Goal: Task Accomplishment & Management: Manage account settings

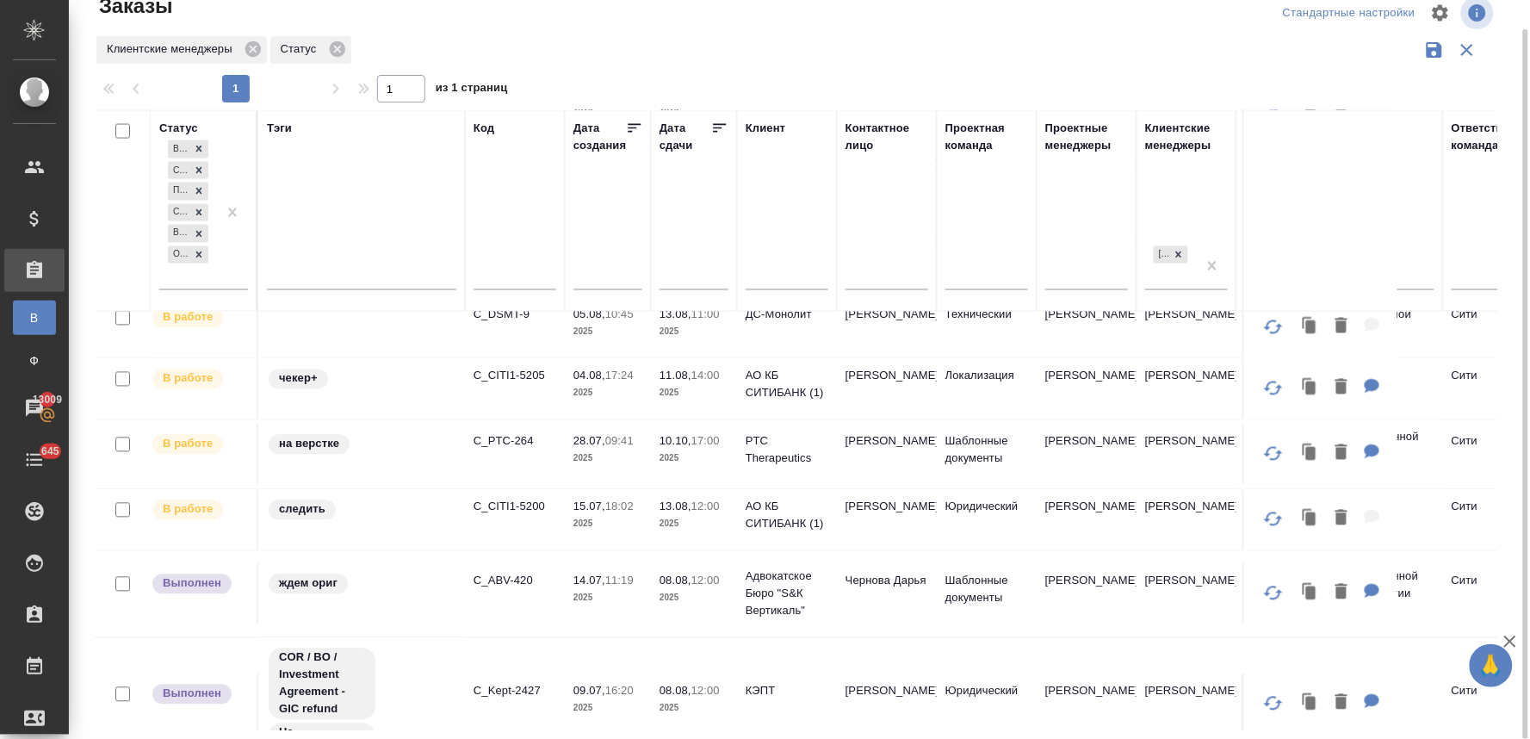
scroll to position [956, 0]
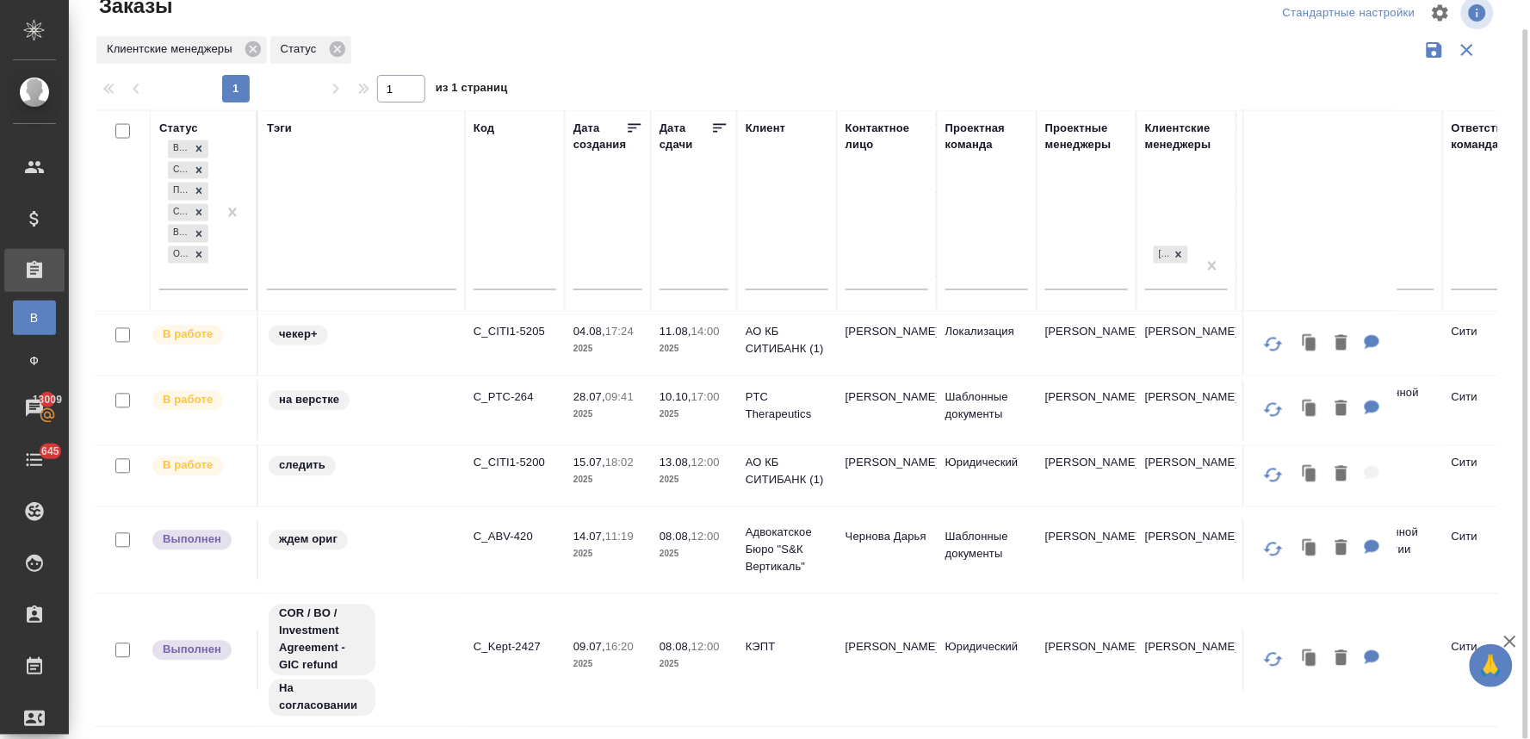
click at [1515, 185] on div "Заказы Стандартные настройки Клиентские менеджеры Статус 1 1 из 1 страниц Стату…" at bounding box center [802, 355] width 1435 height 770
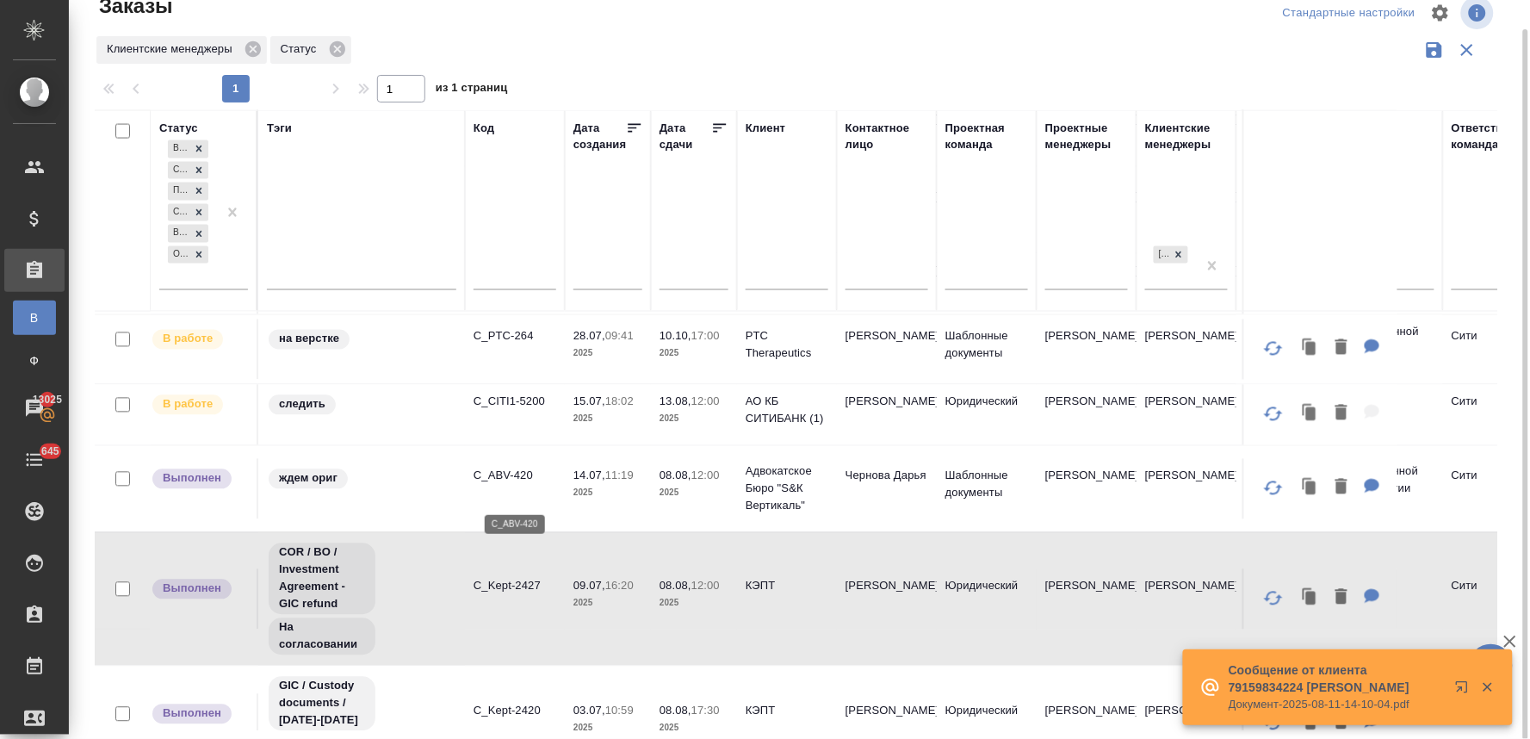
click at [522, 485] on p "C_ABV-420" at bounding box center [514, 475] width 83 height 17
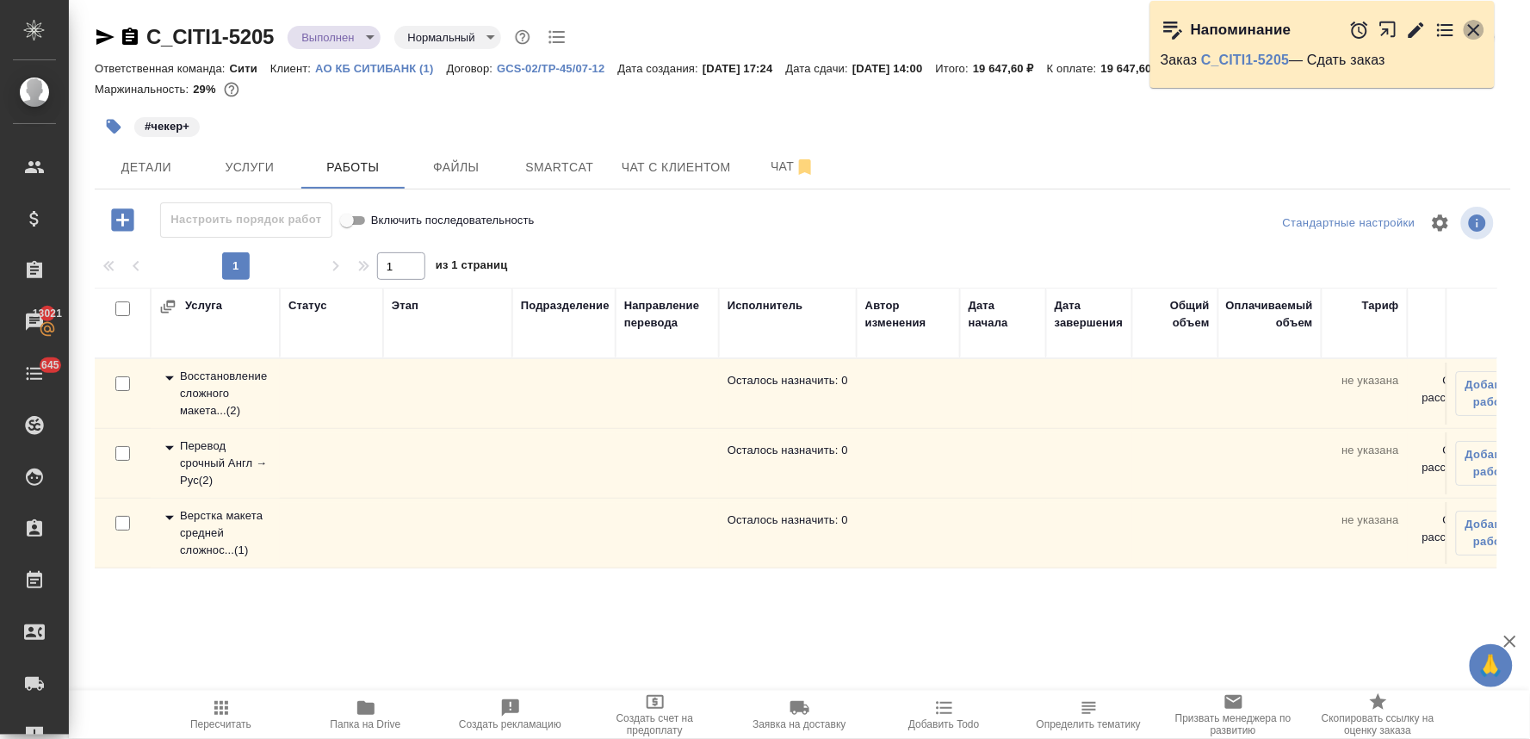
click at [1474, 27] on icon "button" at bounding box center [1473, 30] width 21 height 21
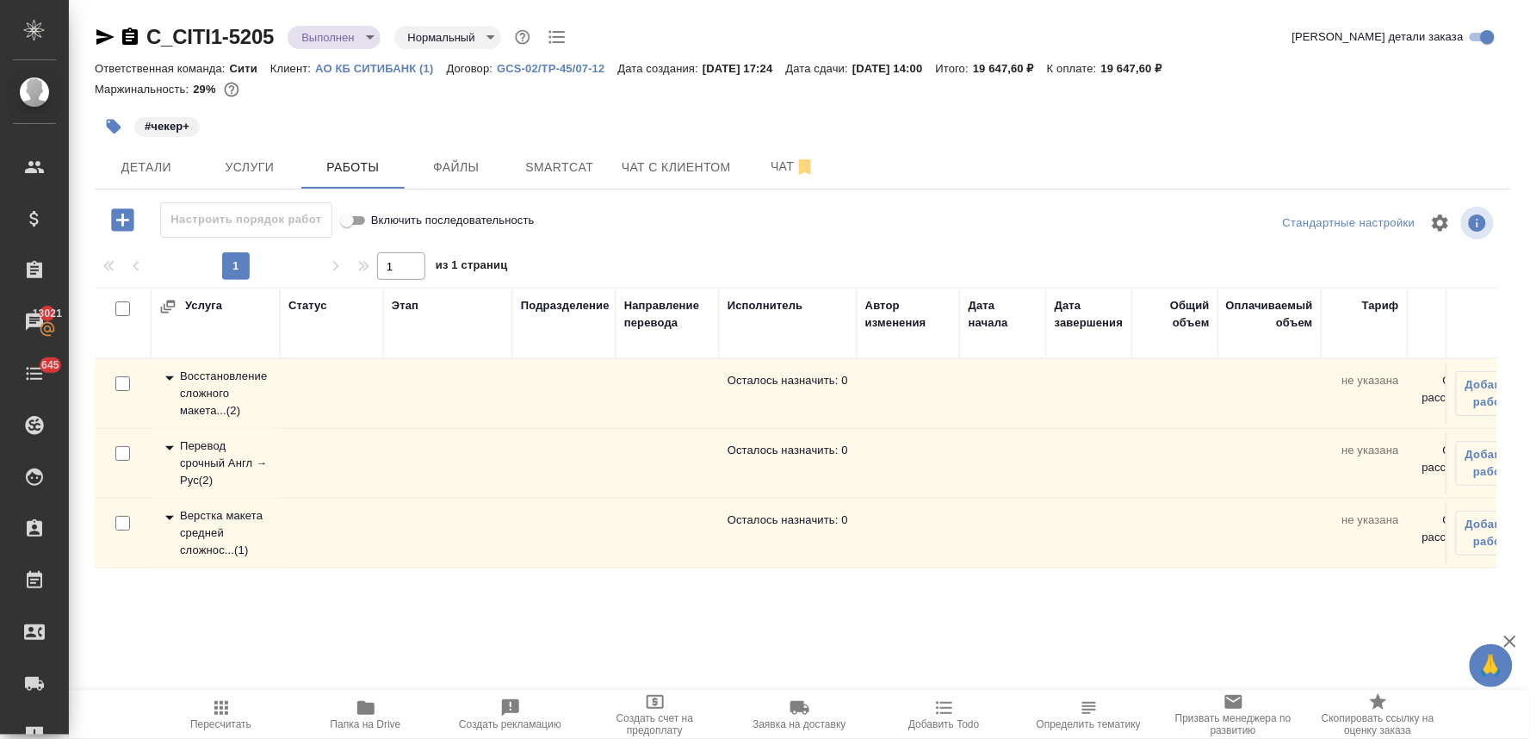
click at [985, 118] on div "#чекер+" at bounding box center [567, 127] width 944 height 38
click at [357, 721] on span "Папка на Drive" at bounding box center [366, 724] width 71 height 12
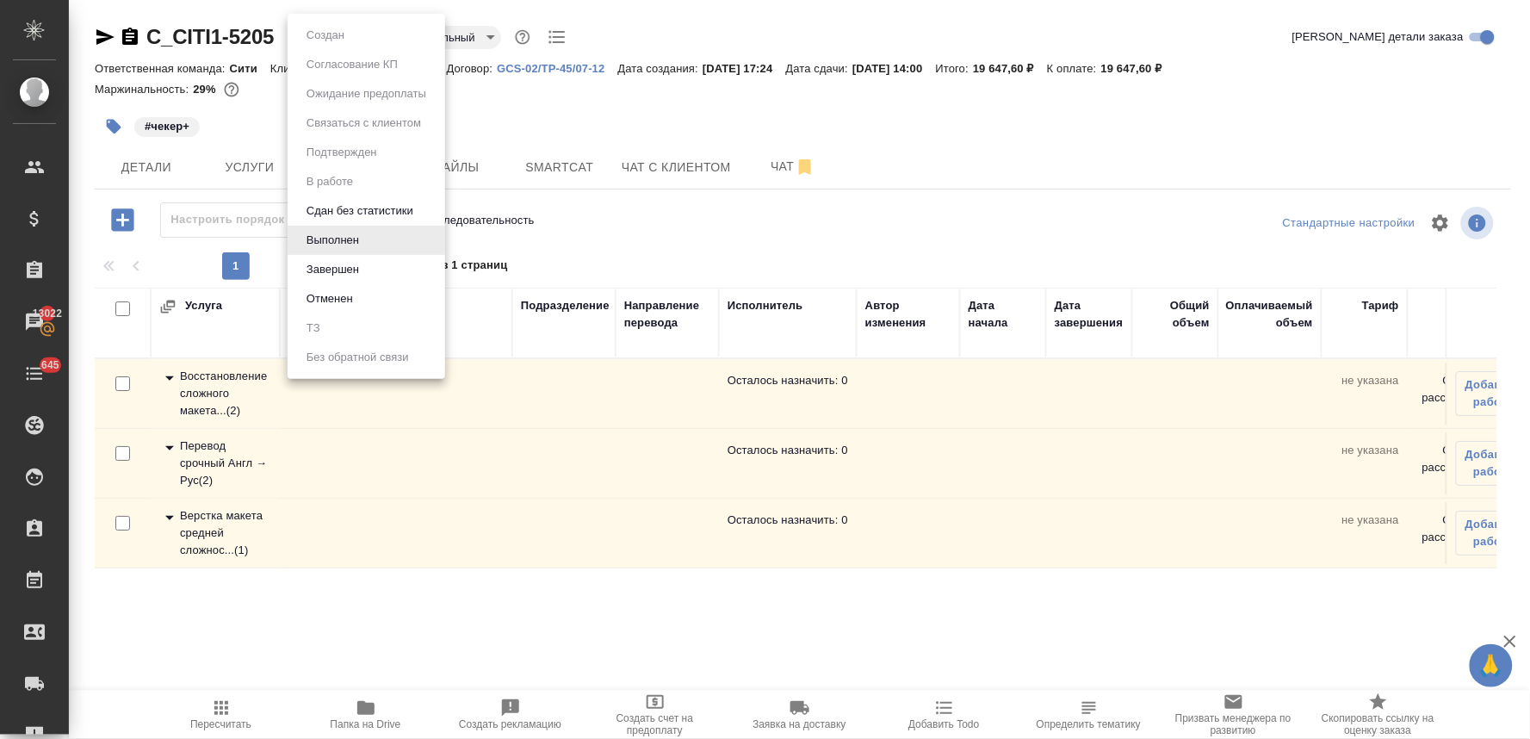
click at [348, 36] on body "🙏 .cls-1 fill:#fff; AWATERA Lyamina Nadezhda Клиенты Спецификации Заказы 13022 …" at bounding box center [765, 369] width 1530 height 739
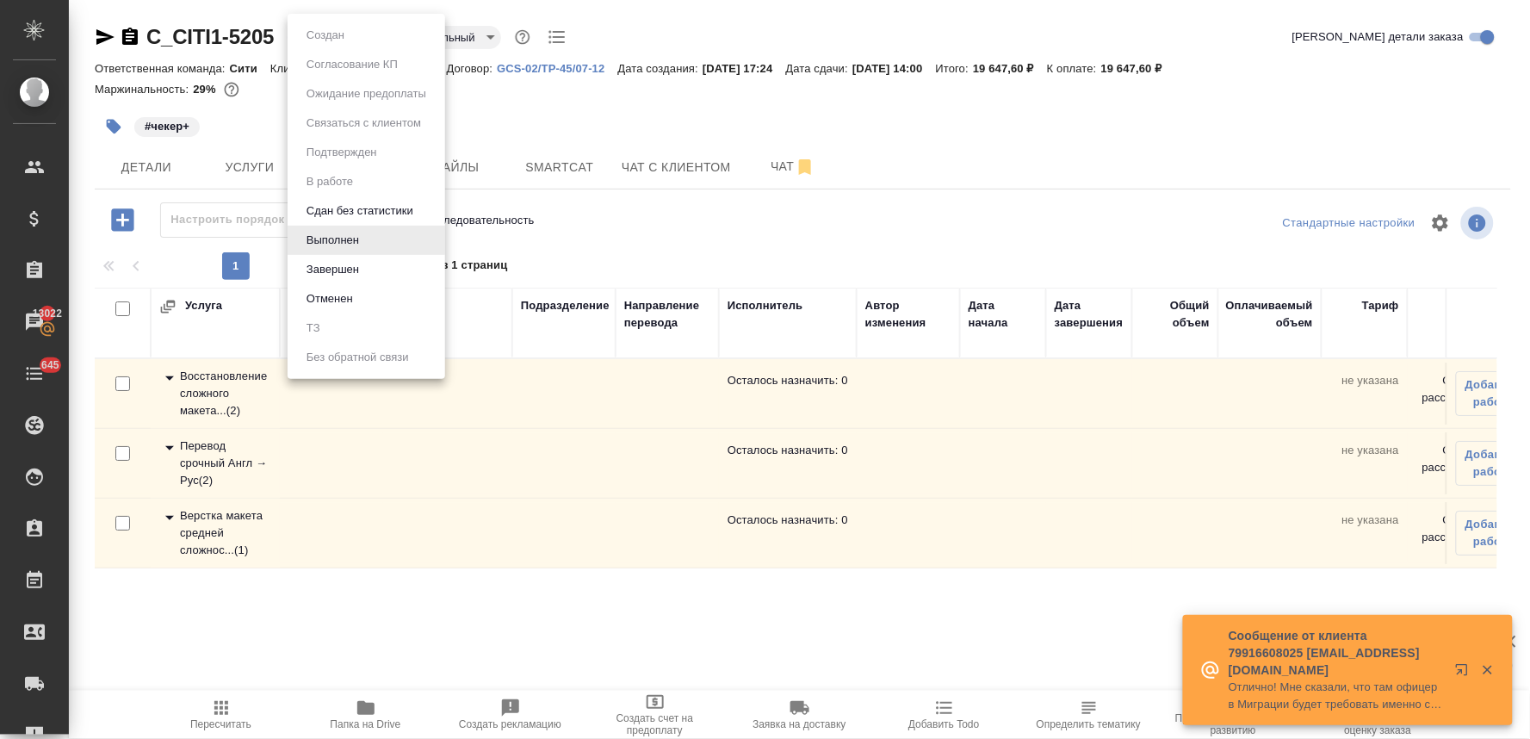
click at [580, 117] on div at bounding box center [765, 369] width 1530 height 739
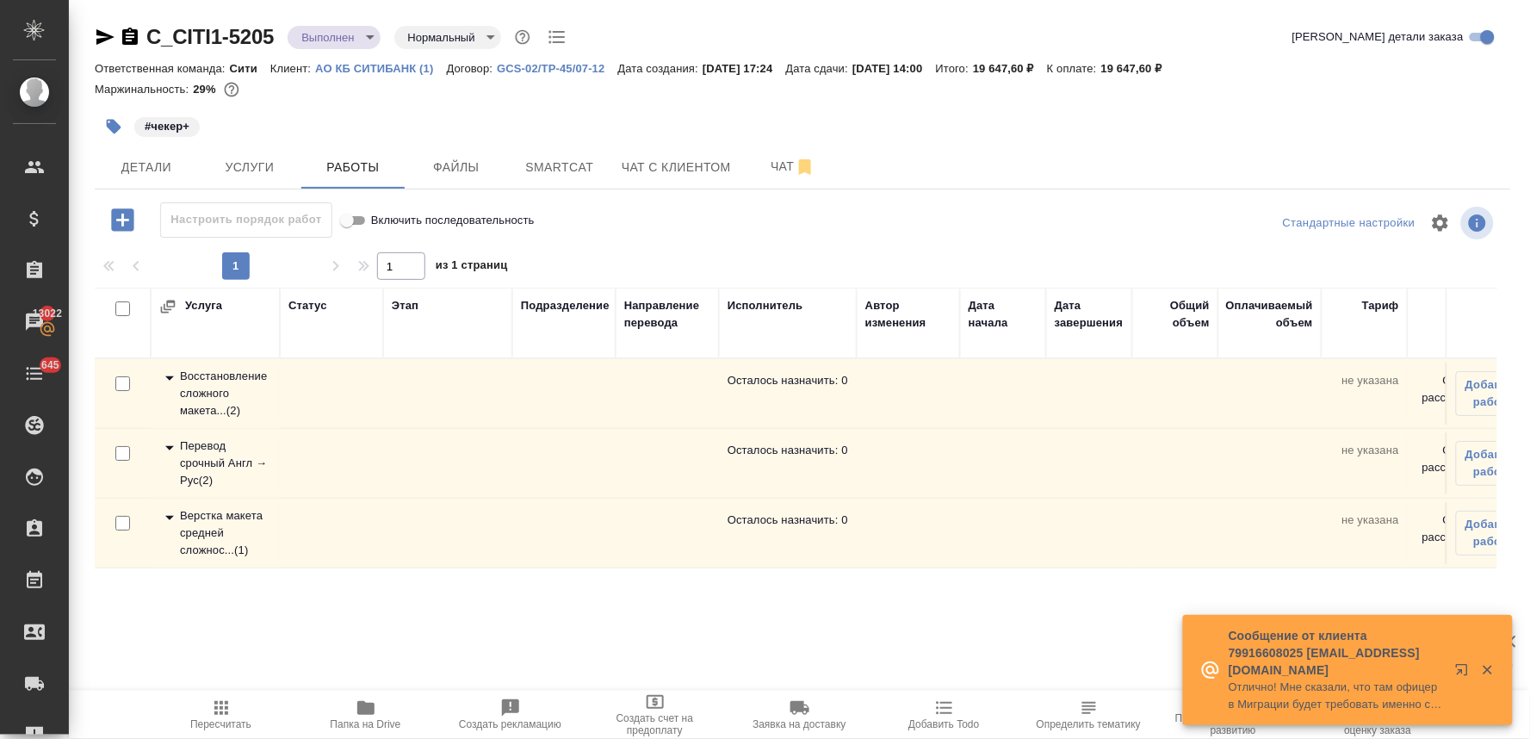
click at [225, 726] on span "Пересчитать" at bounding box center [220, 724] width 61 height 12
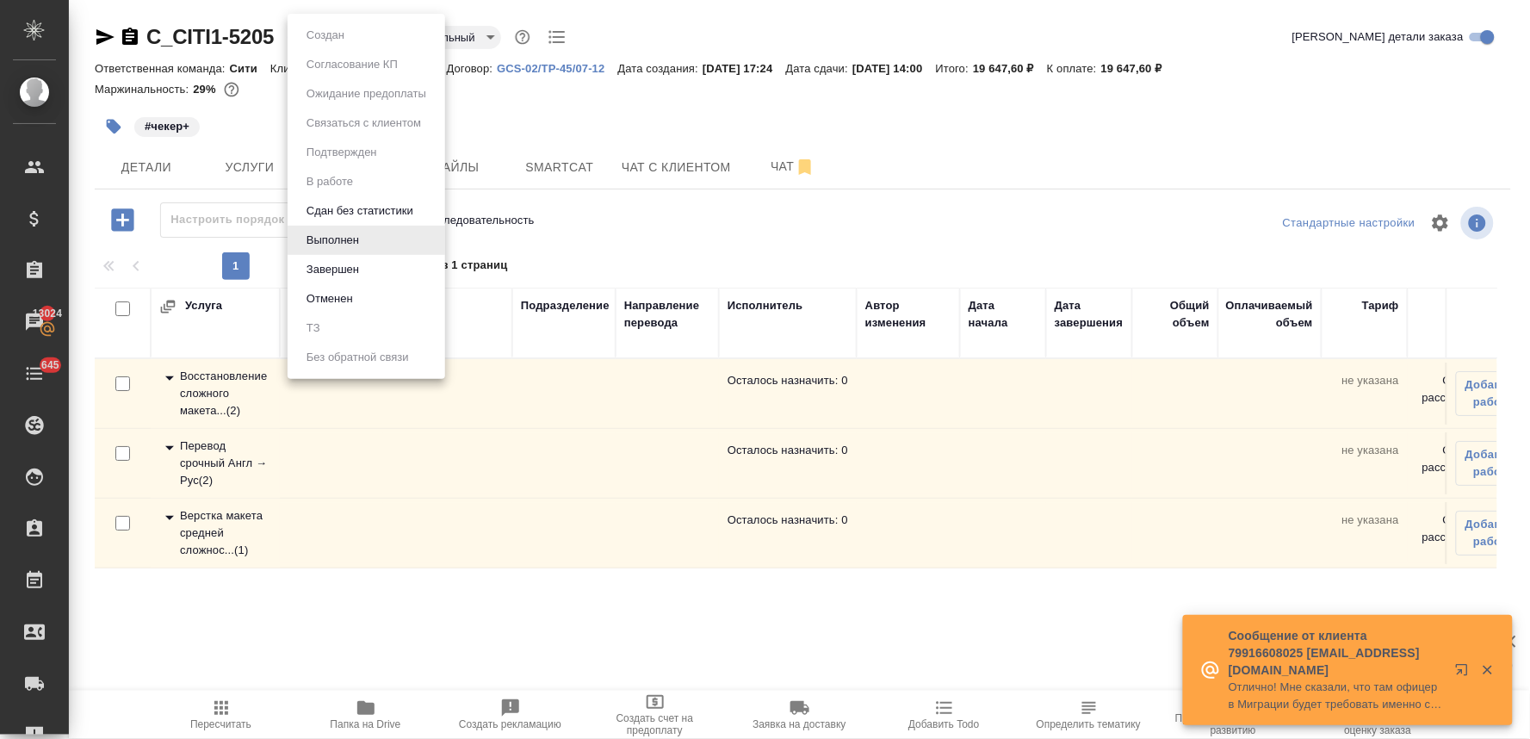
click at [306, 32] on body "🙏 .cls-1 fill:#fff; AWATERA Lyamina Nadezhda Клиенты Спецификации Заказы 13024 …" at bounding box center [765, 369] width 1530 height 739
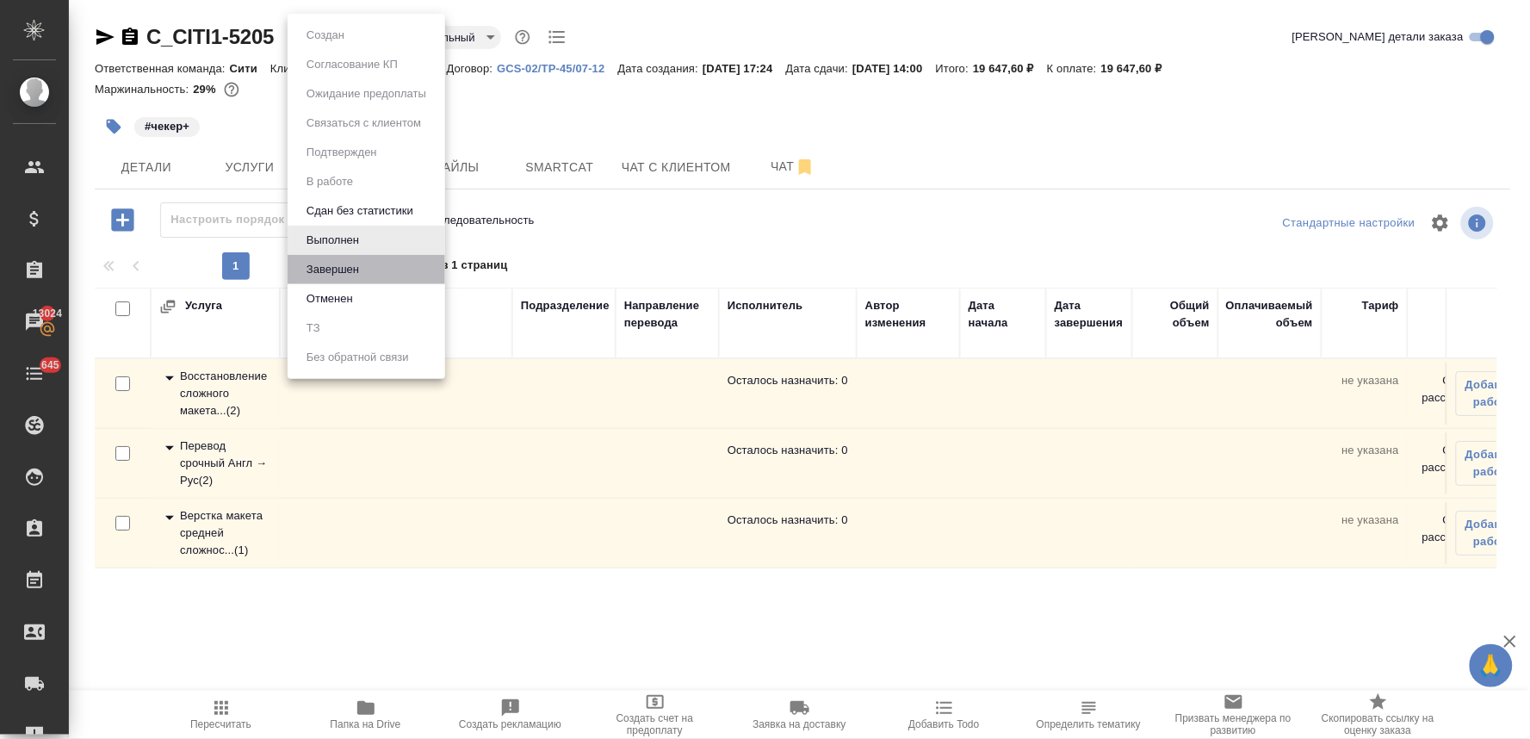
click at [366, 272] on li "Завершен" at bounding box center [366, 269] width 158 height 29
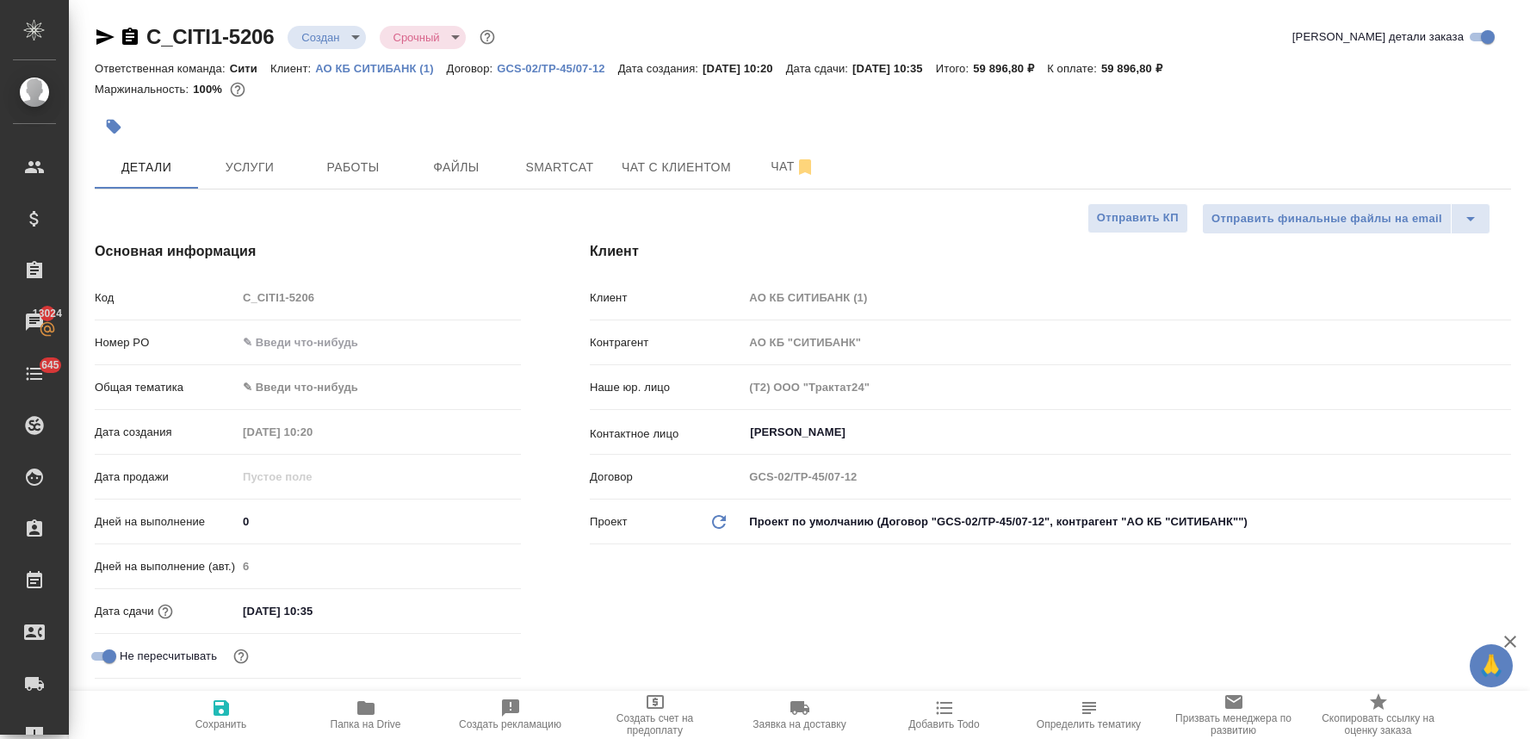
select select "RU"
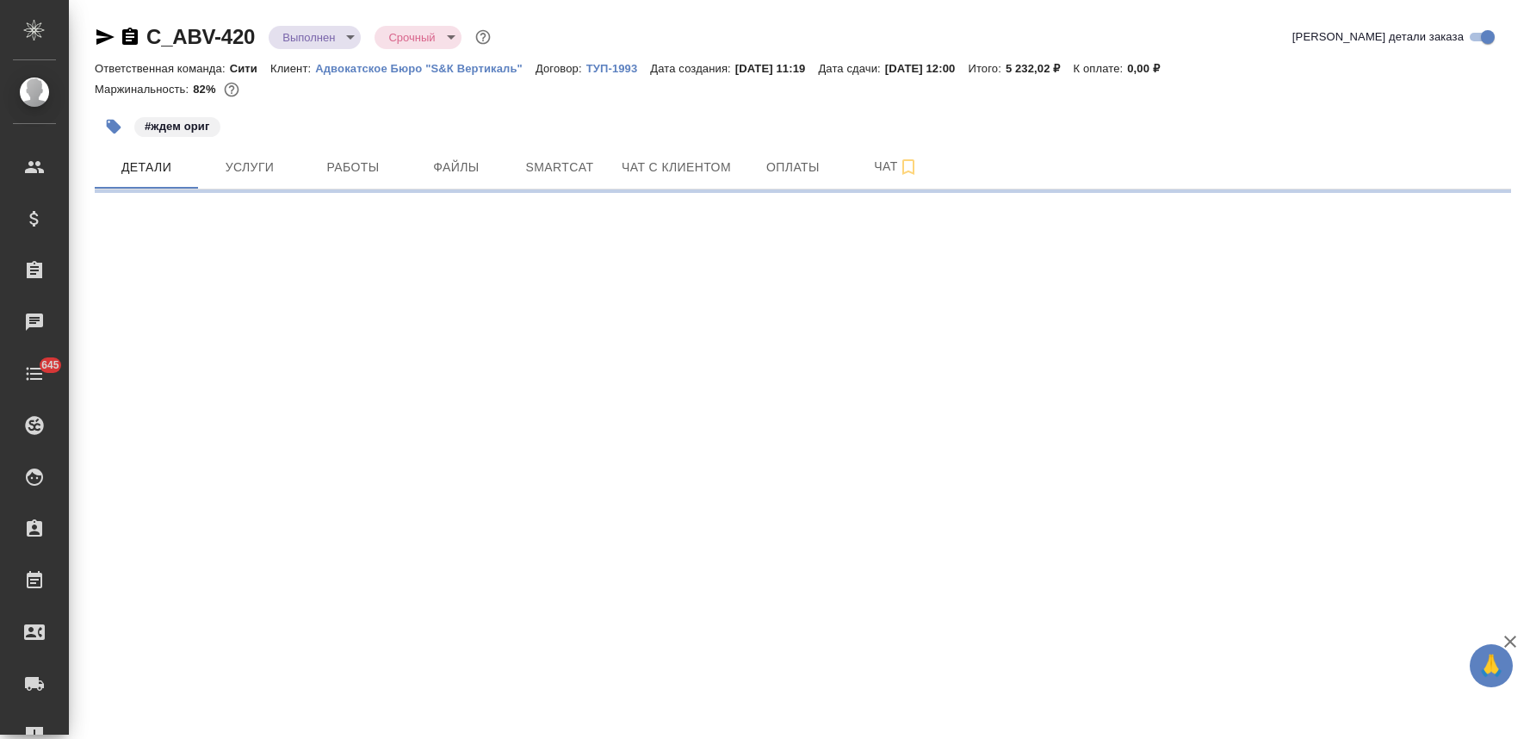
select select "RU"
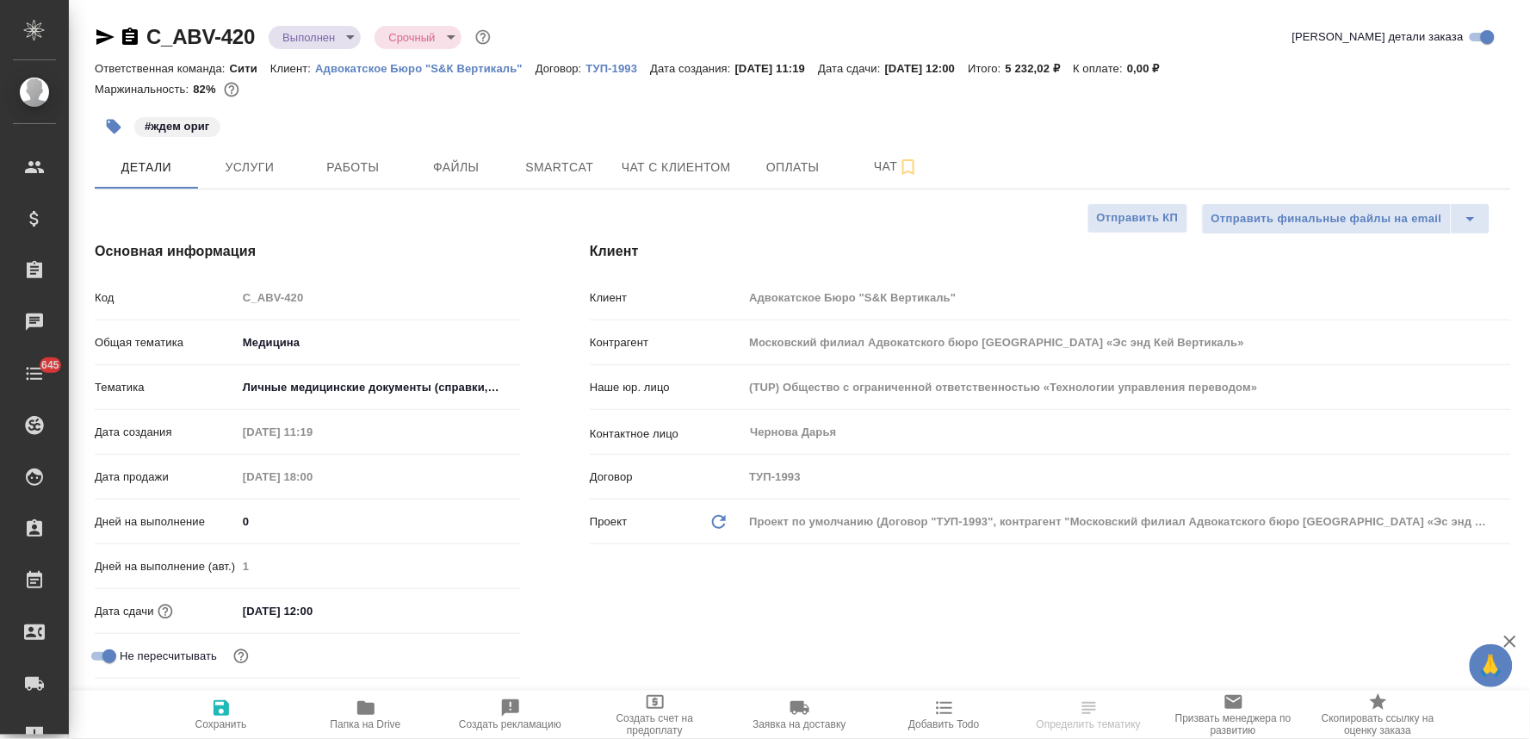
type textarea "x"
click at [474, 70] on p "Адвокатское Бюро "S&К Вертикаль"" at bounding box center [425, 68] width 220 height 13
type textarea "x"
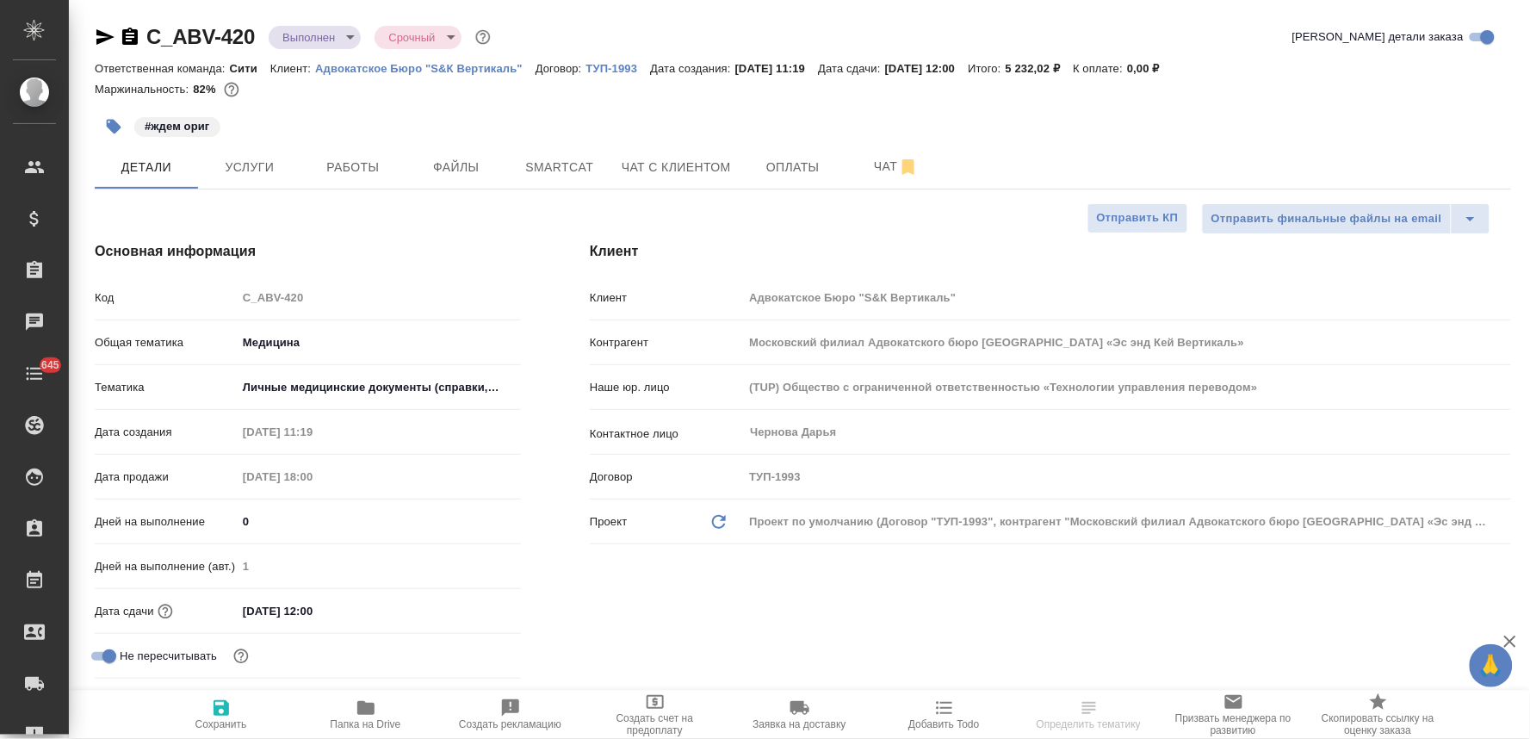
type textarea "x"
select select "RU"
type textarea "x"
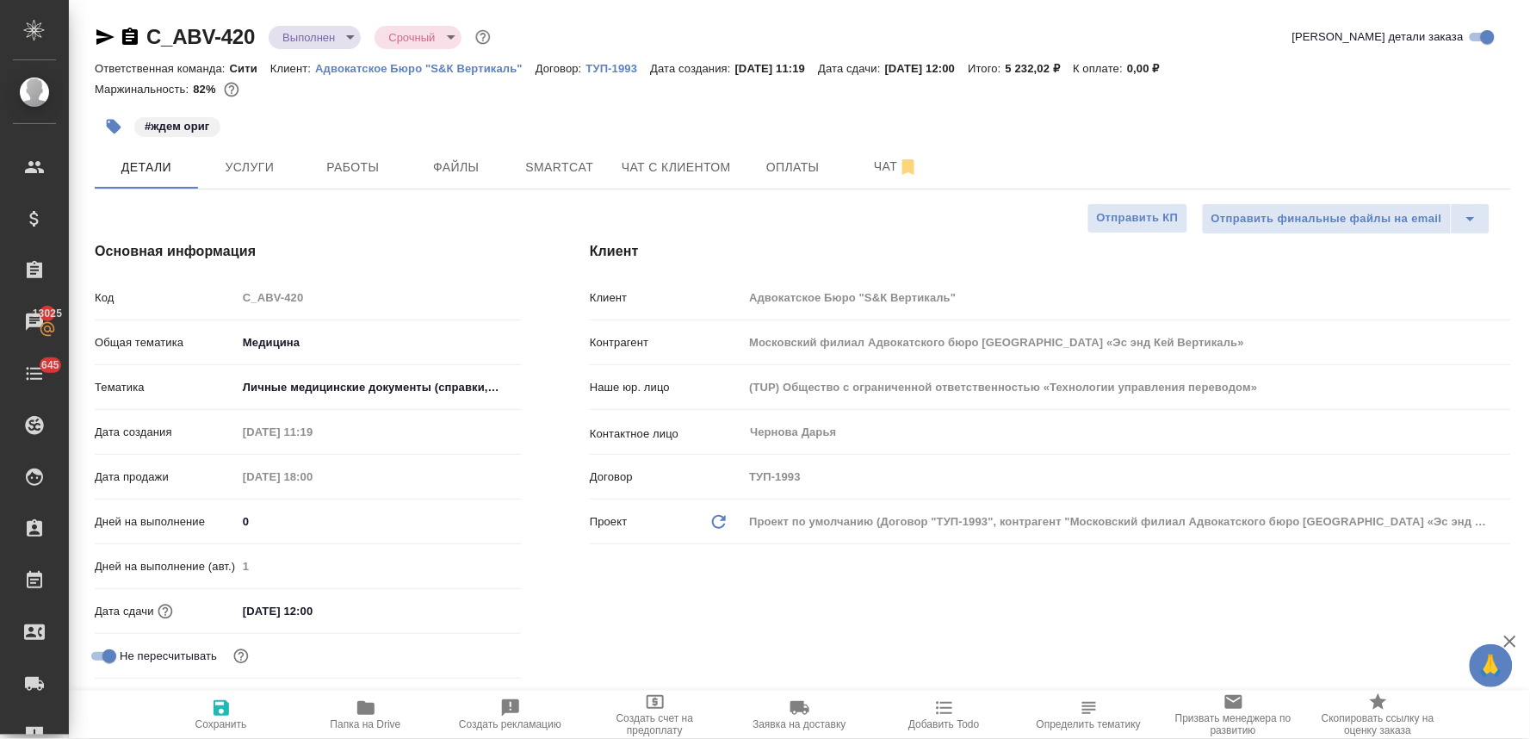
type textarea "x"
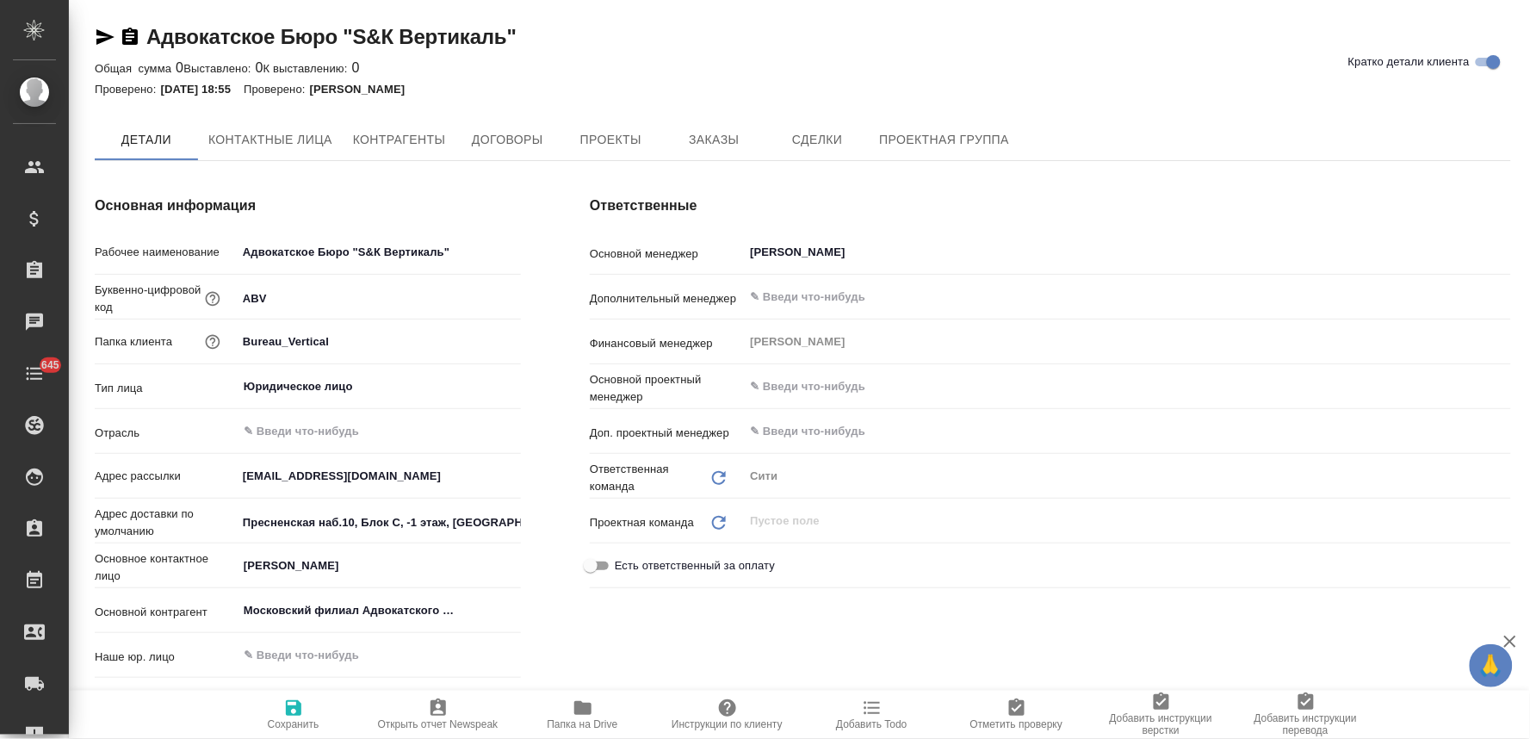
type textarea "x"
click at [736, 146] on span "Заказы" at bounding box center [713, 141] width 83 height 22
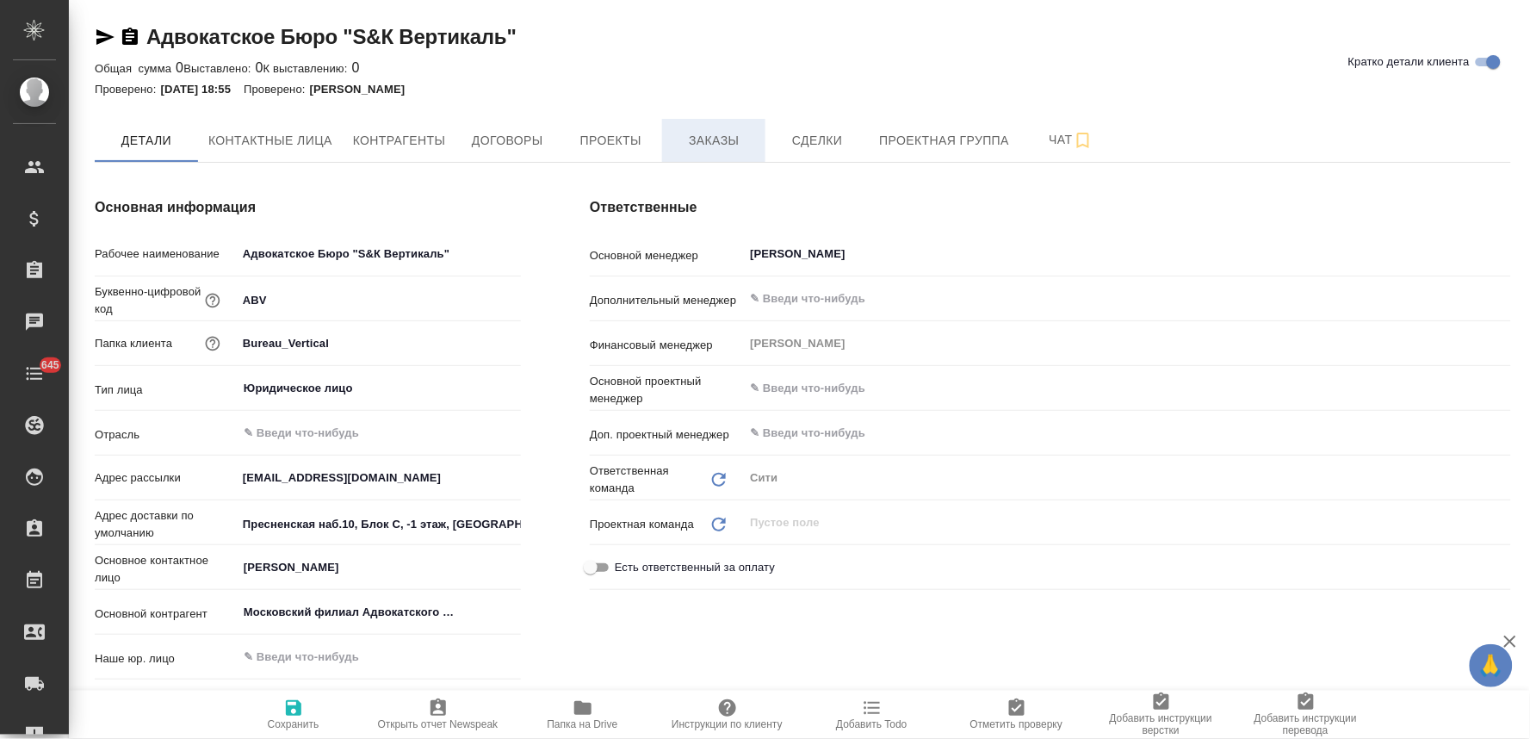
type textarea "x"
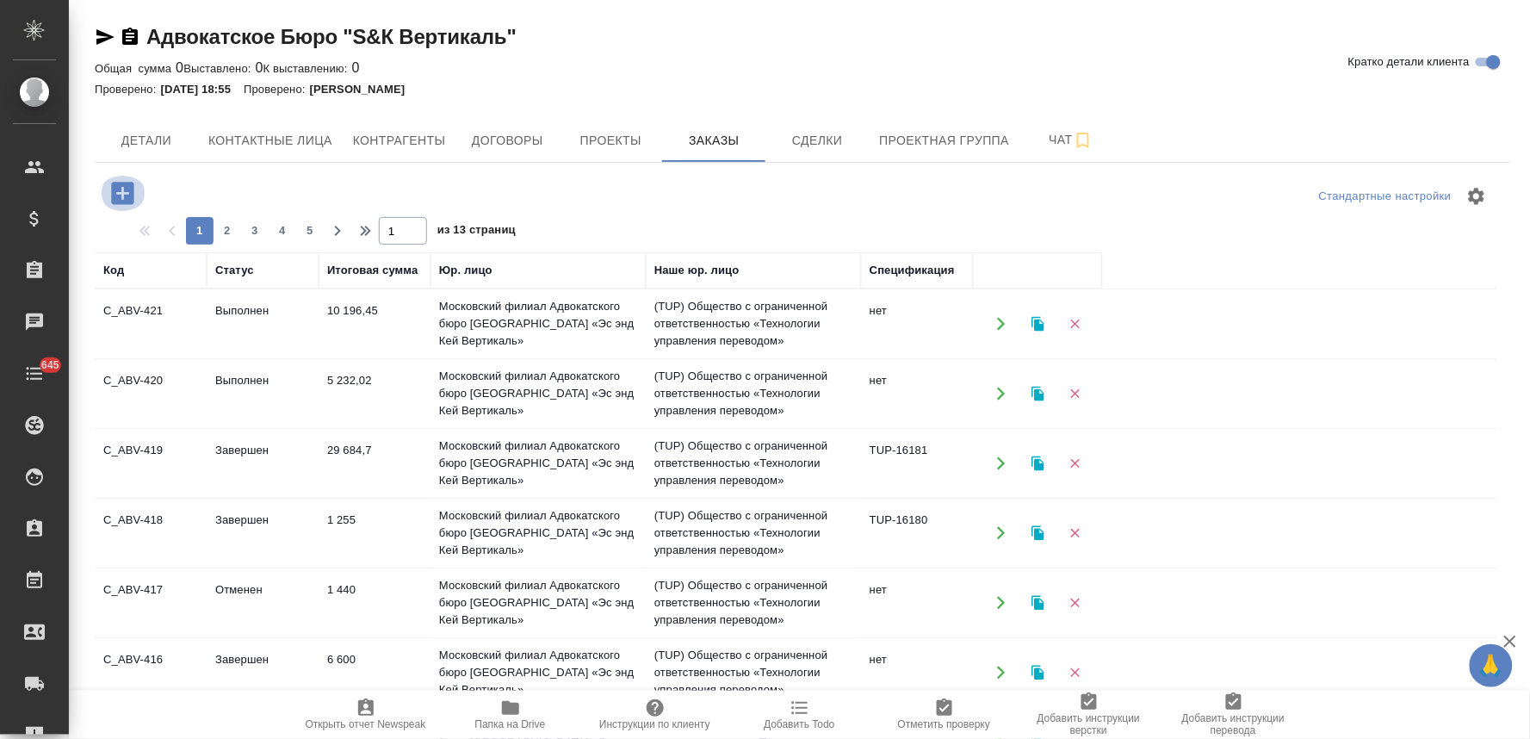
click at [132, 194] on icon "button" at bounding box center [122, 193] width 22 height 22
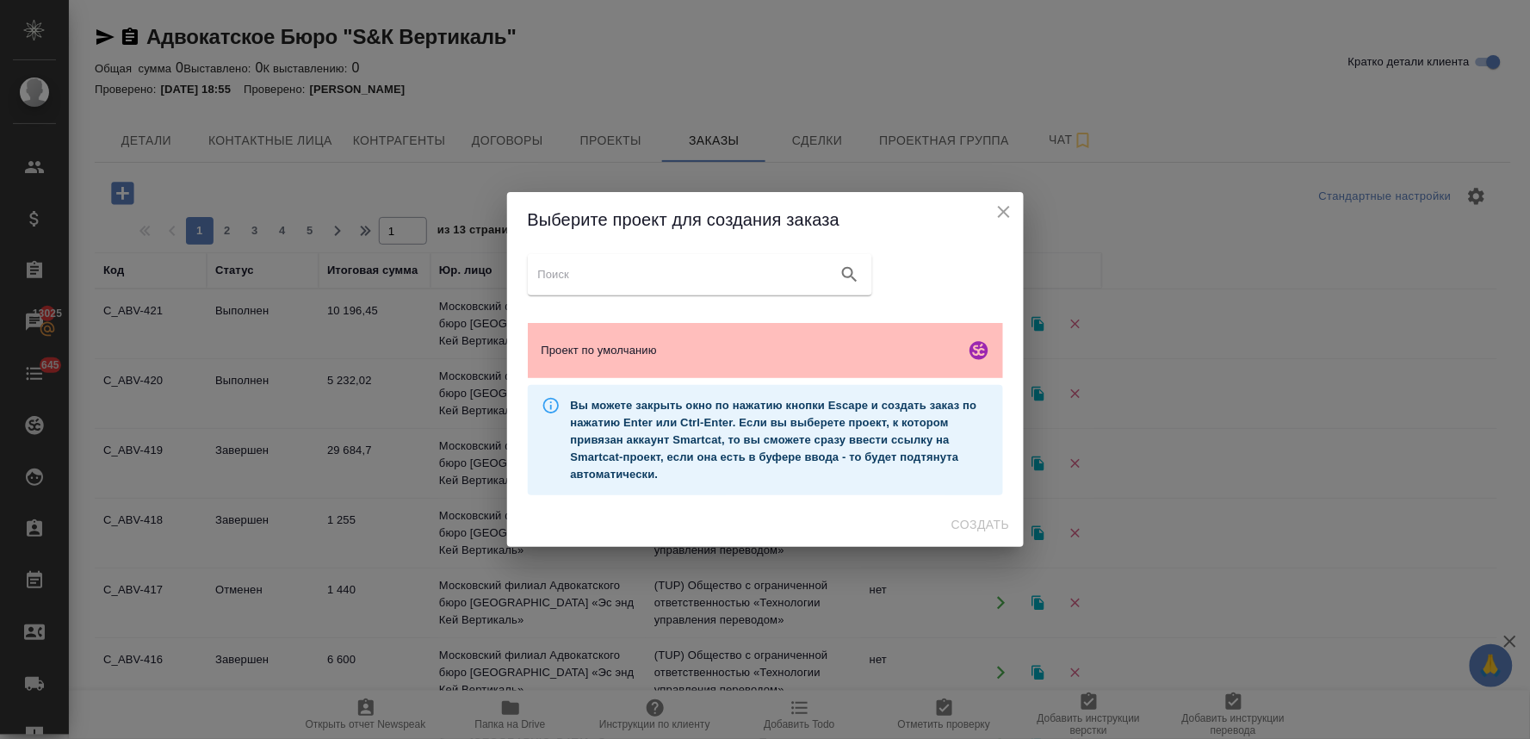
click at [606, 355] on span "Проект по умолчанию" at bounding box center [749, 350] width 417 height 17
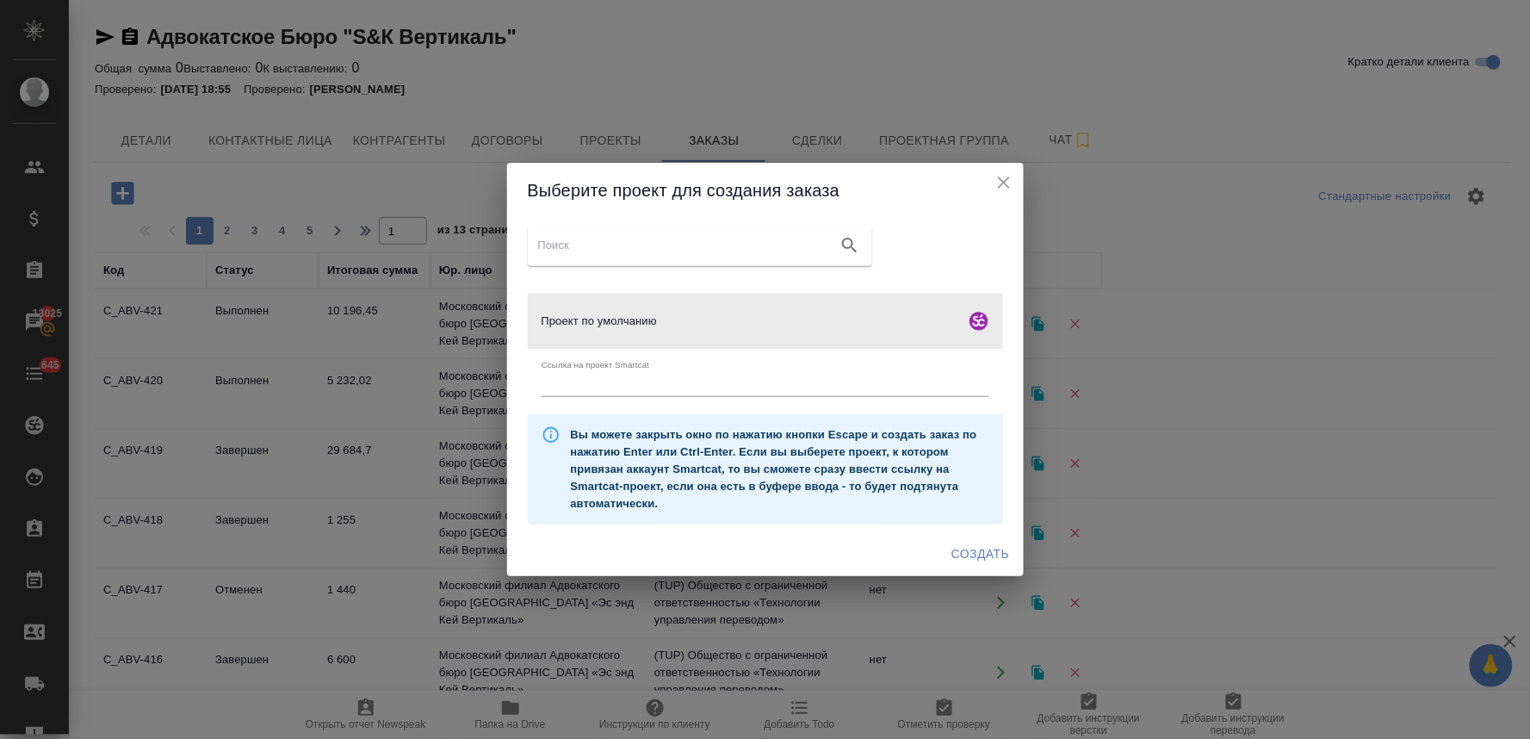
click at [980, 551] on span "Создать" at bounding box center [980, 554] width 58 height 22
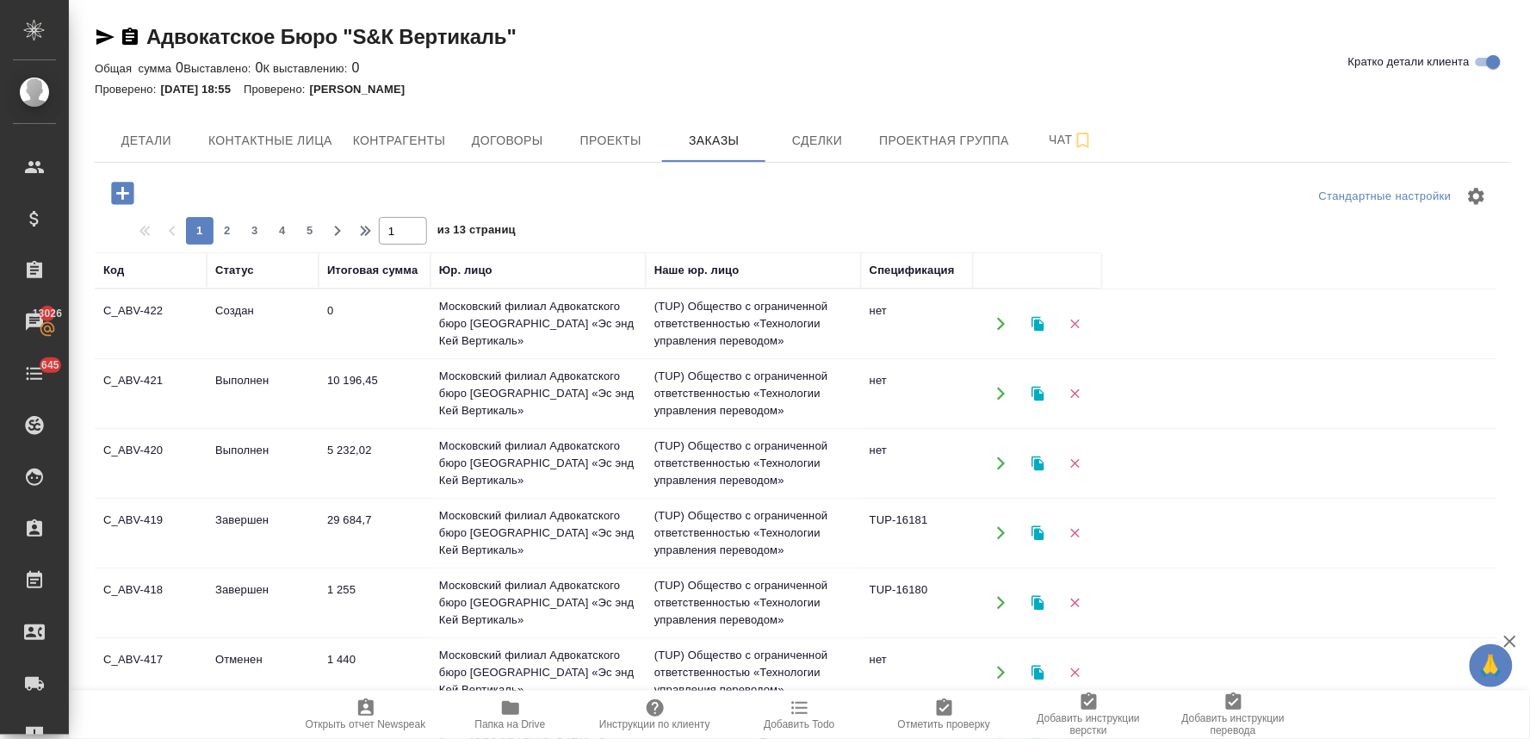
click at [554, 358] on td "Московский филиал Адвокатского бюро [GEOGRAPHIC_DATA] «Эс энд Кей Вертикаль»" at bounding box center [537, 323] width 215 height 69
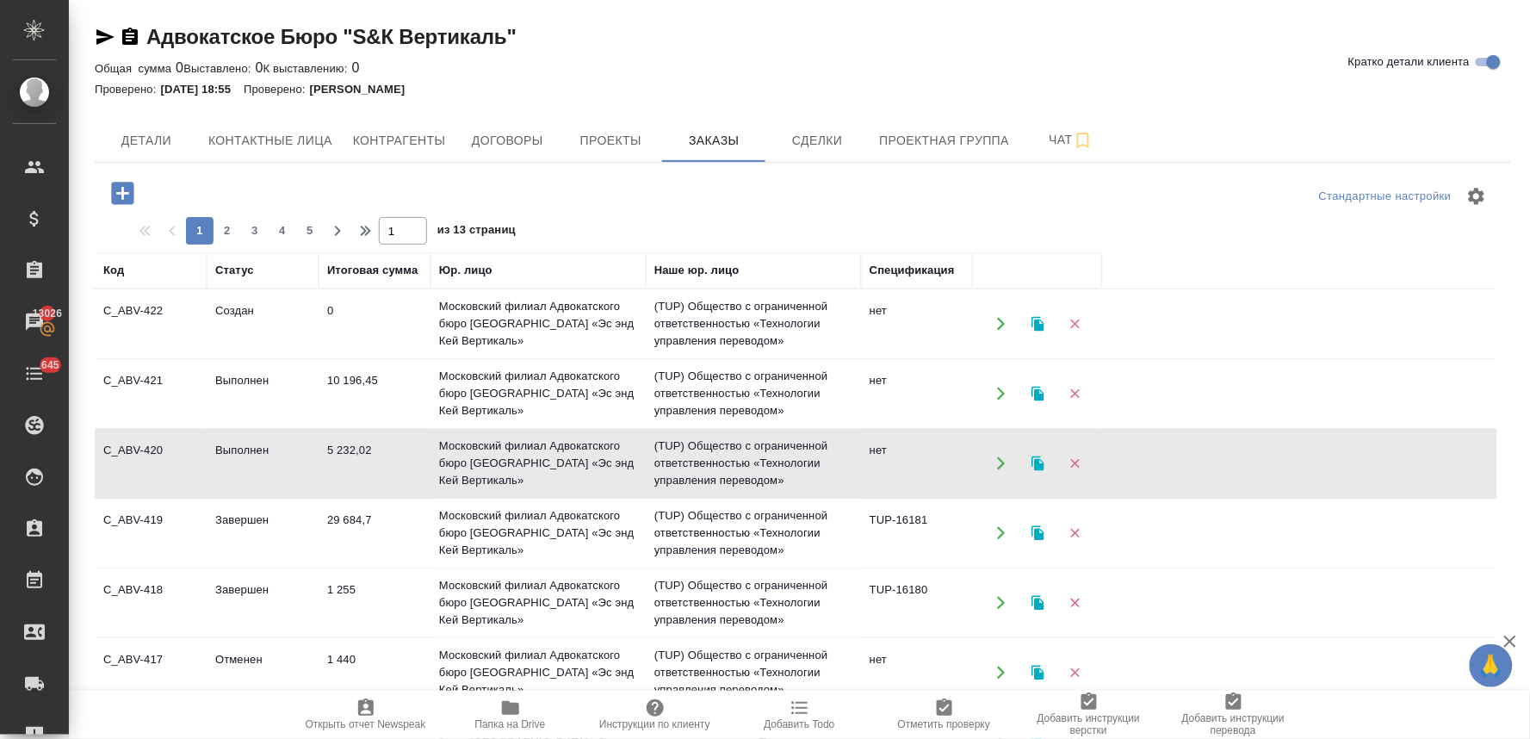
click at [554, 358] on td "Московский филиал Адвокатского бюро [GEOGRAPHIC_DATA] «Эс энд Кей Вертикаль»" at bounding box center [537, 323] width 215 height 69
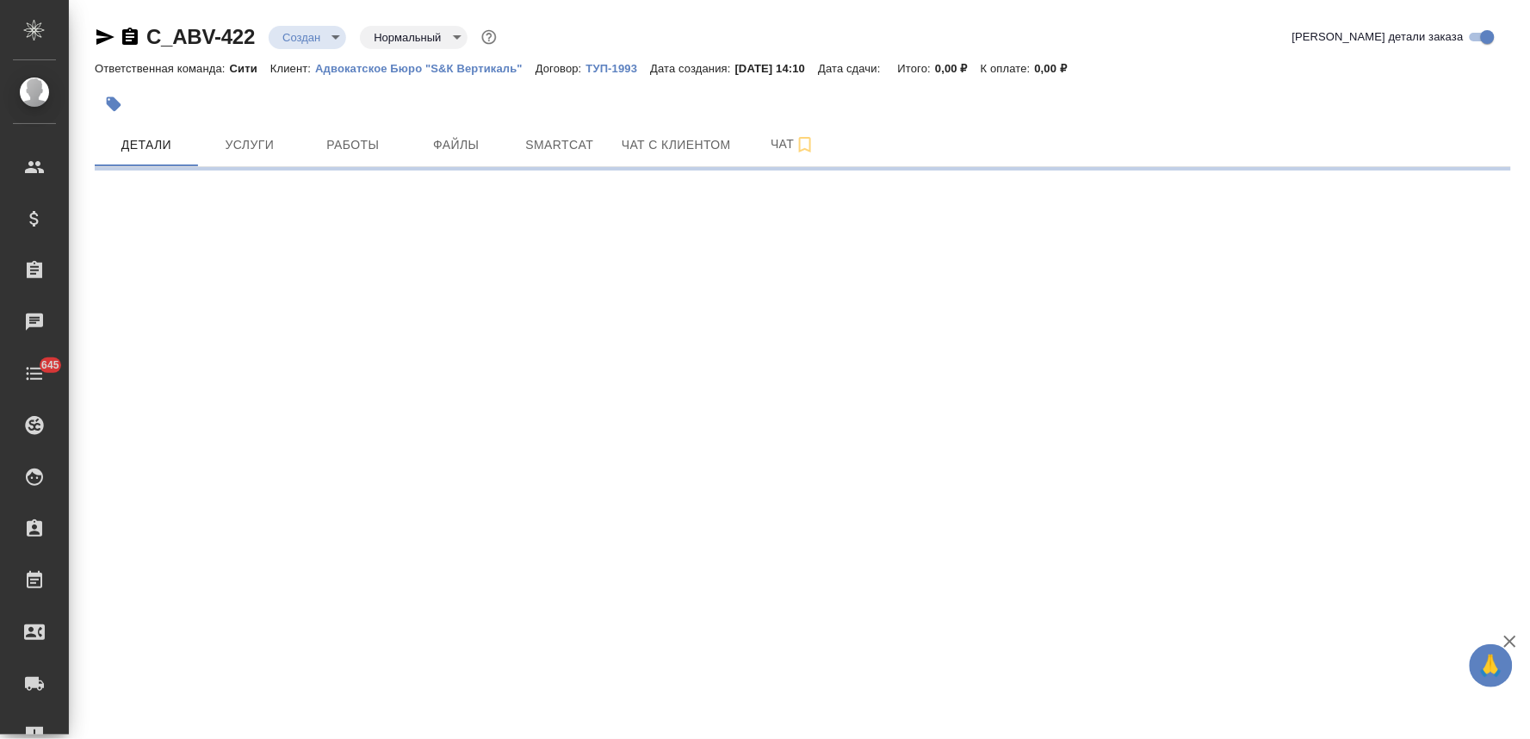
select select "RU"
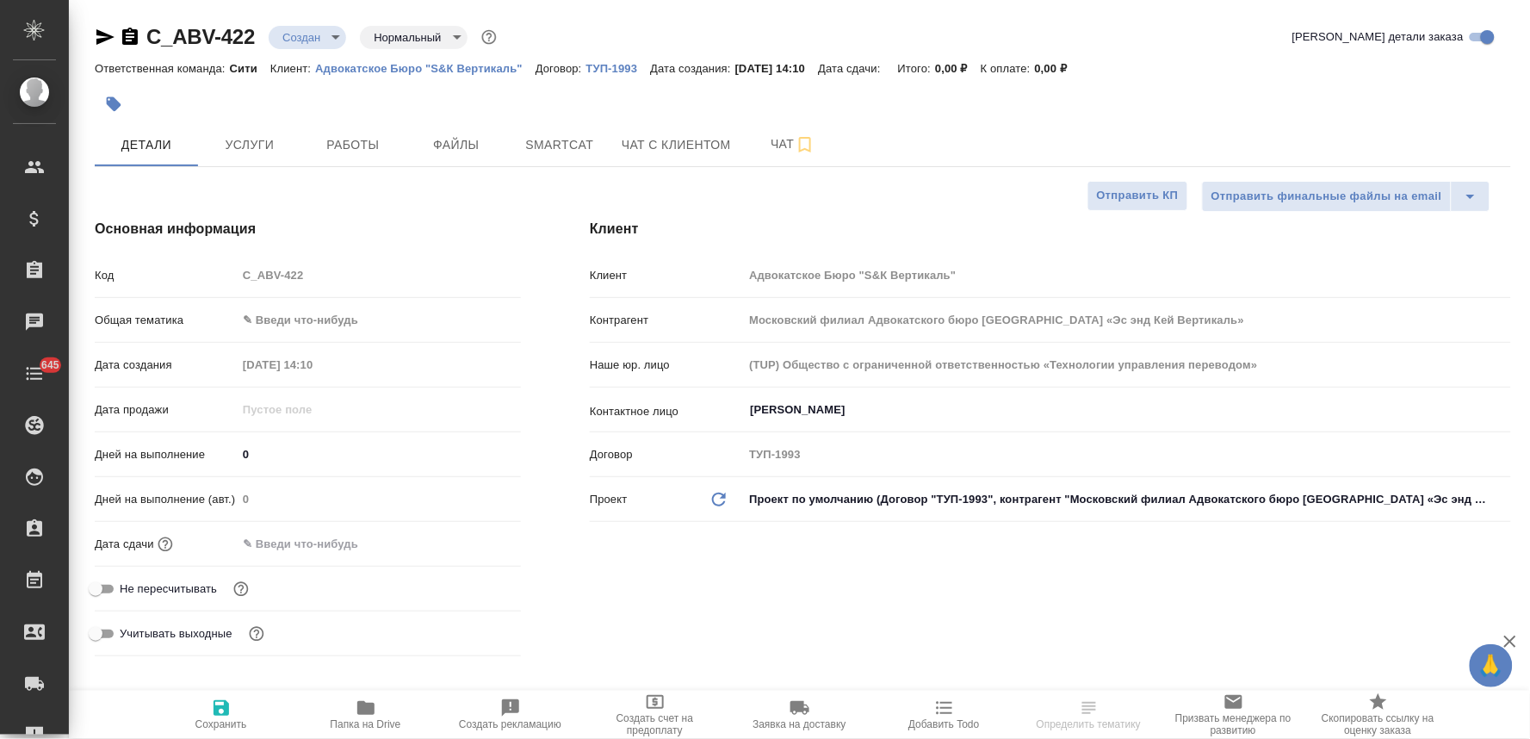
type textarea "x"
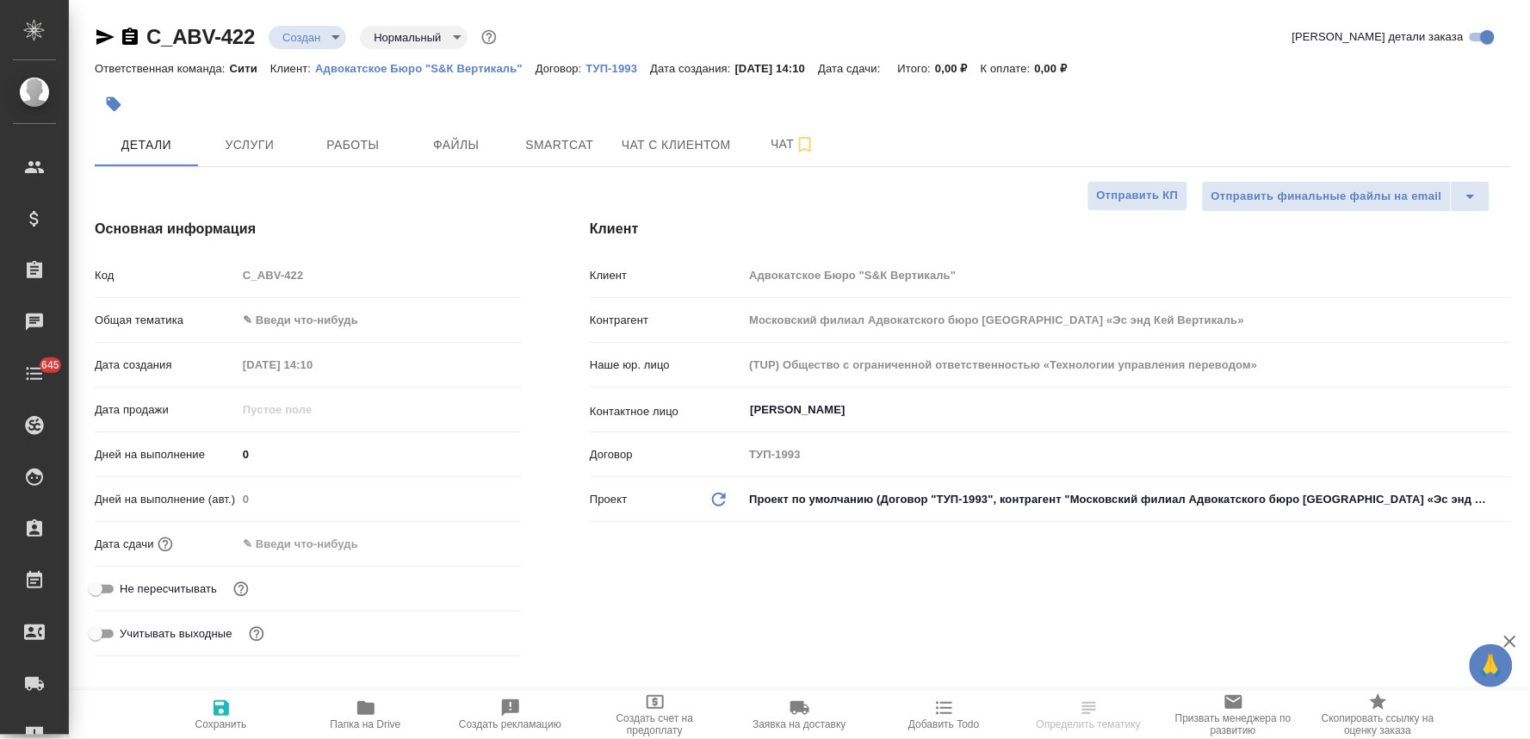
type textarea "x"
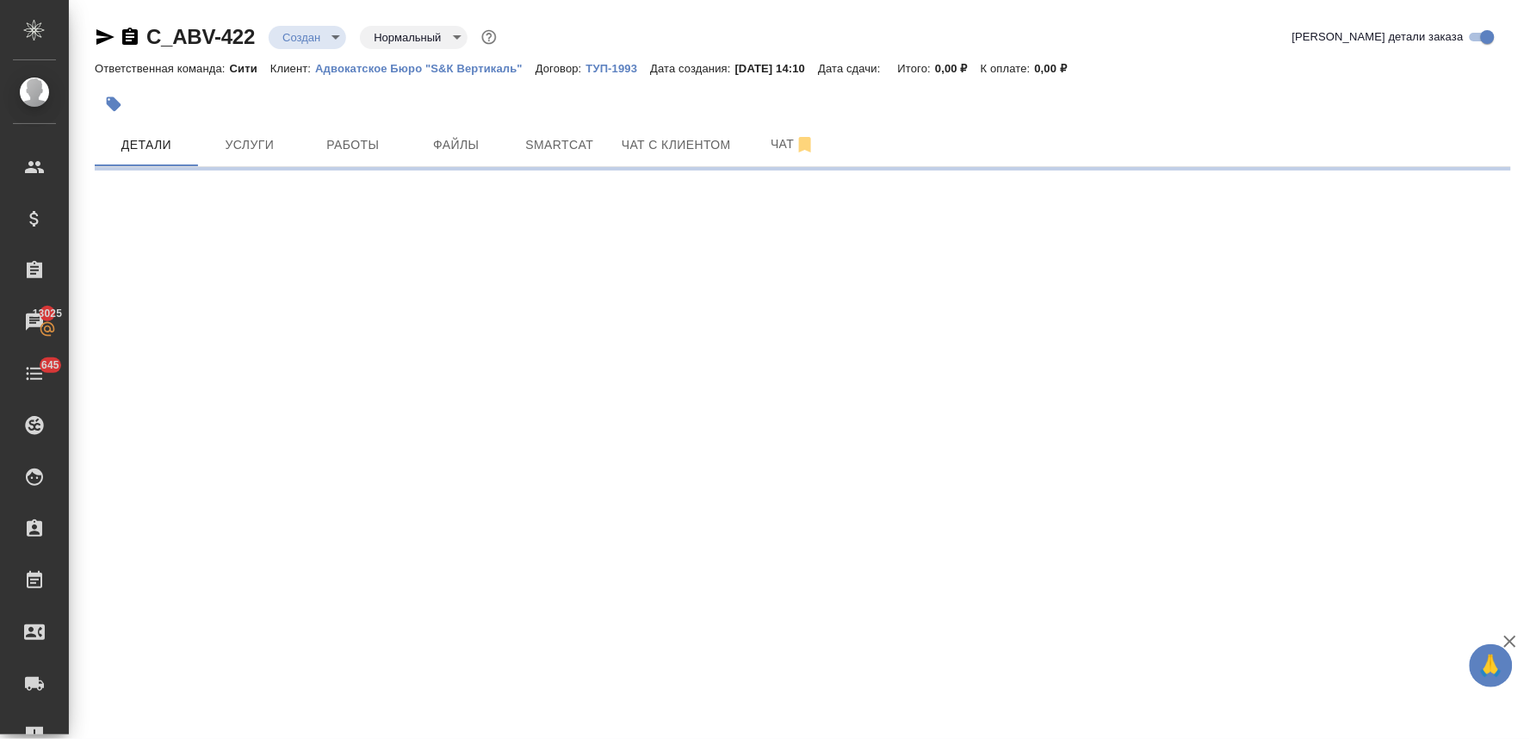
select select "RU"
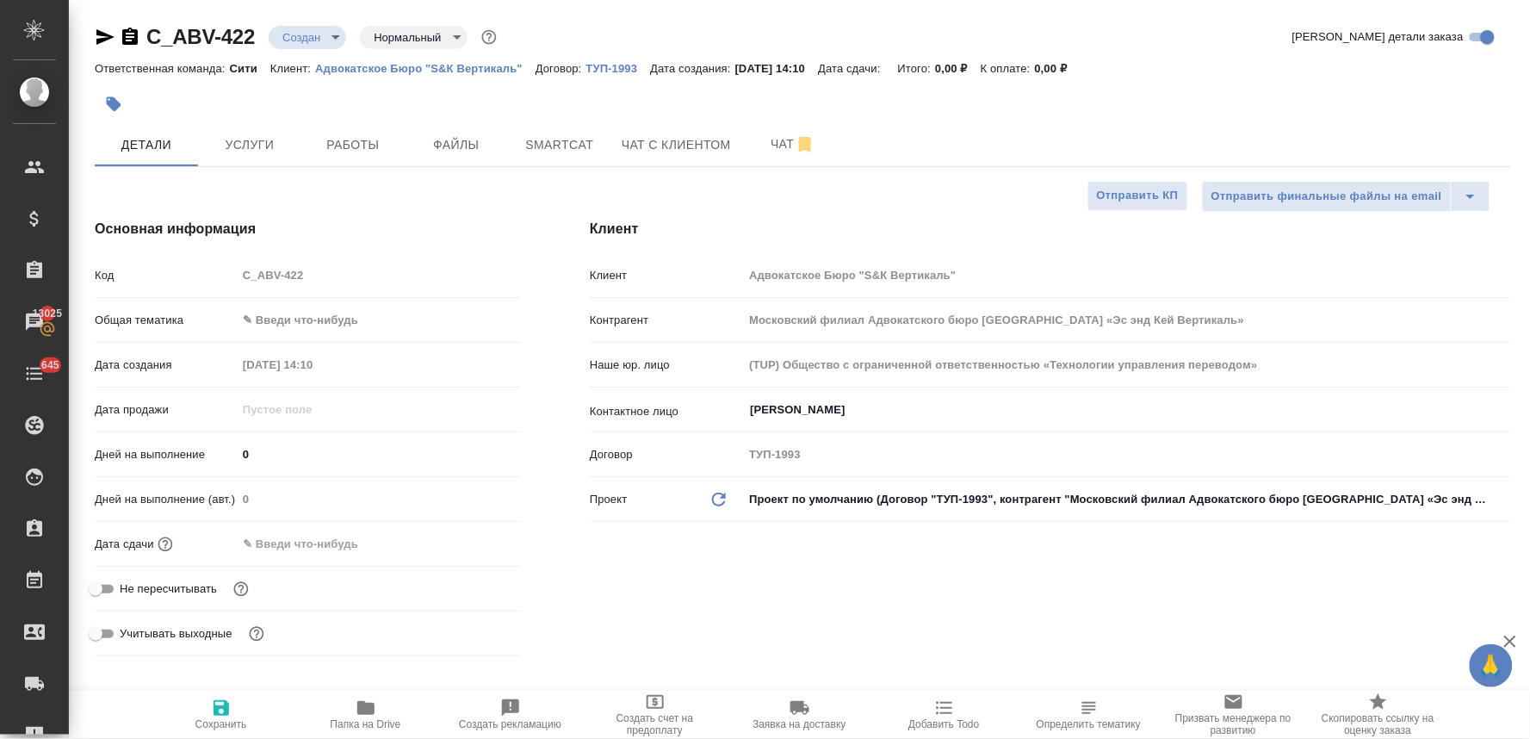
type textarea "x"
click at [830, 413] on input "[PERSON_NAME]" at bounding box center [1098, 409] width 700 height 21
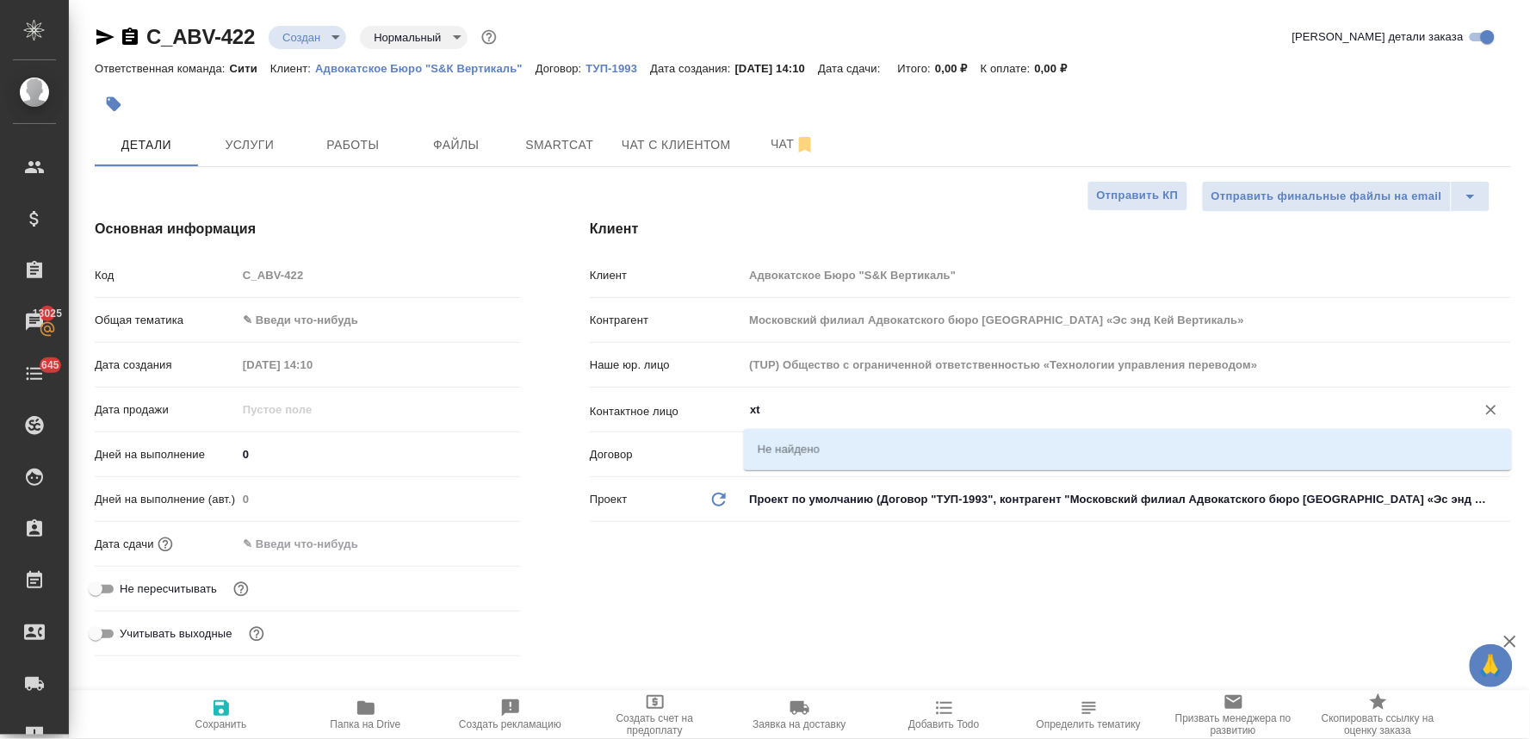
type input "x"
type textarea "x"
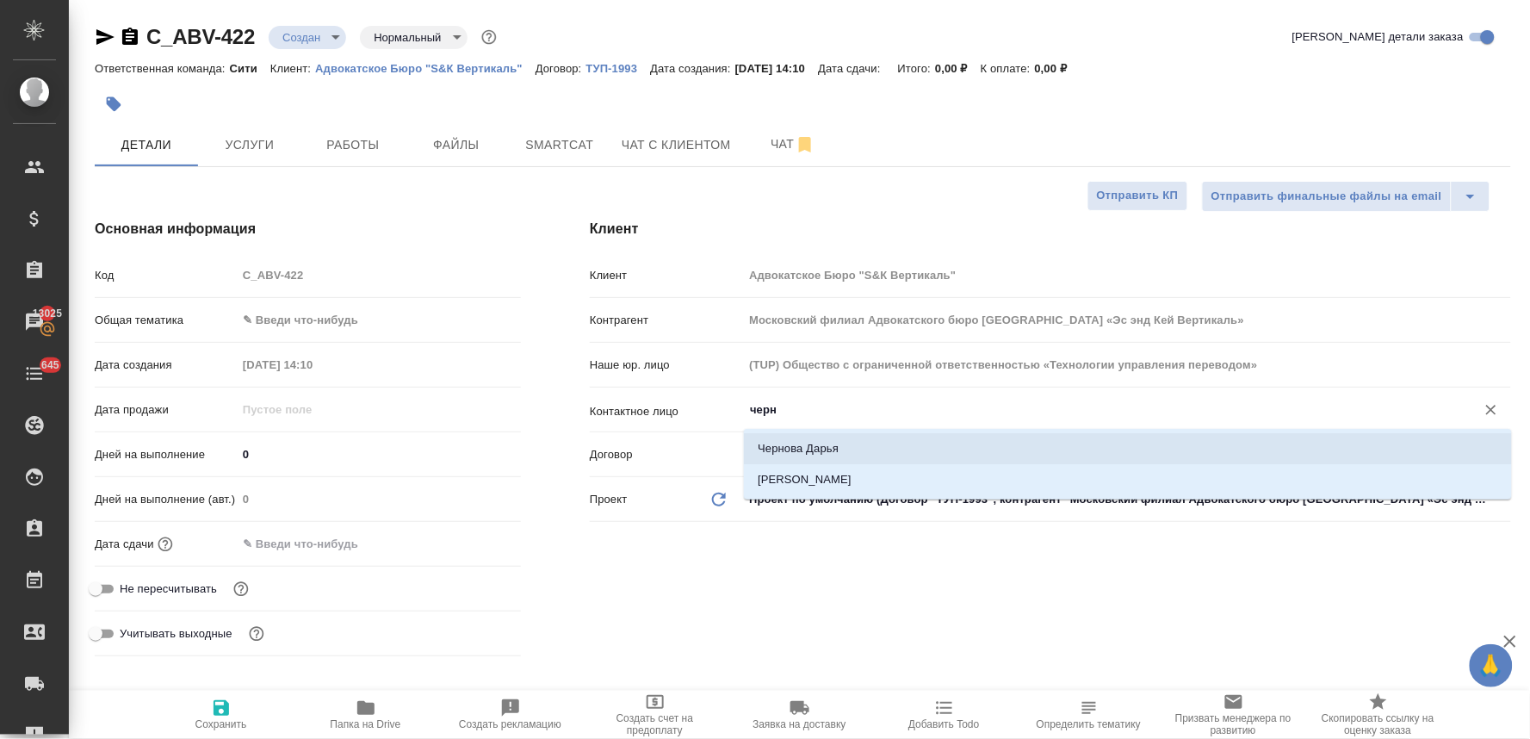
click at [838, 461] on li "Чернова Дарья" at bounding box center [1128, 448] width 768 height 31
type input "Чернова Дарья"
type textarea "x"
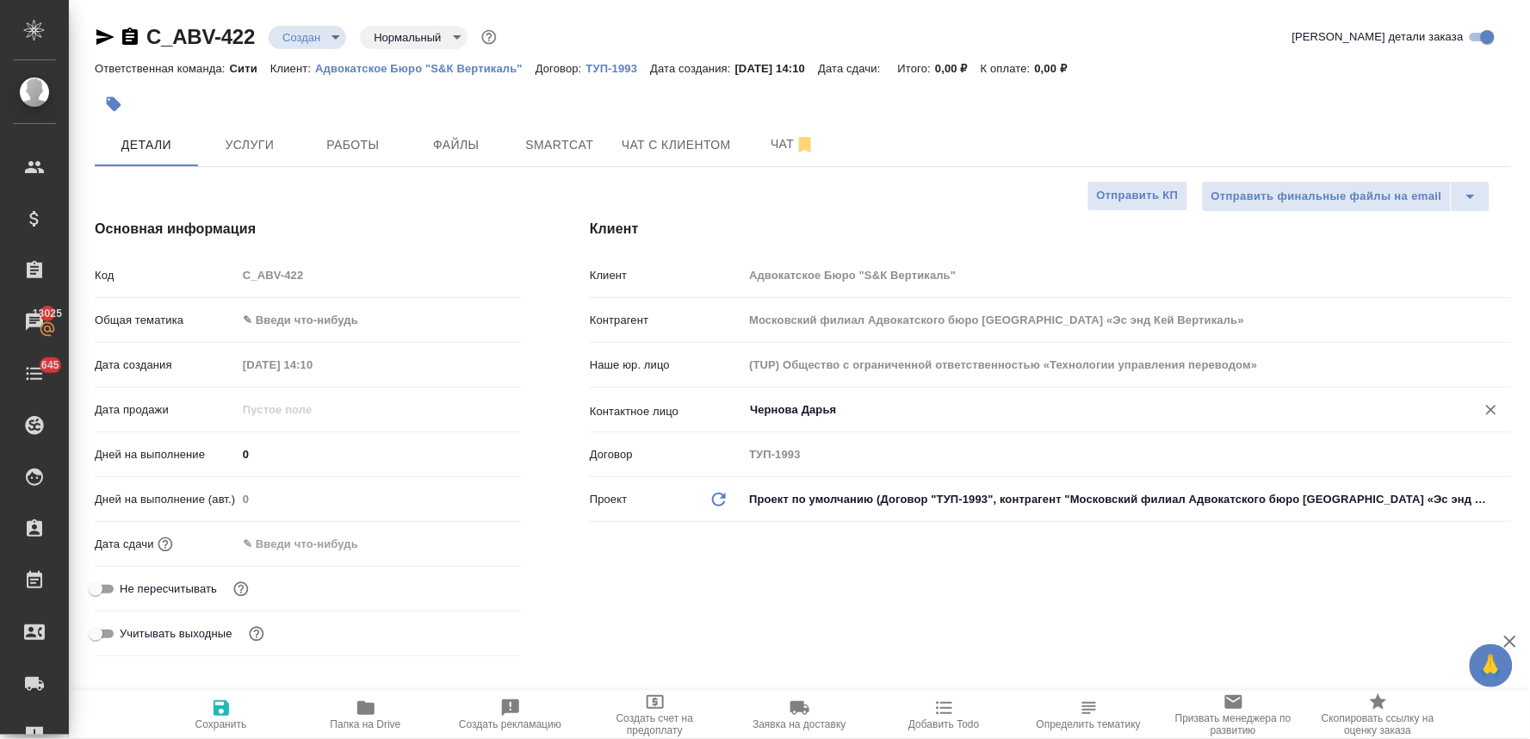
type input "Чернова Дарья"
click at [188, 586] on span "Не пересчитывать" at bounding box center [168, 588] width 97 height 17
click at [127, 586] on input "Не пересчитывать" at bounding box center [96, 588] width 62 height 21
checkbox input "true"
type textarea "x"
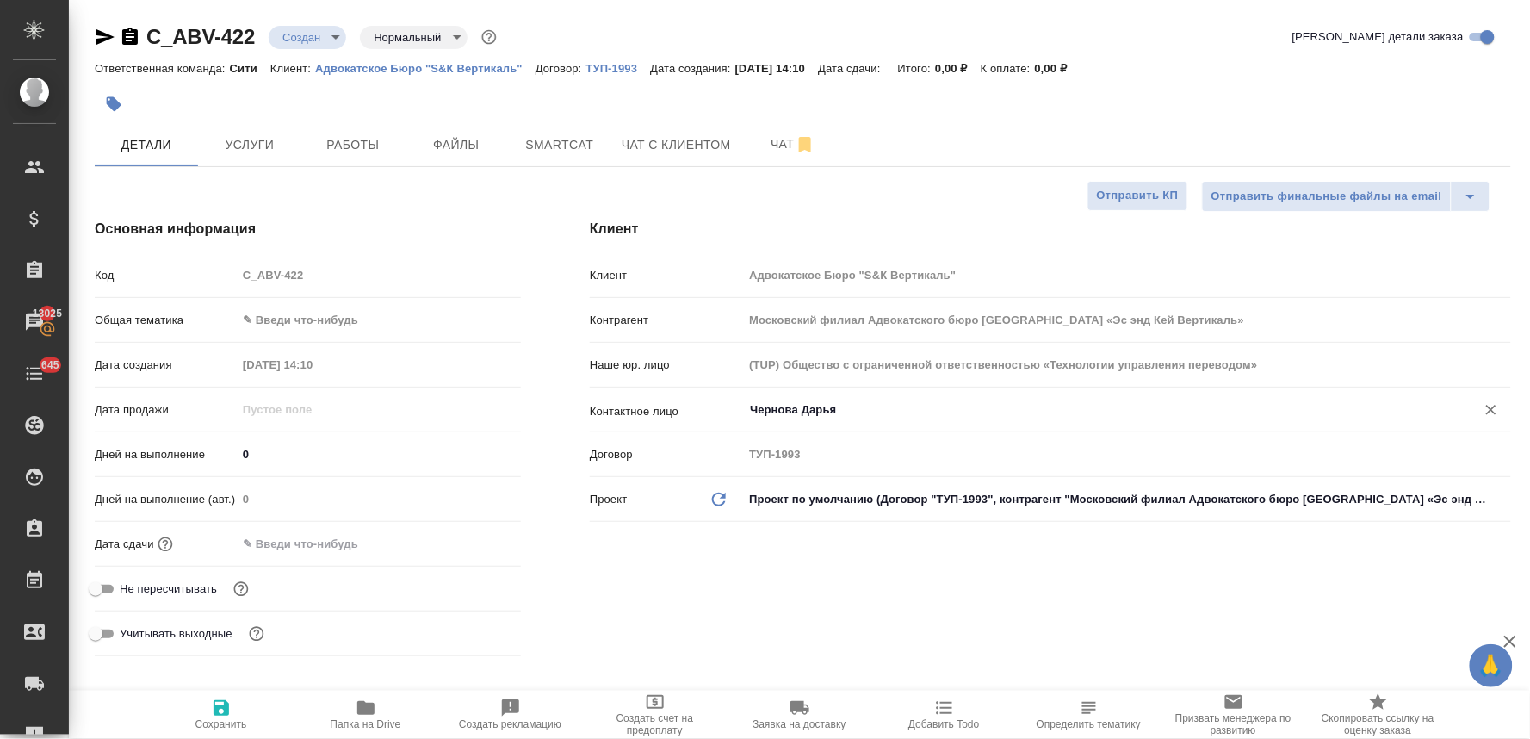
type textarea "x"
click at [297, 551] on input "text" at bounding box center [312, 543] width 151 height 25
click at [473, 533] on icon "button" at bounding box center [471, 543] width 21 height 21
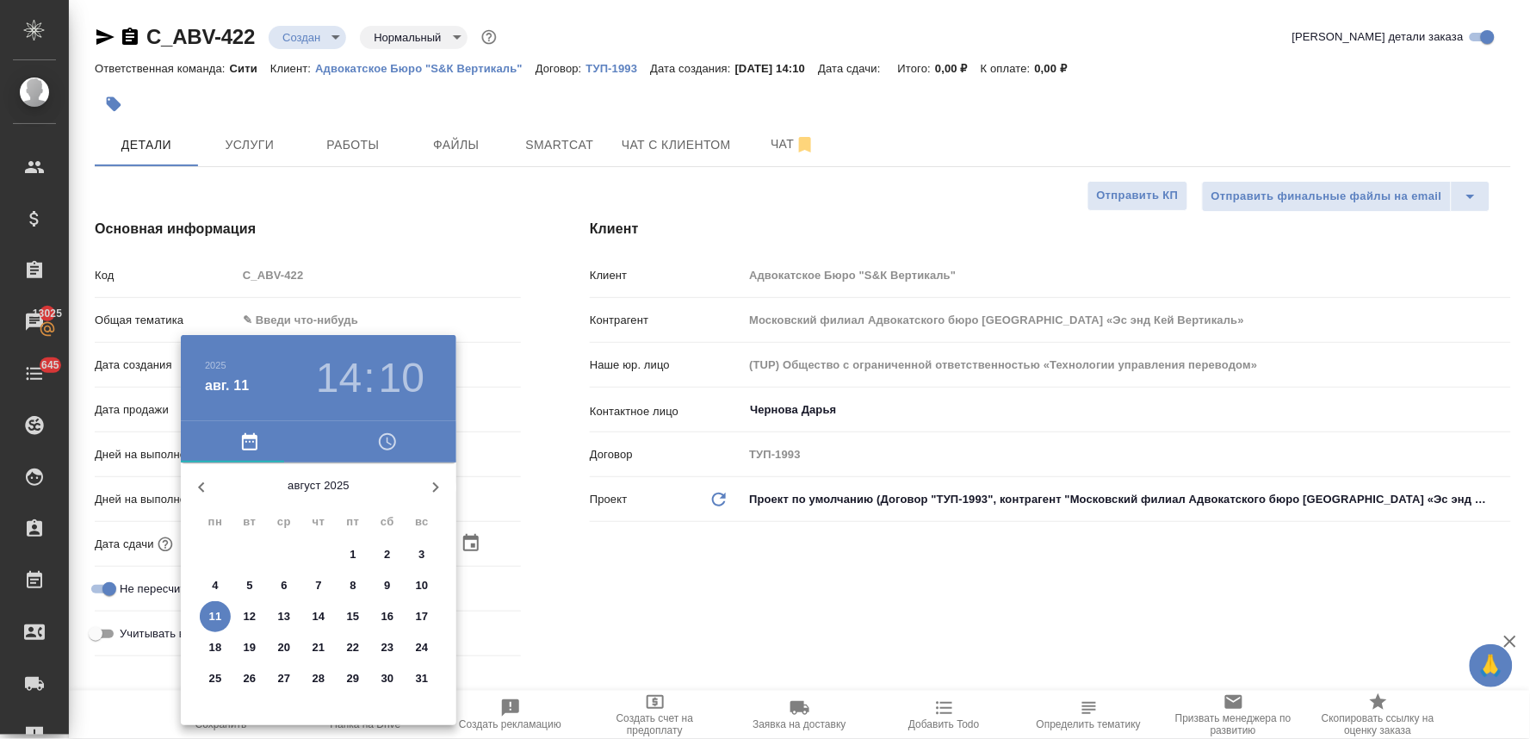
click at [381, 448] on icon "button" at bounding box center [387, 441] width 21 height 21
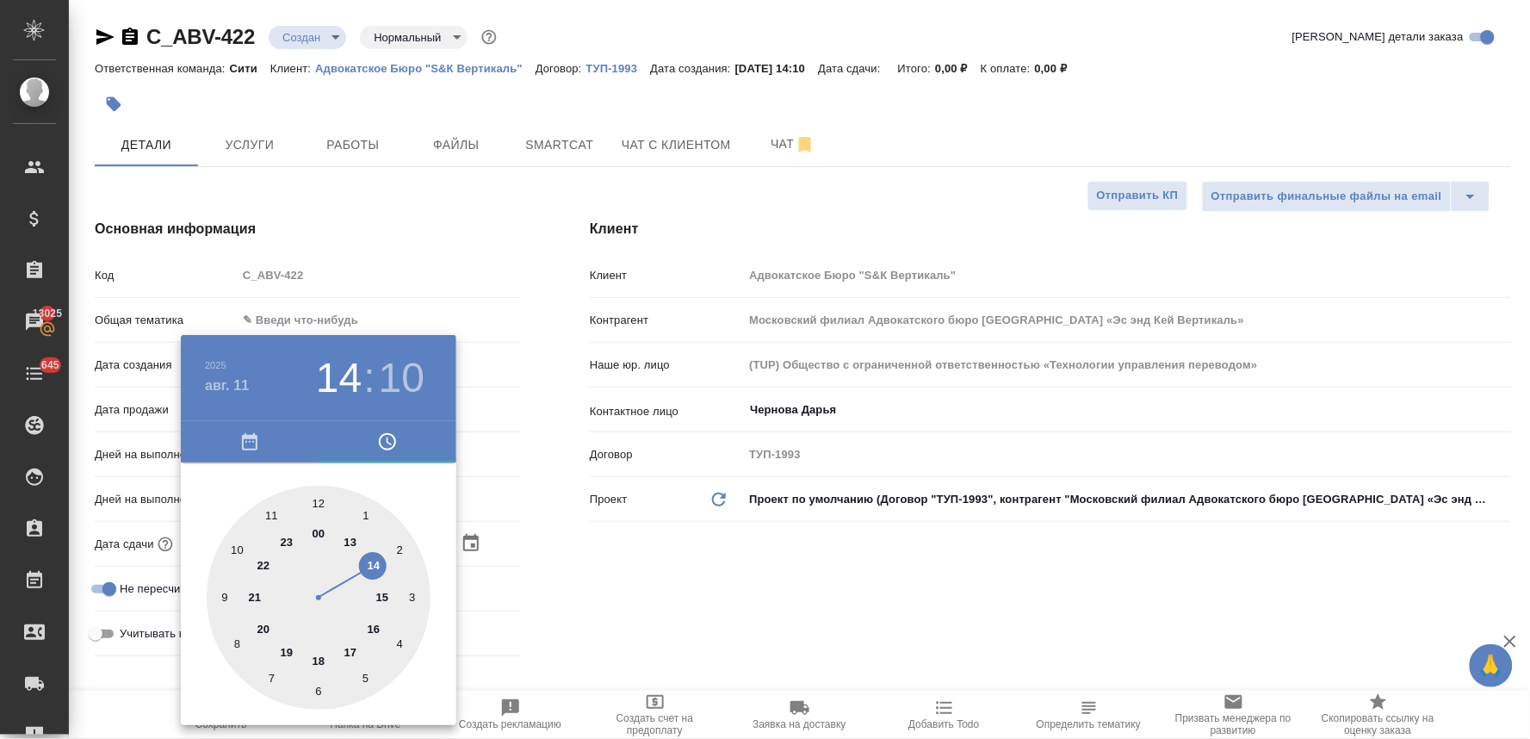
click at [349, 657] on div at bounding box center [319, 597] width 224 height 224
type input "11.08.2025 17:10"
type textarea "x"
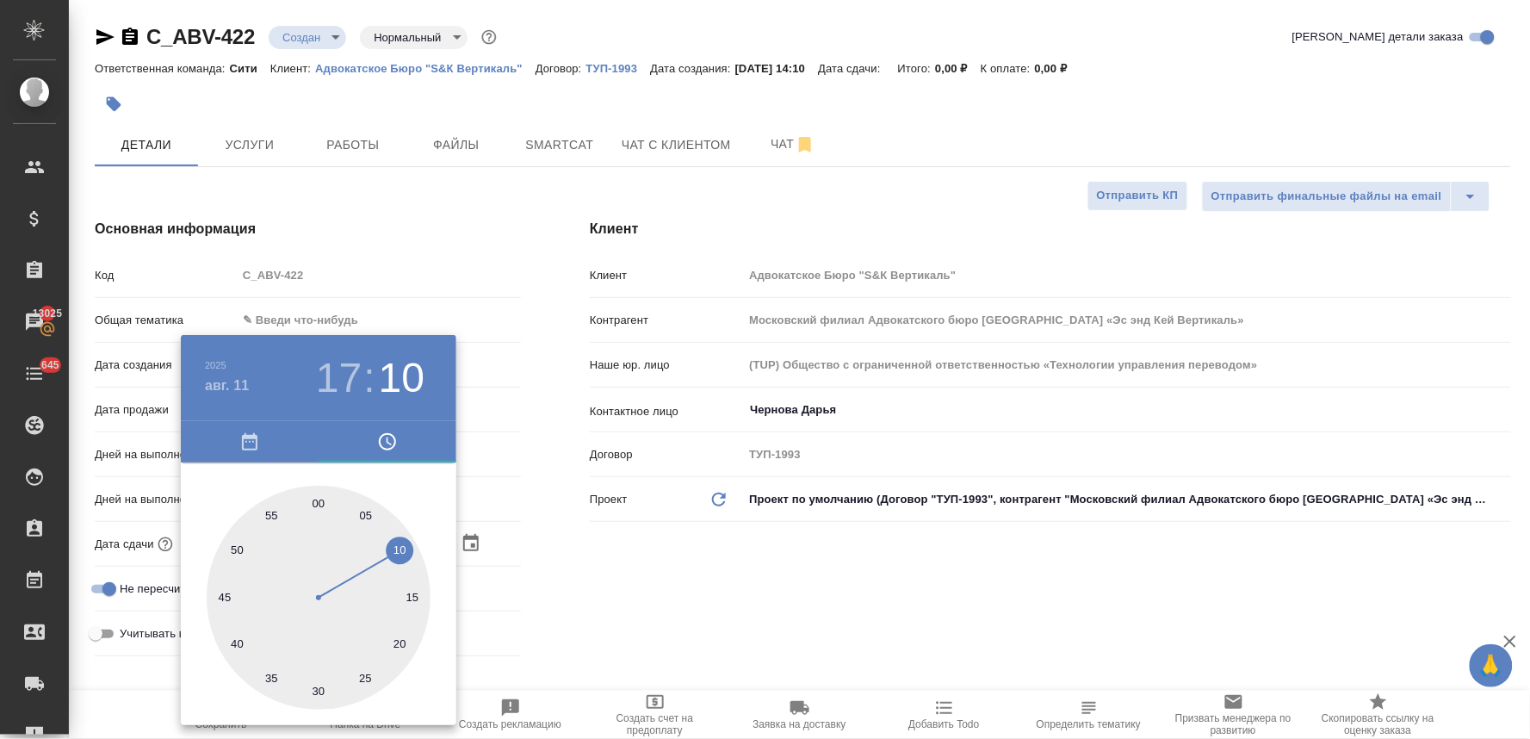
click at [682, 594] on div at bounding box center [765, 369] width 1530 height 739
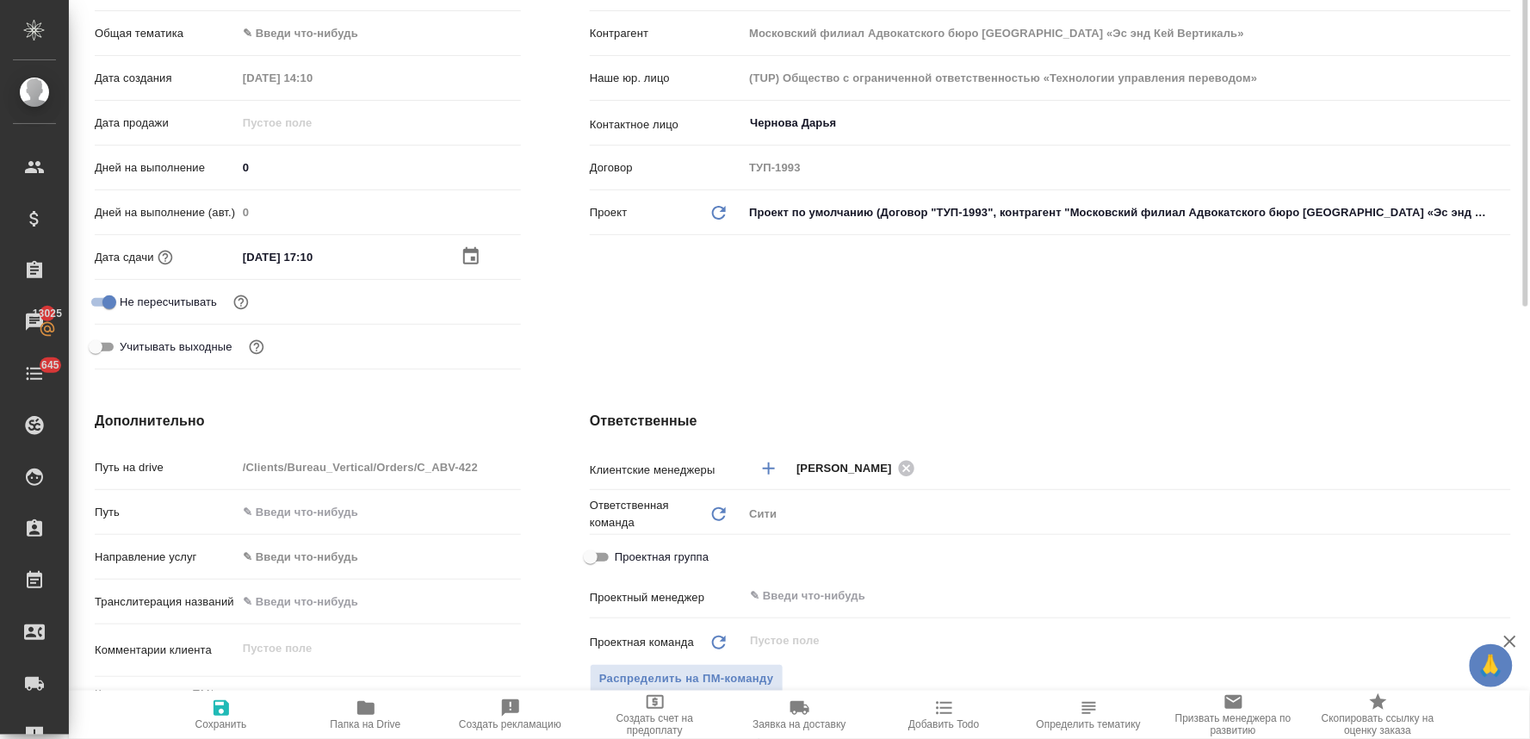
scroll to position [478, 0]
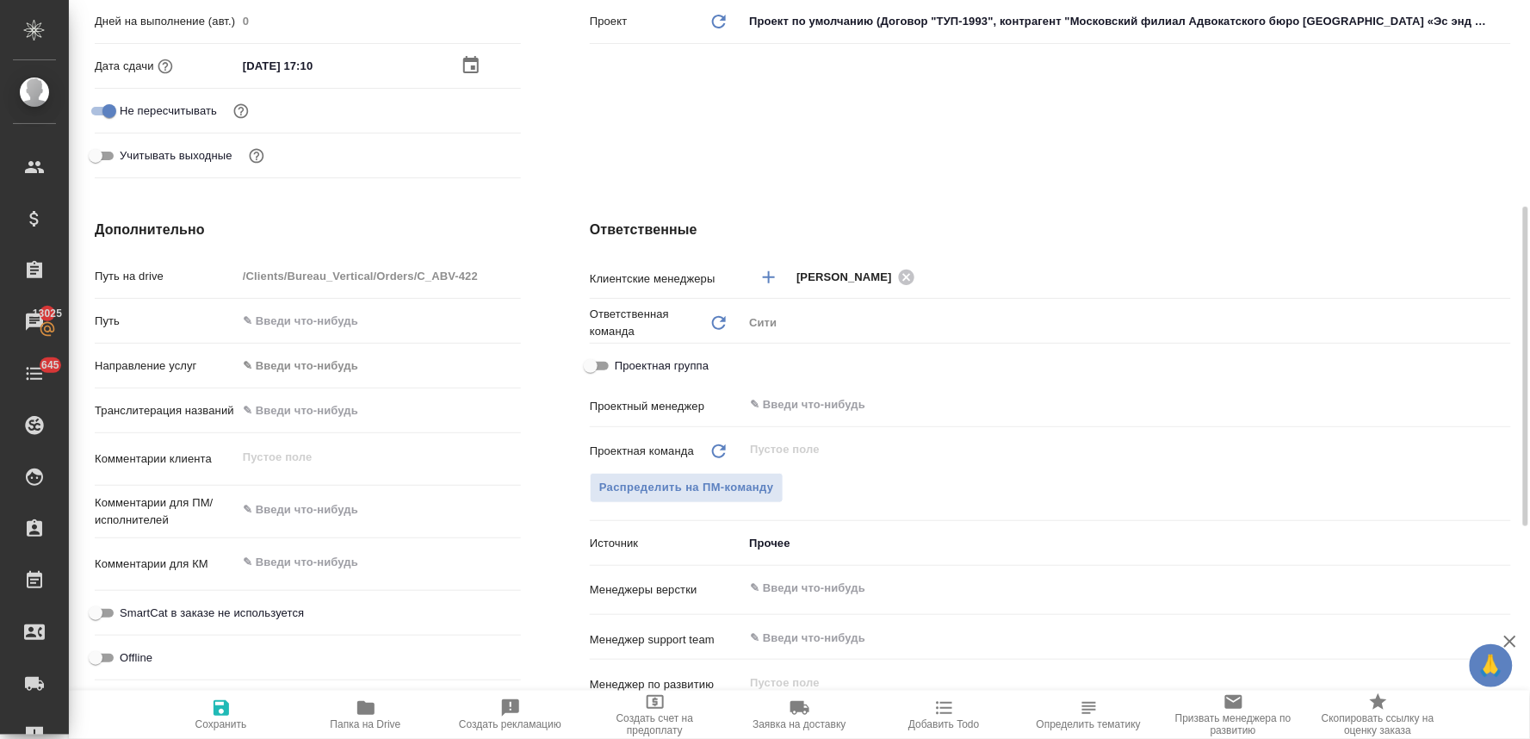
type textarea "x"
click at [322, 510] on textarea at bounding box center [379, 509] width 284 height 29
type textarea "н"
type textarea "x"
type textarea "но"
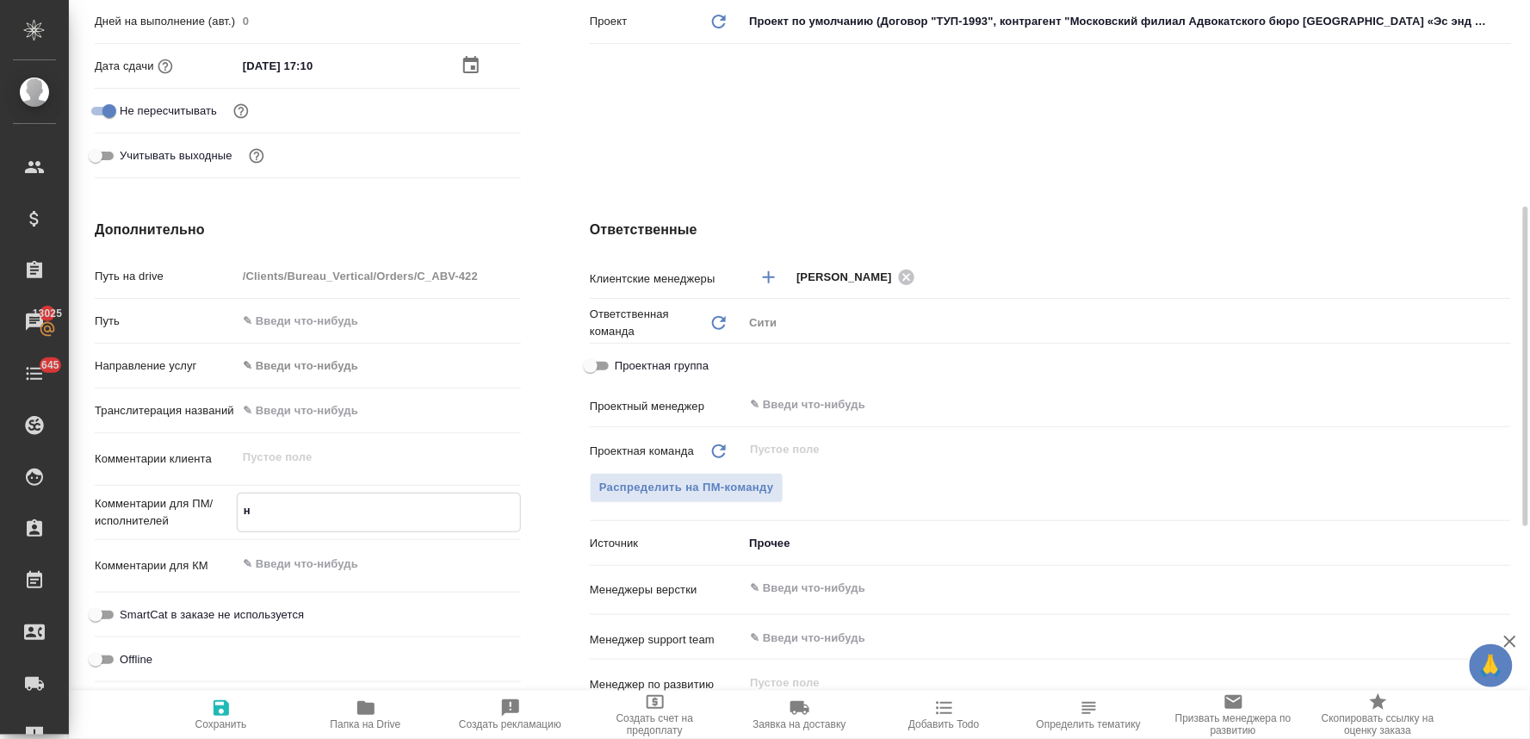
type textarea "x"
type textarea "нот"
type textarea "x"
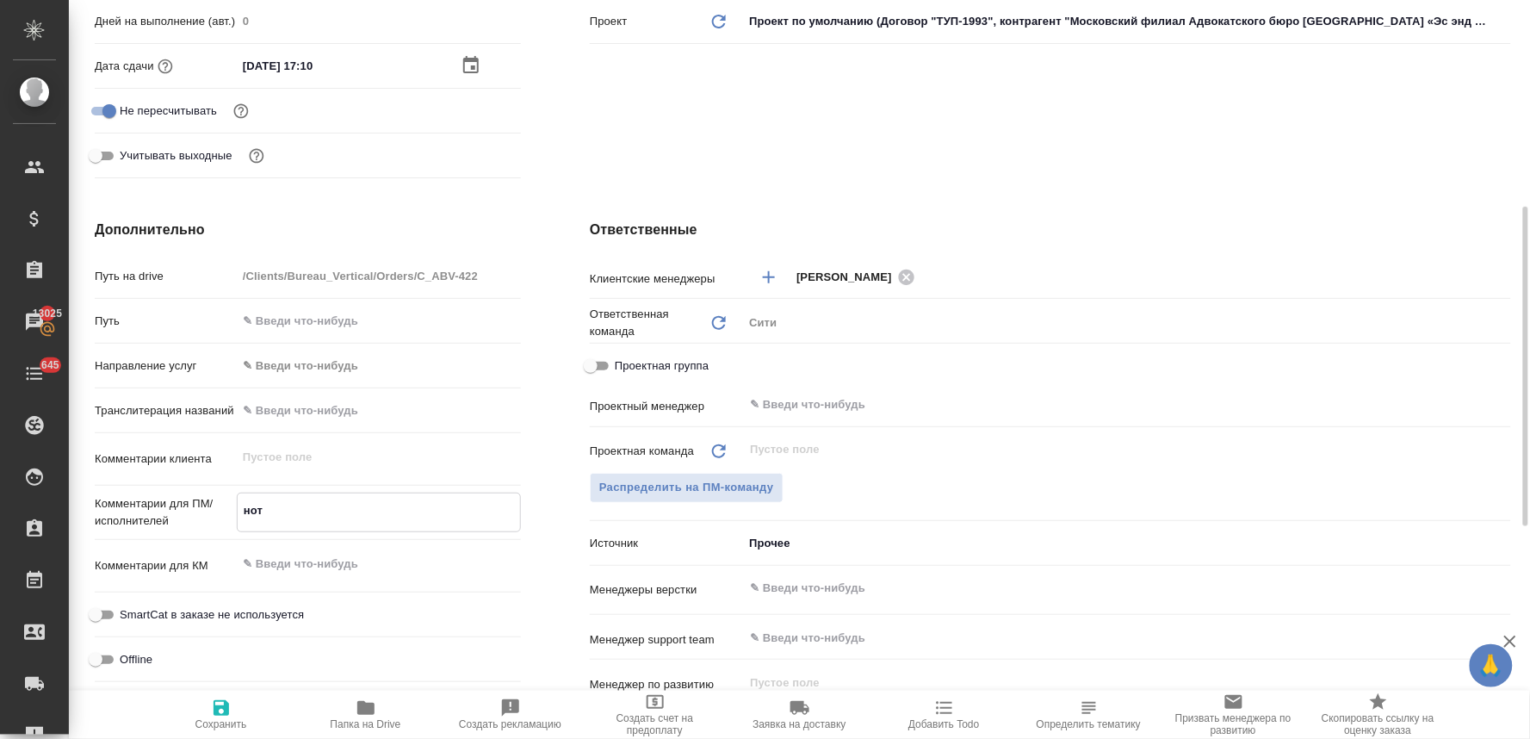
type textarea "x"
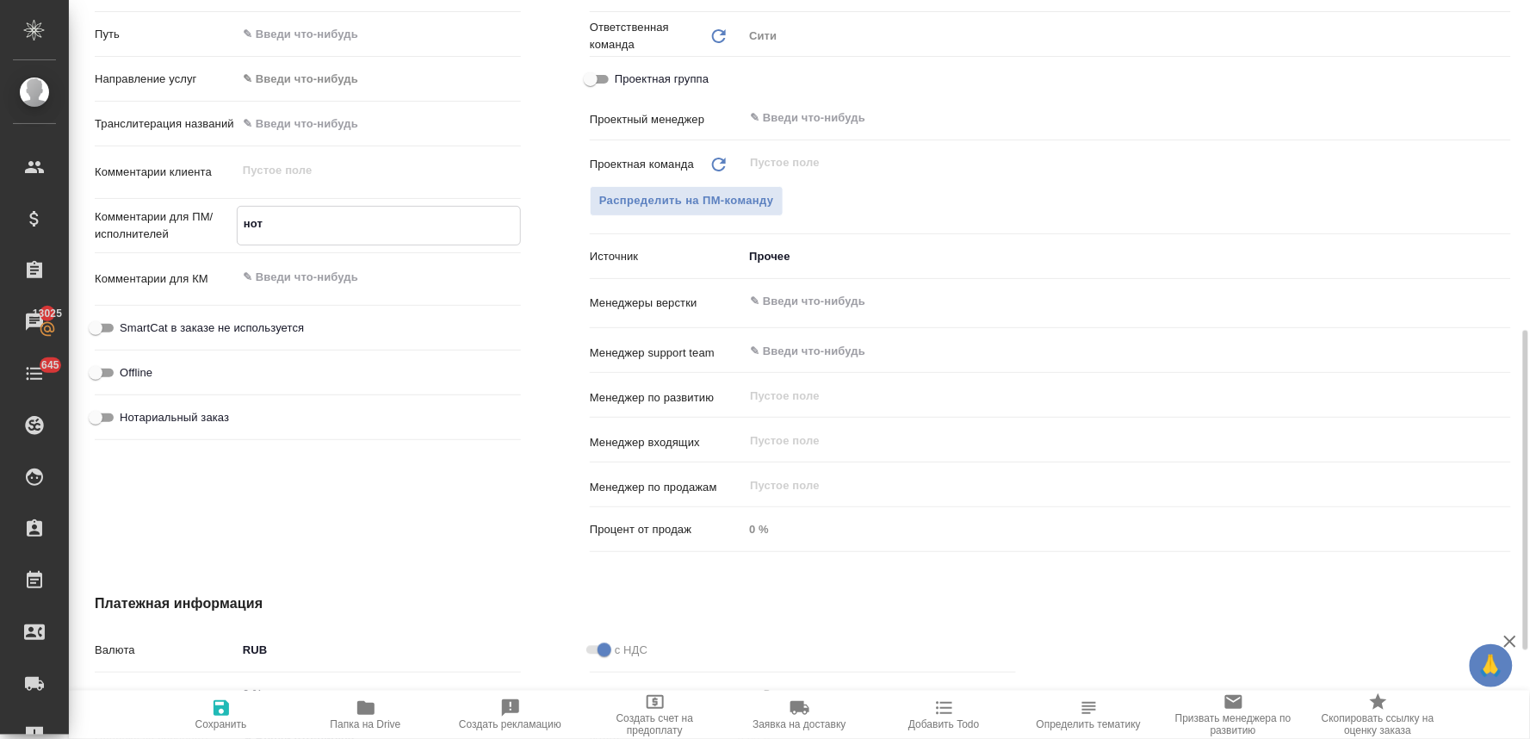
type textarea "нот"
type textarea "x"
click at [190, 416] on span "Нотариальный заказ" at bounding box center [174, 415] width 109 height 17
click at [127, 416] on input "Нотариальный заказ" at bounding box center [96, 415] width 62 height 21
checkbox input "true"
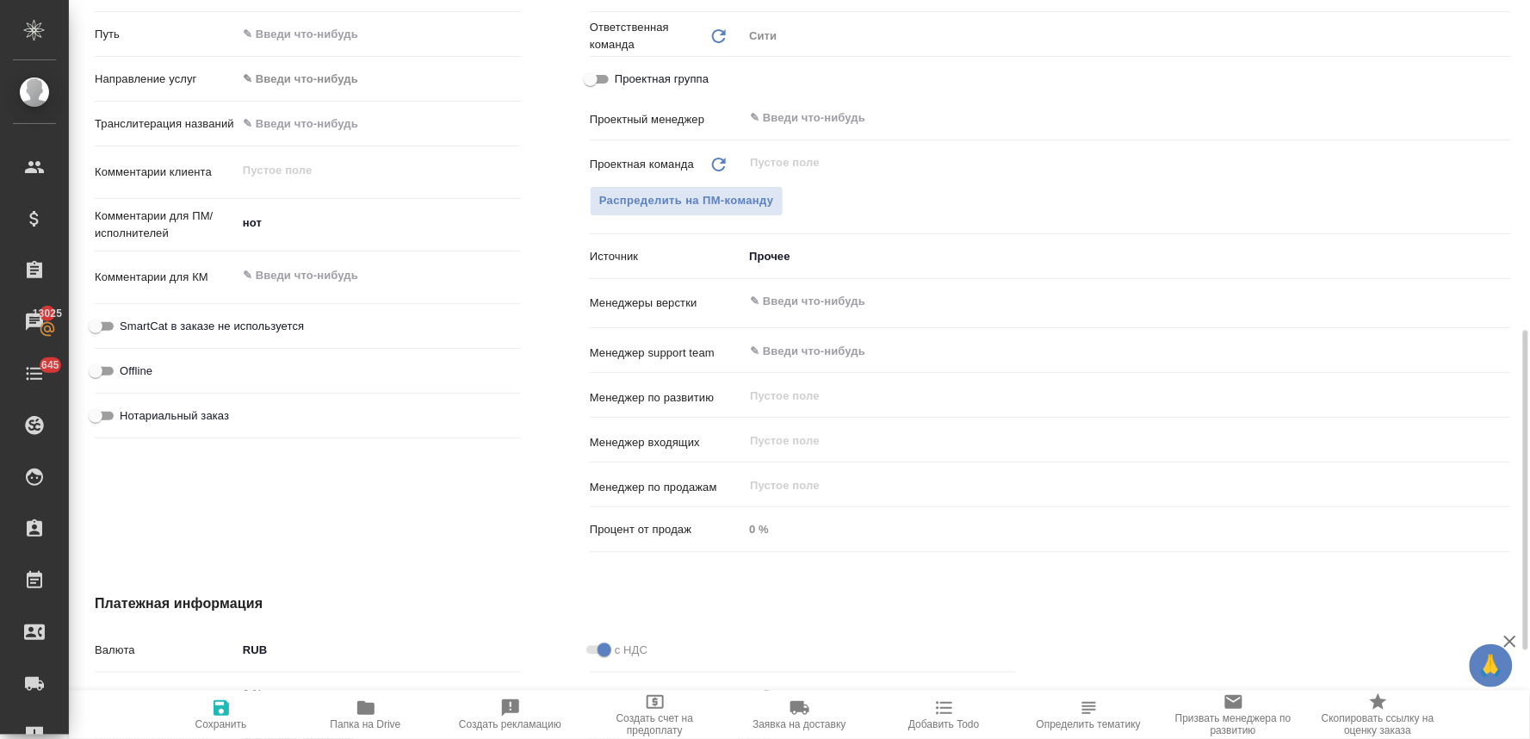
type textarea "x"
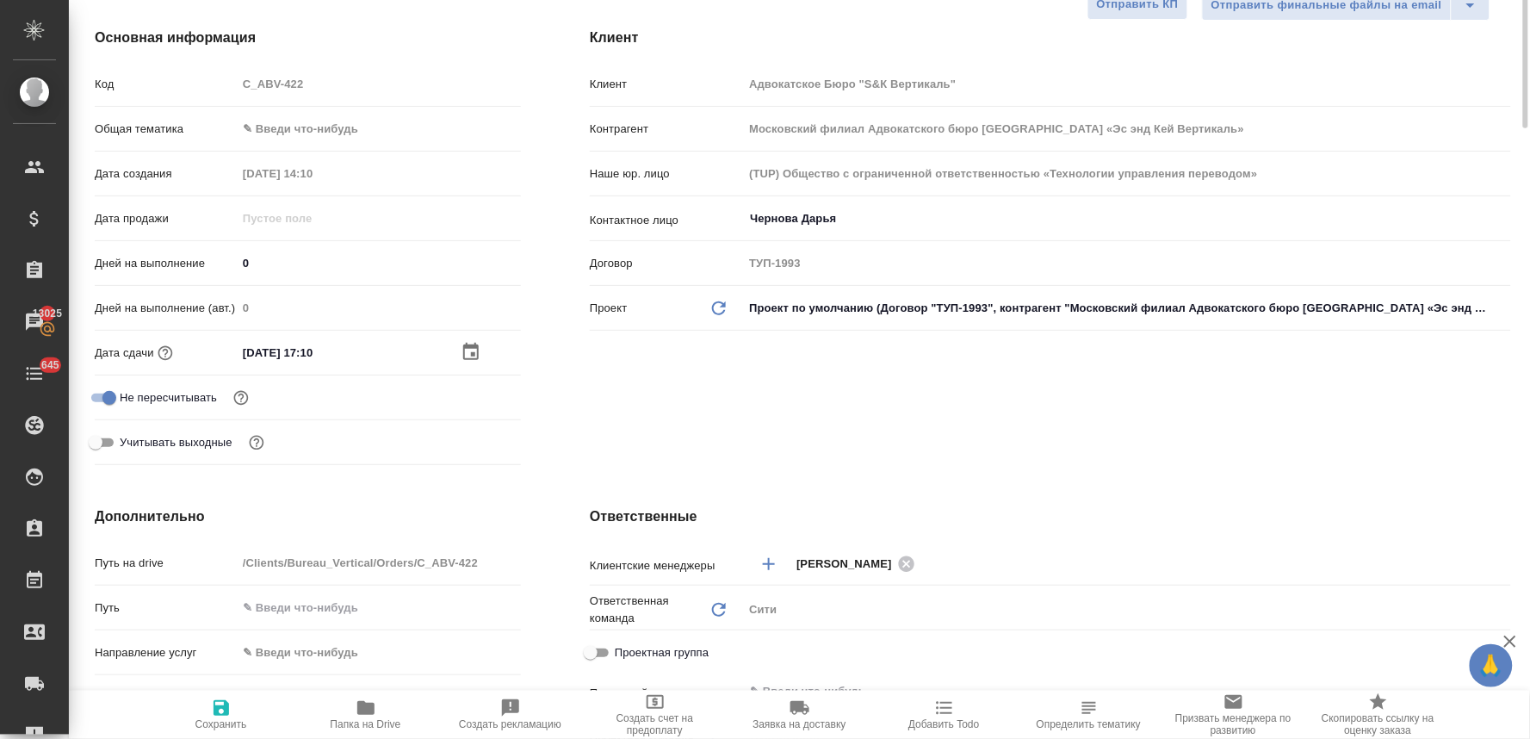
scroll to position [0, 0]
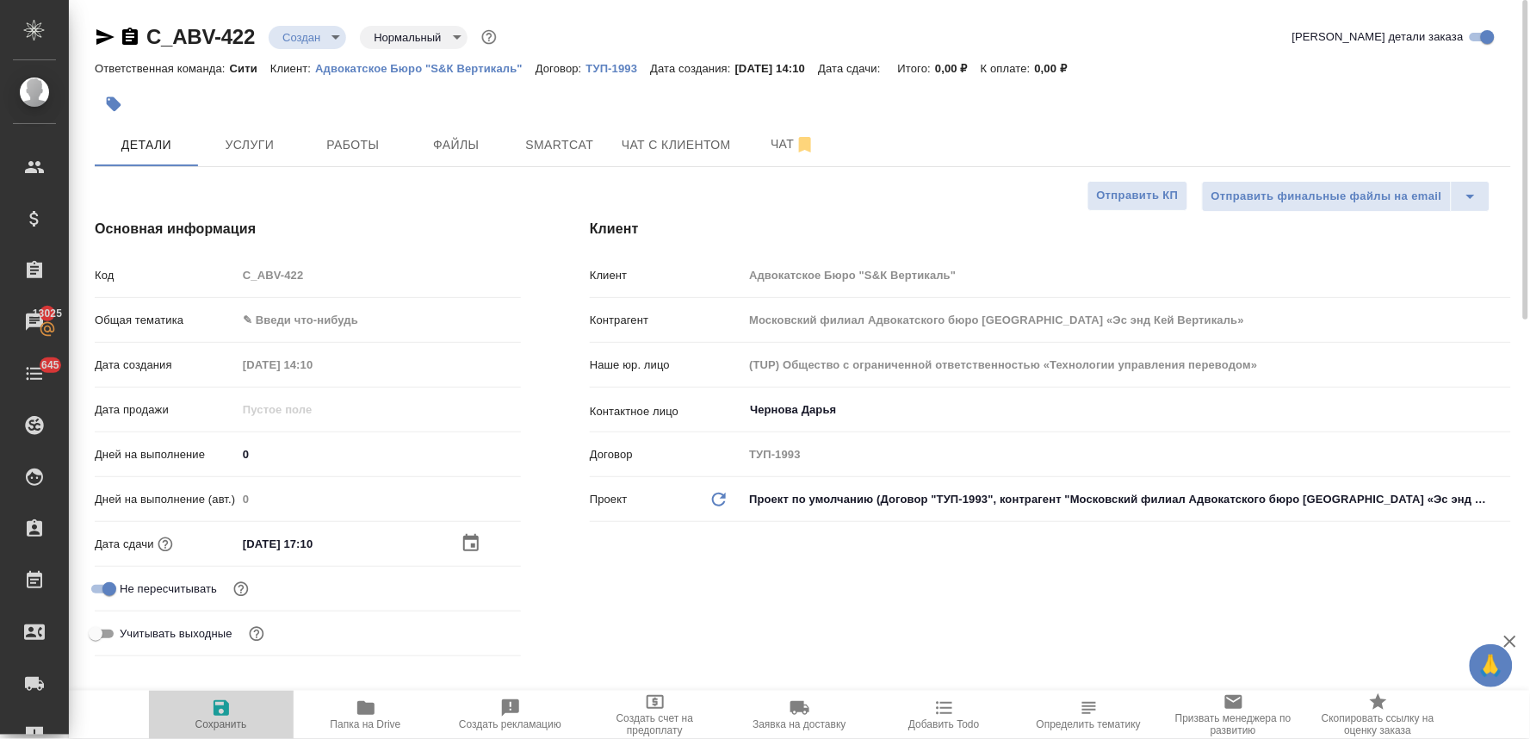
click at [235, 712] on span "Сохранить" at bounding box center [221, 713] width 124 height 33
type textarea "x"
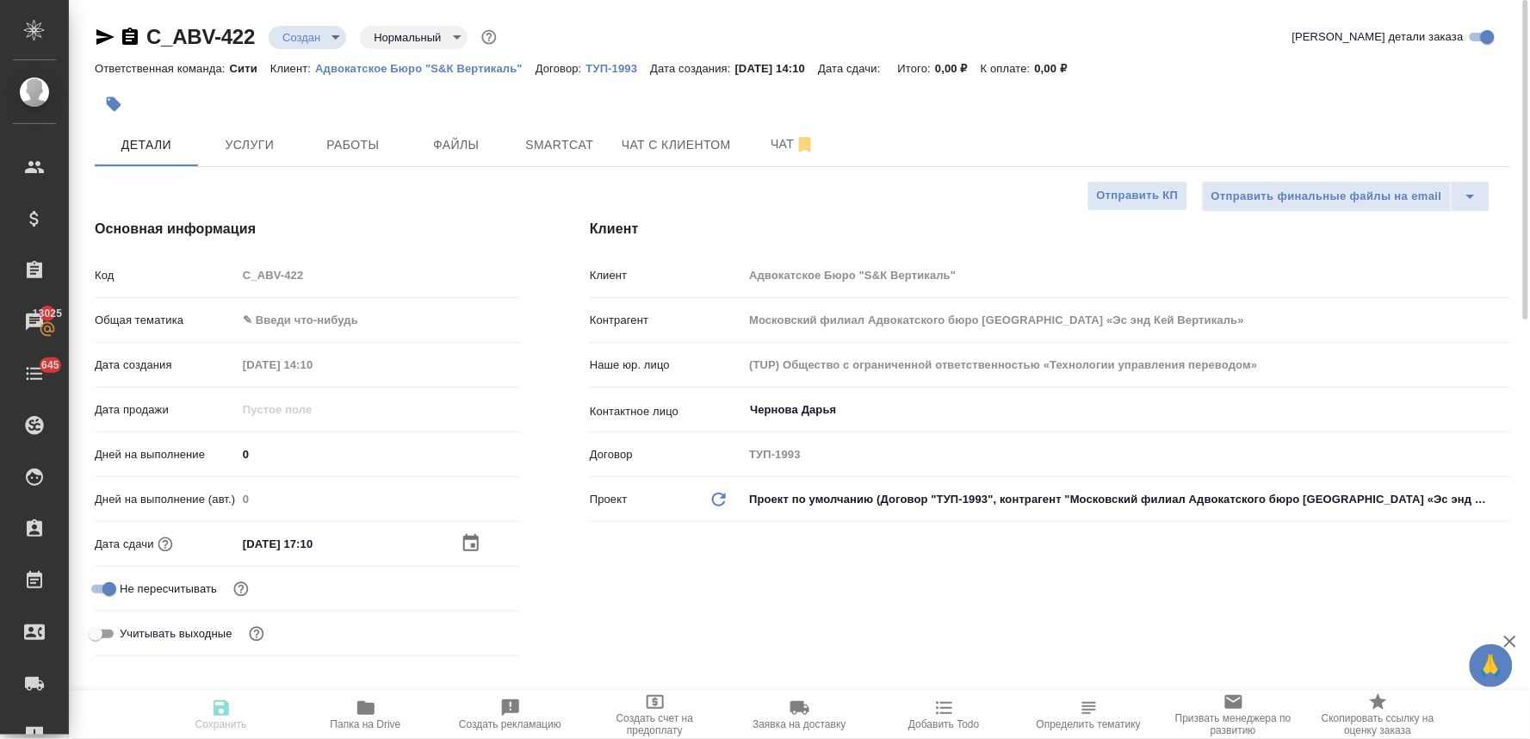
type textarea "x"
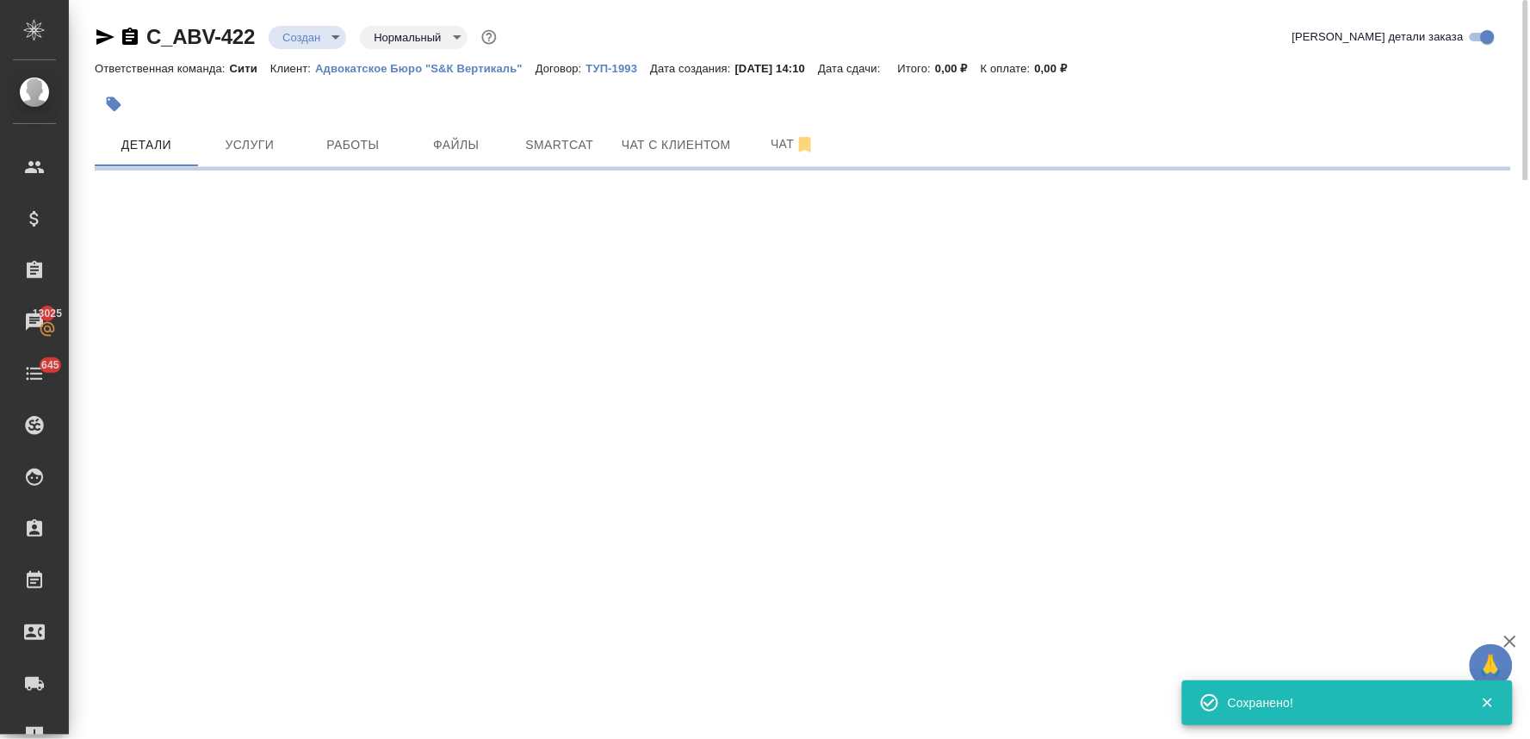
select select "RU"
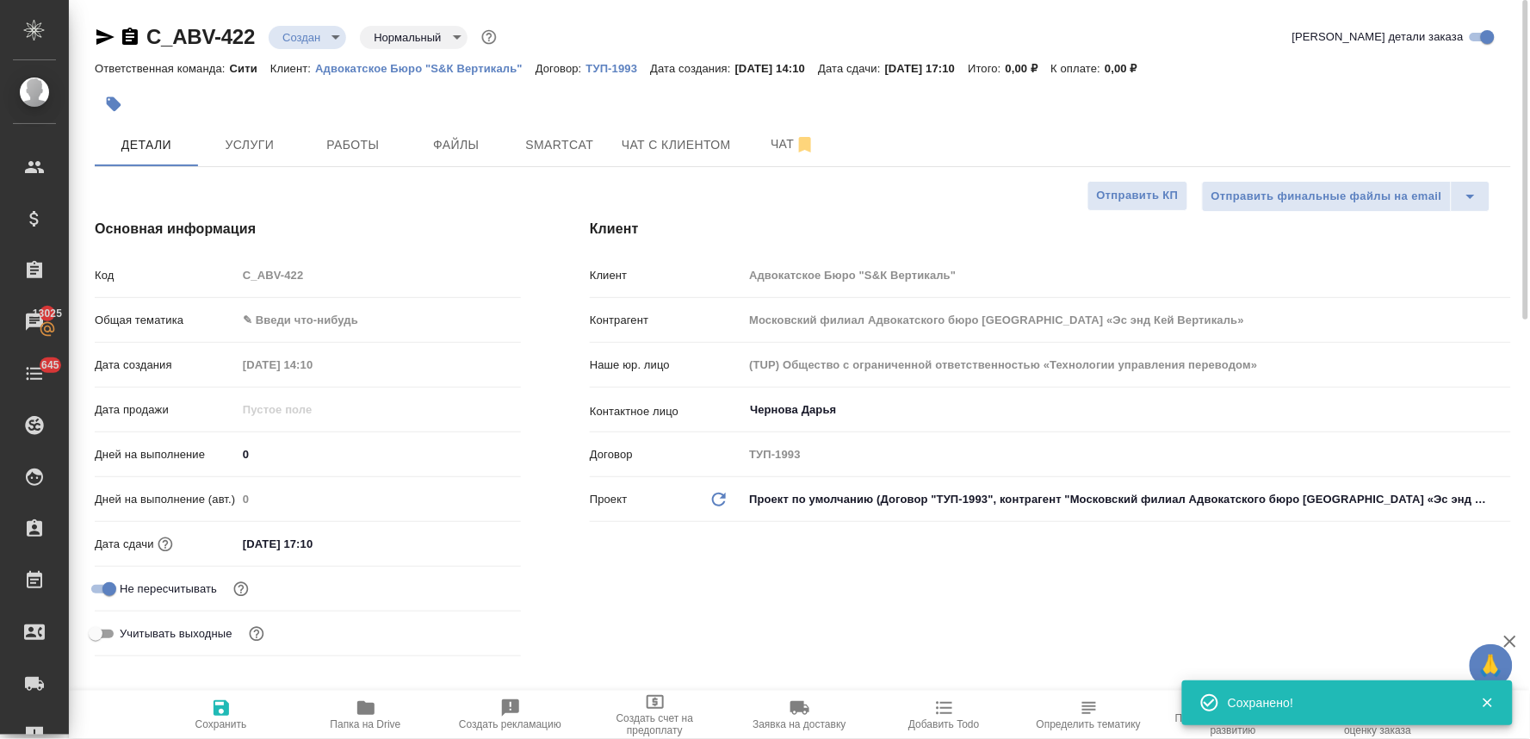
type textarea "x"
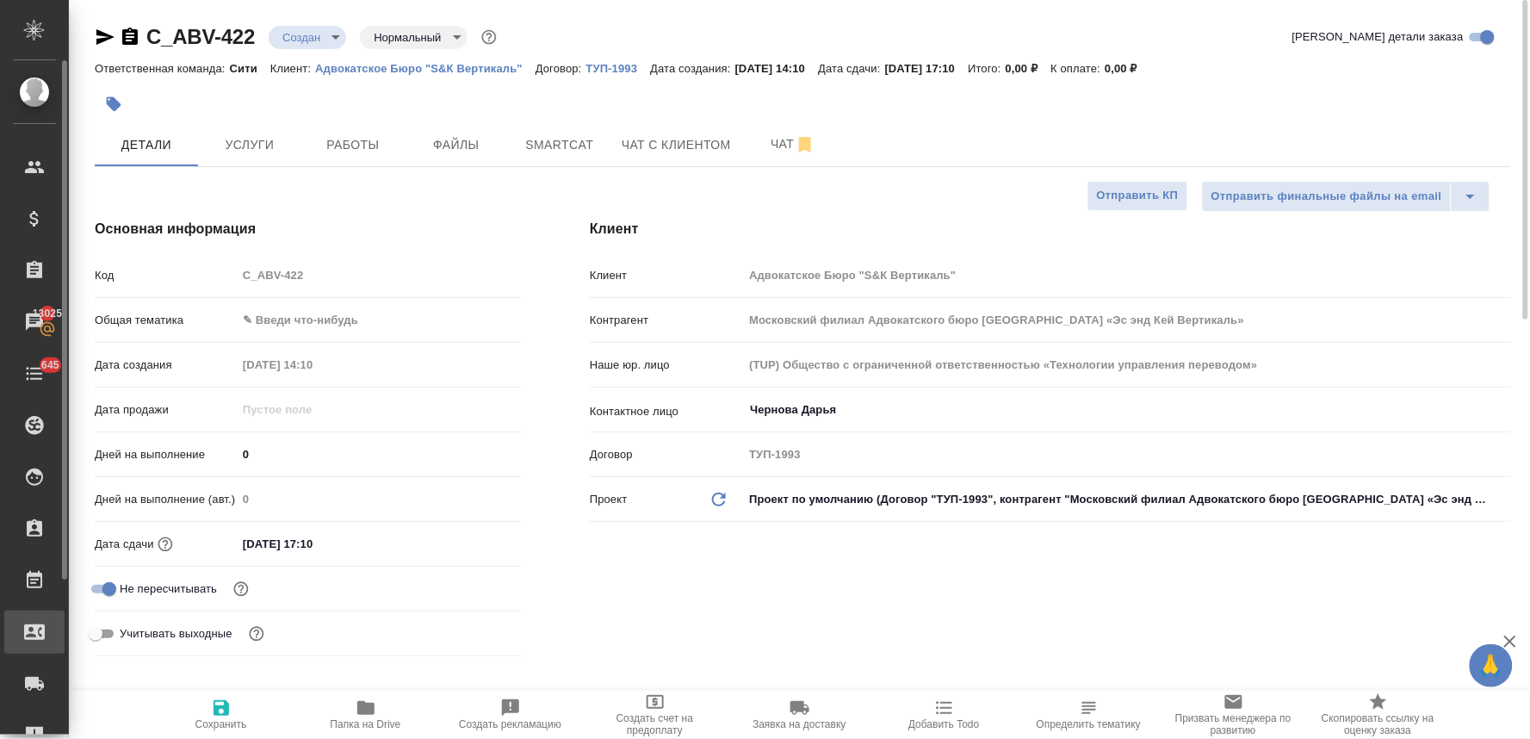
type textarea "x"
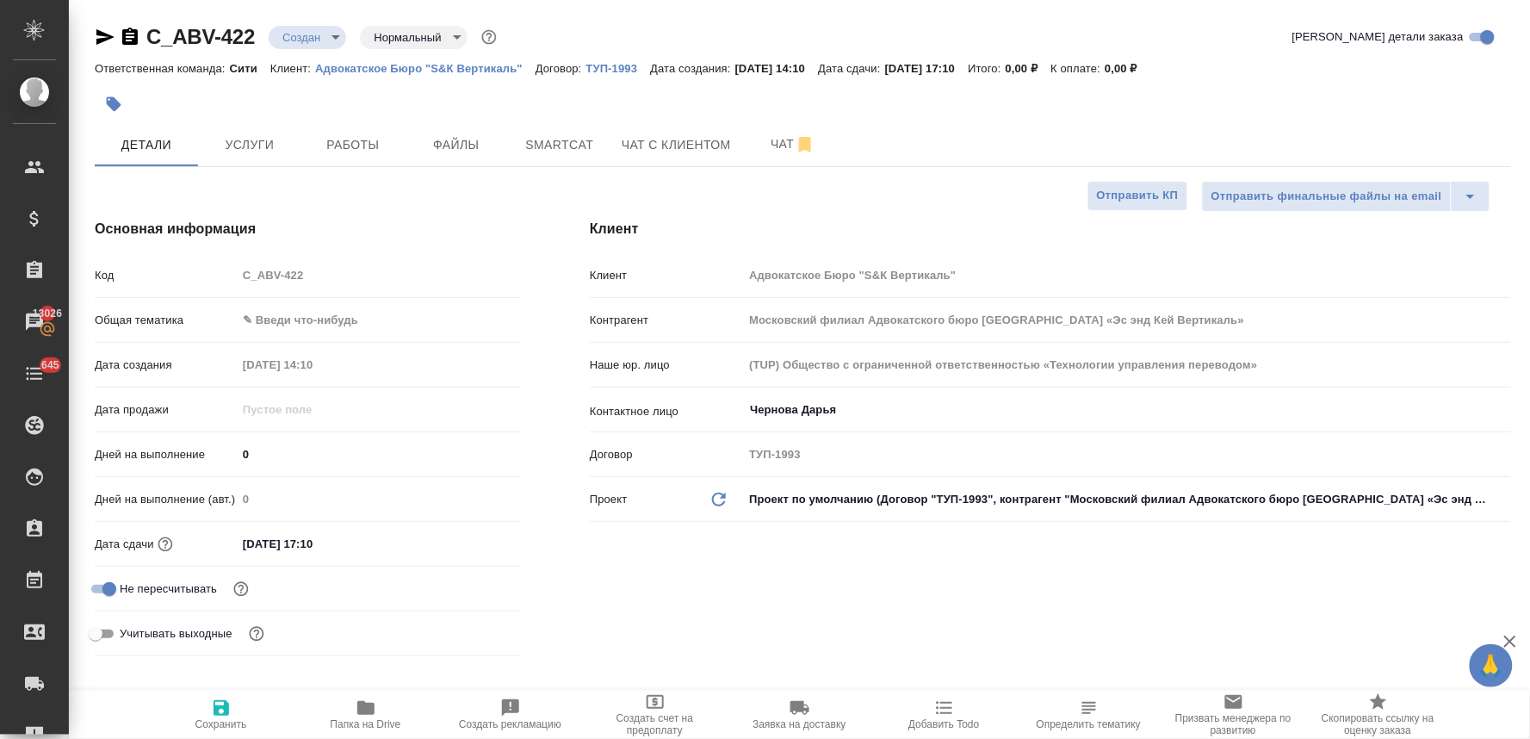
click at [227, 279] on div "Код C_ABV-422" at bounding box center [308, 275] width 426 height 30
type textarea "x"
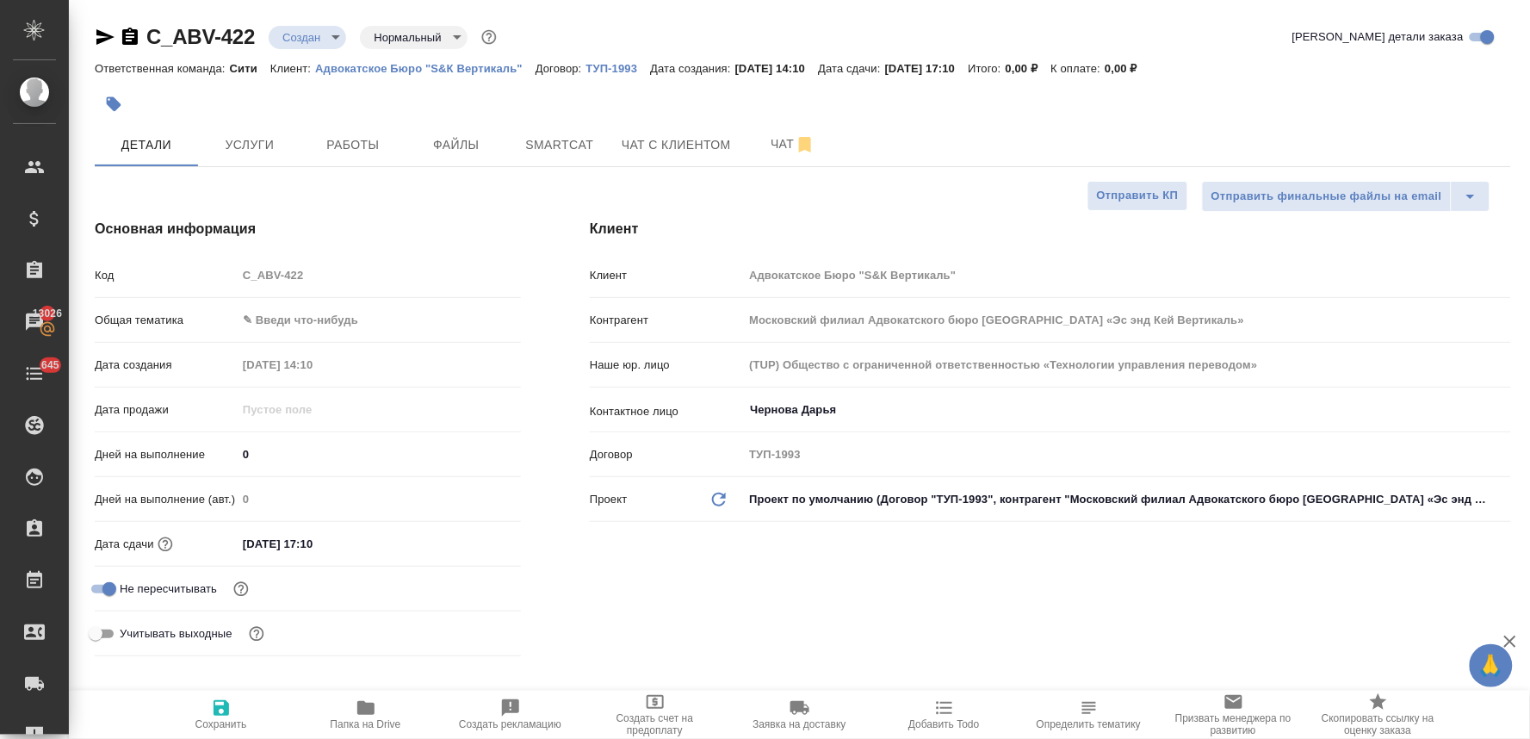
type textarea "x"
click at [259, 140] on span "Услуги" at bounding box center [249, 145] width 83 height 22
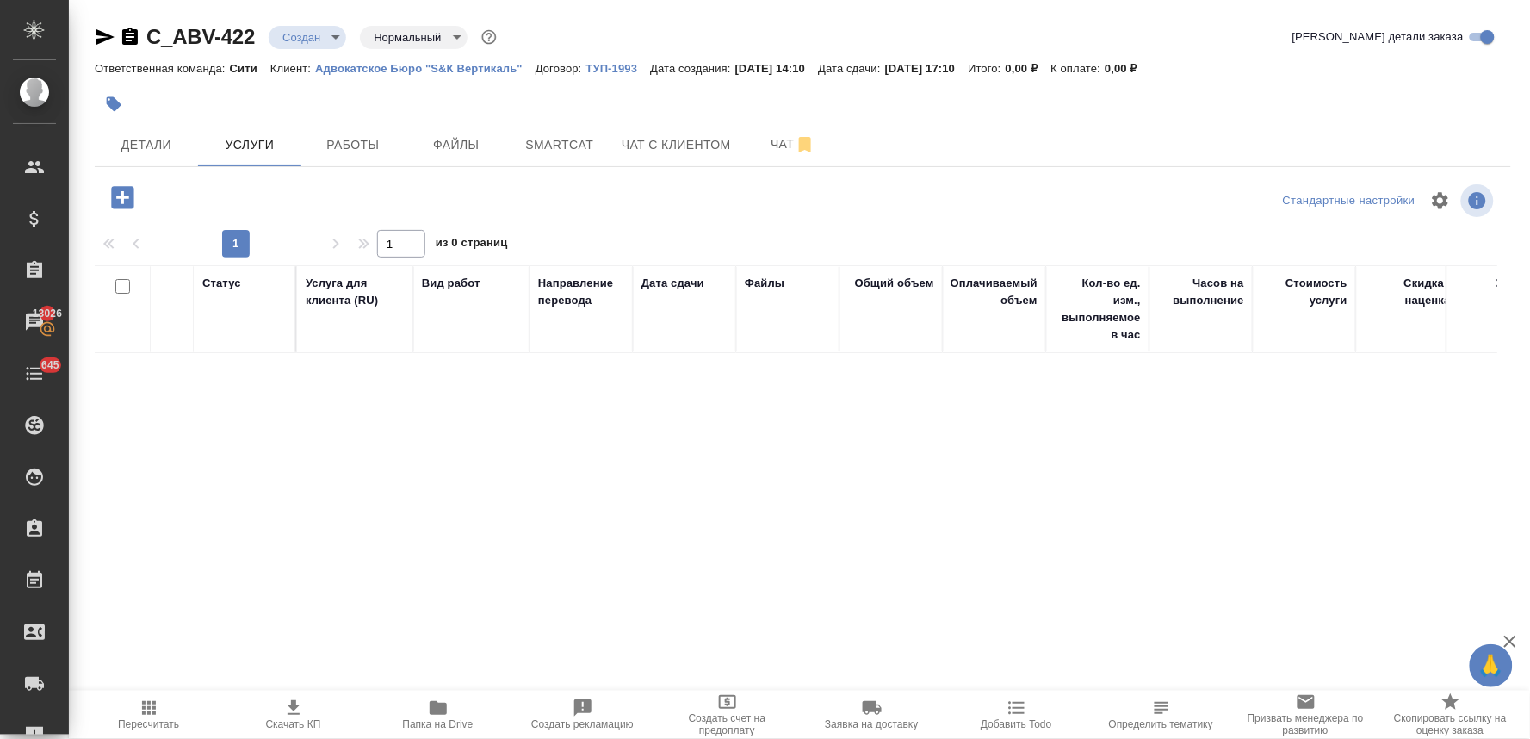
click at [121, 181] on button "button" at bounding box center [122, 197] width 47 height 35
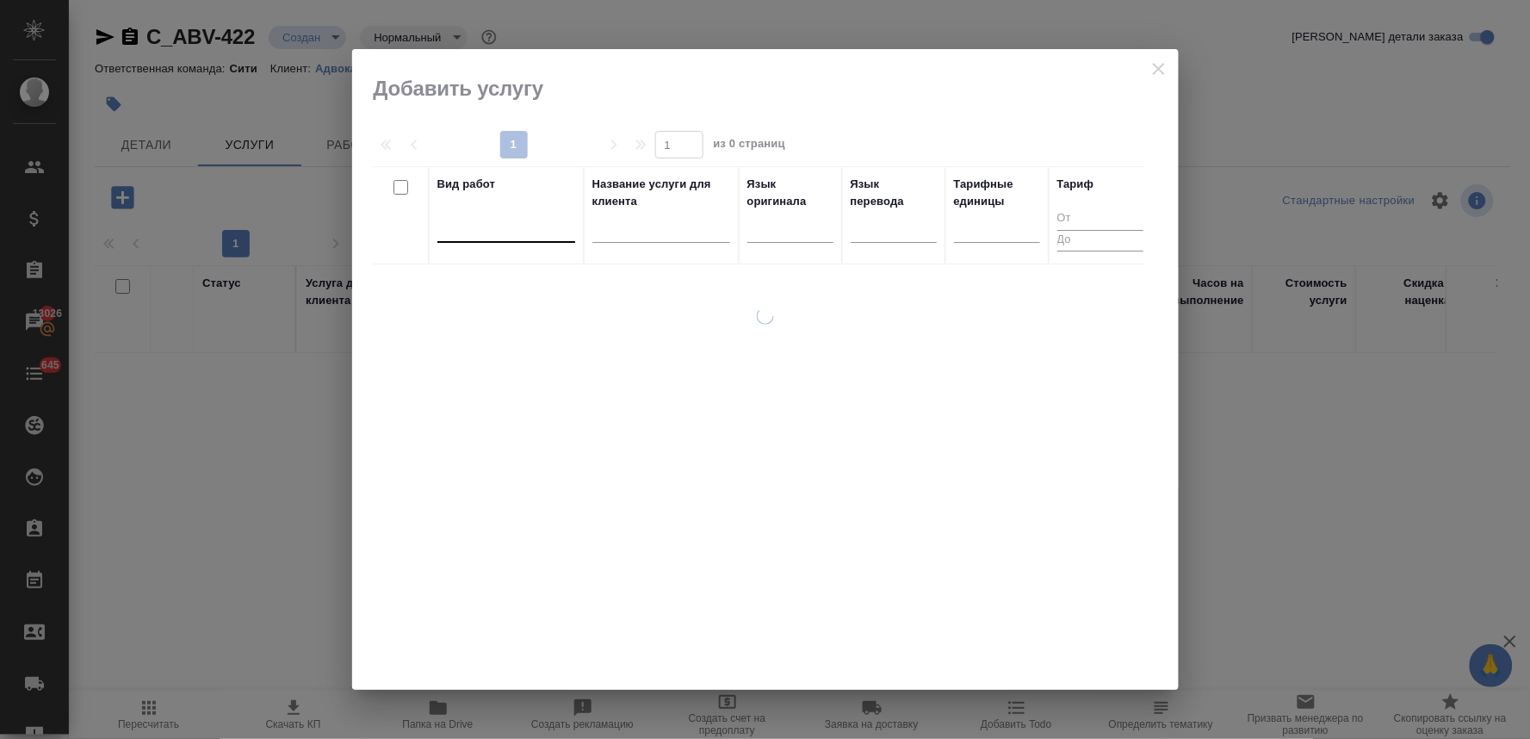
click at [532, 220] on div at bounding box center [506, 225] width 138 height 25
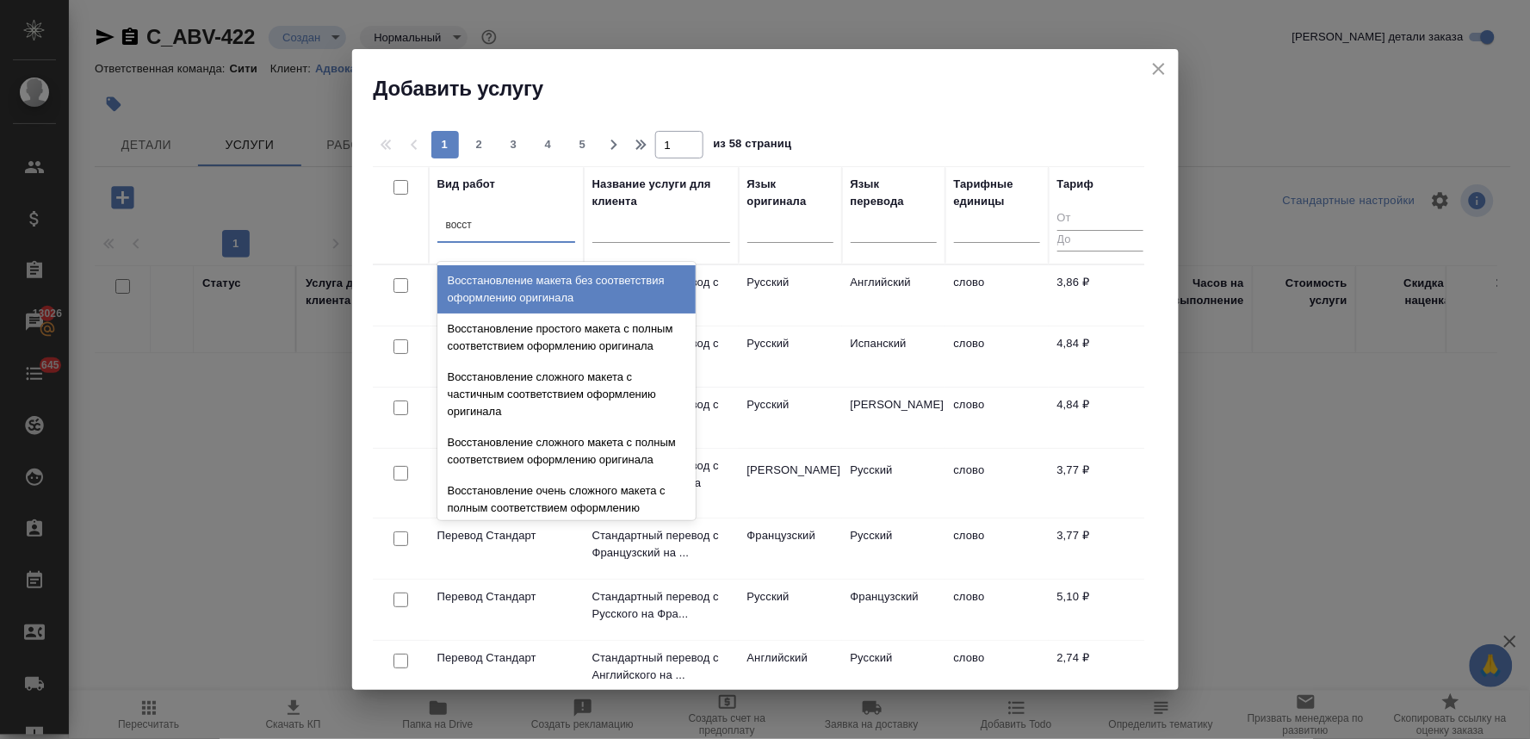
type input "восста"
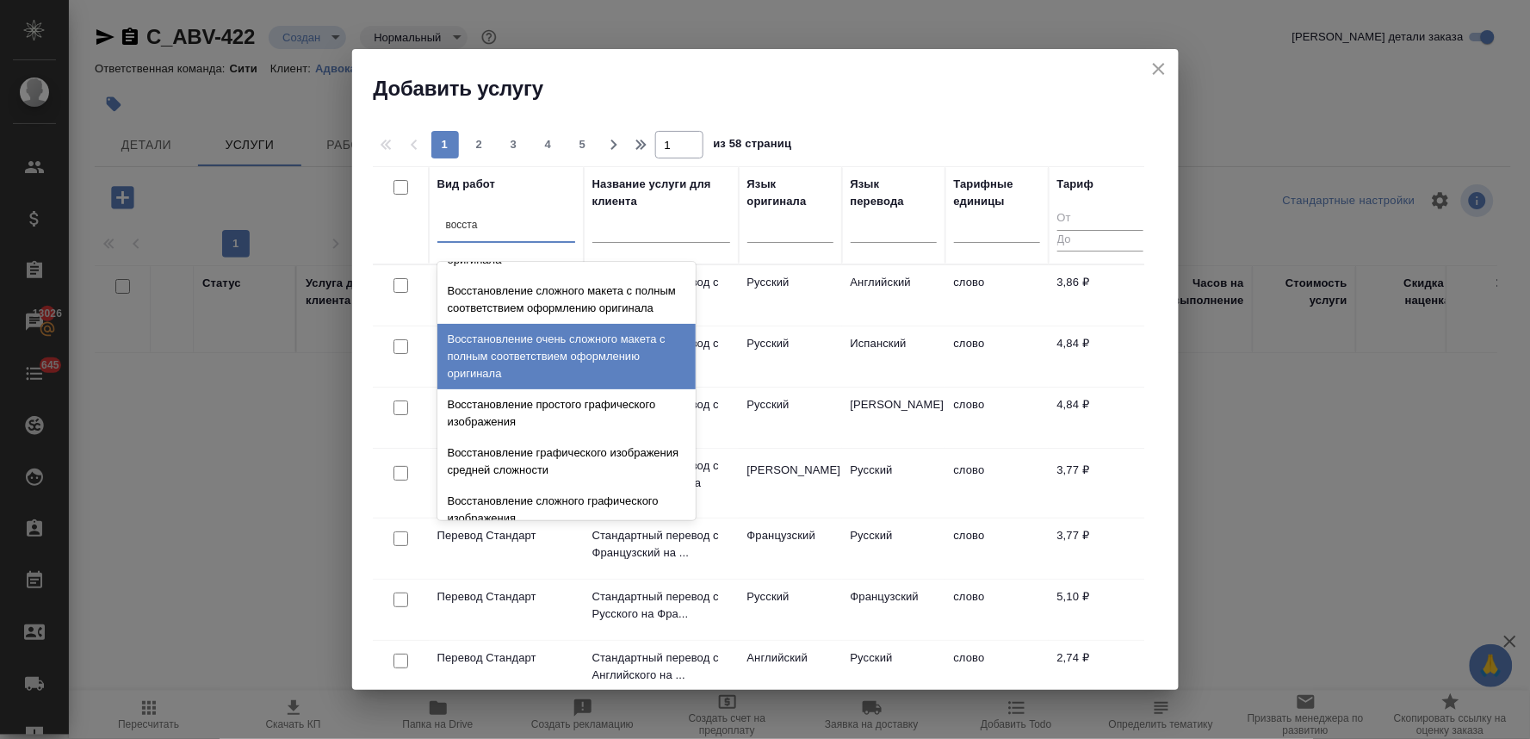
scroll to position [316, 0]
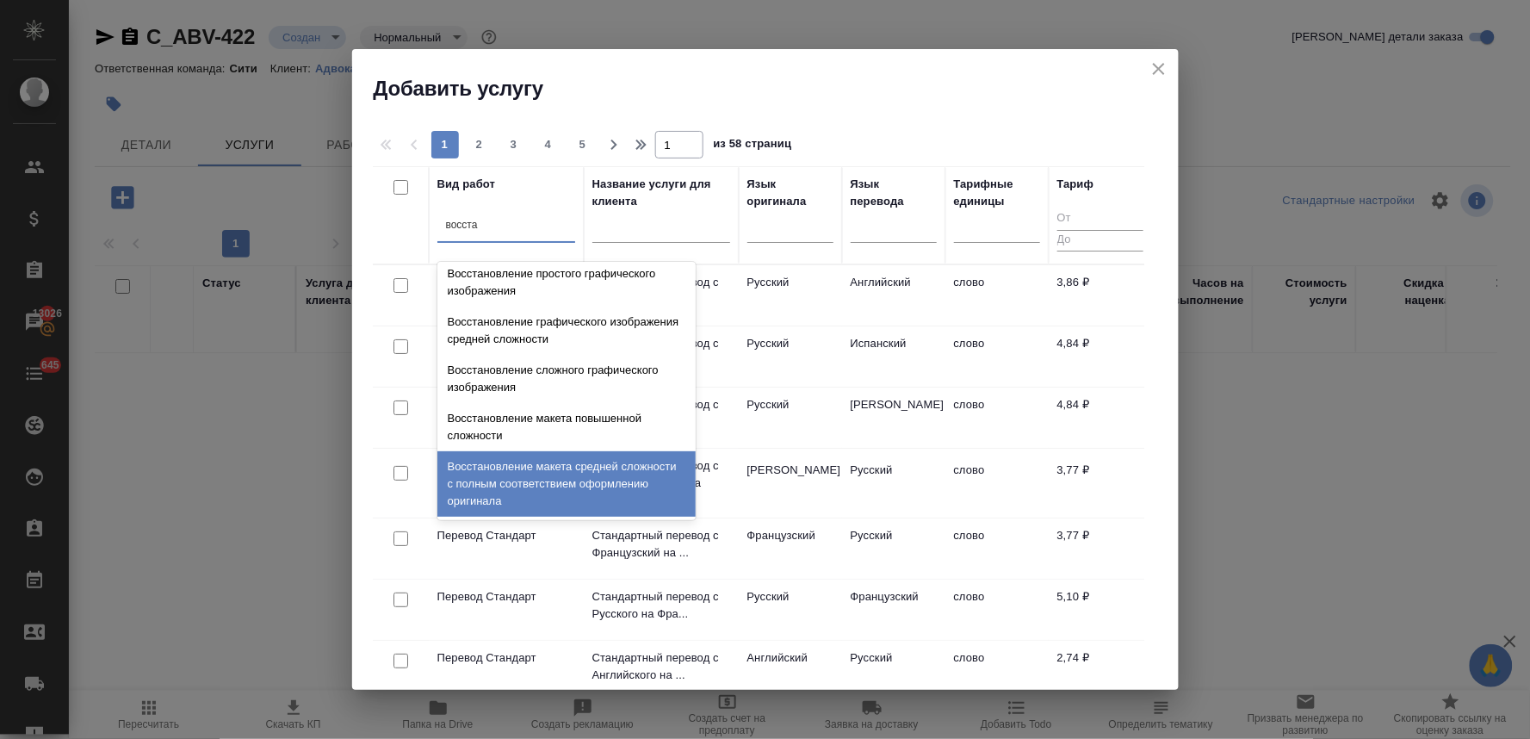
click at [581, 466] on div "Восстановление макета средней сложности с полным соответствием оформлению ориги…" at bounding box center [566, 483] width 258 height 65
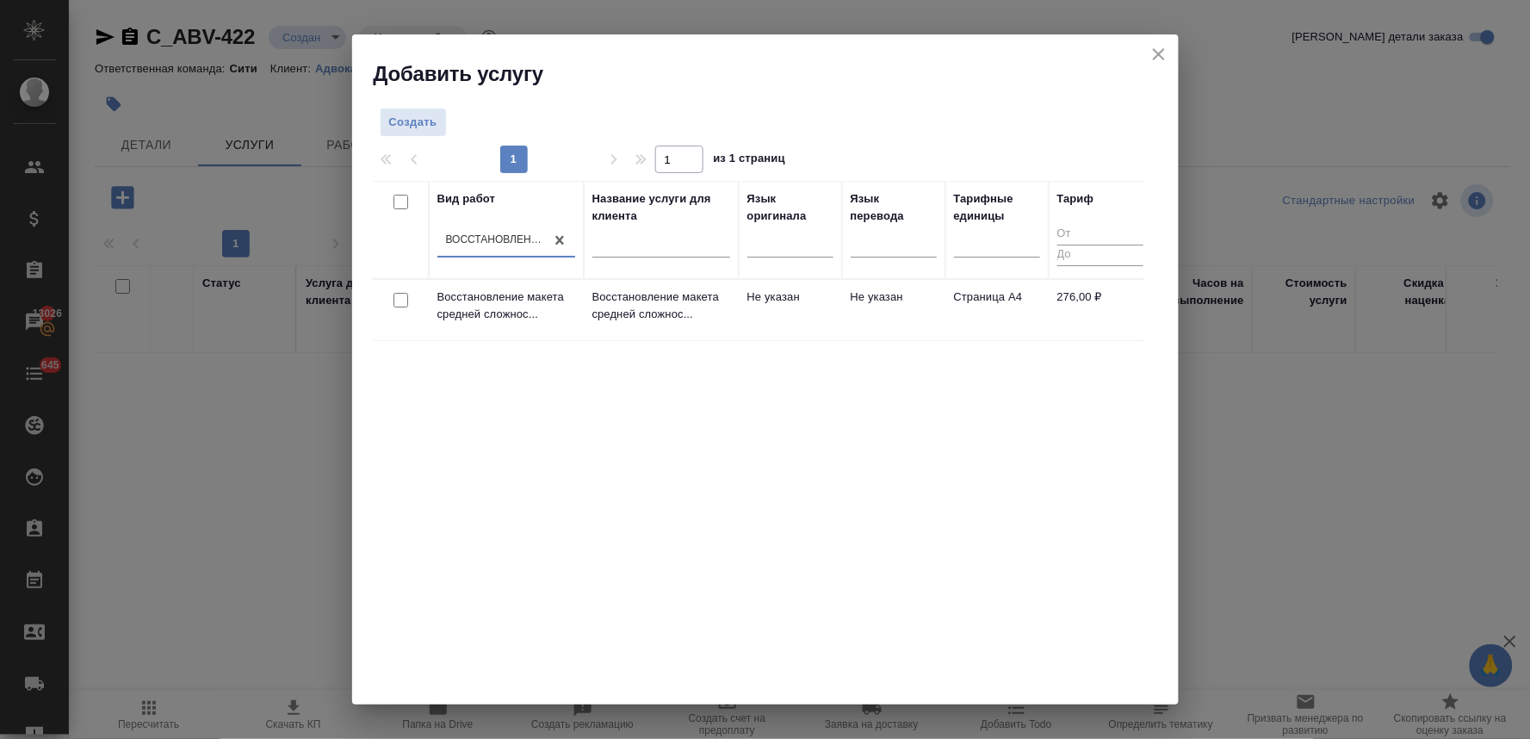
click at [405, 300] on input "checkbox" at bounding box center [400, 300] width 15 height 15
checkbox input "true"
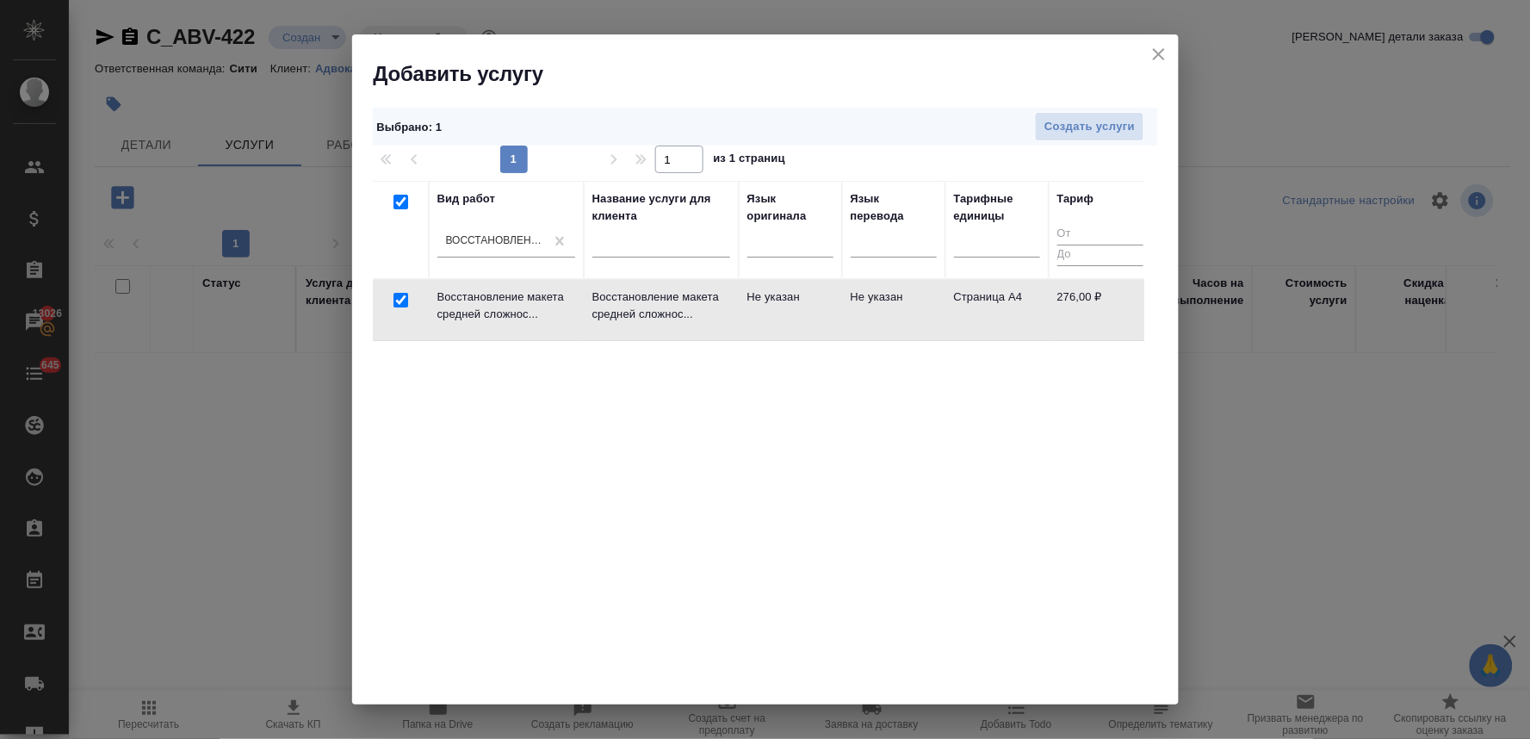
checkbox input "true"
click at [1085, 127] on span "Создать услуги" at bounding box center [1089, 127] width 90 height 20
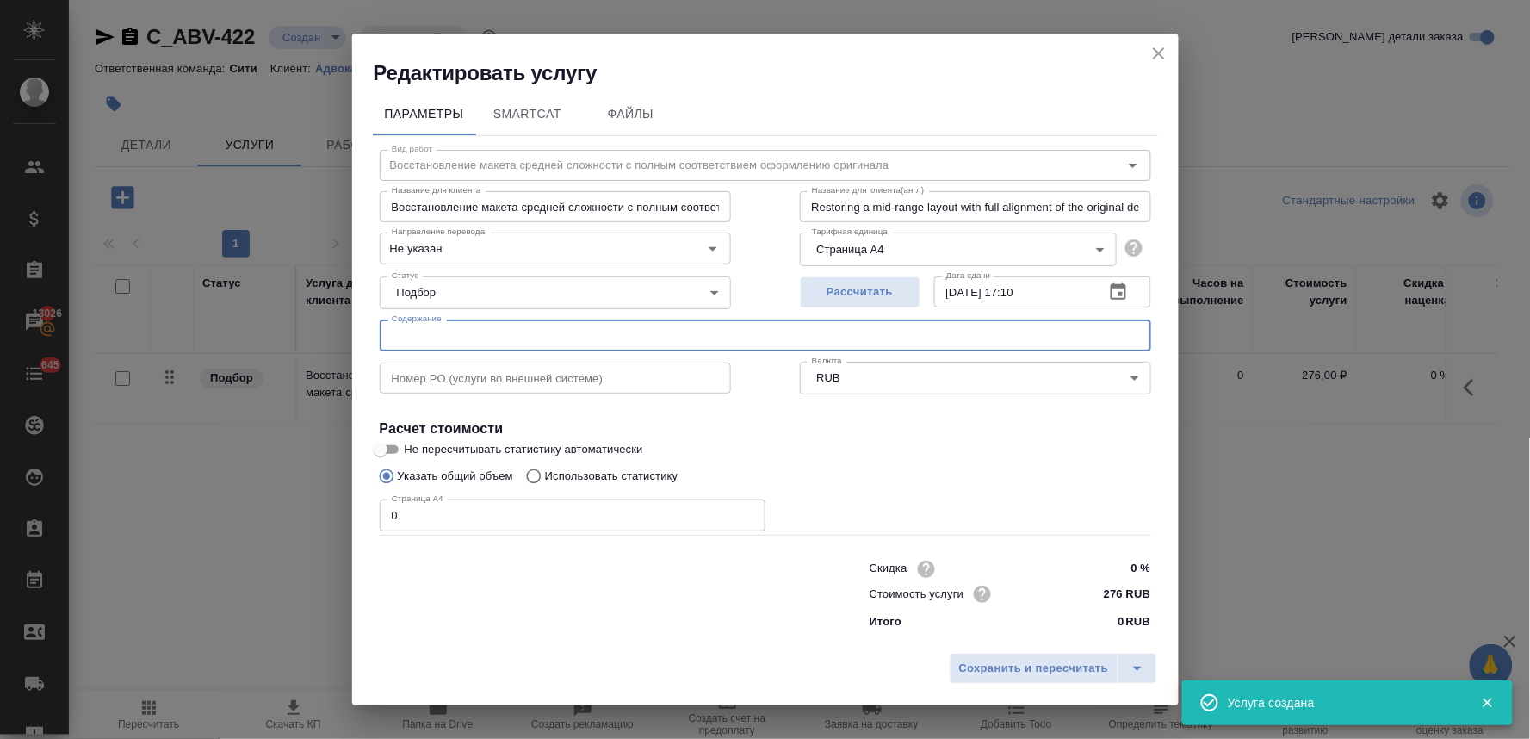
click at [560, 338] on input "text" at bounding box center [765, 334] width 771 height 31
paste input "6.Нотариальный перевод медицинского документа с литовского языка с апостилем."
type input "6.Нотариальный перевод медицинского документа с литовского языка с апостилем."
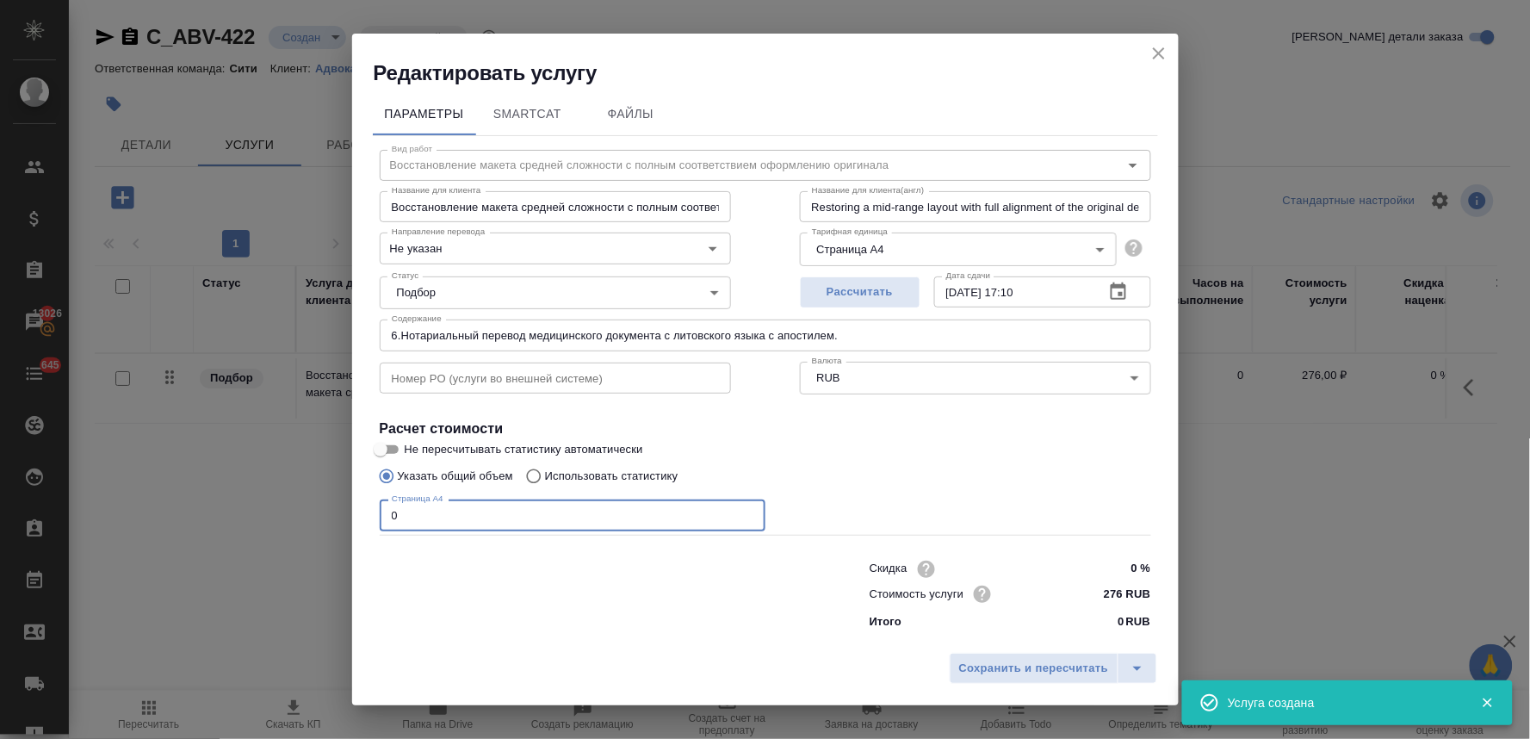
drag, startPoint x: 462, startPoint y: 508, endPoint x: 279, endPoint y: 518, distance: 183.6
click at [279, 518] on div "Редактировать услугу Параметры SmartCat Файлы Вид работ Восстановление макета с…" at bounding box center [765, 369] width 1530 height 739
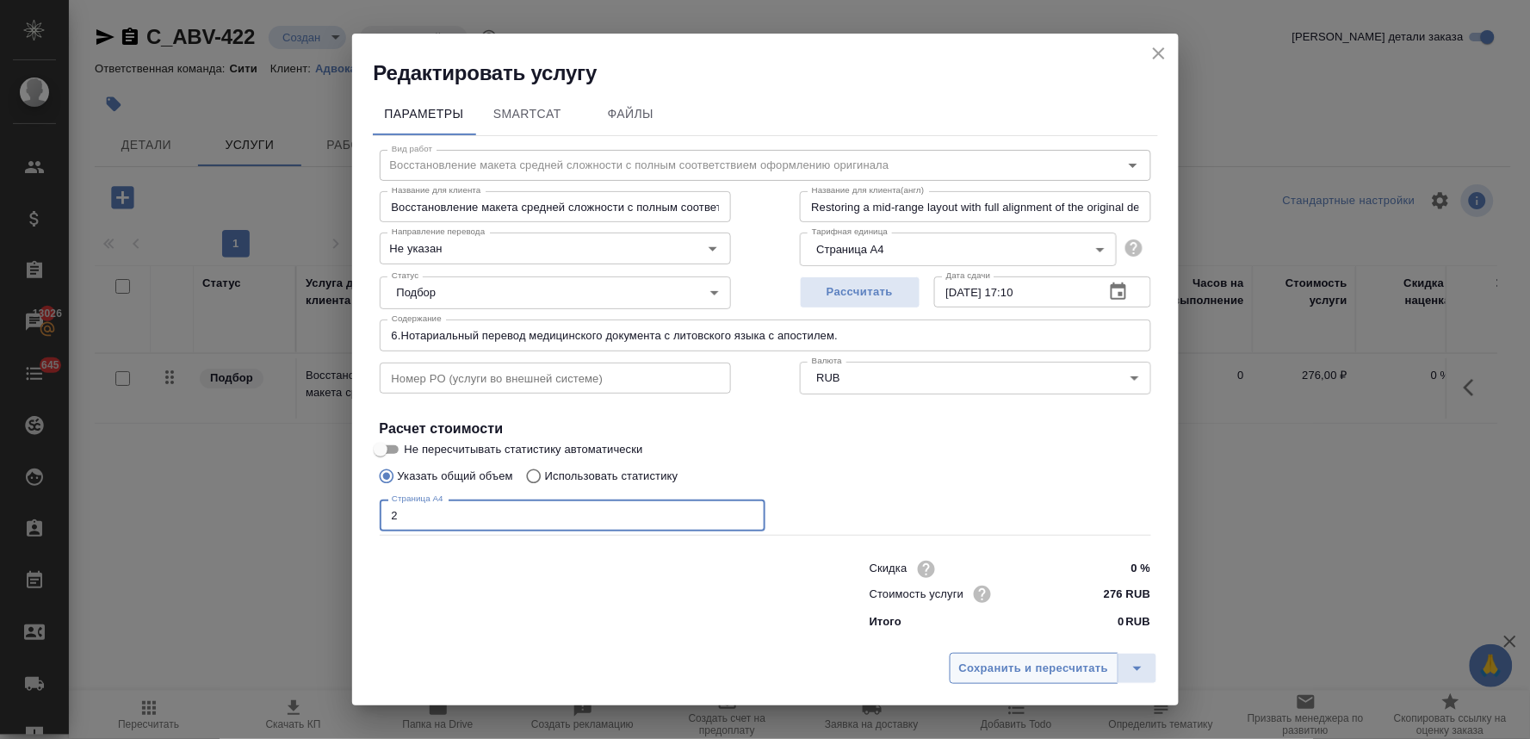
type input "2"
click at [992, 667] on span "Сохранить и пересчитать" at bounding box center [1034, 668] width 150 height 20
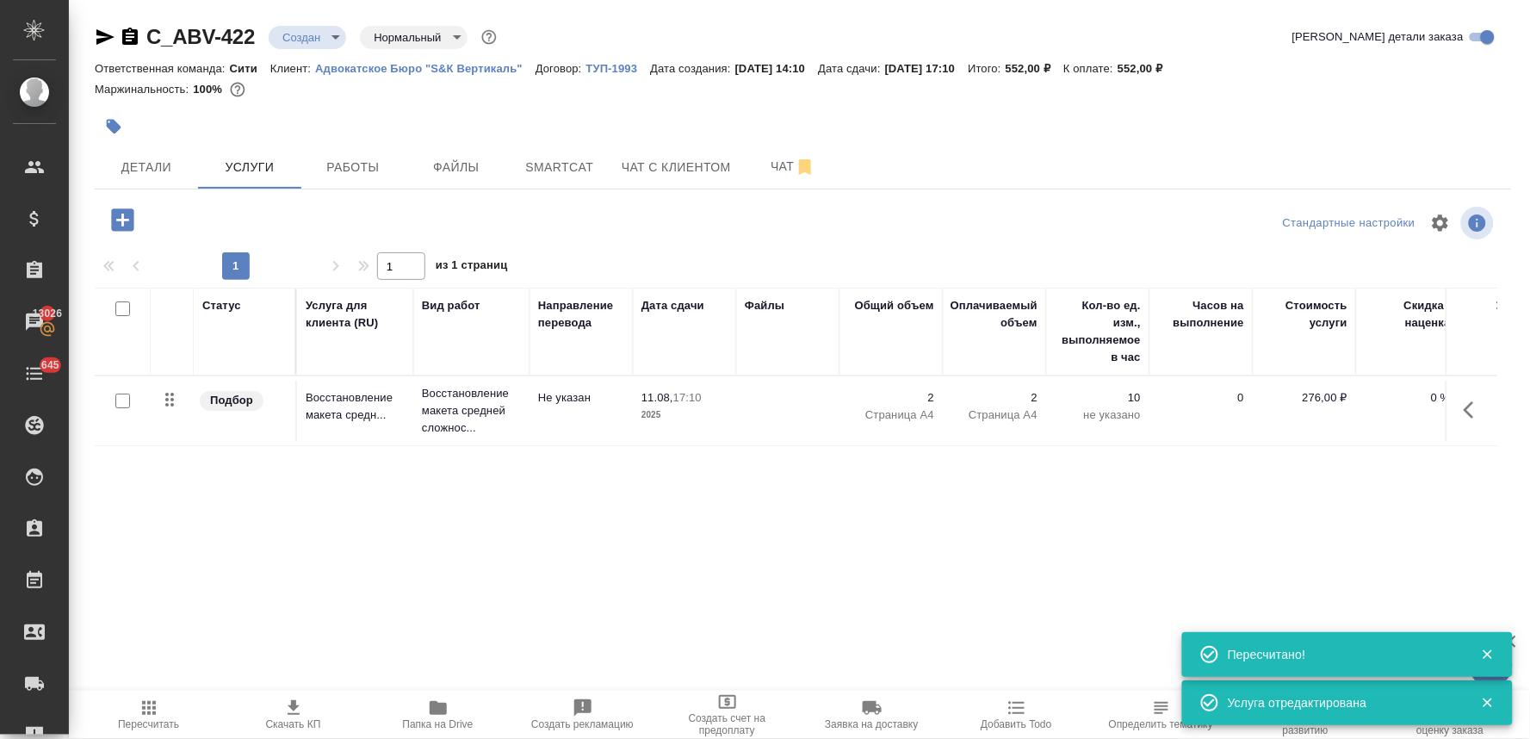
click at [126, 221] on icon "button" at bounding box center [122, 219] width 22 height 22
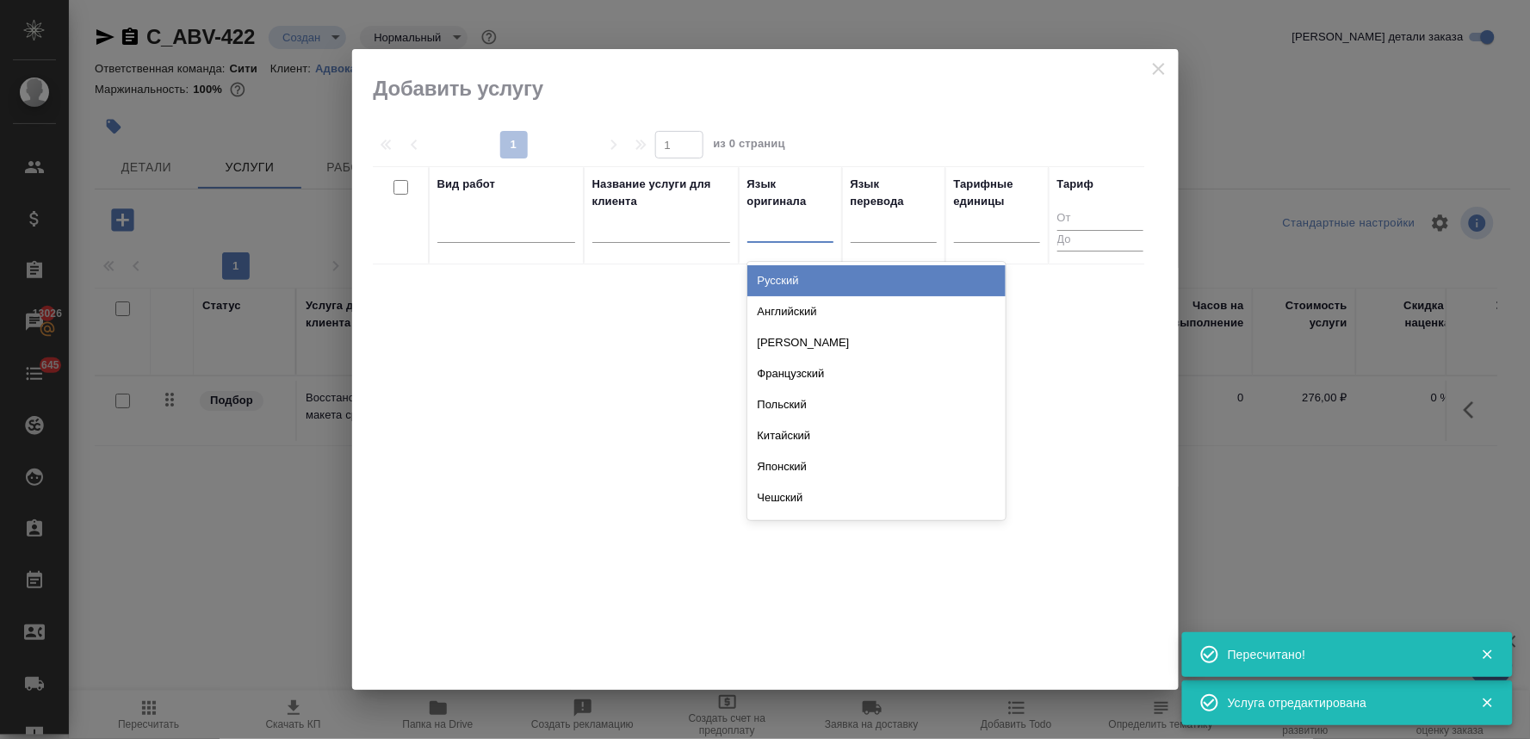
click at [812, 225] on div at bounding box center [790, 225] width 86 height 25
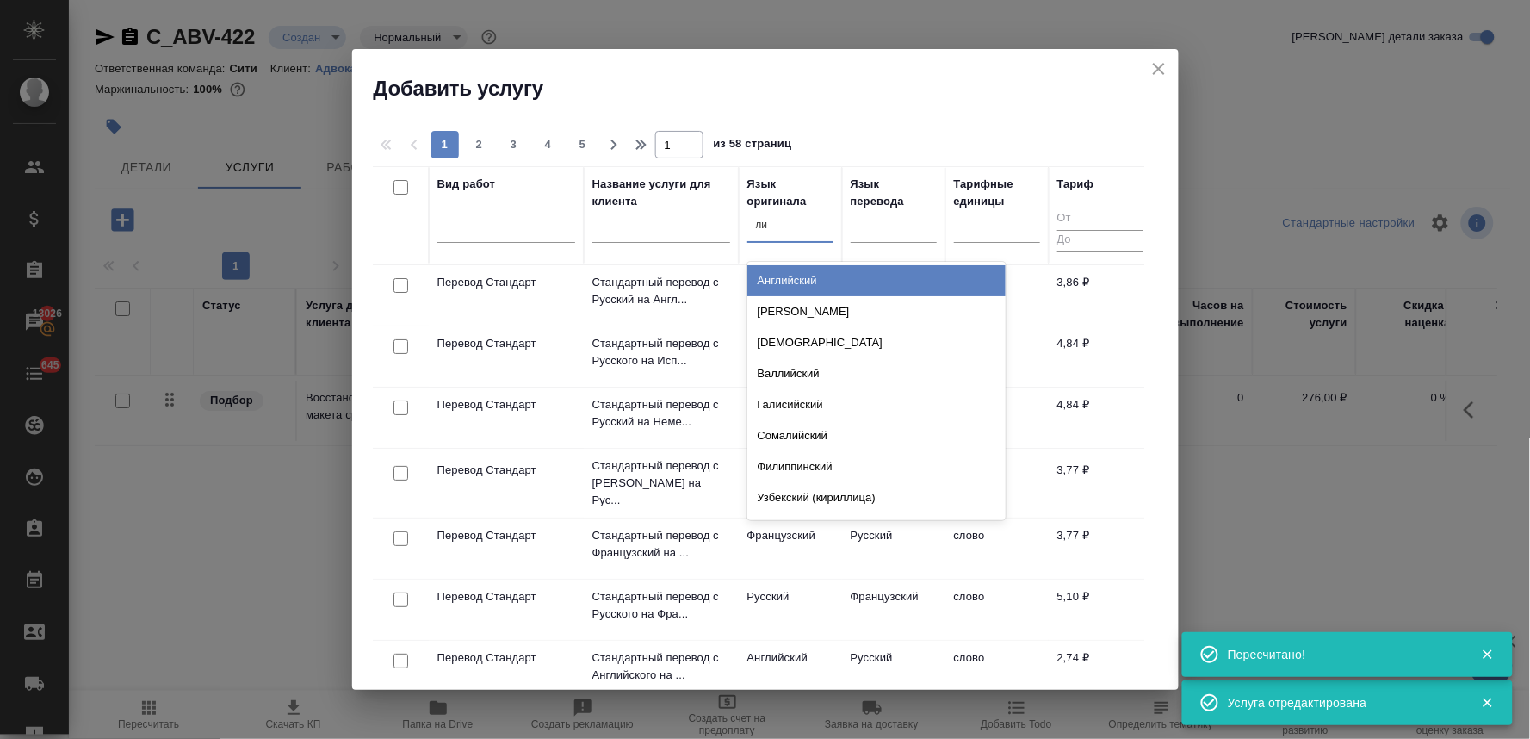
type input "лит"
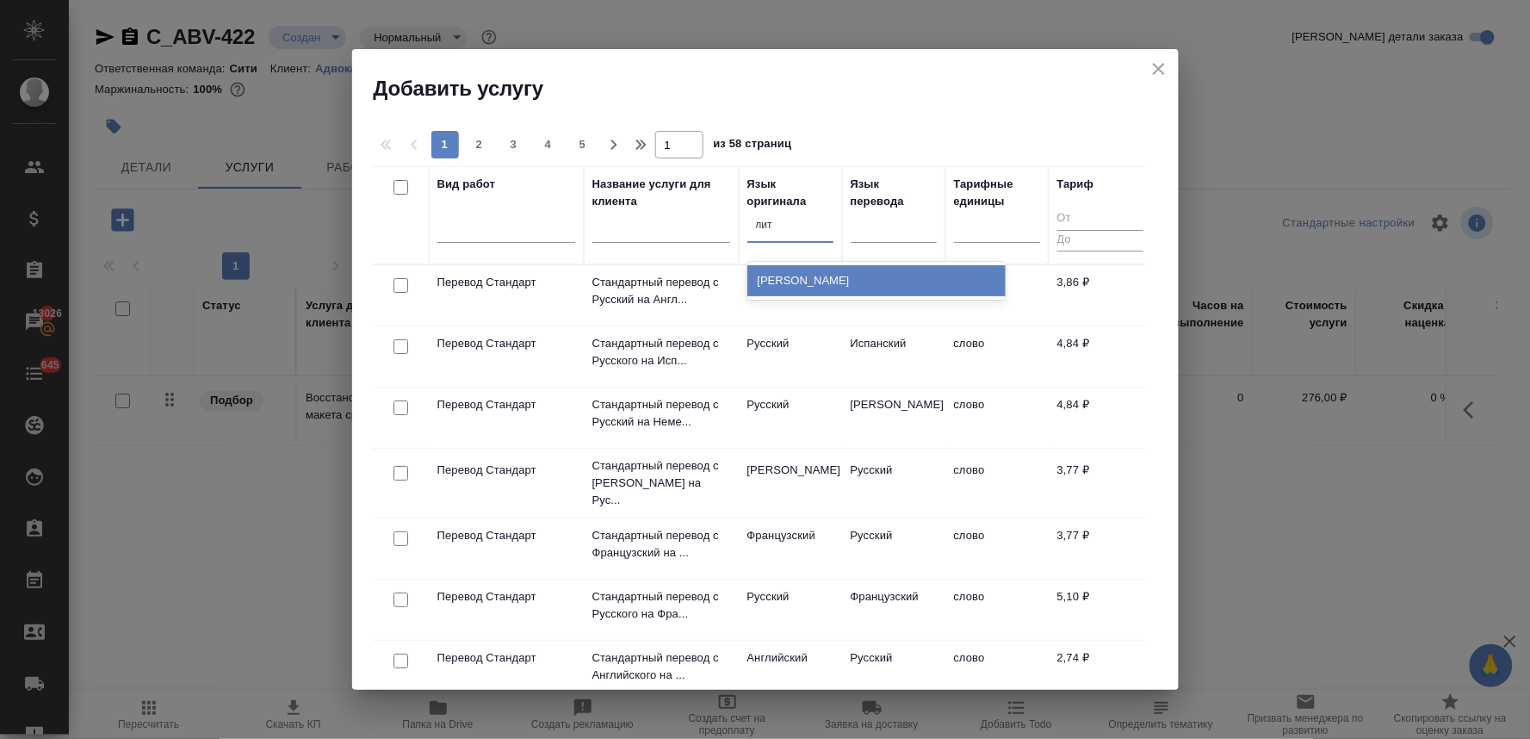
click at [812, 280] on div "Литовский" at bounding box center [876, 280] width 258 height 31
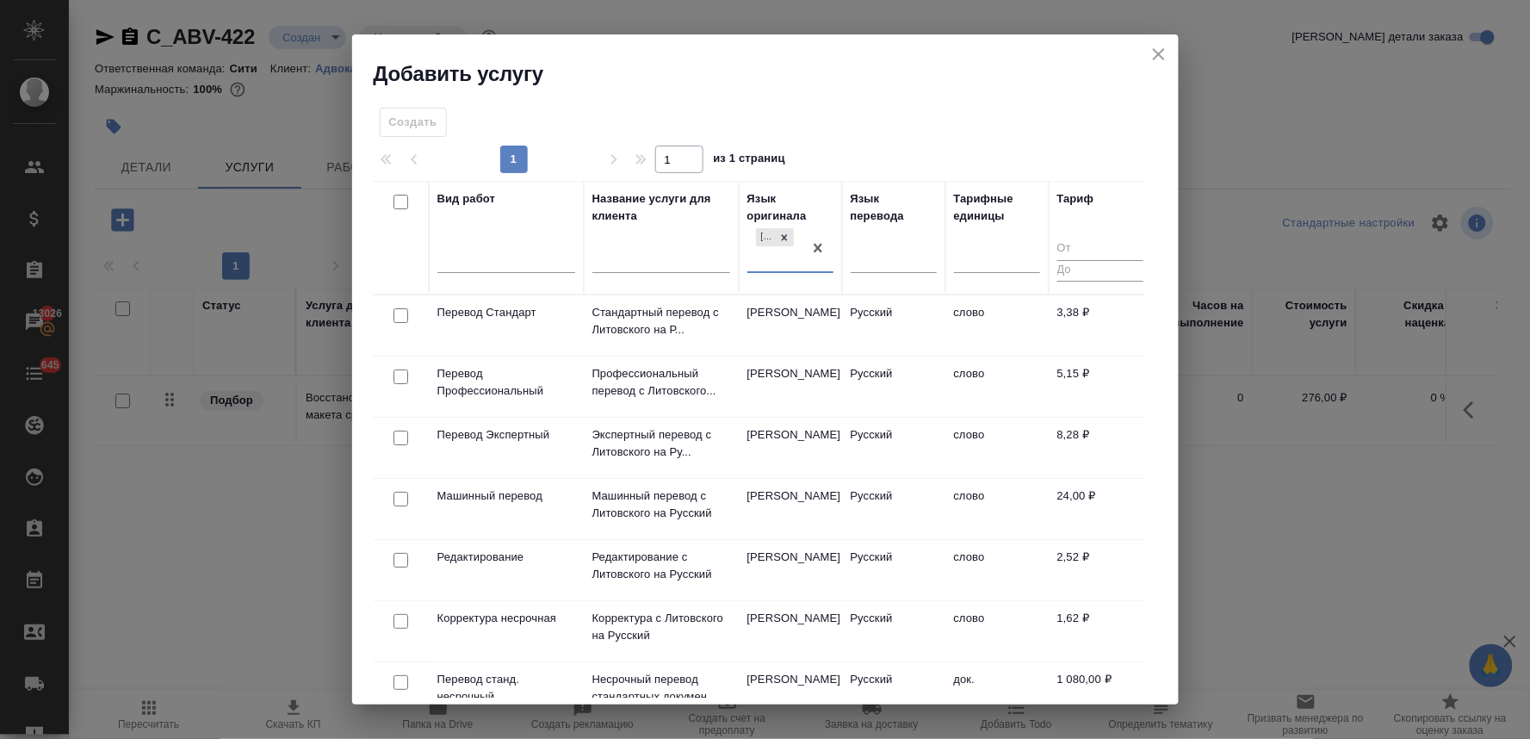
click at [405, 314] on input "checkbox" at bounding box center [400, 315] width 15 height 15
checkbox input "true"
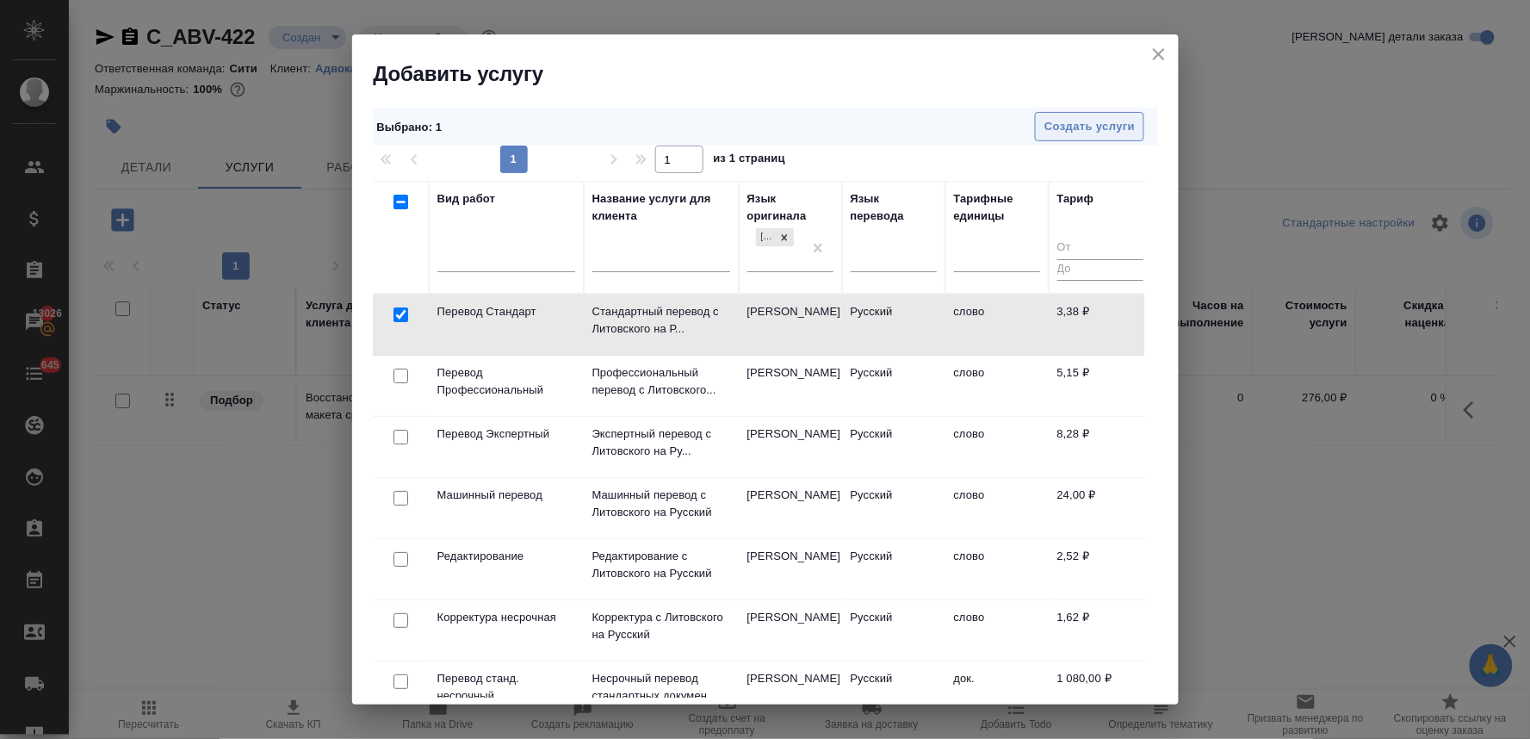
click at [1115, 121] on span "Создать услуги" at bounding box center [1089, 127] width 90 height 20
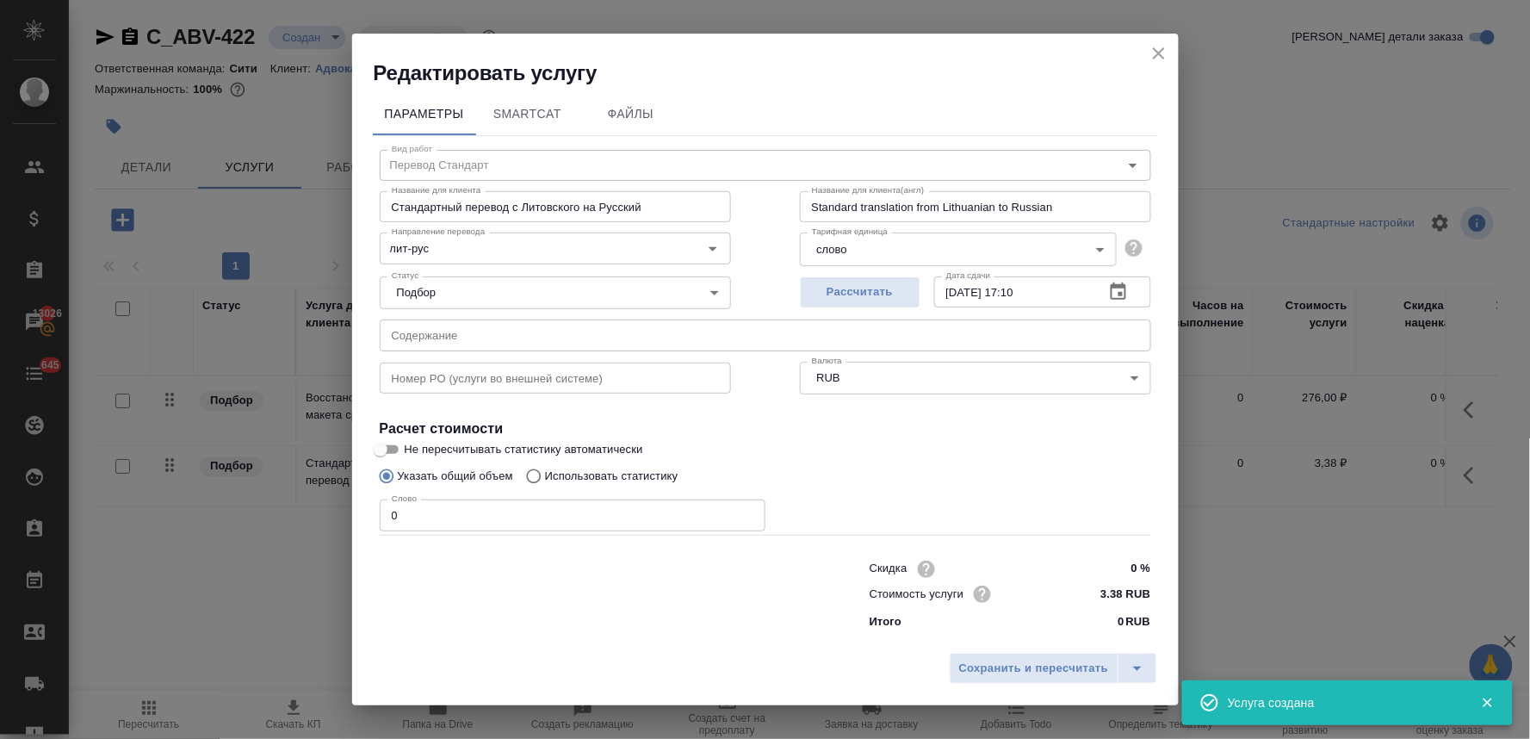
click at [480, 337] on input "text" at bounding box center [765, 334] width 771 height 31
paste input "6.Нотариальный перевод медицинского документа с литовского языка с апостилем."
type input "6.Нотариальный перевод медицинского документа с литовского языка с апостилем."
click at [630, 470] on p "Использовать статистику" at bounding box center [611, 475] width 133 height 17
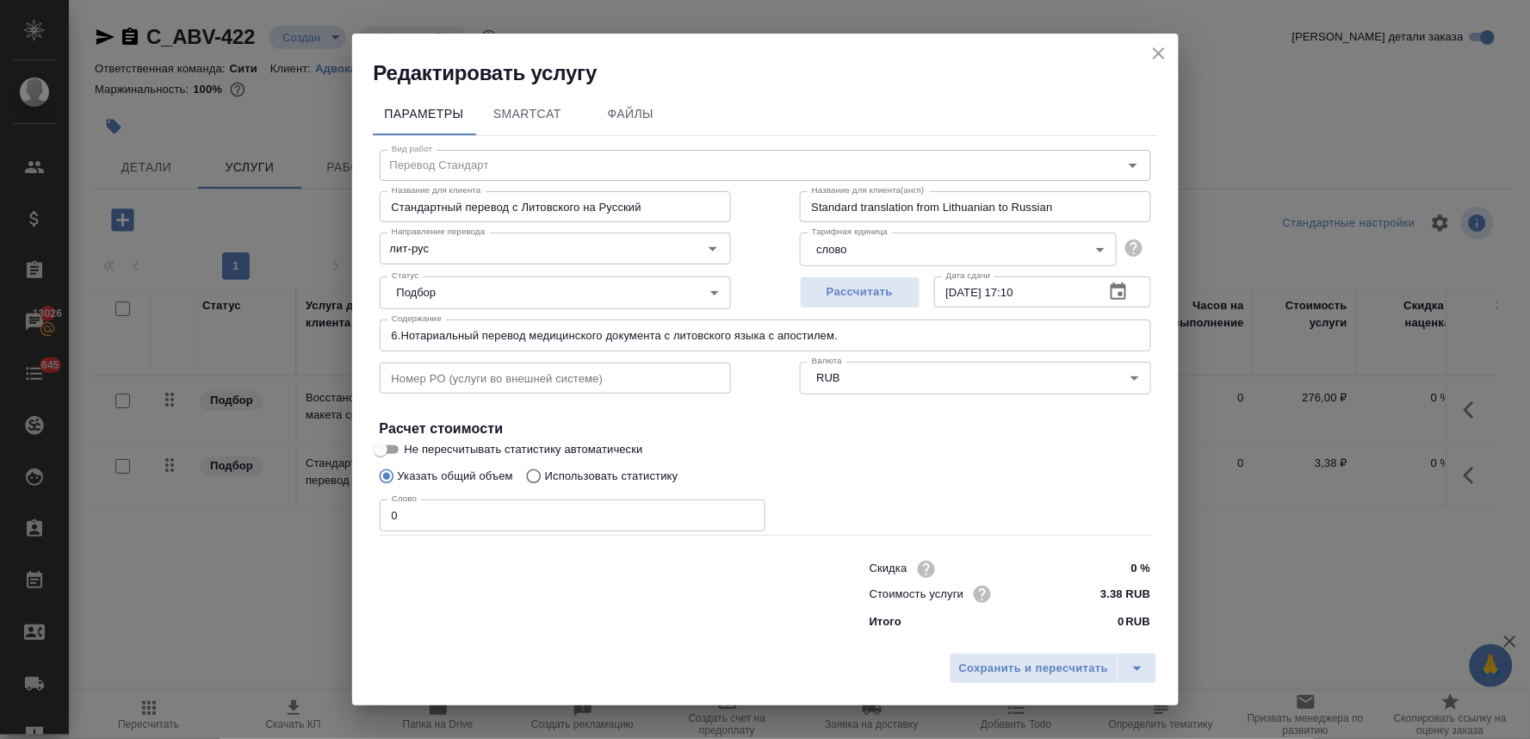
click at [549, 476] on p "Использовать статистику" at bounding box center [611, 475] width 133 height 17
click at [545, 476] on input "Использовать статистику" at bounding box center [531, 476] width 28 height 33
radio input "true"
radio input "false"
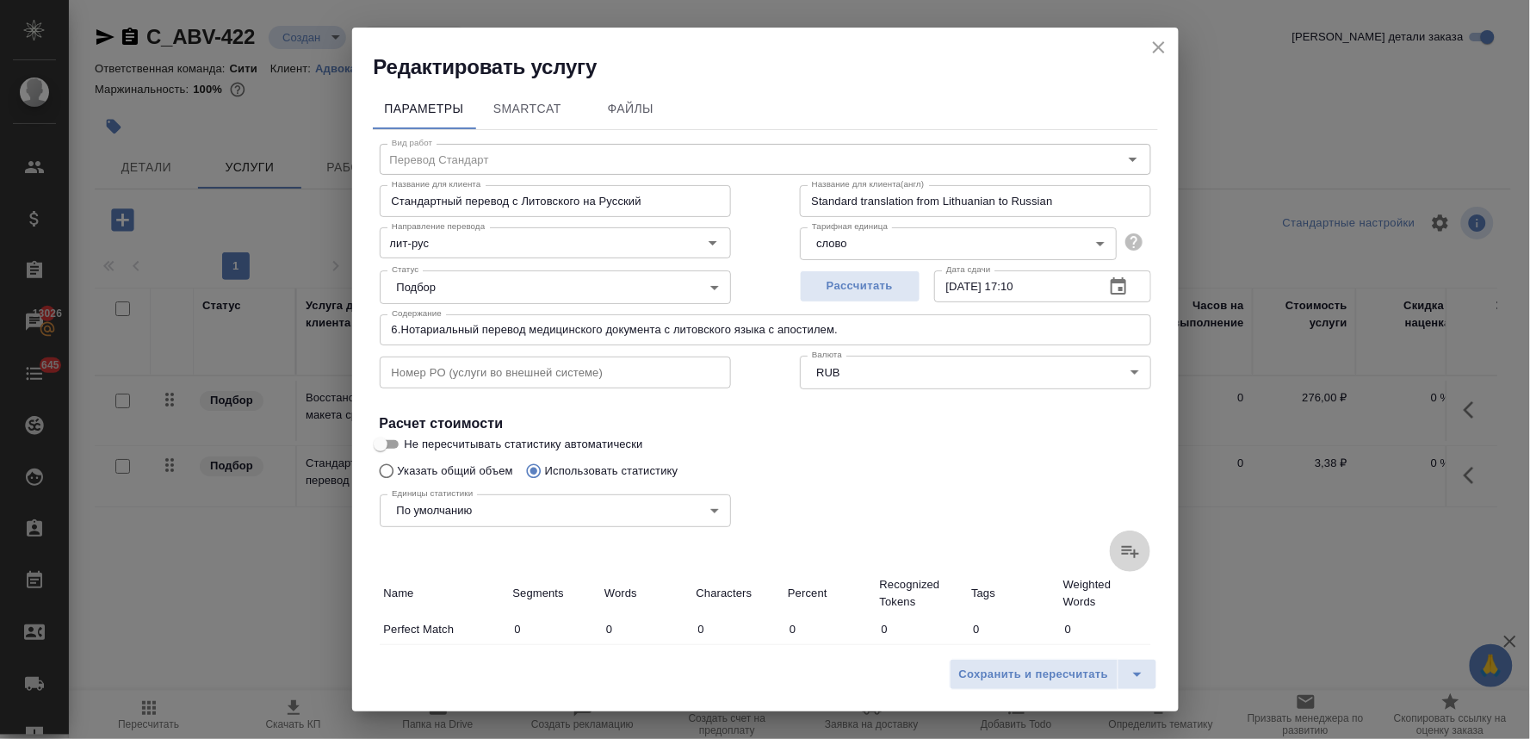
click at [1120, 553] on icon at bounding box center [1130, 551] width 21 height 21
click at [0, 0] on input "file" at bounding box center [0, 0] width 0 height 0
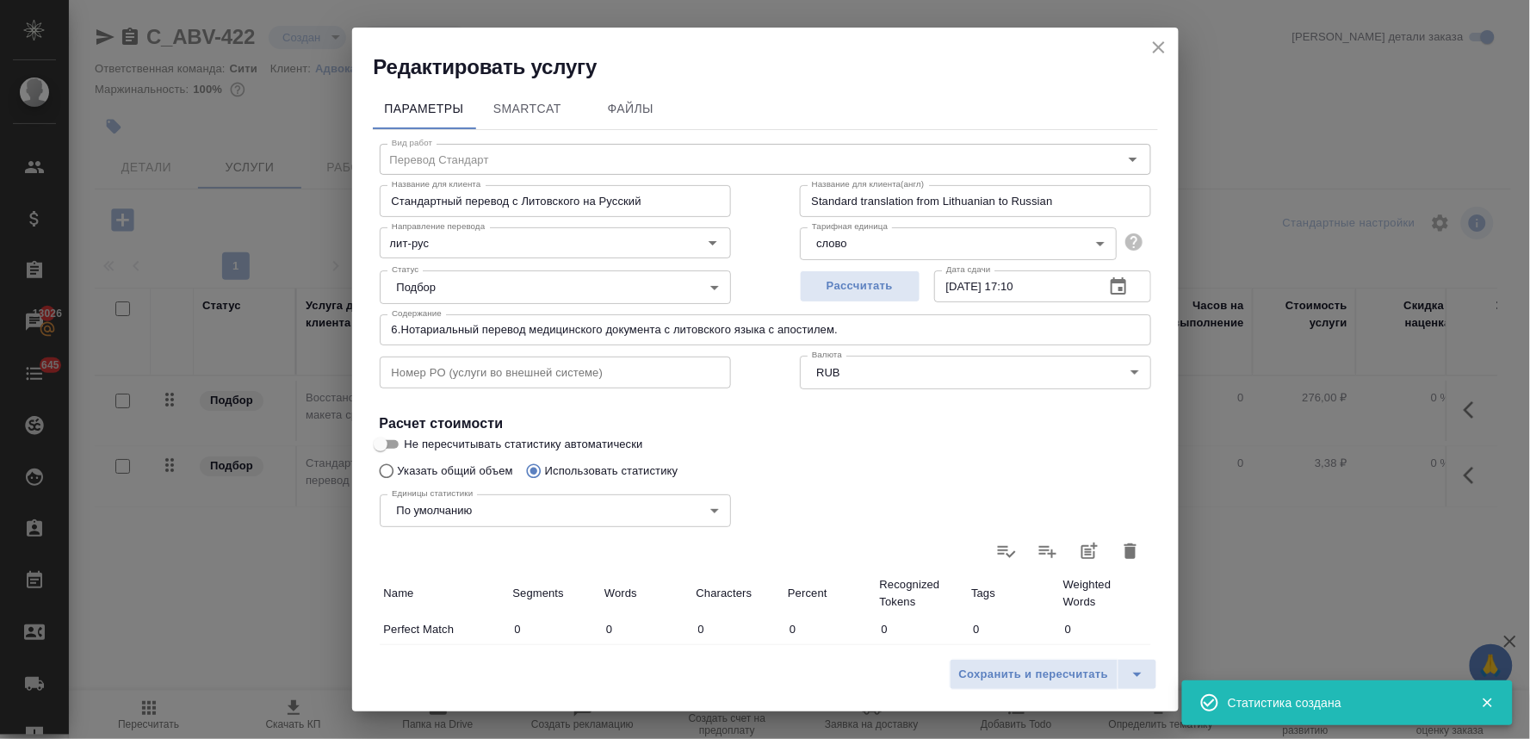
type input "37"
type input "221"
type input "1833"
type input "5"
type input "14"
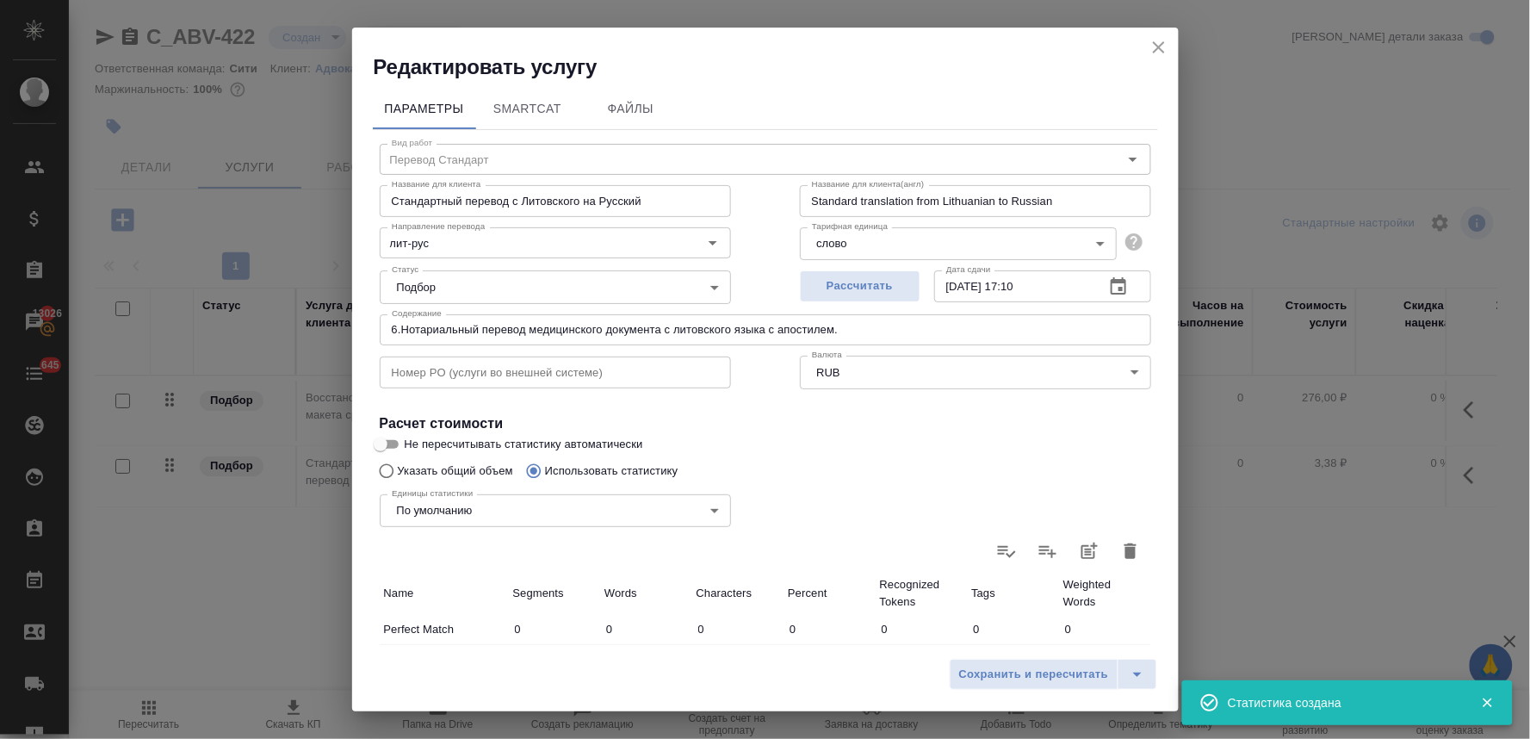
type input "136"
type input "6"
type input "39"
type input "307"
type input "1"
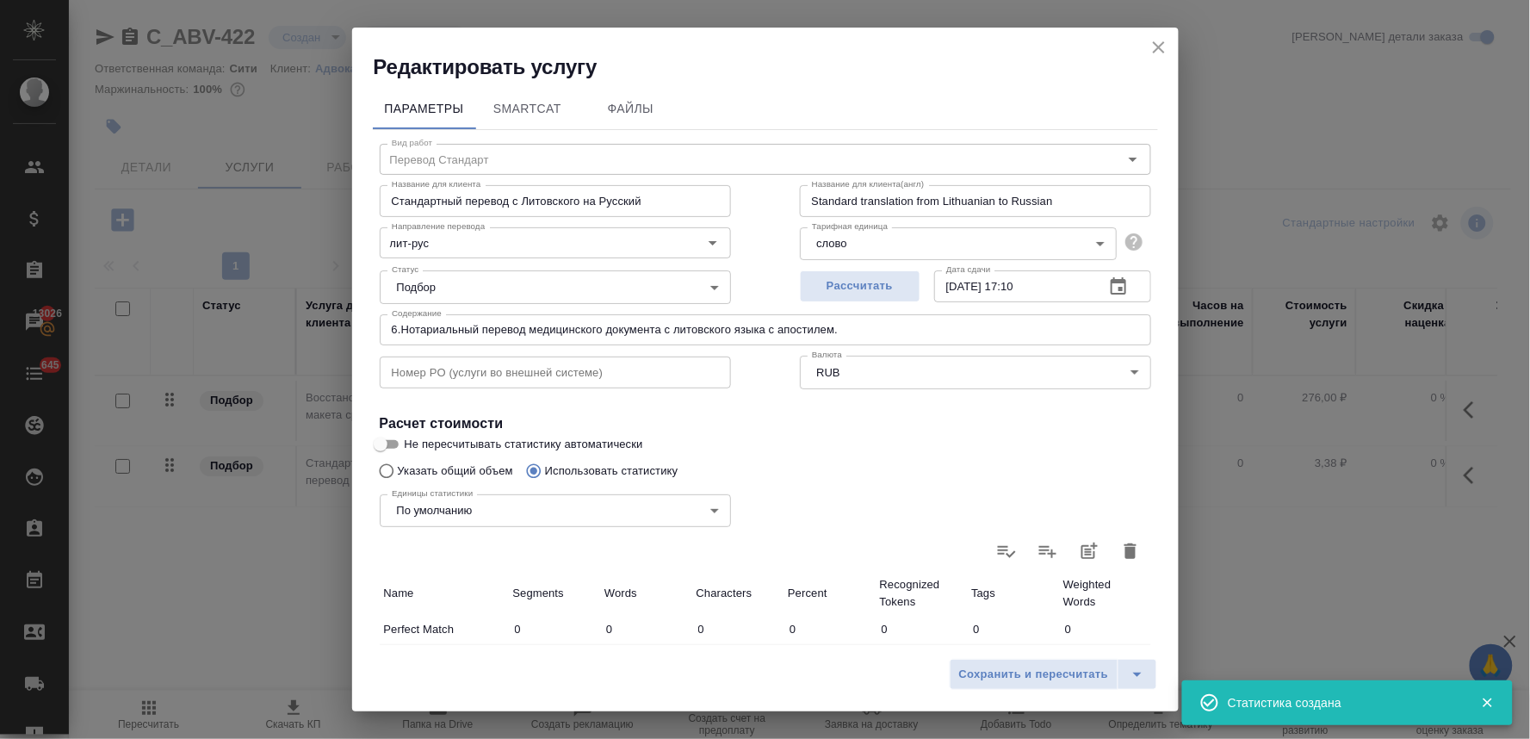
type input "7"
type input "76"
type input "3"
type input "16"
type input "156"
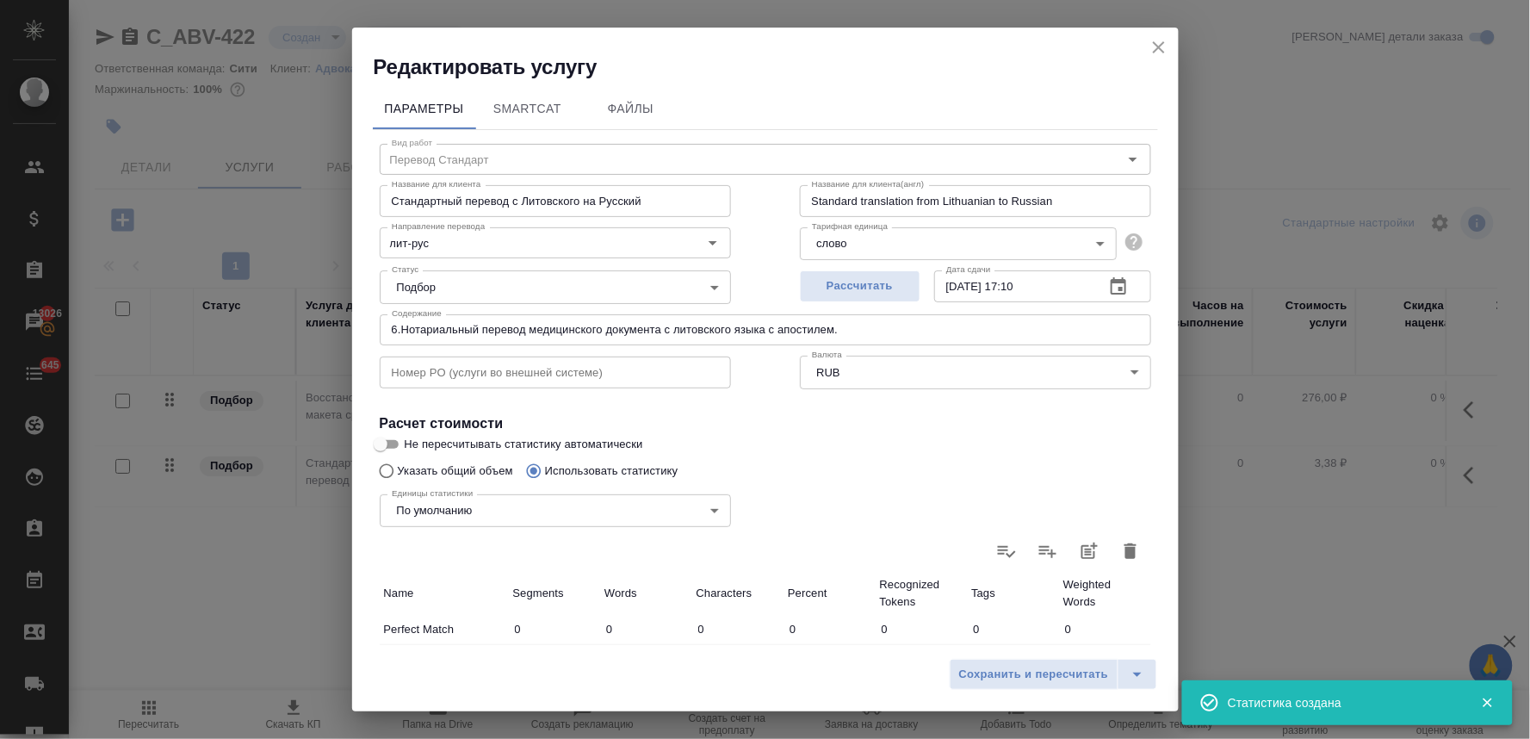
type input "23"
type input "108"
type input "799"
type input "75"
type input "405"
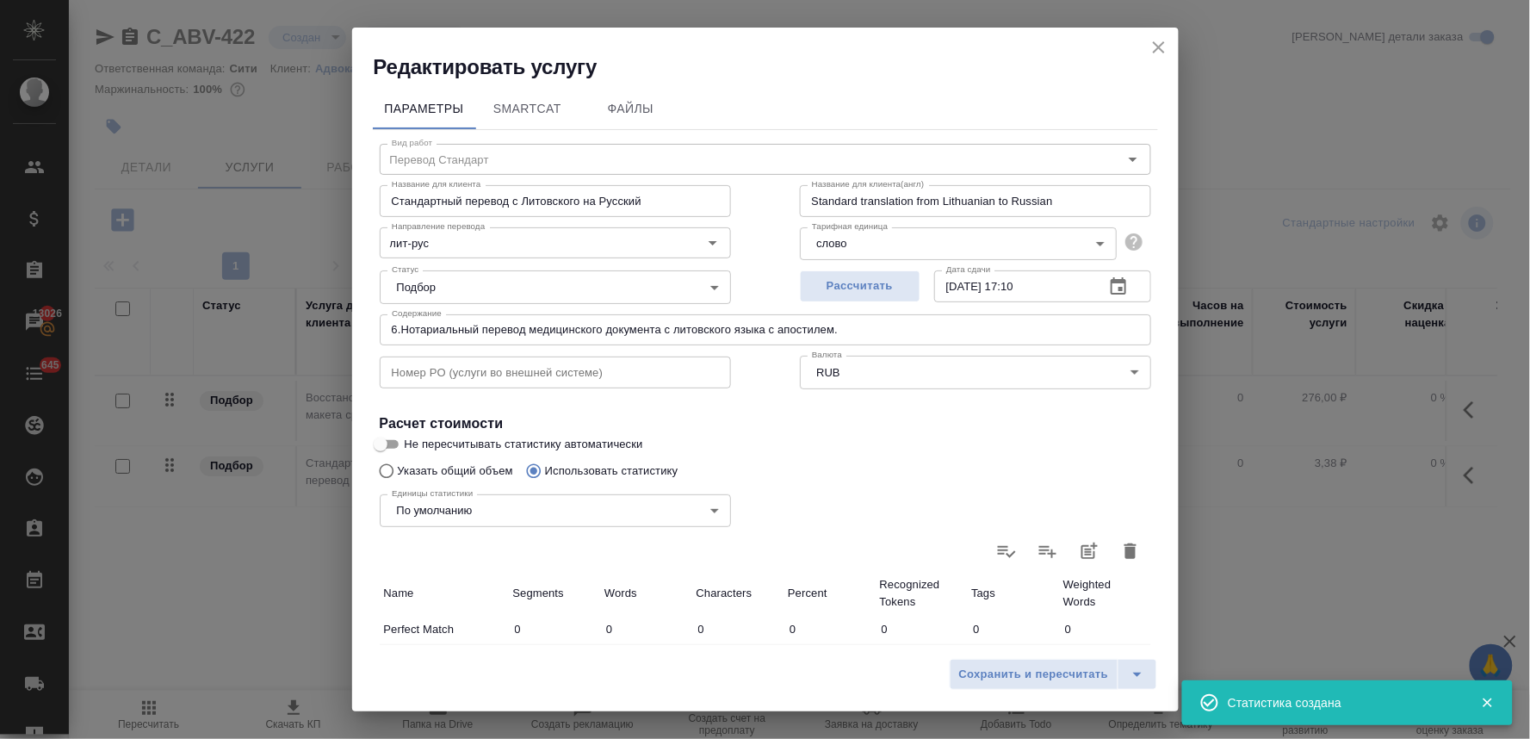
type input "3307"
type input "75"
type input "405"
type input "3307"
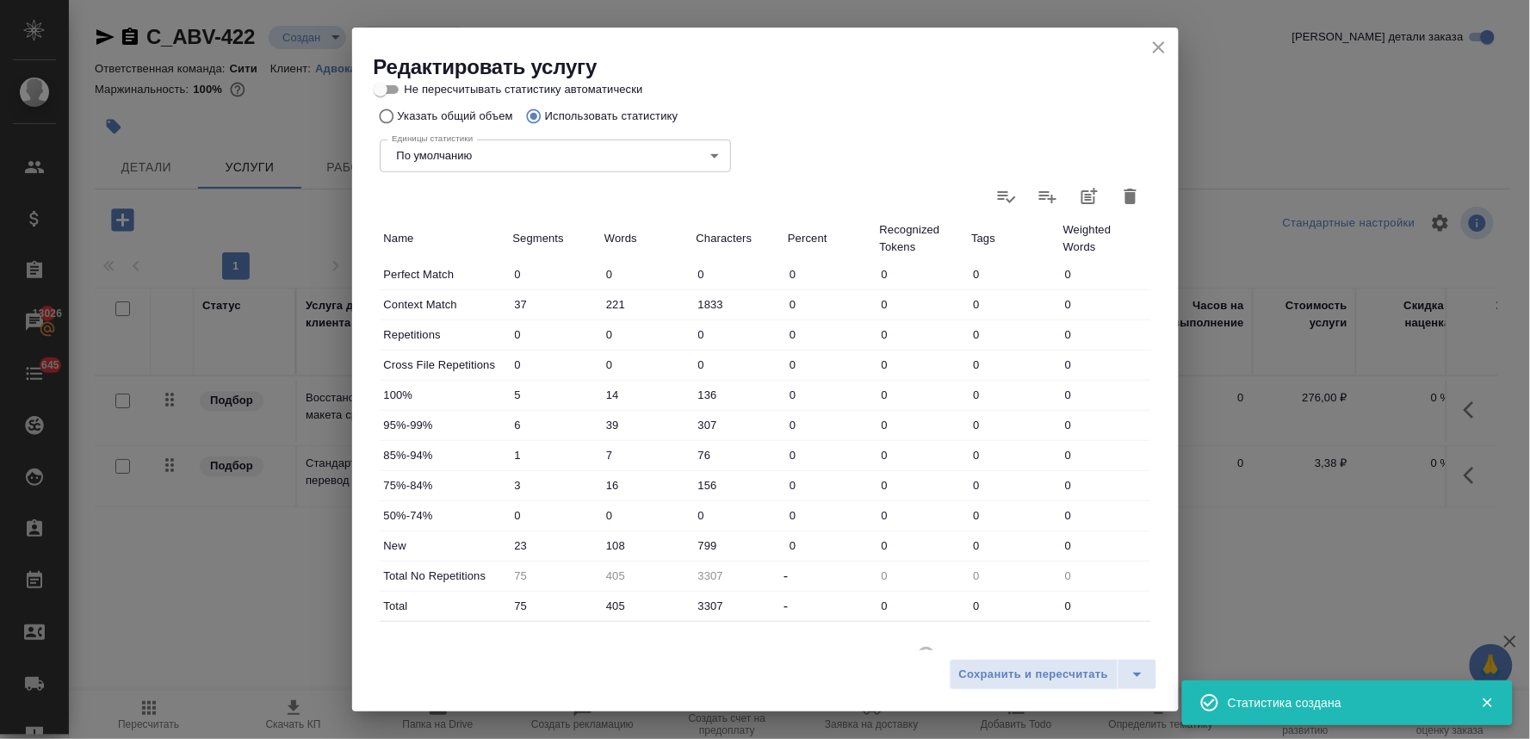
scroll to position [382, 0]
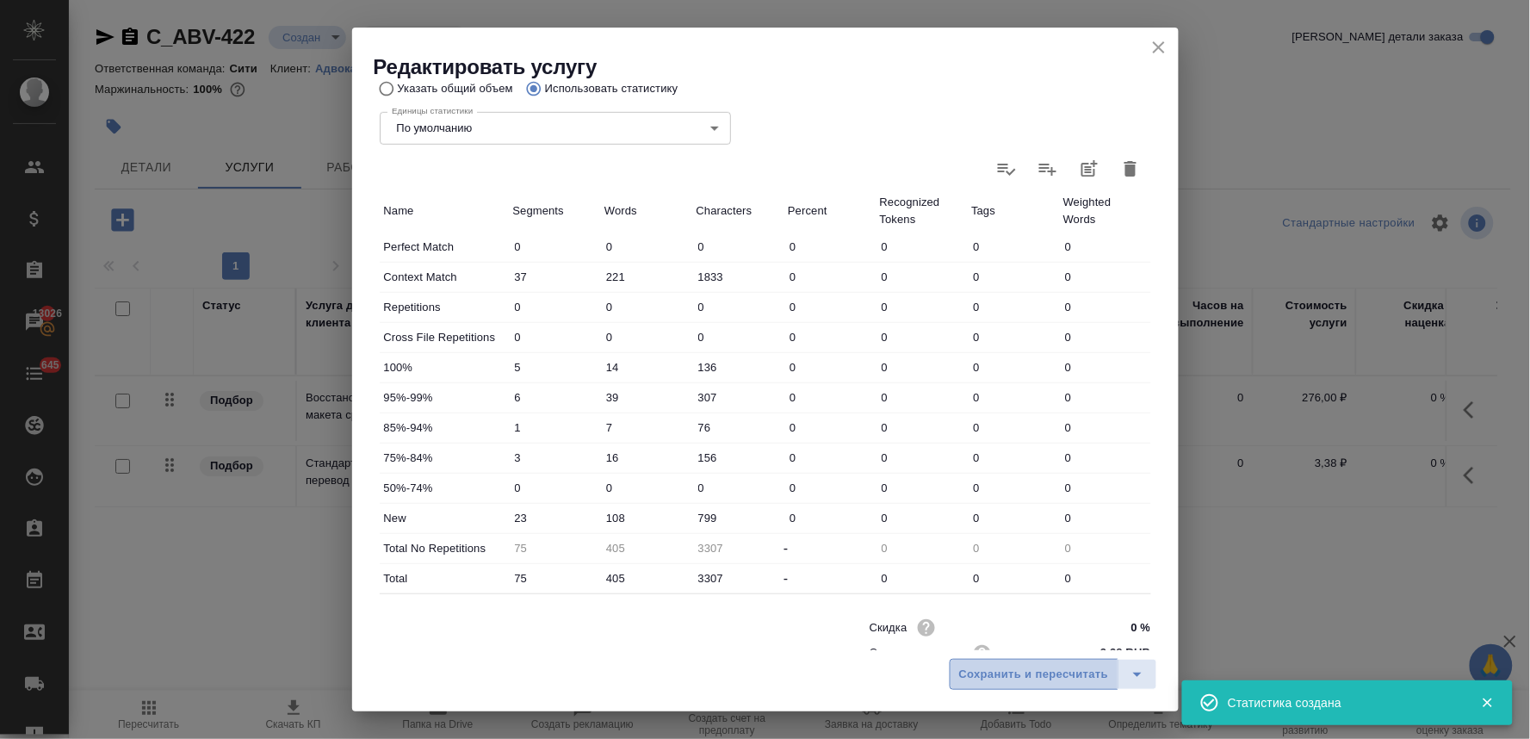
click at [1024, 672] on span "Сохранить и пересчитать" at bounding box center [1034, 675] width 150 height 20
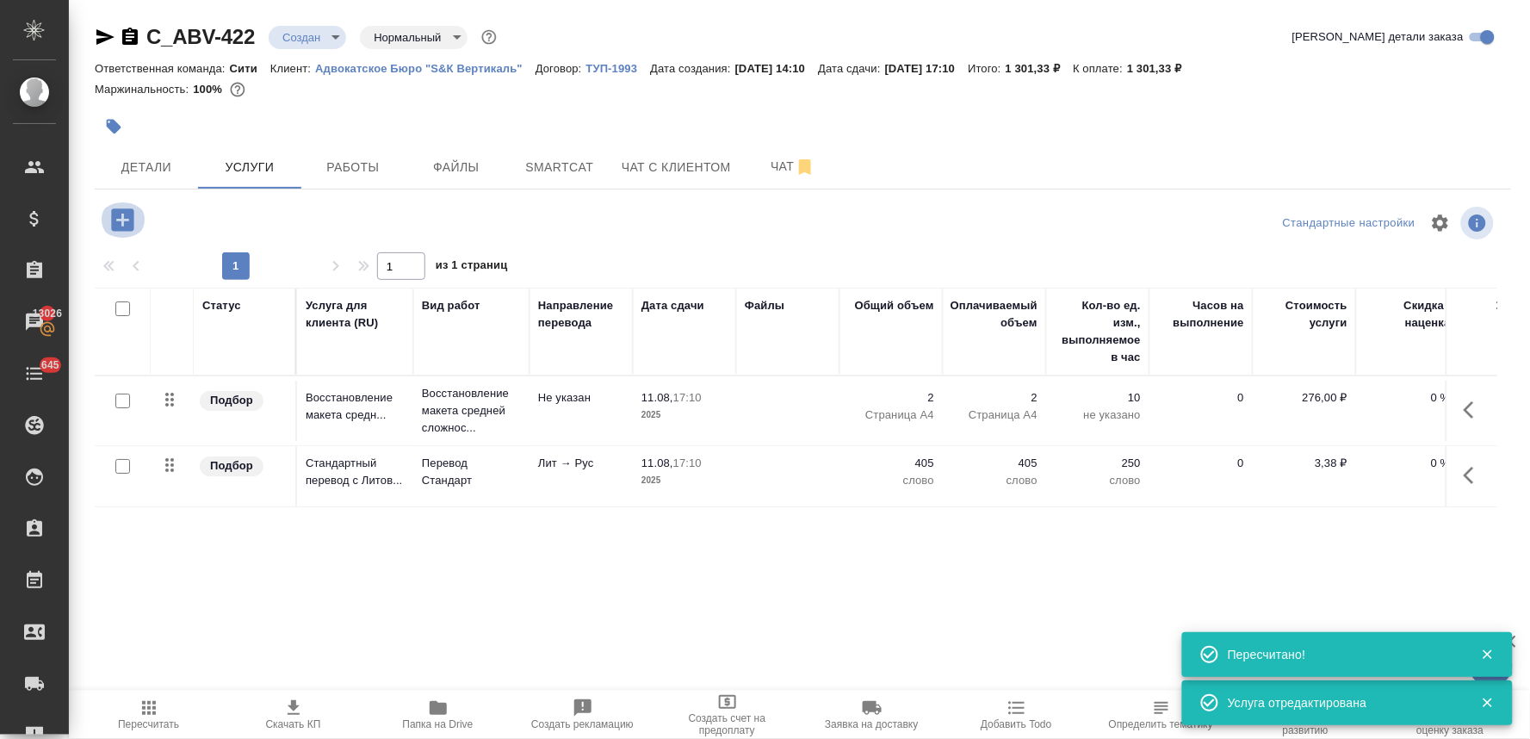
click at [123, 210] on icon "button" at bounding box center [122, 219] width 22 height 22
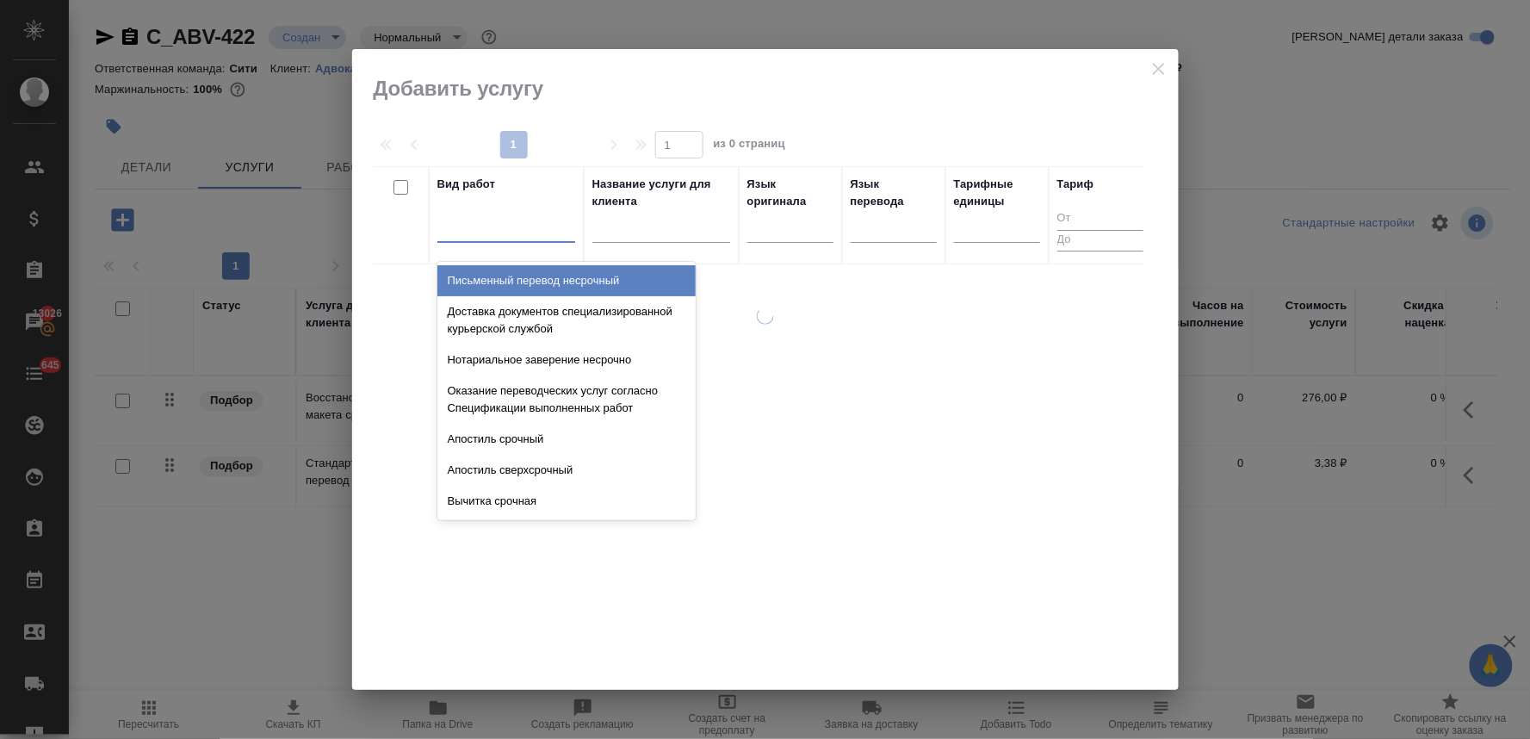
click at [517, 219] on div at bounding box center [506, 225] width 138 height 25
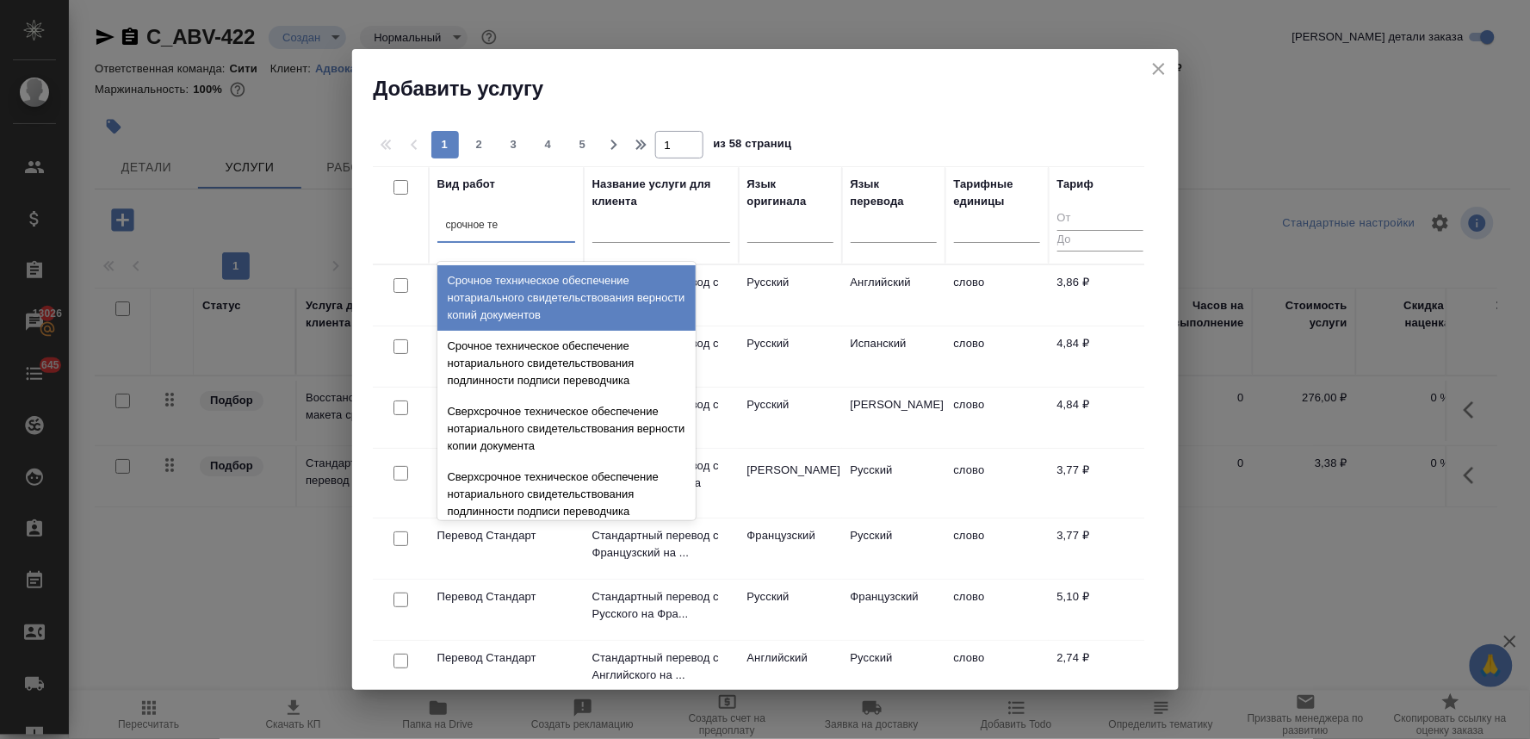
type input "срочное тех"
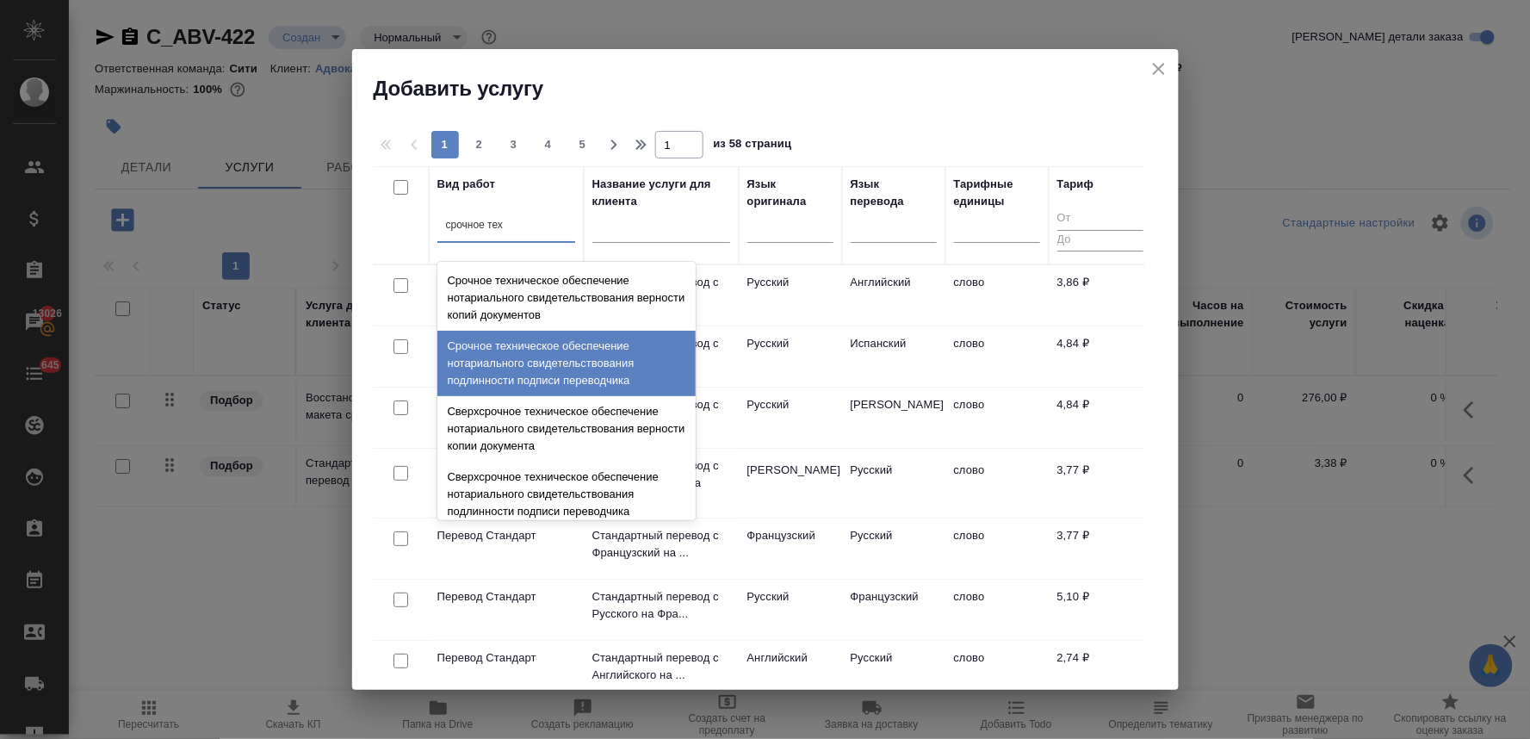
click at [581, 363] on div "Срочное техническое обеспечение нотариального свидетельствования подлинности по…" at bounding box center [566, 363] width 258 height 65
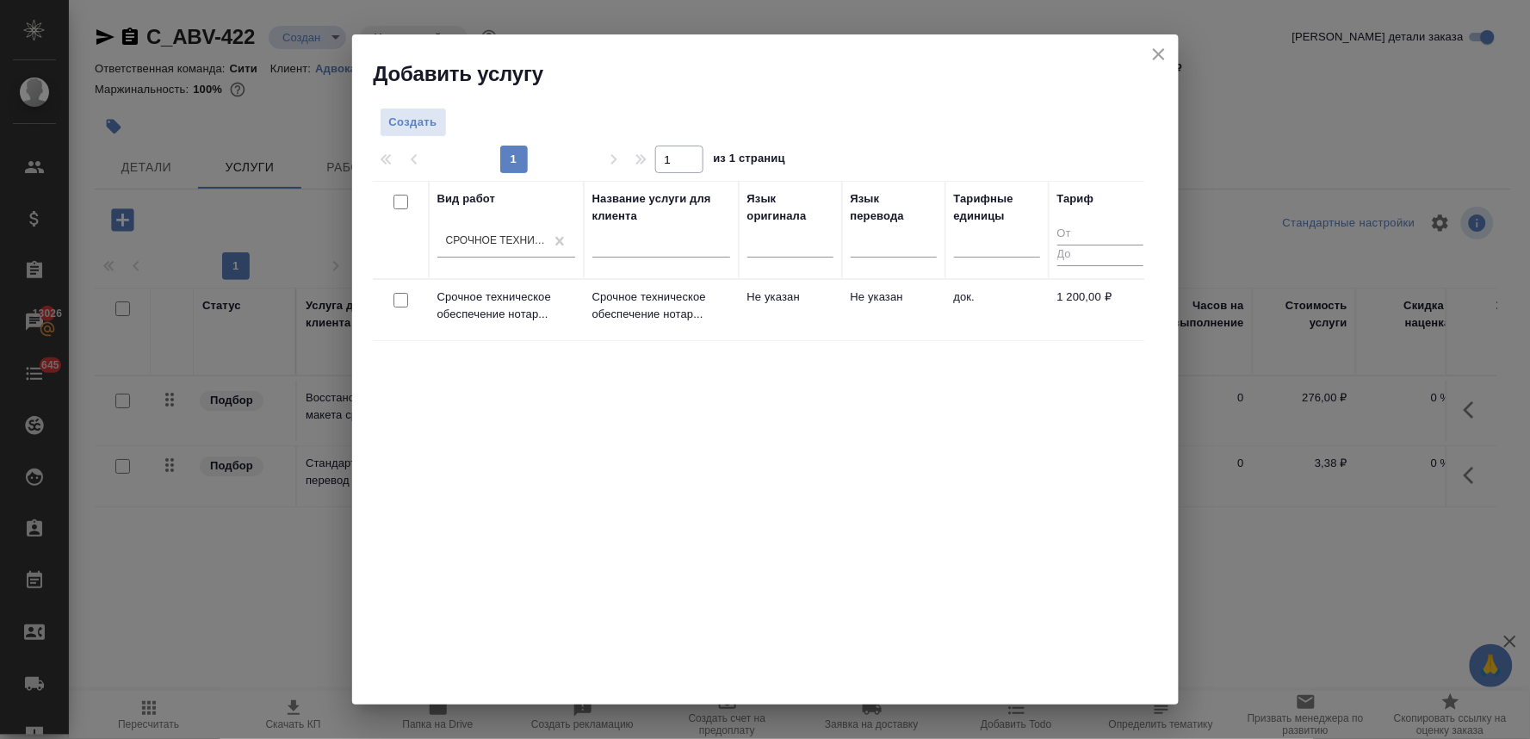
click at [399, 299] on input "checkbox" at bounding box center [400, 300] width 15 height 15
checkbox input "true"
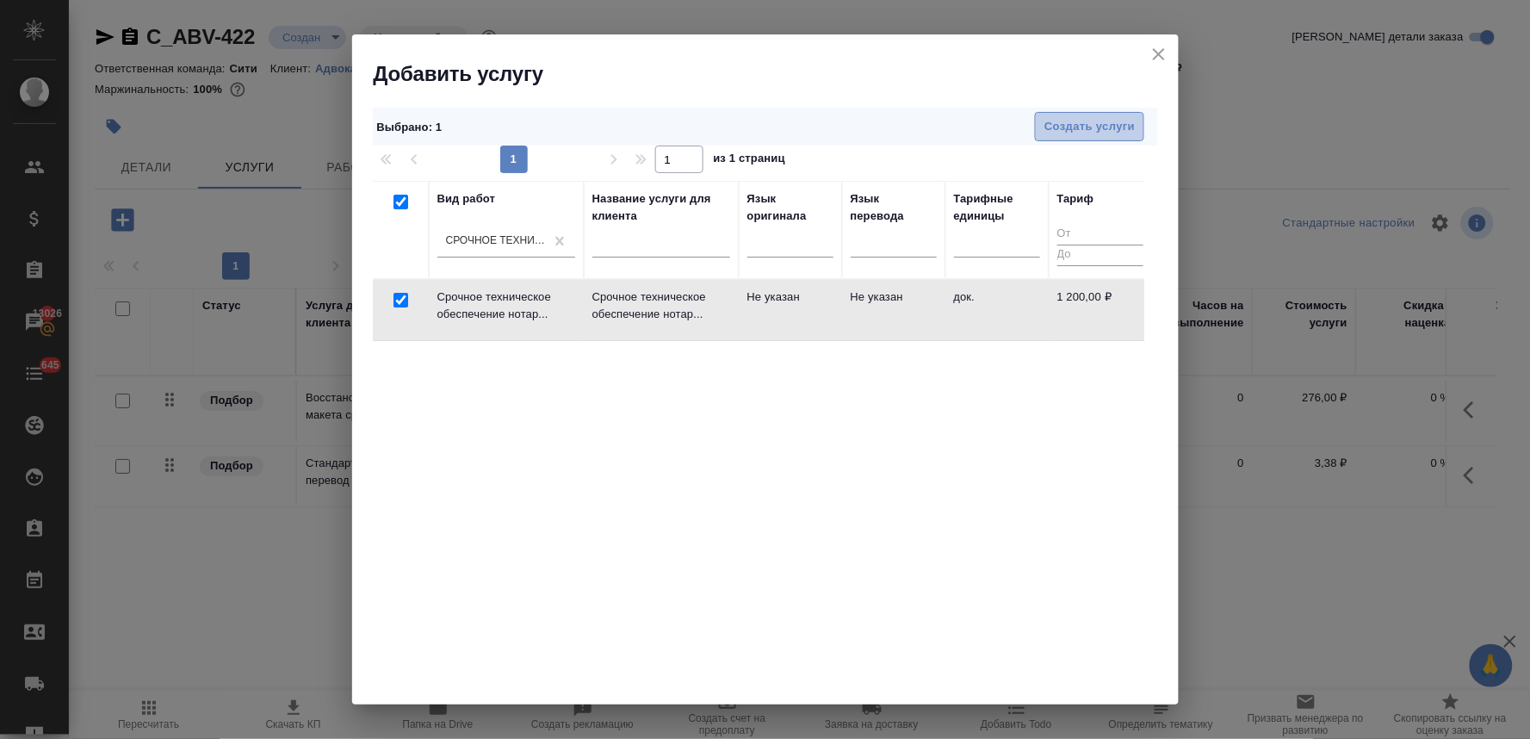
click at [1079, 127] on span "Создать услуги" at bounding box center [1089, 127] width 90 height 20
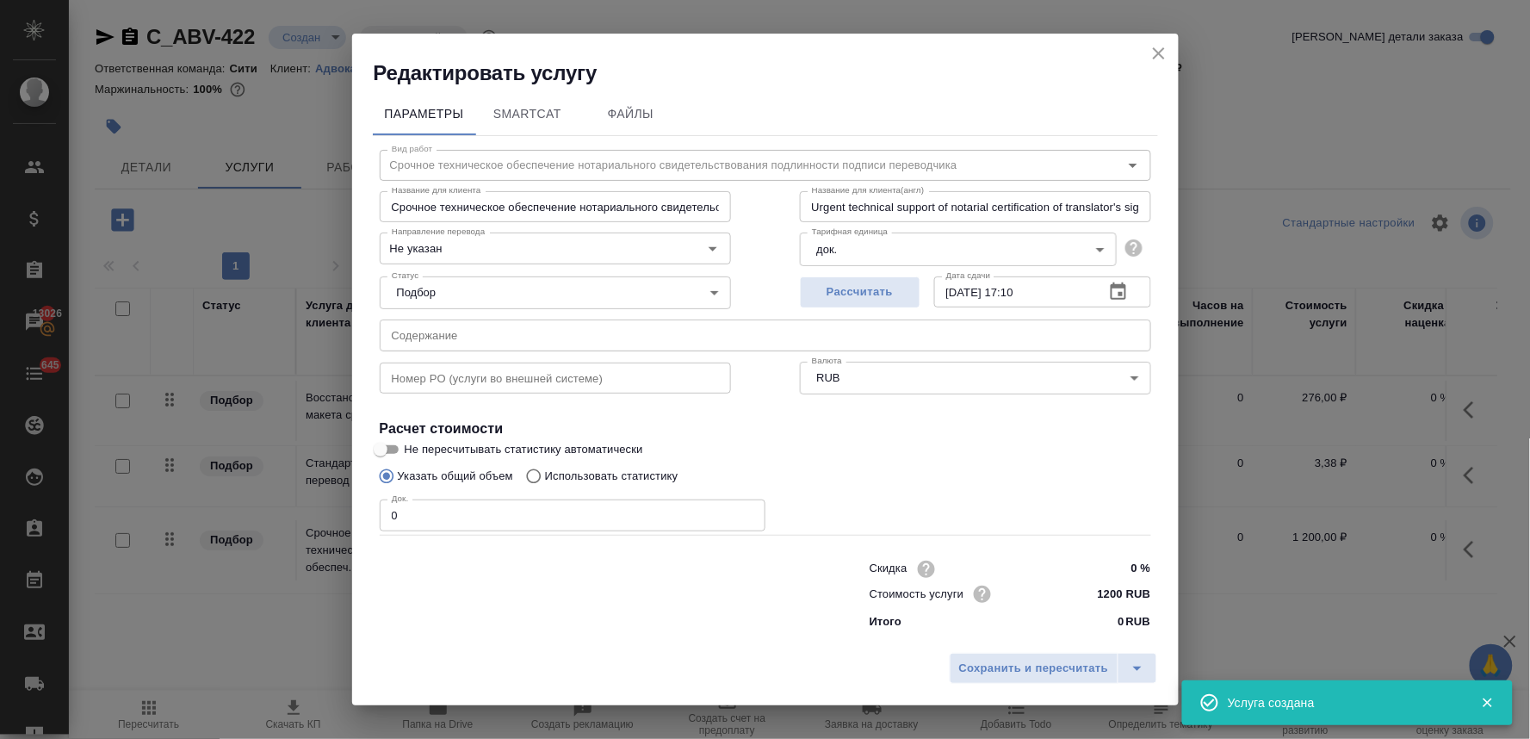
click at [526, 328] on input "text" at bounding box center [765, 334] width 771 height 31
paste input "6.Нотариальный перевод медицинского документа с литовского языка с апостилем."
type input "6.Нотариальный перевод медицинского документа с литовского языка с апостилем."
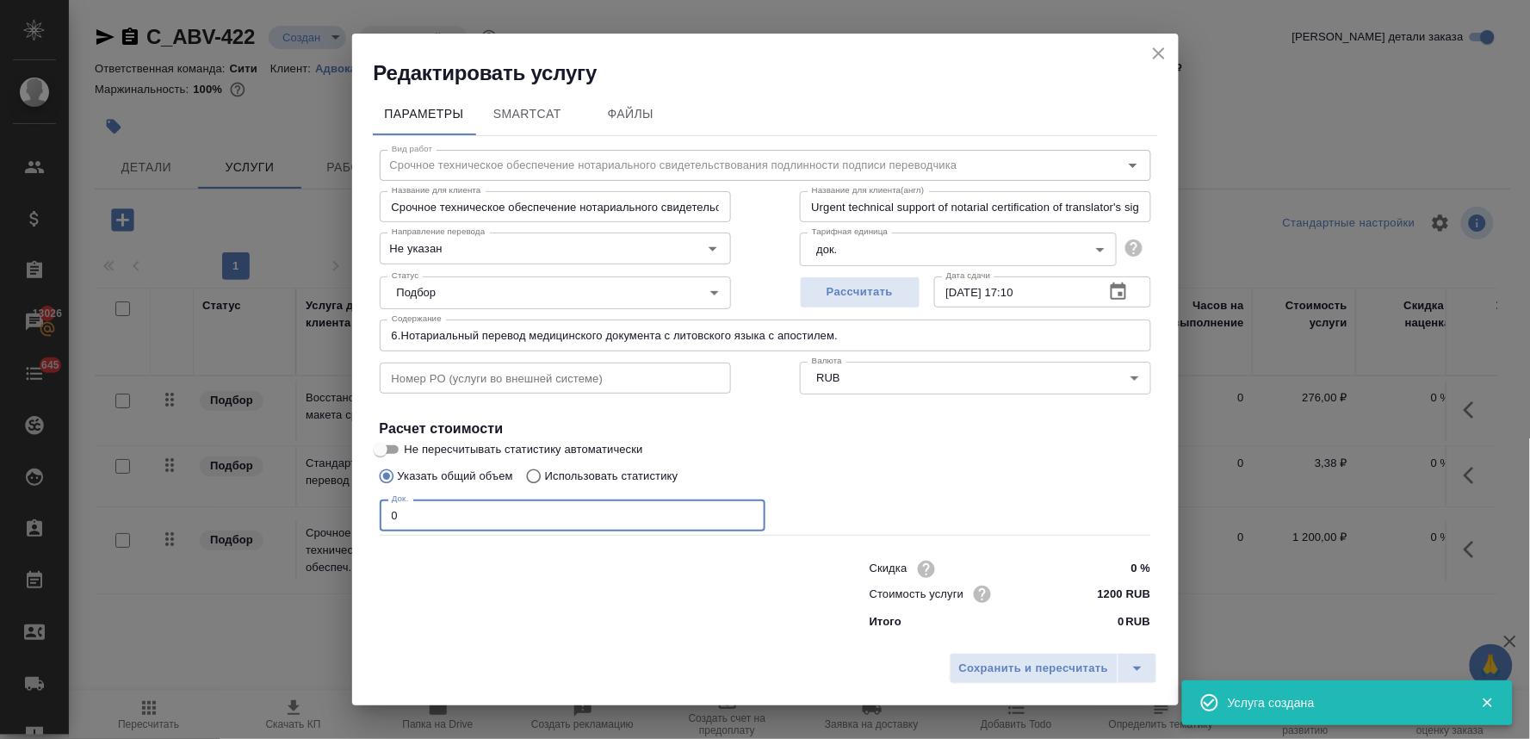
drag, startPoint x: 373, startPoint y: 512, endPoint x: 347, endPoint y: 512, distance: 25.8
click at [347, 512] on div "Редактировать услугу Параметры SmartCat Файлы Вид работ Срочное техническое обе…" at bounding box center [765, 369] width 1530 height 739
type input "1"
click at [1050, 672] on span "Сохранить и пересчитать" at bounding box center [1034, 668] width 150 height 20
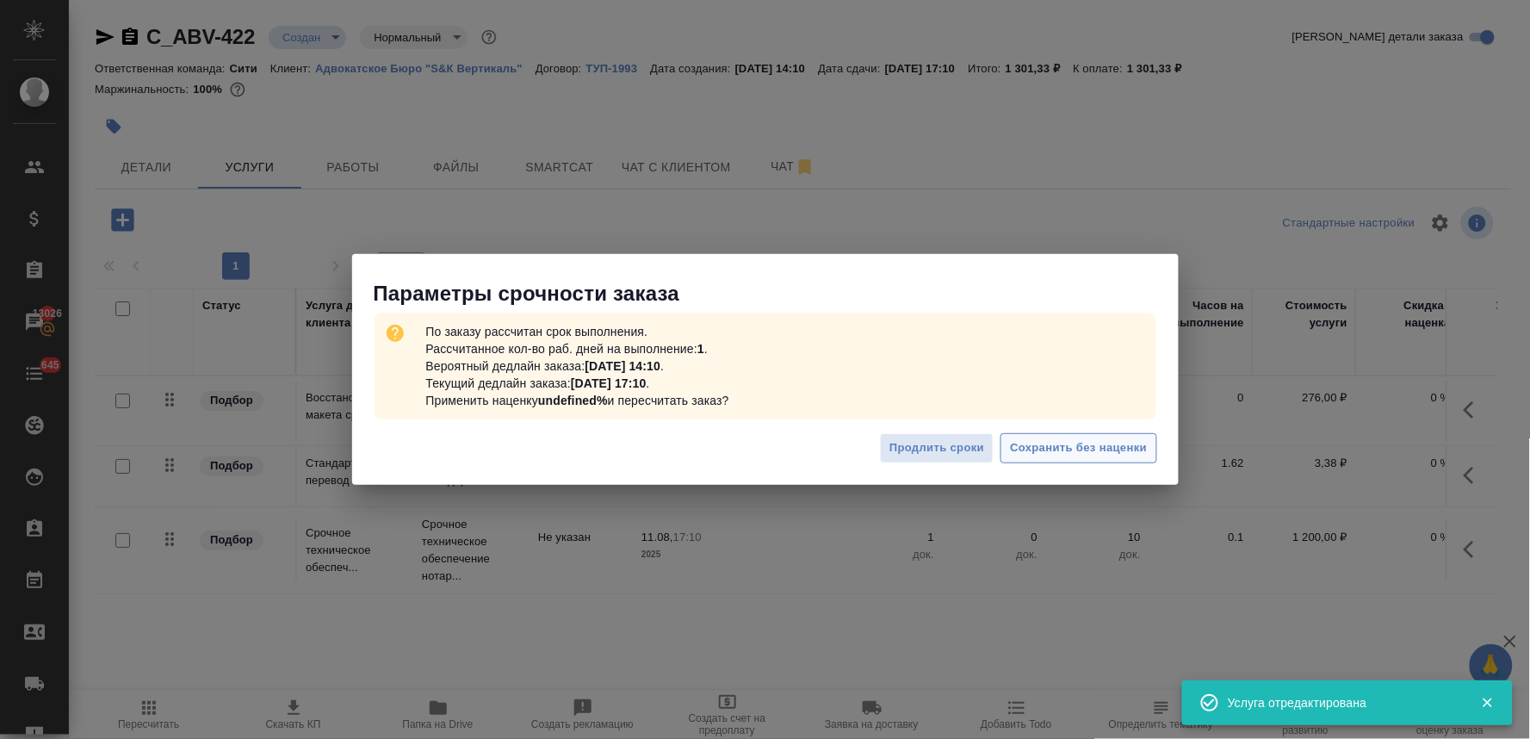
click at [1076, 453] on span "Сохранить без наценки" at bounding box center [1078, 448] width 137 height 20
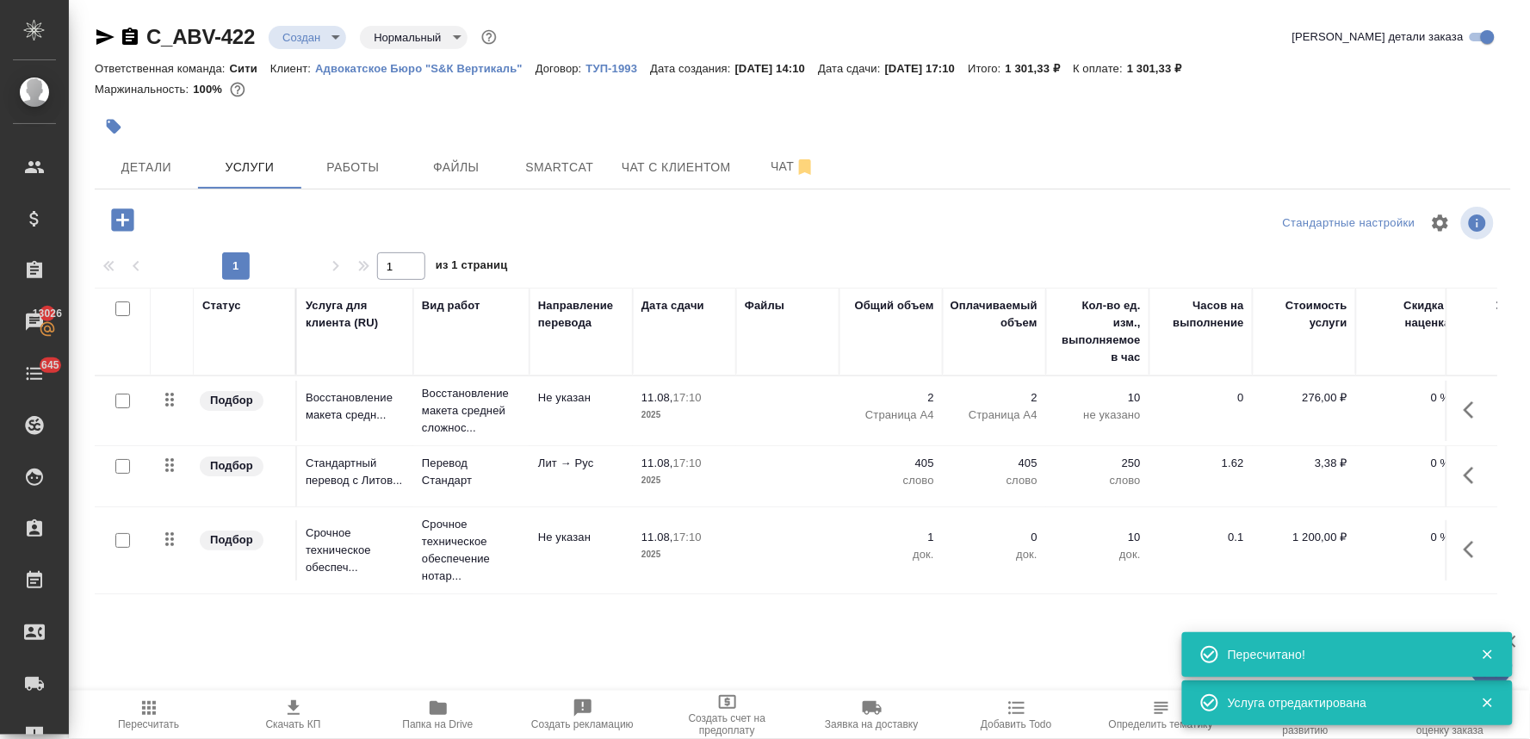
type input "urgent"
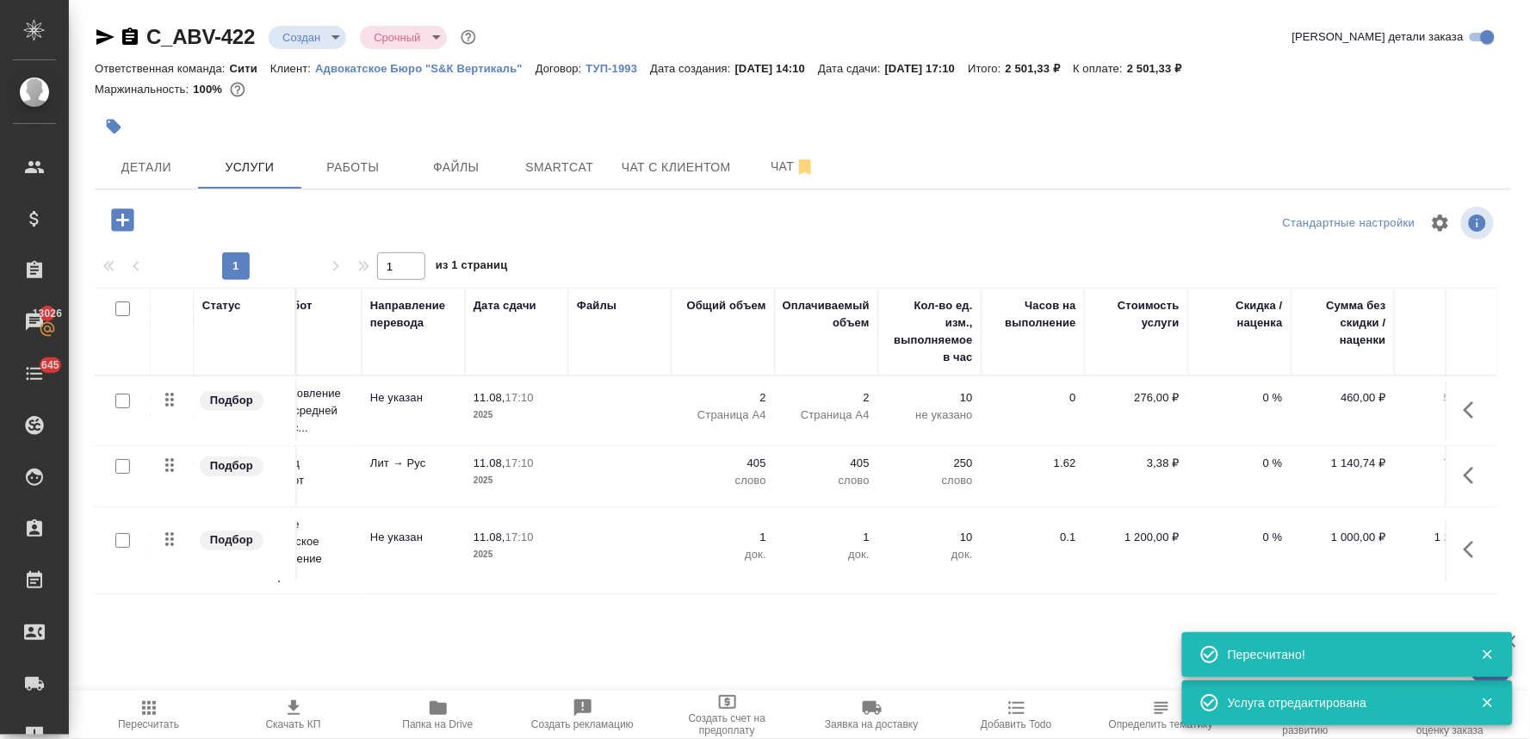
scroll to position [0, 219]
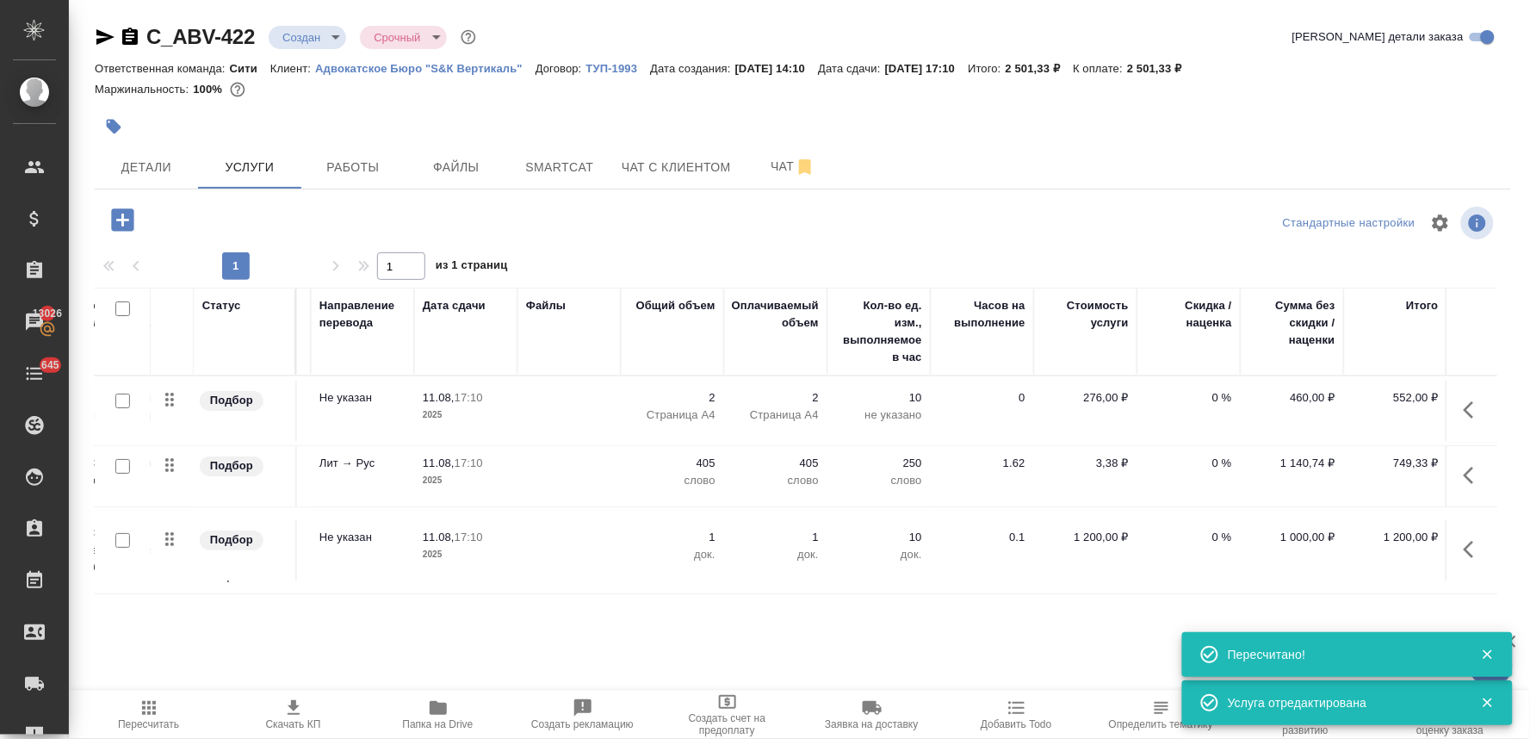
click at [1215, 406] on p "0 %" at bounding box center [1189, 397] width 86 height 17
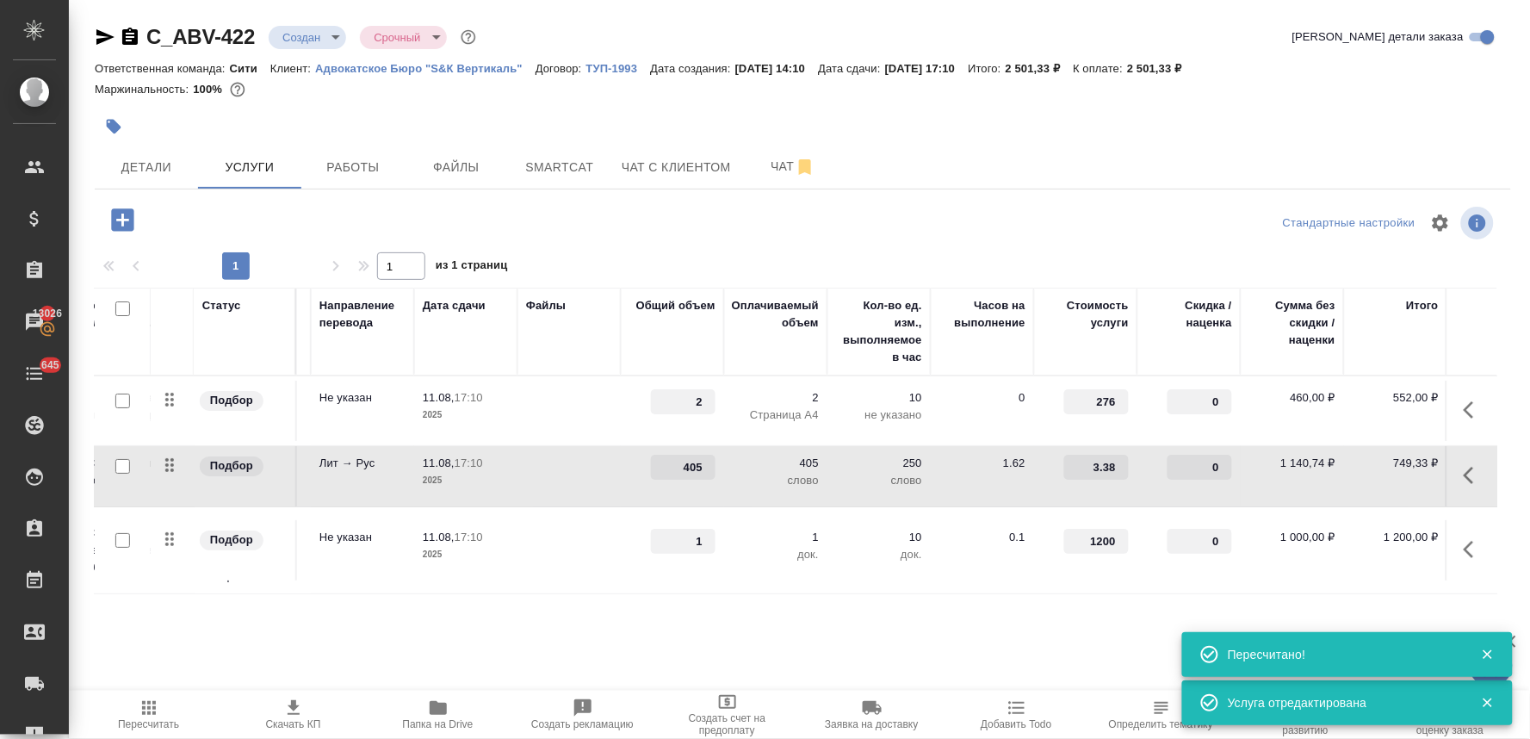
click at [1194, 463] on input "0" at bounding box center [1199, 466] width 65 height 25
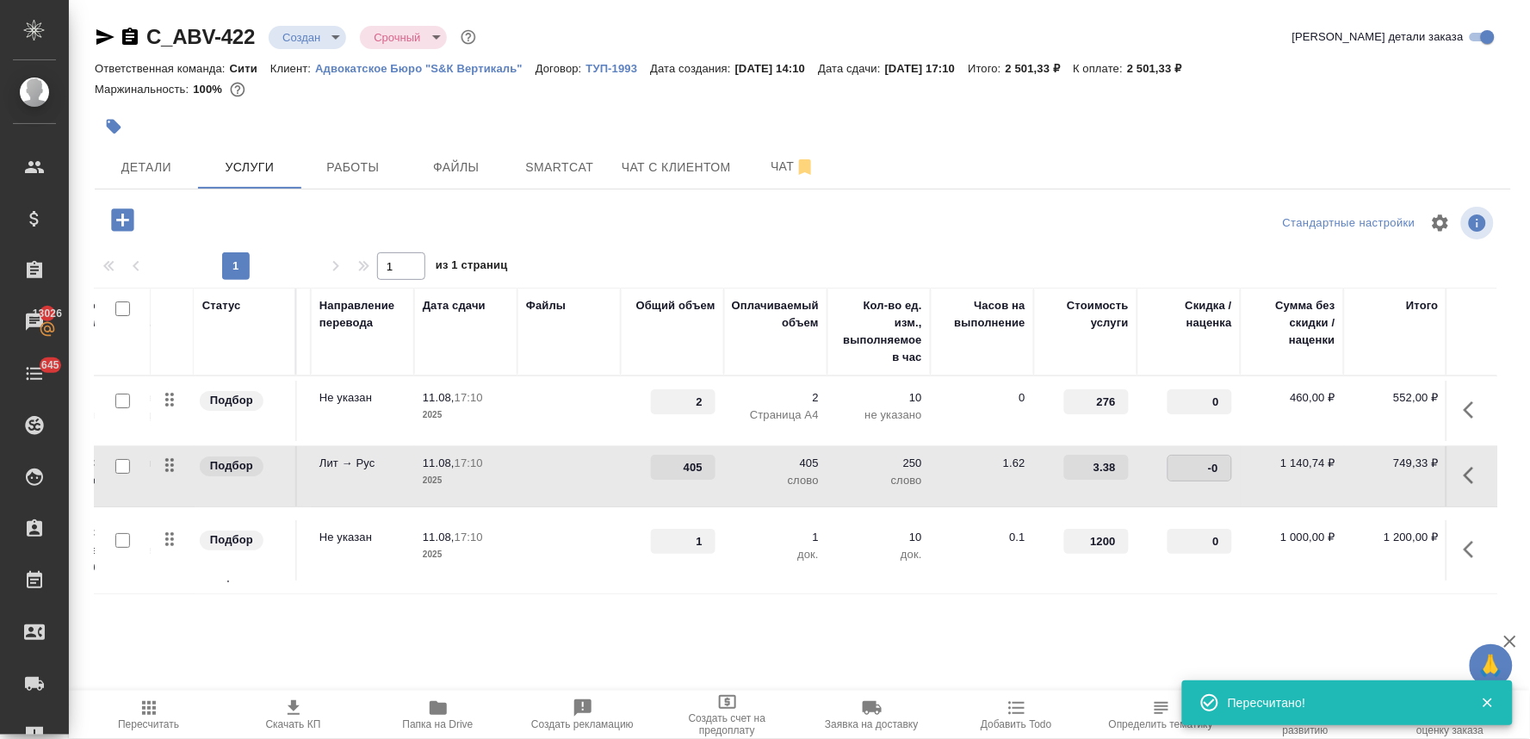
type input "-30"
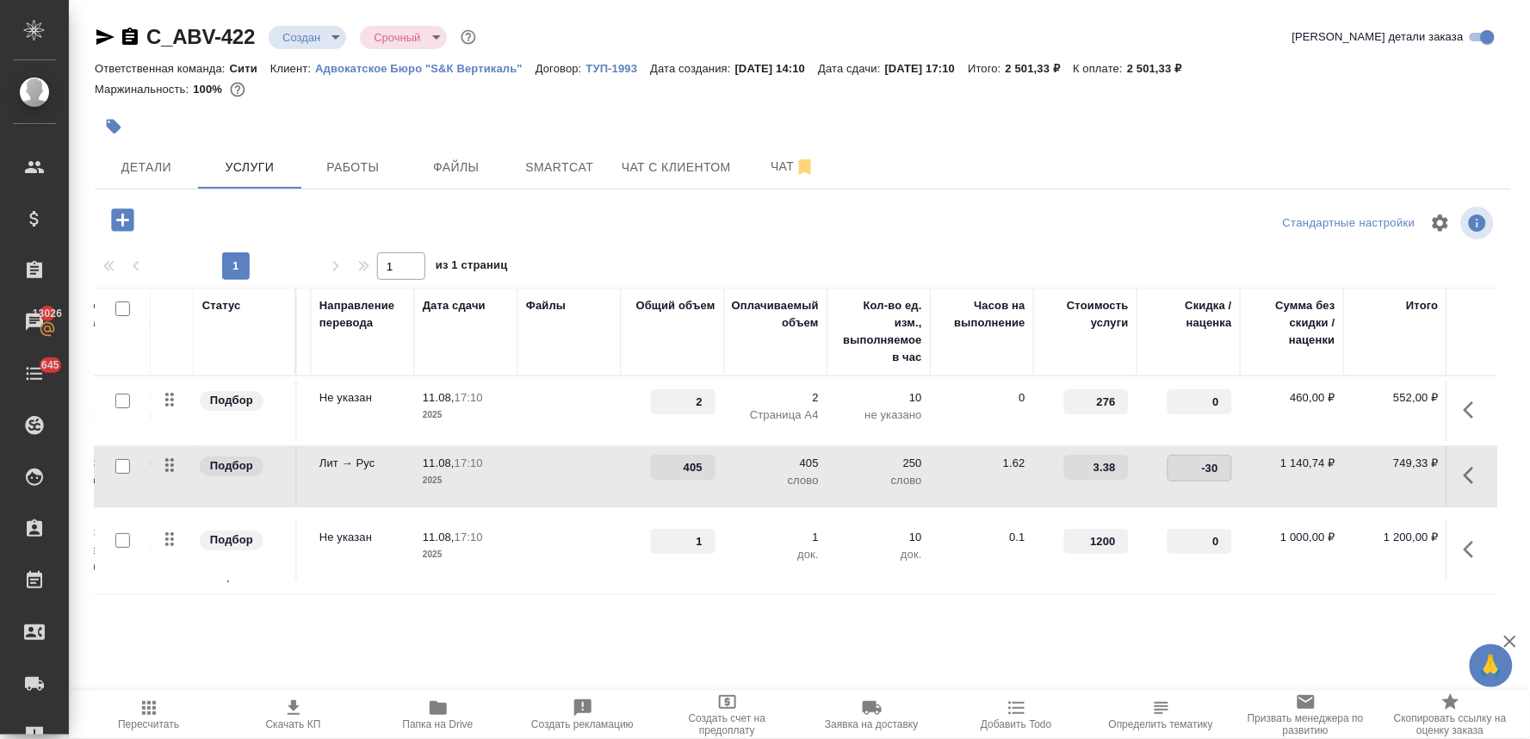
click at [1188, 586] on tr "Подбор Срочное техническое обеспеч... Срочное техническое обеспечение нотар... …" at bounding box center [687, 550] width 1623 height 87
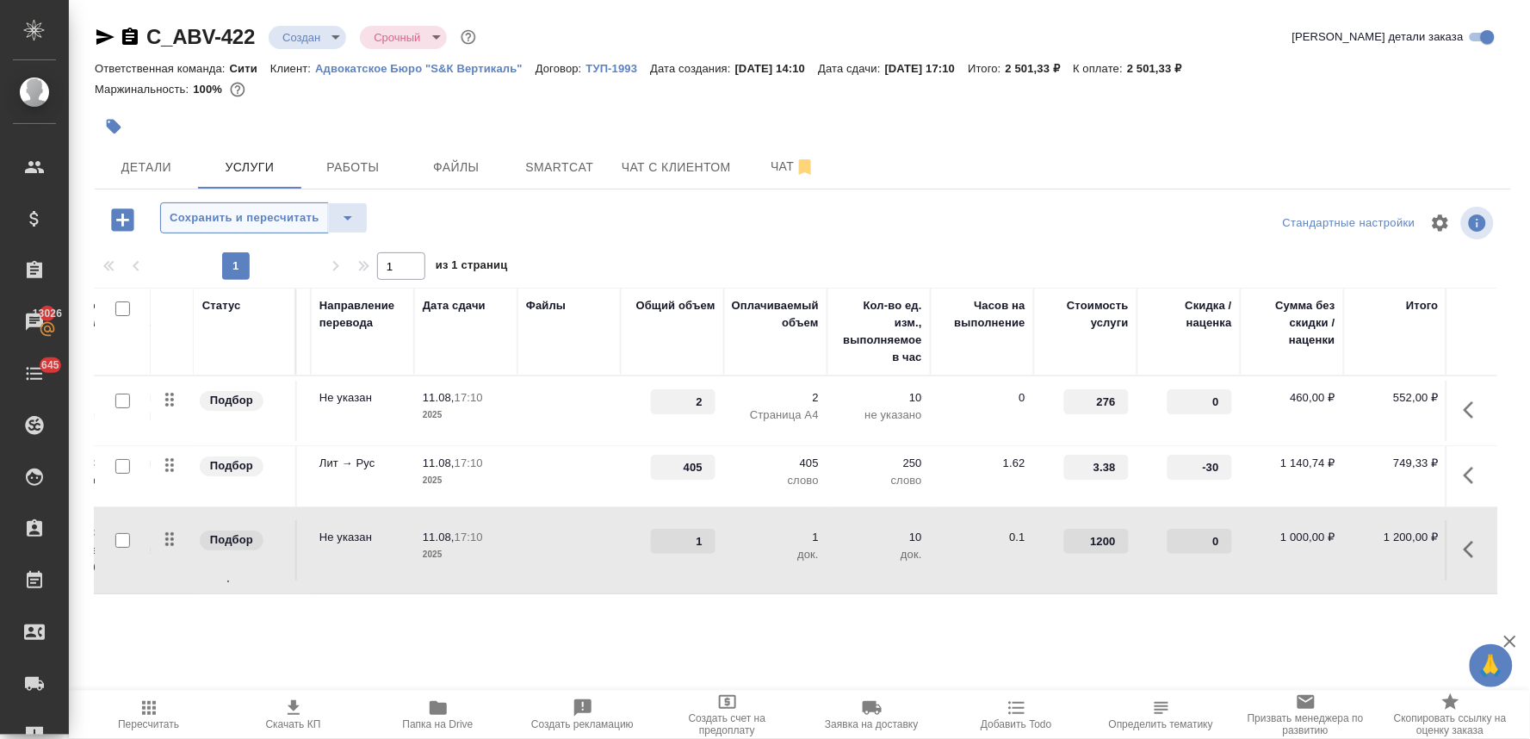
click at [267, 215] on span "Сохранить и пересчитать" at bounding box center [245, 218] width 150 height 20
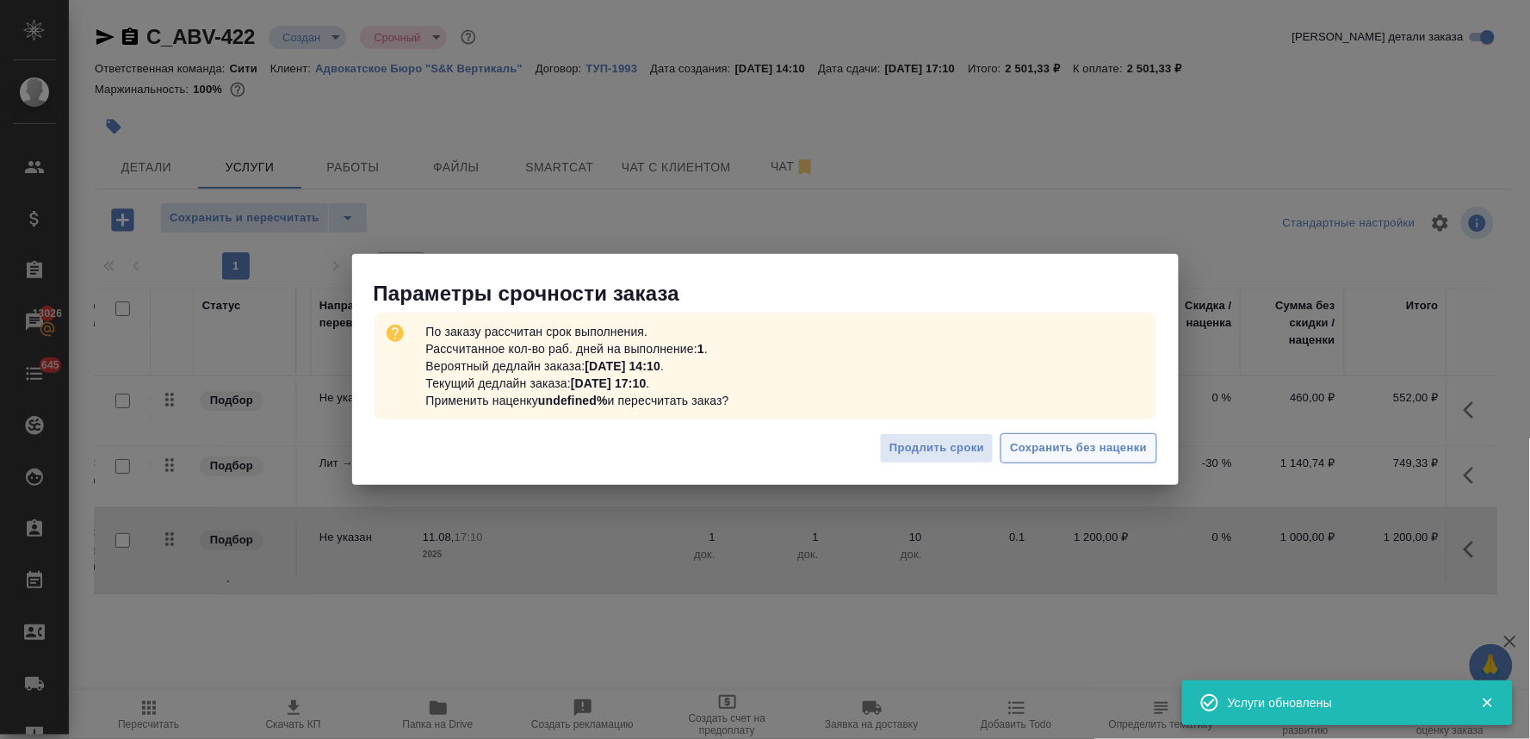
click at [1040, 438] on span "Сохранить без наценки" at bounding box center [1078, 448] width 137 height 20
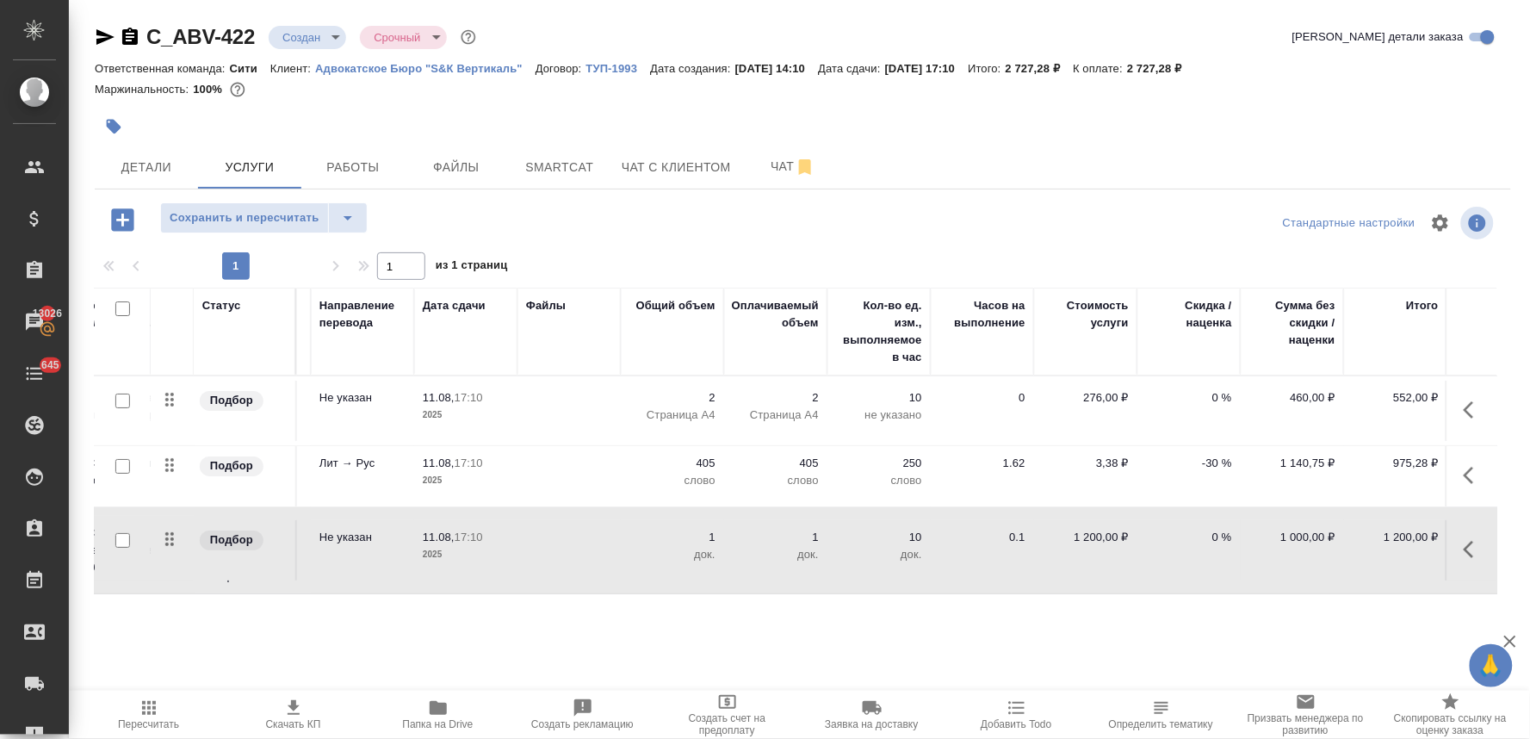
click at [129, 226] on icon "button" at bounding box center [122, 219] width 22 height 22
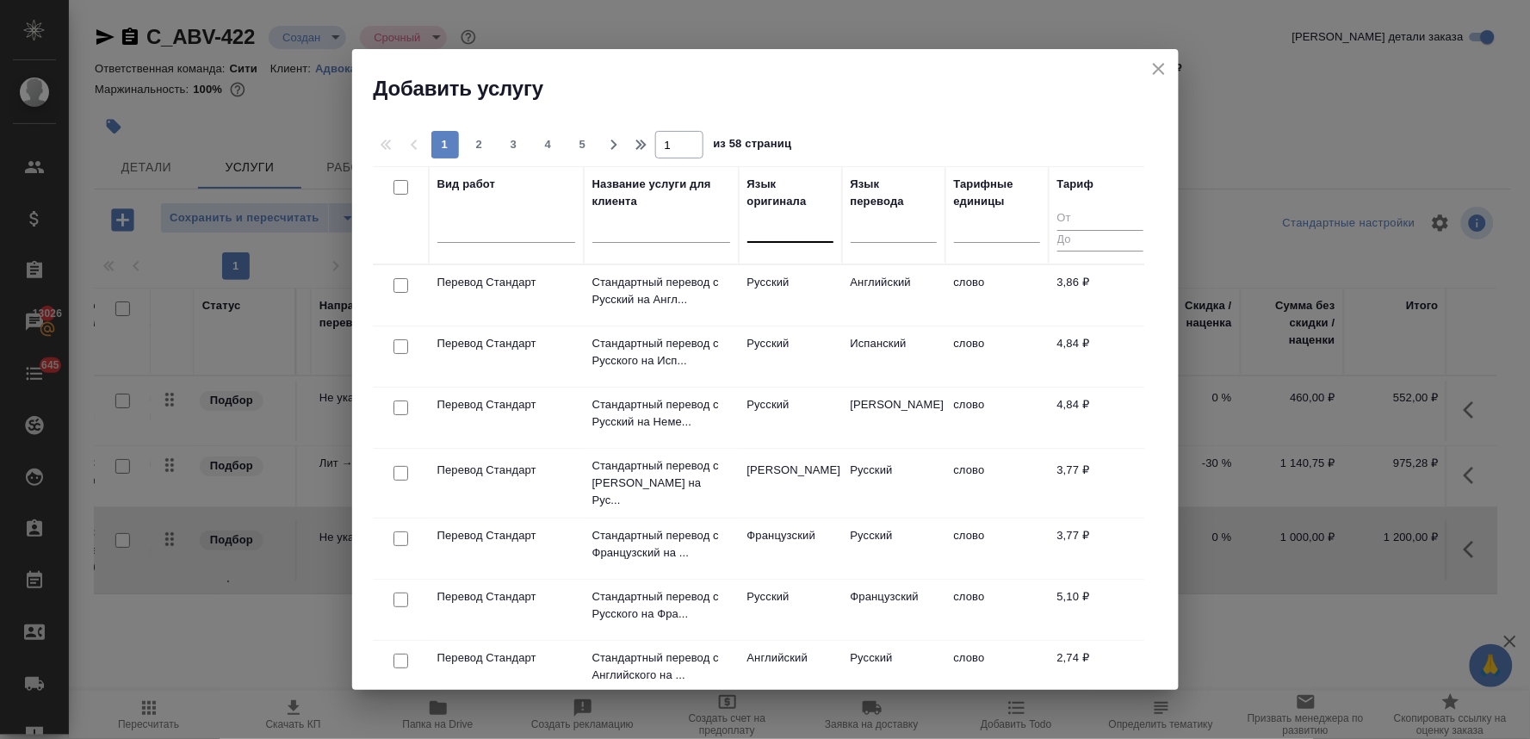
click at [797, 230] on div at bounding box center [790, 225] width 86 height 25
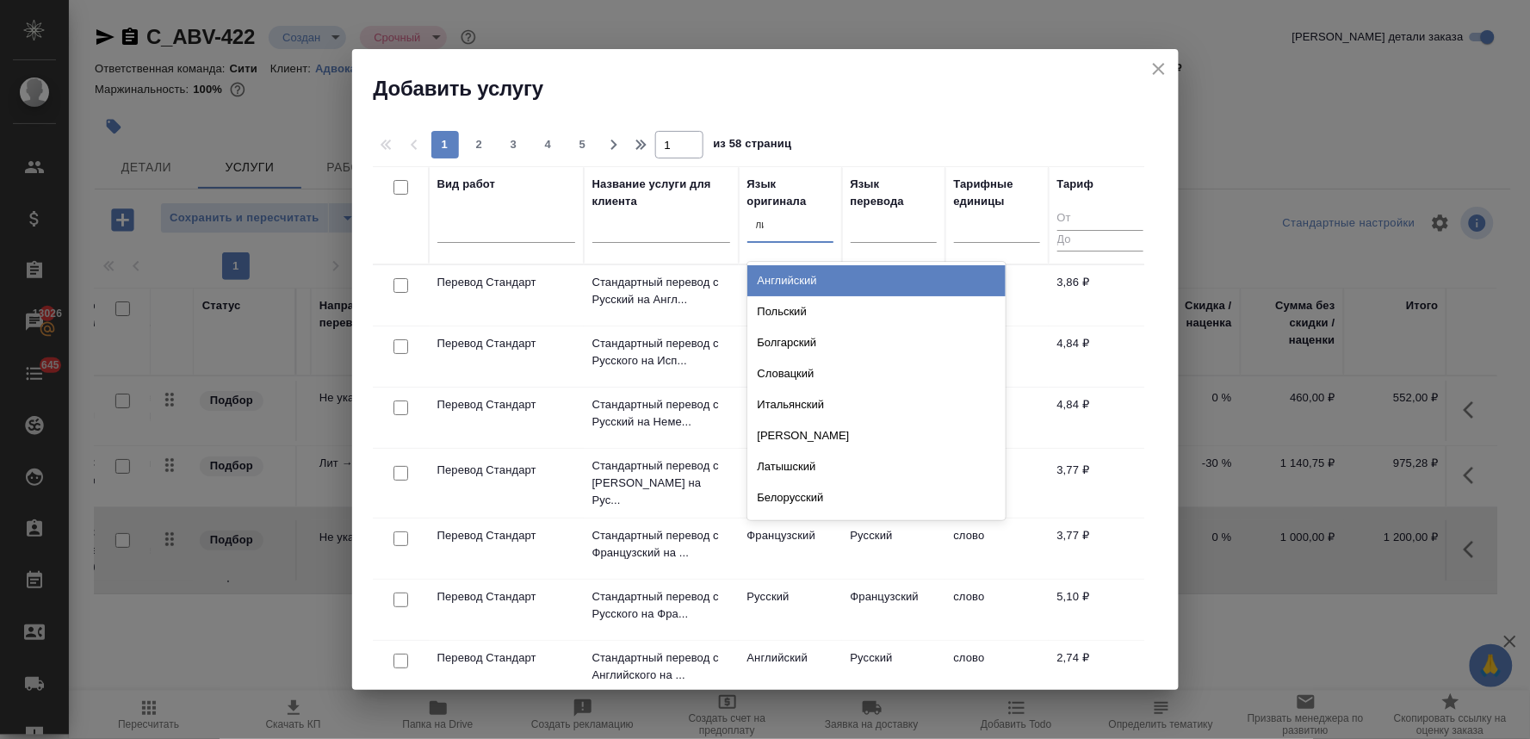
type input "лит"
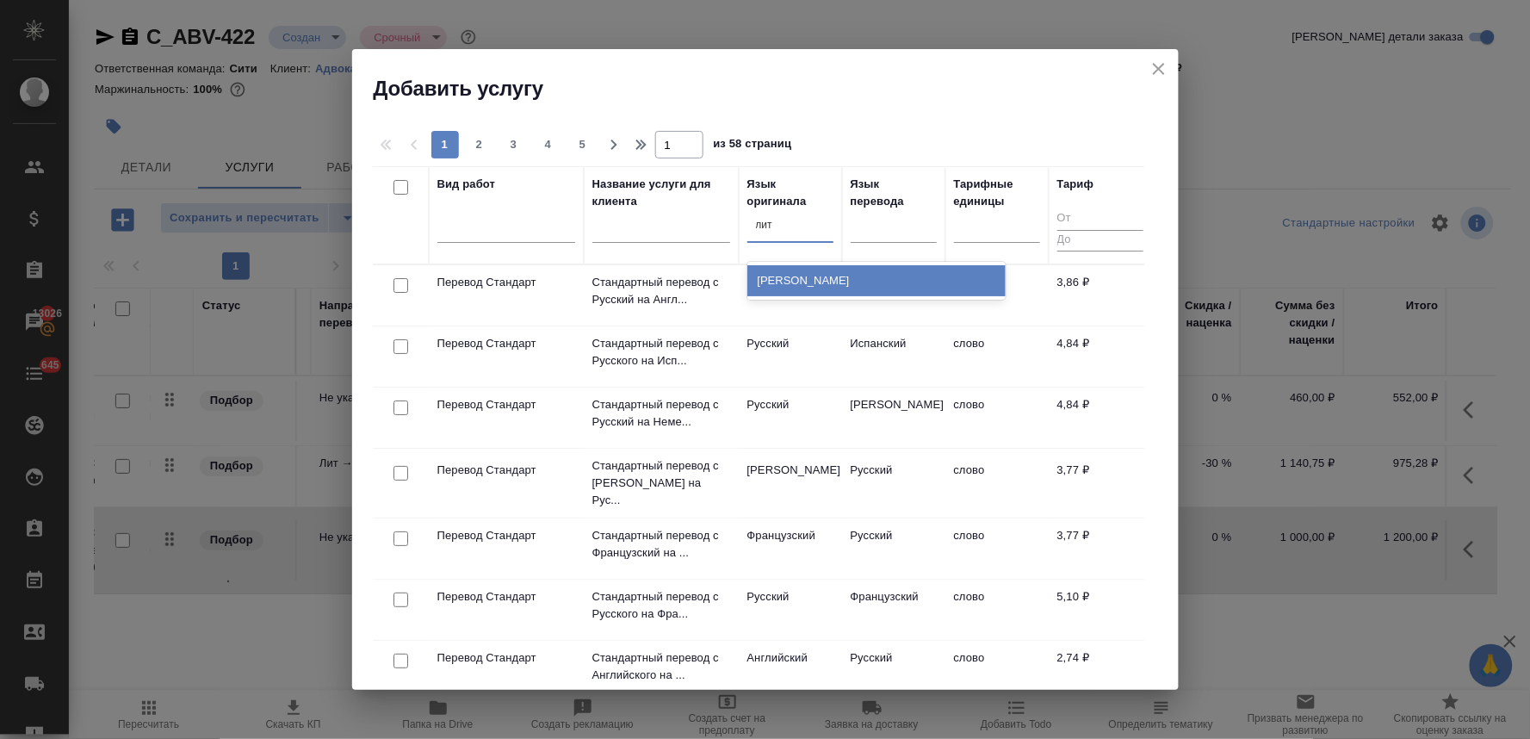
click at [802, 289] on div "Литовский" at bounding box center [876, 280] width 258 height 31
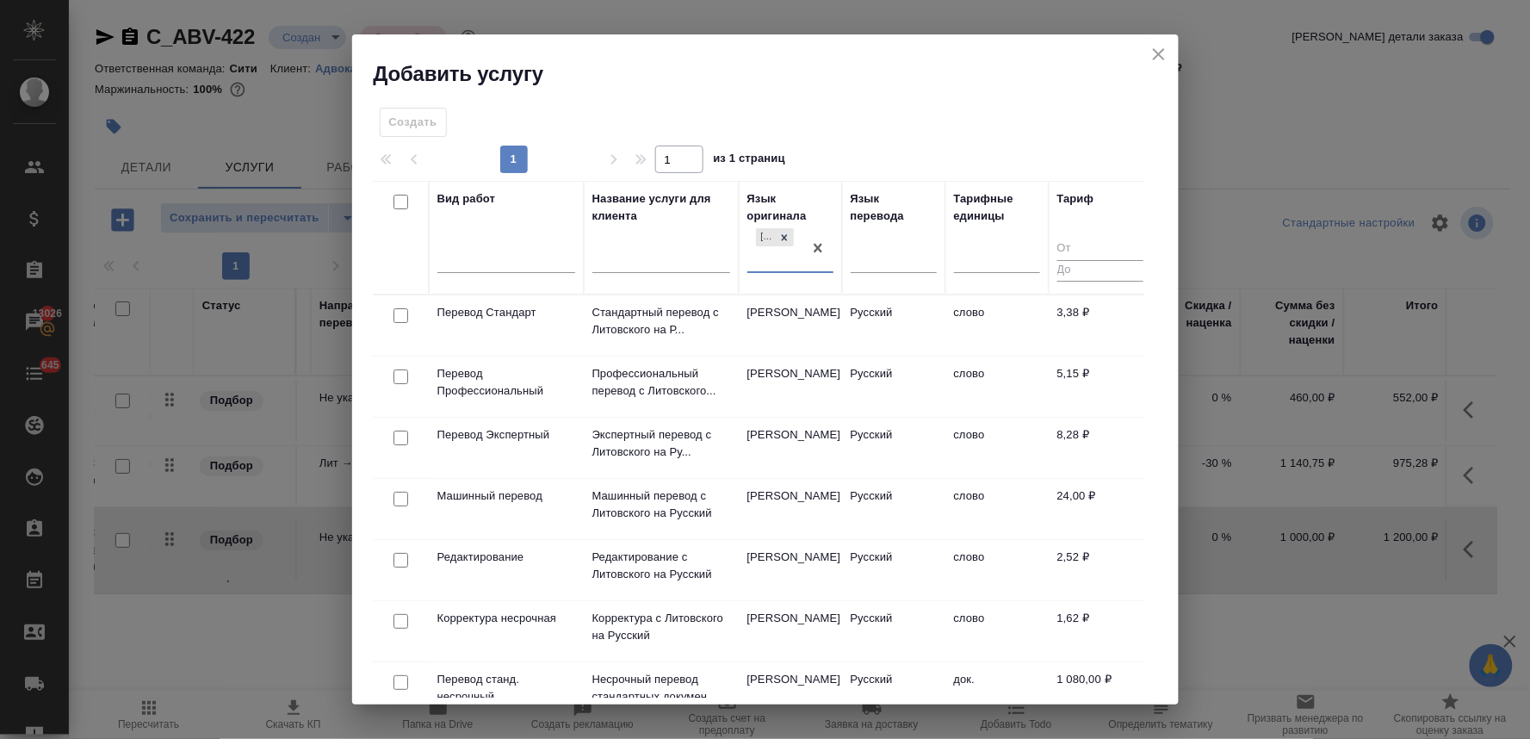
click at [396, 375] on input "checkbox" at bounding box center [400, 376] width 15 height 15
checkbox input "true"
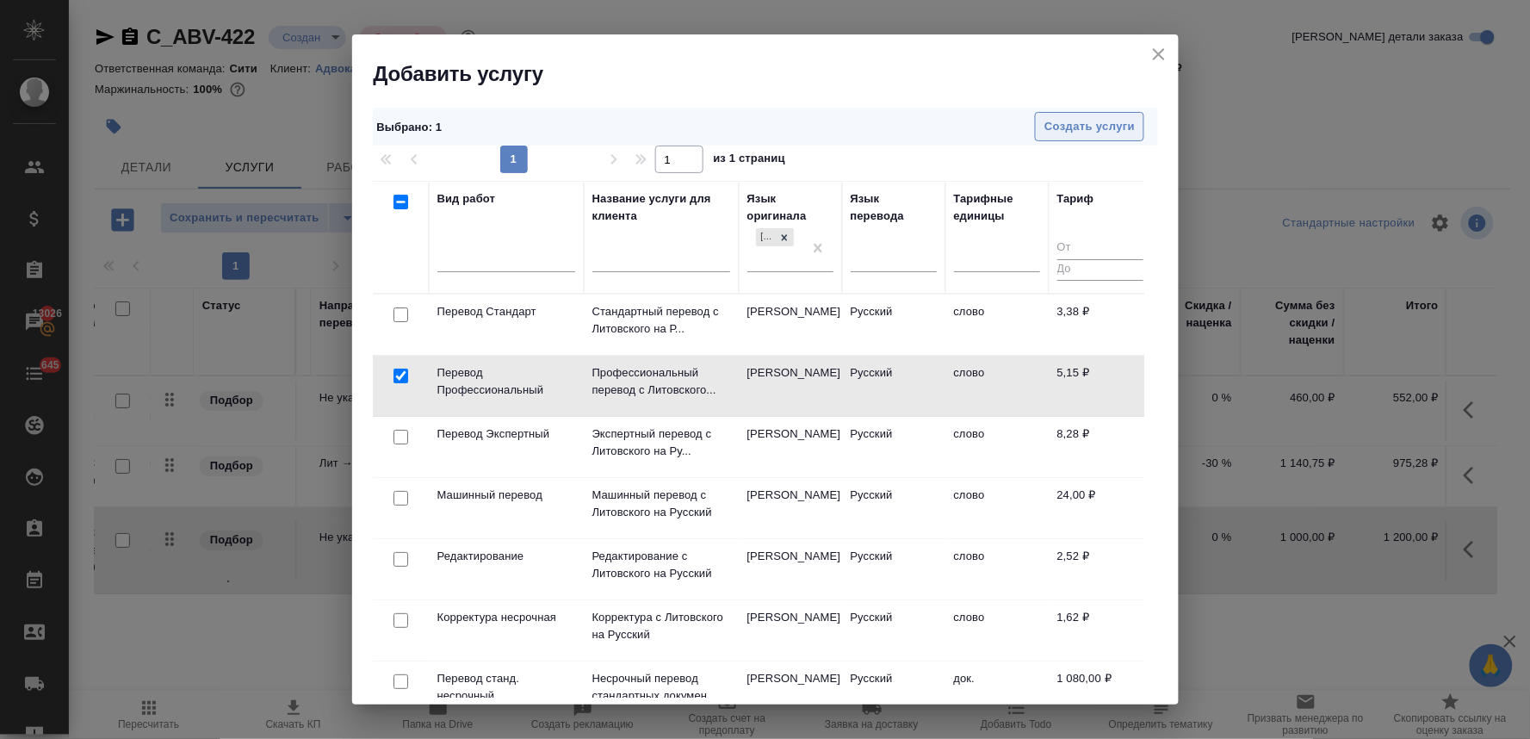
click at [1122, 130] on span "Создать услуги" at bounding box center [1089, 127] width 90 height 20
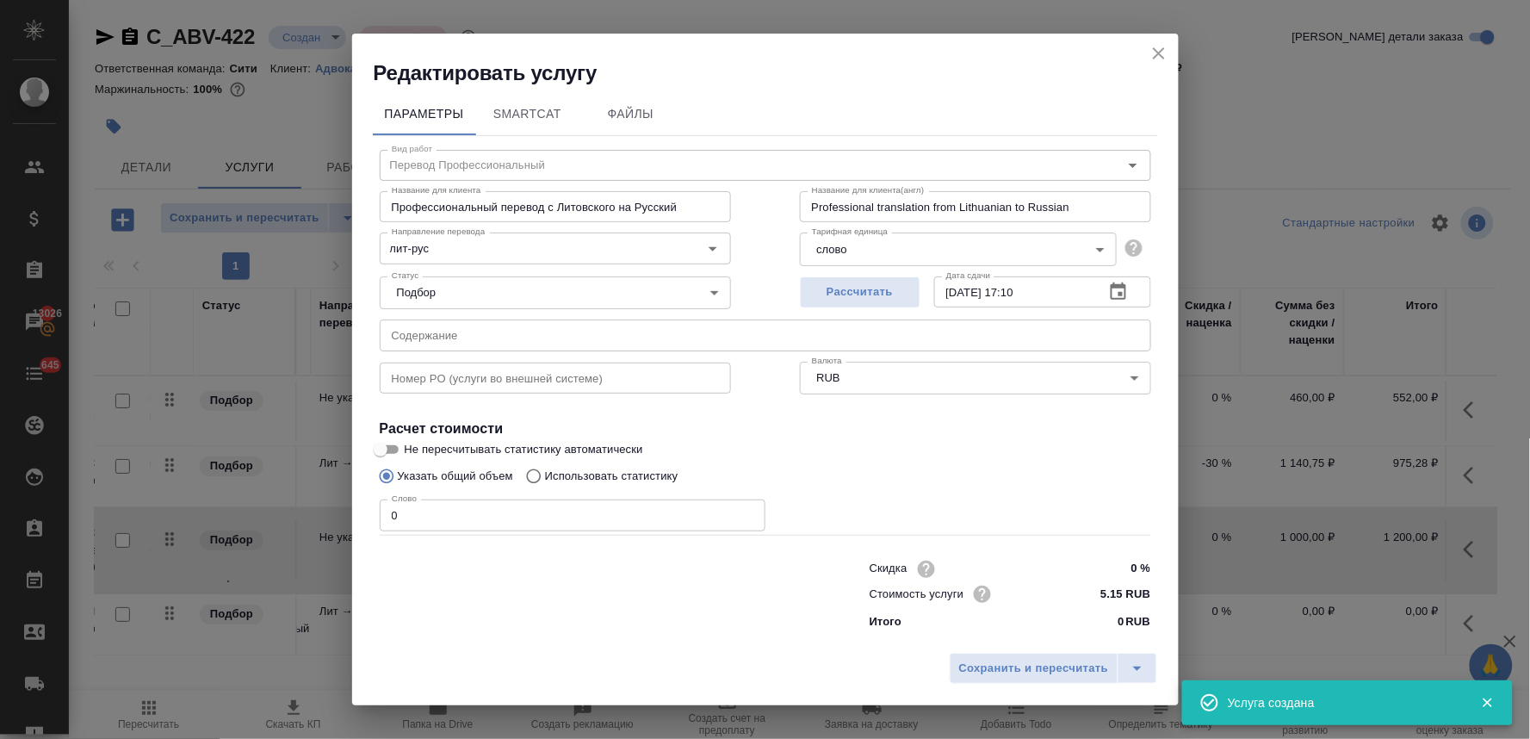
click at [461, 341] on input "text" at bounding box center [765, 334] width 771 height 31
paste input "6.Нотариальный перевод медицинского документа с литовского языка с апостилем."
type input "6.Нотариальный перевод медицинского документа с литовского языка с апостилем."
click at [595, 467] on p "Использовать статистику" at bounding box center [611, 475] width 133 height 17
click at [545, 467] on input "Использовать статистику" at bounding box center [531, 476] width 28 height 33
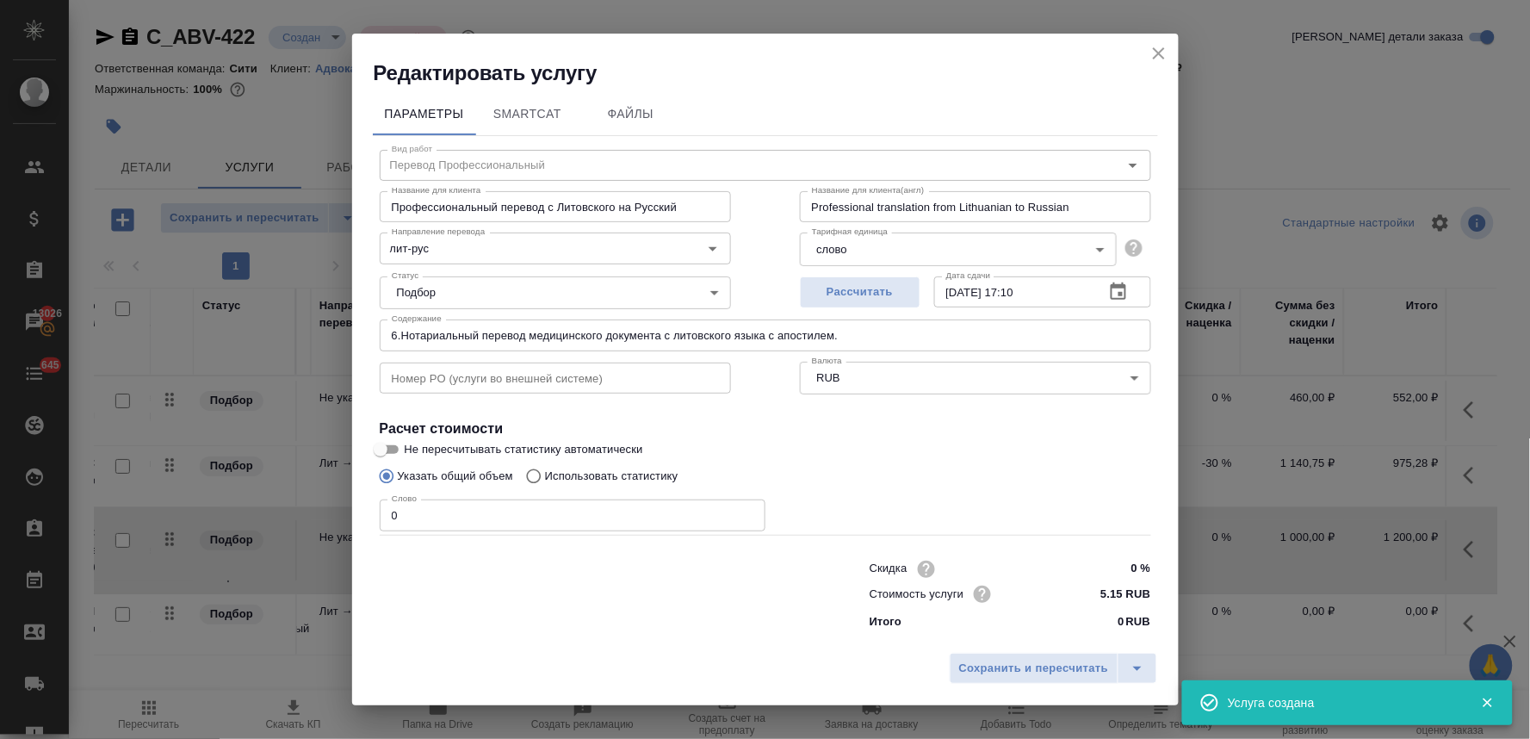
radio input "true"
radio input "false"
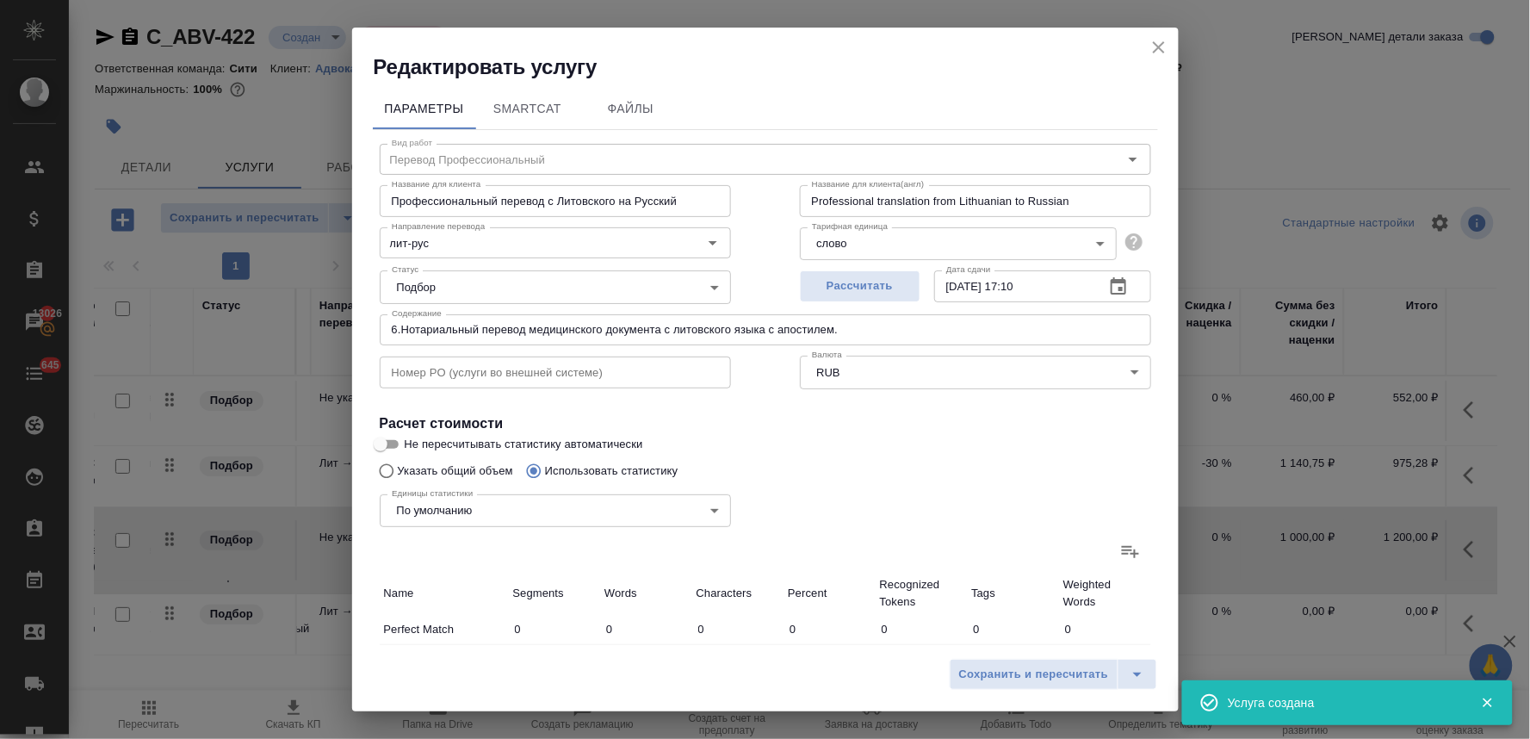
click at [1122, 549] on icon at bounding box center [1130, 552] width 17 height 12
click at [0, 0] on input "file" at bounding box center [0, 0] width 0 height 0
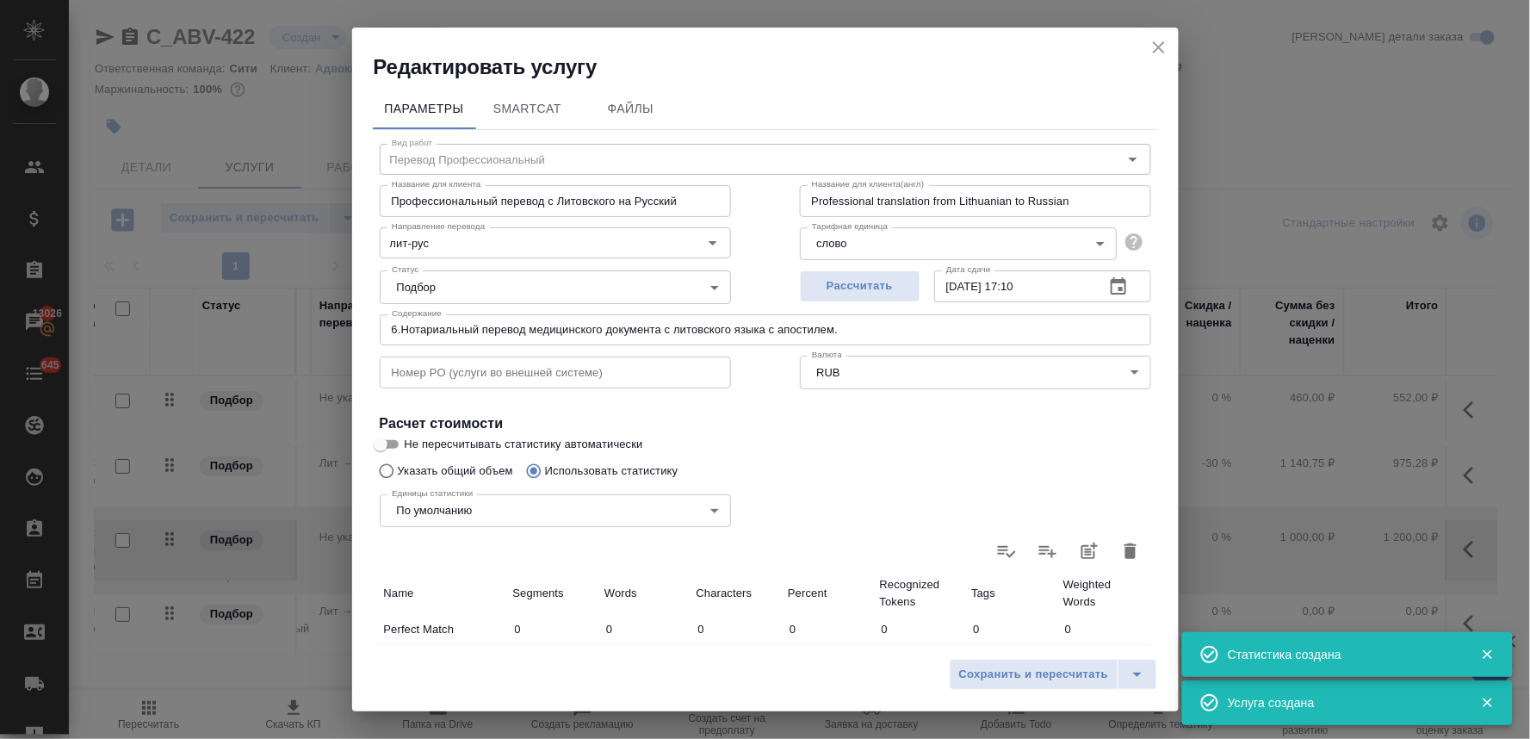
type input "37"
type input "221"
type input "1833"
type input "5"
type input "14"
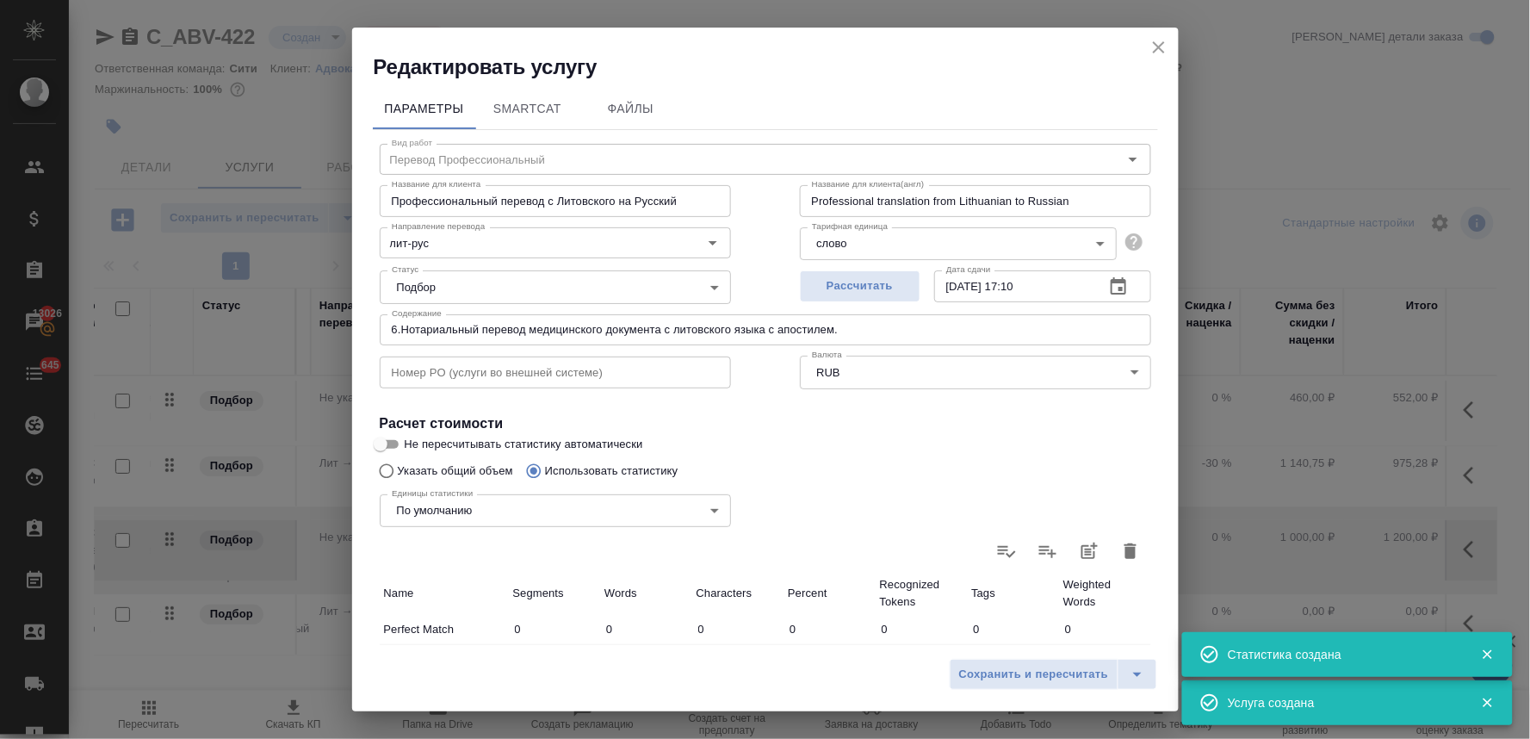
type input "136"
type input "6"
type input "39"
type input "307"
type input "1"
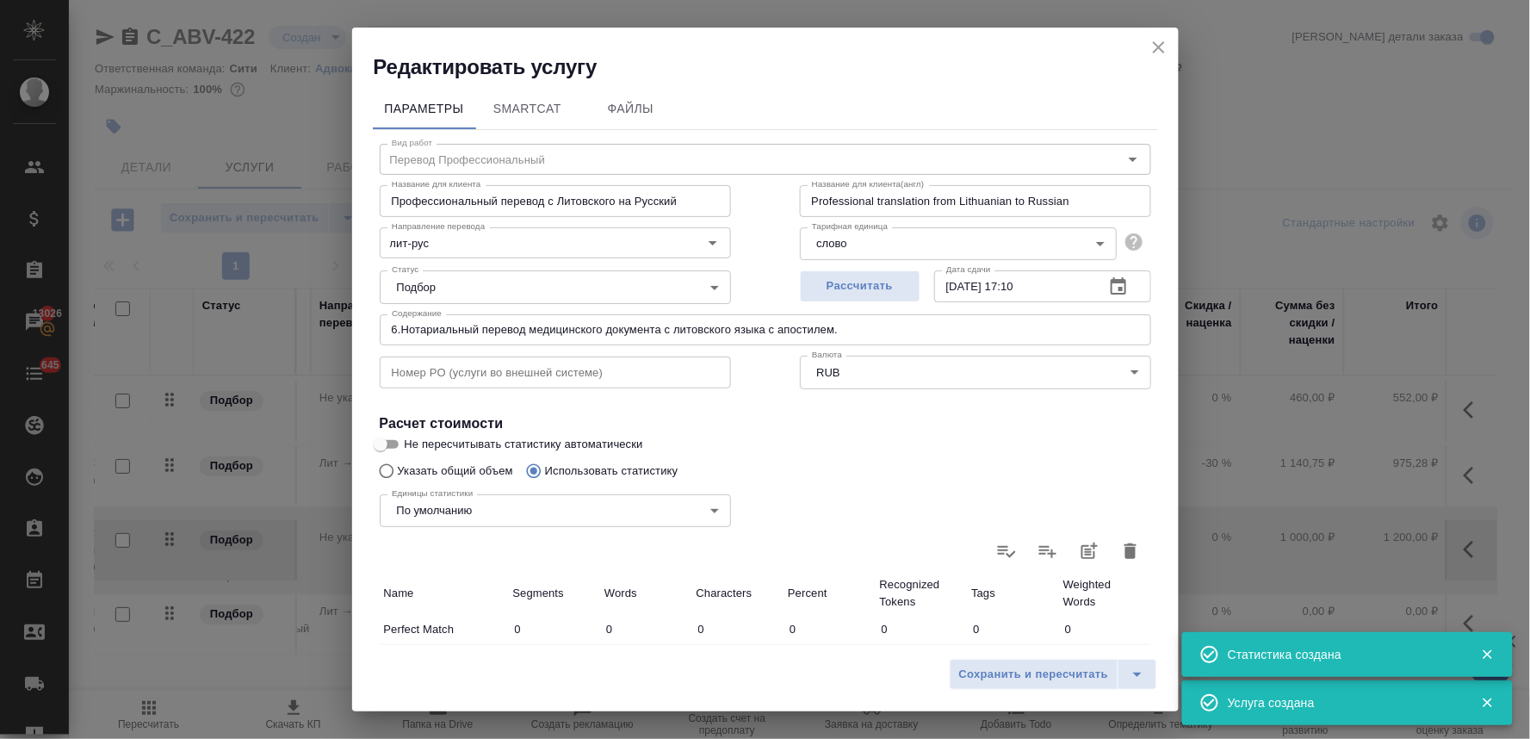
type input "7"
type input "76"
type input "3"
type input "16"
type input "156"
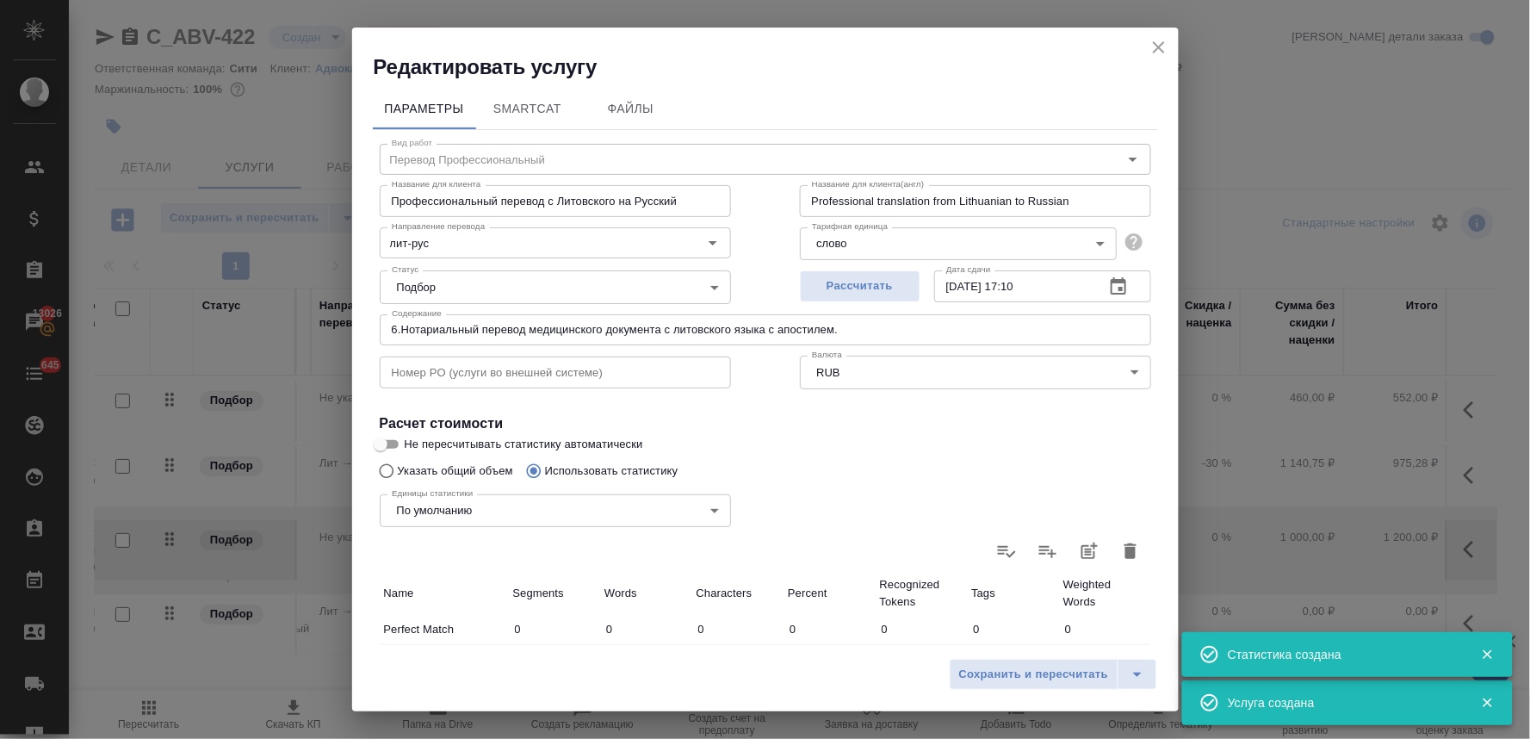
type input "23"
type input "108"
type input "799"
type input "75"
type input "405"
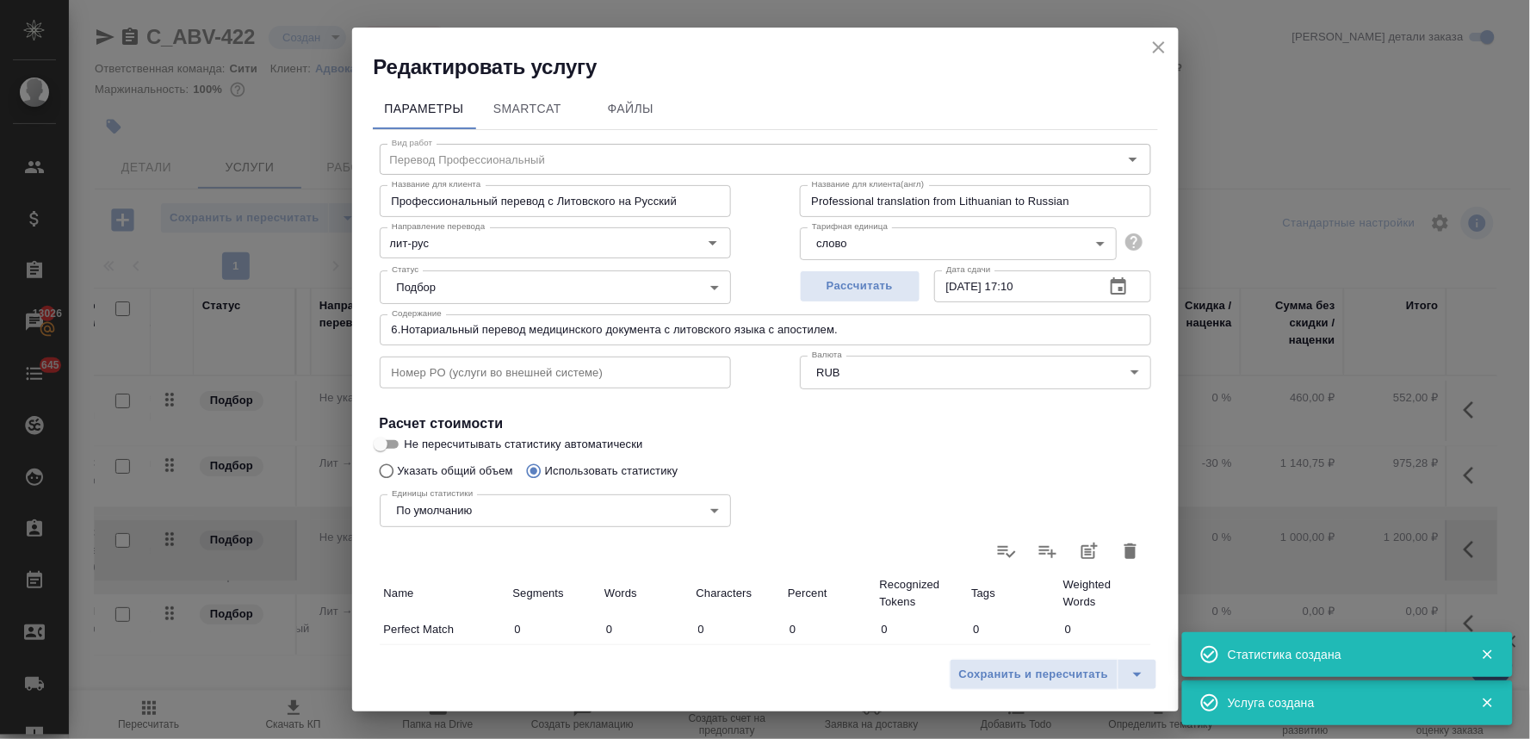
type input "3307"
type input "75"
type input "405"
type input "3307"
click at [1054, 680] on span "Сохранить и пересчитать" at bounding box center [1034, 675] width 150 height 20
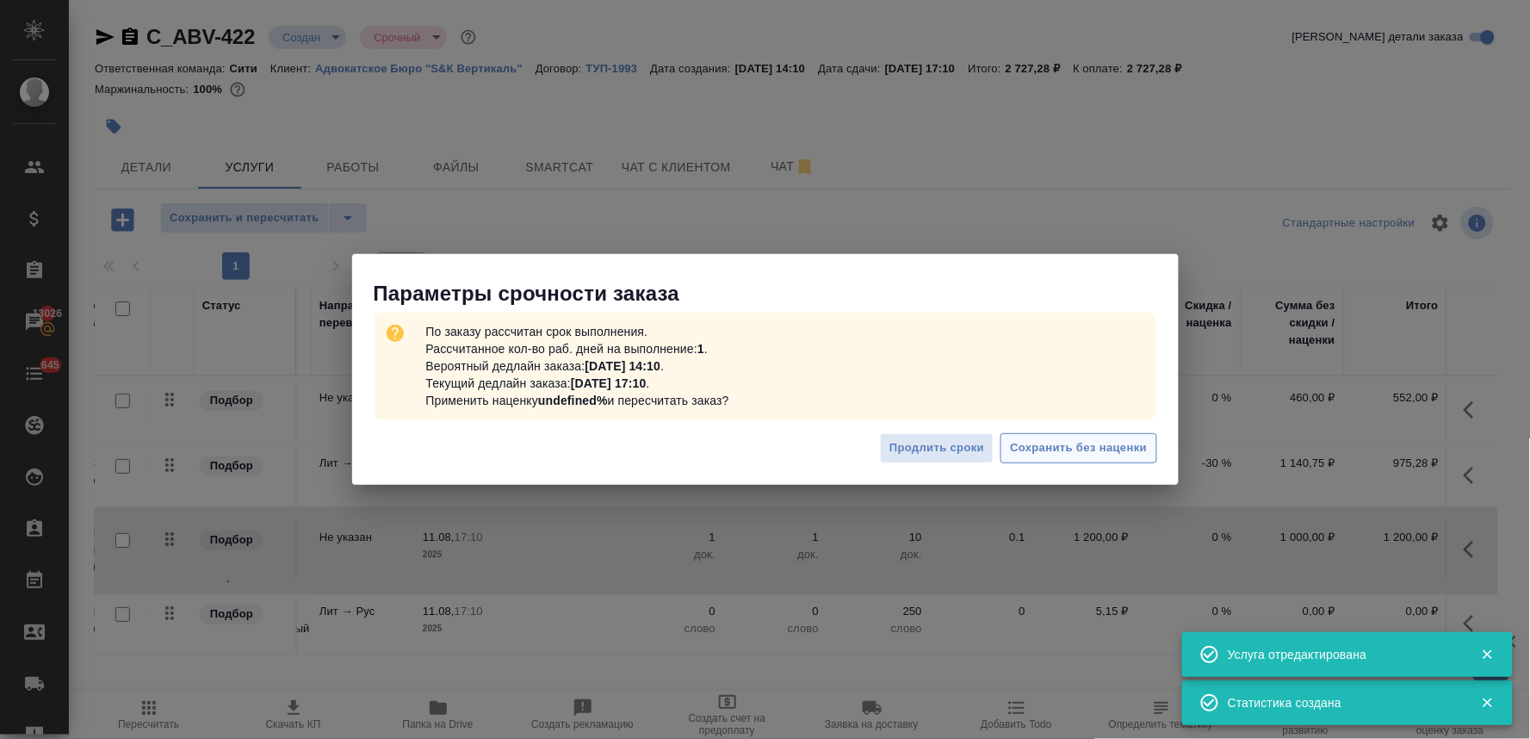
click at [1097, 441] on span "Сохранить без наценки" at bounding box center [1078, 448] width 137 height 20
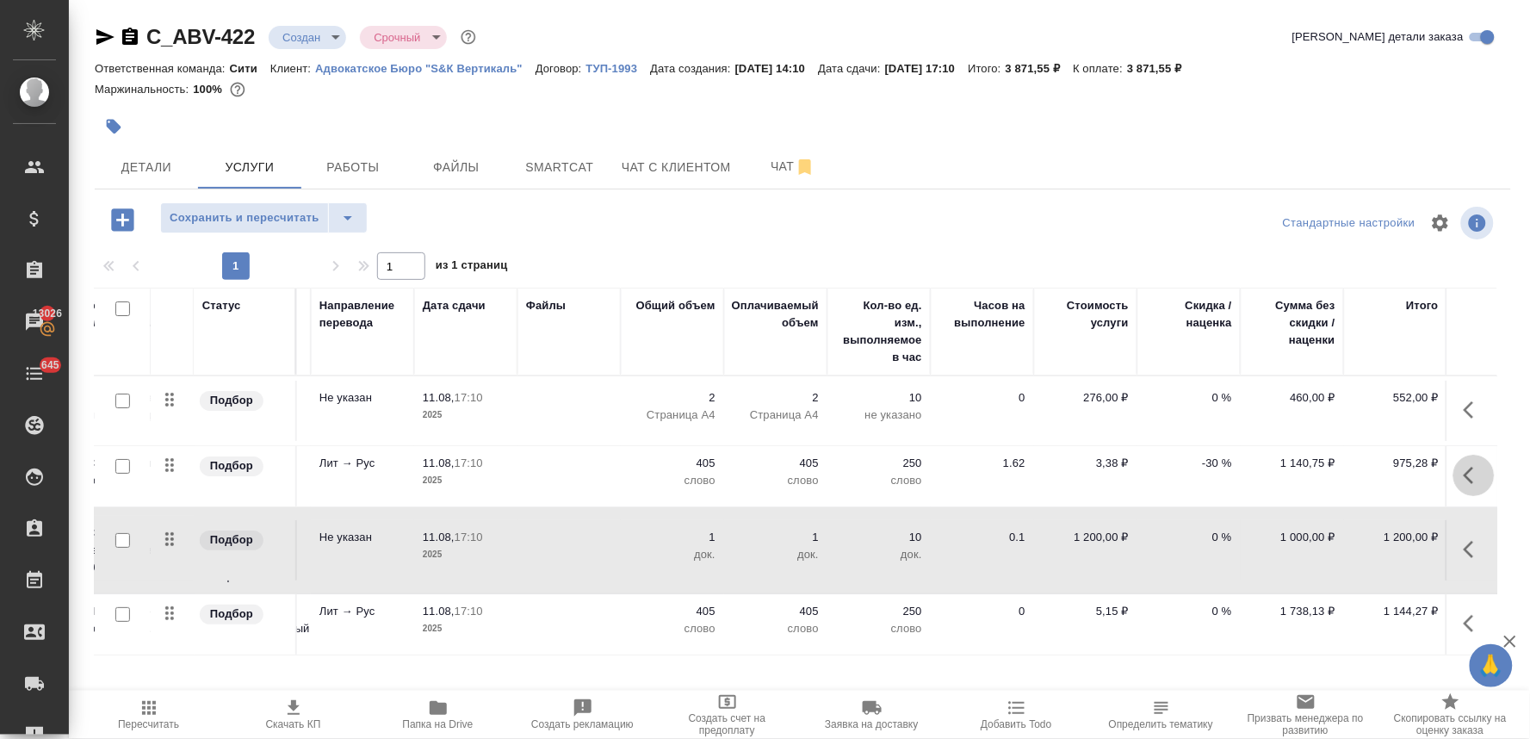
click at [1463, 472] on icon "button" at bounding box center [1473, 475] width 21 height 21
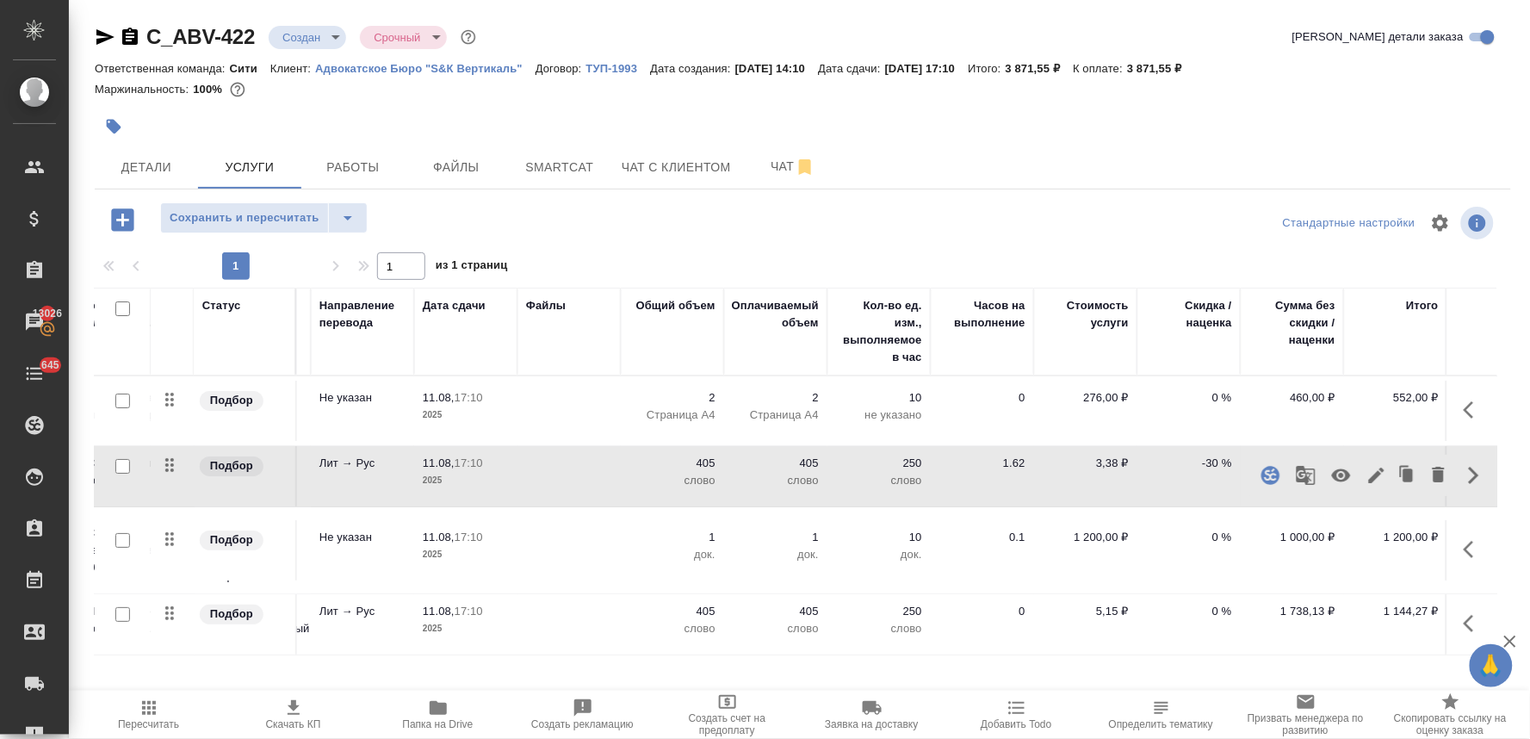
click at [1320, 478] on button "button" at bounding box center [1340, 474] width 41 height 41
click at [1217, 406] on p "0 %" at bounding box center [1189, 397] width 86 height 17
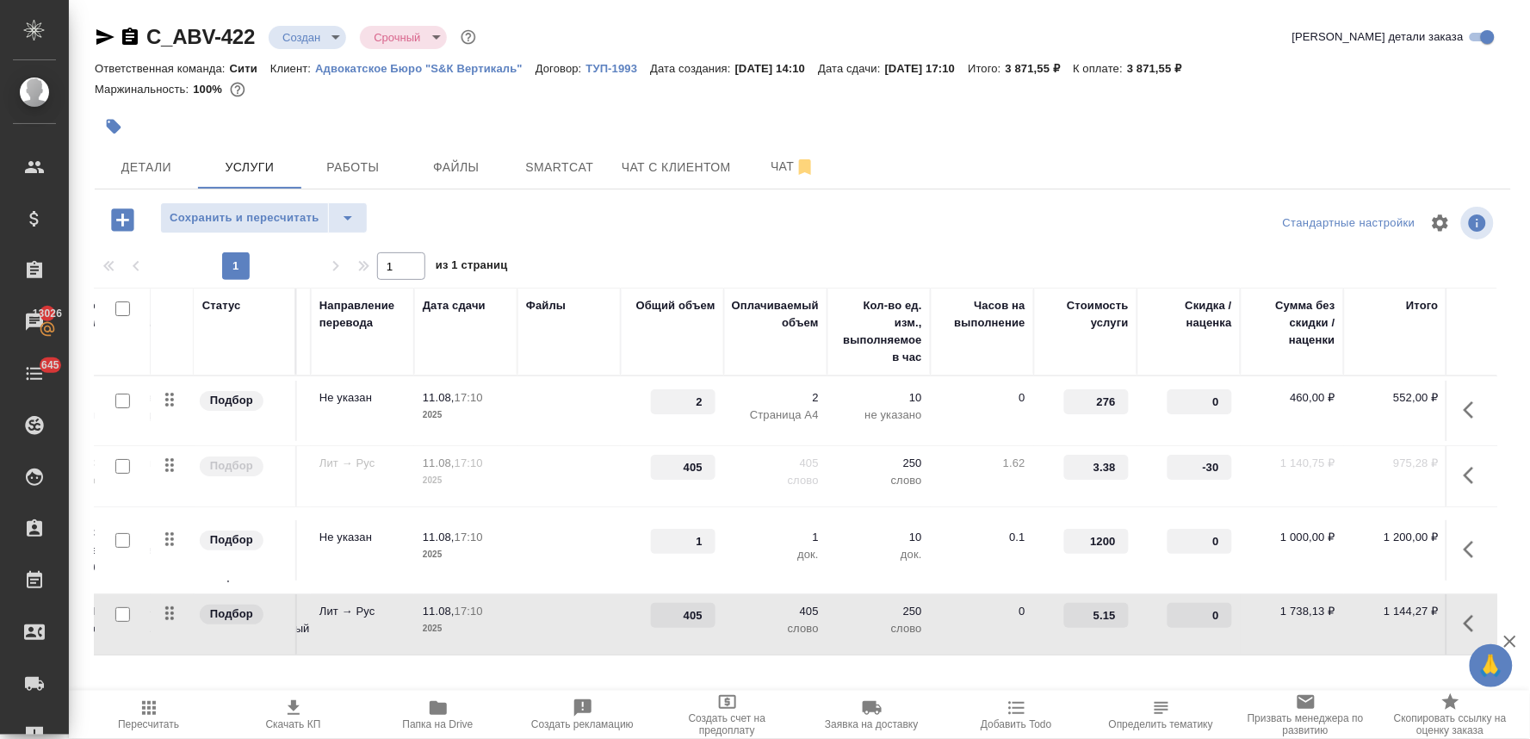
click at [1186, 614] on input "0" at bounding box center [1199, 615] width 65 height 25
type input "-30"
click at [960, 238] on div at bounding box center [802, 222] width 472 height 41
click at [281, 216] on span "Сохранить и пересчитать" at bounding box center [245, 218] width 150 height 20
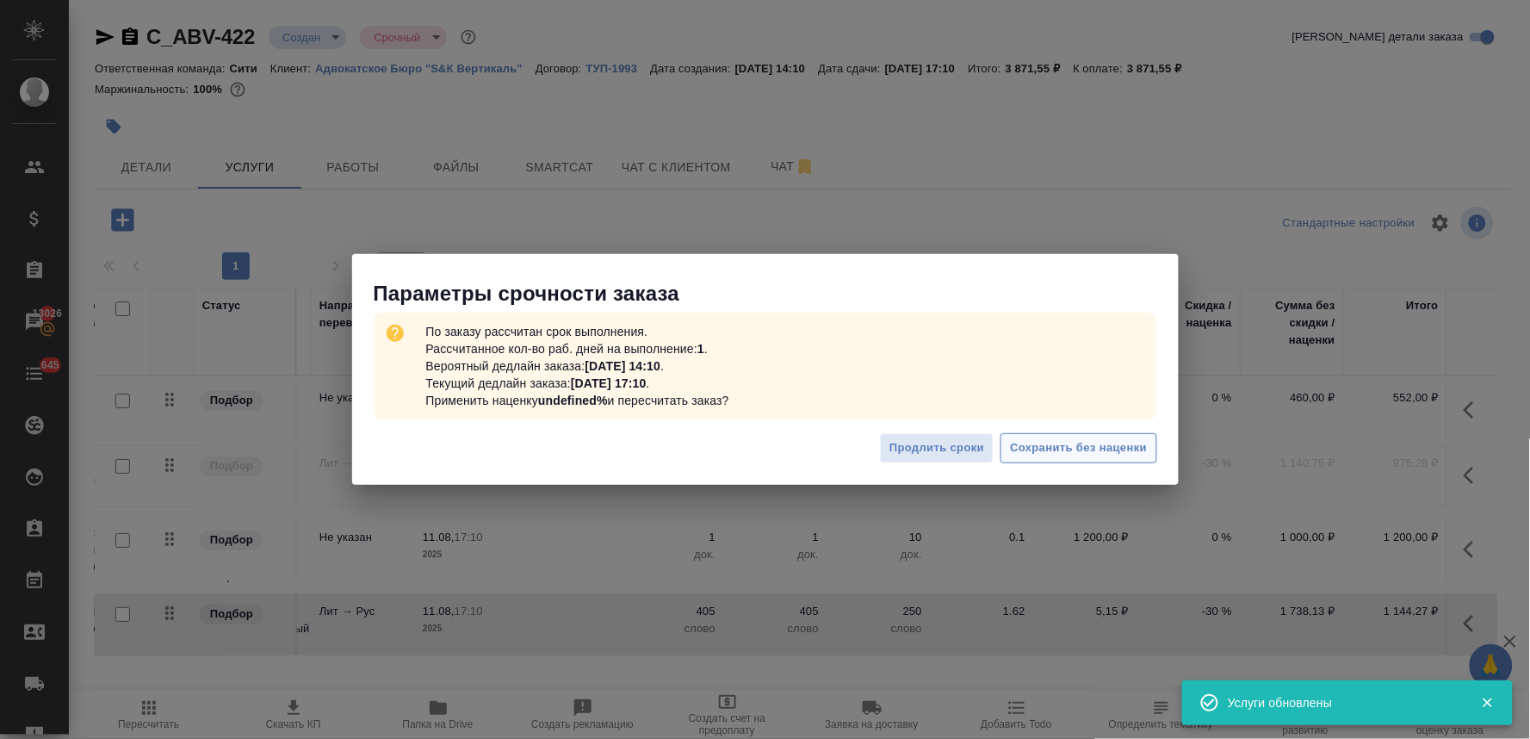
click at [1114, 448] on span "Сохранить без наценки" at bounding box center [1078, 448] width 137 height 20
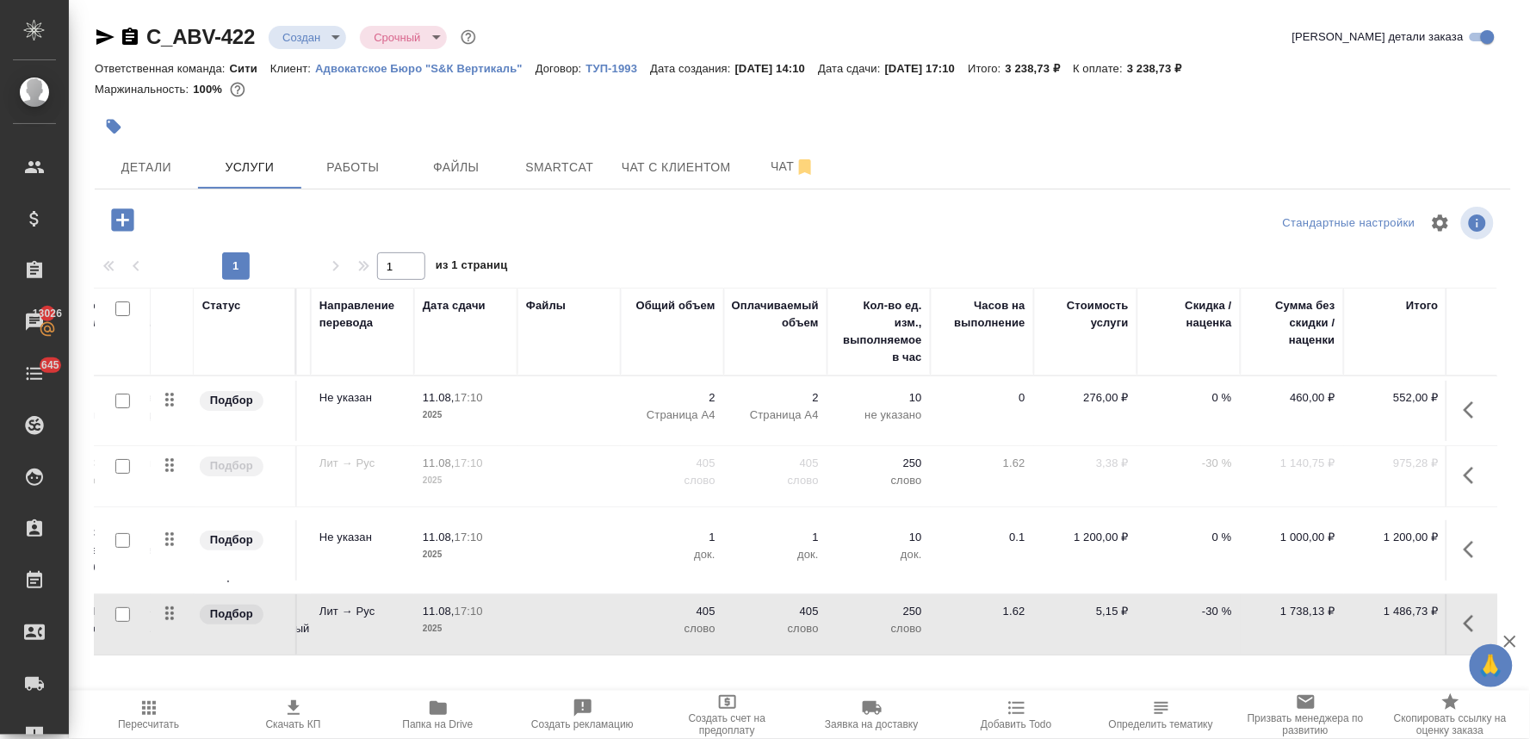
click at [1463, 476] on icon "button" at bounding box center [1473, 475] width 21 height 21
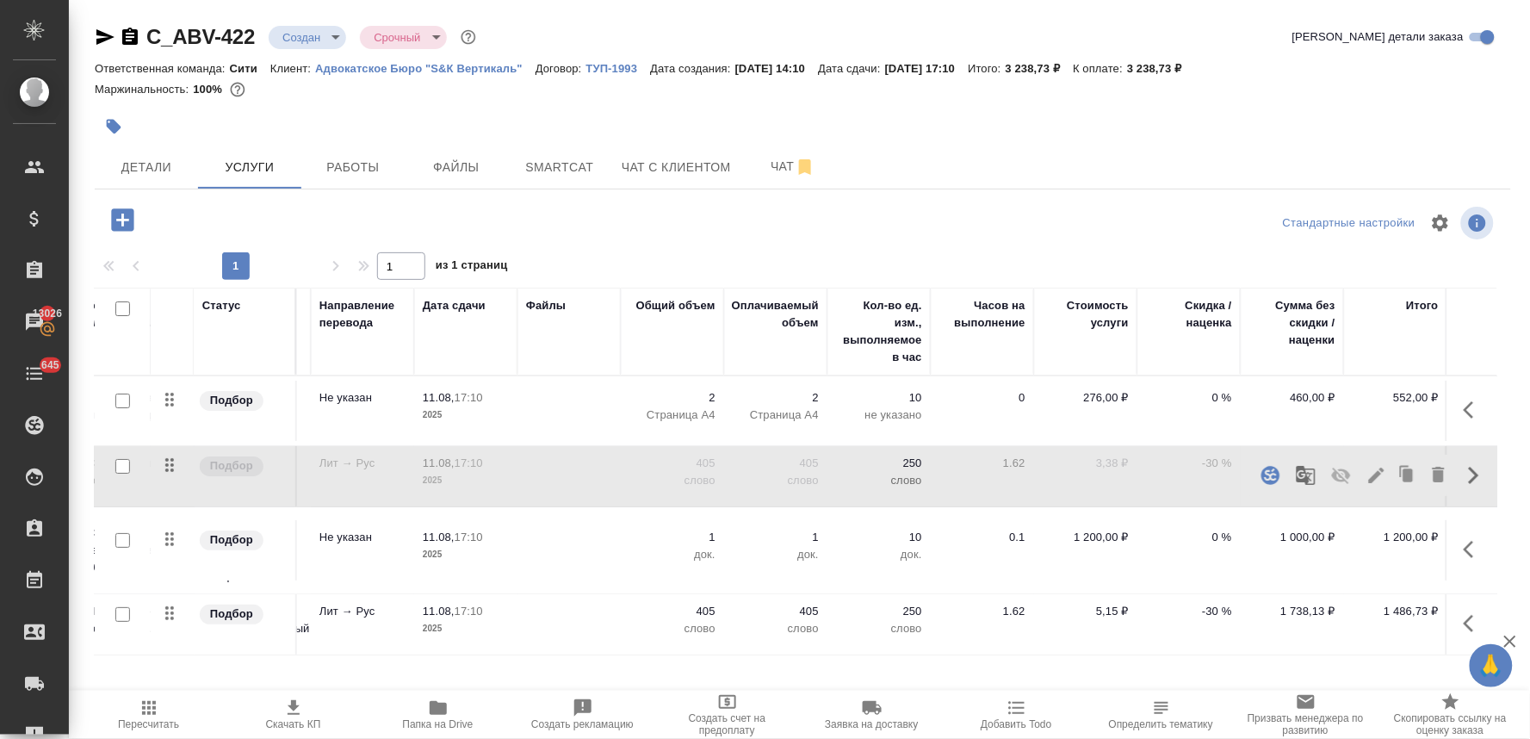
click at [1428, 482] on icon "button" at bounding box center [1438, 474] width 21 height 21
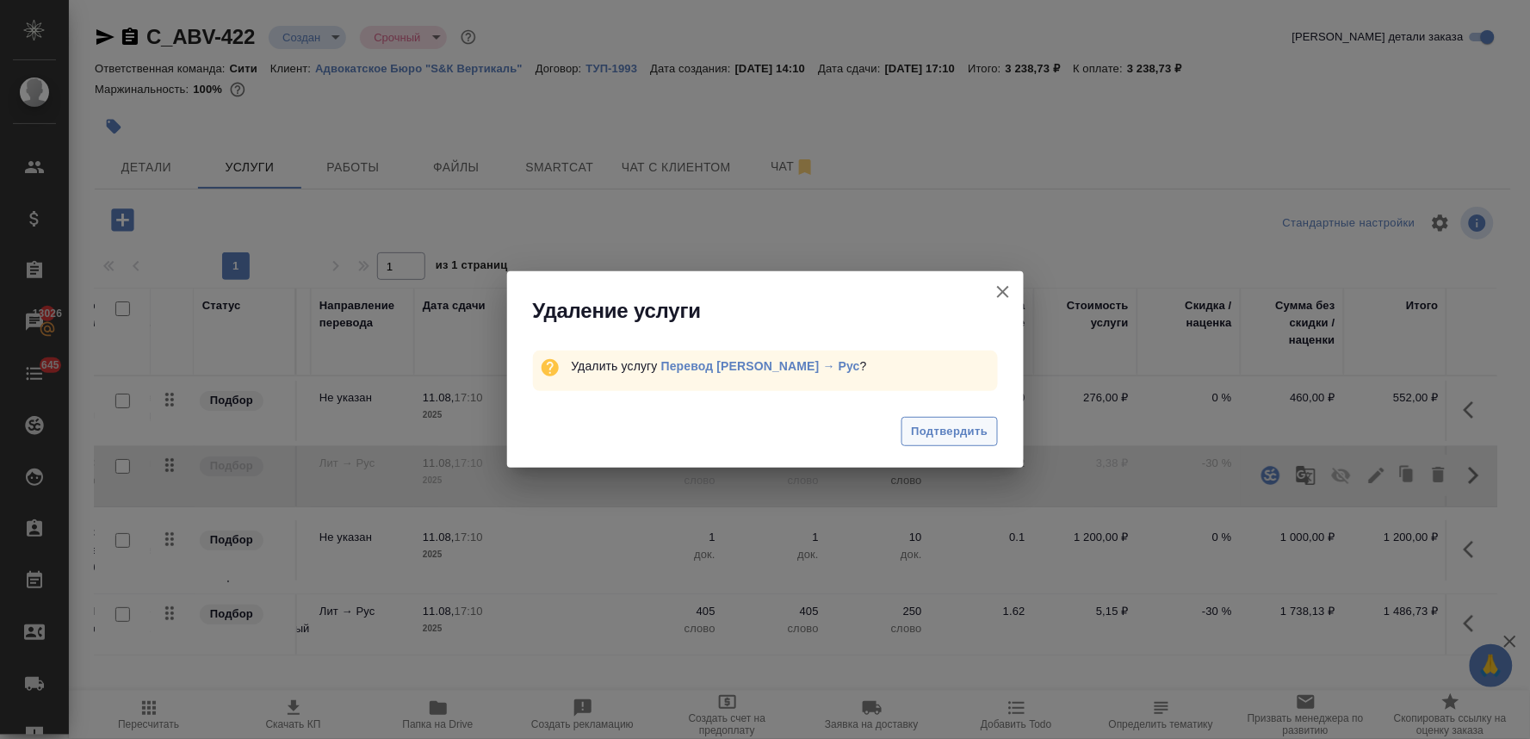
click at [955, 425] on span "Подтвердить" at bounding box center [949, 432] width 77 height 20
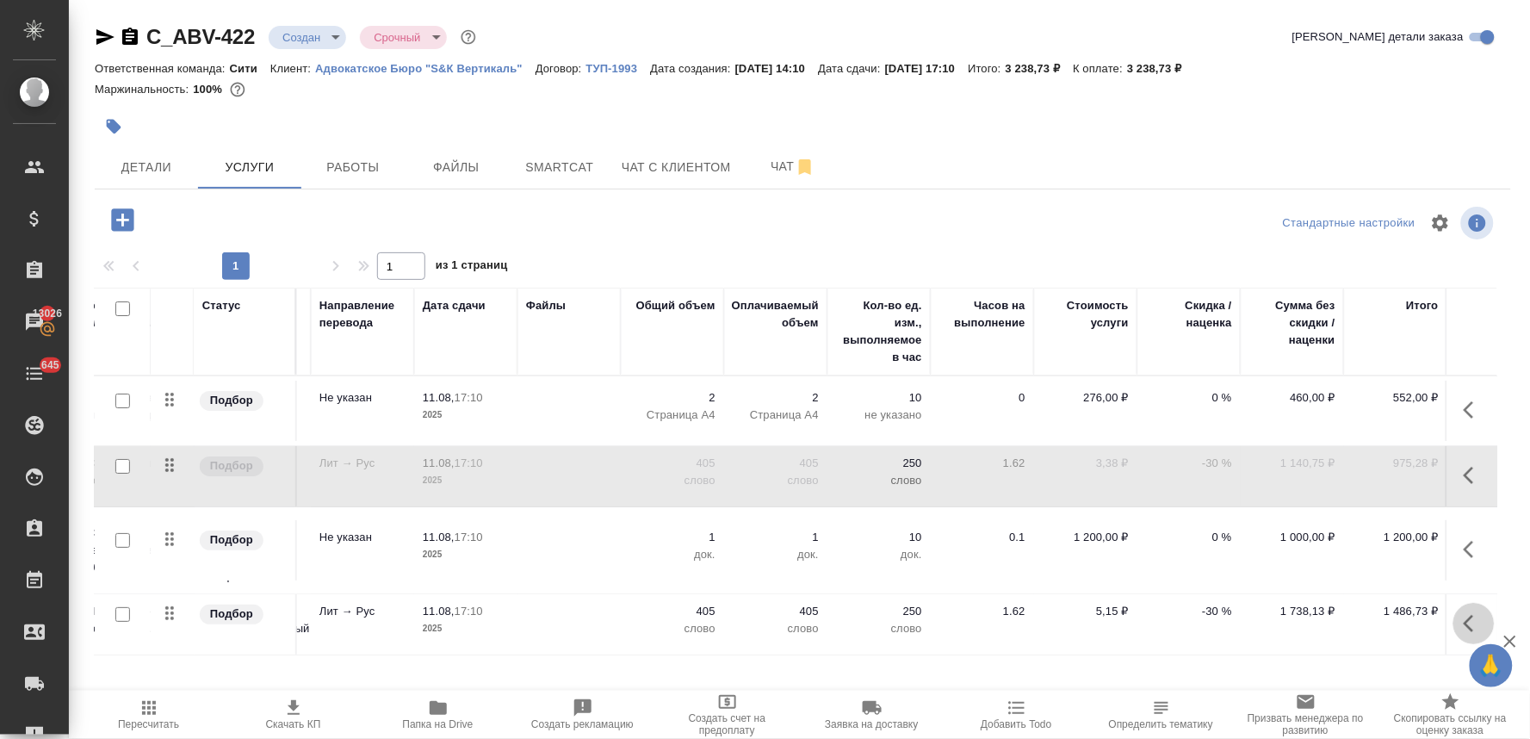
click at [1463, 618] on icon "button" at bounding box center [1473, 623] width 21 height 21
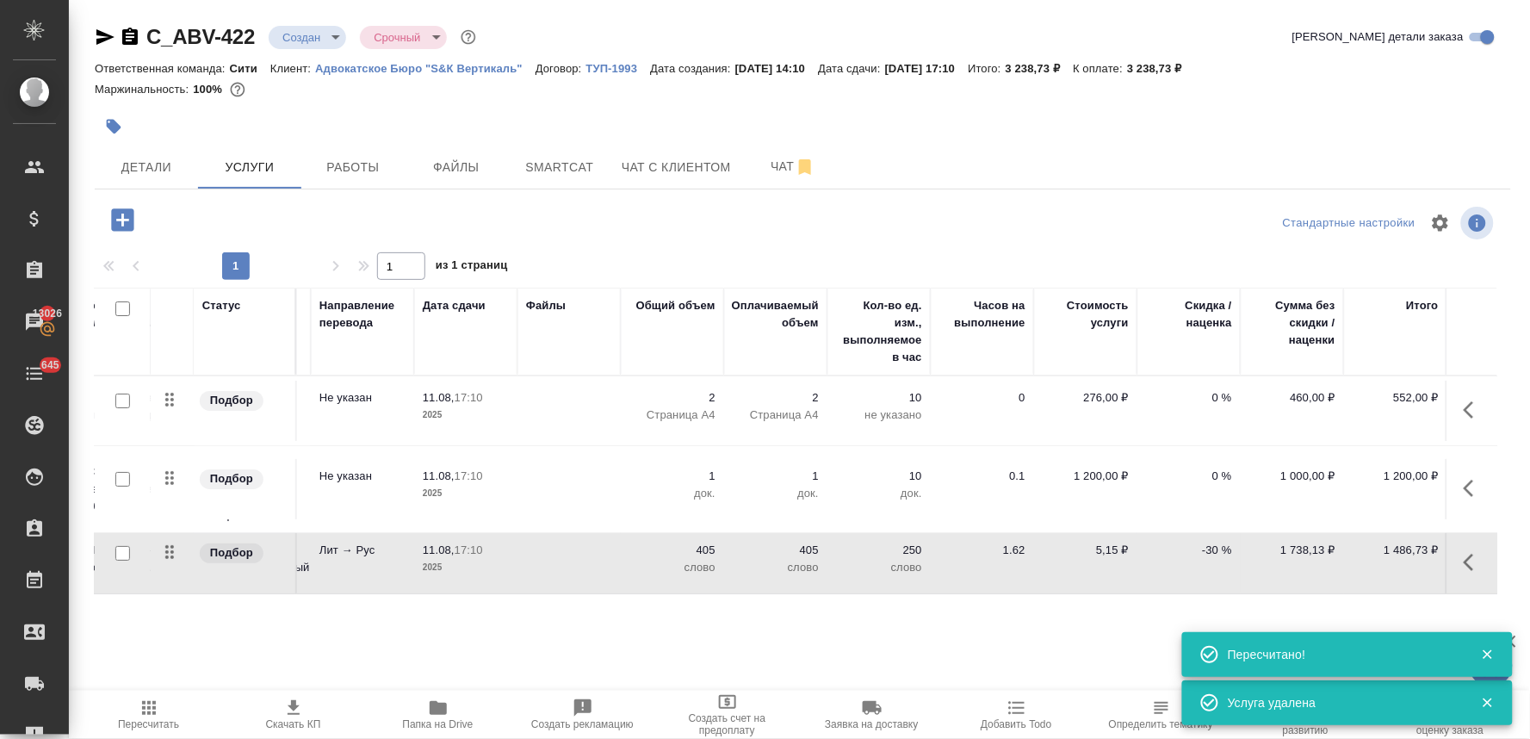
click at [293, 708] on icon "button" at bounding box center [293, 707] width 12 height 15
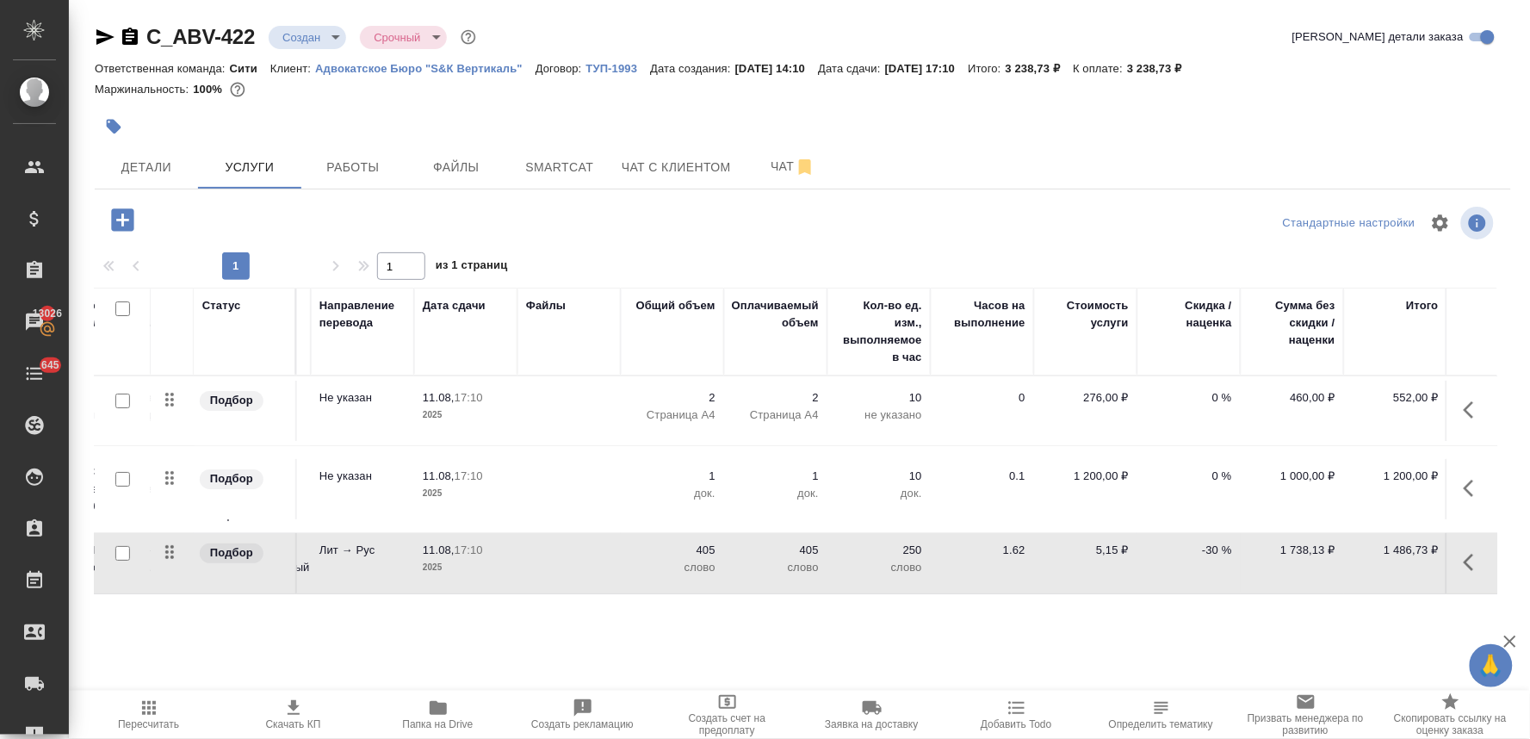
drag, startPoint x: 1451, startPoint y: 123, endPoint x: 1437, endPoint y: 122, distance: 13.8
click at [1451, 123] on div at bounding box center [803, 127] width 1416 height 38
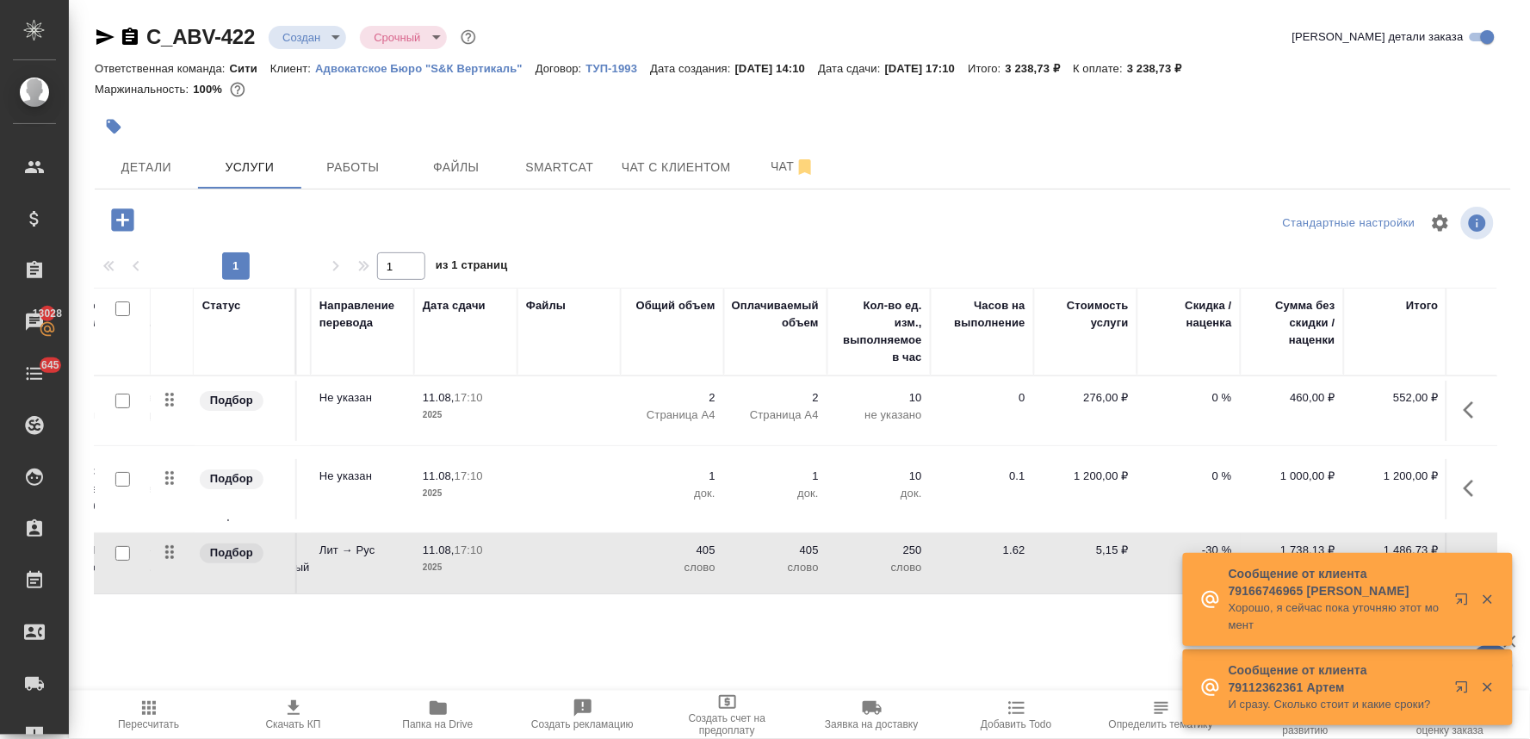
click at [1469, 485] on icon "button" at bounding box center [1468, 487] width 10 height 17
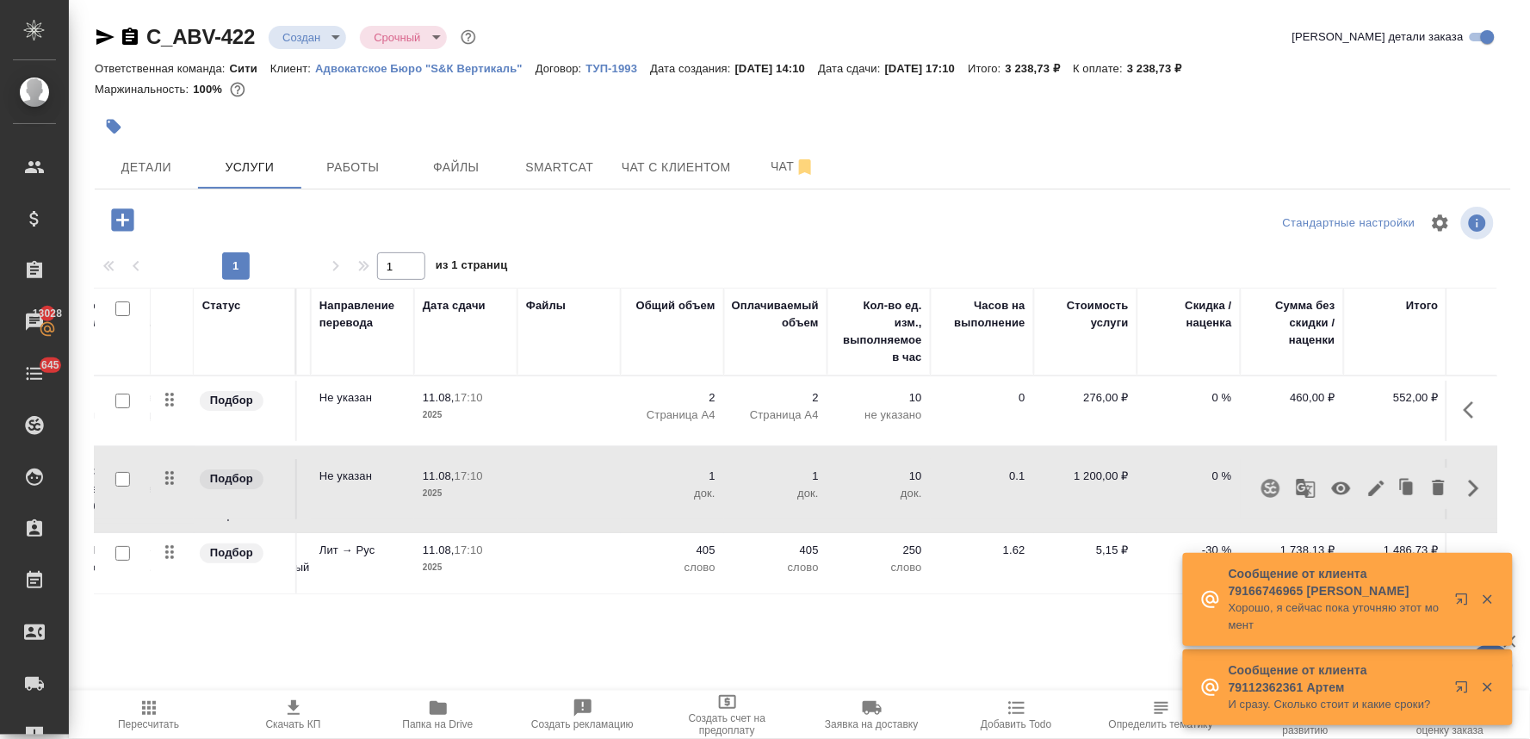
click at [1339, 492] on icon "button" at bounding box center [1341, 488] width 19 height 13
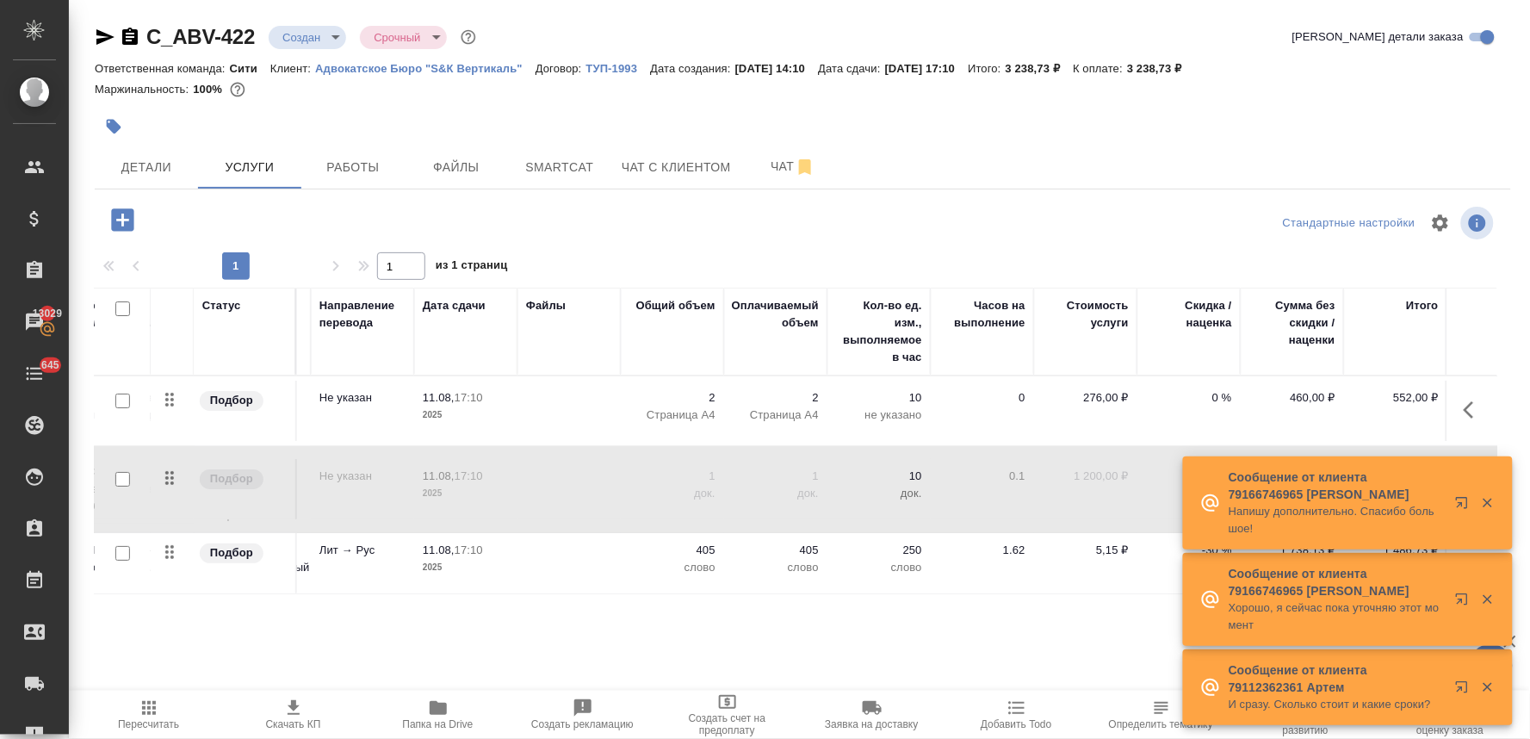
click at [115, 221] on icon "button" at bounding box center [122, 219] width 22 height 22
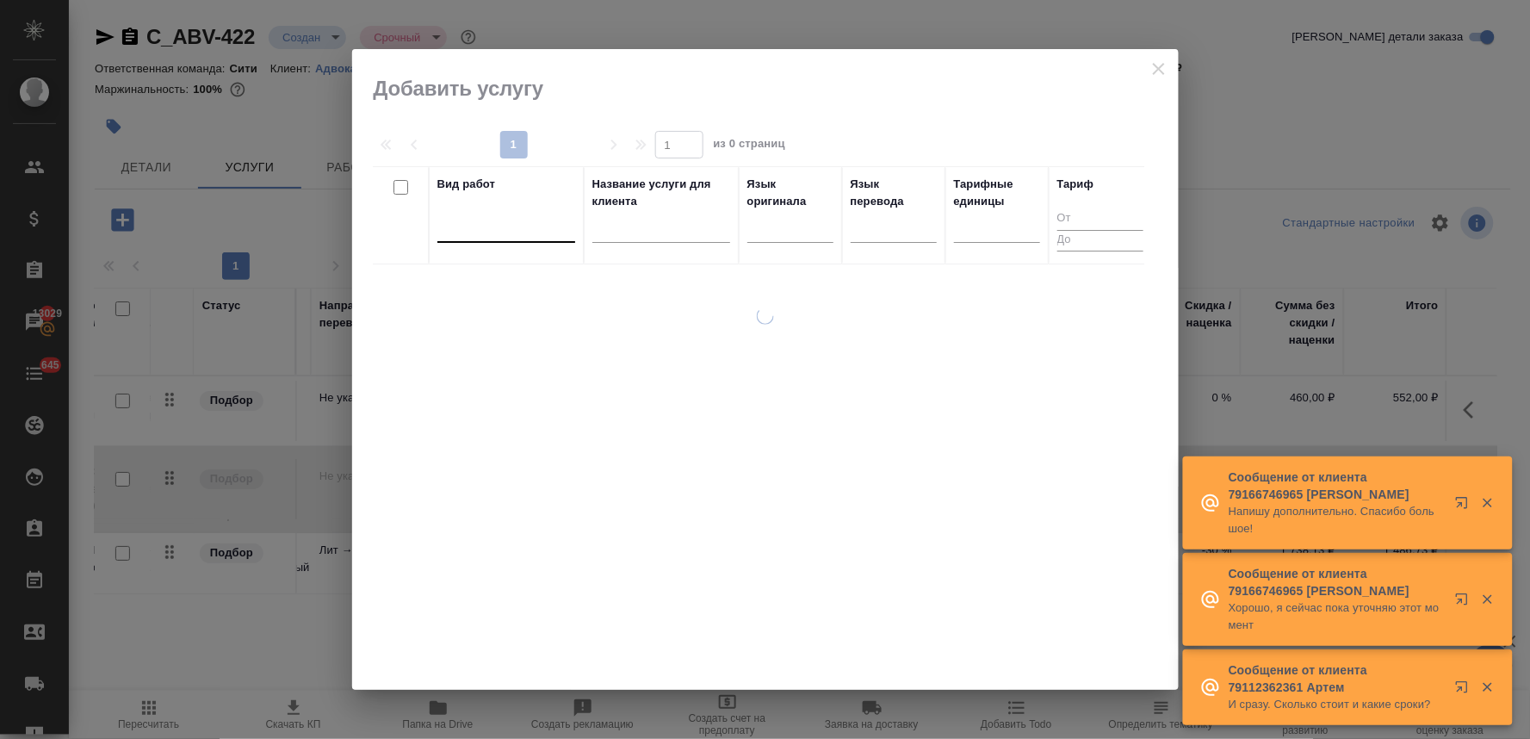
click at [491, 237] on div at bounding box center [506, 225] width 138 height 25
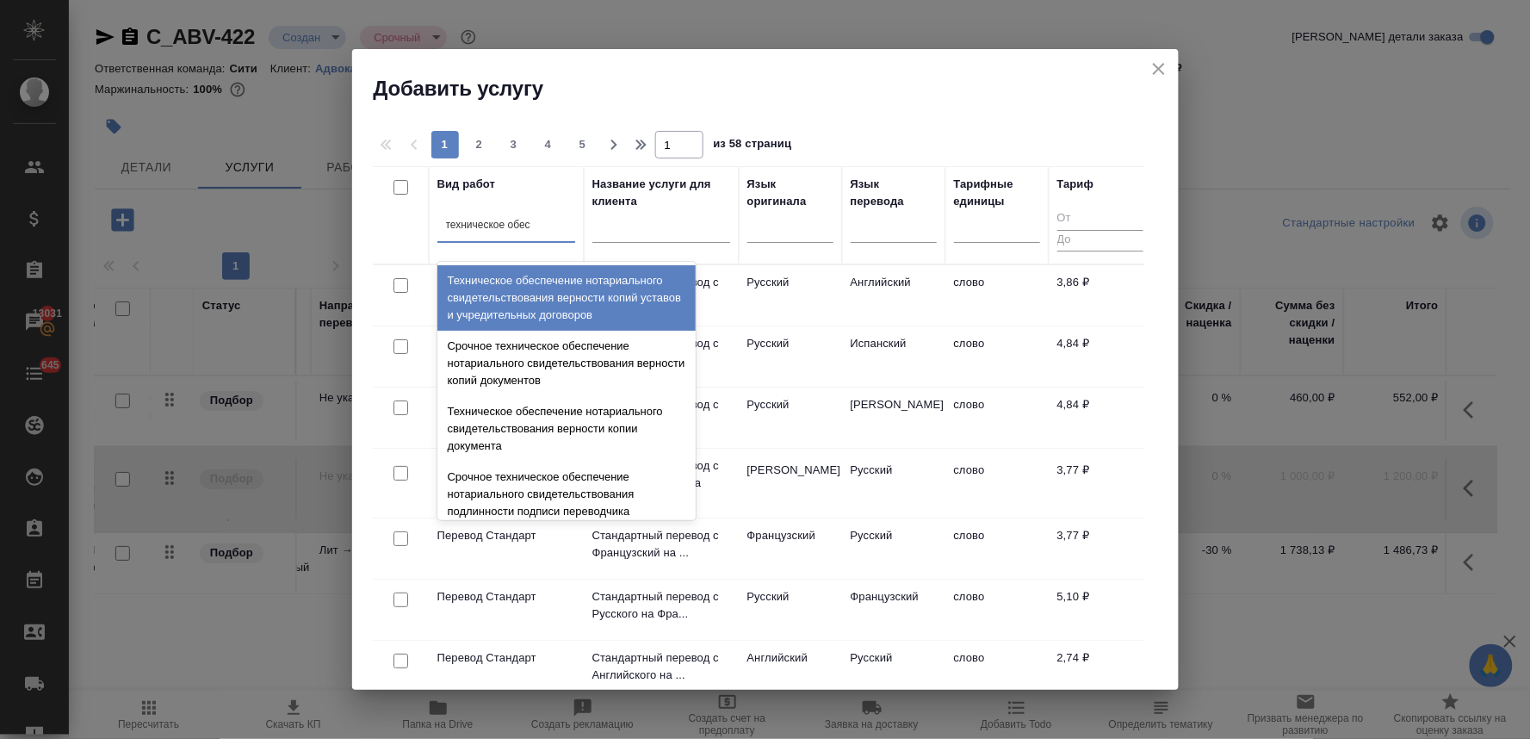
type input "техническое обесп"
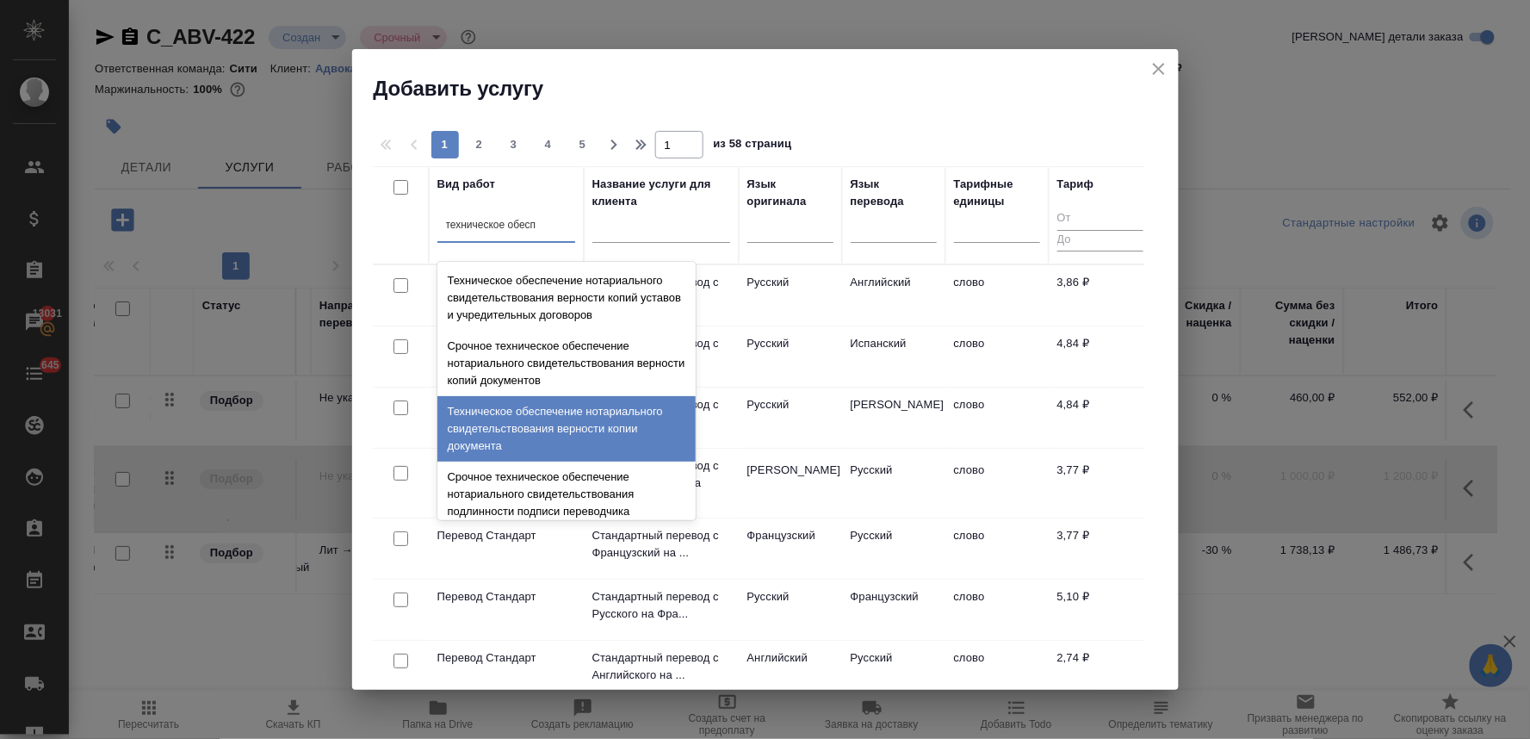
scroll to position [96, 0]
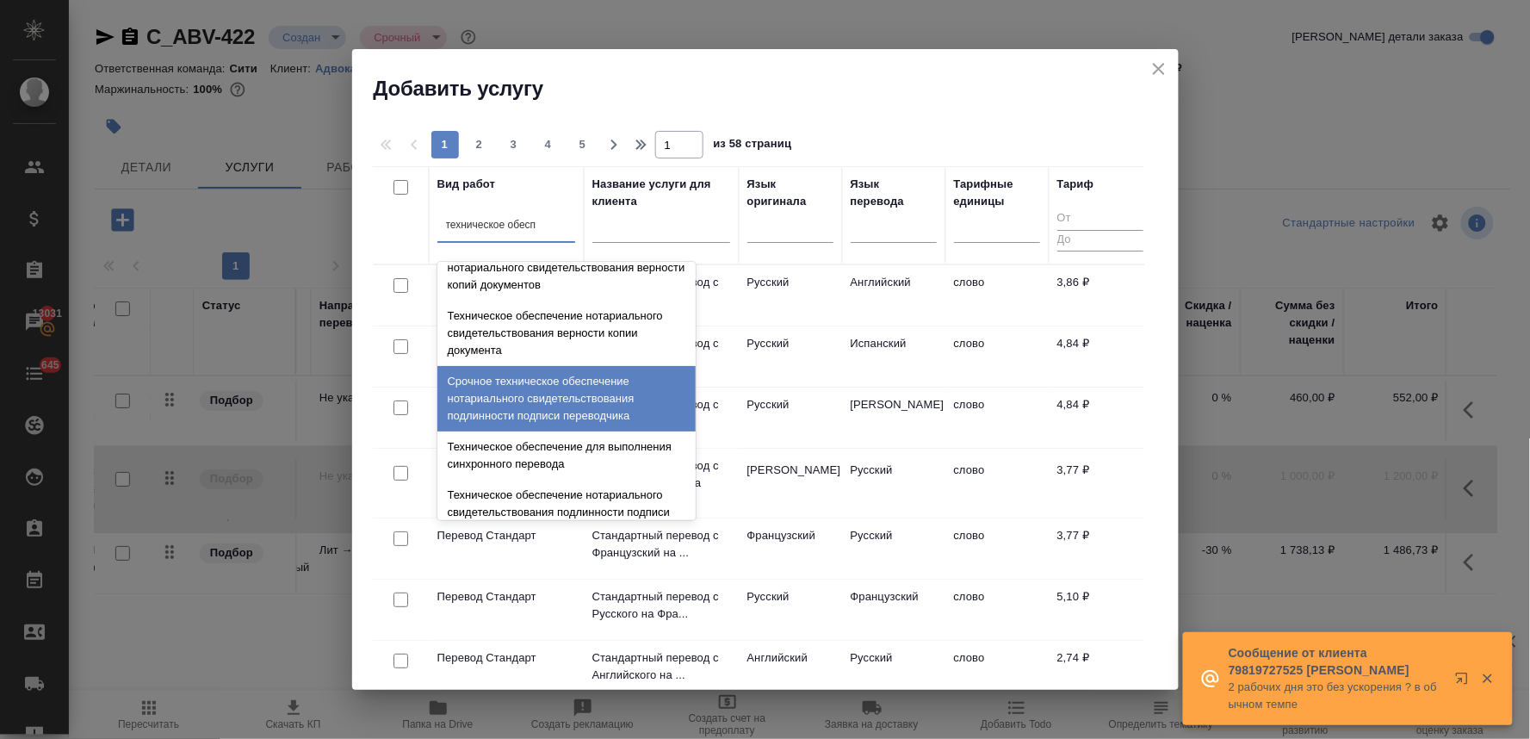
click at [522, 405] on div "Срочное техническое обеспечение нотариального свидетельствования подлинности по…" at bounding box center [566, 398] width 258 height 65
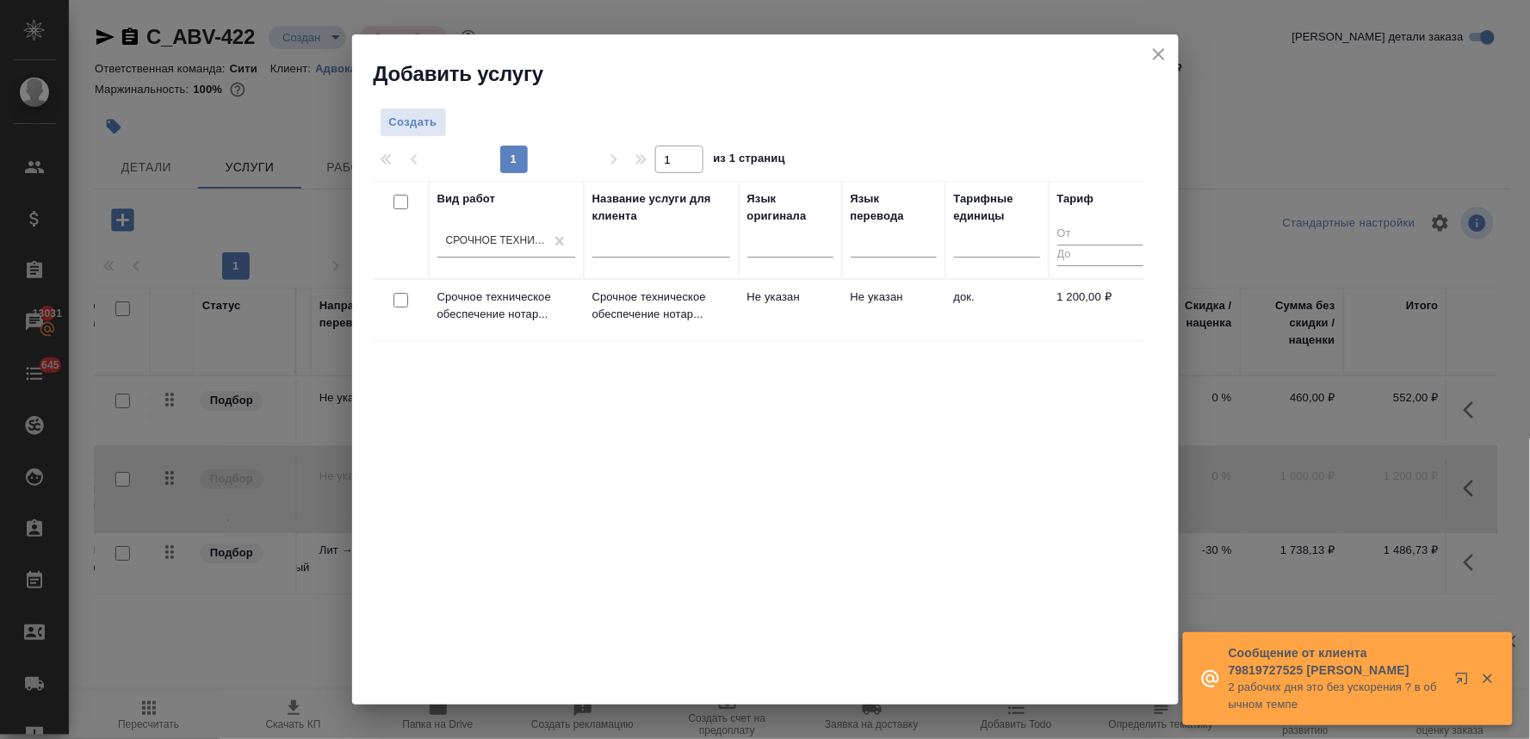
click at [402, 302] on input "checkbox" at bounding box center [400, 300] width 15 height 15
checkbox input "true"
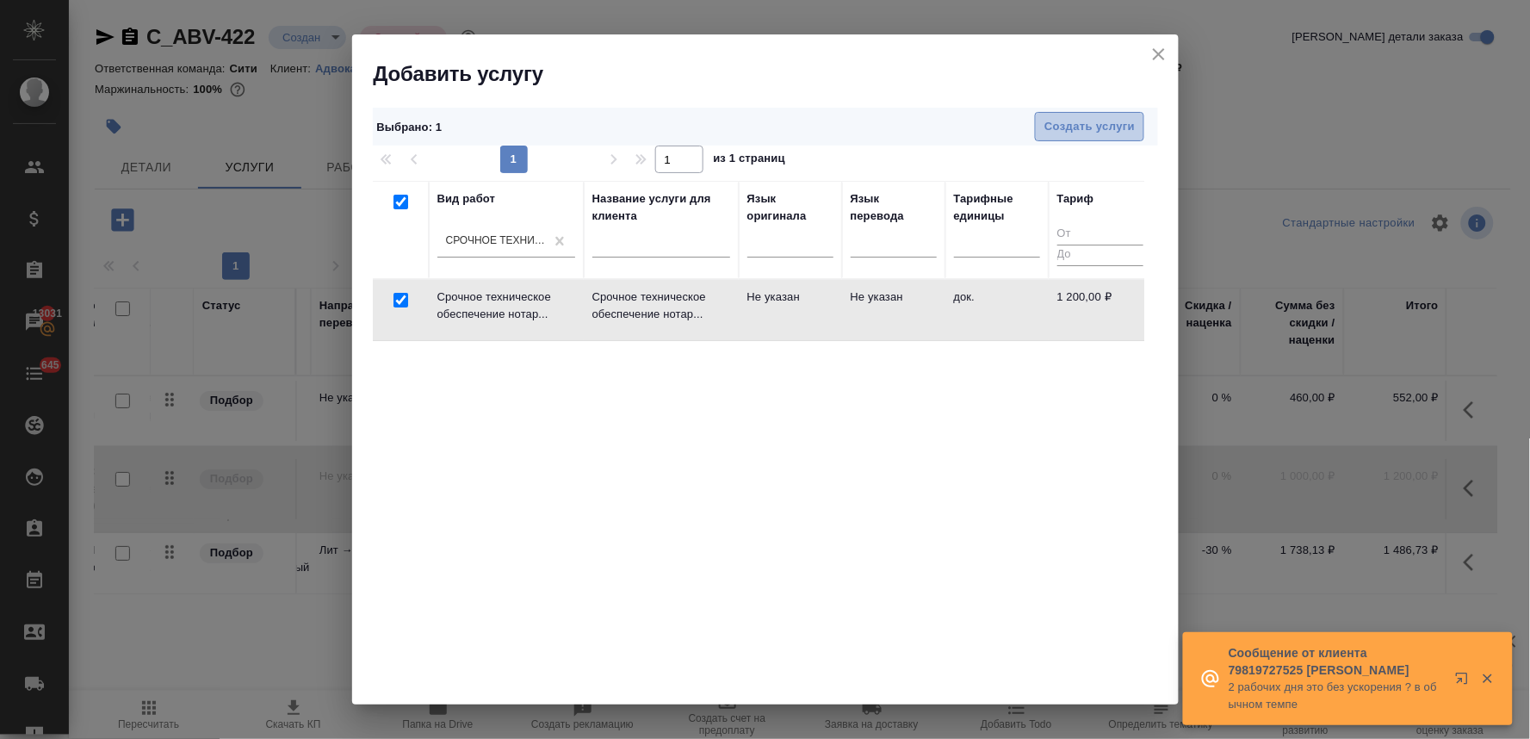
click at [1115, 121] on span "Создать услуги" at bounding box center [1089, 127] width 90 height 20
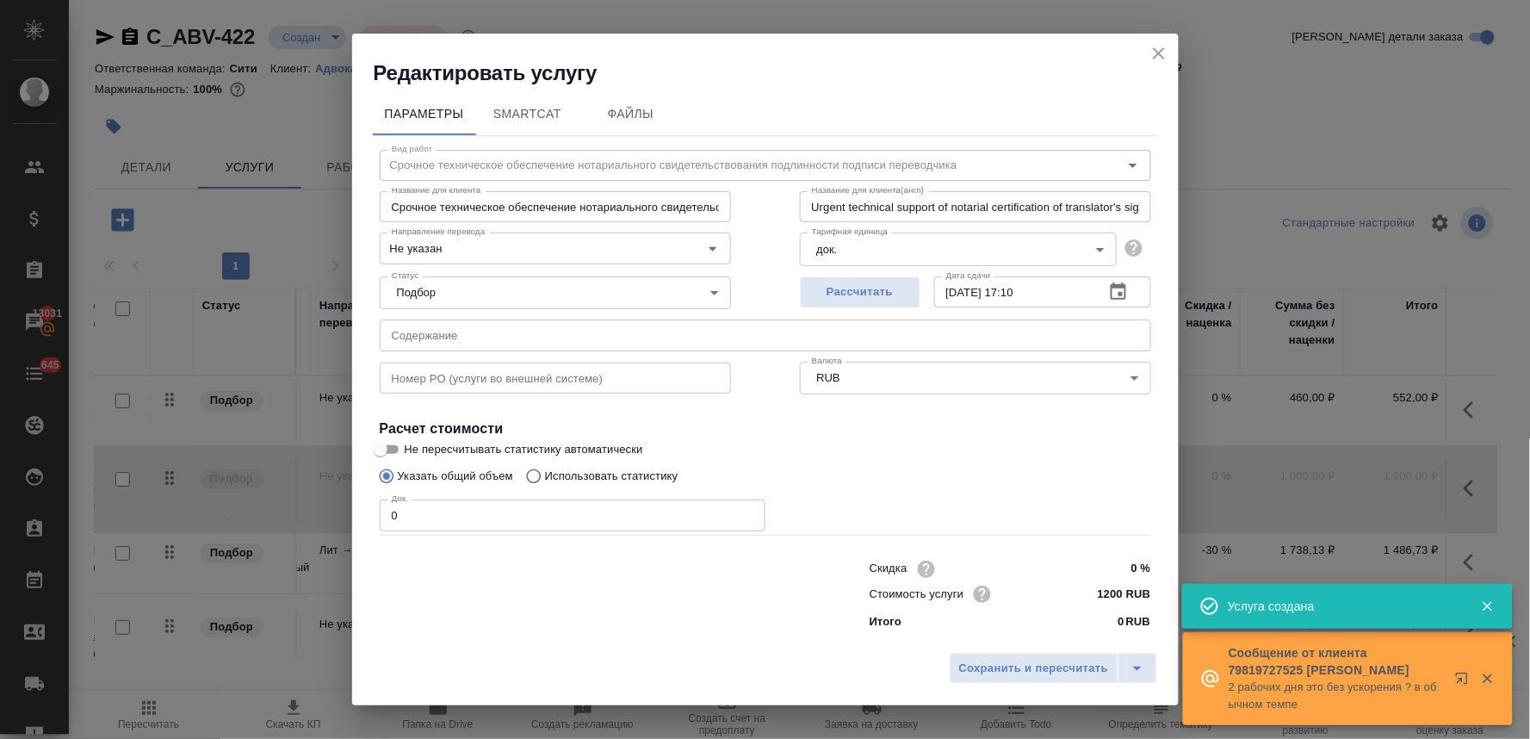
click at [525, 329] on input "text" at bounding box center [765, 334] width 771 height 31
paste input "6.Нотариальный перевод медицинского документа с литовского языка с апостилем."
type input "6.Нотариальный перевод медицинского документа с литовского языка с апостилем."
drag, startPoint x: 403, startPoint y: 516, endPoint x: 340, endPoint y: 521, distance: 63.0
click at [341, 521] on div "Редактировать услугу Параметры SmartCat Файлы Вид работ Срочное техническое обе…" at bounding box center [765, 369] width 1530 height 739
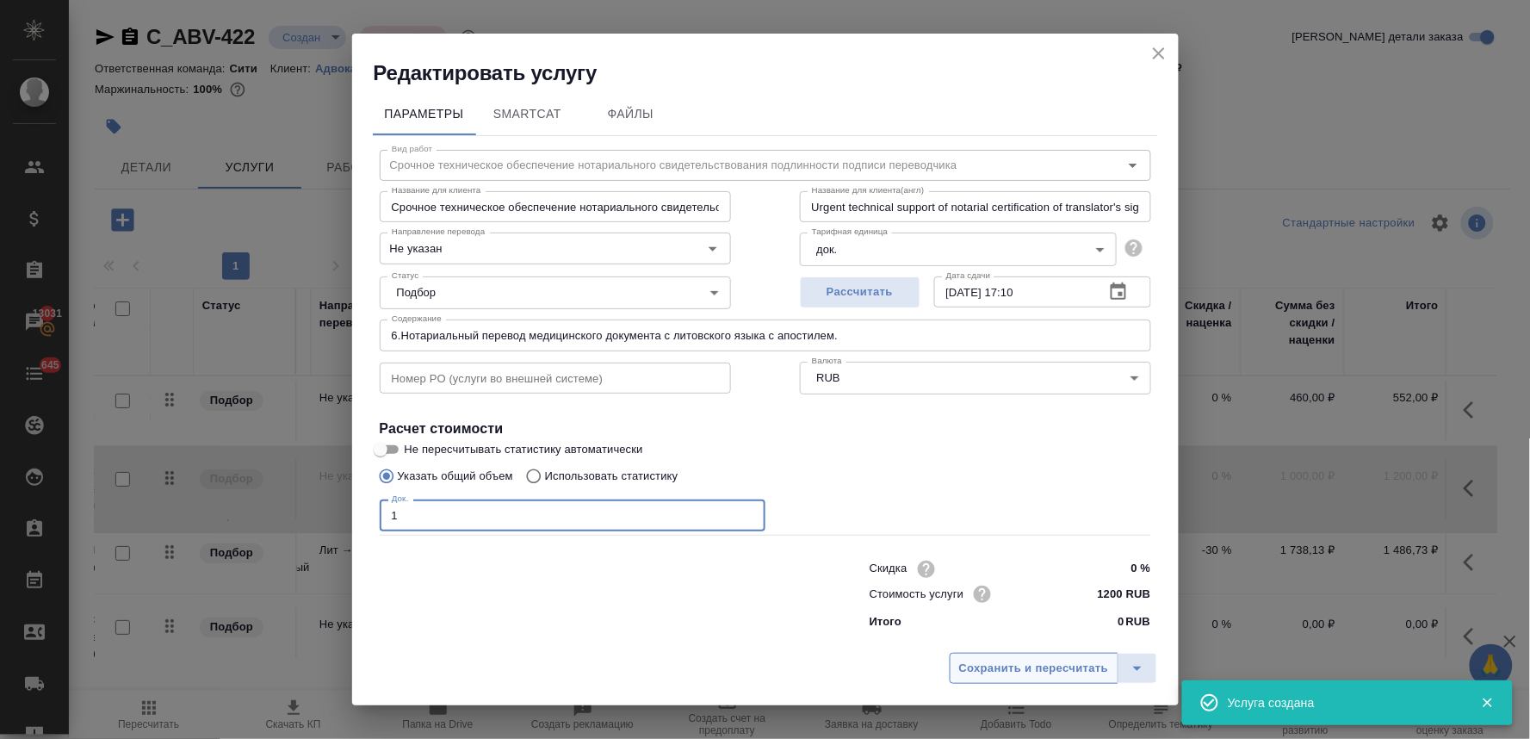
type input "1"
click at [1009, 677] on span "Сохранить и пересчитать" at bounding box center [1034, 668] width 150 height 20
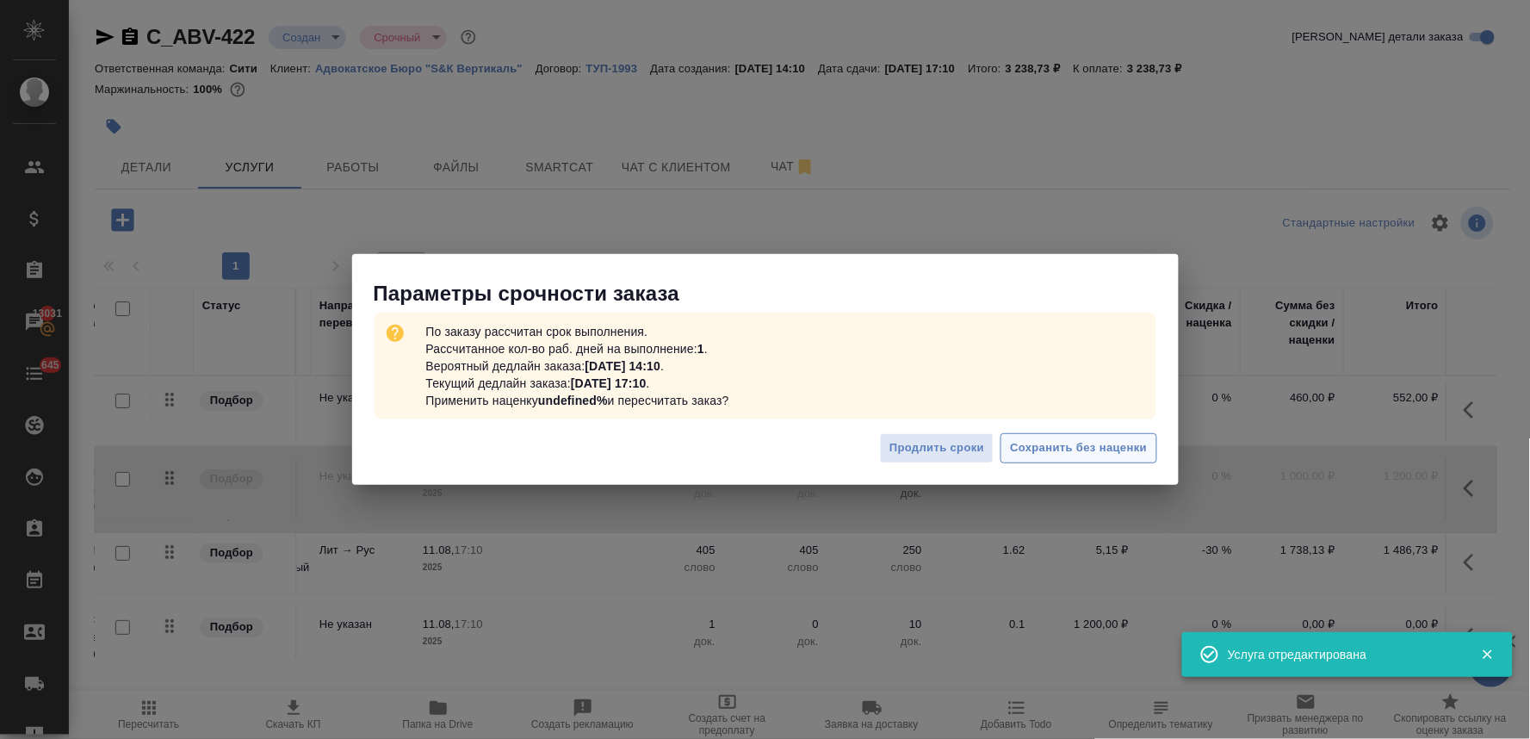
click at [1053, 448] on span "Сохранить без наценки" at bounding box center [1078, 448] width 137 height 20
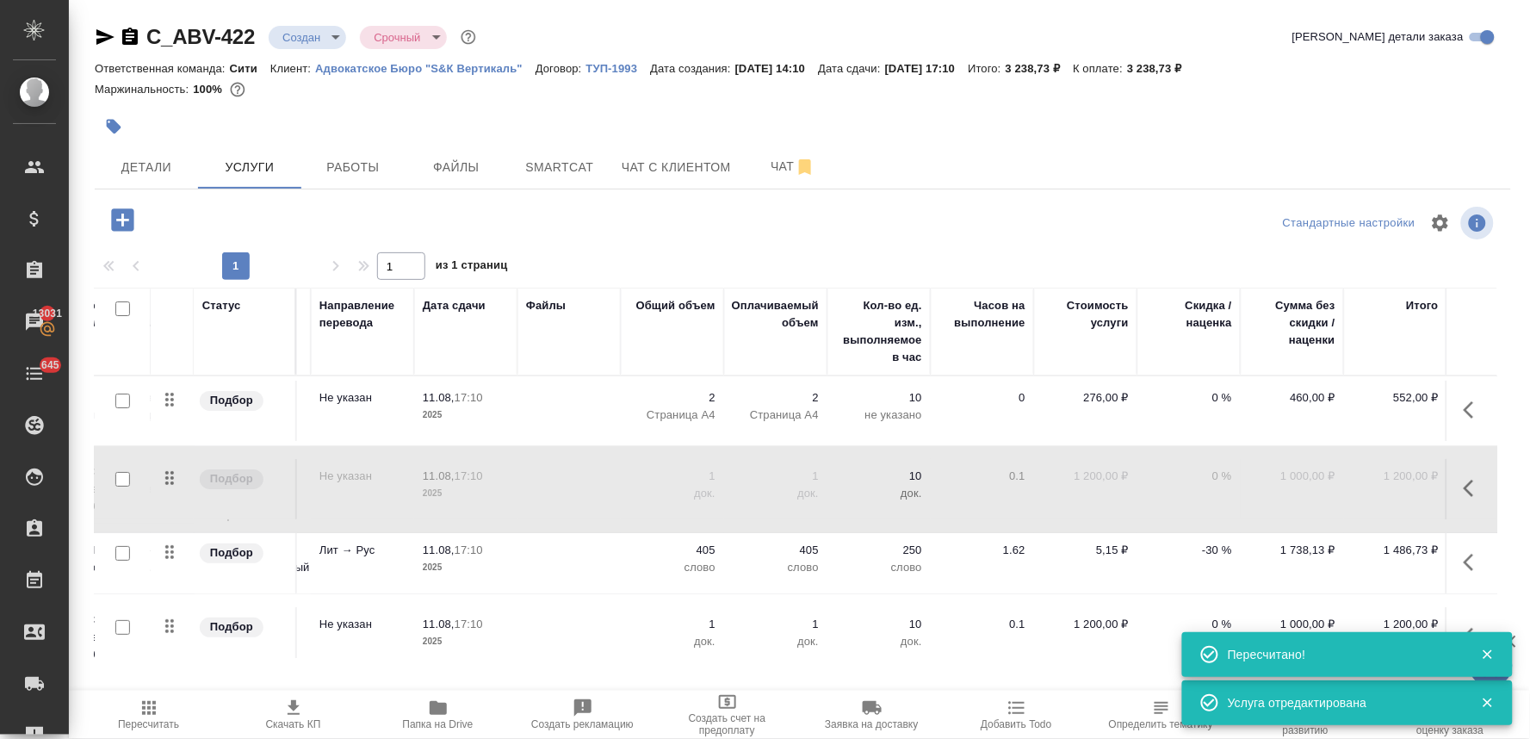
click at [1210, 406] on p "-30 %" at bounding box center [1189, 397] width 86 height 17
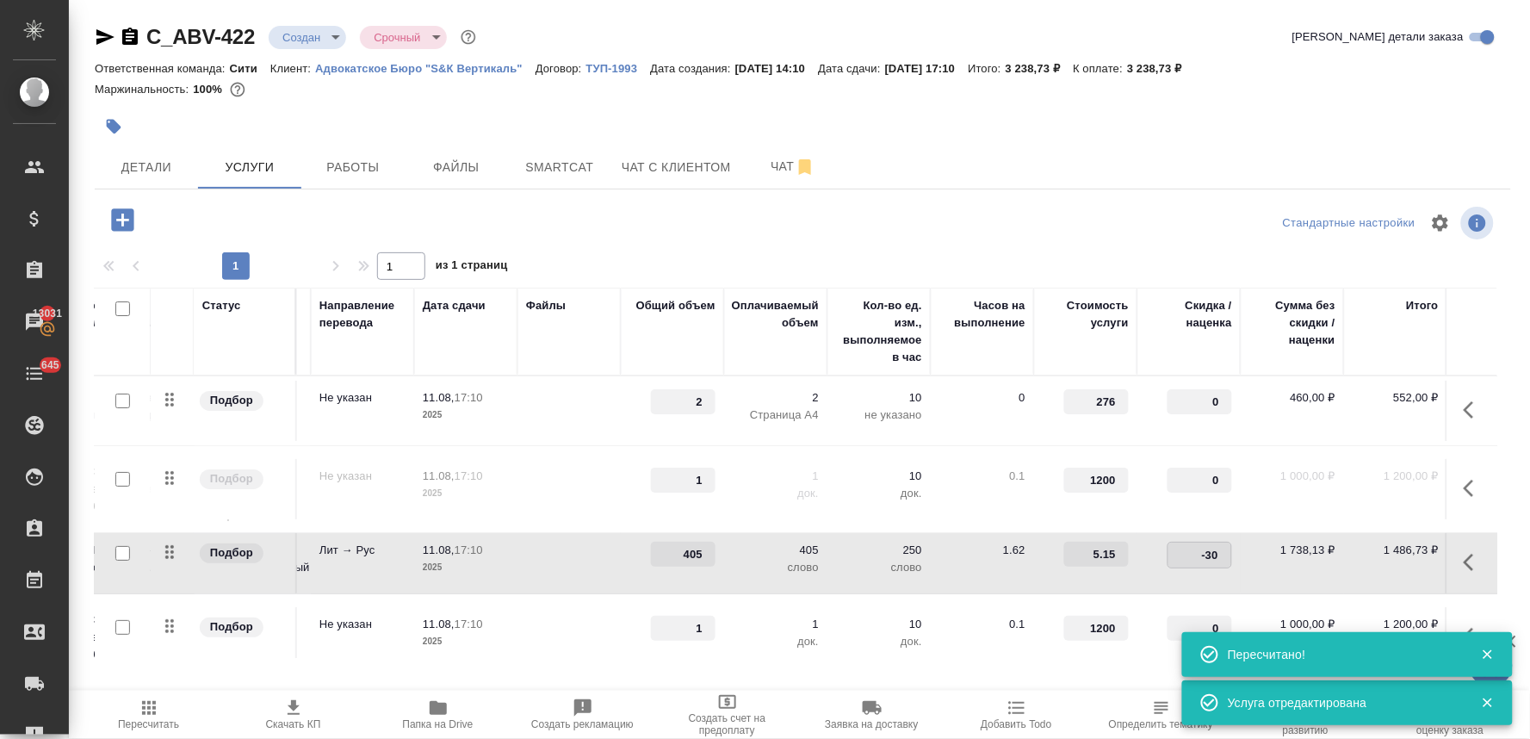
drag, startPoint x: 1196, startPoint y: 553, endPoint x: 1234, endPoint y: 547, distance: 38.4
click at [1233, 441] on td "-30" at bounding box center [1188, 410] width 103 height 60
type input "0"
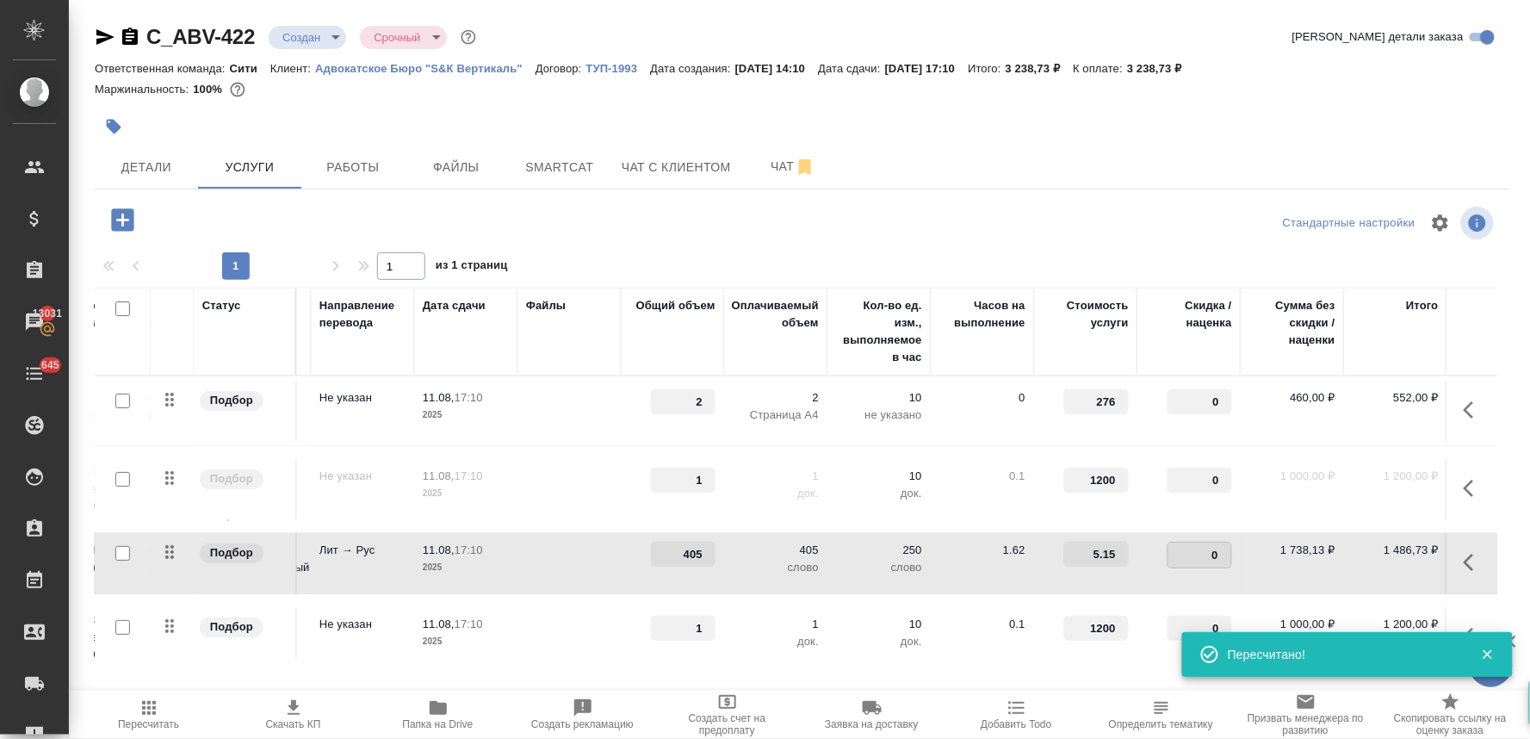
click at [992, 228] on div at bounding box center [802, 222] width 472 height 41
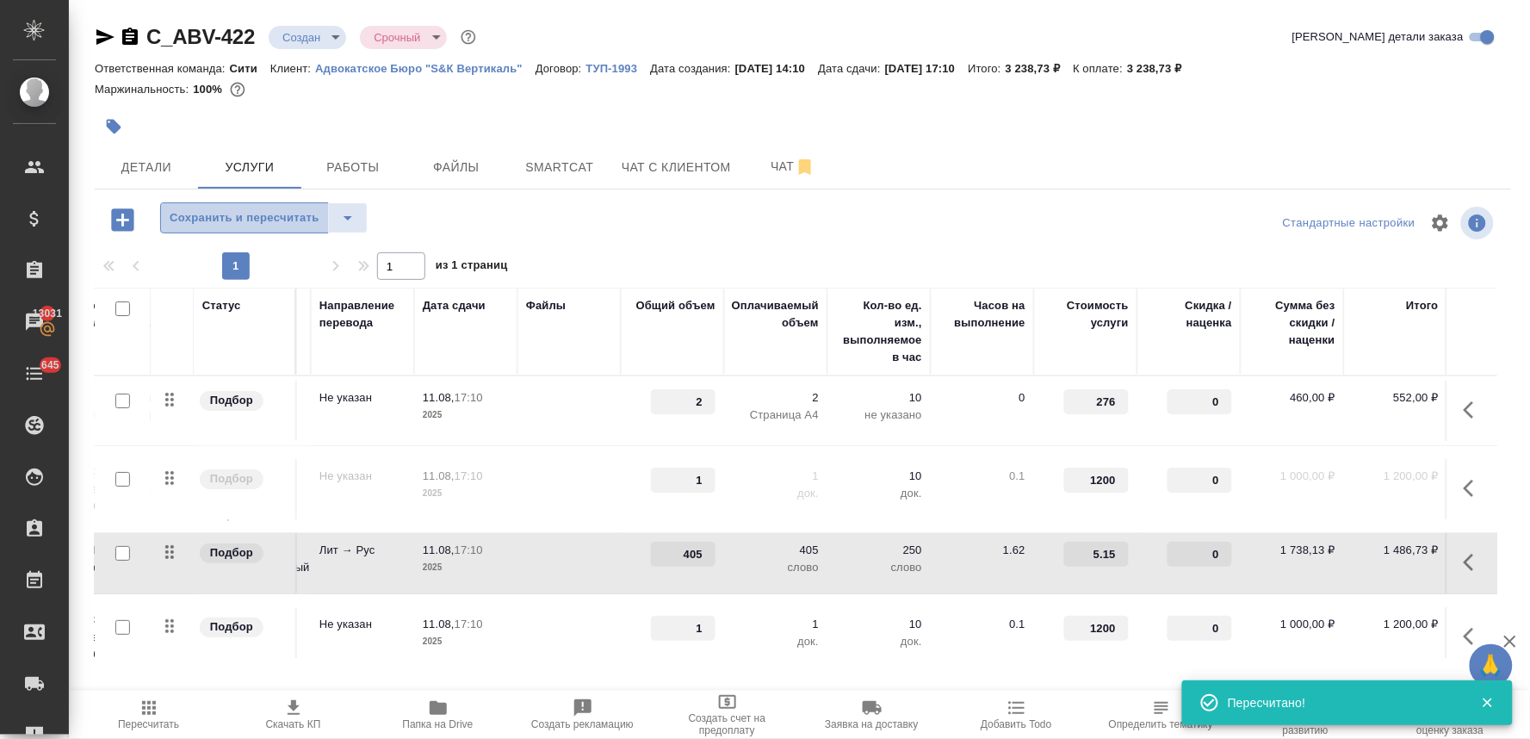
click at [279, 220] on span "Сохранить и пересчитать" at bounding box center [245, 218] width 150 height 20
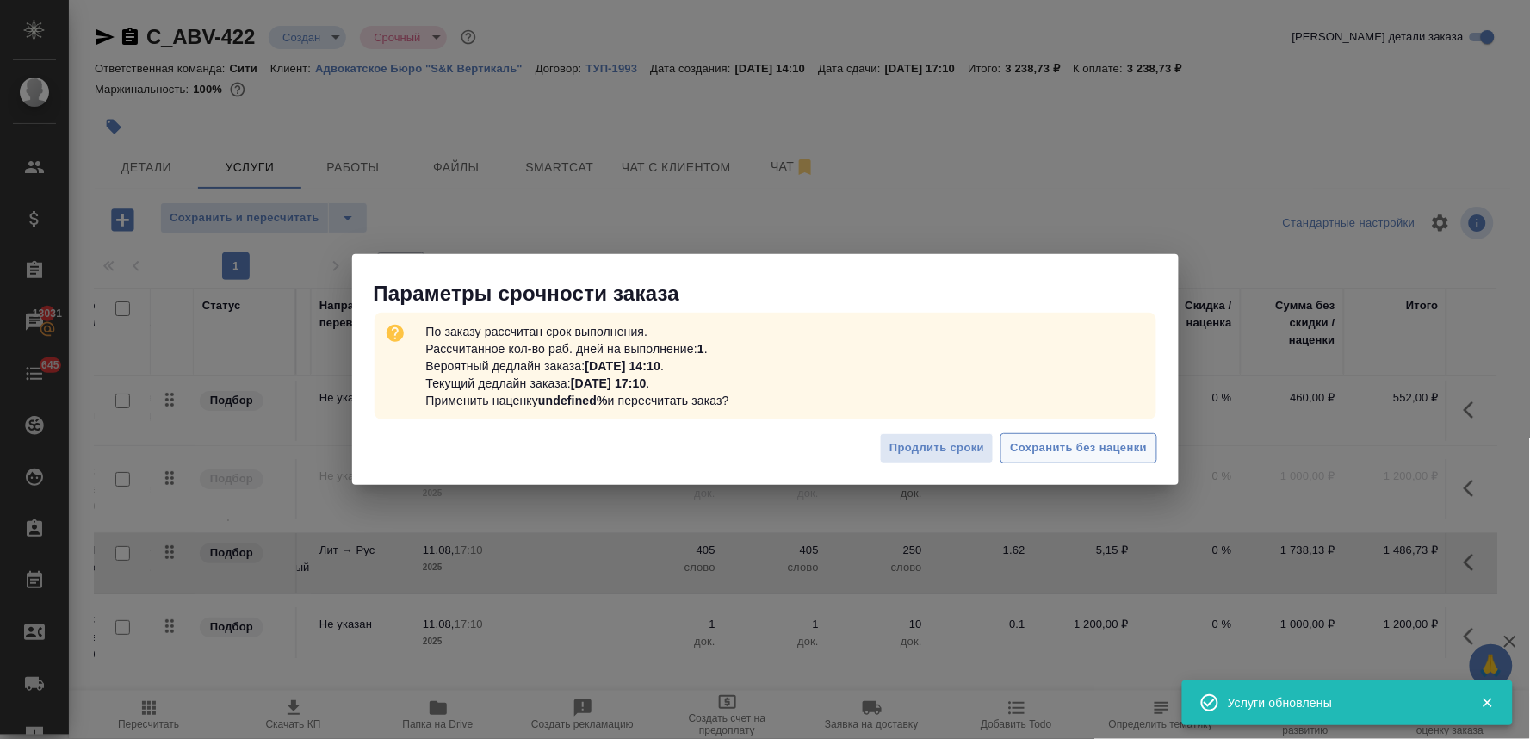
click at [1054, 440] on span "Сохранить без наценки" at bounding box center [1078, 448] width 137 height 20
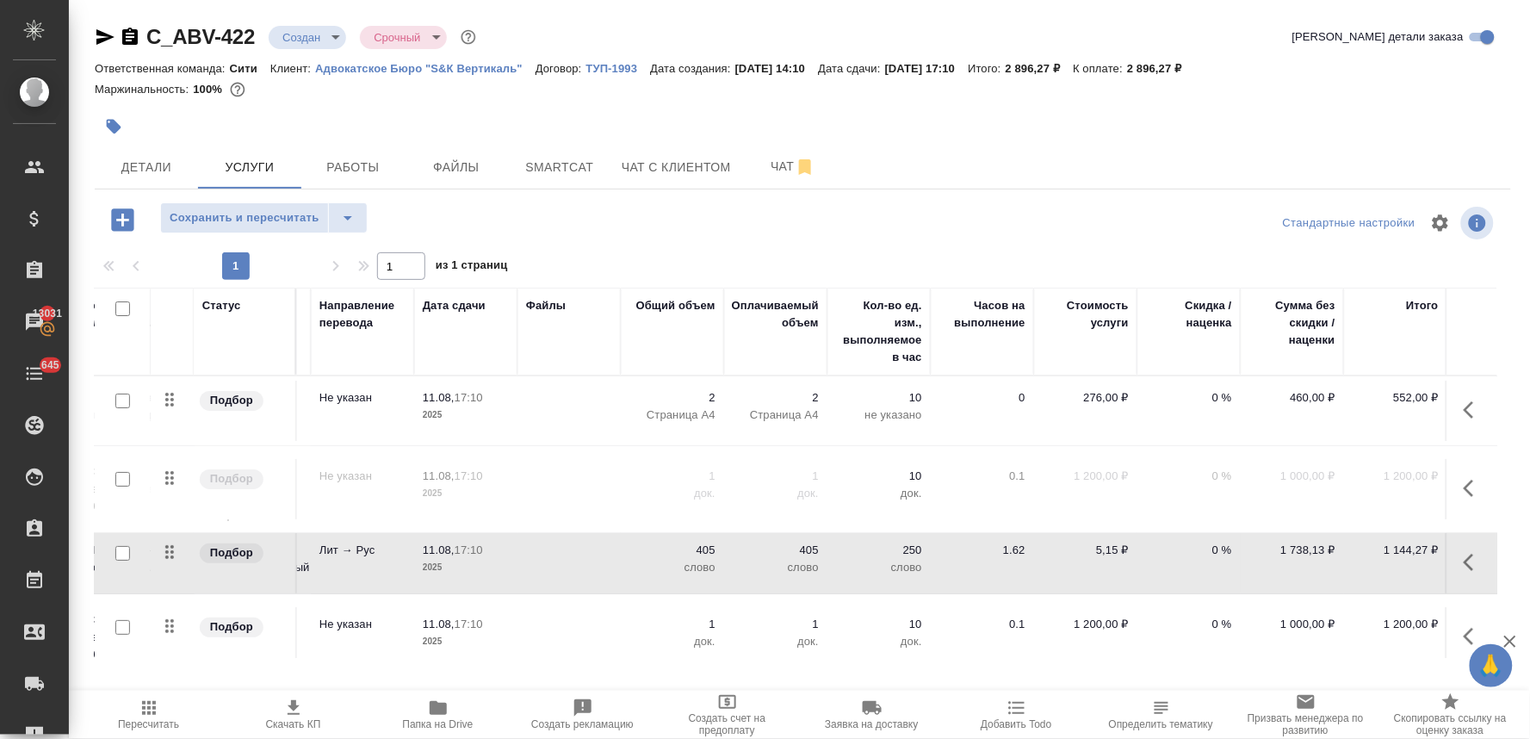
click at [313, 711] on span "Скачать КП" at bounding box center [294, 713] width 124 height 33
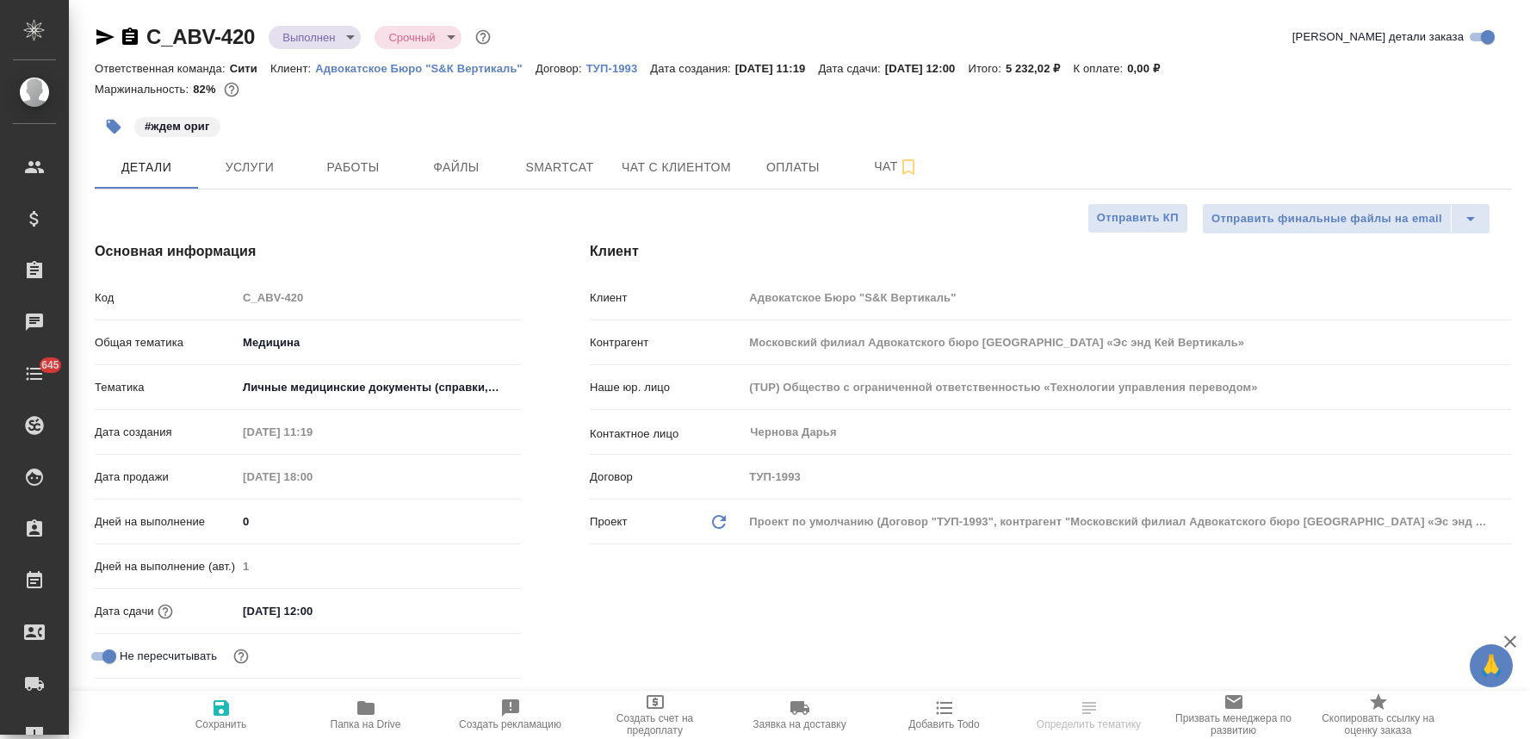
select select "RU"
click at [272, 159] on span "Услуги" at bounding box center [249, 168] width 83 height 22
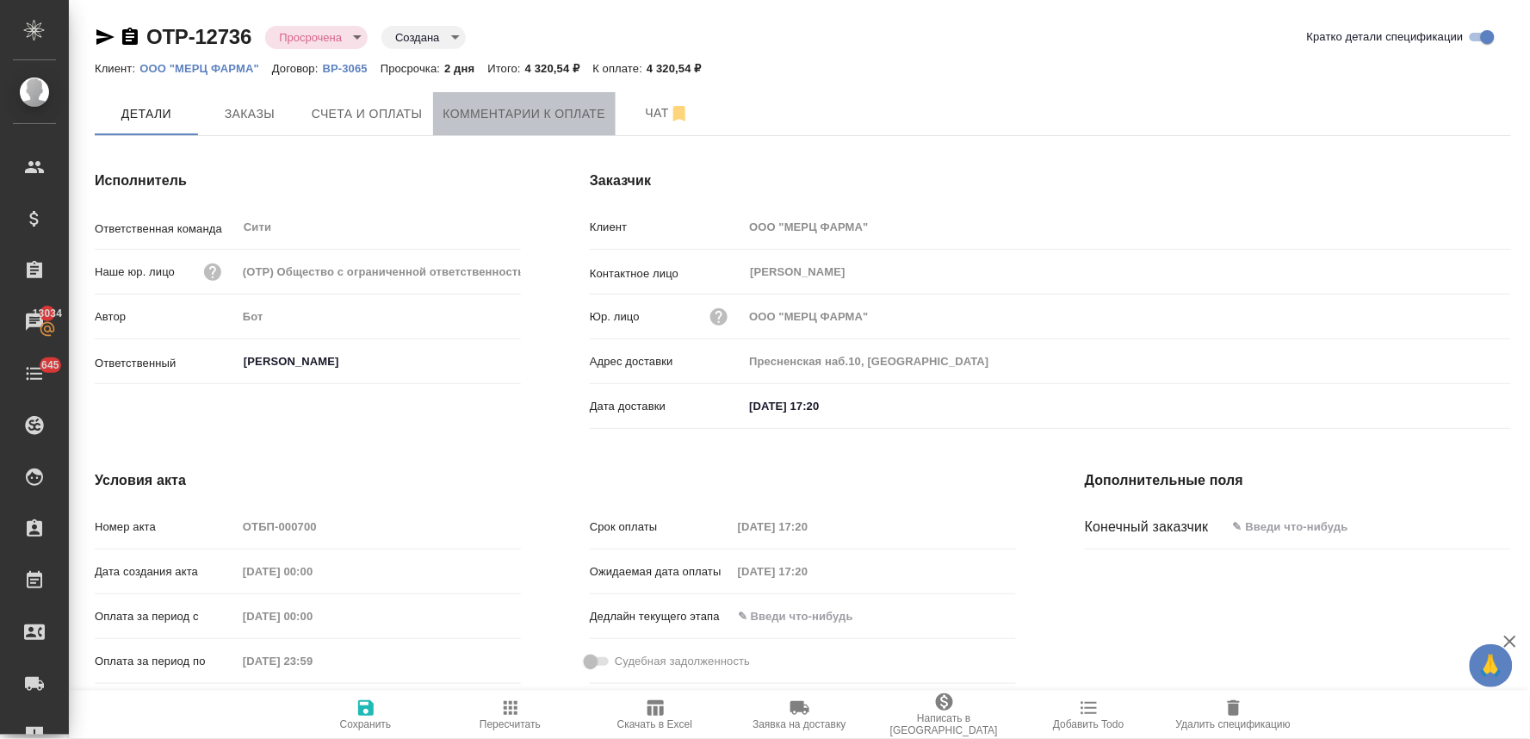
click at [502, 108] on span "Комментарии к оплате" at bounding box center [524, 114] width 163 height 22
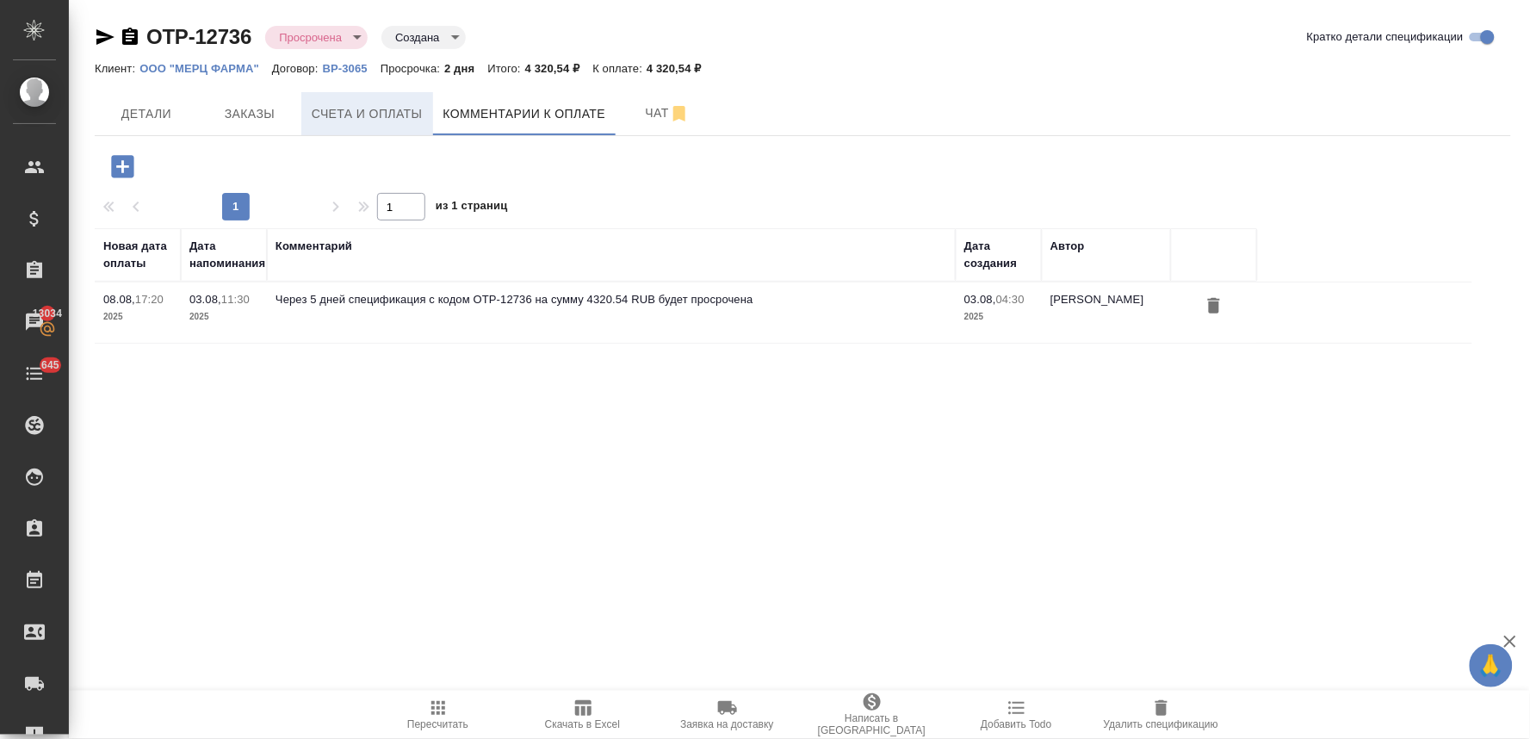
click at [323, 119] on span "Счета и оплаты" at bounding box center [367, 114] width 111 height 22
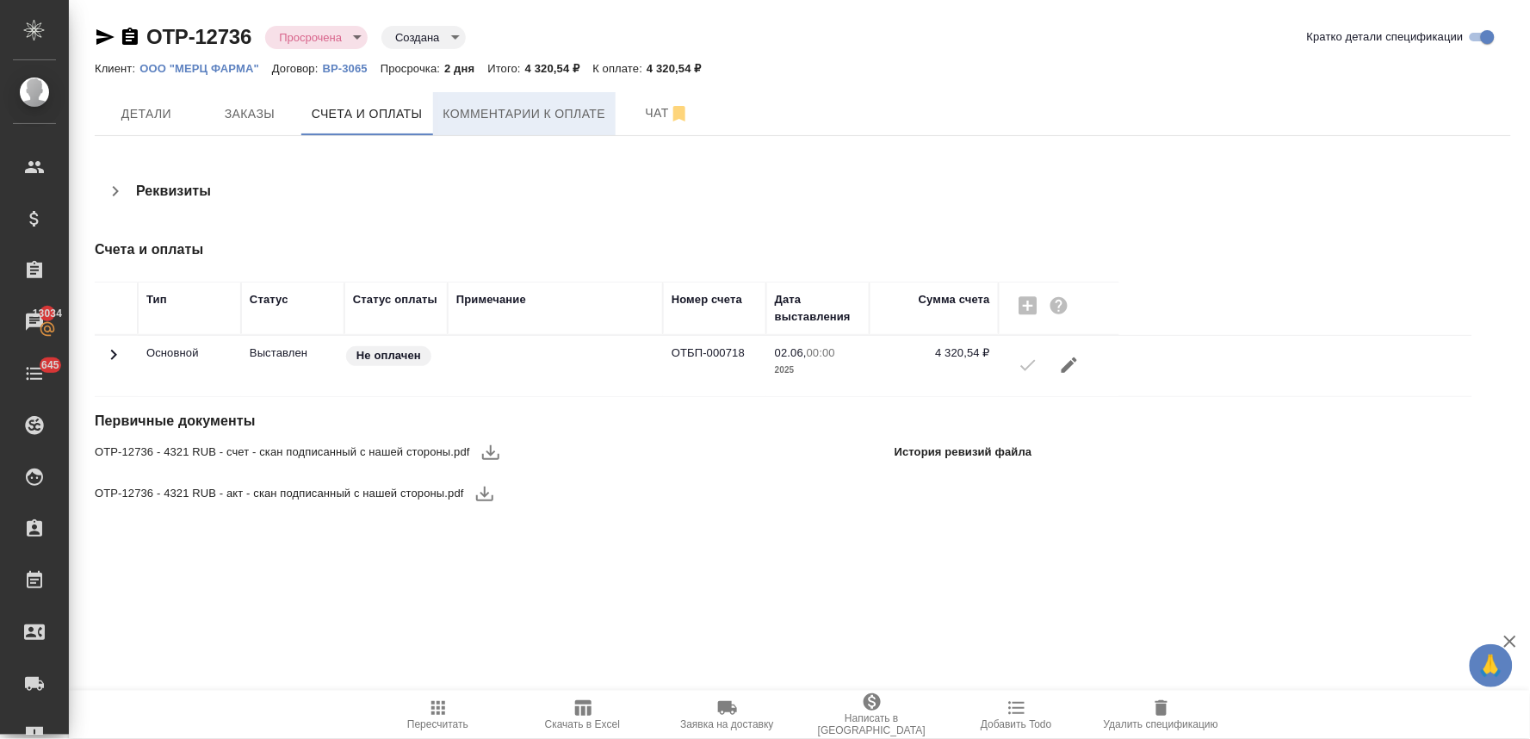
click at [484, 116] on span "Комментарии к оплате" at bounding box center [524, 114] width 163 height 22
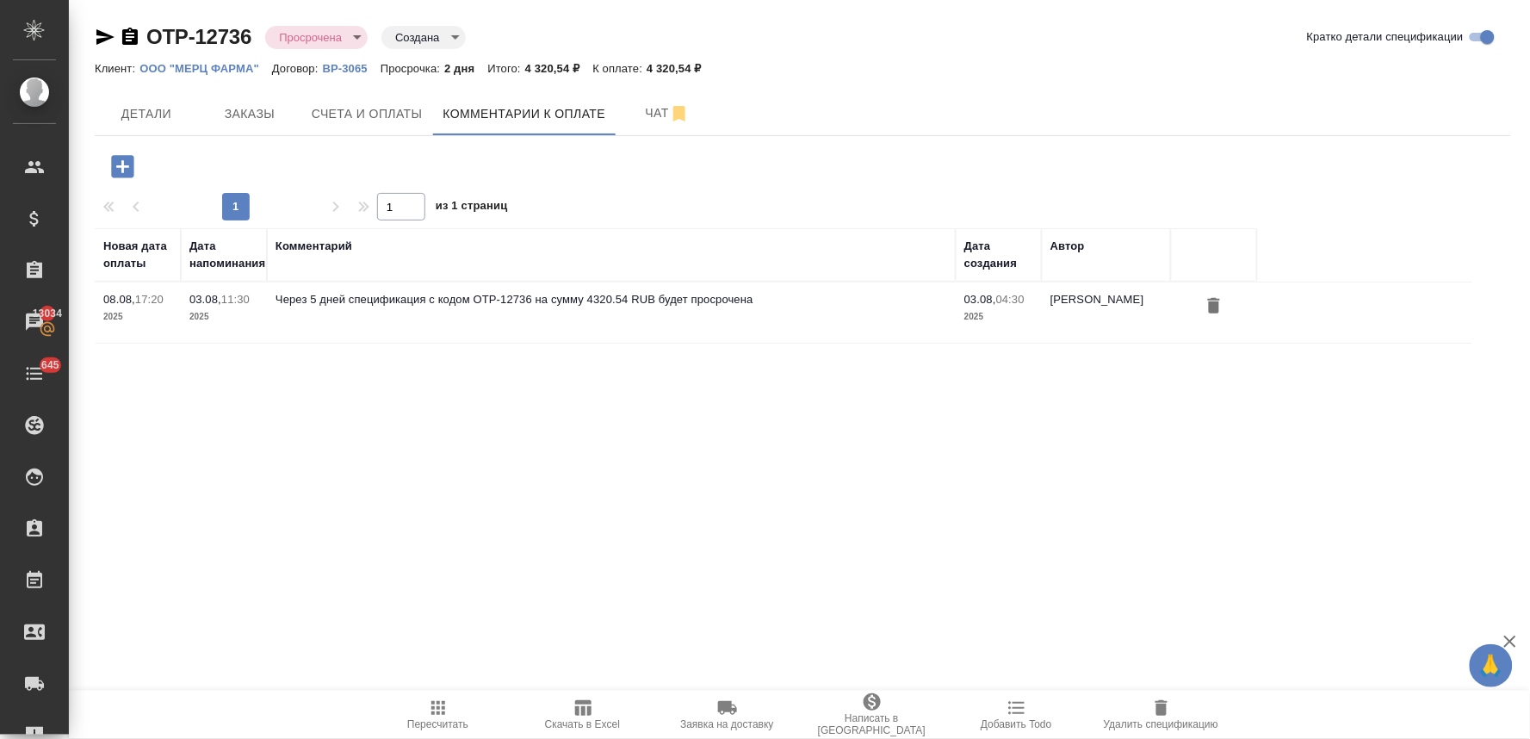
click at [118, 162] on icon "button" at bounding box center [122, 166] width 22 height 22
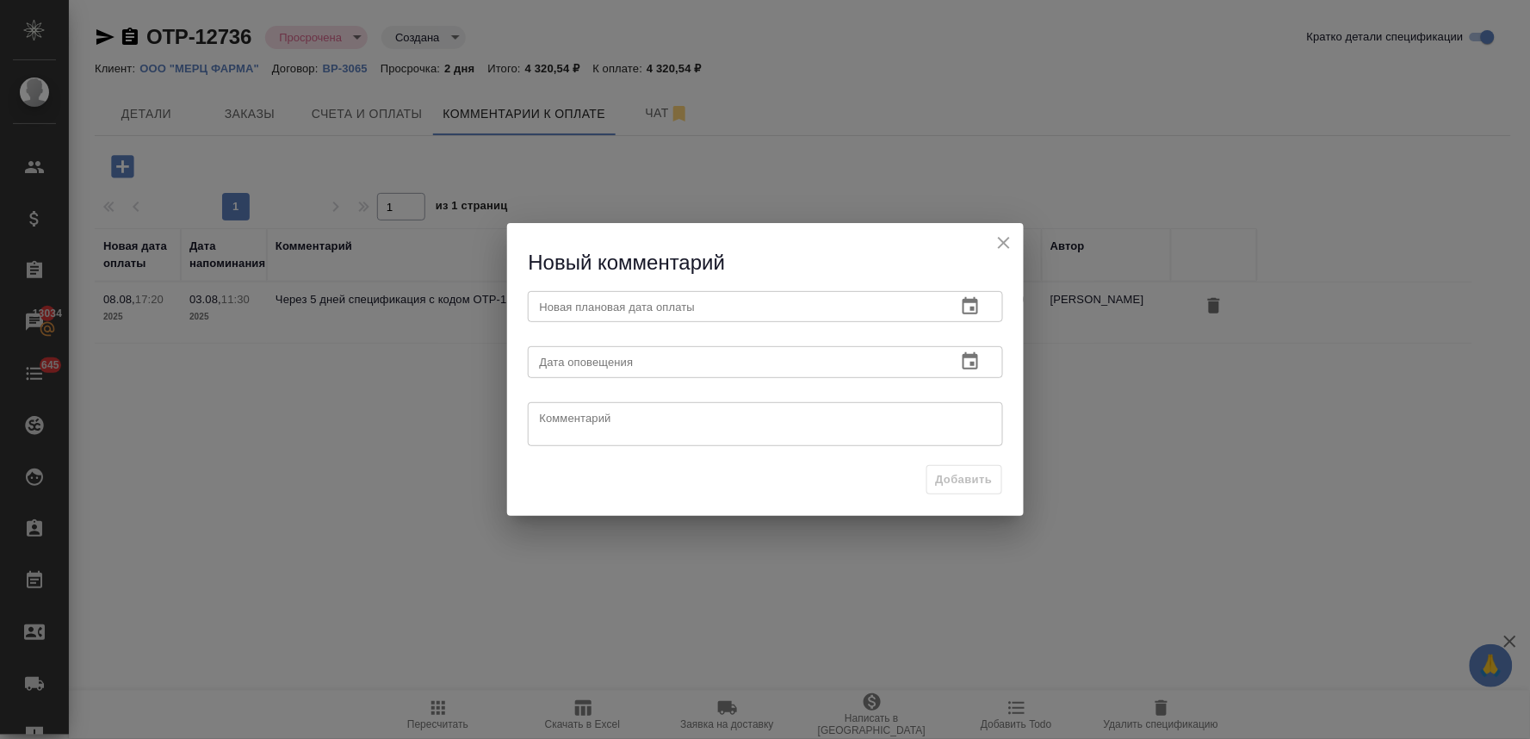
click at [969, 307] on icon "button" at bounding box center [970, 306] width 21 height 21
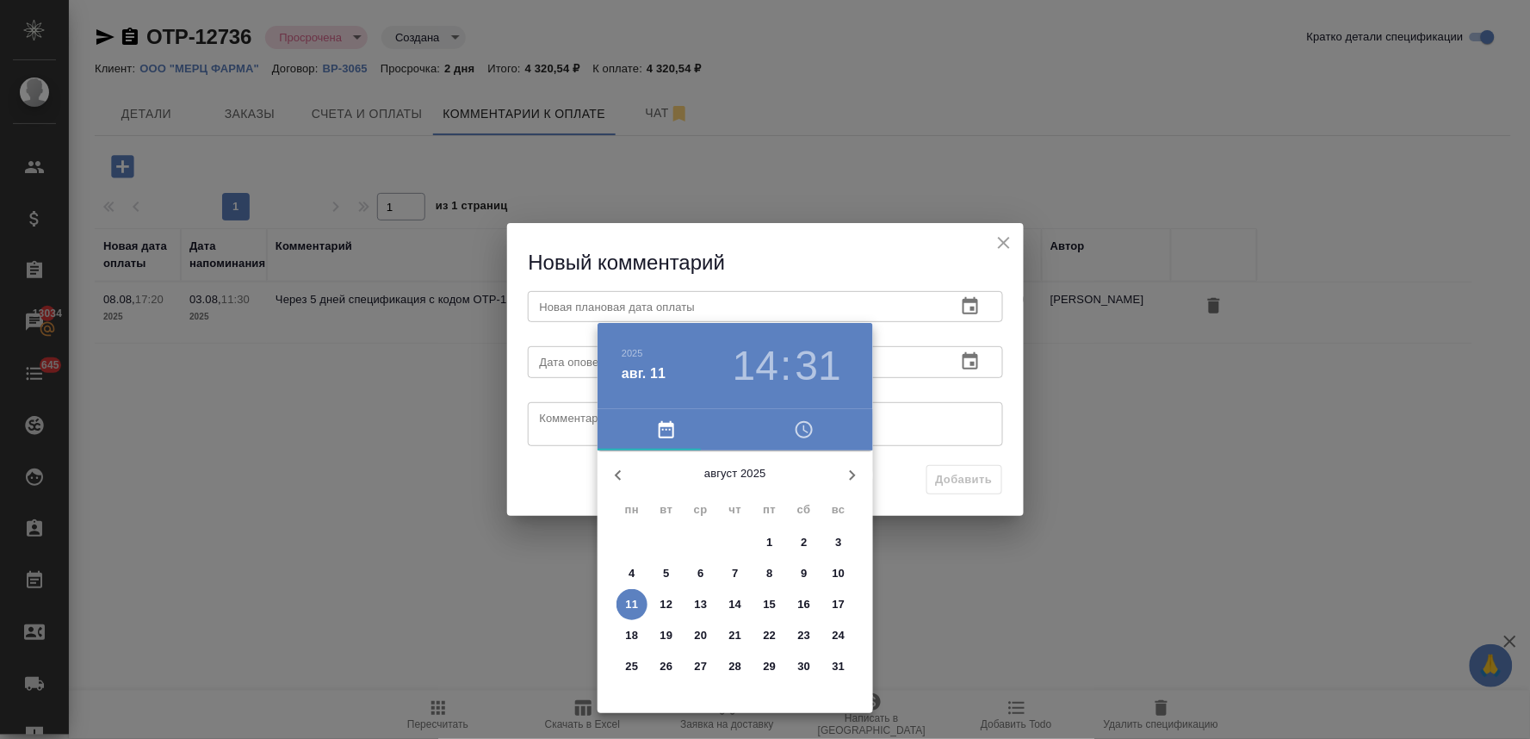
click at [770, 596] on p "15" at bounding box center [770, 604] width 13 height 17
type input "15.08.2025 14:31"
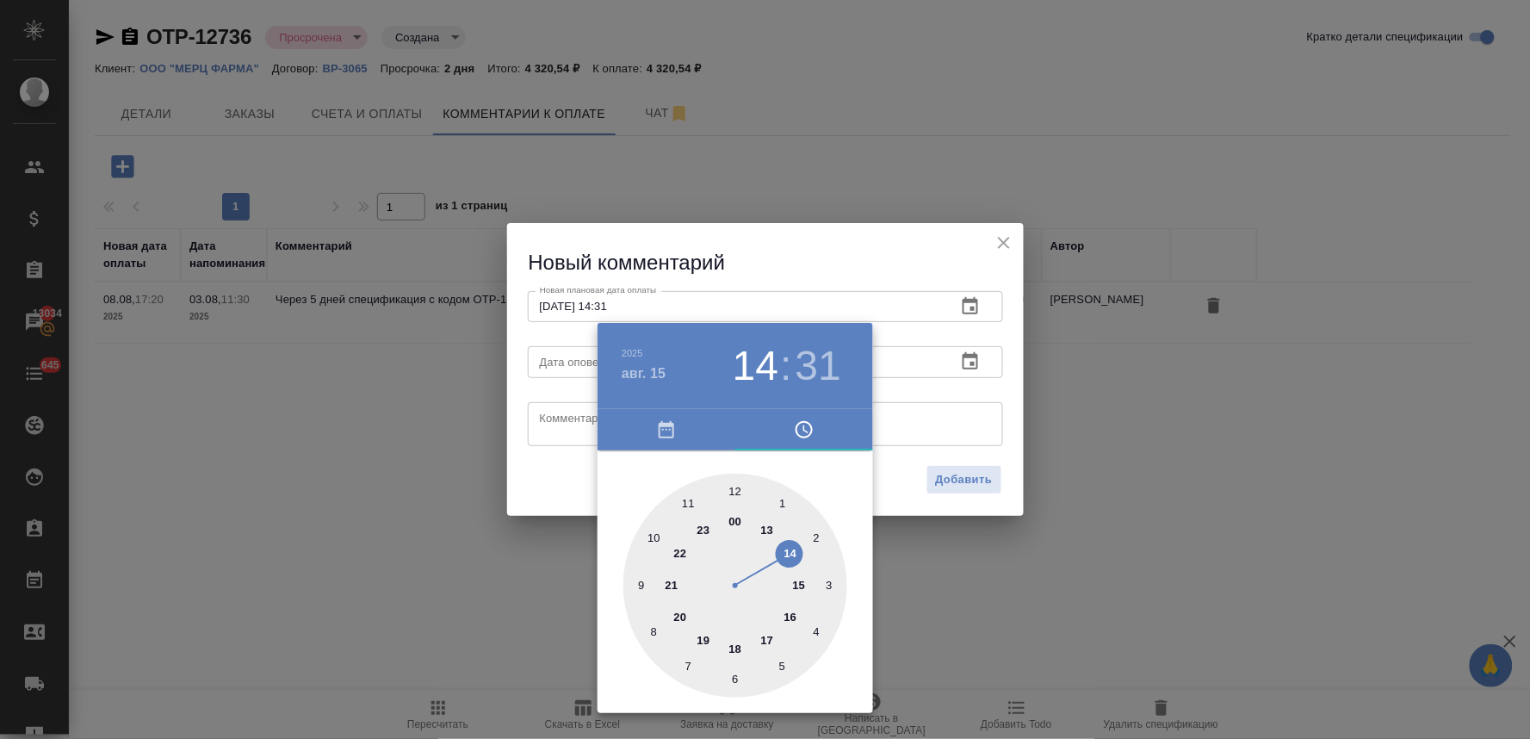
click at [566, 484] on div at bounding box center [765, 369] width 1530 height 739
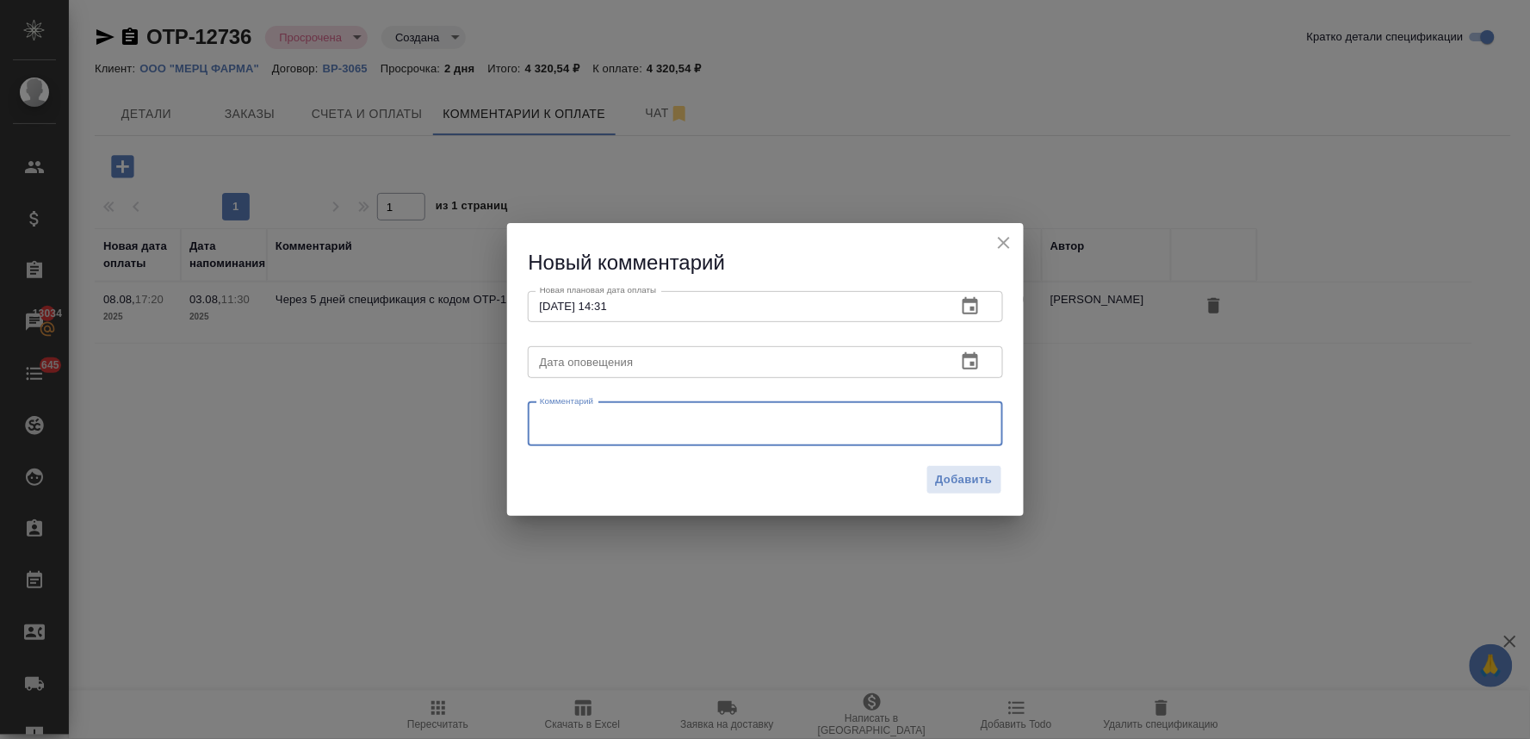
click at [587, 413] on textarea at bounding box center [765, 424] width 451 height 26
type textarea "уточняю"
click at [956, 470] on span "Добавить" at bounding box center [964, 480] width 57 height 20
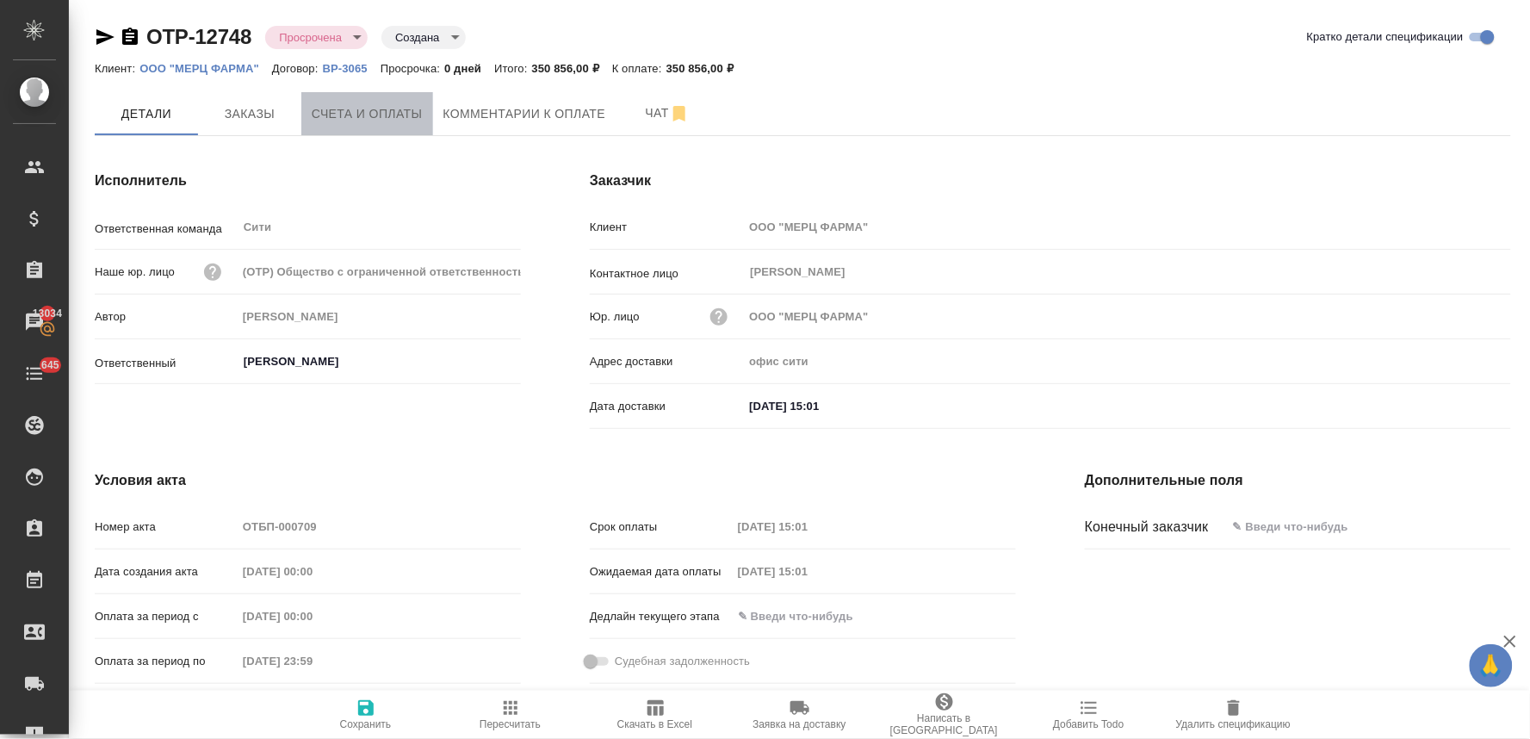
click at [397, 124] on button "Счета и оплаты" at bounding box center [367, 113] width 132 height 43
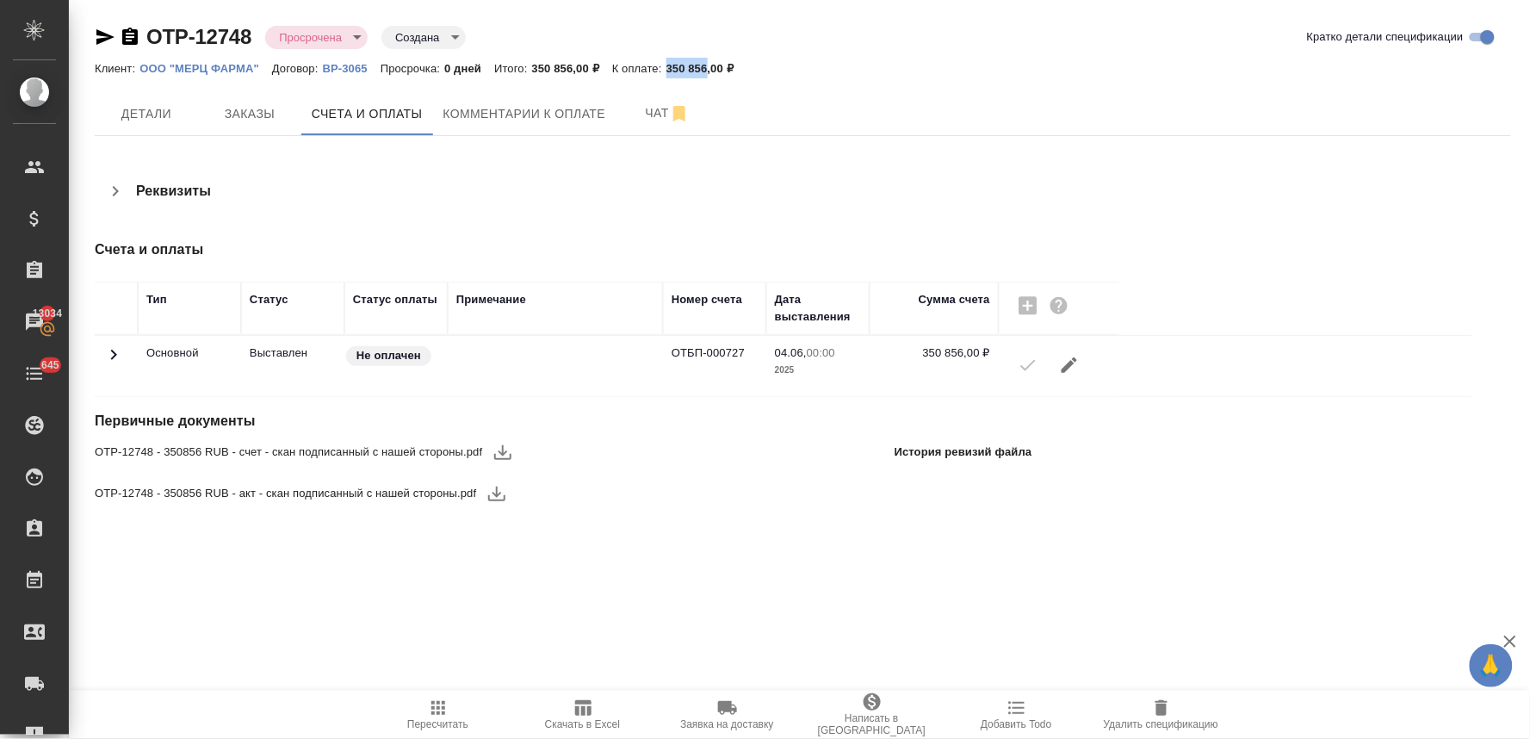
drag, startPoint x: 670, startPoint y: 65, endPoint x: 708, endPoint y: 60, distance: 39.1
click at [708, 60] on div "Клиент: ООО "МЕРЦ ФАРМА" Договор: ВР-3065 Просрочка: 0 дней Итого: 350 856,00 ₽…" at bounding box center [803, 68] width 1416 height 21
copy p "350 856"
click at [415, 540] on div "OTP-12748 Просрочена delayed Создана created Кратко детали спецификации Клиент:…" at bounding box center [802, 279] width 1435 height 558
click at [486, 115] on span "Комментарии к оплате" at bounding box center [524, 114] width 163 height 22
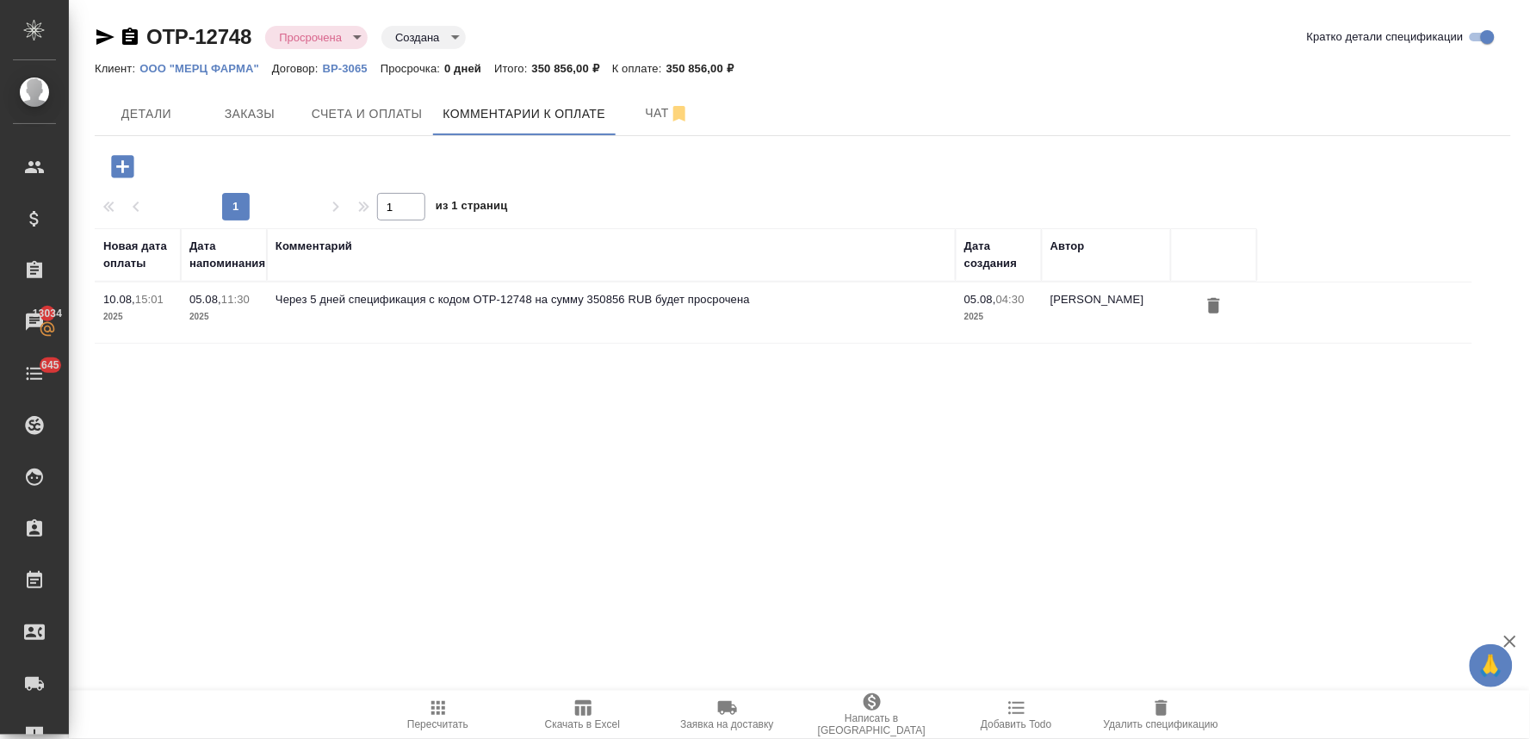
click at [124, 164] on icon "button" at bounding box center [122, 166] width 22 height 22
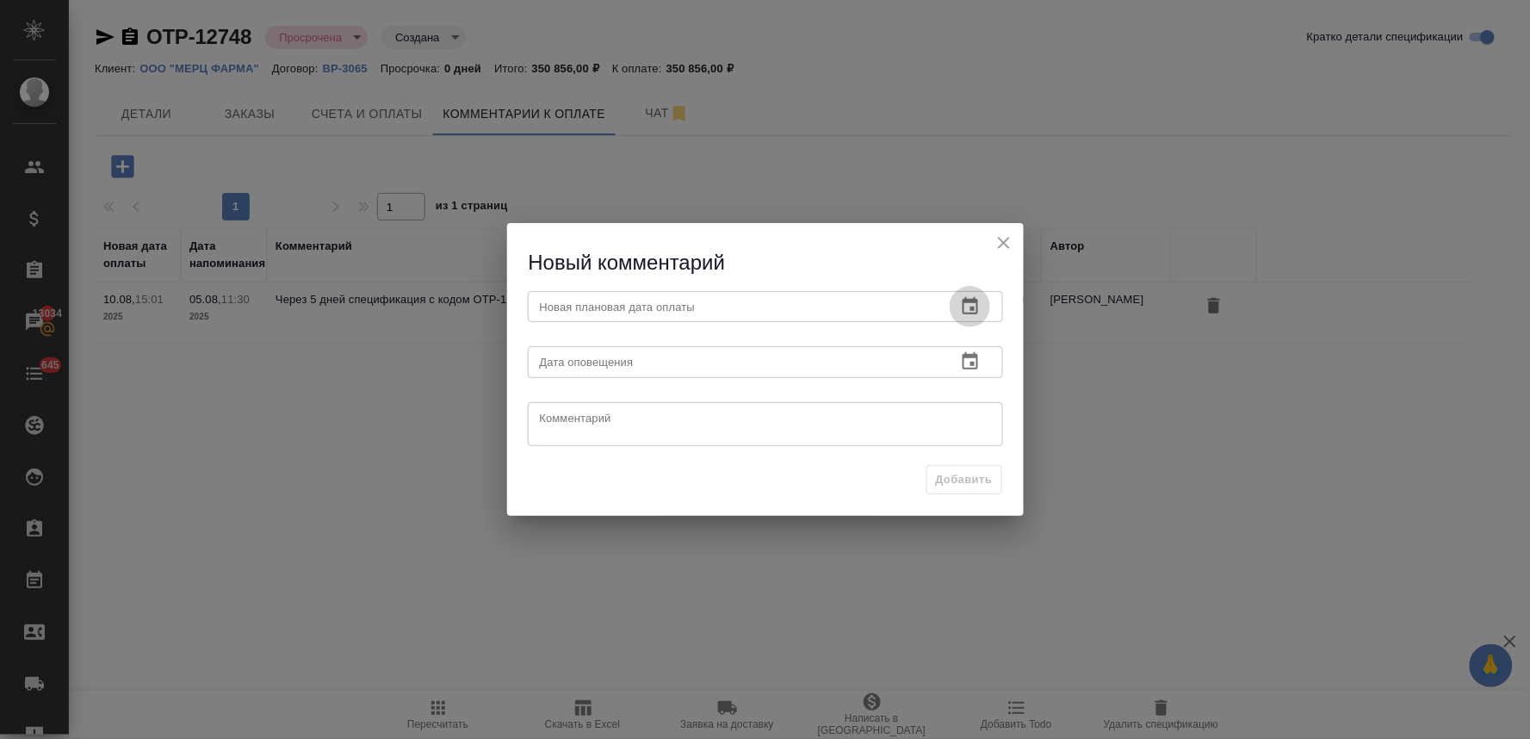
click at [974, 302] on icon "button" at bounding box center [969, 305] width 15 height 17
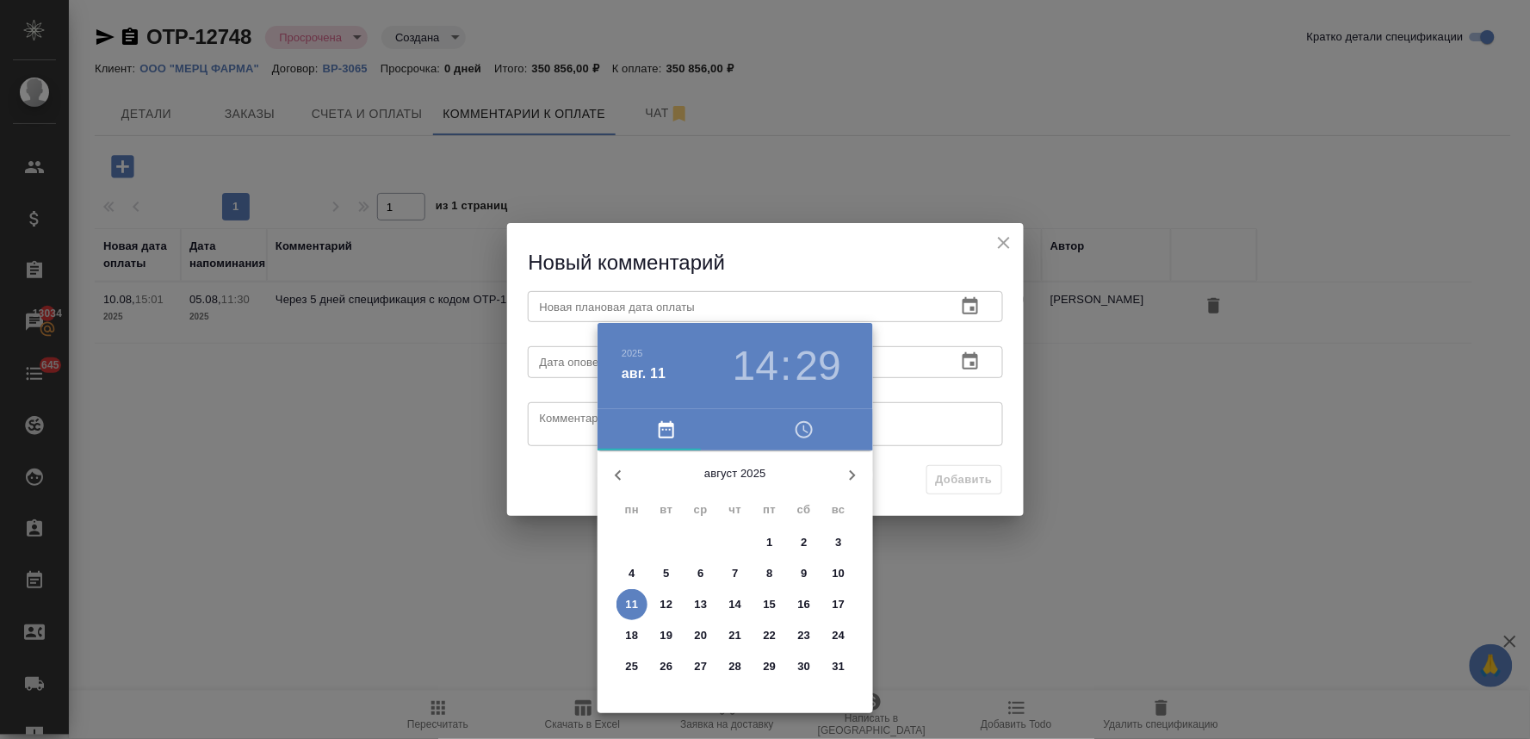
click at [776, 604] on span "15" at bounding box center [769, 604] width 31 height 17
type input "15.08.2025 14:29"
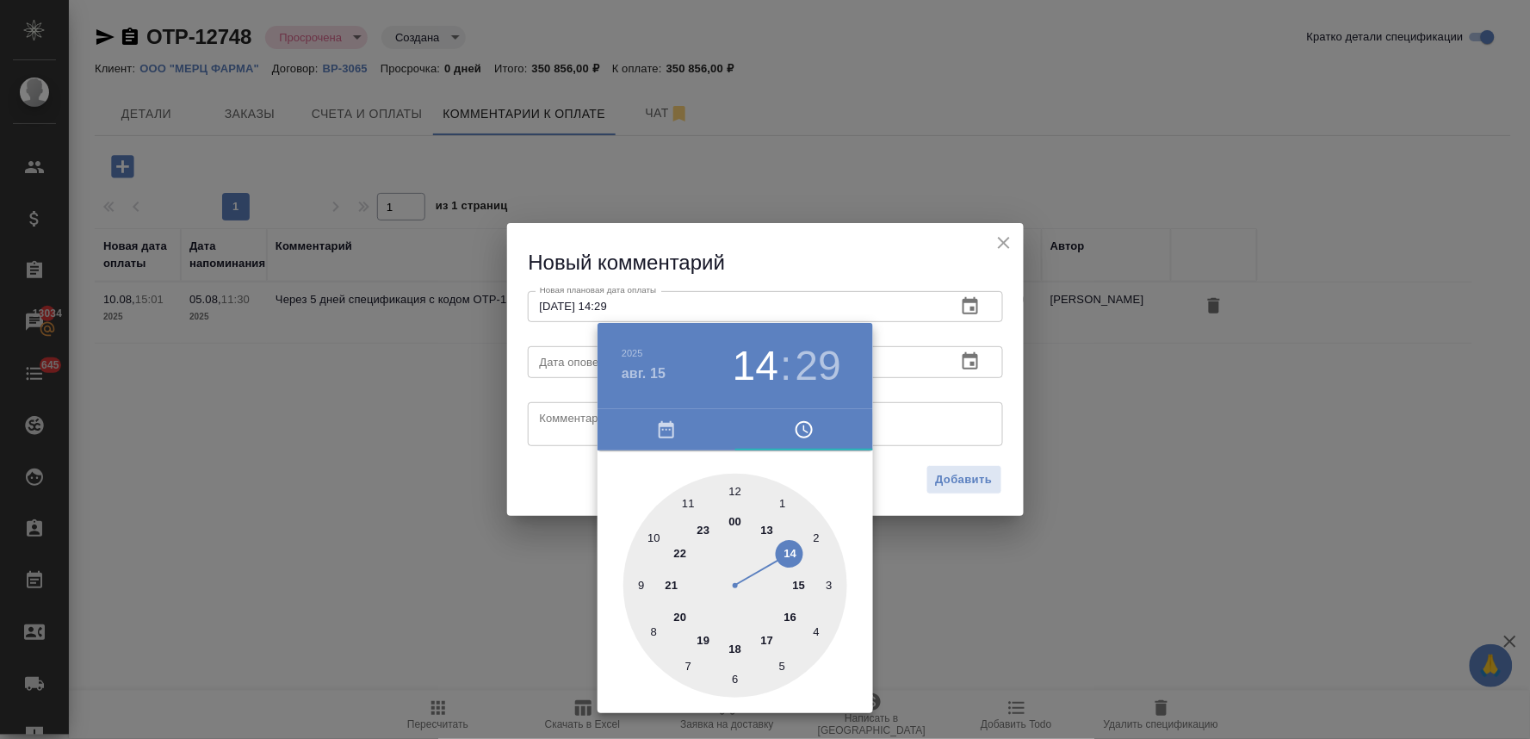
click at [570, 500] on div at bounding box center [765, 369] width 1530 height 739
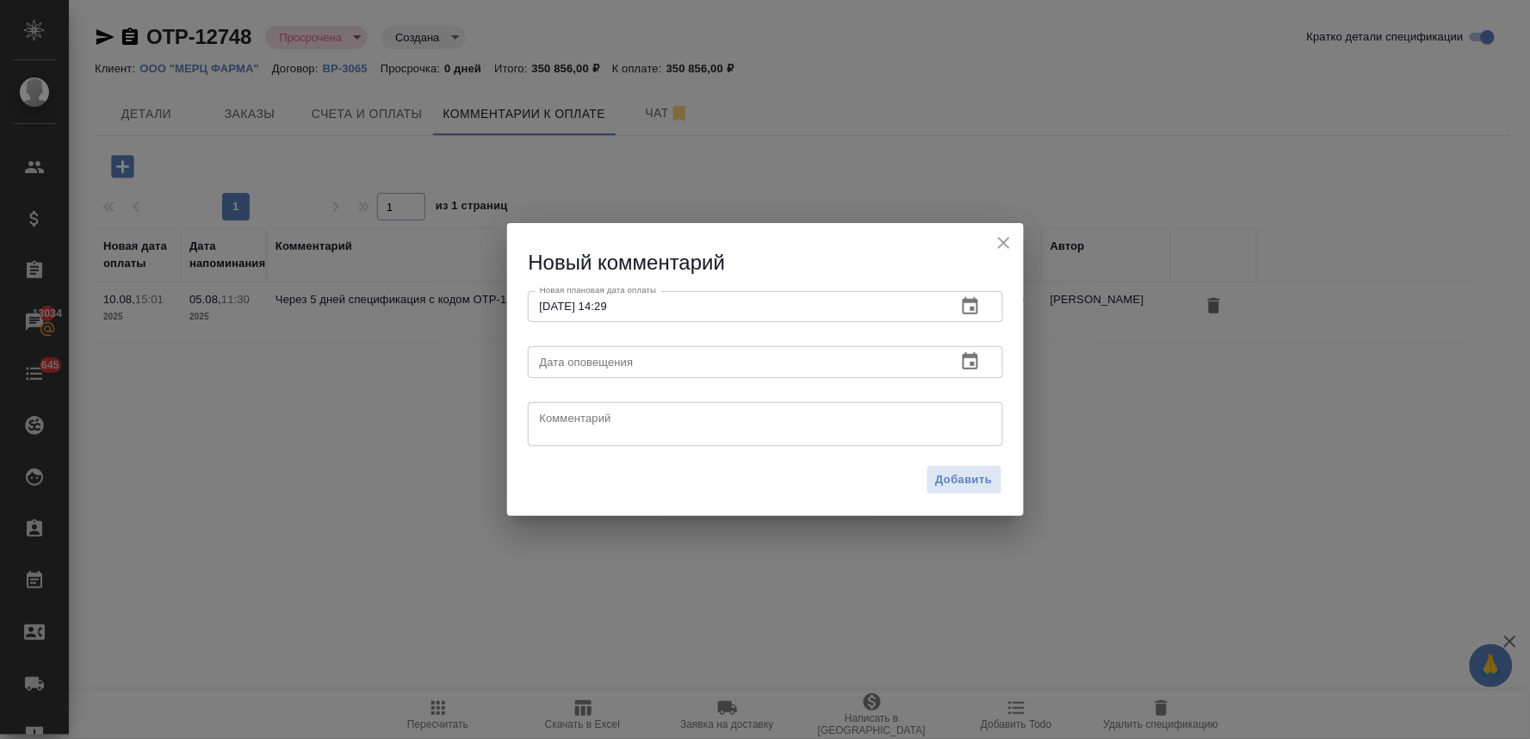
click at [565, 418] on textarea at bounding box center [765, 424] width 451 height 26
type textarea "уточняю"
click at [964, 479] on span "Добавить" at bounding box center [964, 480] width 57 height 20
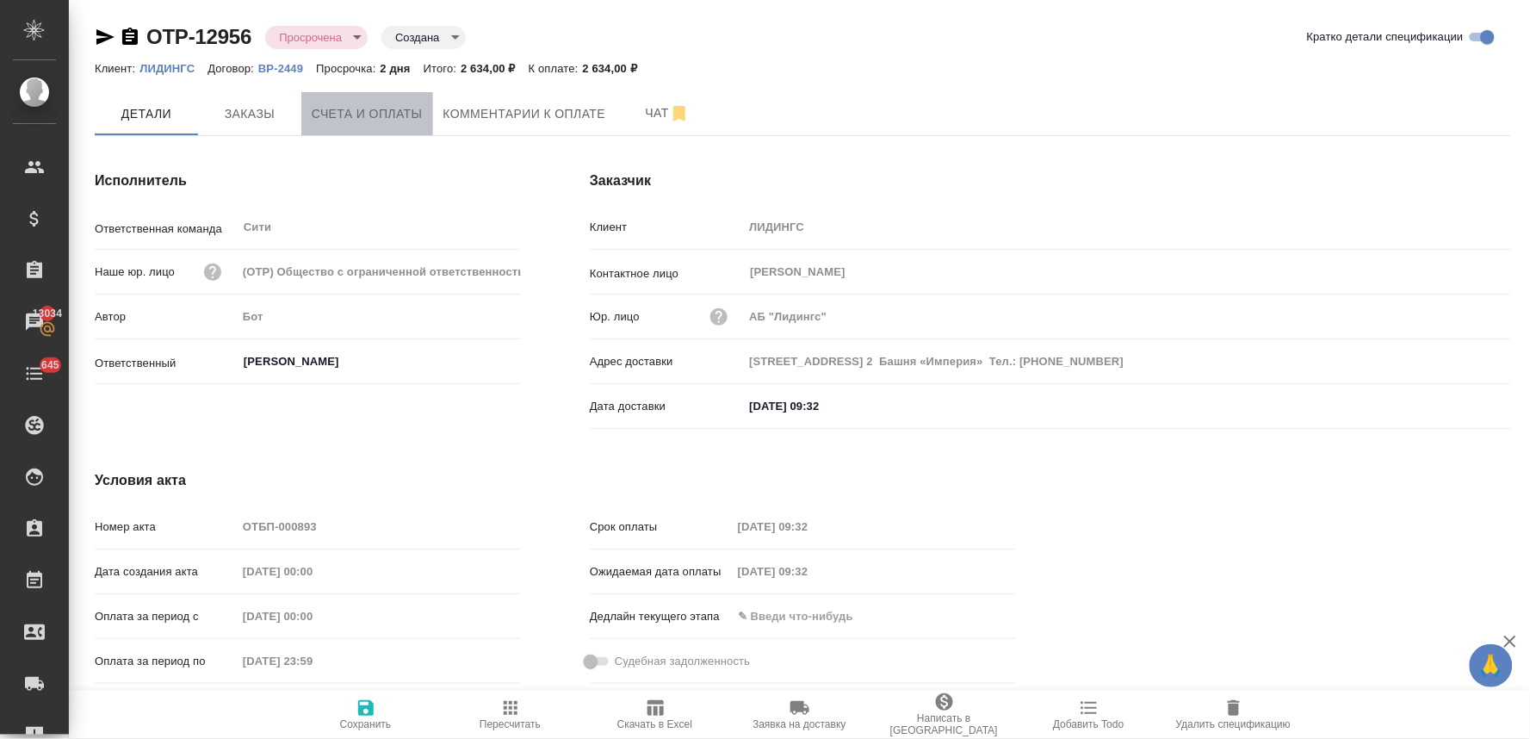
click at [357, 116] on span "Счета и оплаты" at bounding box center [367, 114] width 111 height 22
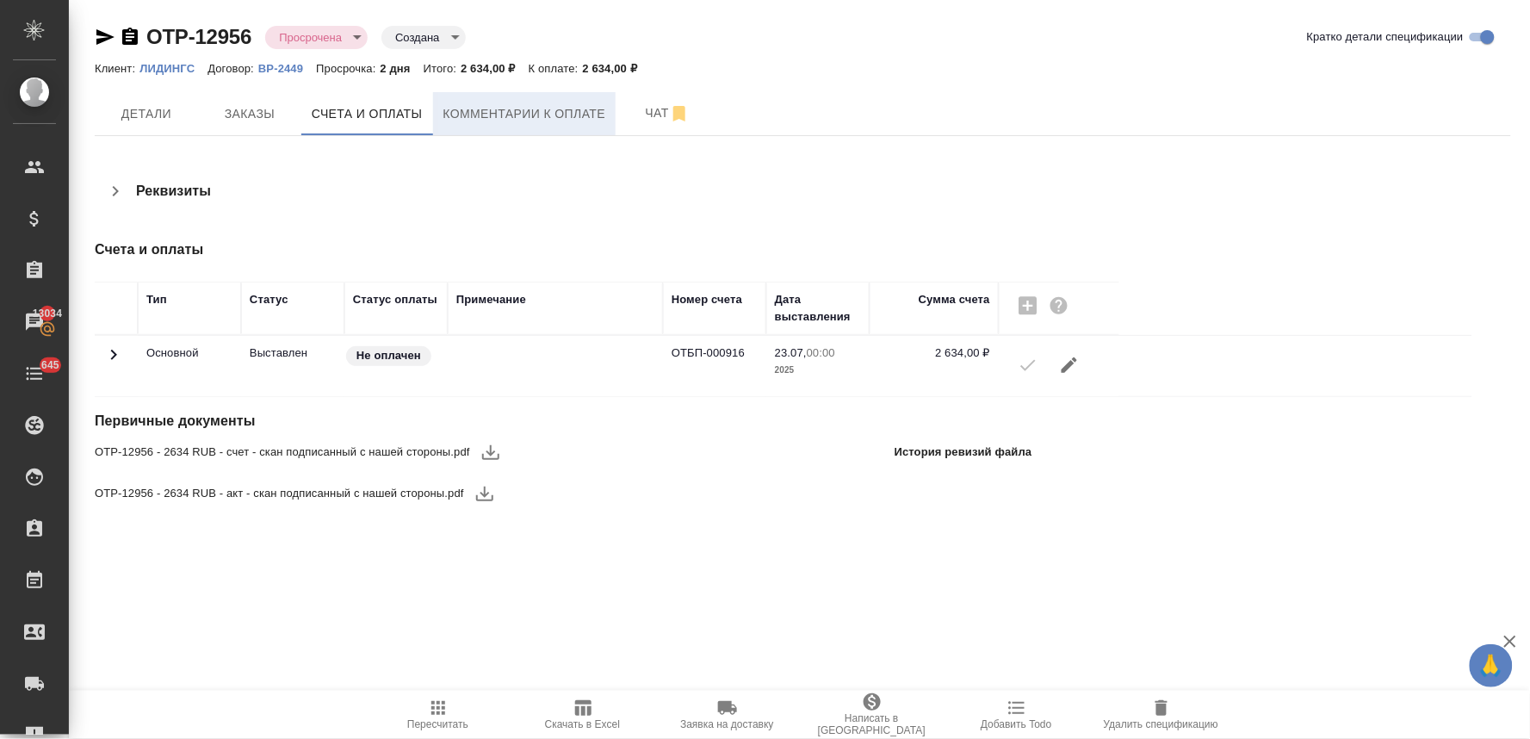
click at [501, 112] on span "Комментарии к оплате" at bounding box center [524, 114] width 163 height 22
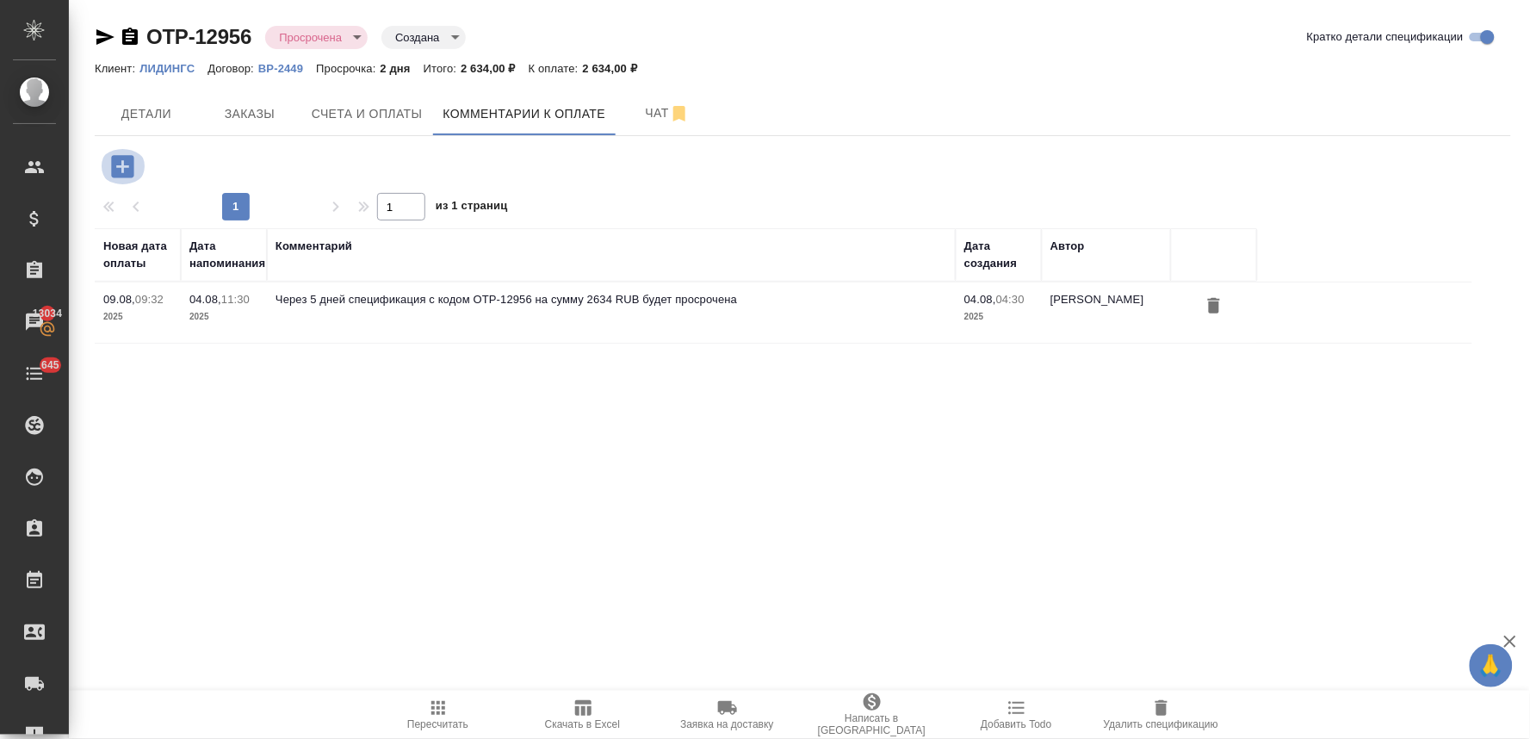
click at [131, 170] on icon "button" at bounding box center [122, 166] width 22 height 22
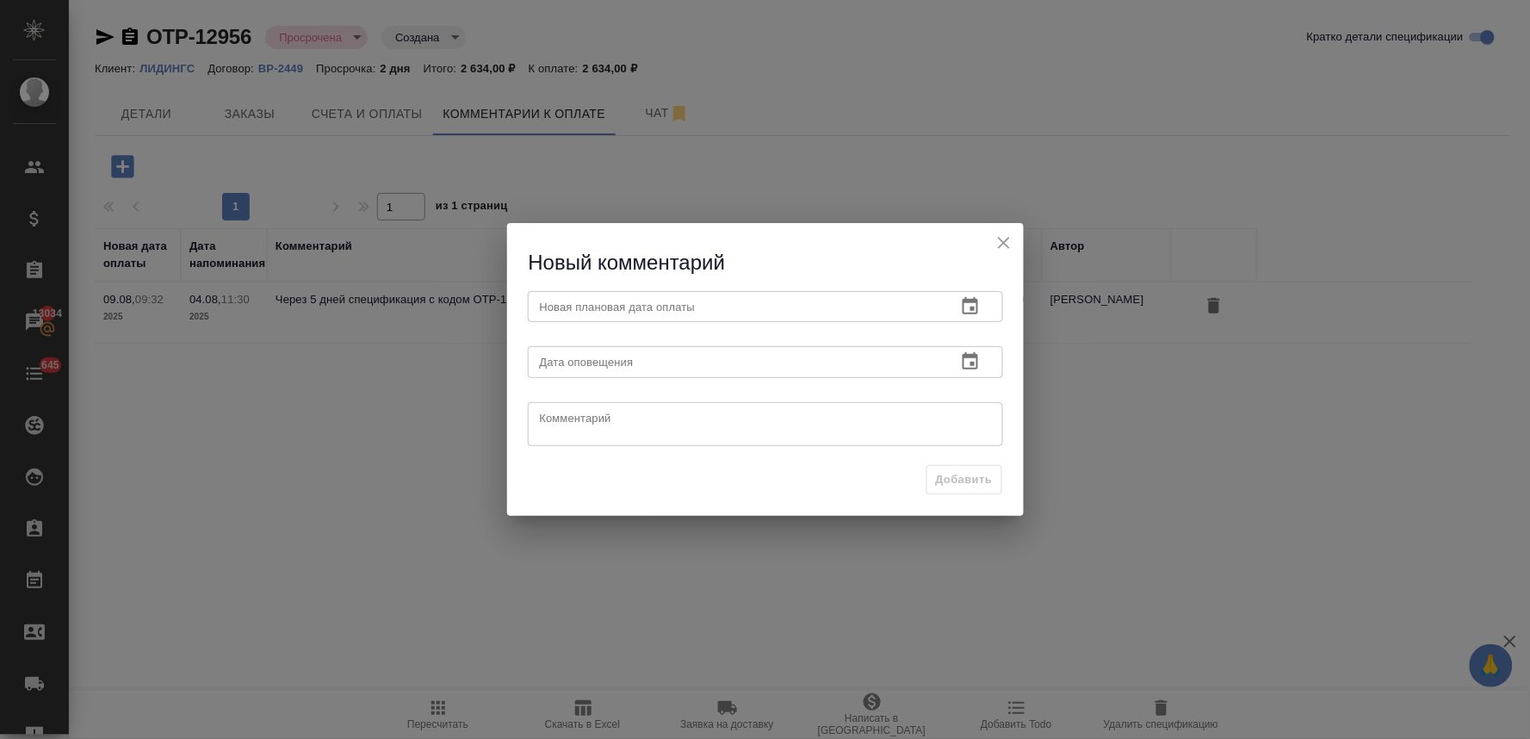
click at [970, 299] on icon "button" at bounding box center [969, 305] width 15 height 17
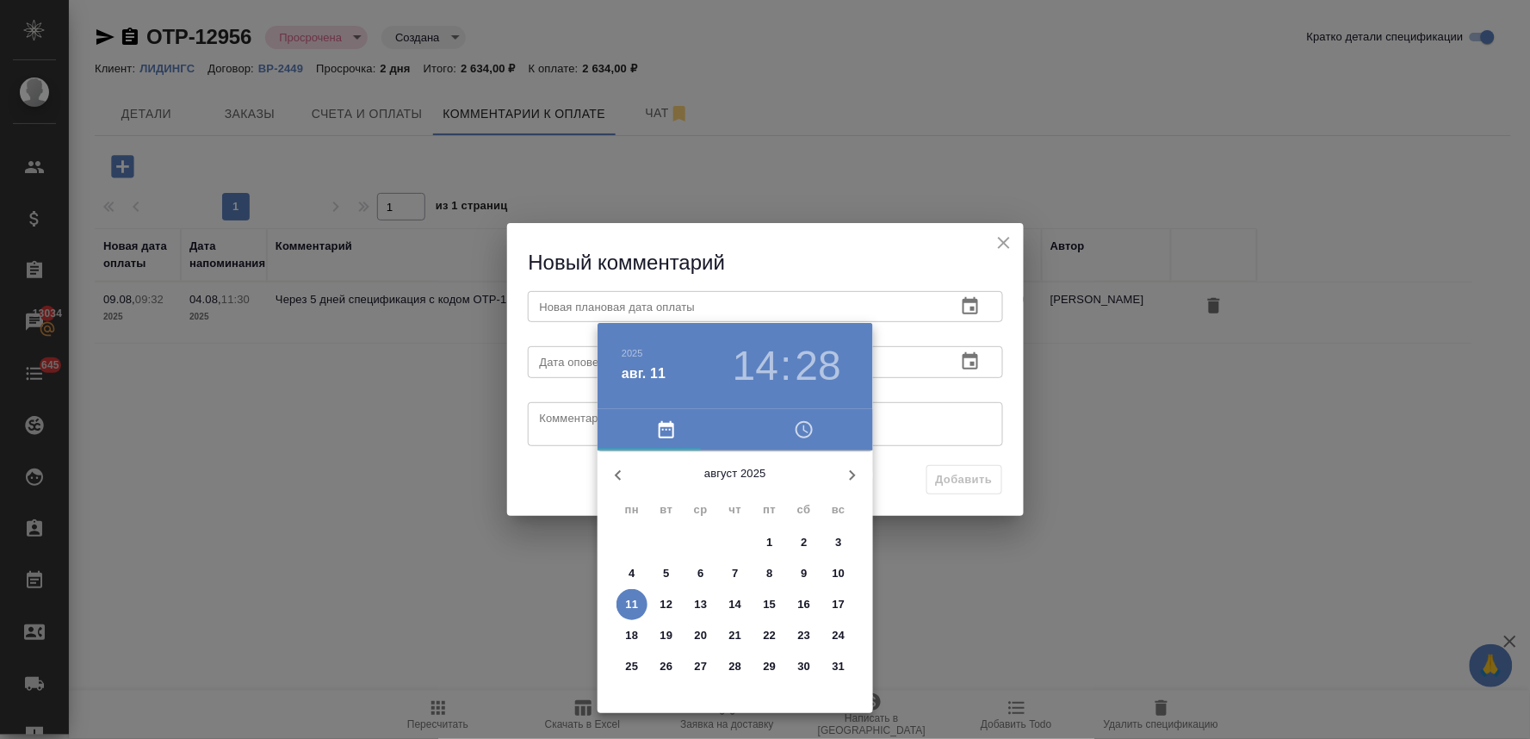
click at [737, 599] on p "14" at bounding box center [735, 604] width 13 height 17
type input "14.08.2025 14:28"
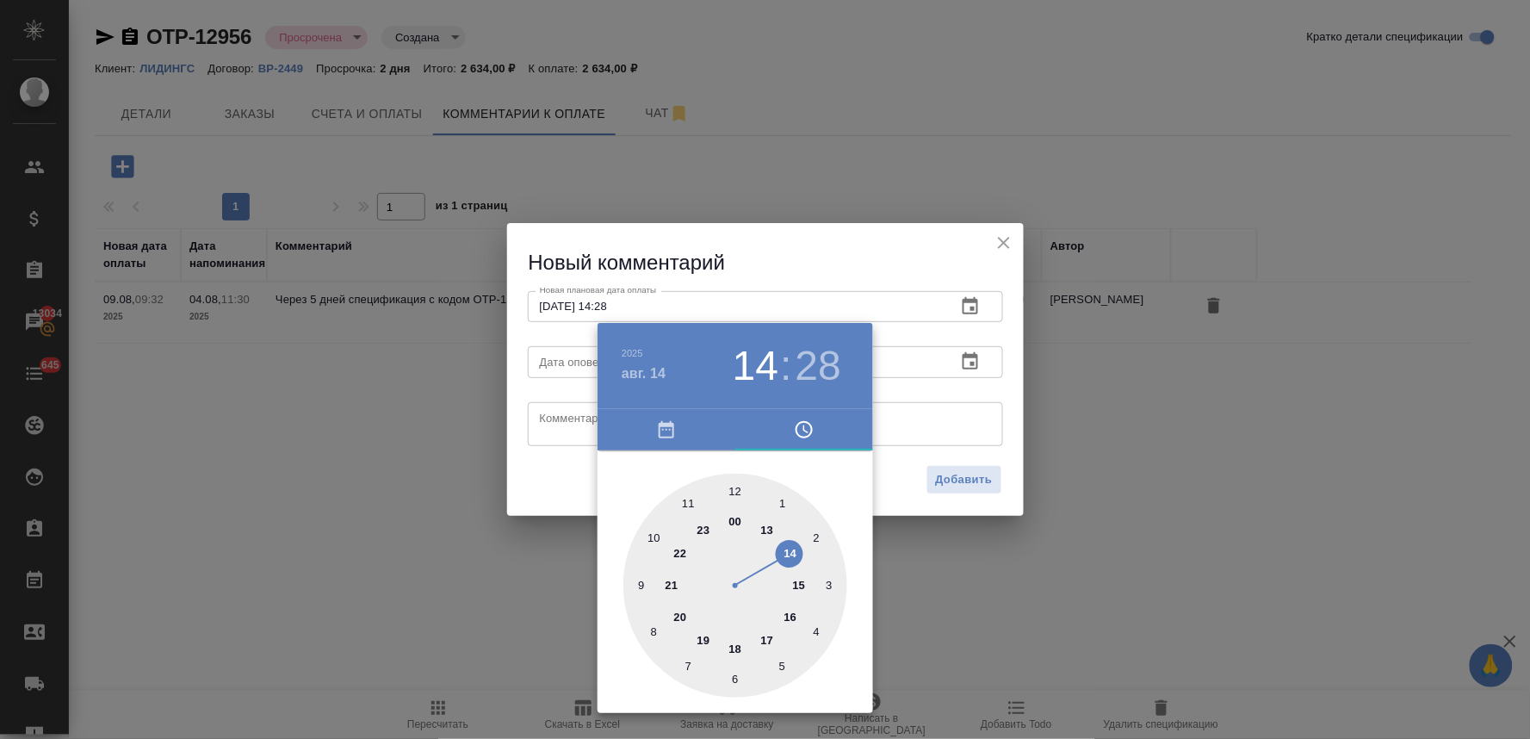
click at [544, 486] on div at bounding box center [765, 369] width 1530 height 739
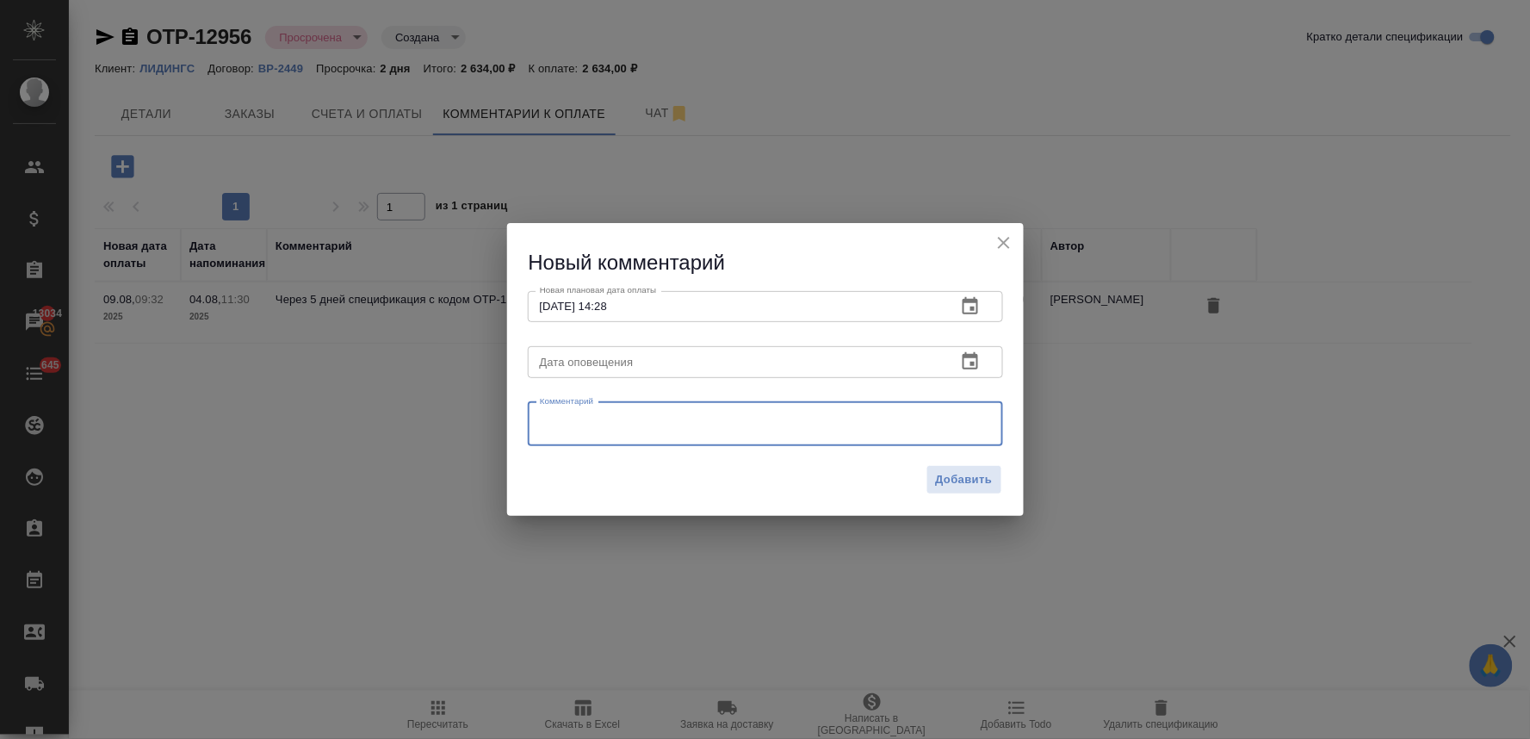
click at [560, 417] on textarea at bounding box center [765, 424] width 451 height 26
type textarea "уточняю"
click at [959, 476] on span "Добавить" at bounding box center [964, 480] width 57 height 20
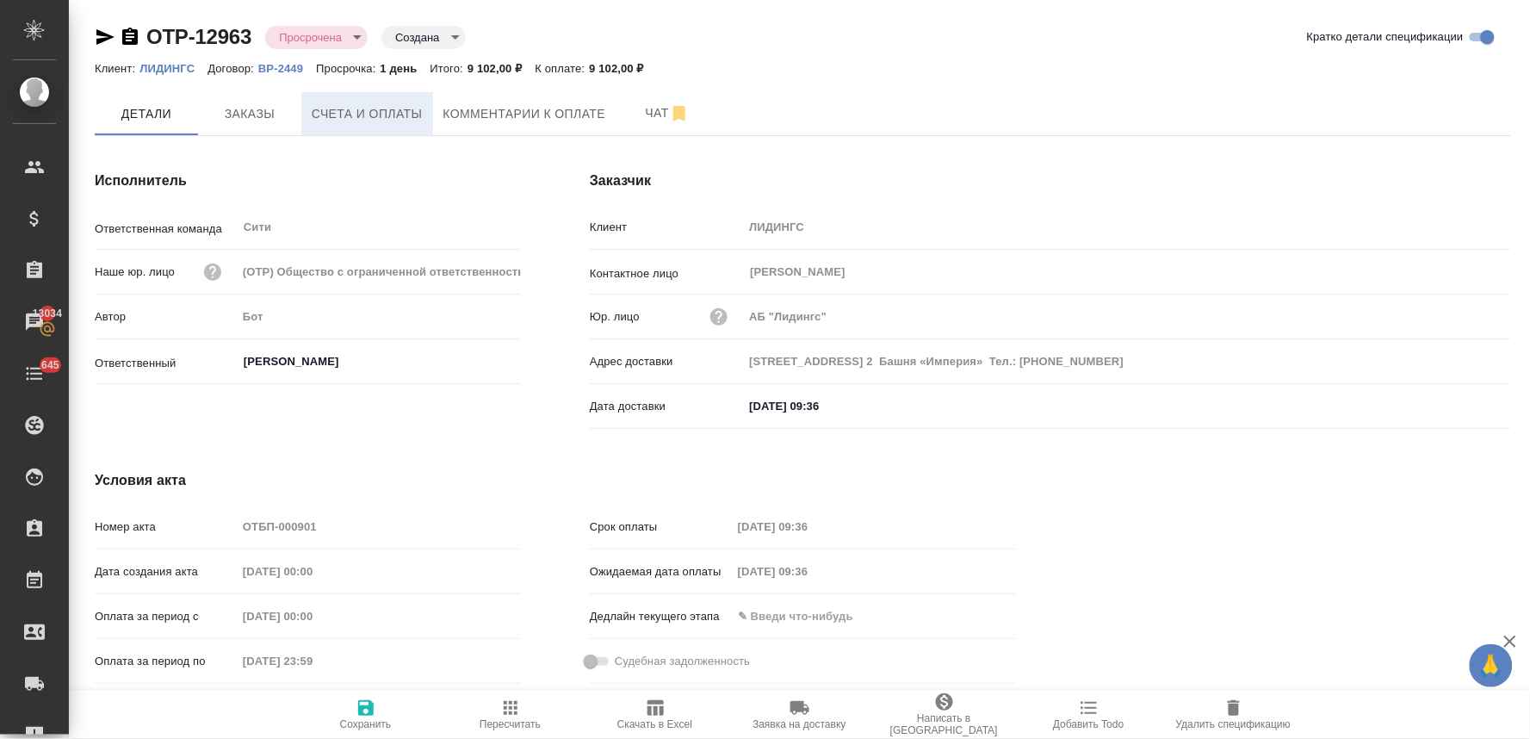
click at [392, 116] on span "Счета и оплаты" at bounding box center [367, 114] width 111 height 22
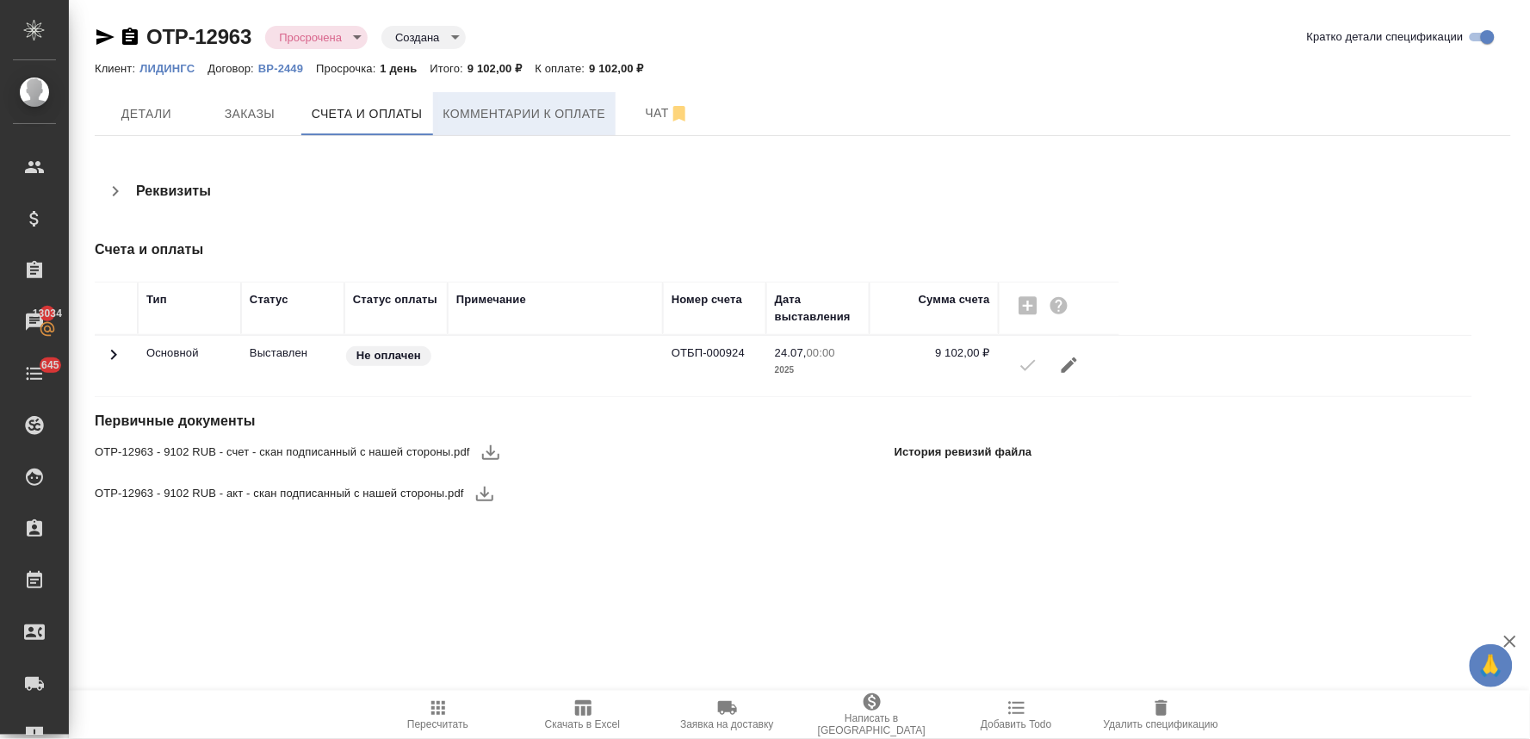
click at [529, 122] on span "Комментарии к оплате" at bounding box center [524, 114] width 163 height 22
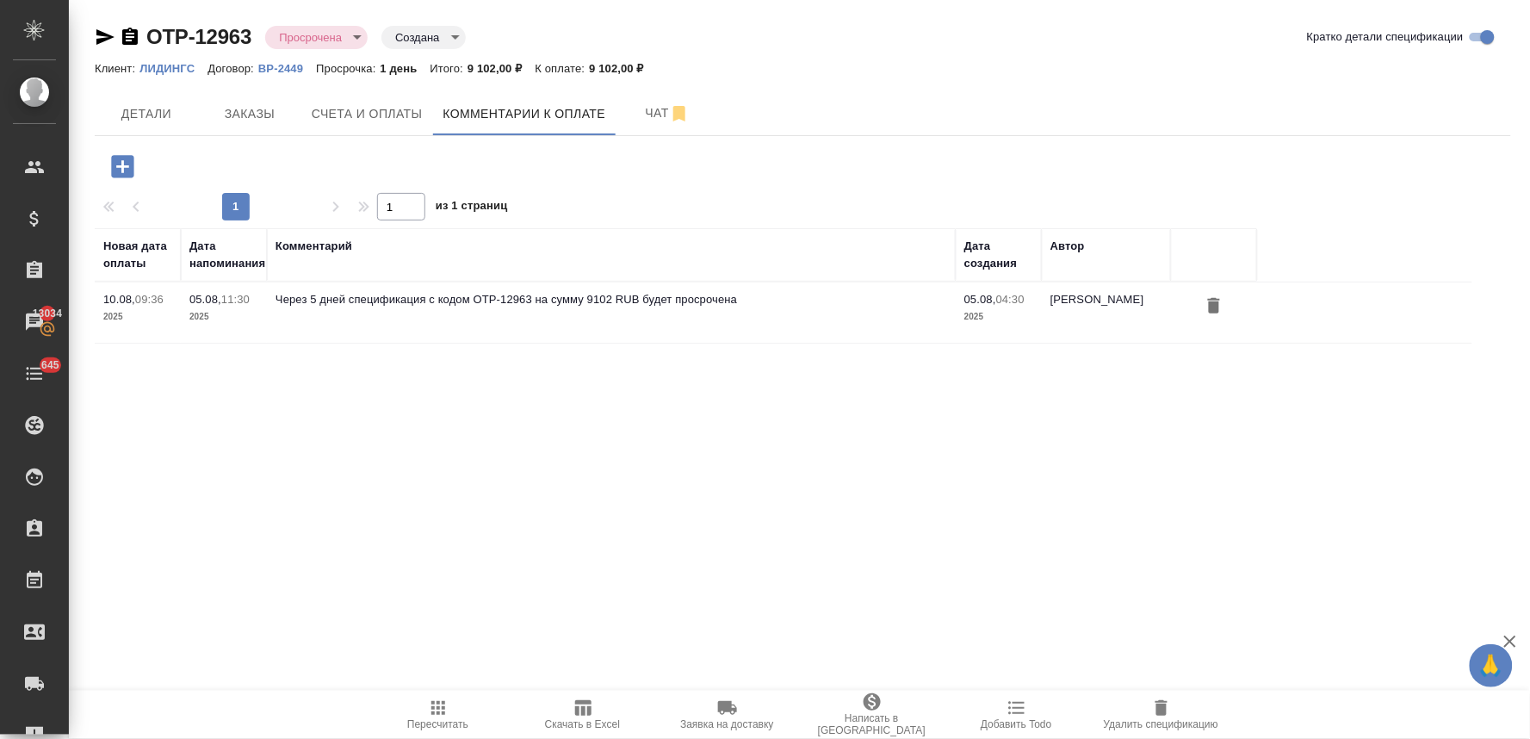
click at [117, 168] on icon "button" at bounding box center [122, 166] width 22 height 22
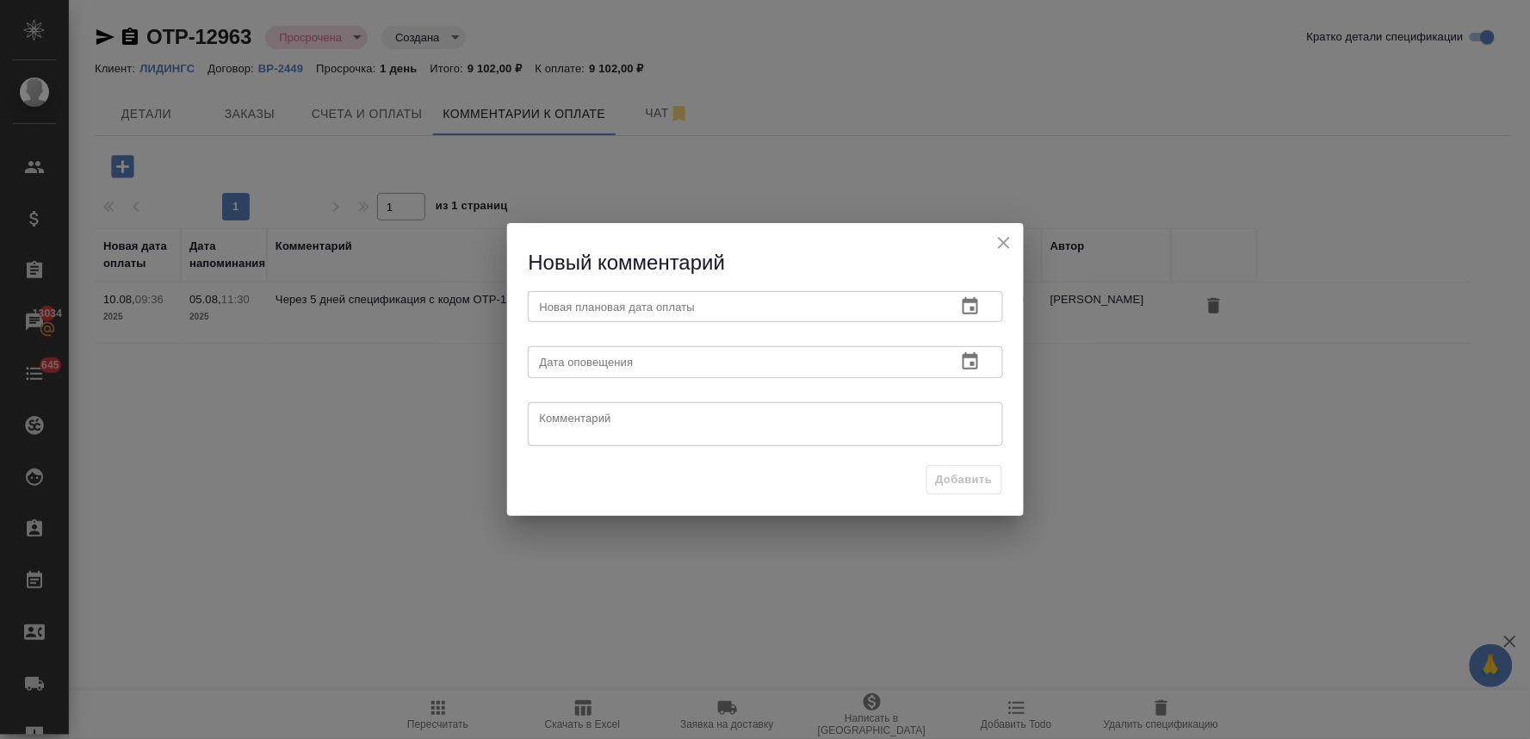
click at [981, 305] on button "button" at bounding box center [969, 306] width 41 height 41
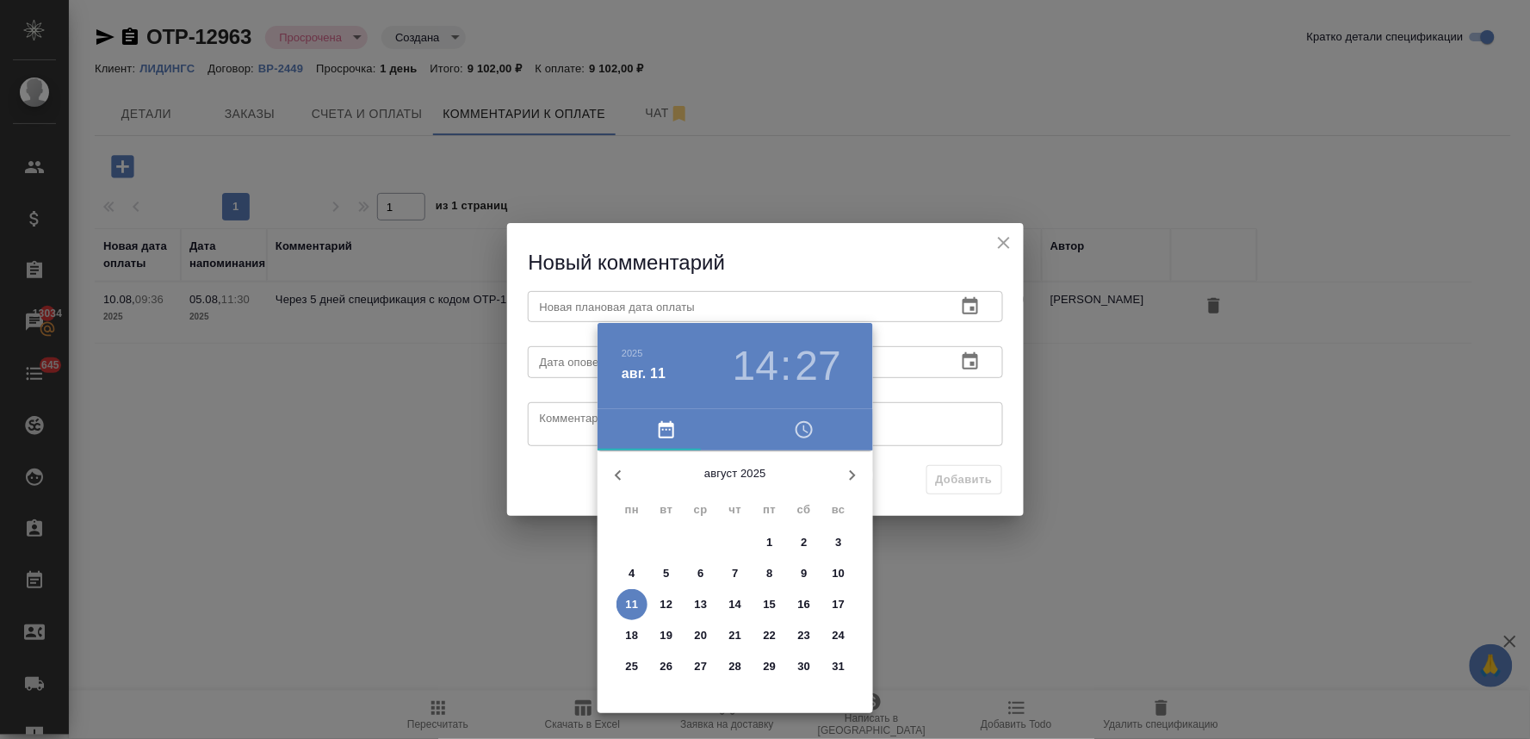
click at [733, 598] on p "14" at bounding box center [735, 604] width 13 height 17
type input "14.08.2025 14:27"
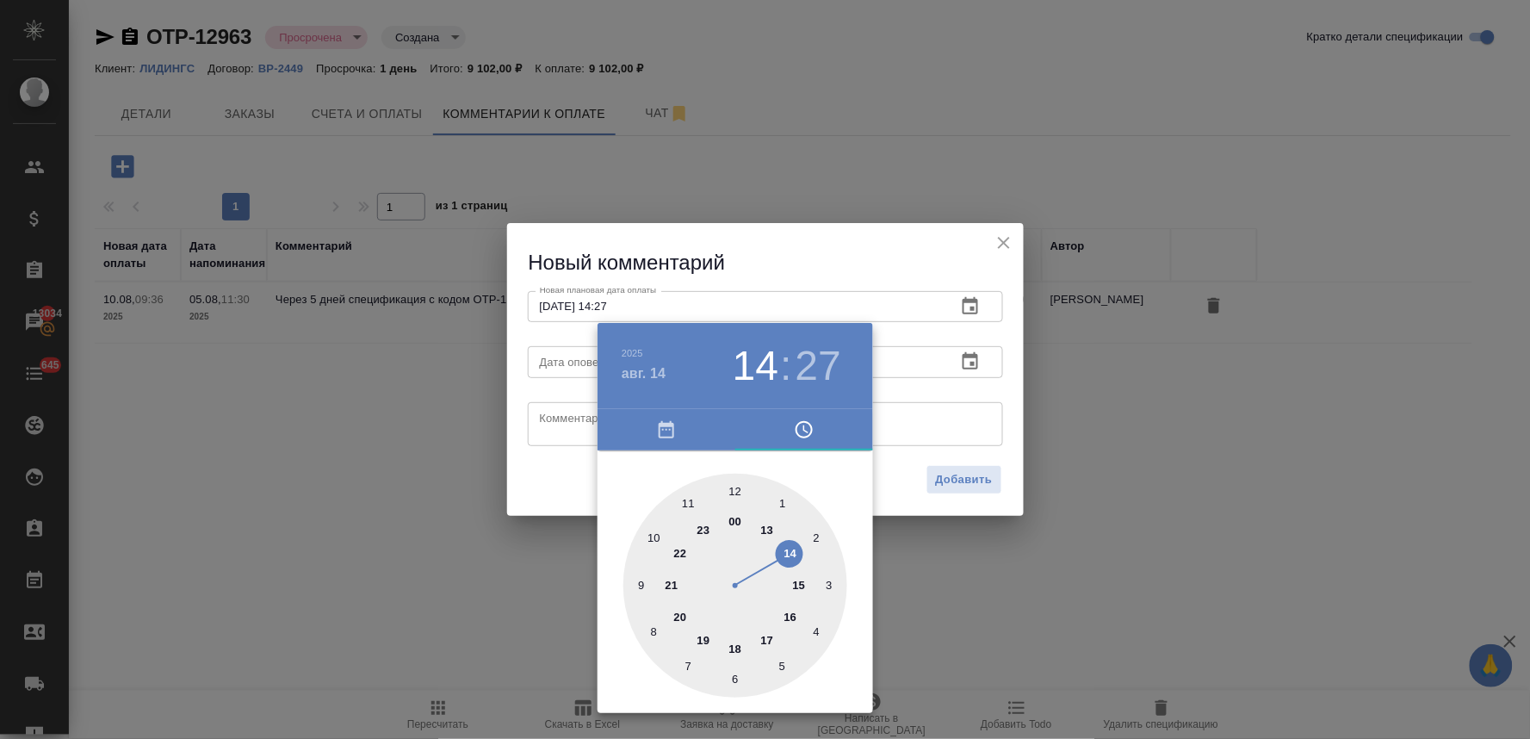
click at [547, 480] on div at bounding box center [765, 369] width 1530 height 739
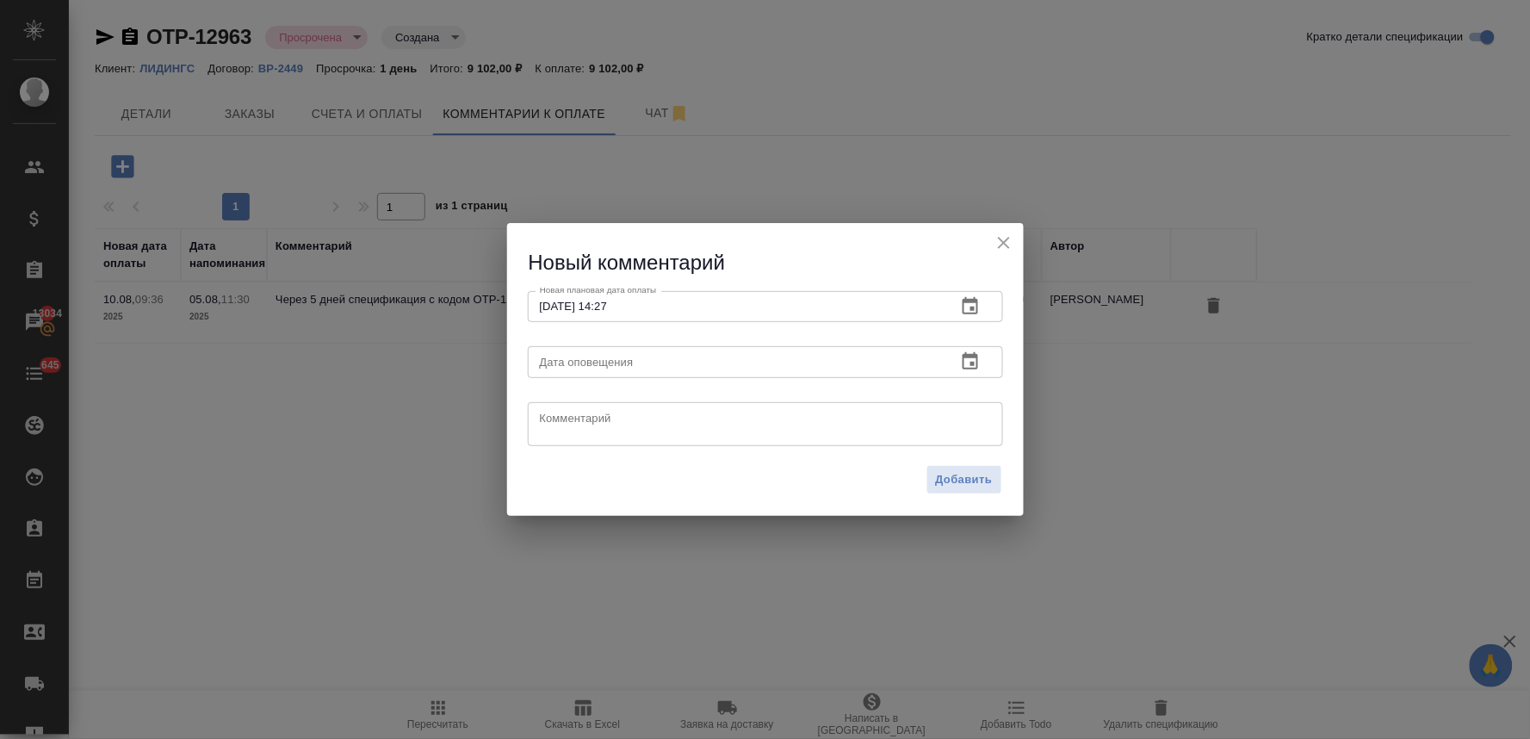
click at [569, 415] on textarea at bounding box center [765, 424] width 451 height 26
type textarea "уточняю"
click at [970, 473] on span "Добавить" at bounding box center [964, 480] width 57 height 20
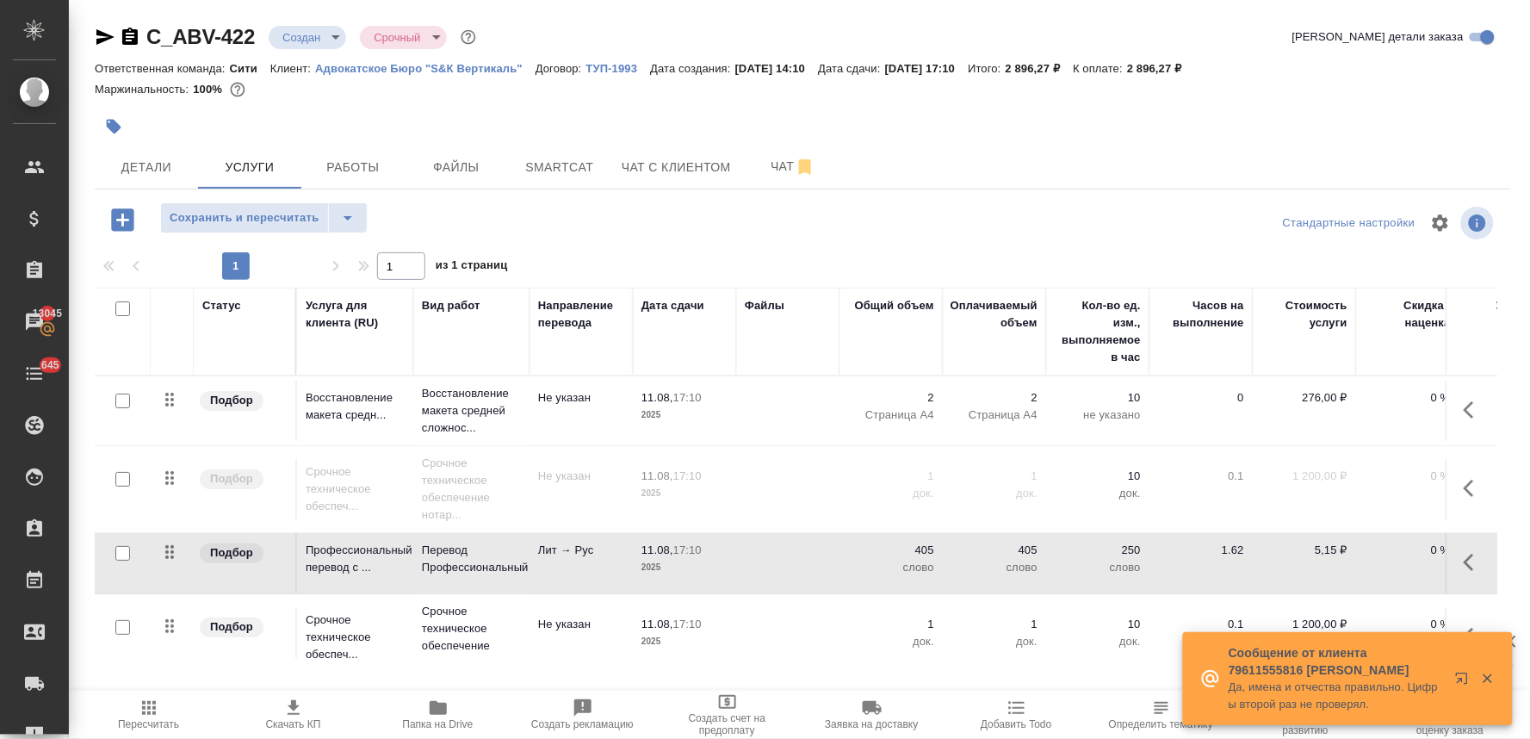
scroll to position [0, 219]
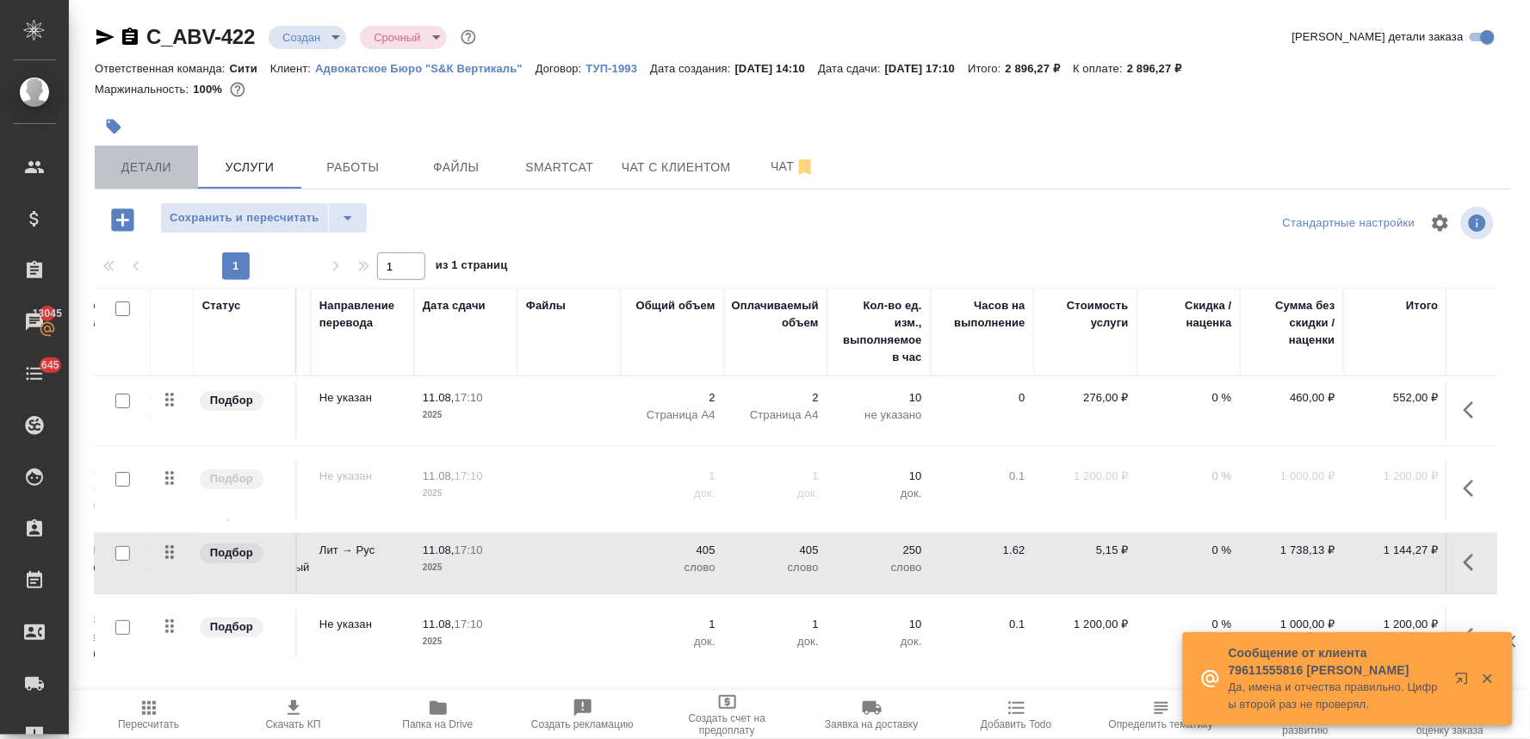
click at [135, 165] on span "Детали" at bounding box center [146, 168] width 83 height 22
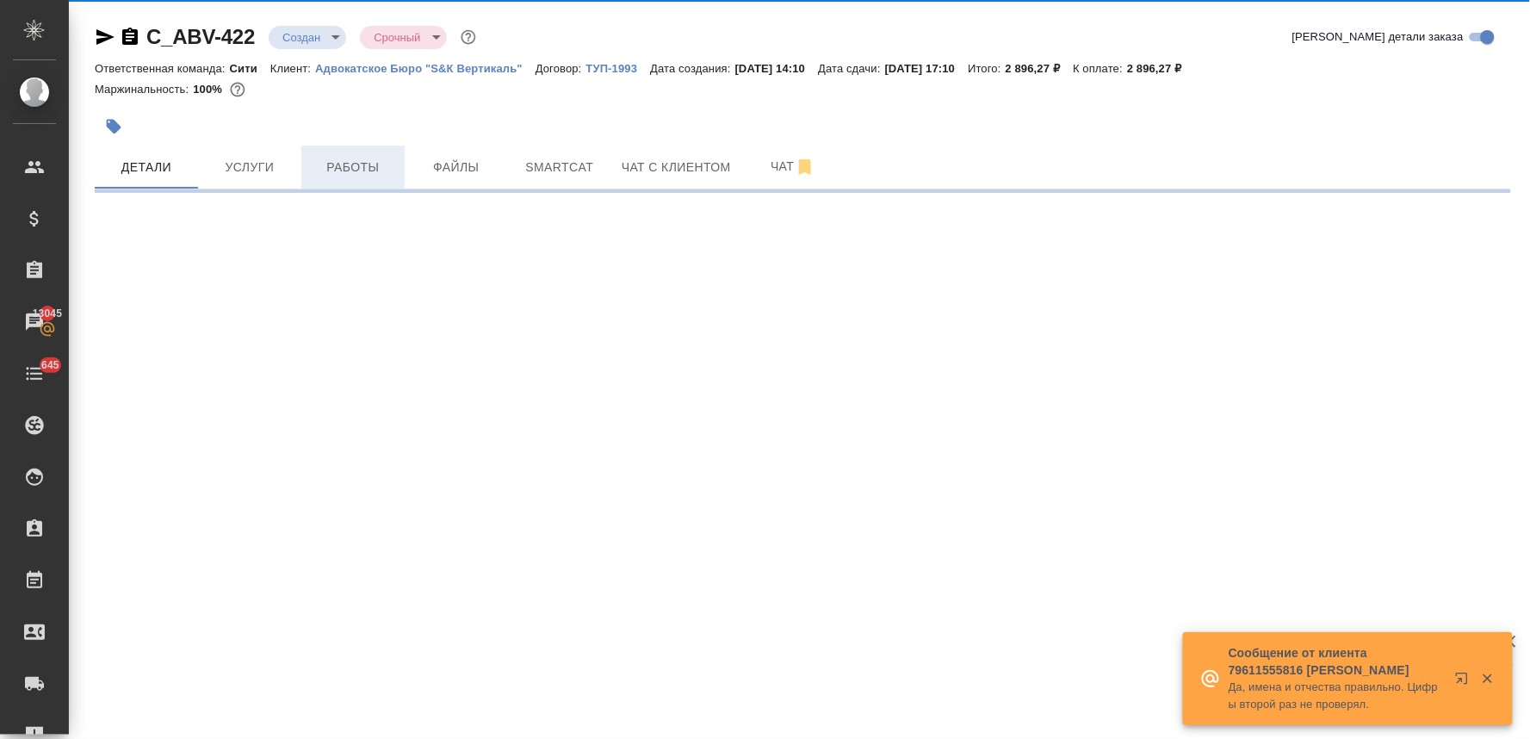
select select "RU"
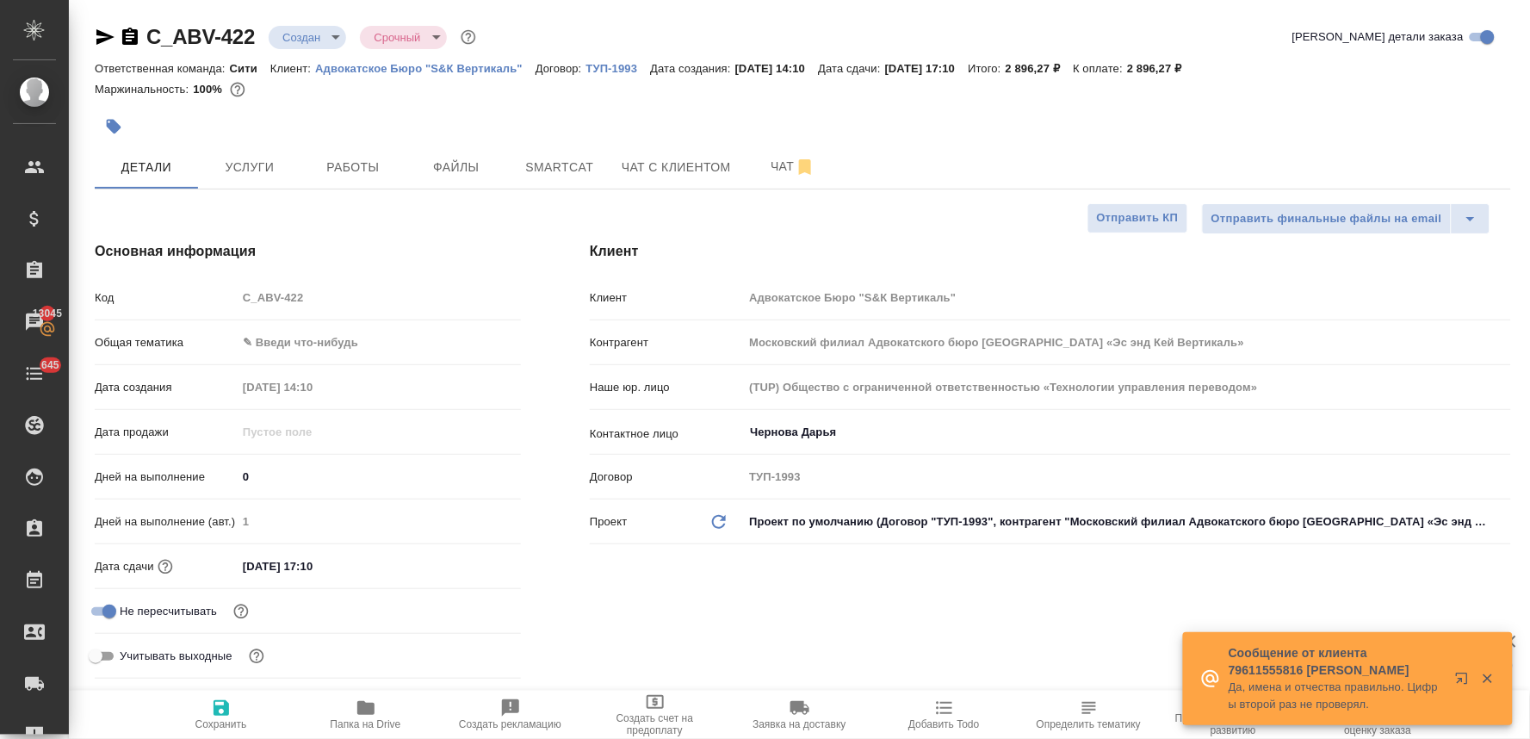
type textarea "x"
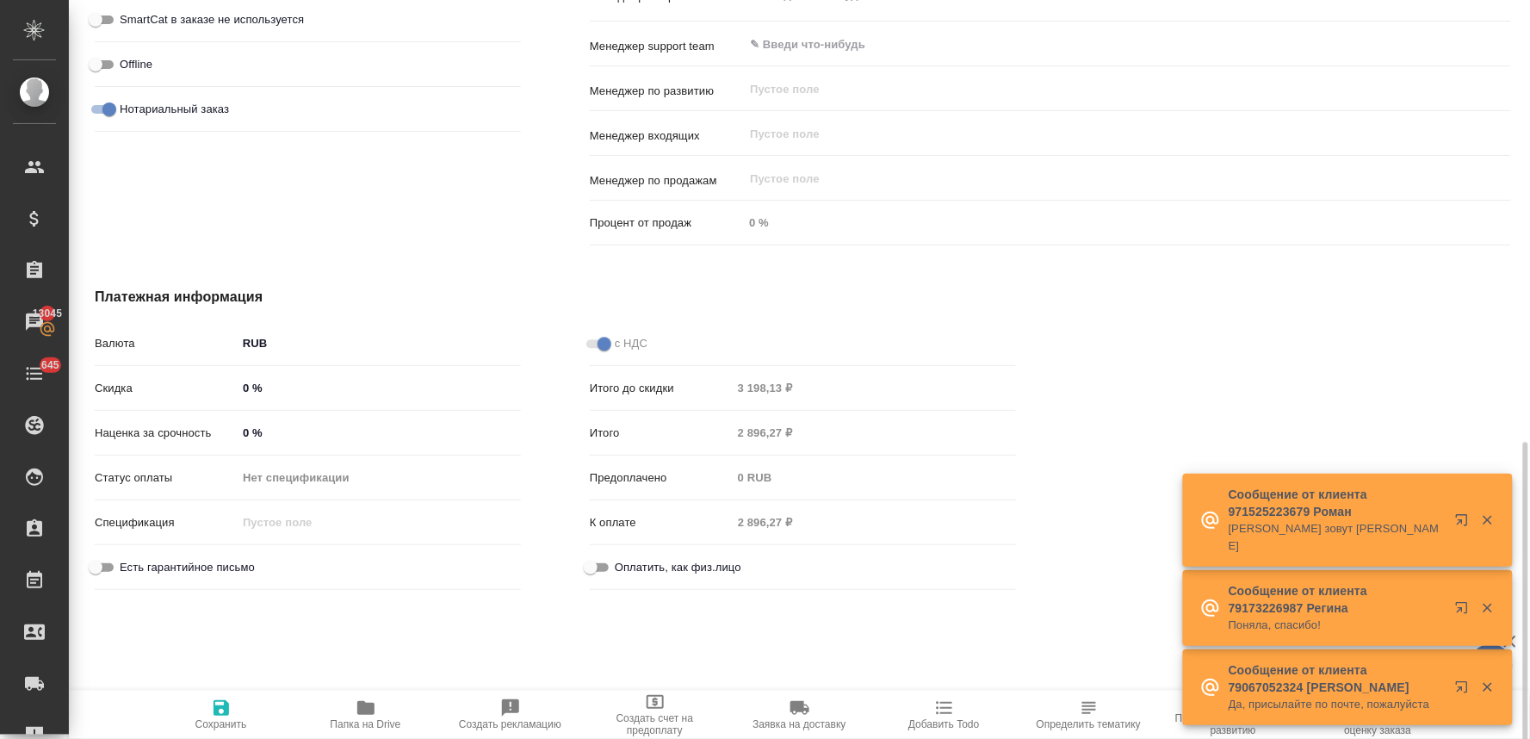
click at [621, 561] on span "Оплатить, как физ.лицо" at bounding box center [678, 567] width 127 height 17
click at [621, 561] on input "Оплатить, как физ.лицо" at bounding box center [591, 567] width 62 height 21
checkbox input "true"
type textarea "x"
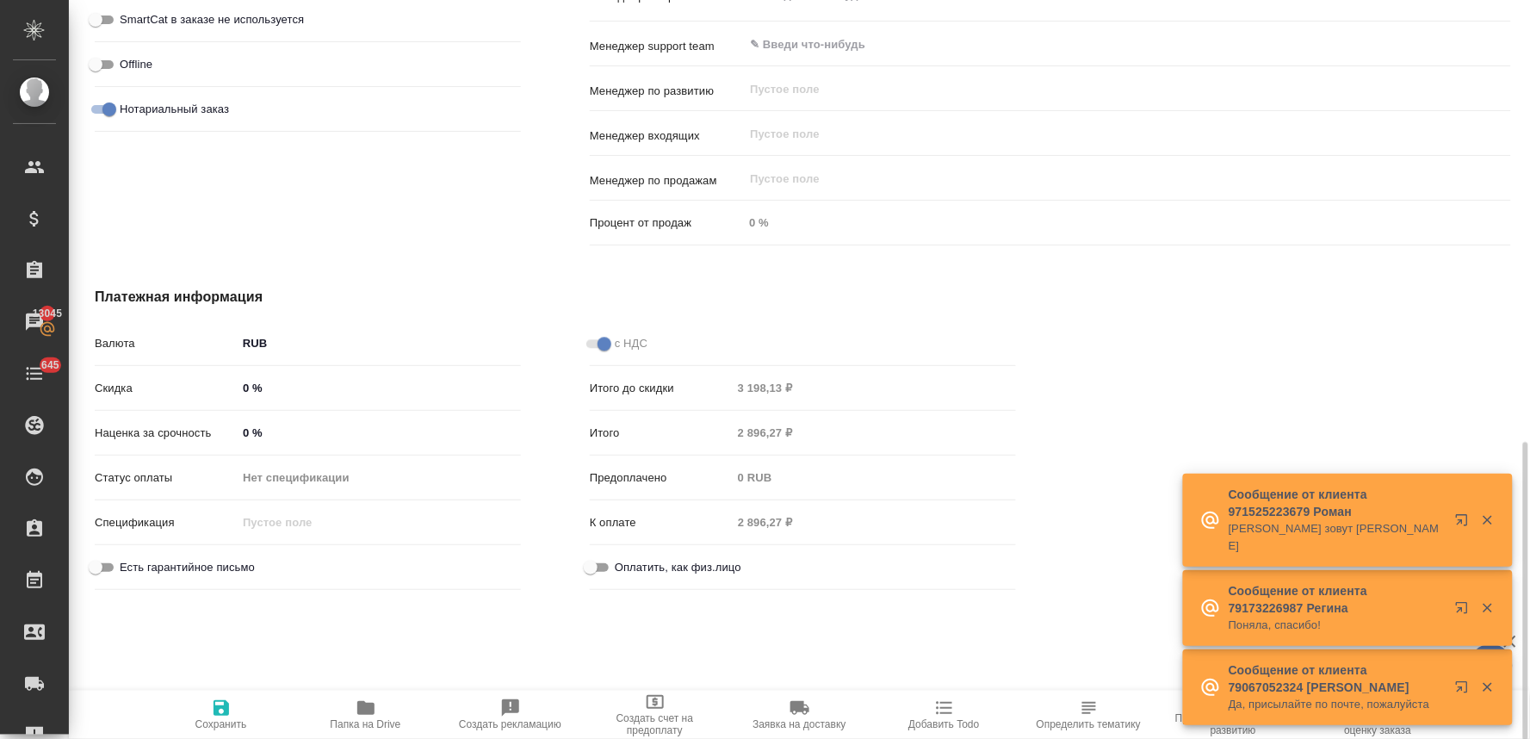
type textarea "x"
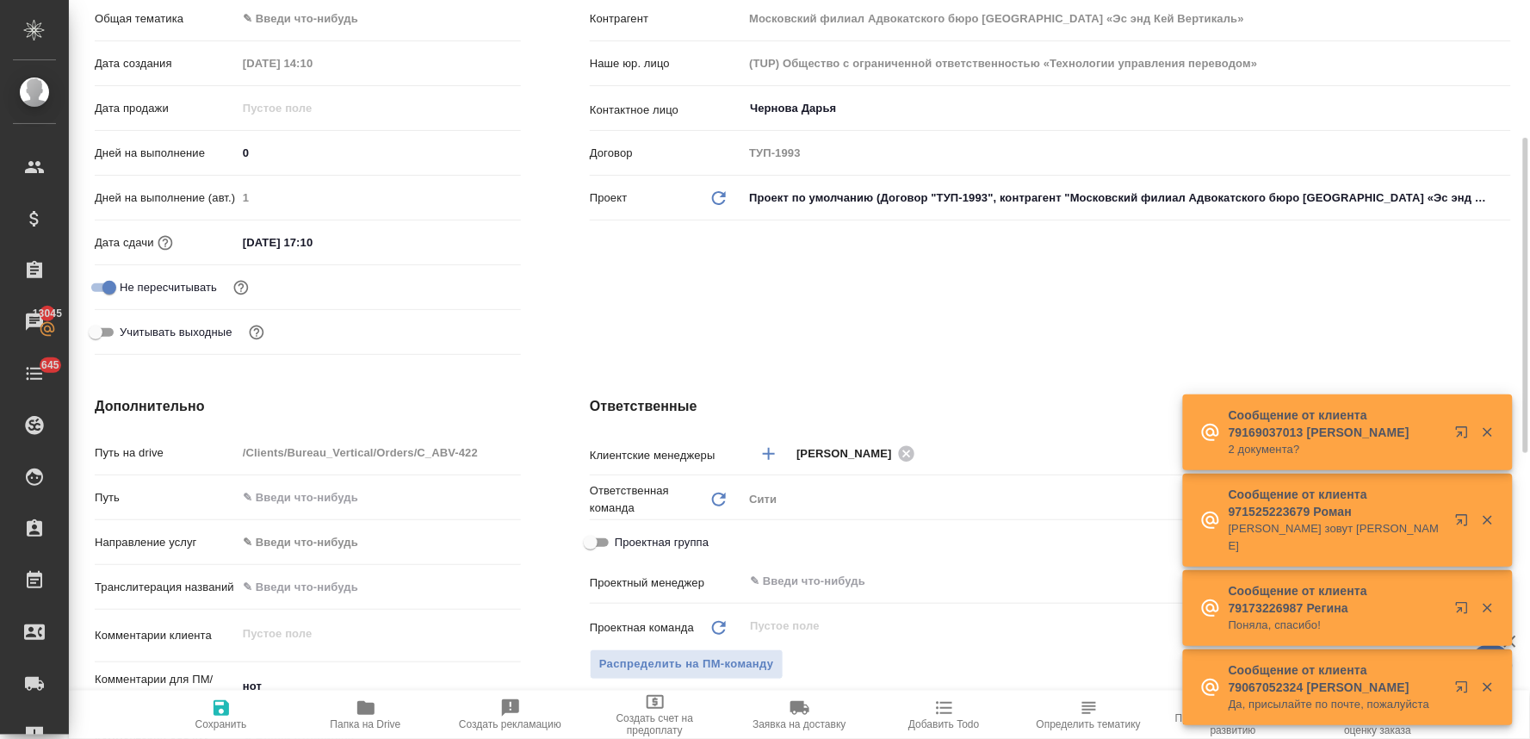
scroll to position [419, 0]
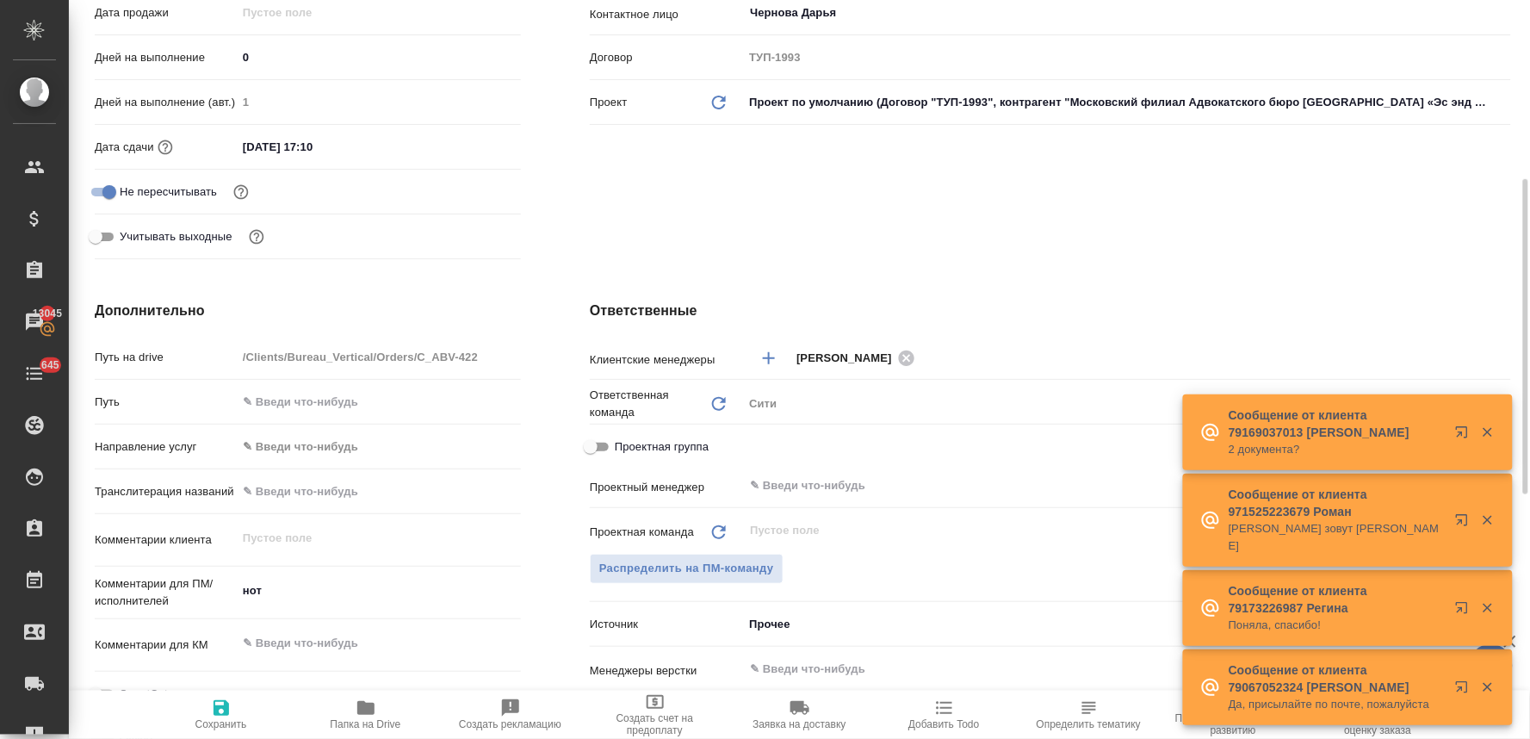
type textarea "x"
click at [311, 592] on textarea "нот" at bounding box center [379, 591] width 282 height 29
type textarea "нот"
type textarea "x"
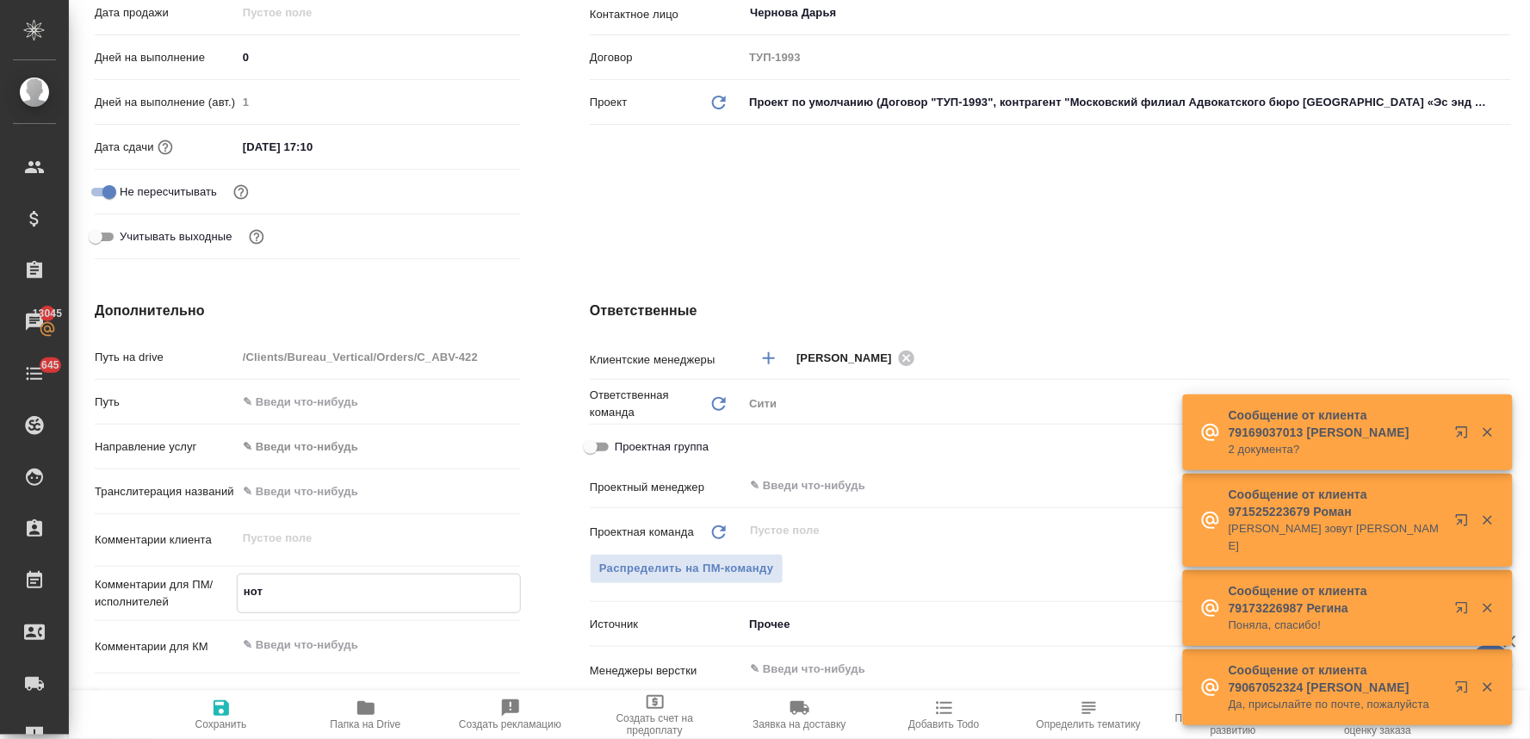
type textarea "x"
type textarea "нот"
type textarea "x"
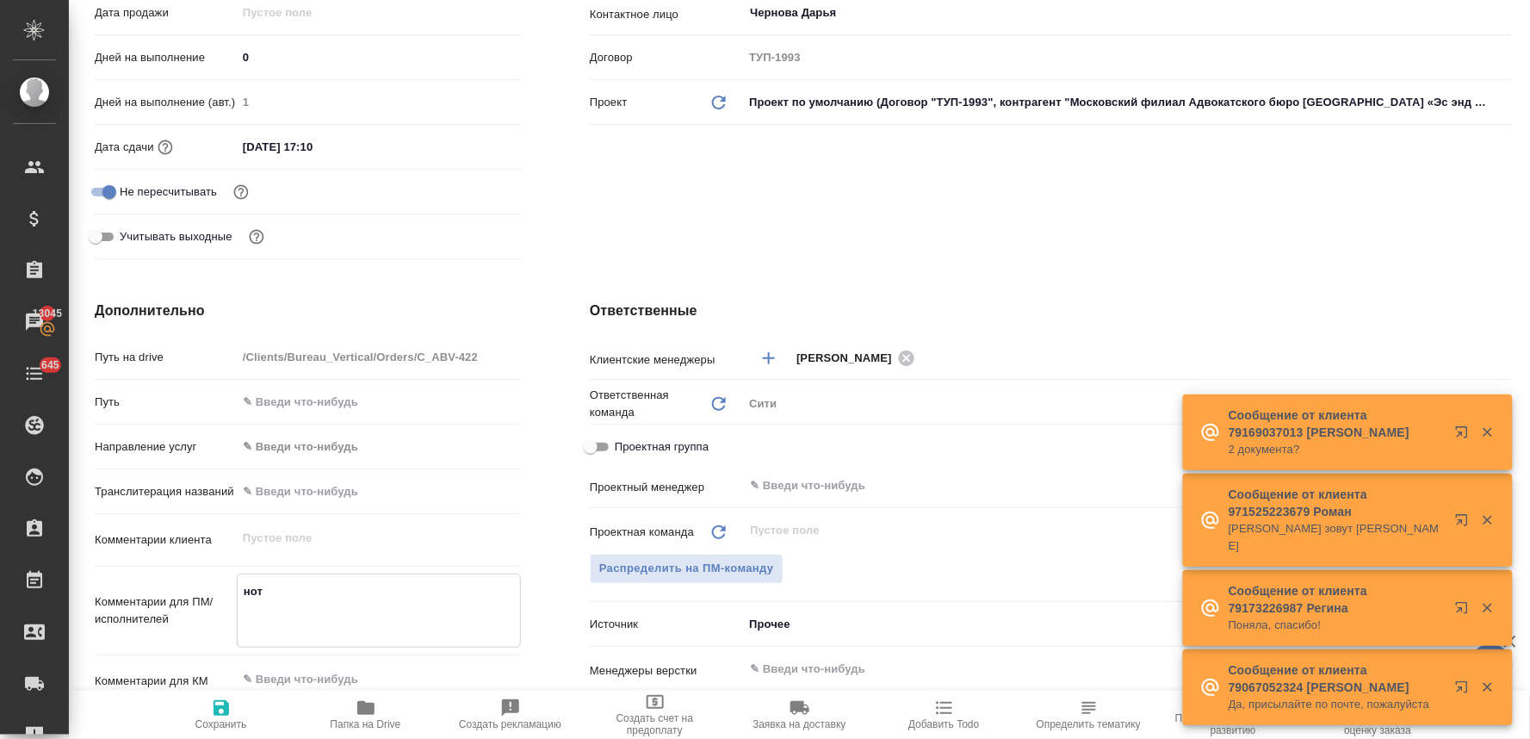
type textarea "x"
type textarea "нот п"
type textarea "x"
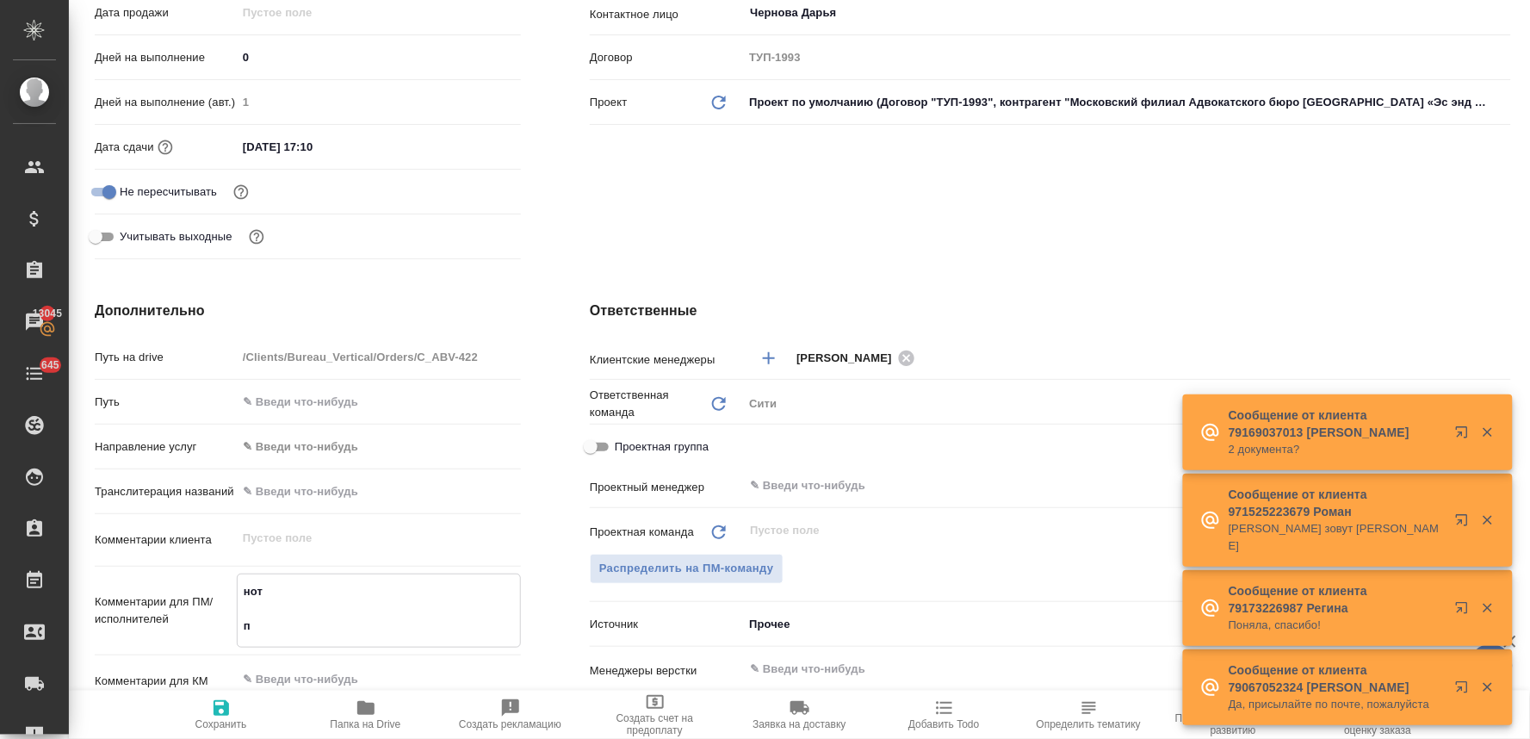
type textarea "нот пе"
type textarea "x"
type textarea "нот пер"
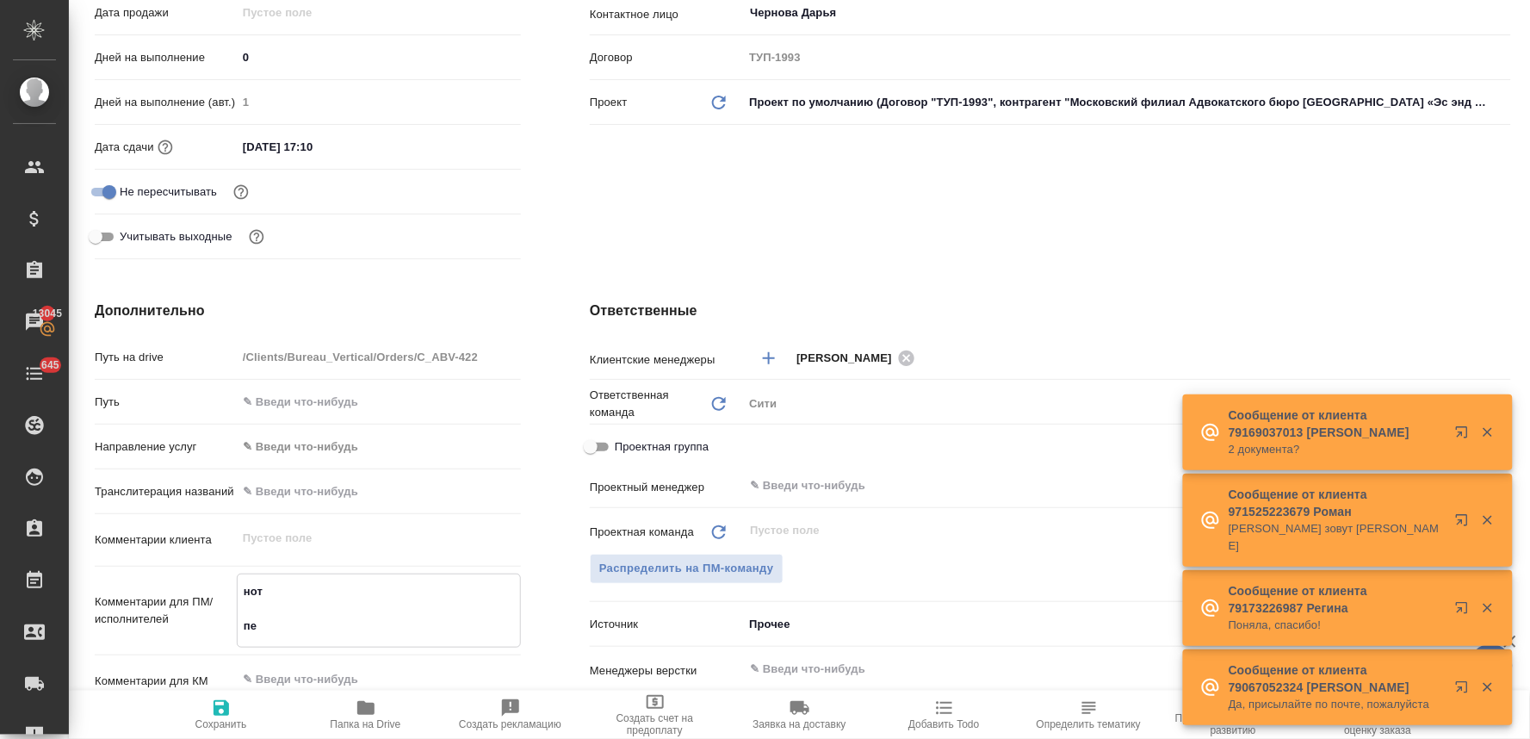
type textarea "x"
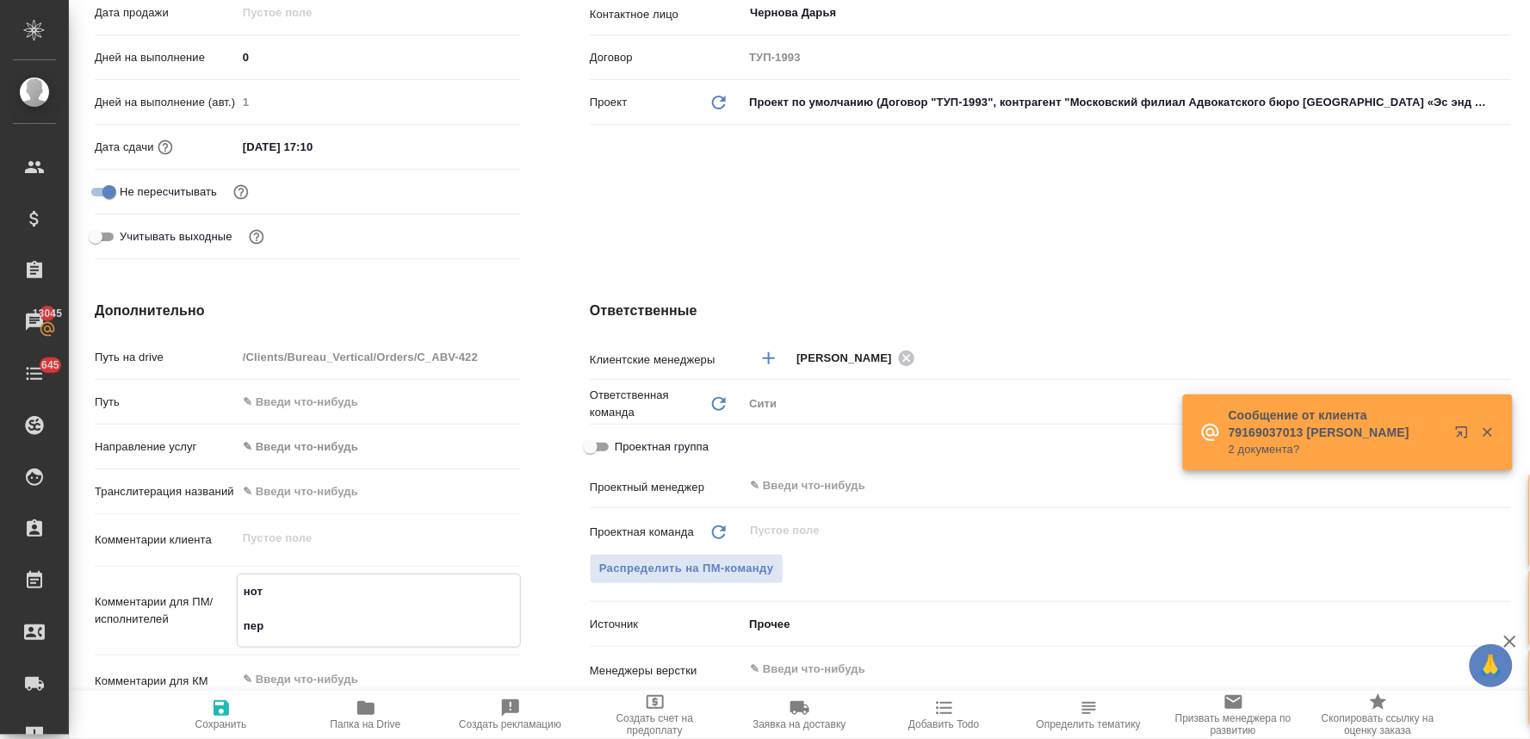
type textarea "x"
type textarea "нот пере"
type textarea "x"
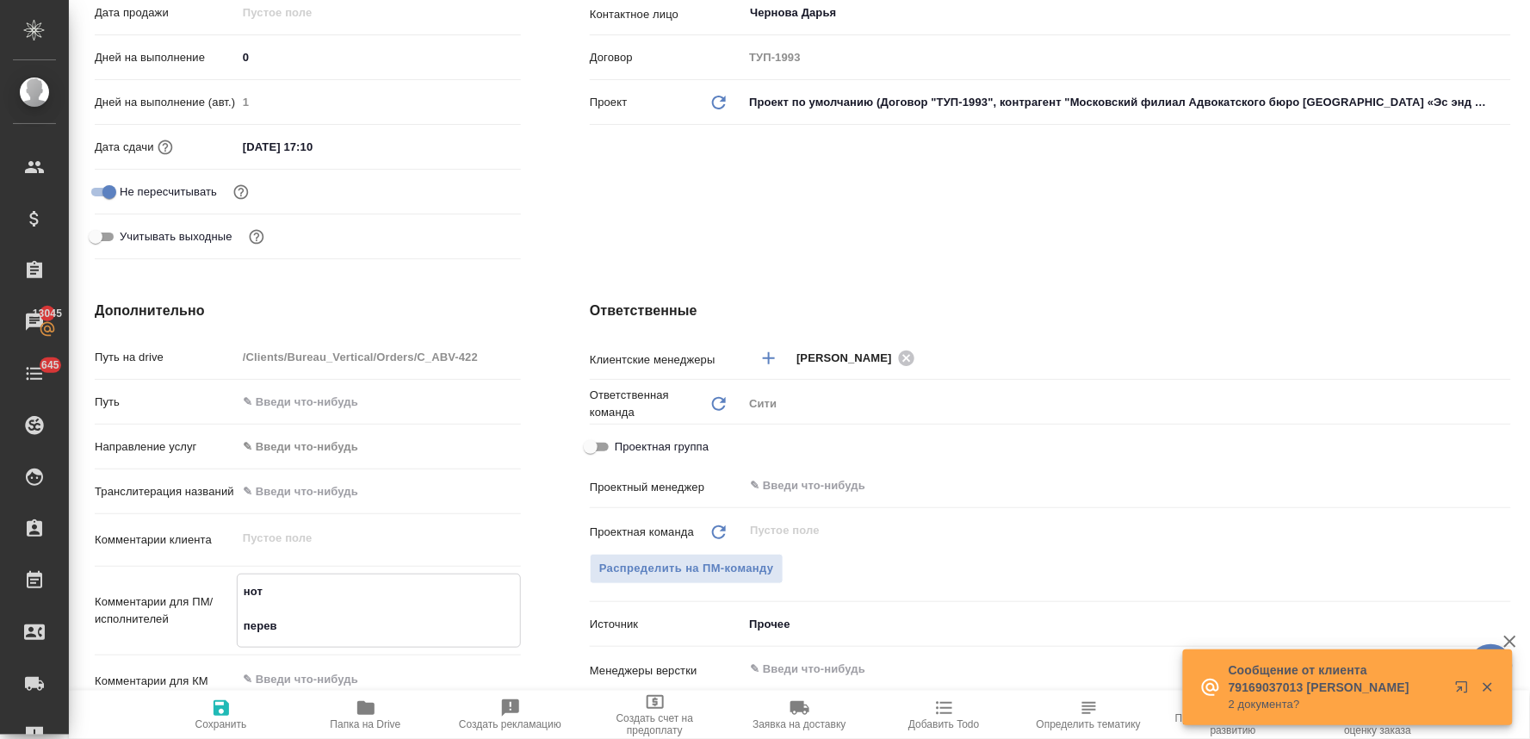
type textarea "нот перево"
type textarea "x"
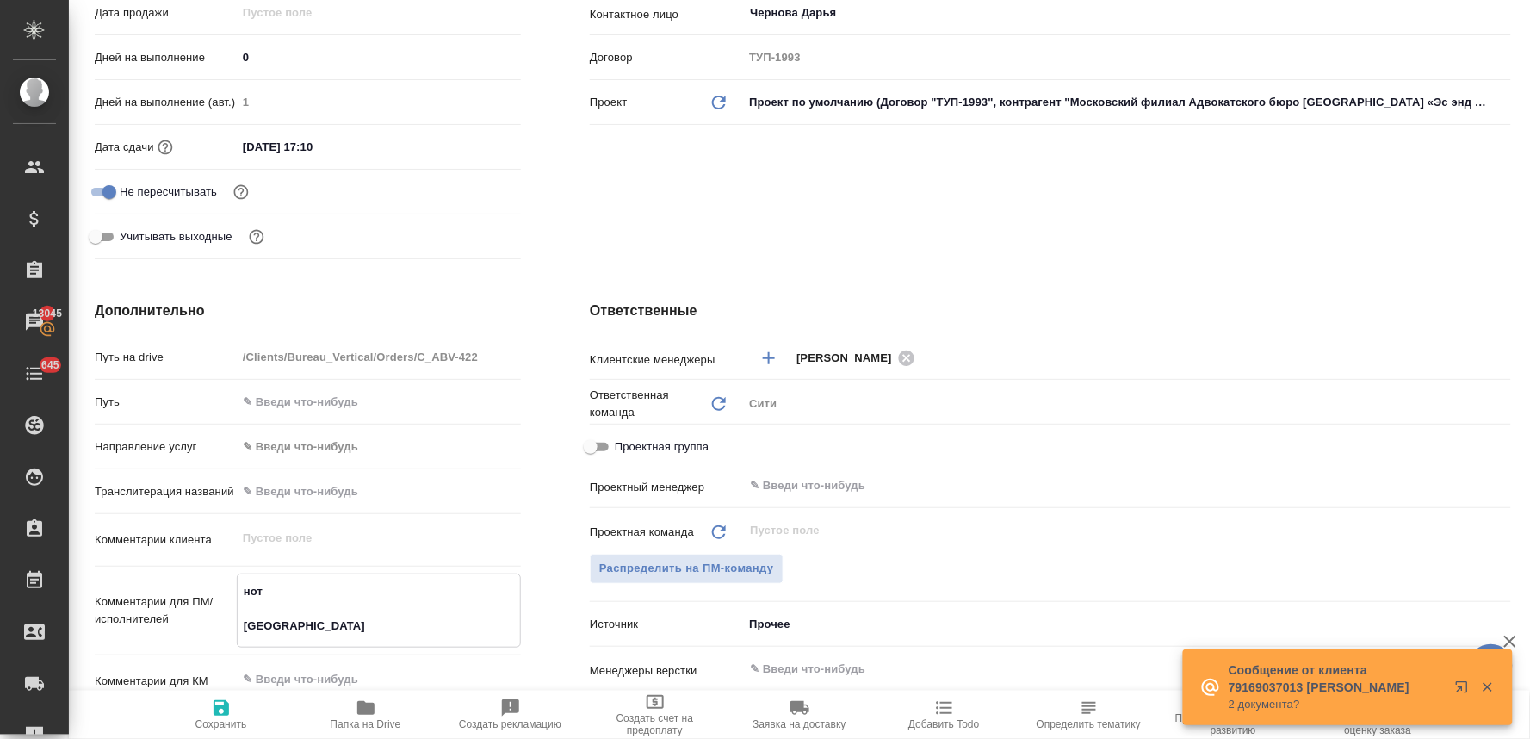
type textarea "нот перевод"
type textarea "x"
type textarea "нот переводи"
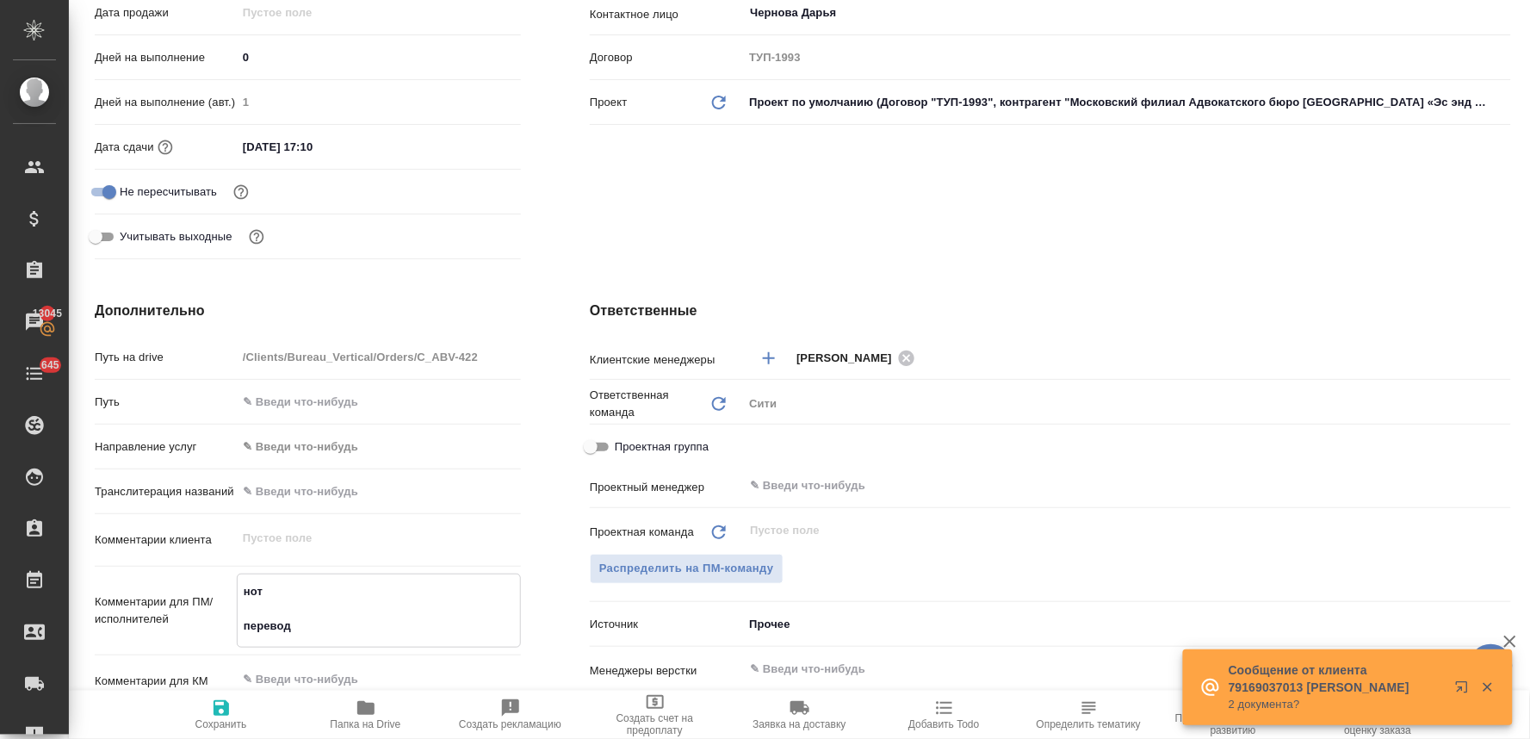
type textarea "x"
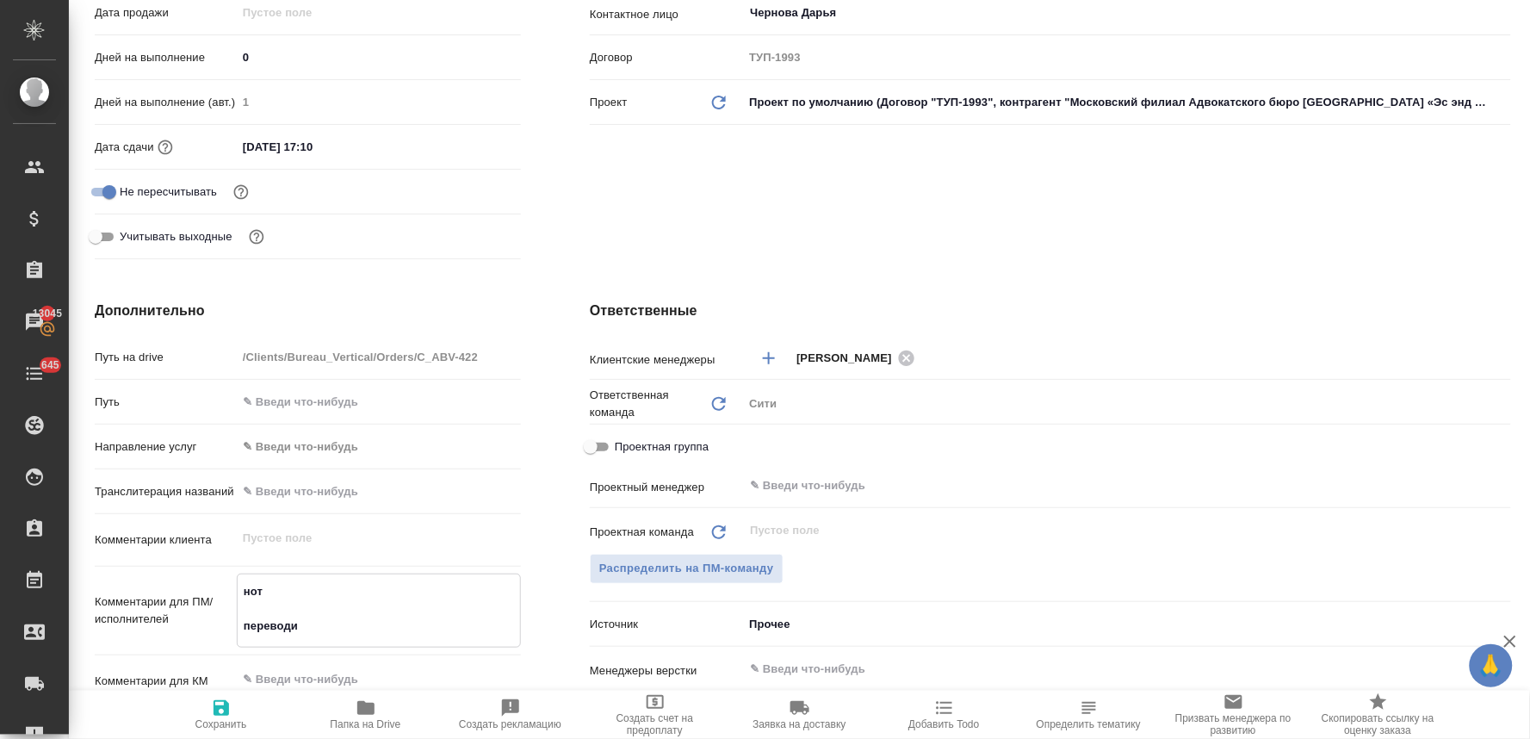
type textarea "x"
type textarea "нот переводил"
type textarea "x"
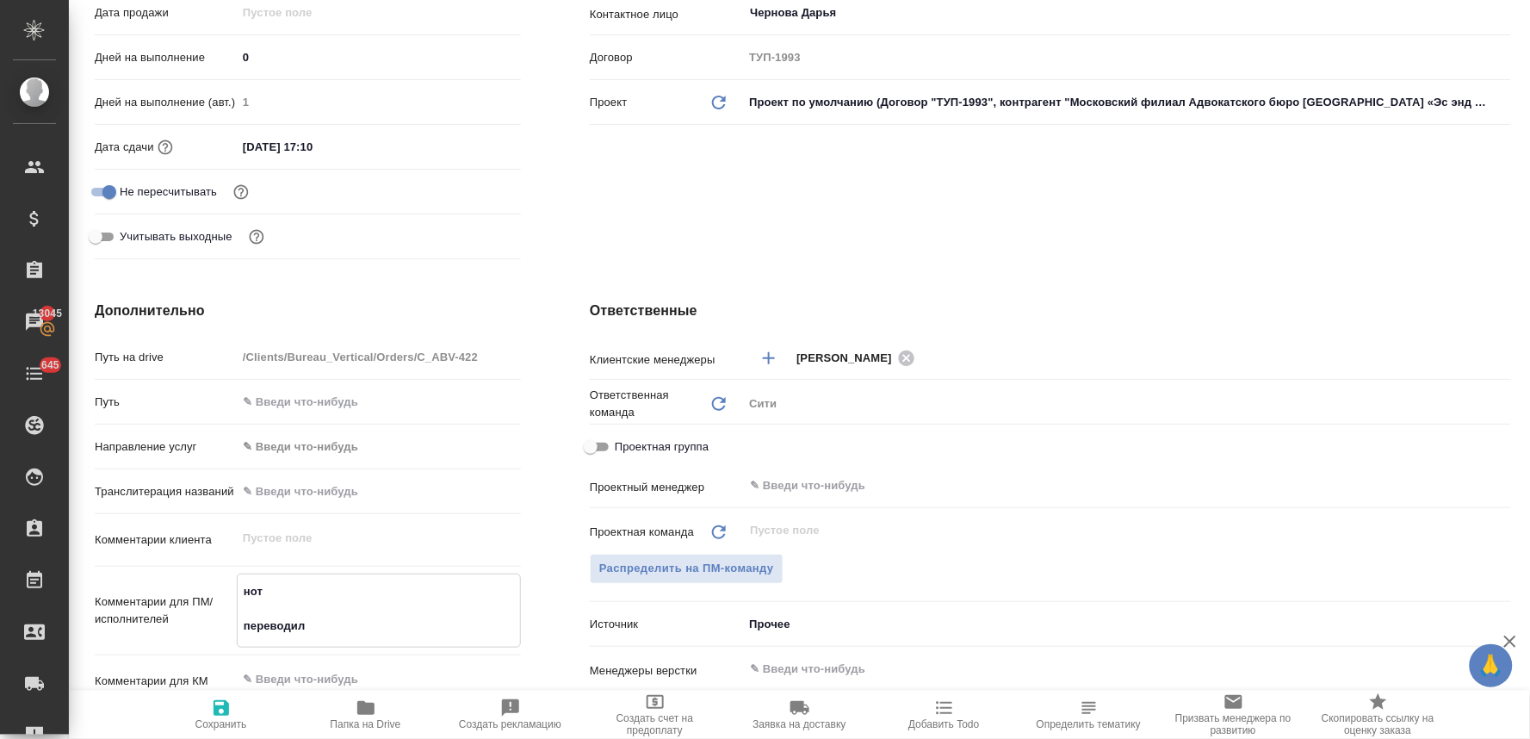
type textarea "нот переводили"
type textarea "x"
type textarea "нот переводили"
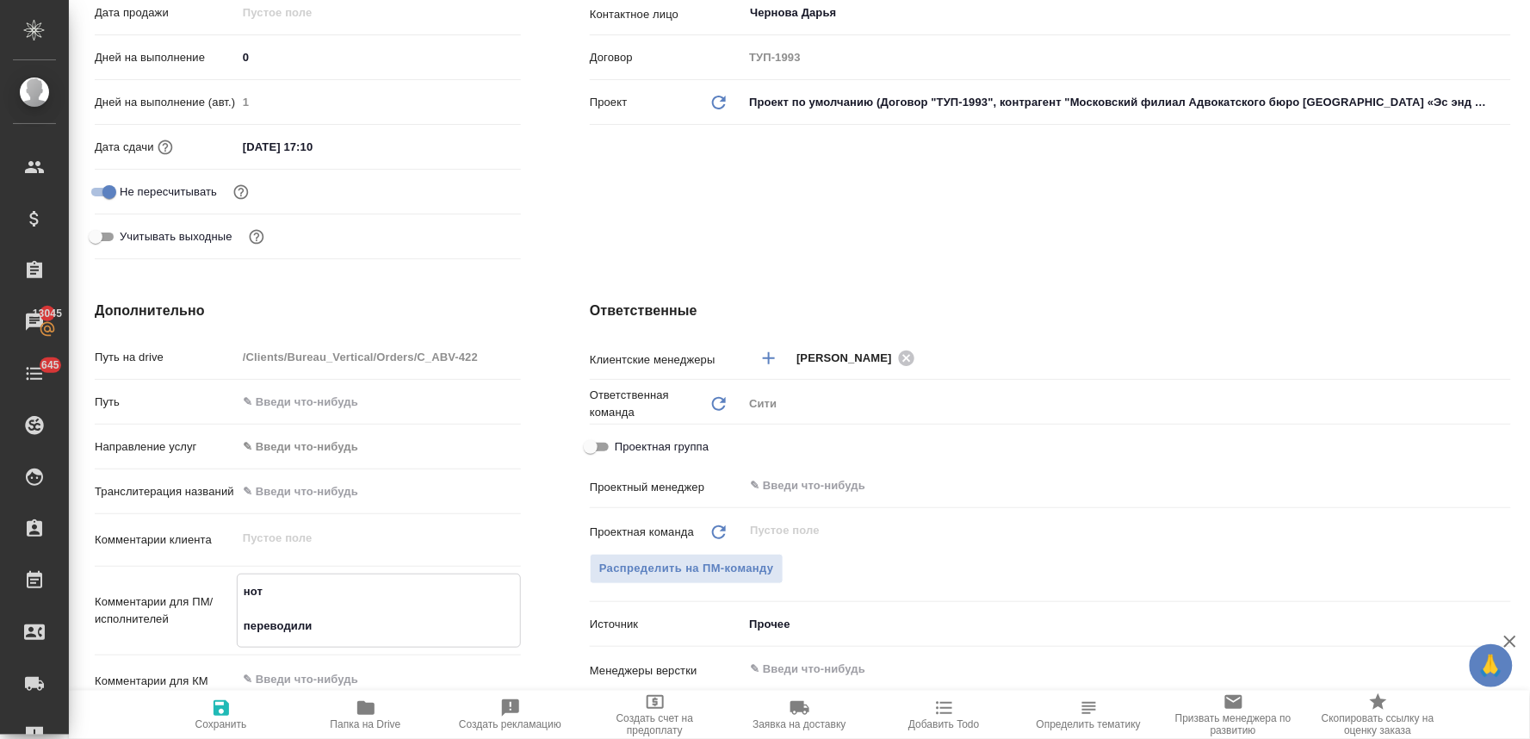
type textarea "x"
type textarea "нот переводили а"
type textarea "x"
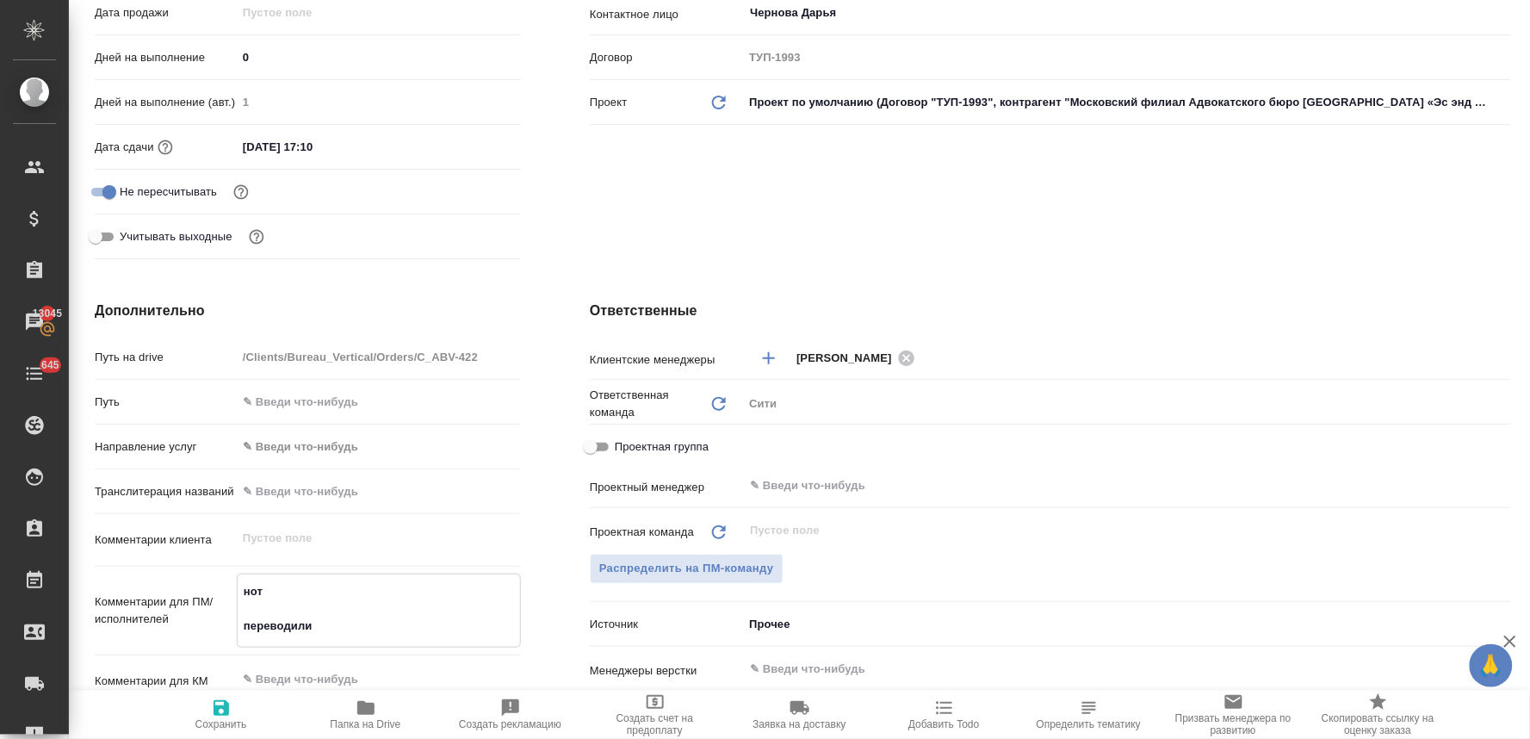
type textarea "x"
type textarea "нот переводили ан"
type textarea "x"
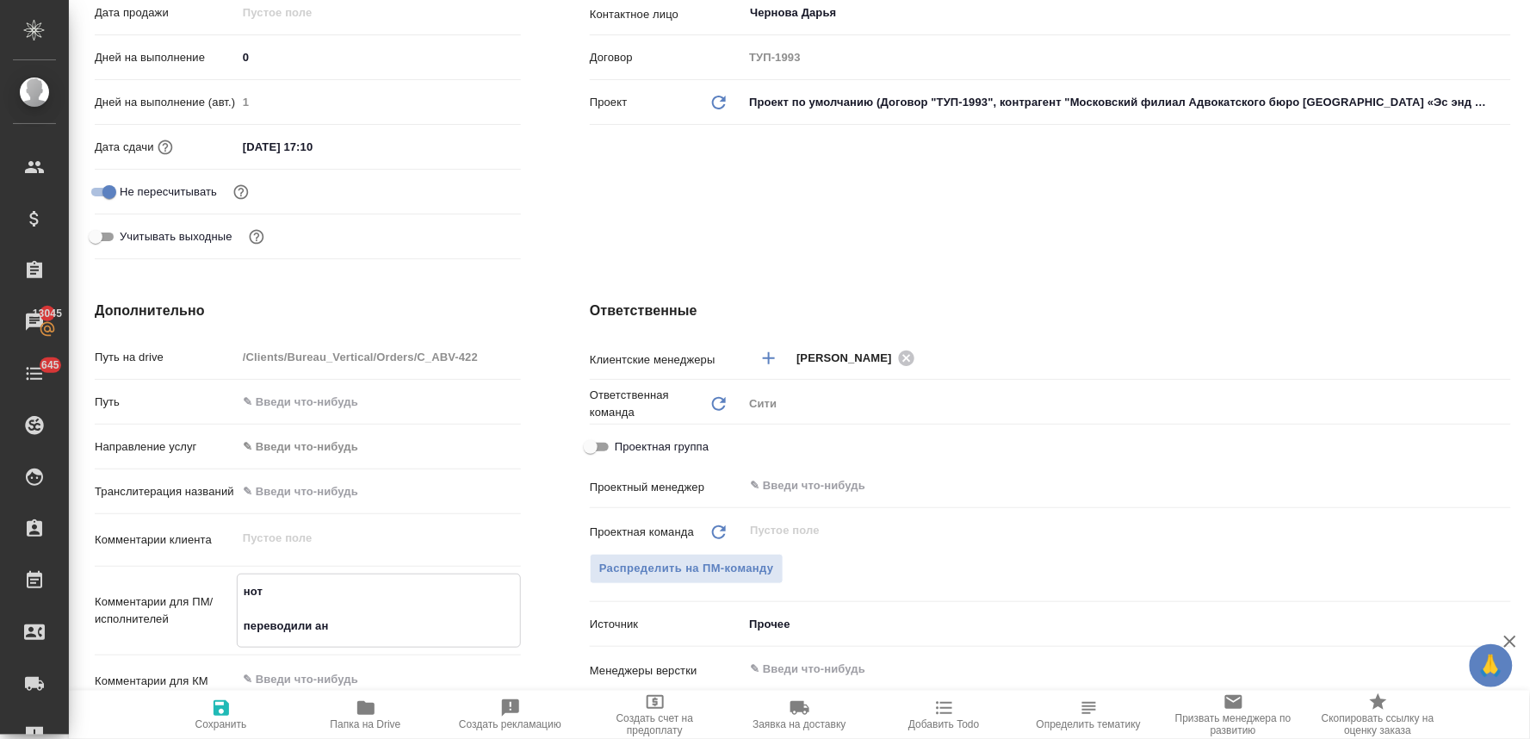
type textarea "нот переводили ана"
type textarea "x"
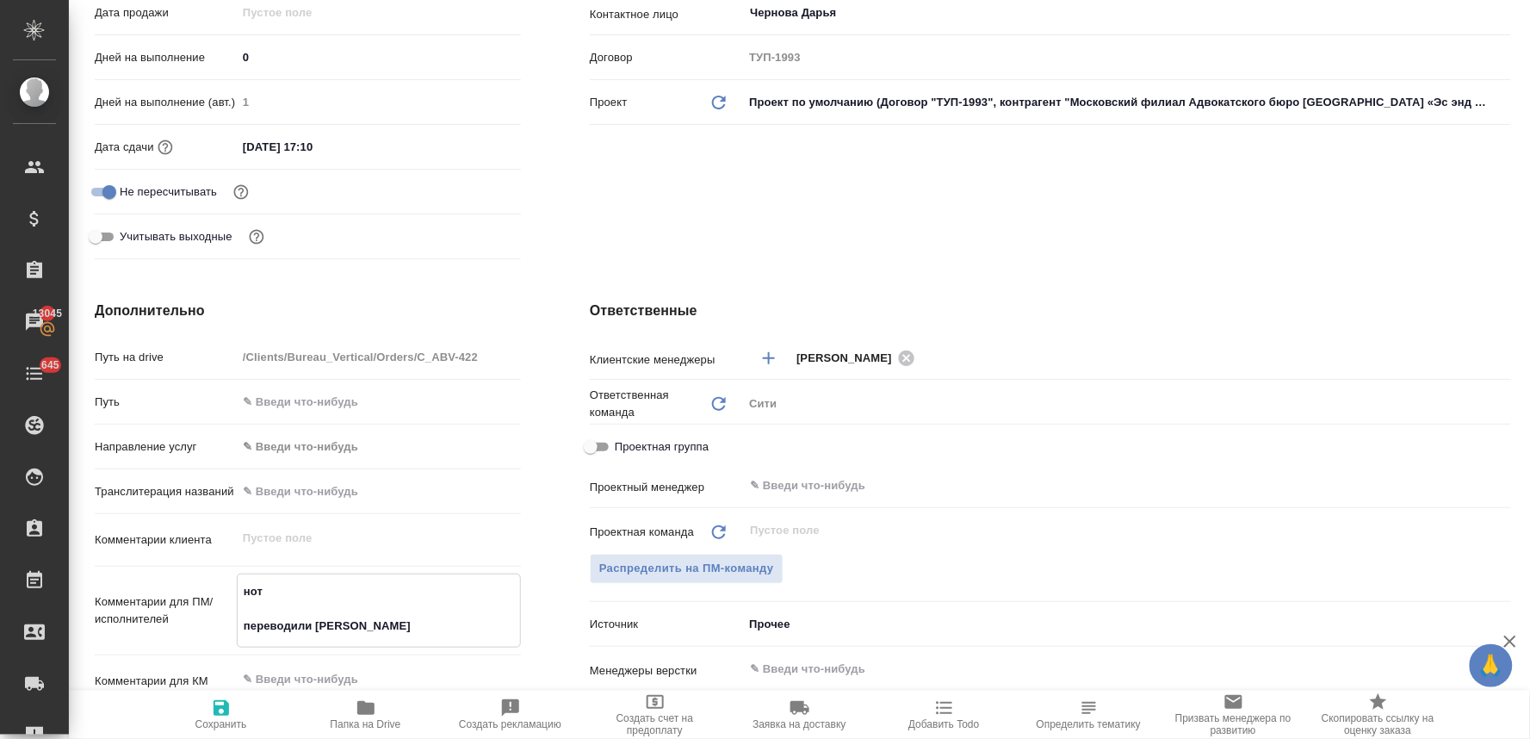
type textarea "нот переводили анал"
type textarea "x"
type textarea "нот переводили анало"
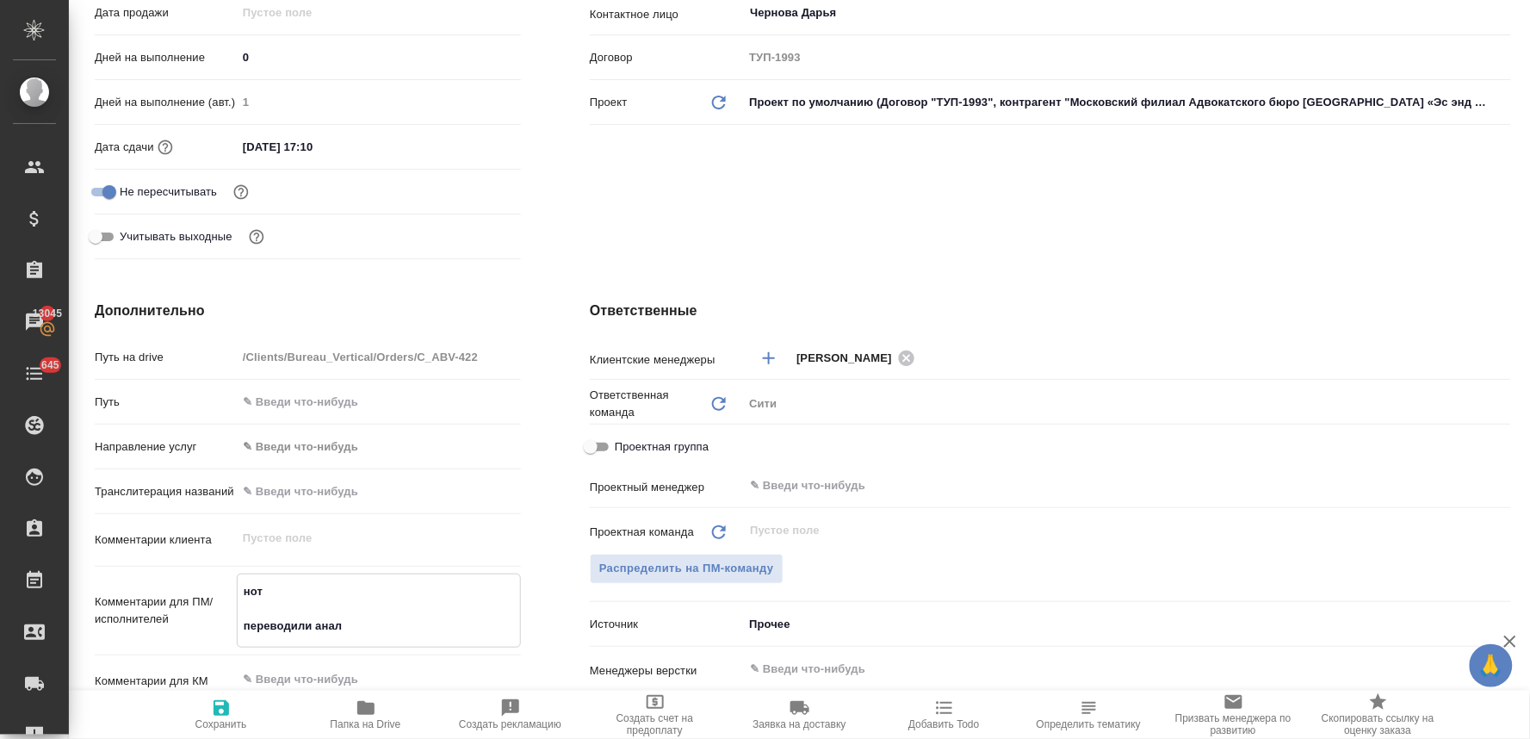
type textarea "x"
type textarea "нот переводили аналог"
type textarea "x"
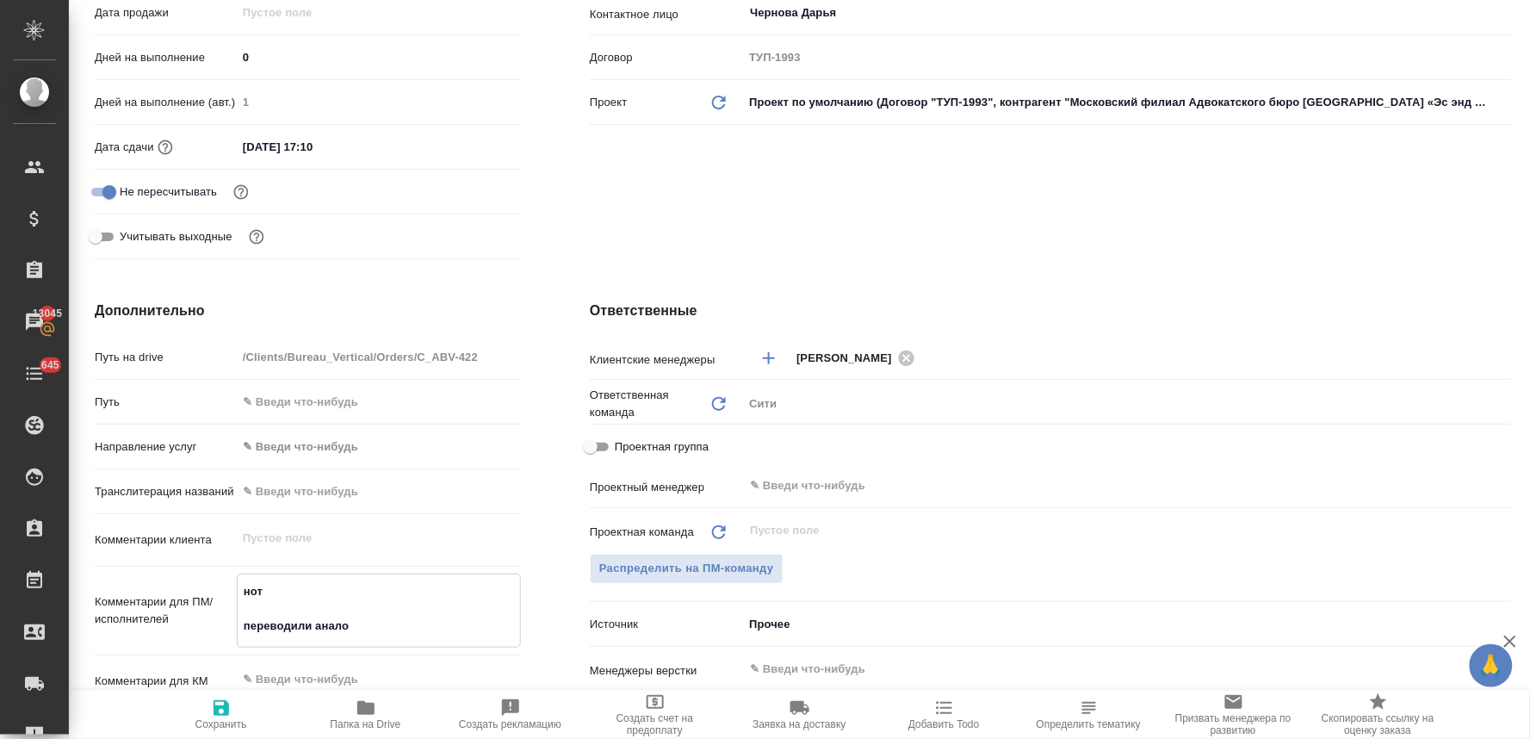
type textarea "x"
type textarea "нот переводили аналоги"
type textarea "x"
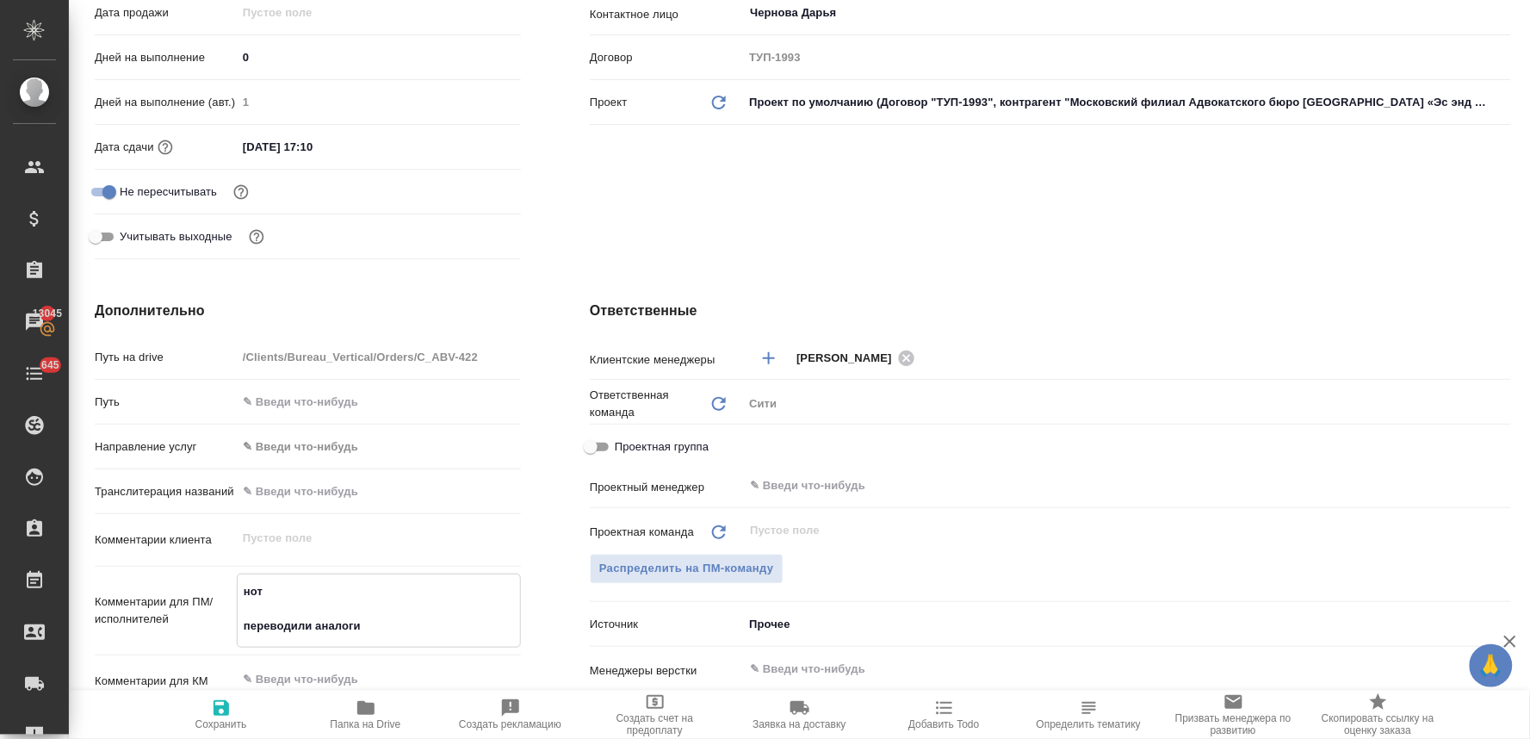
type textarea "x"
type textarea "нот переводили аналогич"
type textarea "x"
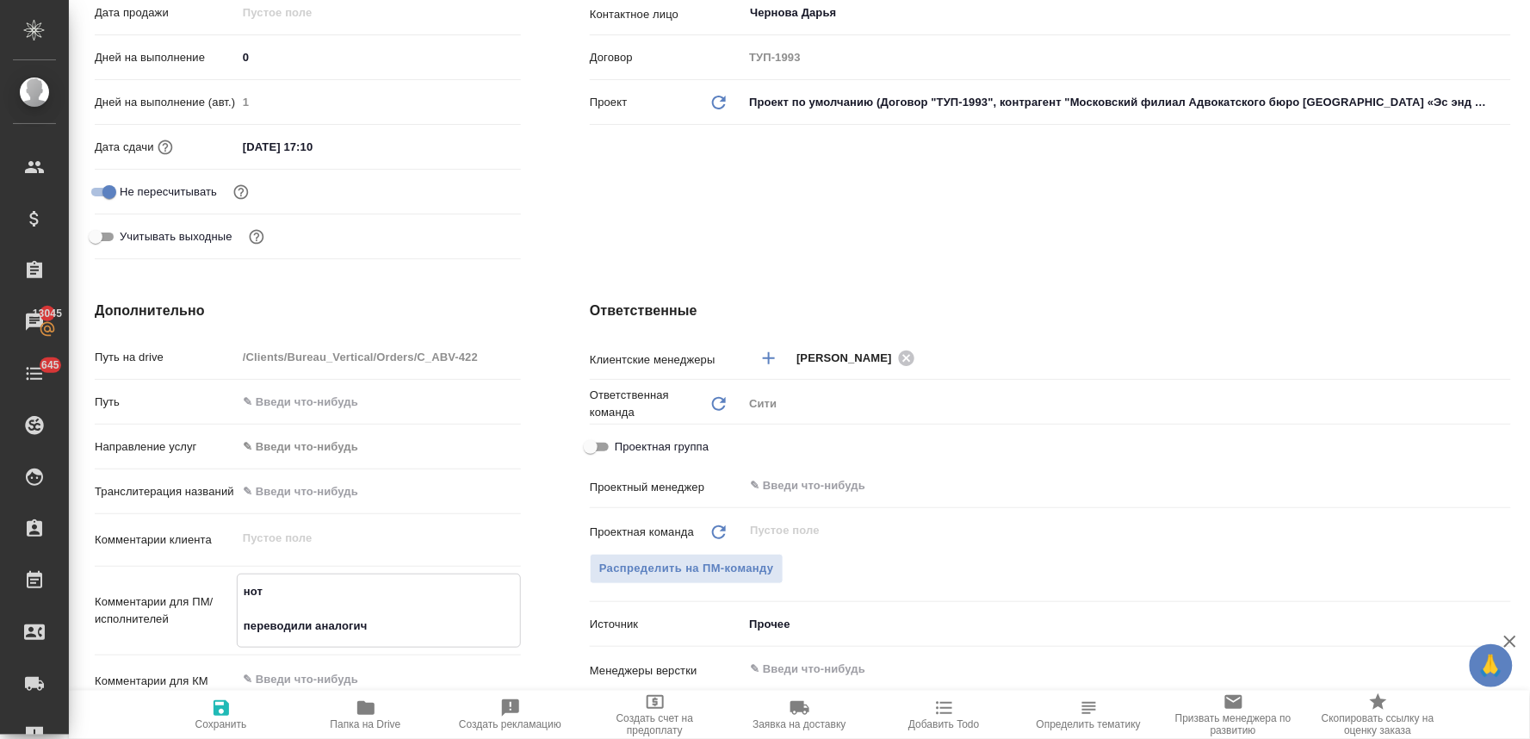
type textarea "нот переводили аналогичн"
type textarea "x"
type textarea "нот переводили аналогичну"
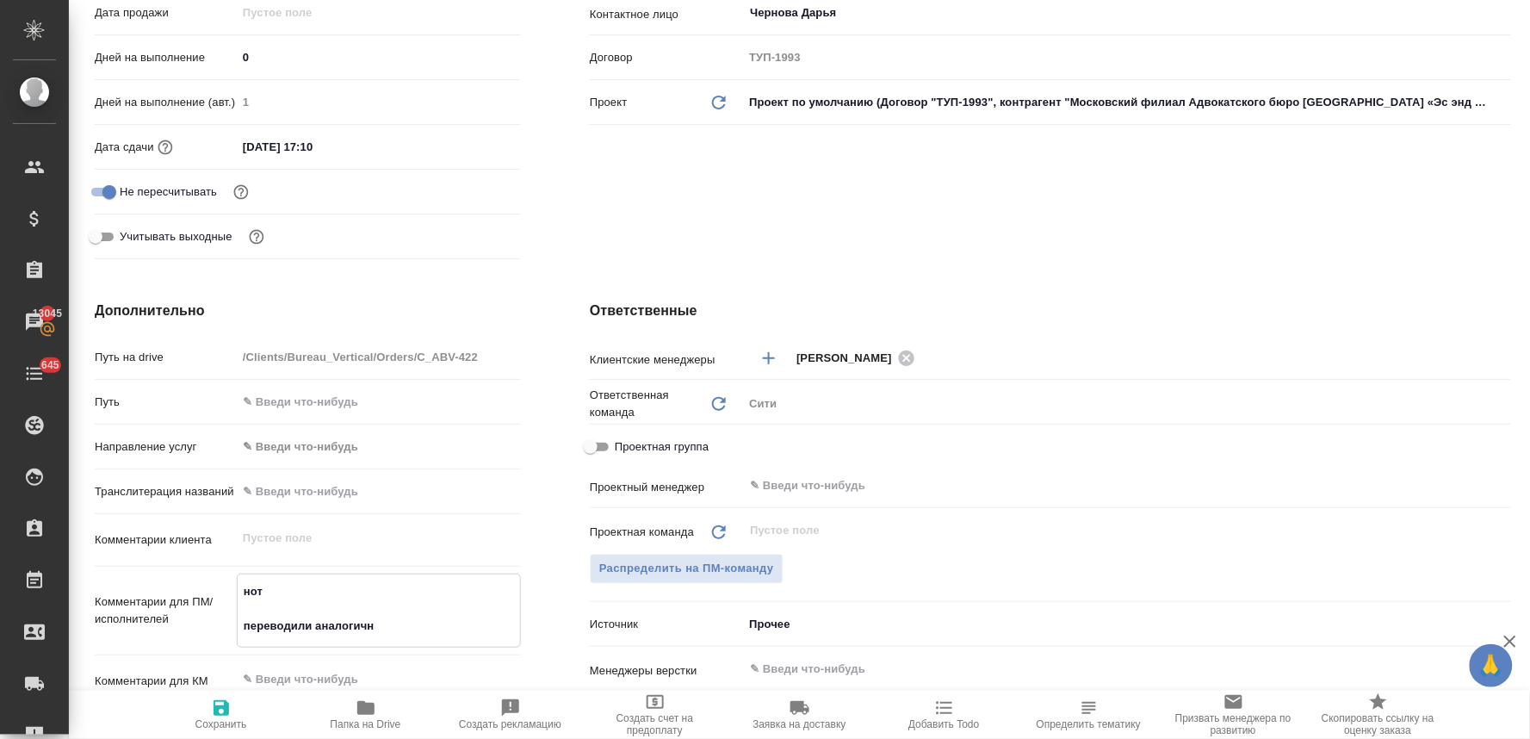
type textarea "x"
type textarea "нот переводили аналогичную"
type textarea "x"
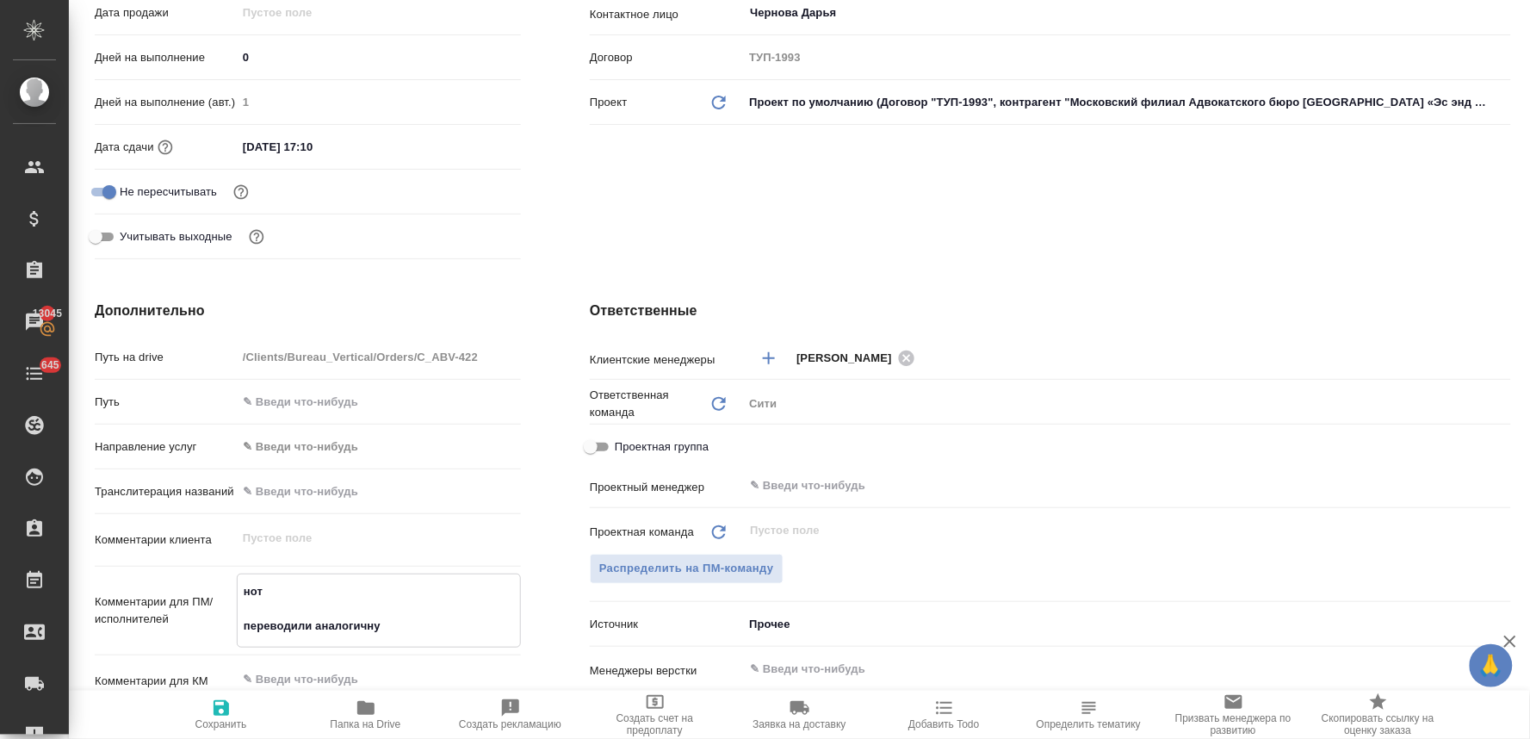
type textarea "x"
type textarea "нот переводили аналогичную"
type textarea "x"
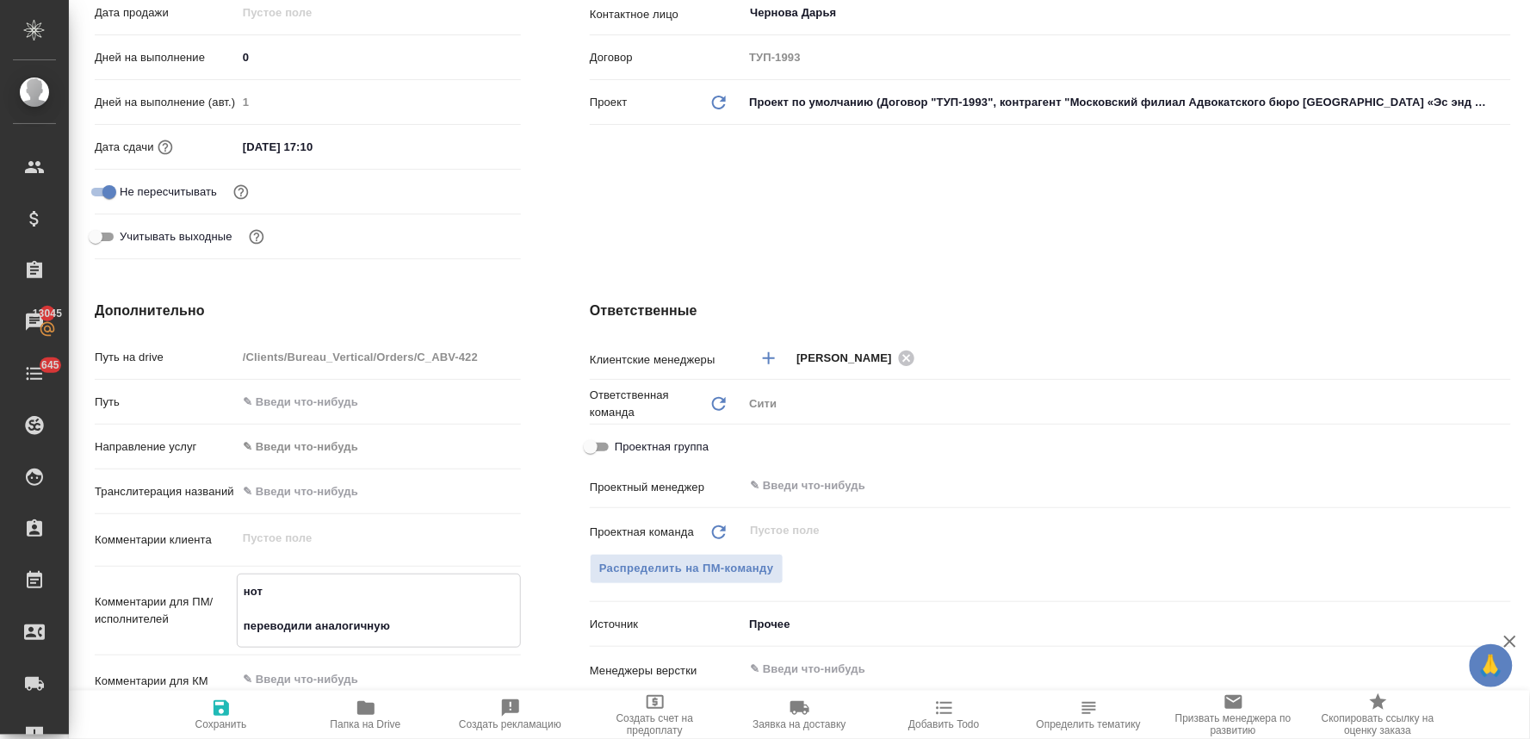
type textarea "x"
type textarea "нот переводили аналогичную с"
type textarea "x"
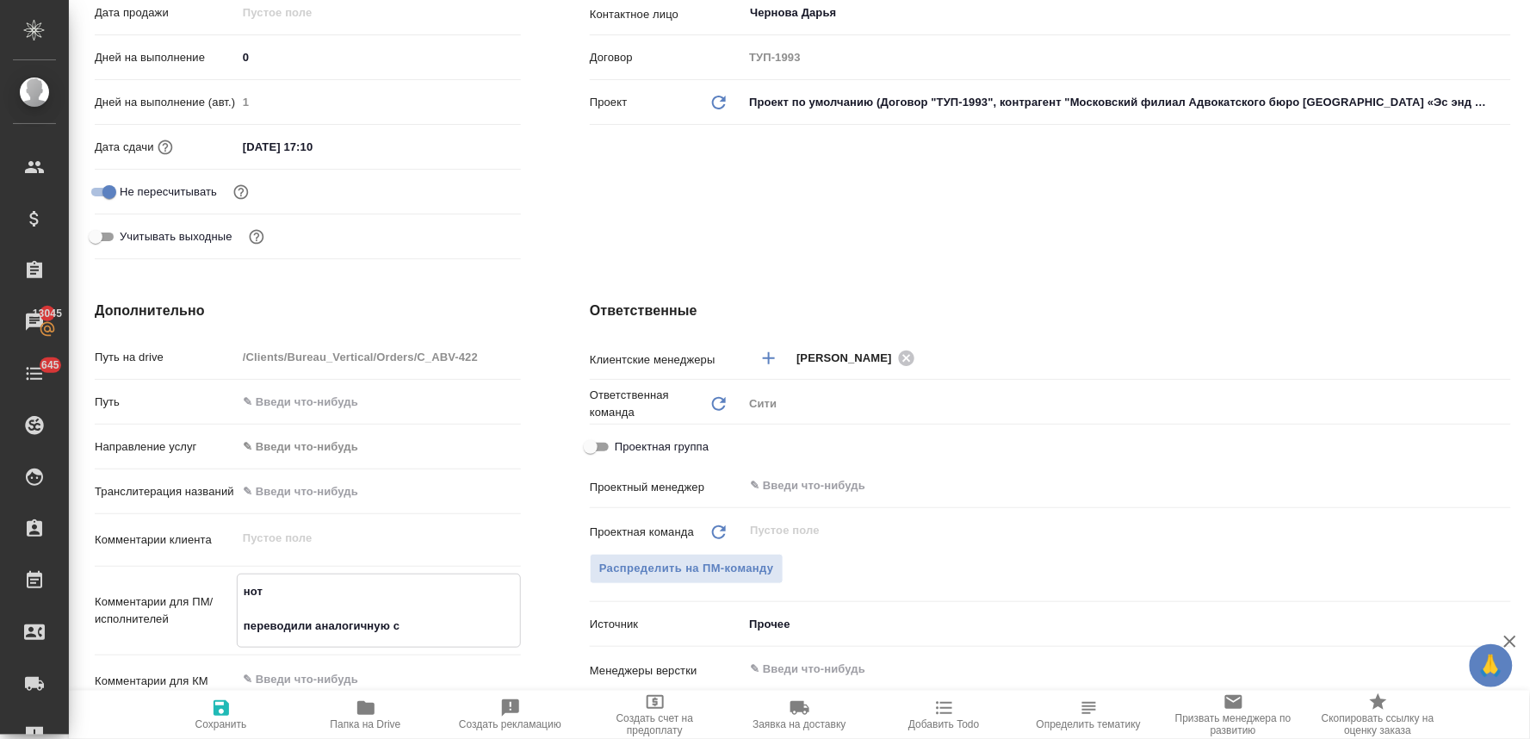
type textarea "нот переводили аналогичную сп"
type textarea "x"
type textarea "нот переводили аналогичную спра"
type textarea "x"
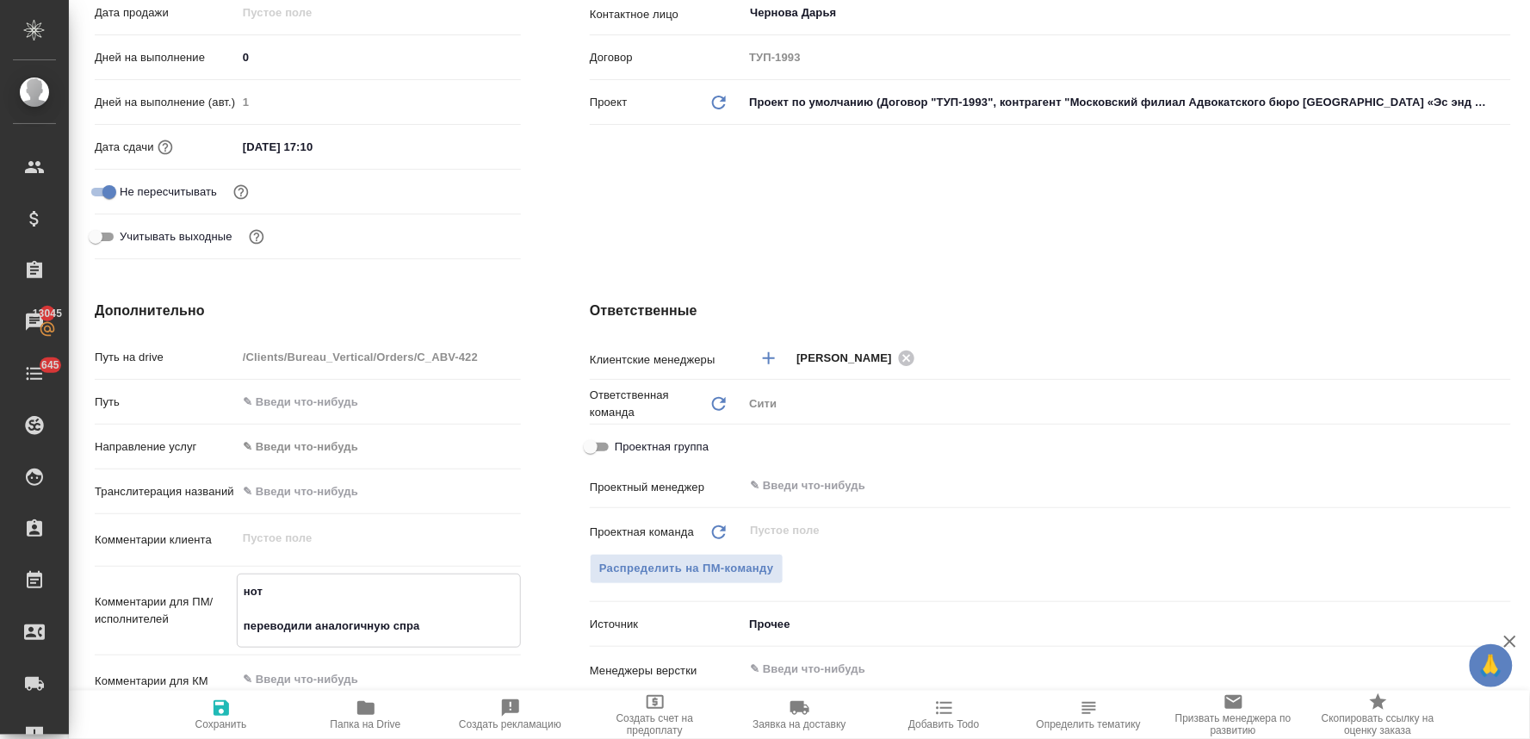
type textarea "x"
type textarea "нот переводили аналогичную справ"
type textarea "x"
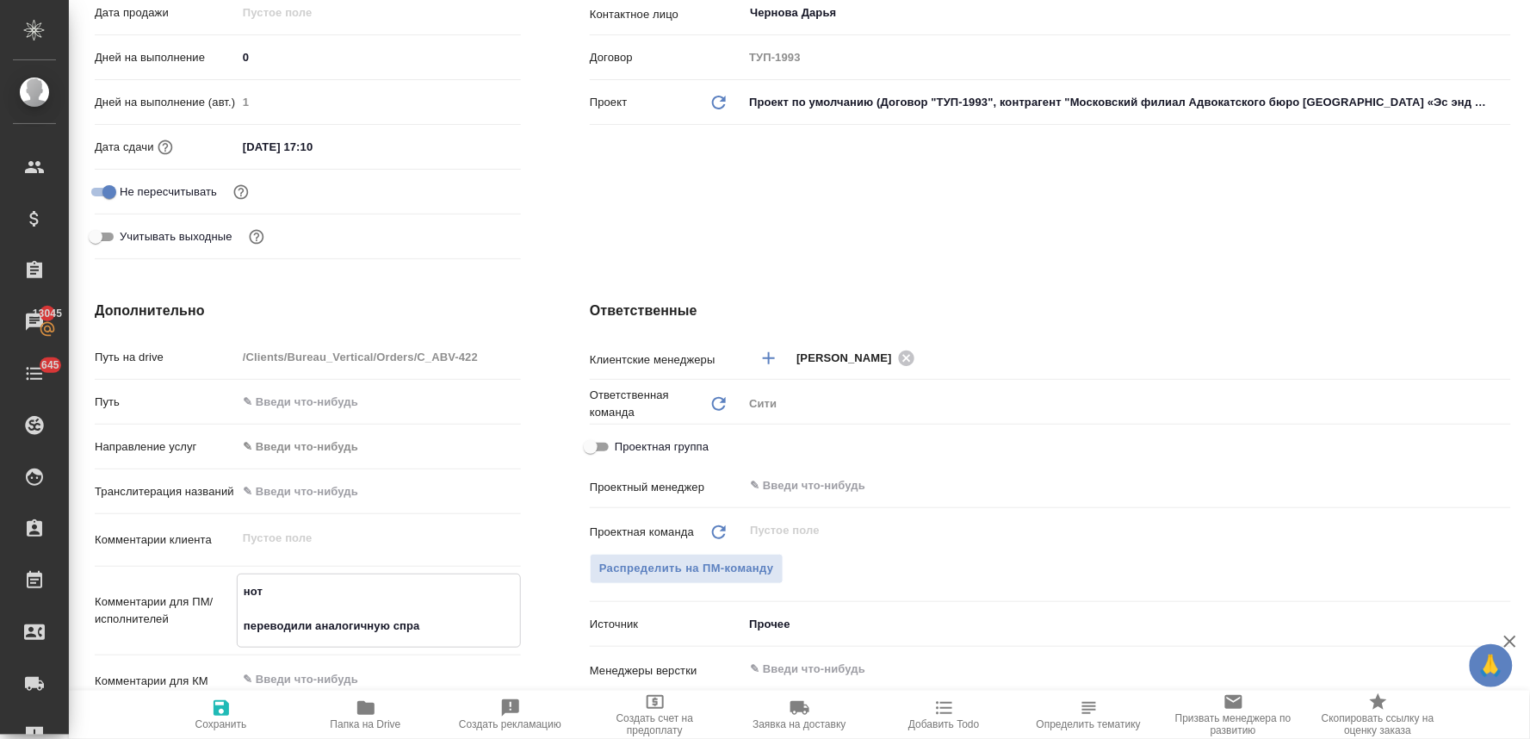
type textarea "x"
type textarea "нот переводили аналогичную справк"
type textarea "x"
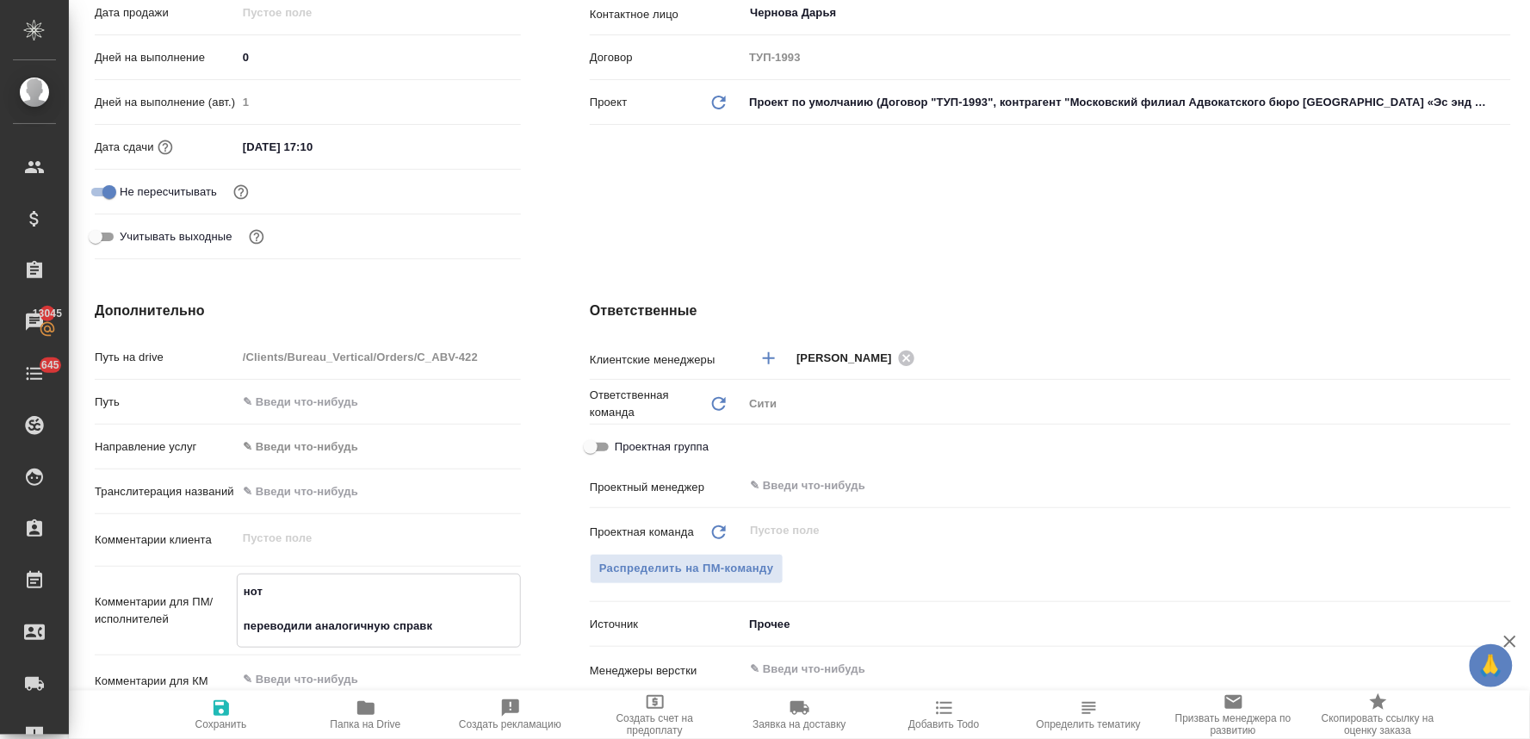
type textarea "x"
type textarea "нот переводили аналогичную справку"
type textarea "x"
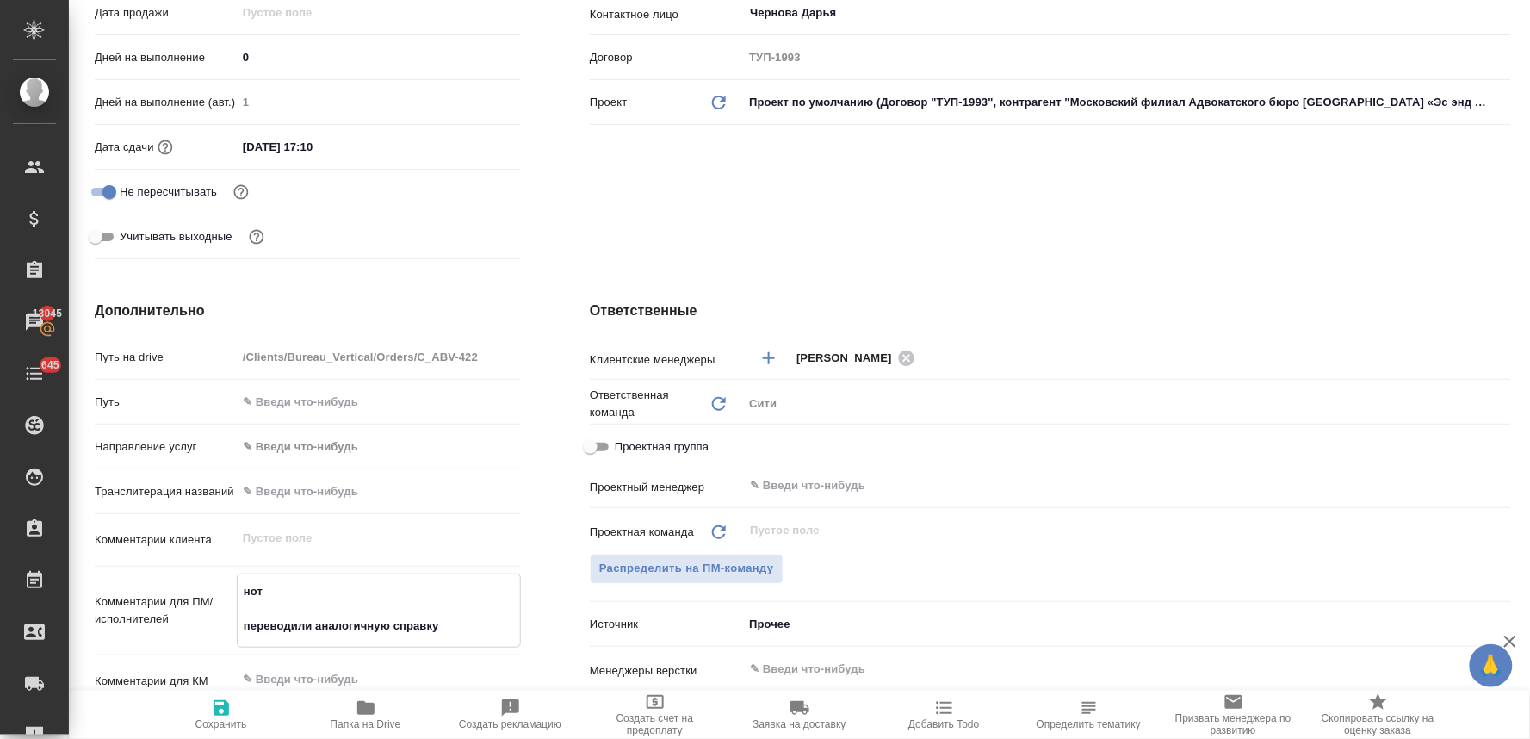
type textarea "нот переводили аналогичную справку"
type textarea "x"
type textarea "нот переводили аналогичную справку в"
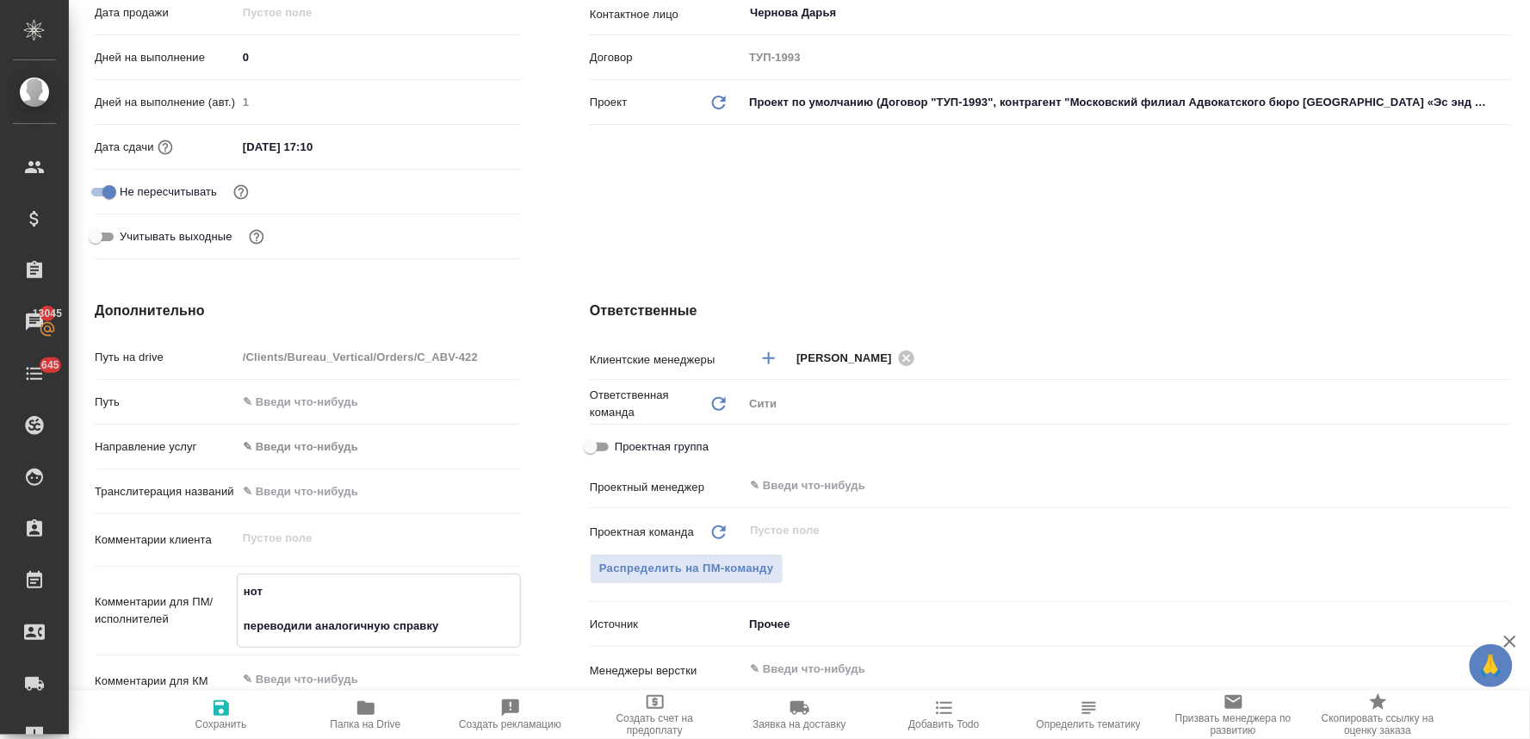
type textarea "x"
type textarea "нот переводили аналогичную справку в"
type textarea "x"
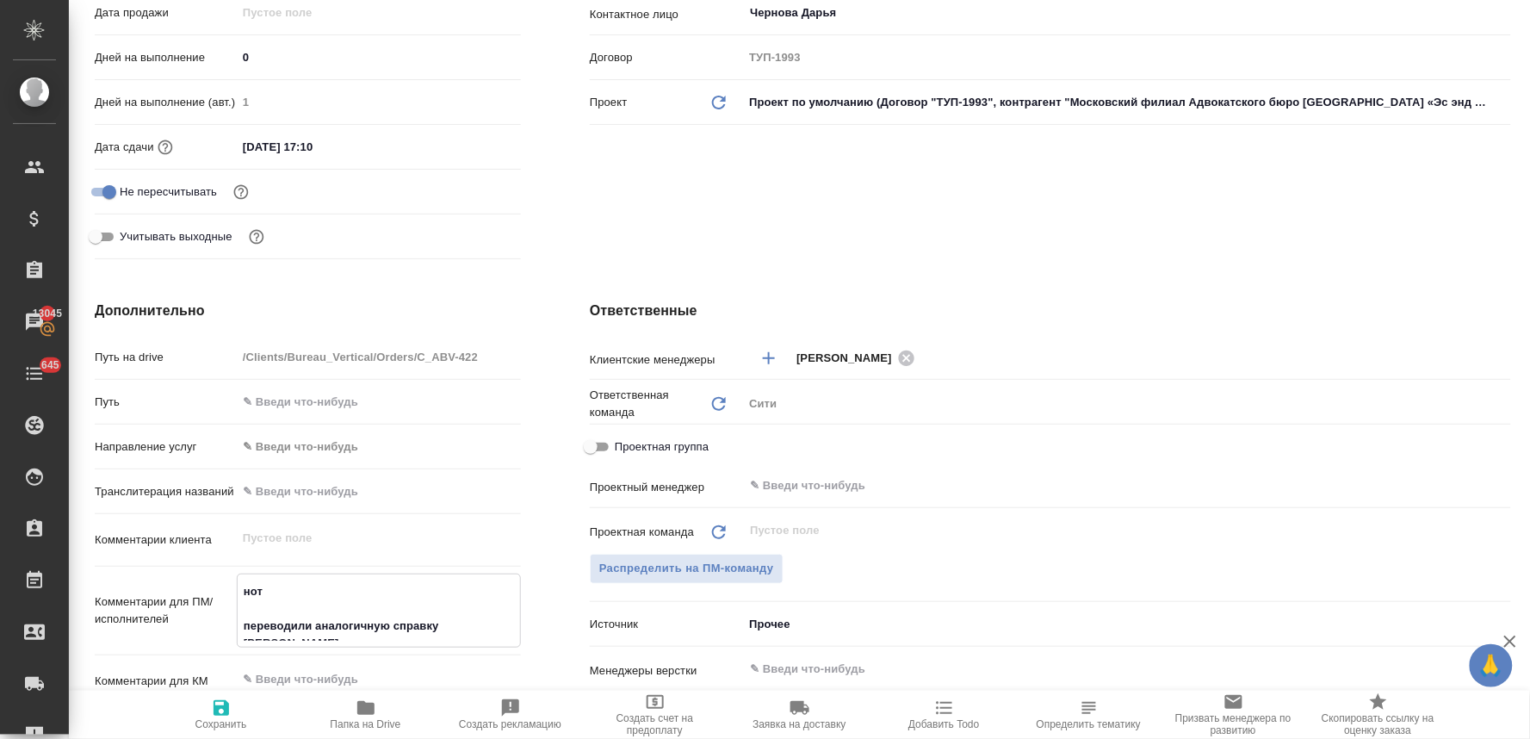
type textarea "x"
type textarea "нот переводили аналогичную справку в за"
type textarea "x"
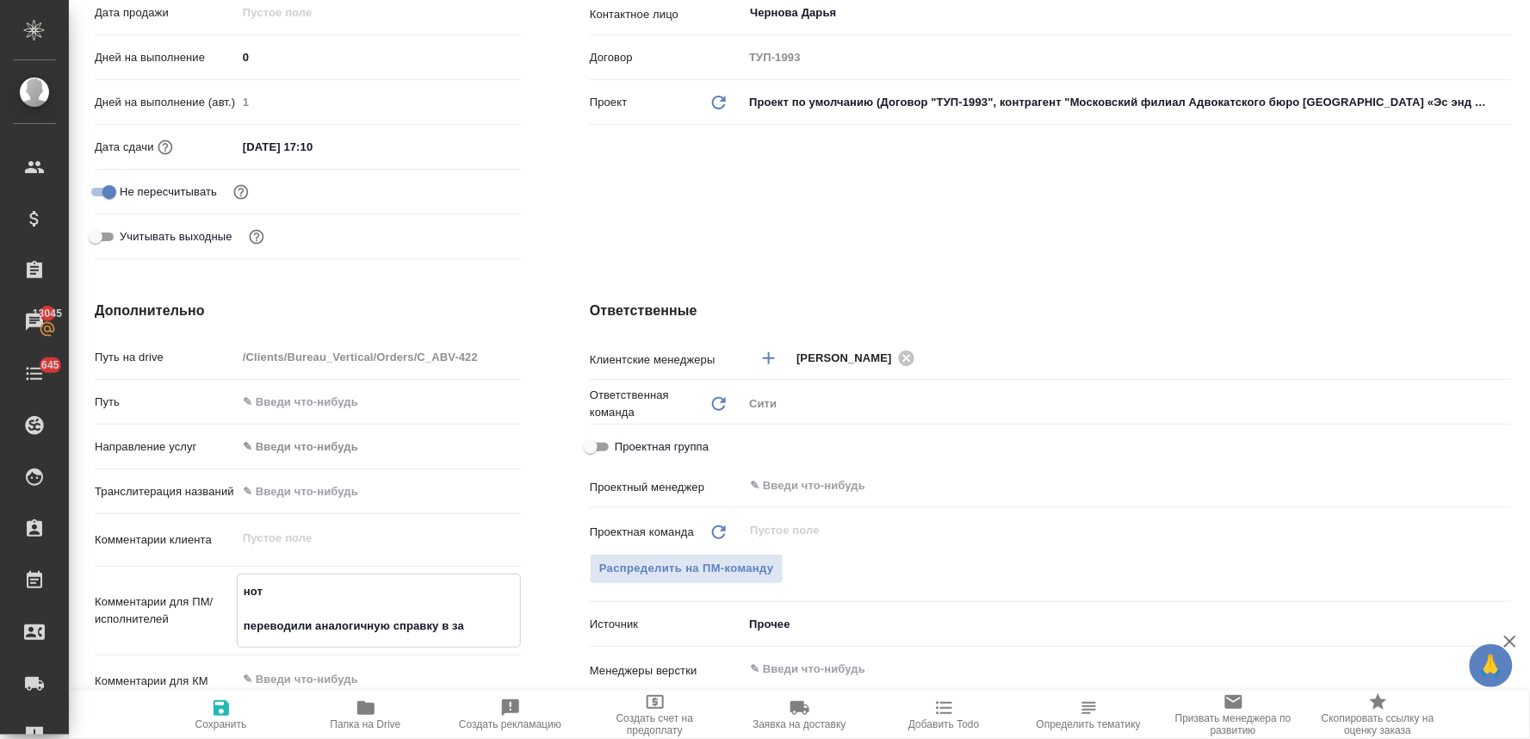
type textarea "x"
type textarea "нот переводили аналогичную справку в зак"
type textarea "x"
type textarea "нот переводили аналогичную справку в зака"
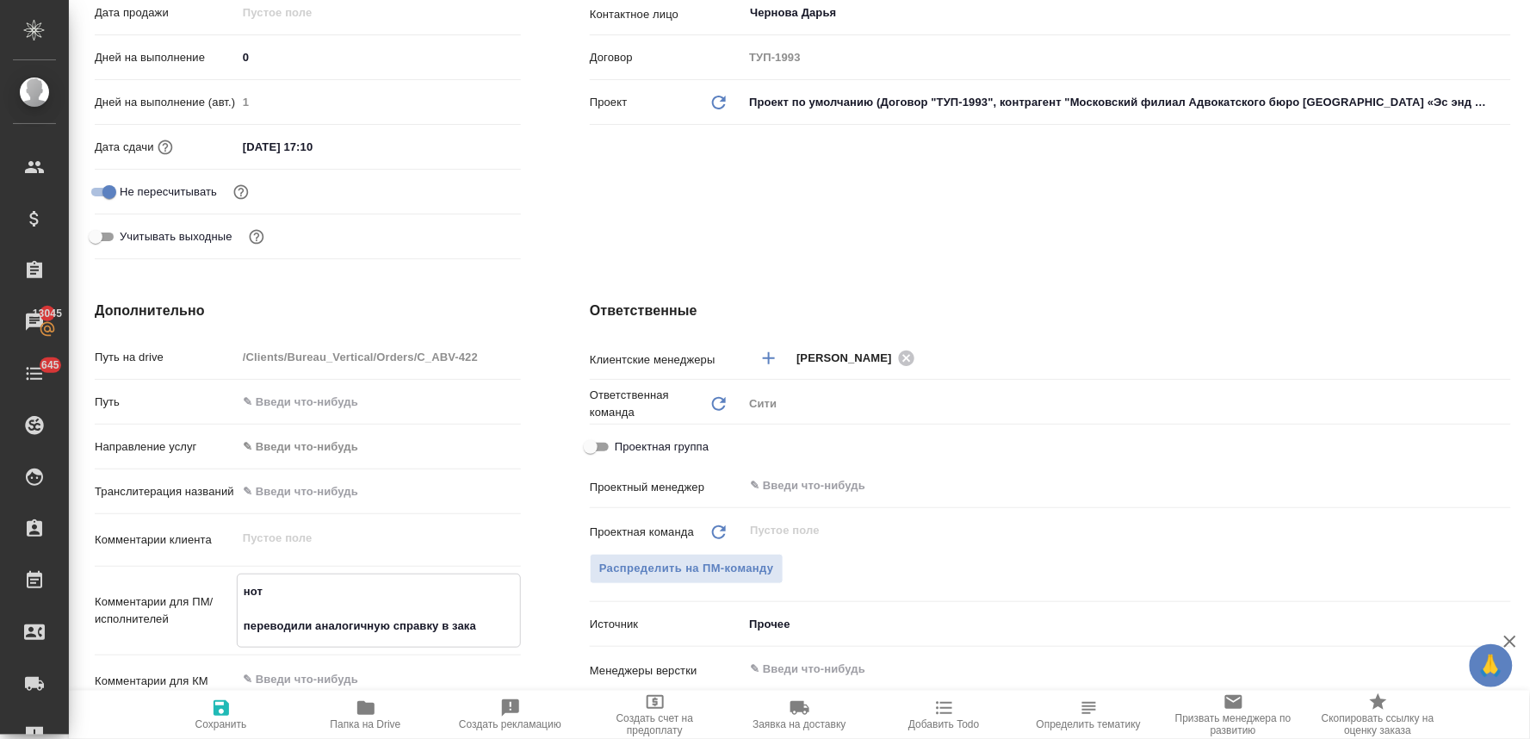
type textarea "x"
type textarea "нот переводили аналогичную справку в заказ"
type textarea "x"
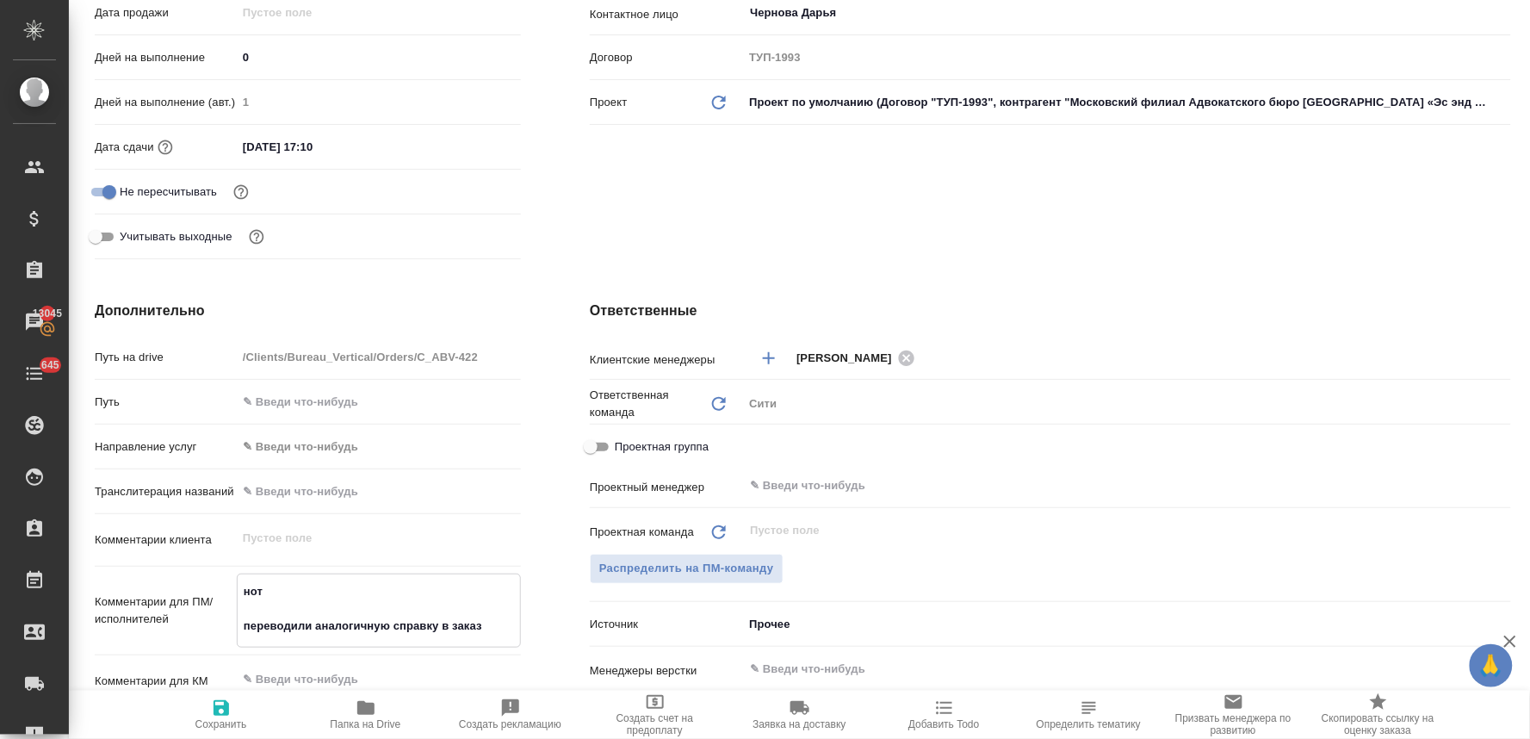
type textarea "нот переводили аналогичную справку в заказе"
type textarea "x"
type textarea "нот переводили аналогичную справку в заказе"
type textarea "x"
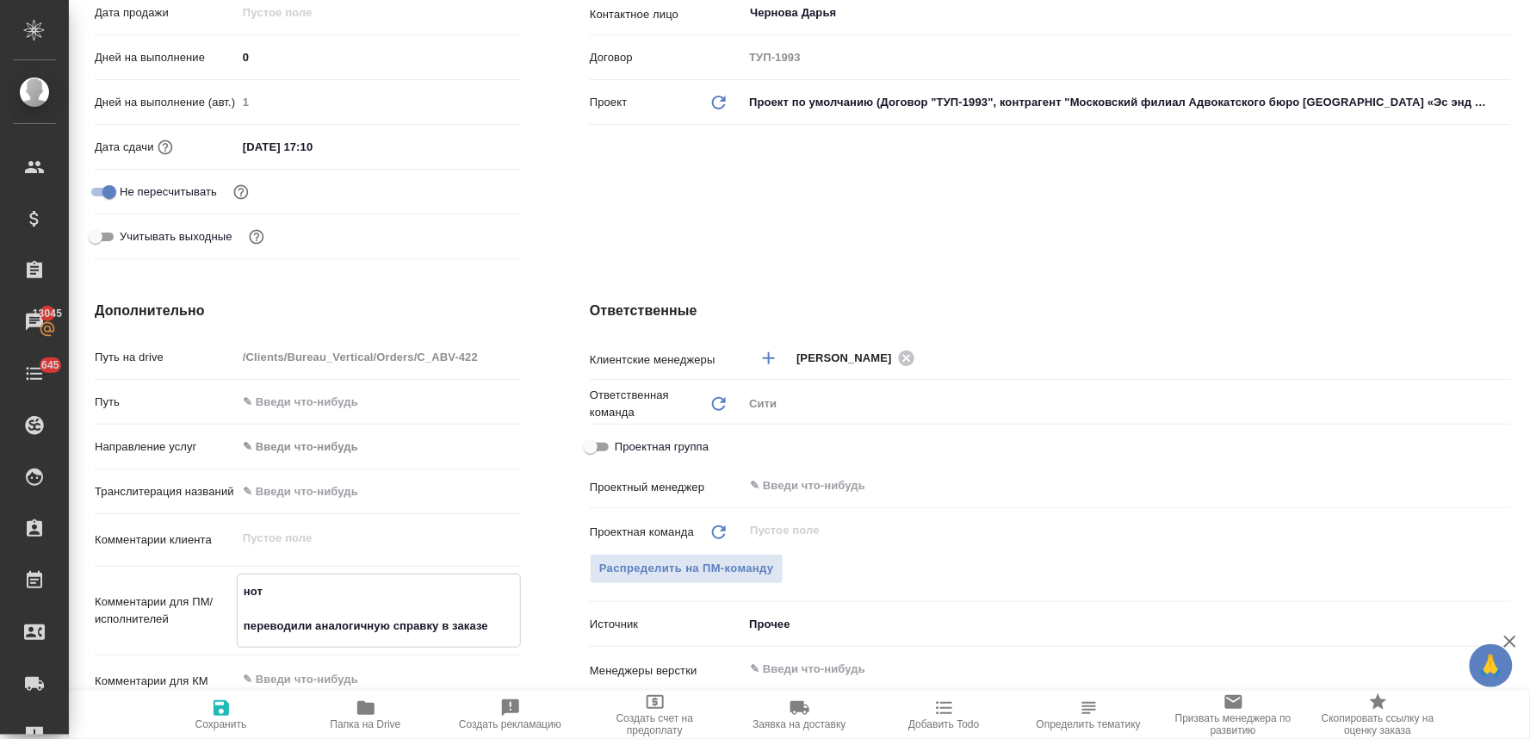
type textarea "x"
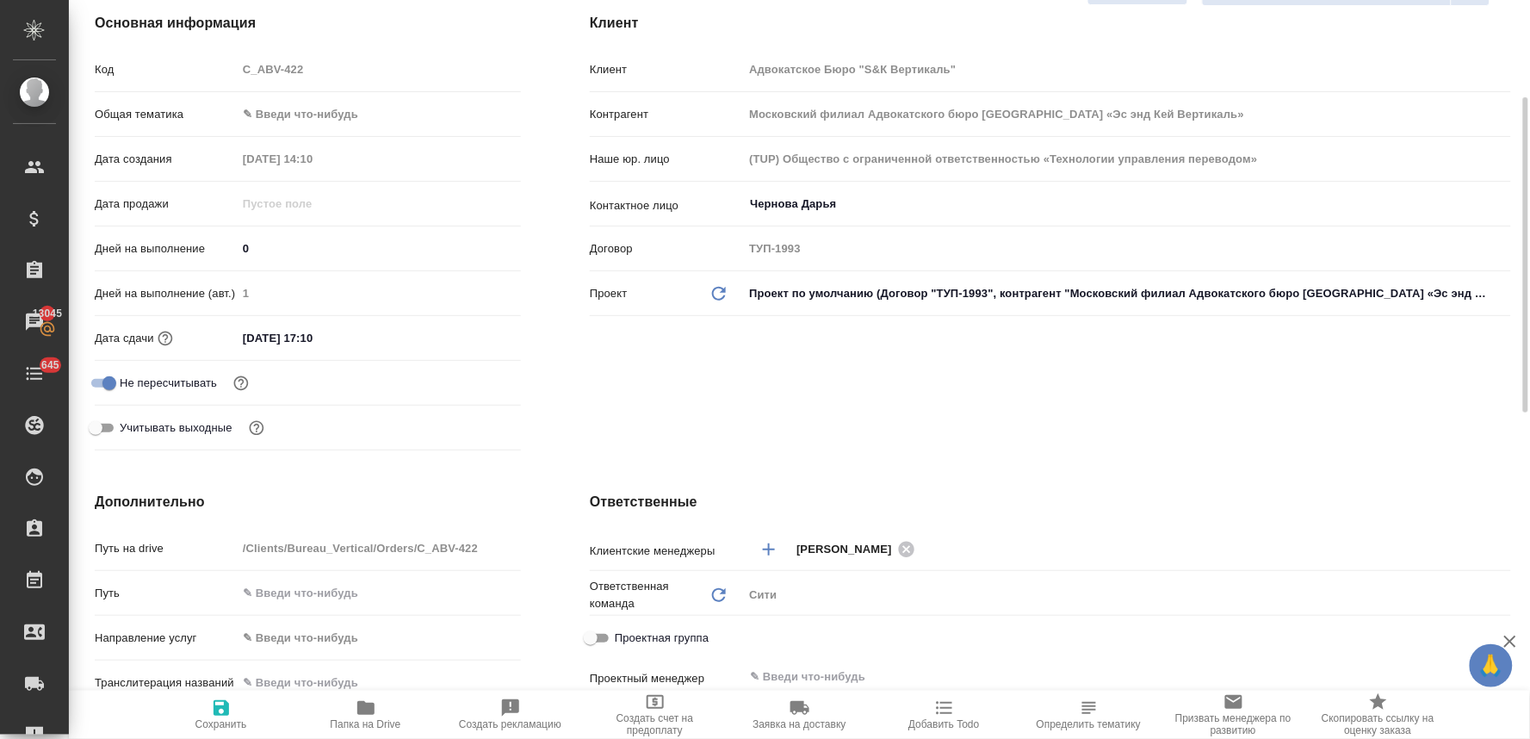
scroll to position [37, 0]
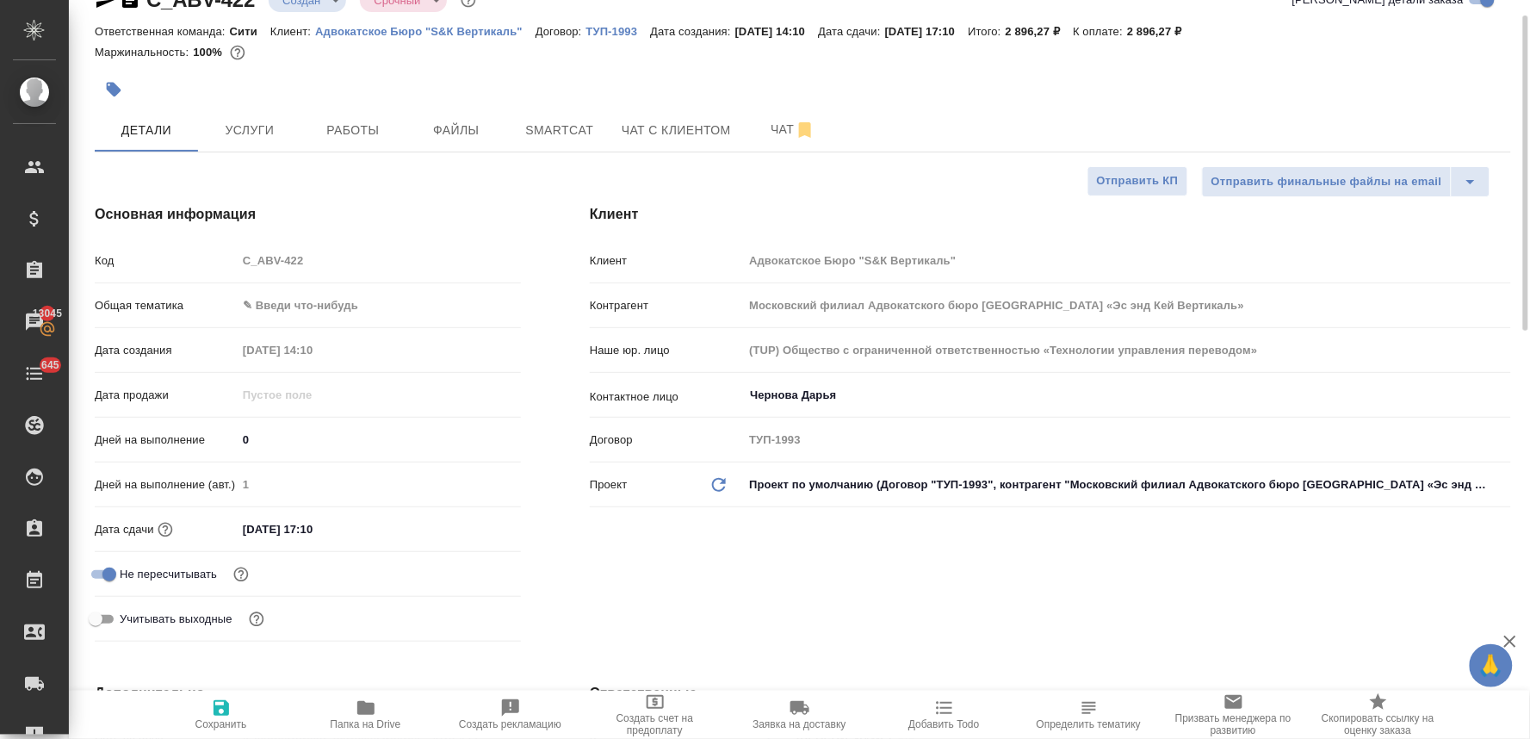
type textarea "нот переводили аналогичную справку в заказе"
click at [226, 262] on div "Код C_ABV-422" at bounding box center [308, 260] width 426 height 30
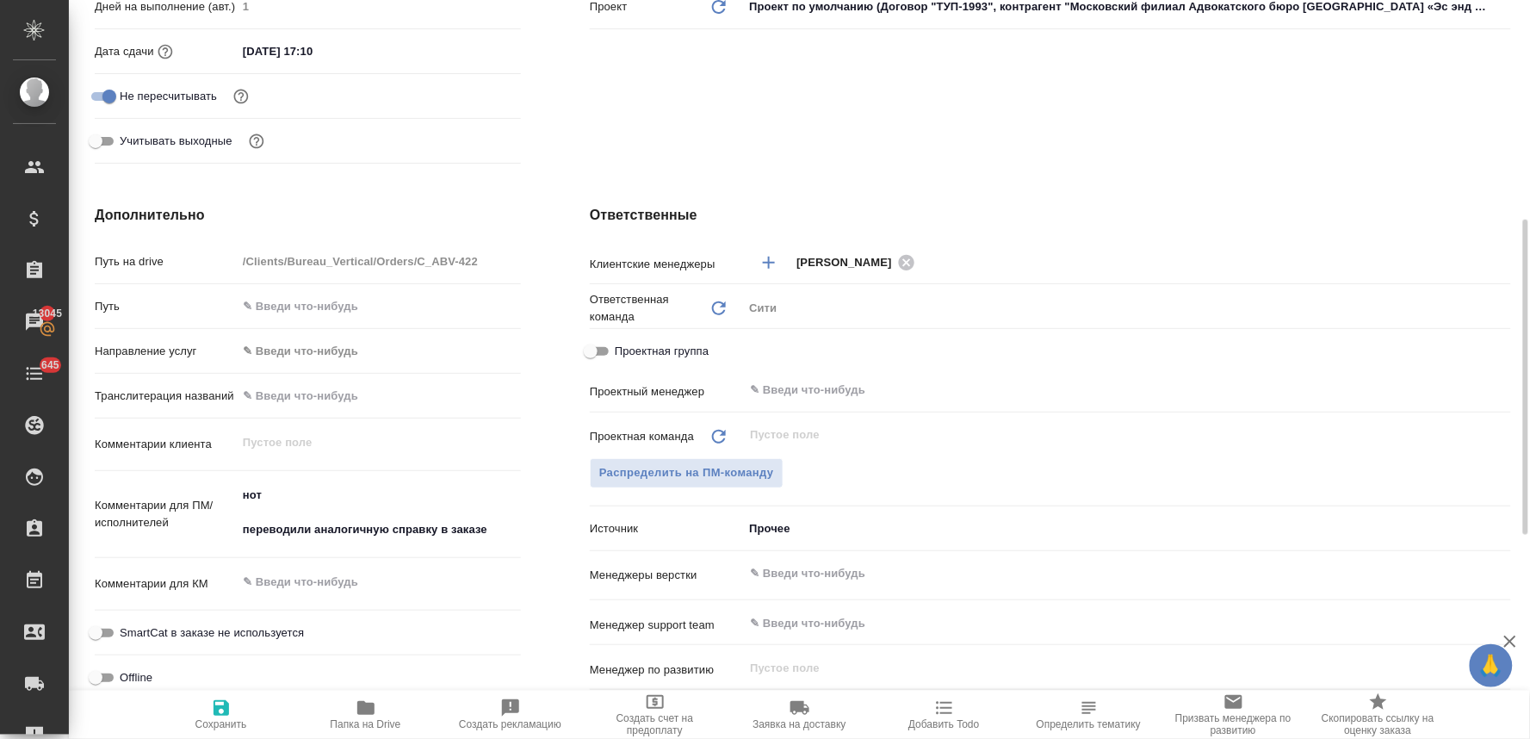
scroll to position [707, 0]
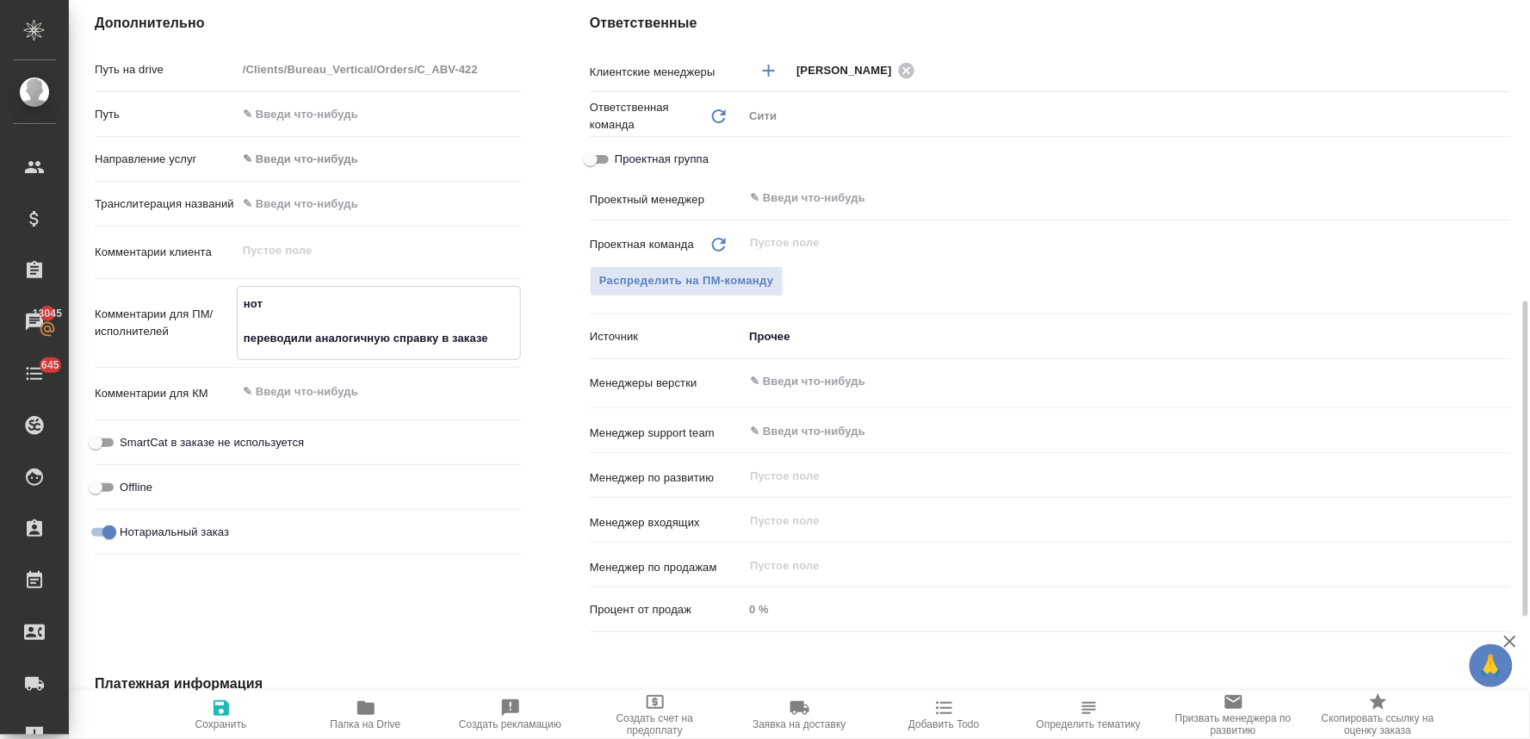
type textarea "x"
click at [501, 334] on textarea "нот переводили аналогичную справку в заказе" at bounding box center [379, 321] width 282 height 64
paste textarea "C_ABV-422"
type textarea "x"
type textarea "нот переводили аналогичную справку в заказе C_ABV-422"
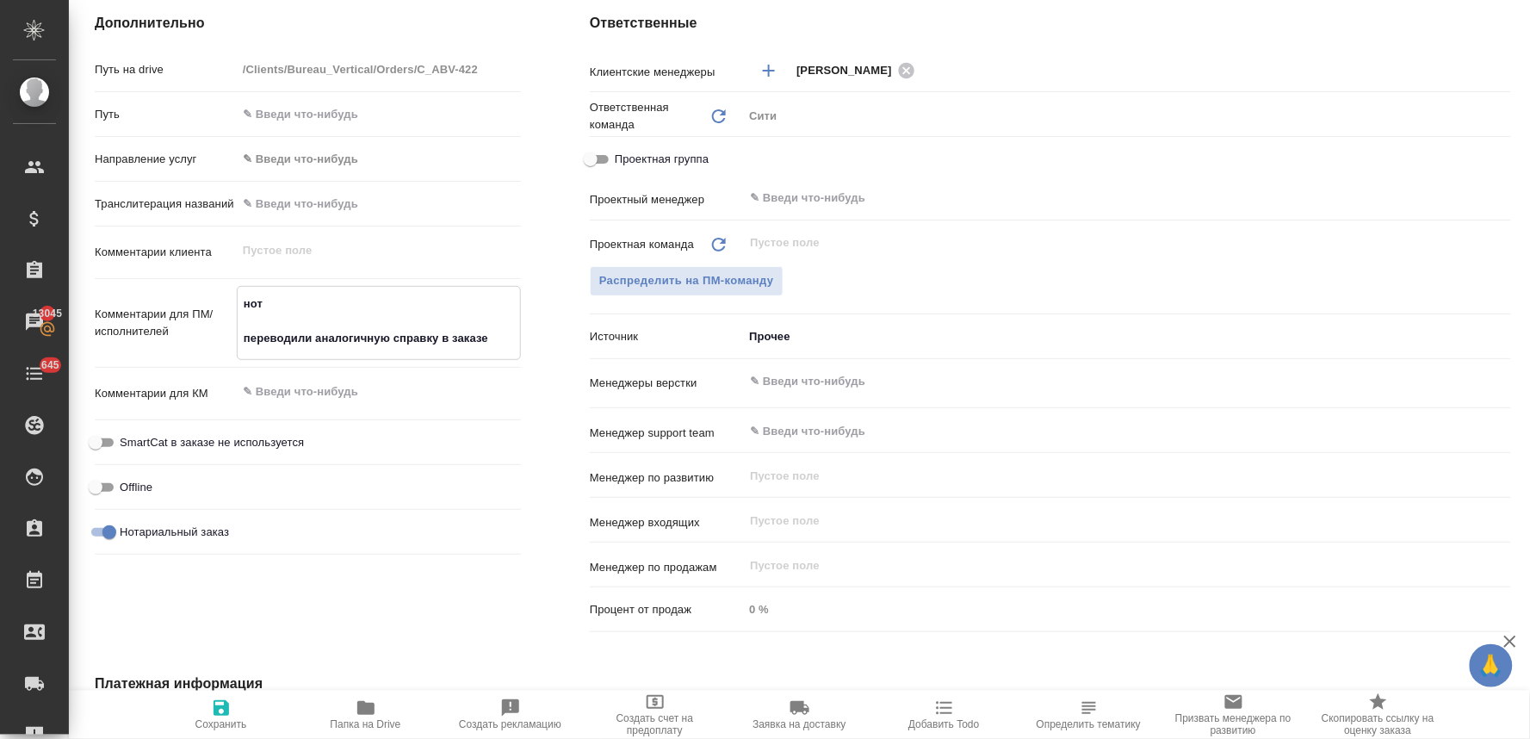
type textarea "x"
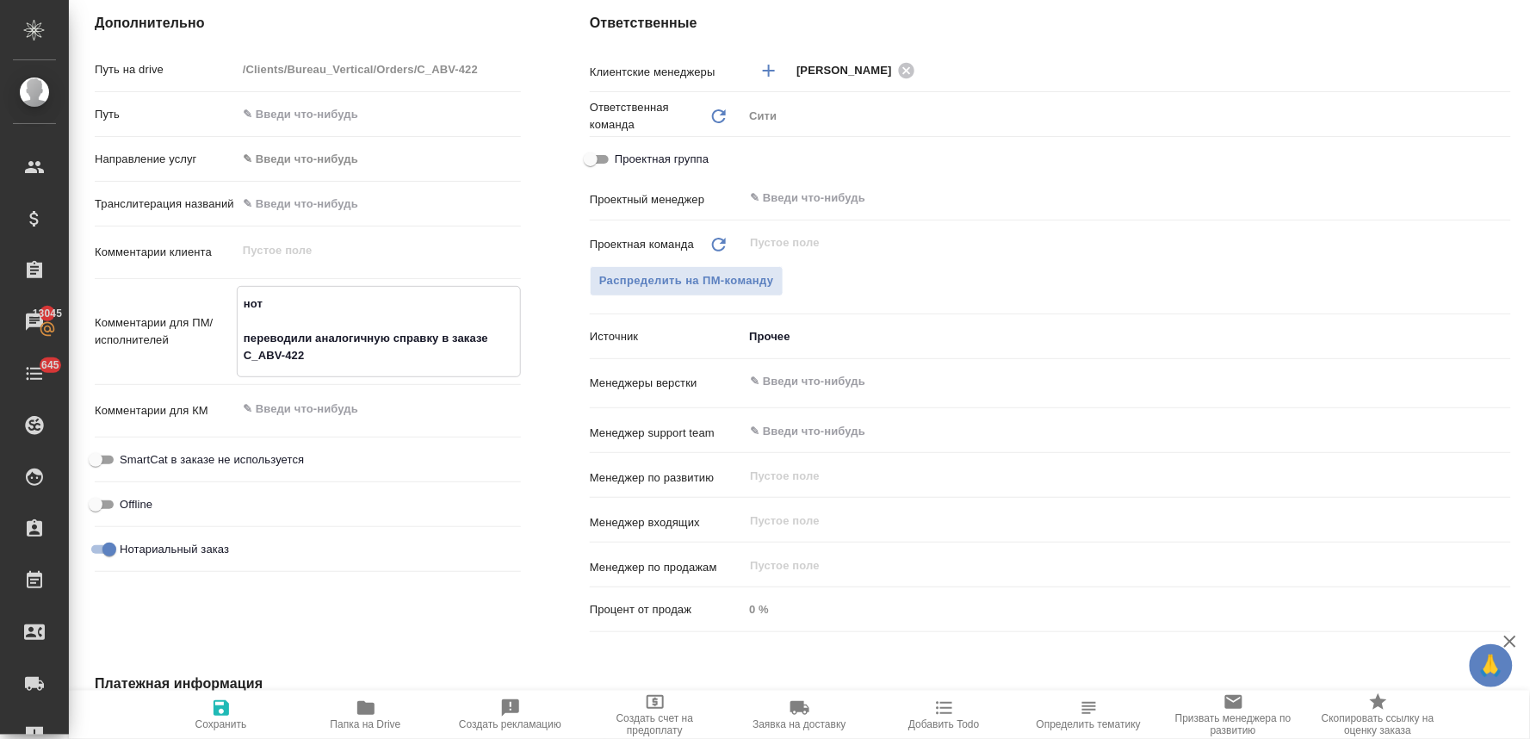
type textarea "нот переводили аналогичную справку в заказе C_ABV-42"
type textarea "x"
type textarea "нот переводили аналогичную справку в заказе C_ABV-420"
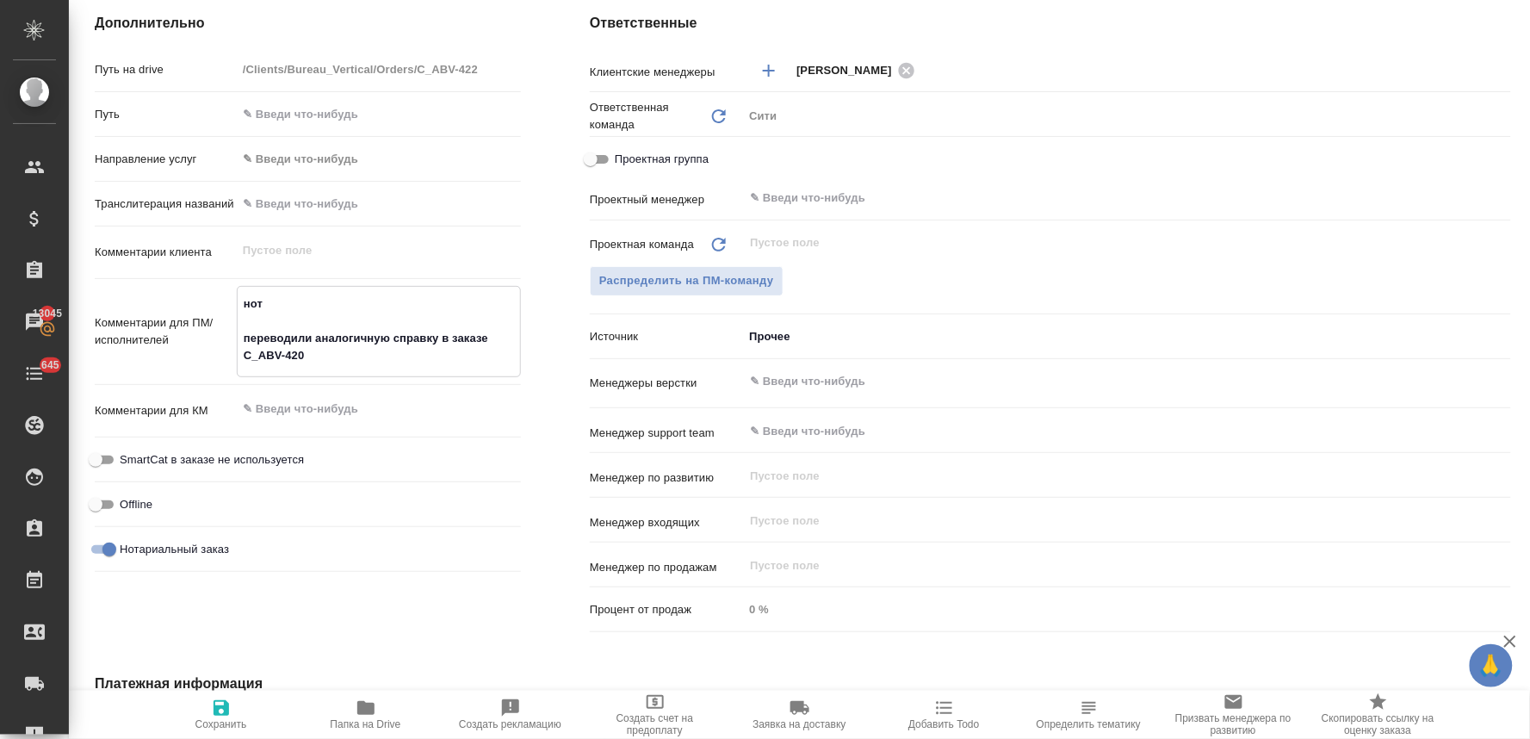
type textarea "x"
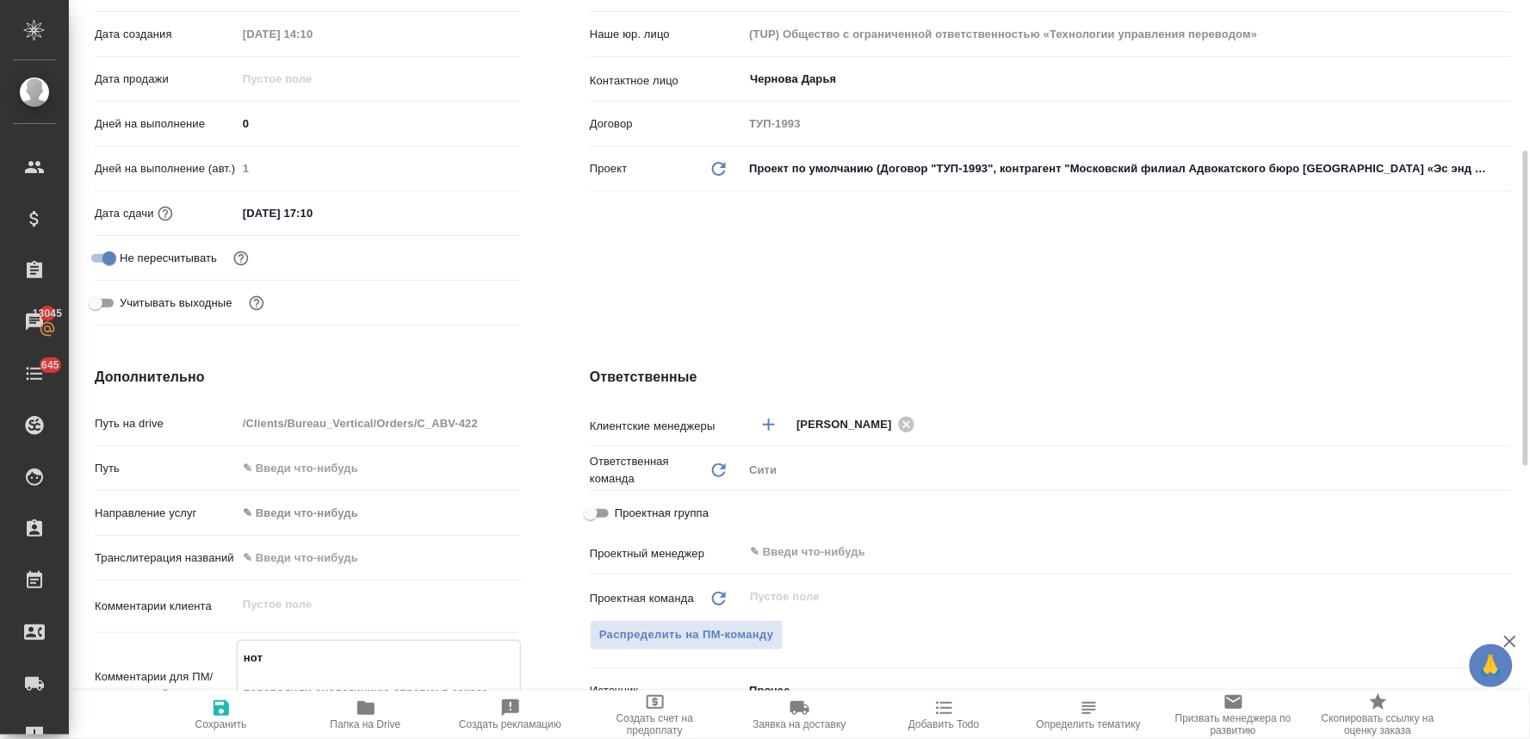
scroll to position [161, 0]
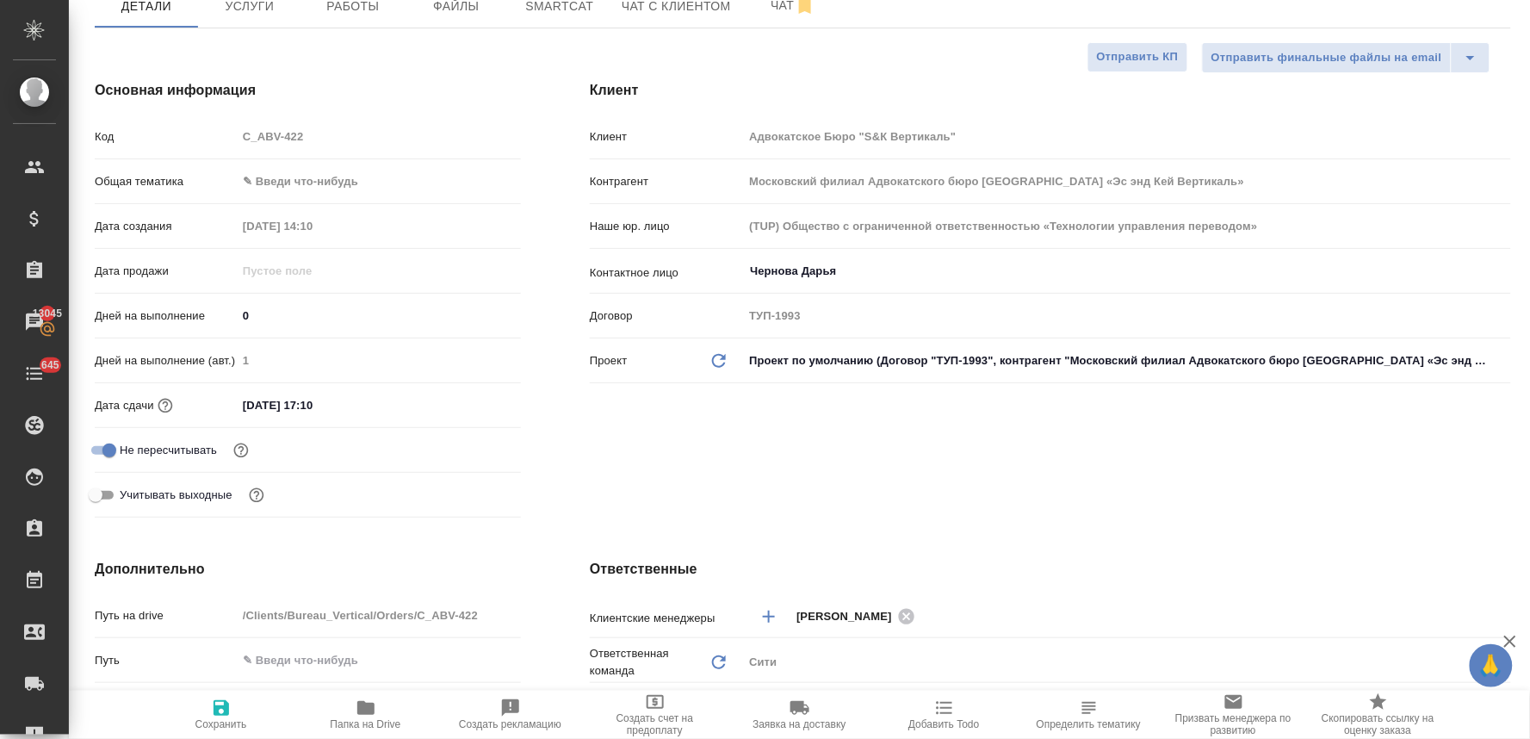
type textarea "нот переводили аналогичную справку в заказе C_ABV-420"
type textarea "x"
click at [290, 170] on body "🙏 .cls-1 fill:#fff; AWATERA Lyamina Nadezhda Клиенты Спецификации Заказы 13045 …" at bounding box center [765, 369] width 1530 height 739
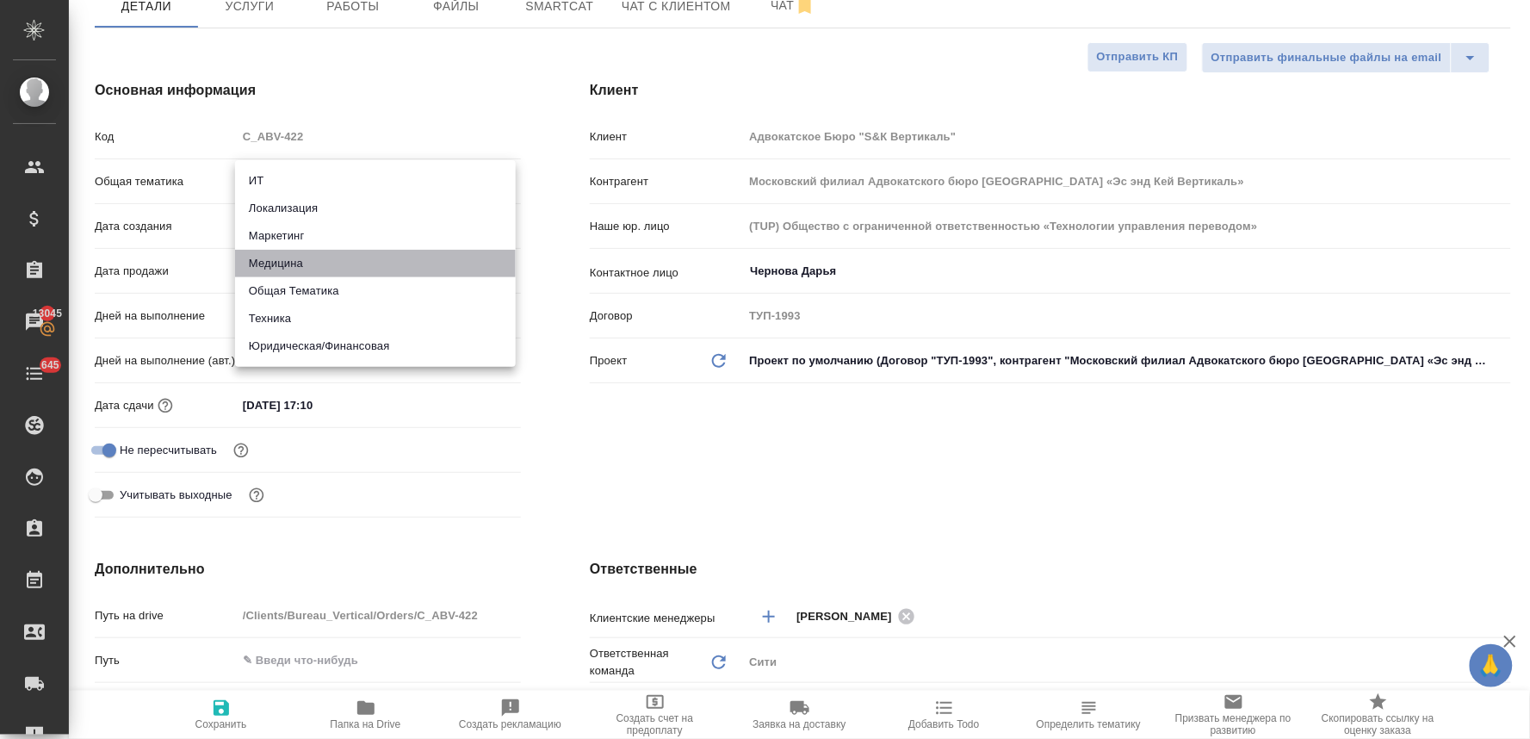
click at [321, 260] on li "Медицина" at bounding box center [375, 264] width 281 height 28
type input "med"
type textarea "x"
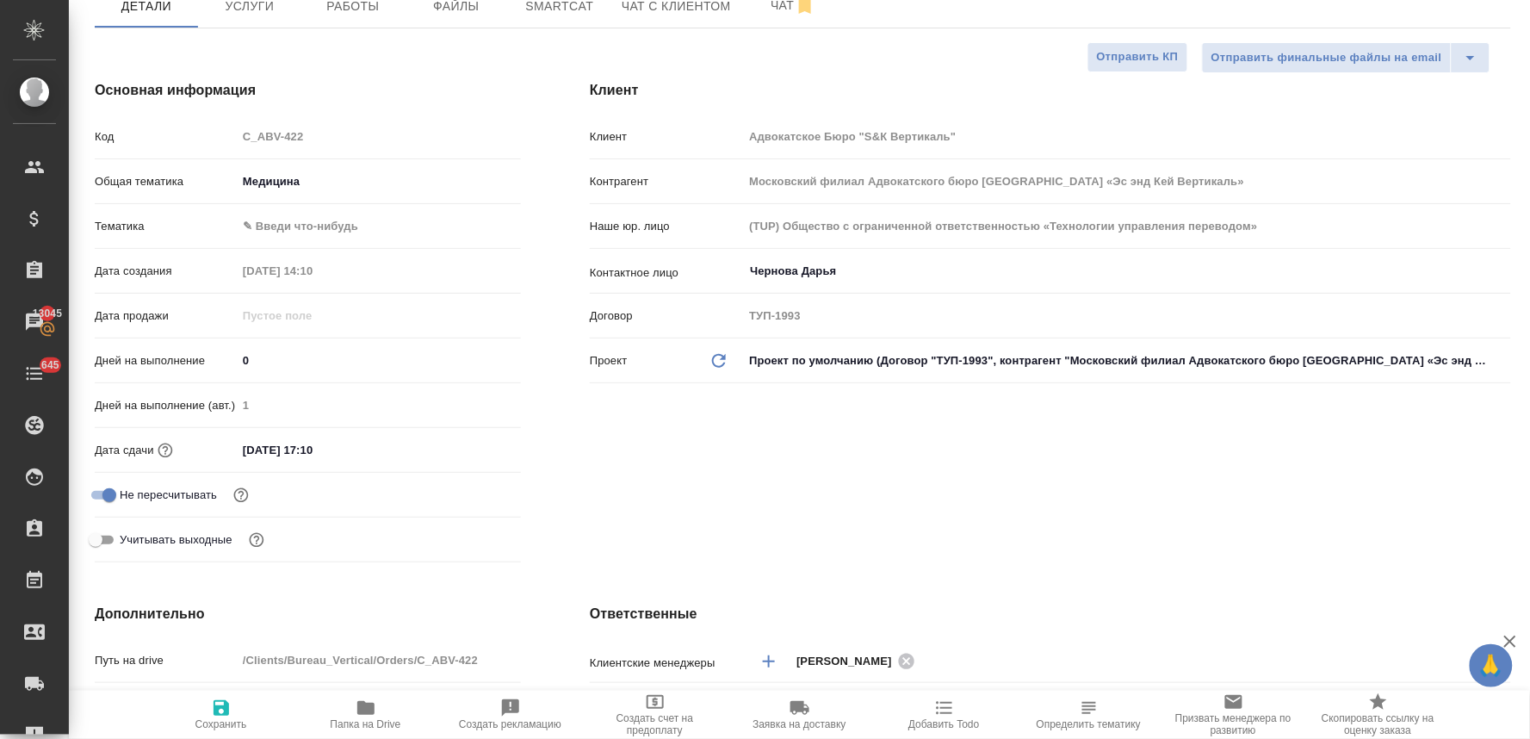
click at [306, 225] on body "🙏 .cls-1 fill:#fff; AWATERA Lyamina Nadezhda Клиенты Спецификации Заказы 13045 …" at bounding box center [765, 369] width 1530 height 739
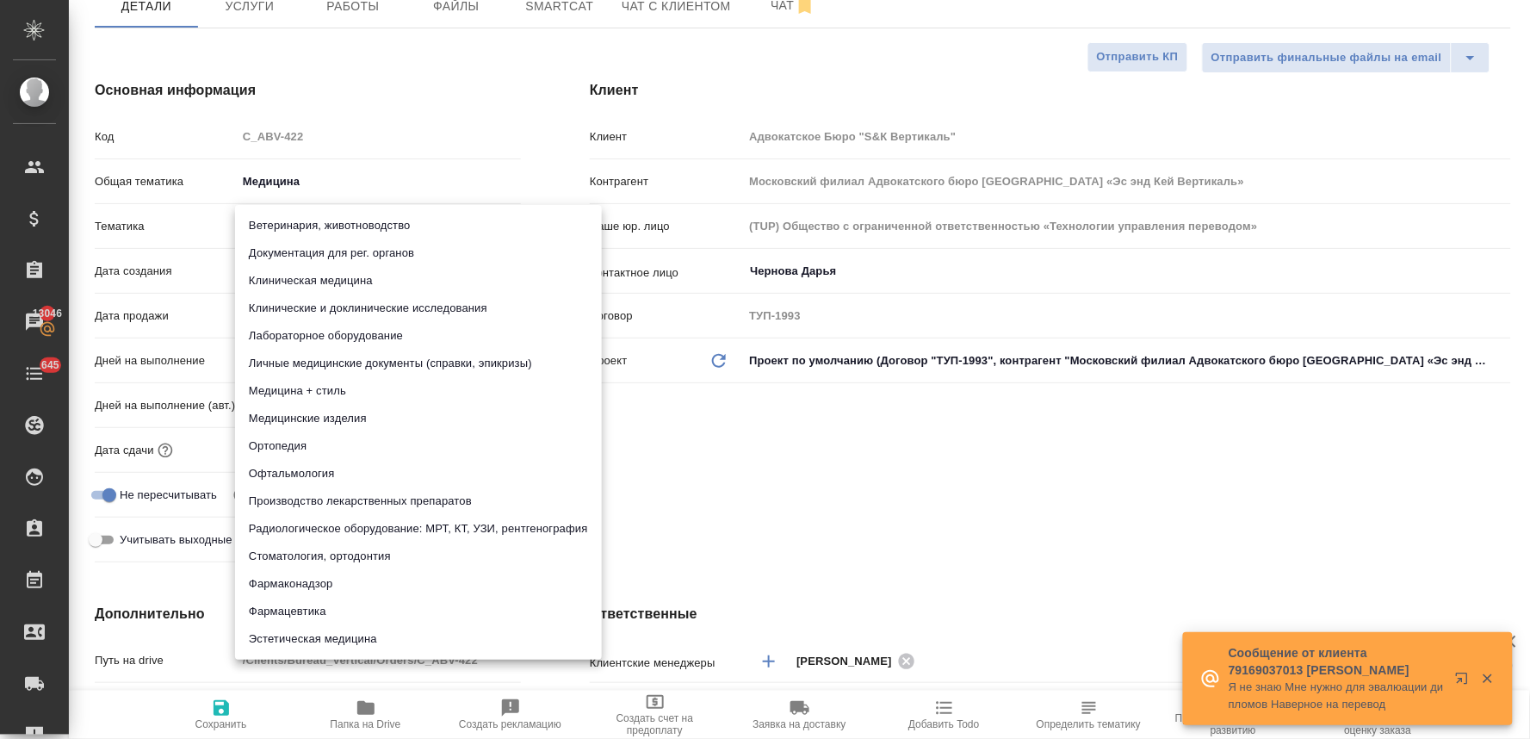
click at [368, 368] on li "Личные медицинские документы (справки, эпикризы)" at bounding box center [418, 363] width 367 height 28
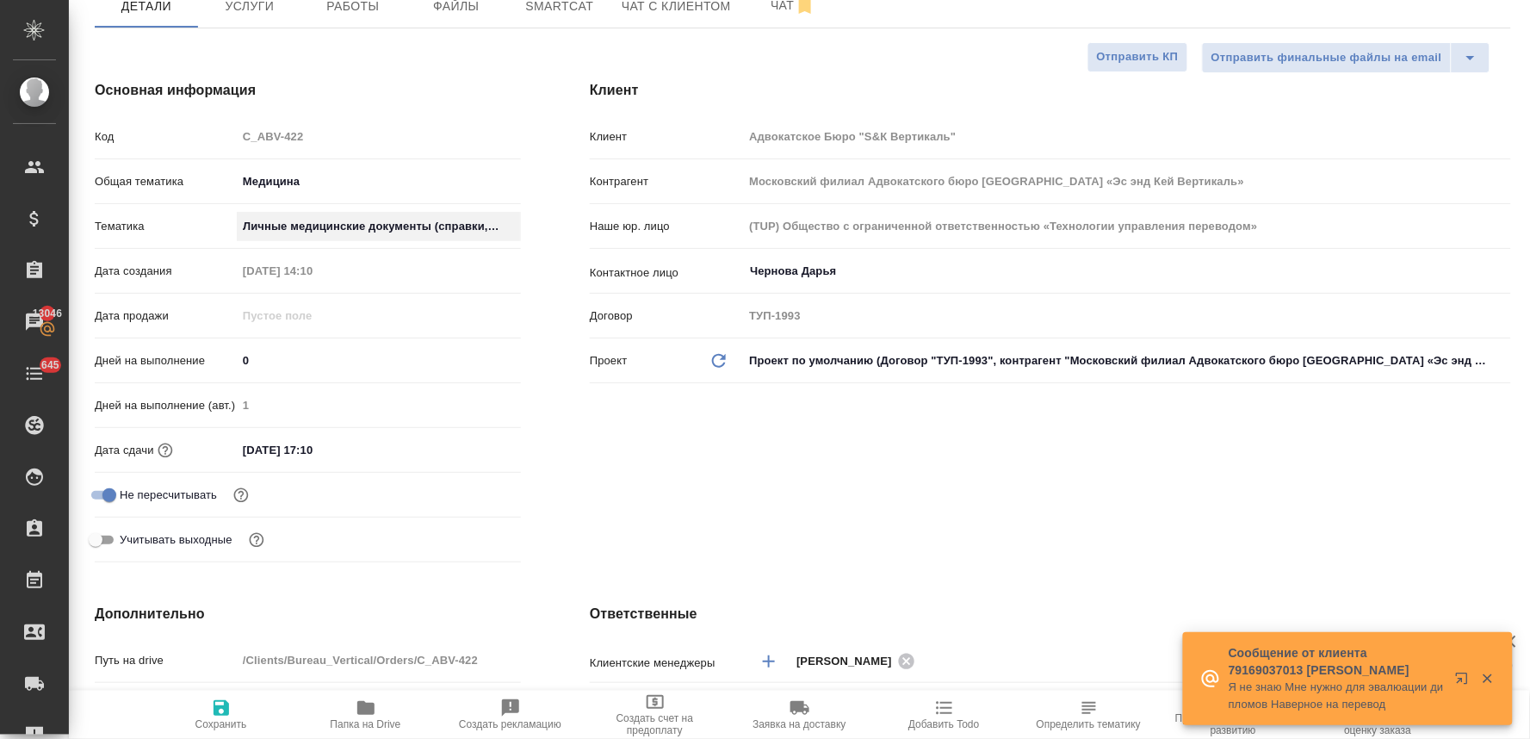
type textarea "x"
type input "5a8b8b956a9677013d343e74"
click at [357, 446] on input "11.08.2025 17:10" at bounding box center [312, 449] width 151 height 25
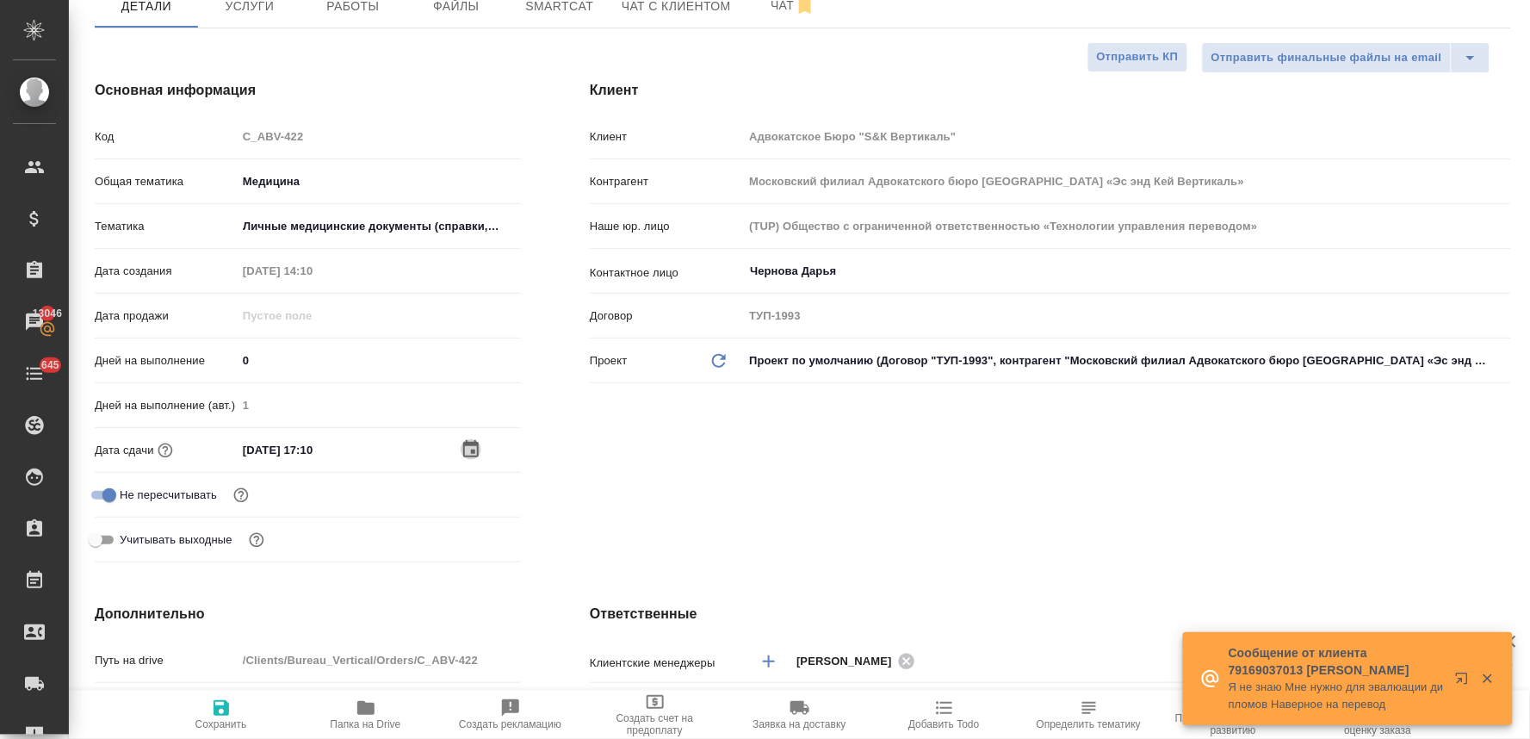
click at [465, 448] on icon "button" at bounding box center [471, 449] width 21 height 21
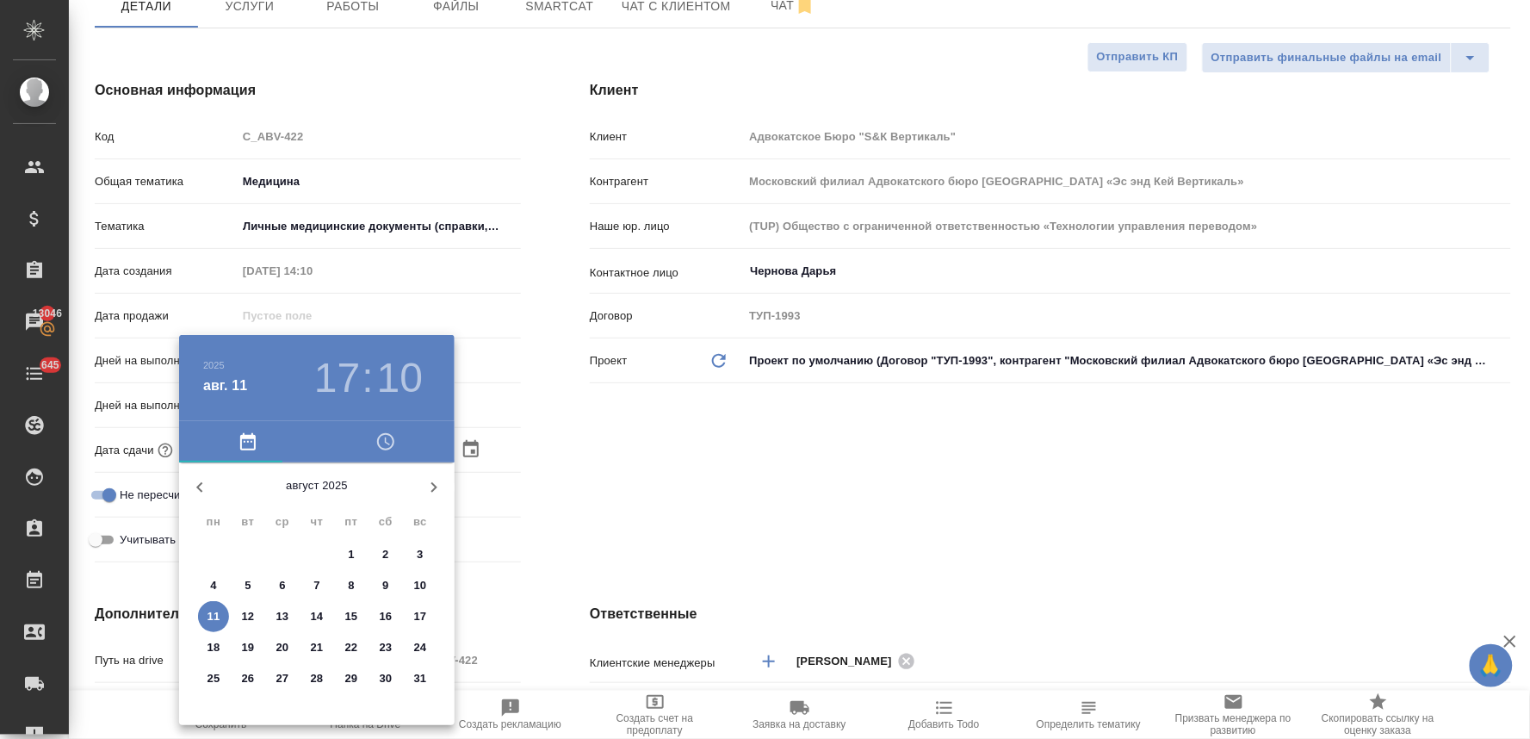
click at [242, 613] on p "12" at bounding box center [248, 616] width 13 height 17
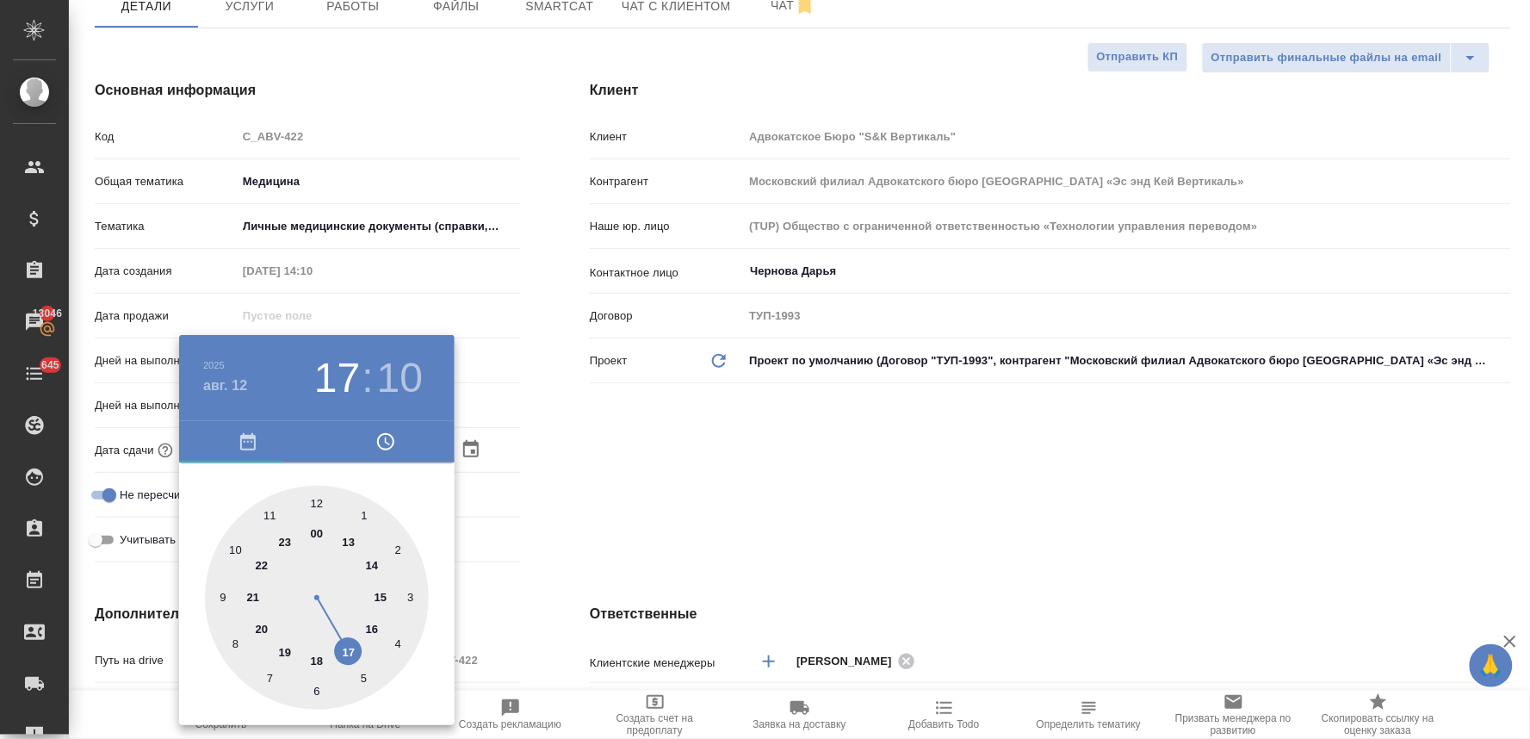
type input "12.08.2025 17:10"
type textarea "x"
click at [233, 549] on div at bounding box center [317, 597] width 224 height 224
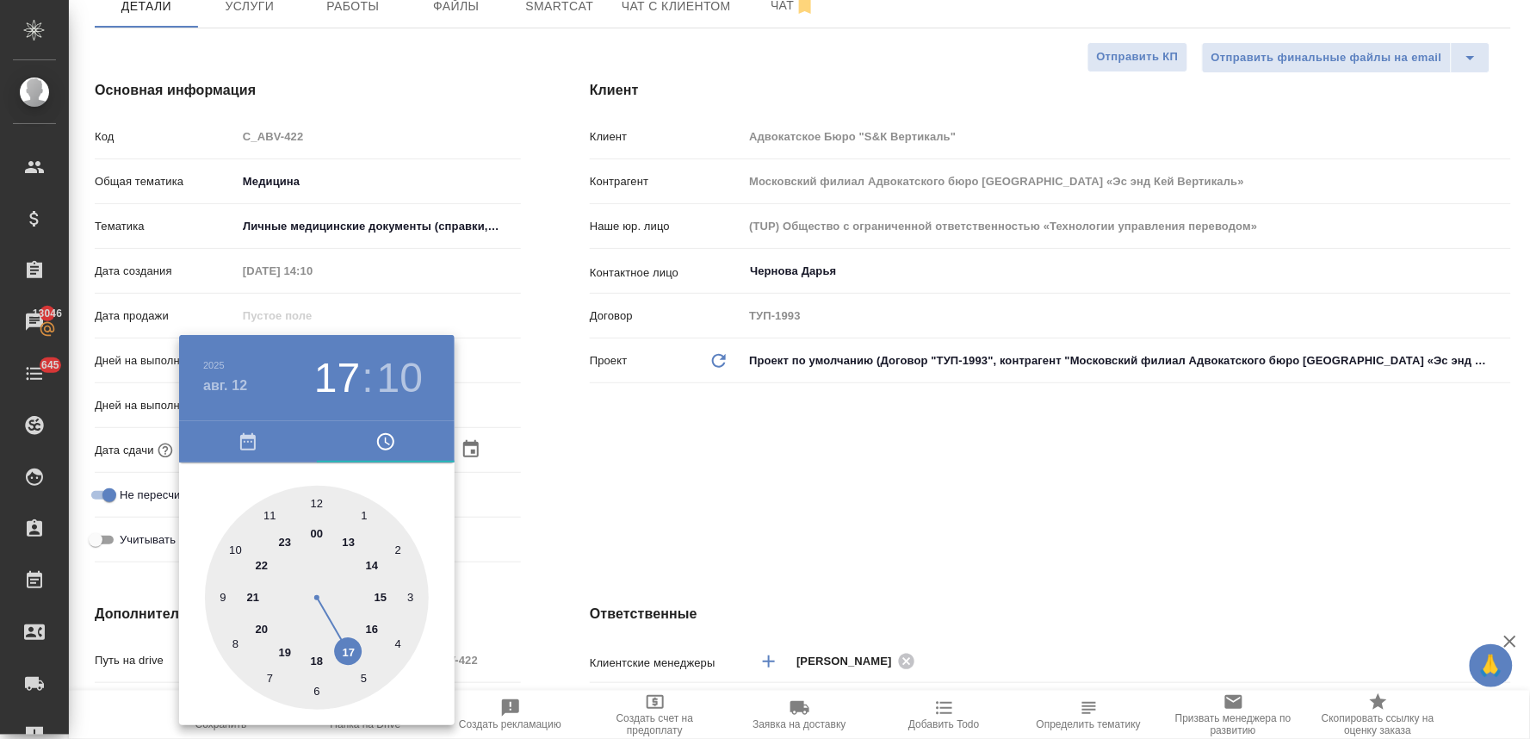
type input "12.08.2025 10:10"
type textarea "x"
click at [318, 499] on div at bounding box center [317, 597] width 224 height 224
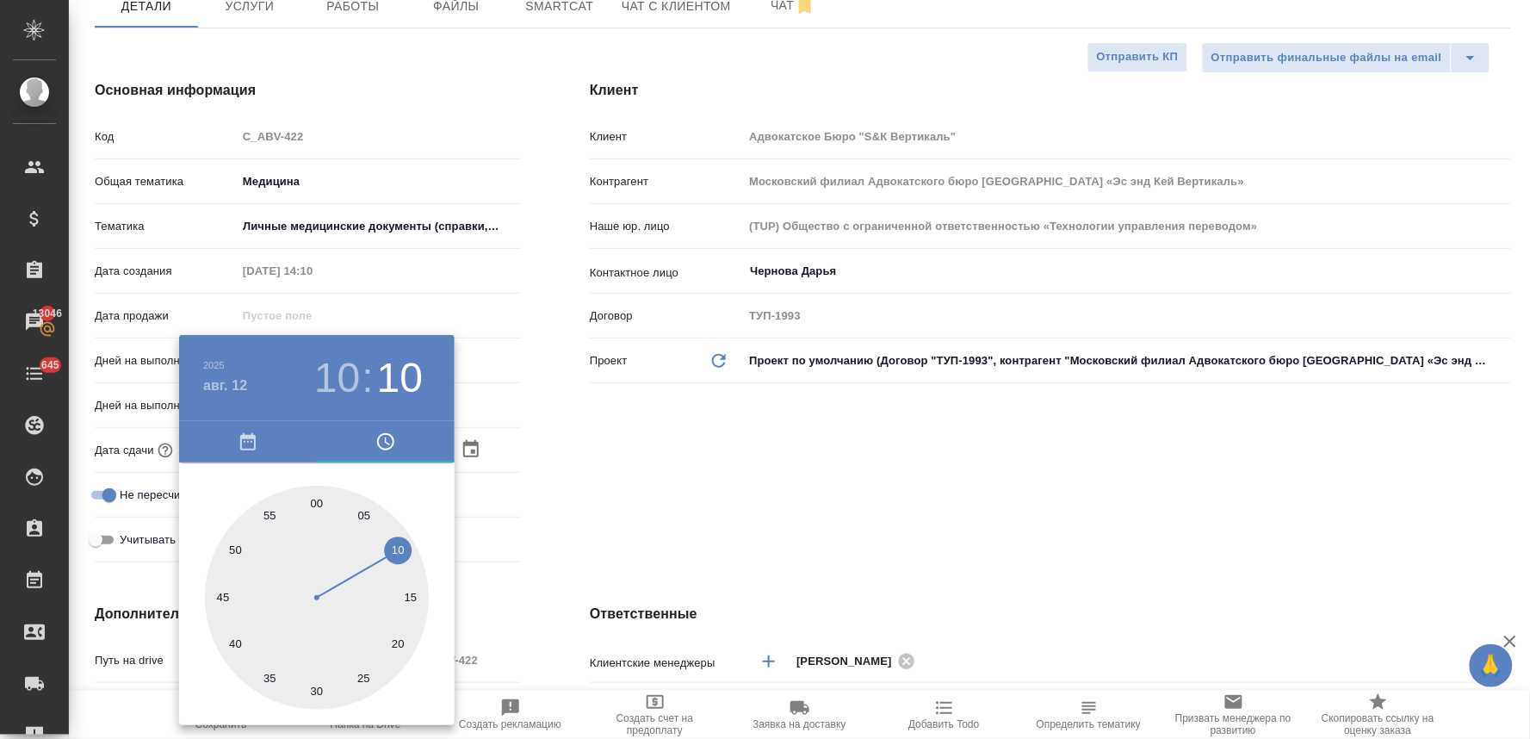
type input "12.08.2025 10:00"
type textarea "x"
click at [733, 485] on div at bounding box center [765, 369] width 1530 height 739
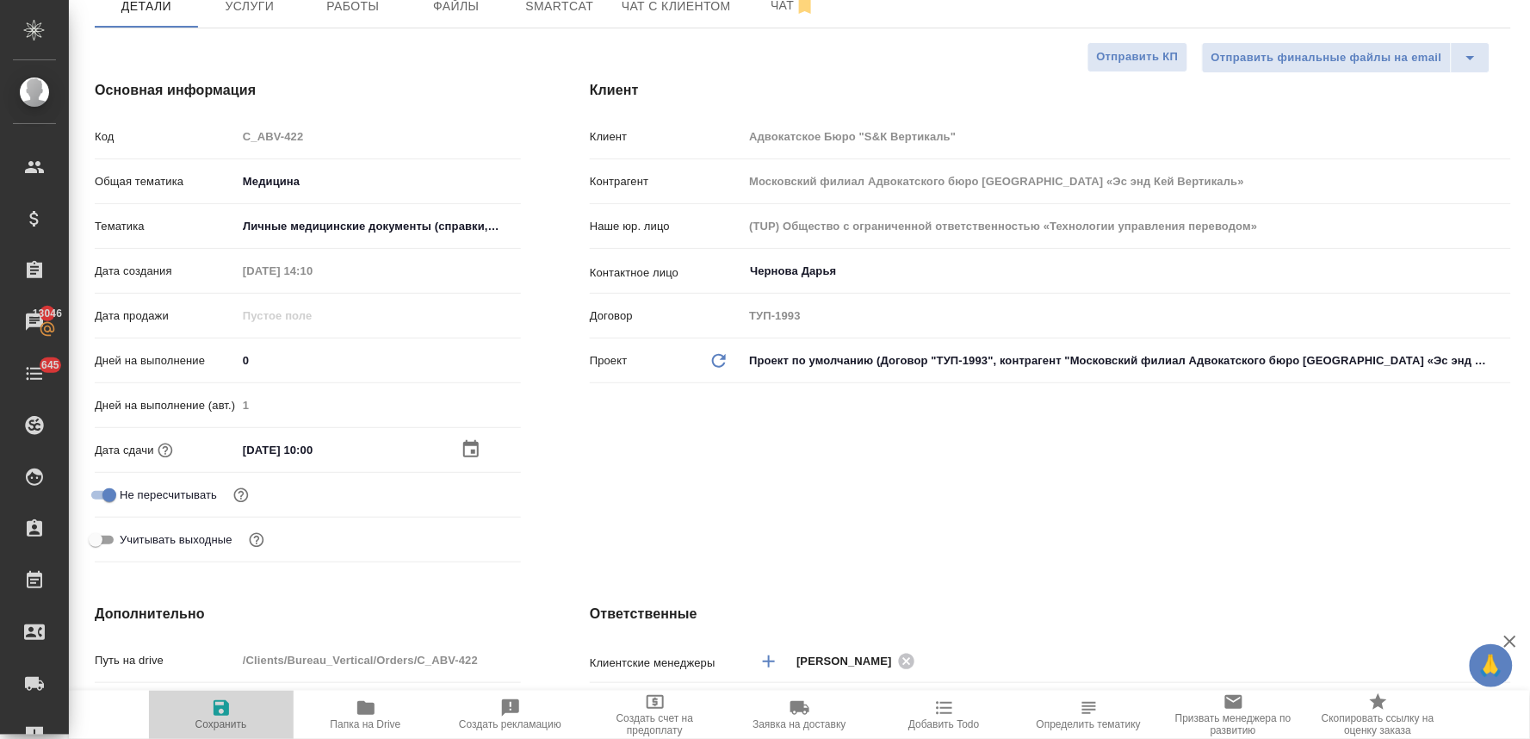
click at [212, 723] on span "Сохранить" at bounding box center [221, 724] width 52 height 12
type textarea "x"
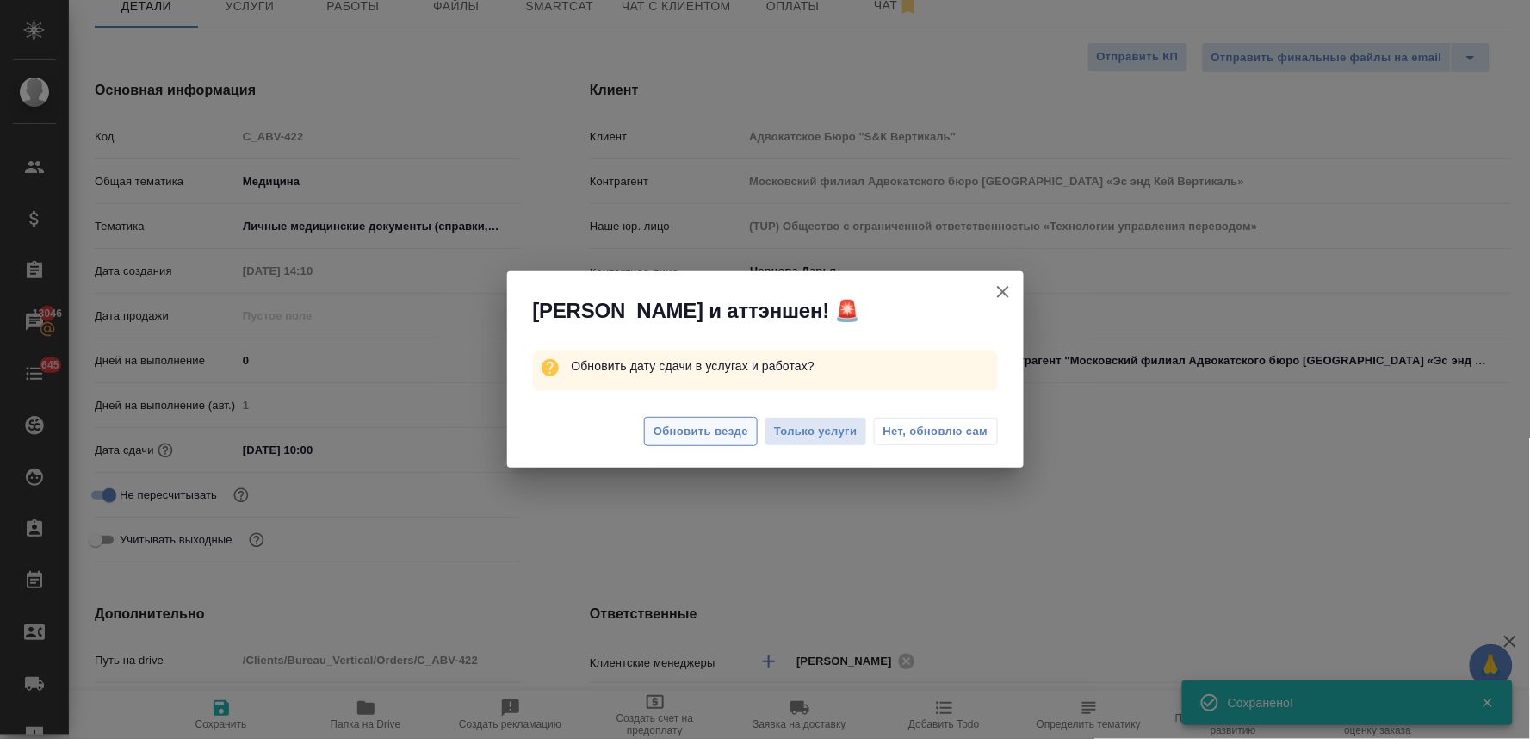
click at [686, 431] on span "Обновить везде" at bounding box center [700, 432] width 95 height 20
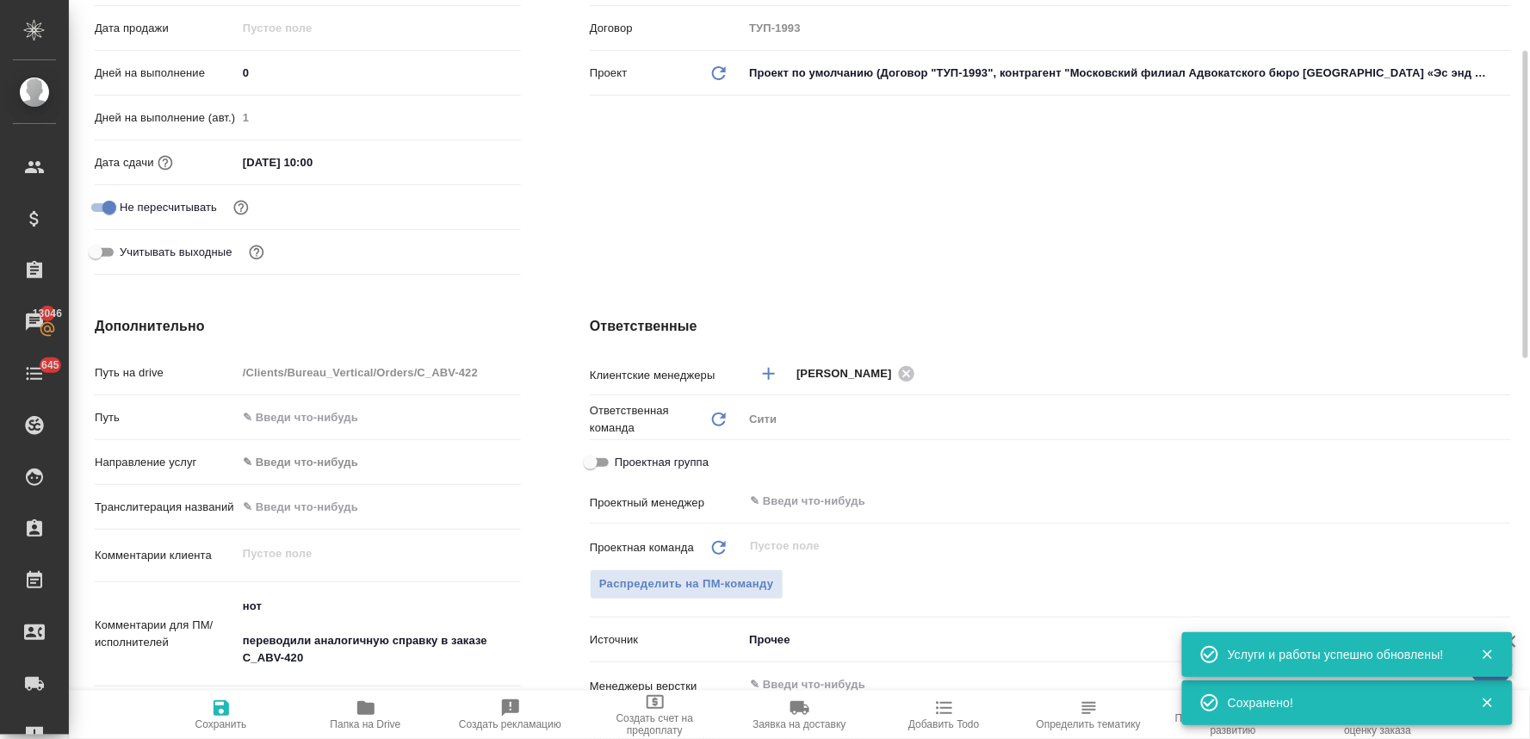
scroll to position [544, 0]
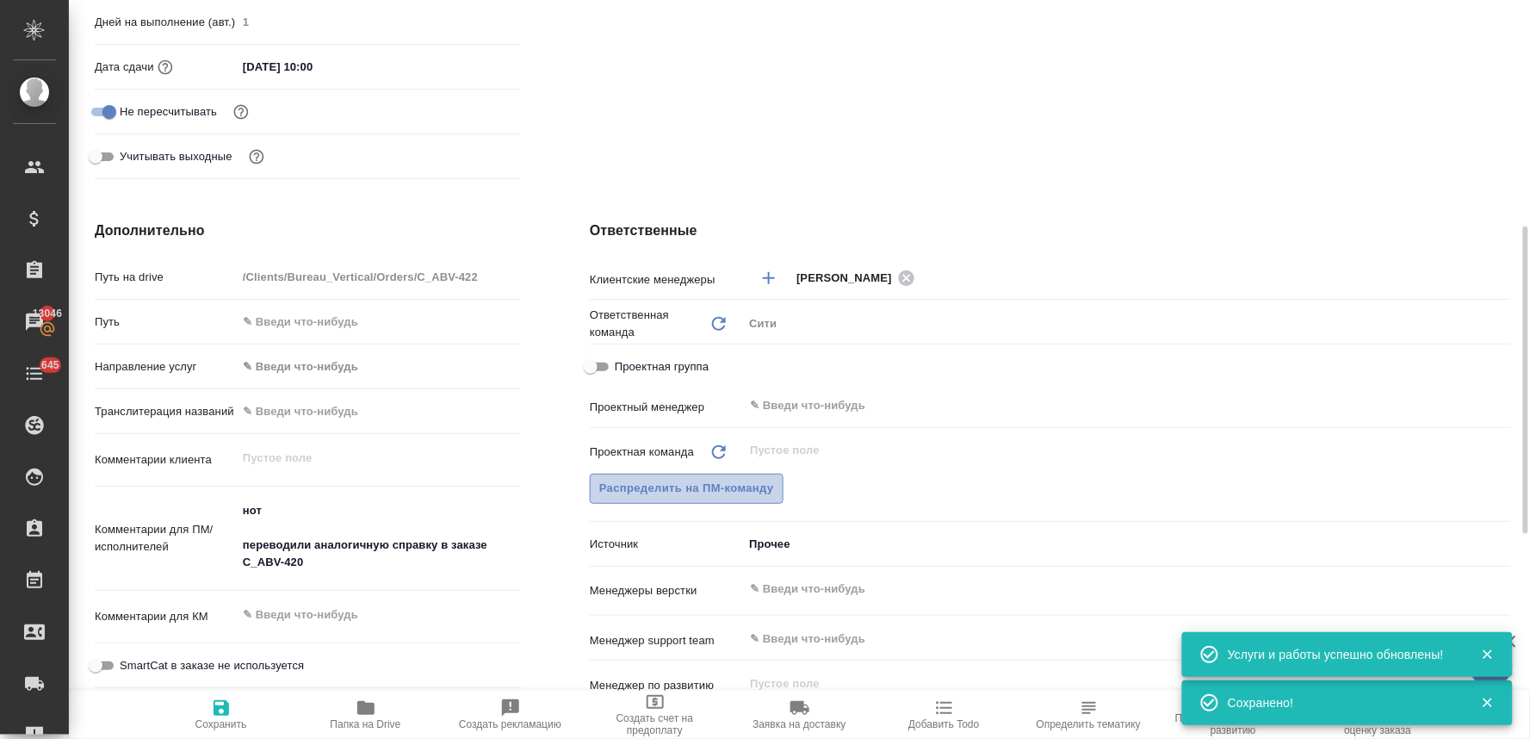
click at [674, 492] on span "Распределить на ПМ-команду" at bounding box center [686, 489] width 175 height 20
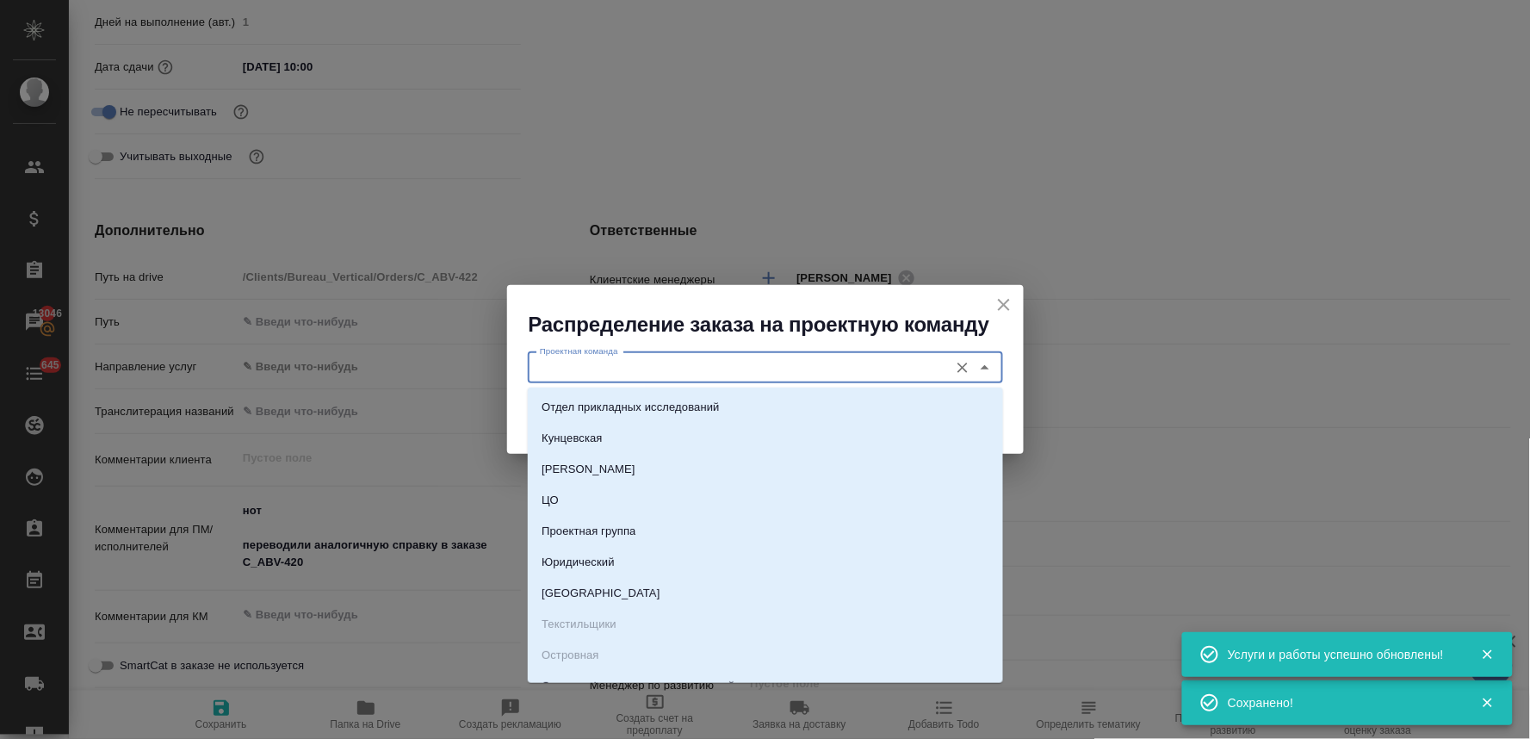
click at [665, 366] on input "Проектная команда" at bounding box center [736, 367] width 407 height 21
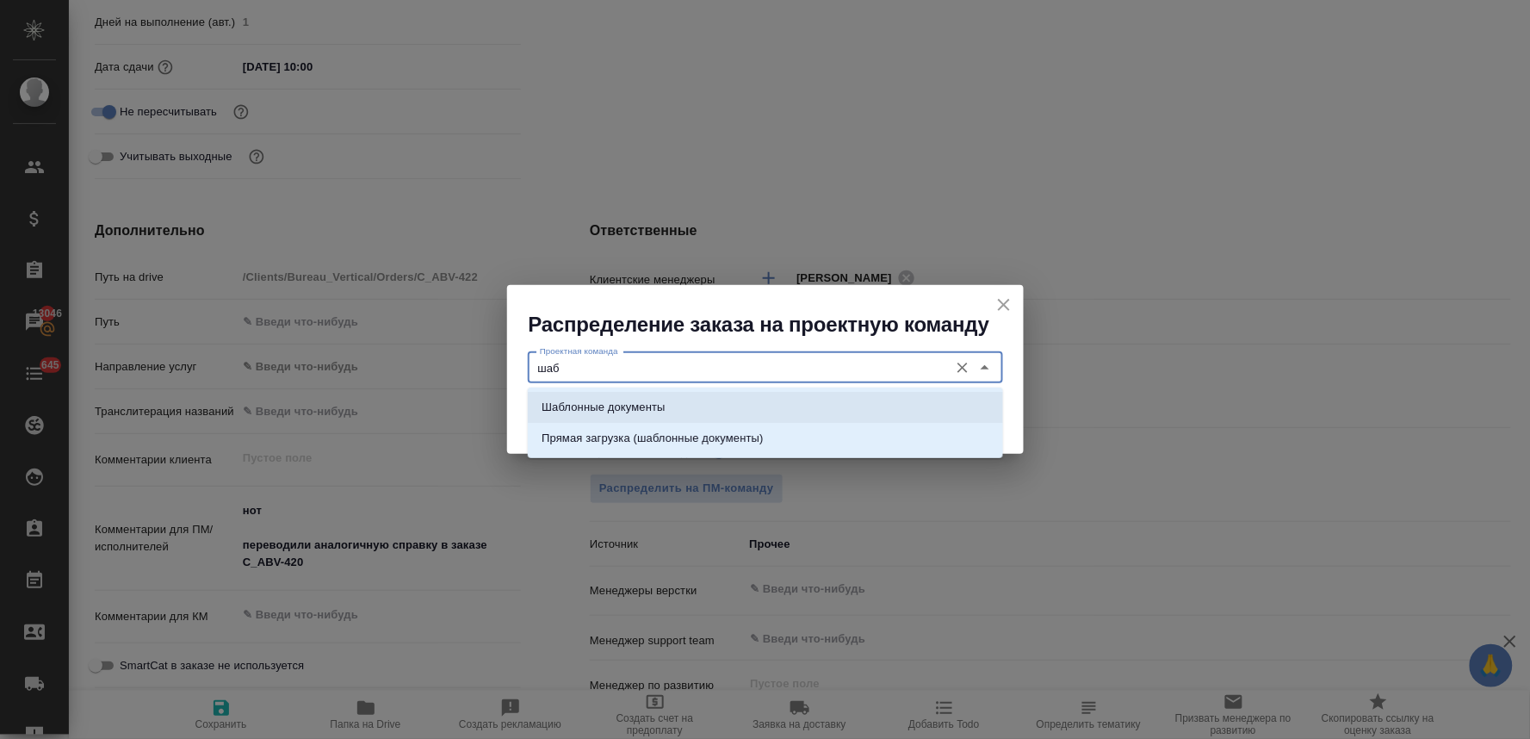
click at [678, 399] on li "Шаблонные документы" at bounding box center [765, 407] width 475 height 31
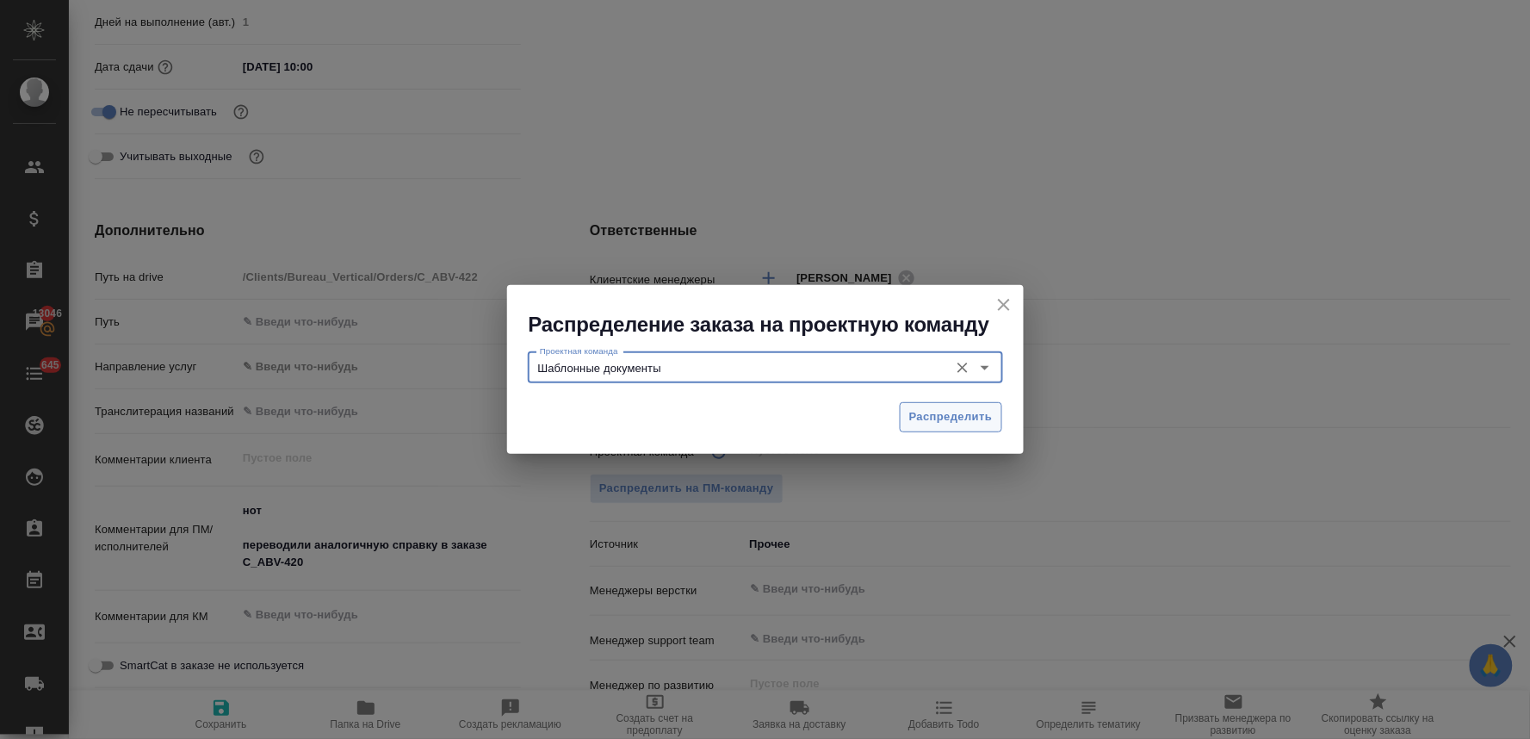
click at [937, 422] on span "Распределить" at bounding box center [950, 417] width 83 height 20
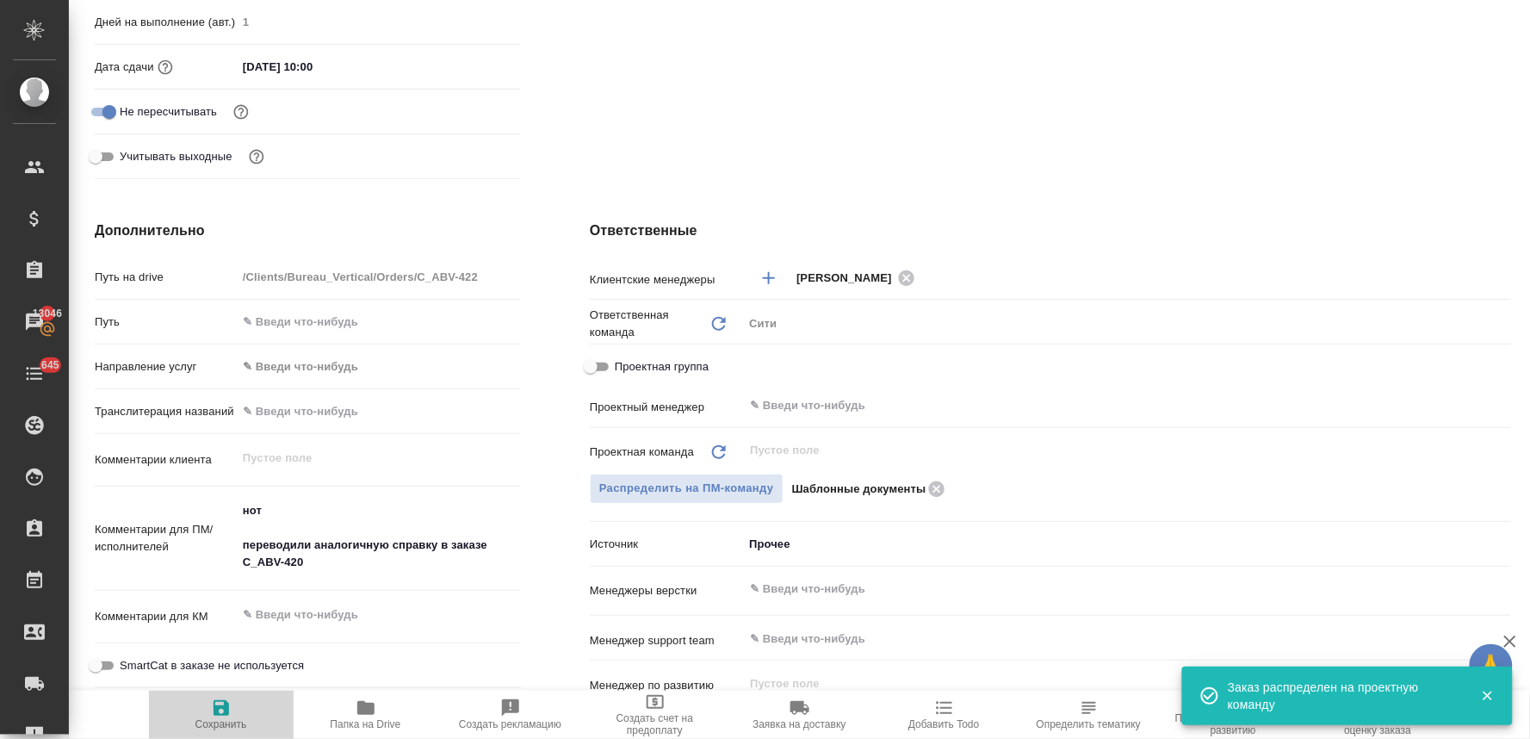
click at [190, 715] on span "Сохранить" at bounding box center [221, 713] width 124 height 33
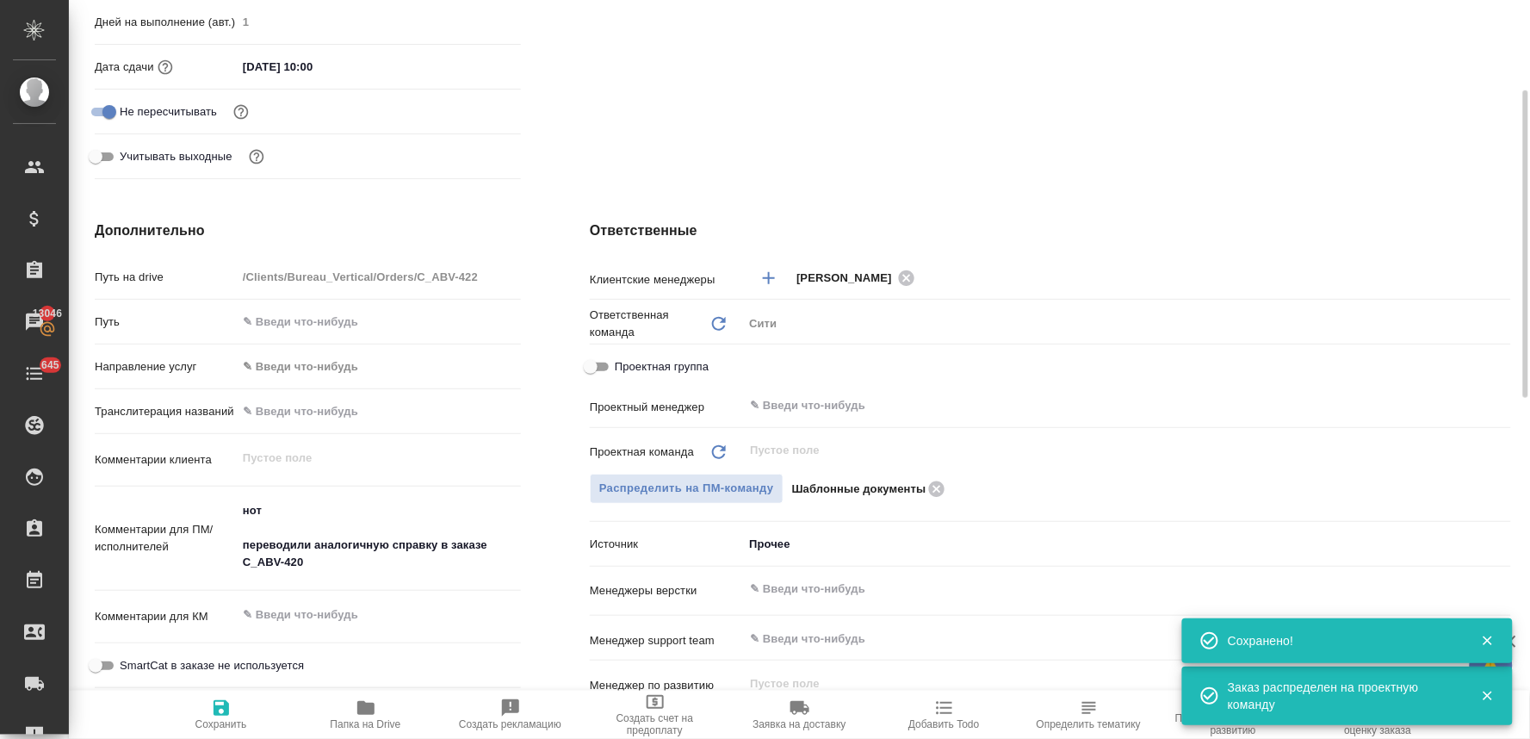
scroll to position [0, 0]
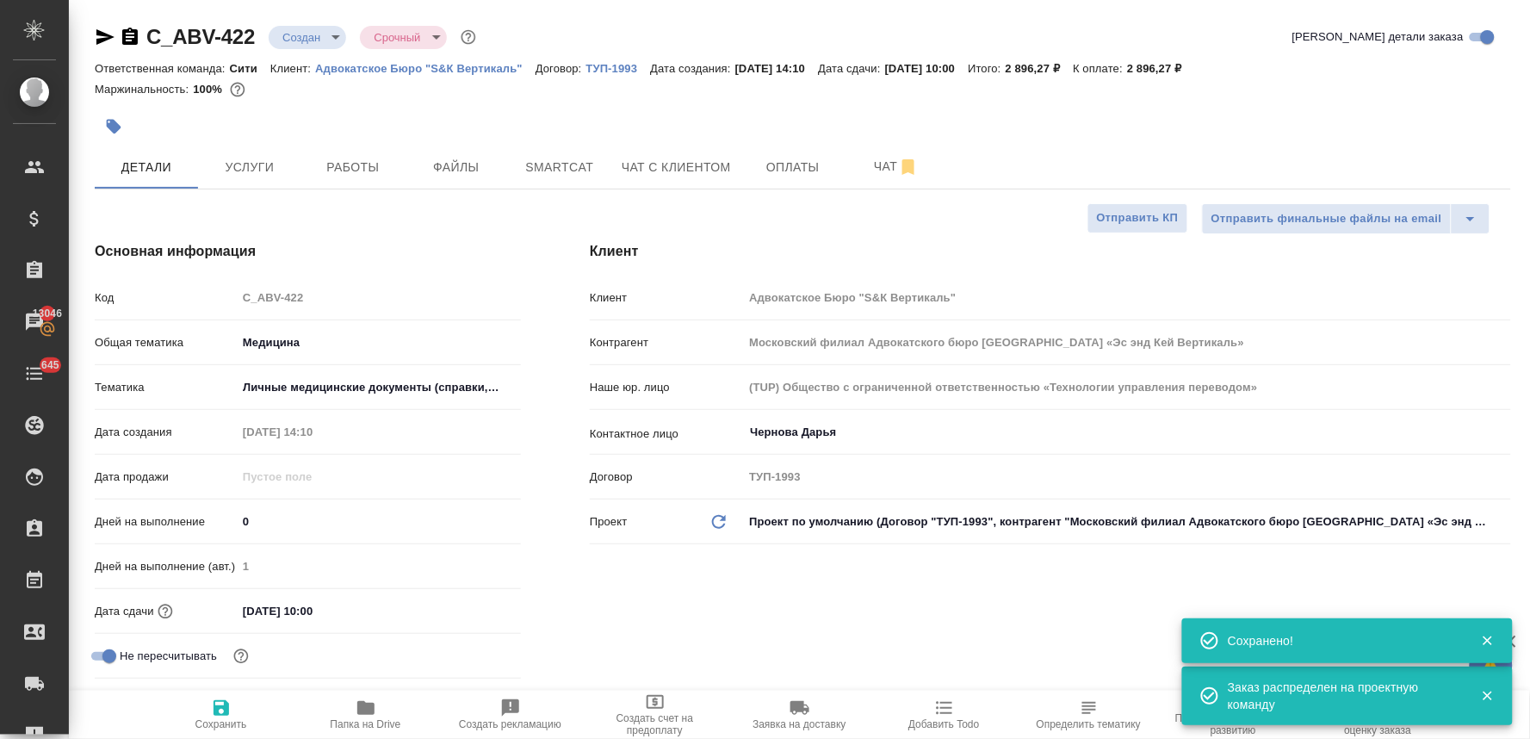
click at [312, 41] on body "🙏 .cls-1 fill:#fff; AWATERA Lyamina Nadezhda Клиенты Спецификации Заказы 13046 …" at bounding box center [765, 369] width 1530 height 739
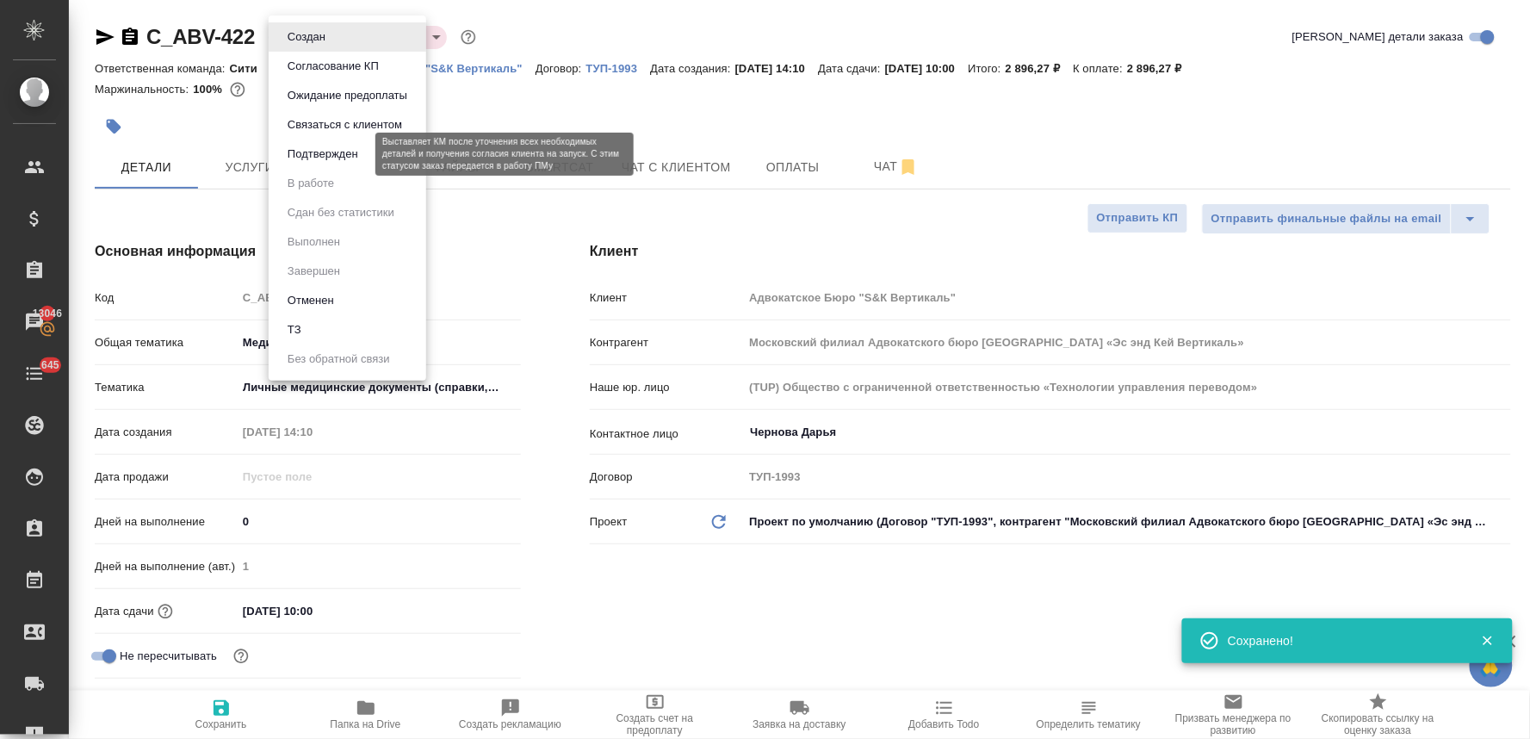
click at [307, 148] on button "Подтвержден" at bounding box center [322, 154] width 81 height 19
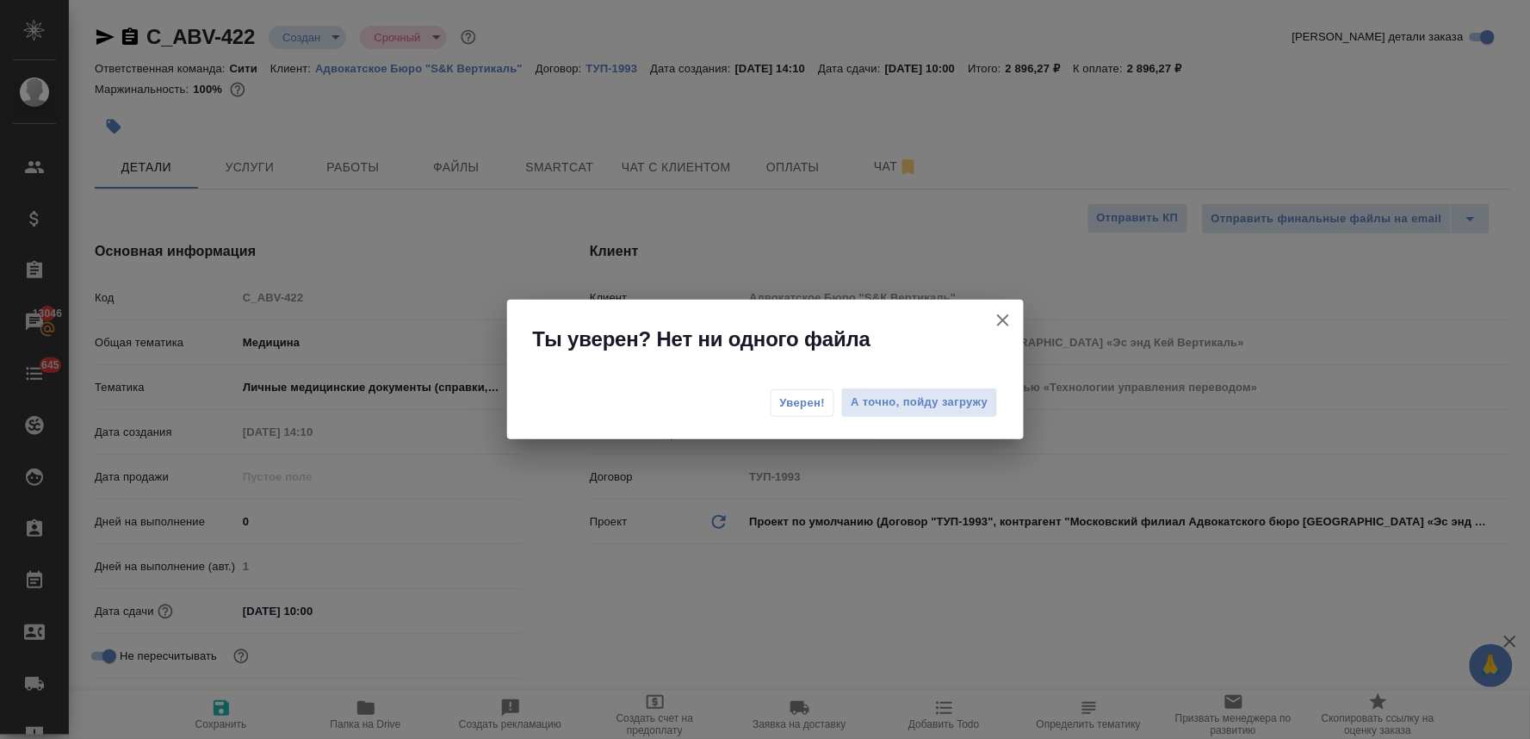
click at [1004, 318] on icon "button" at bounding box center [1003, 320] width 12 height 12
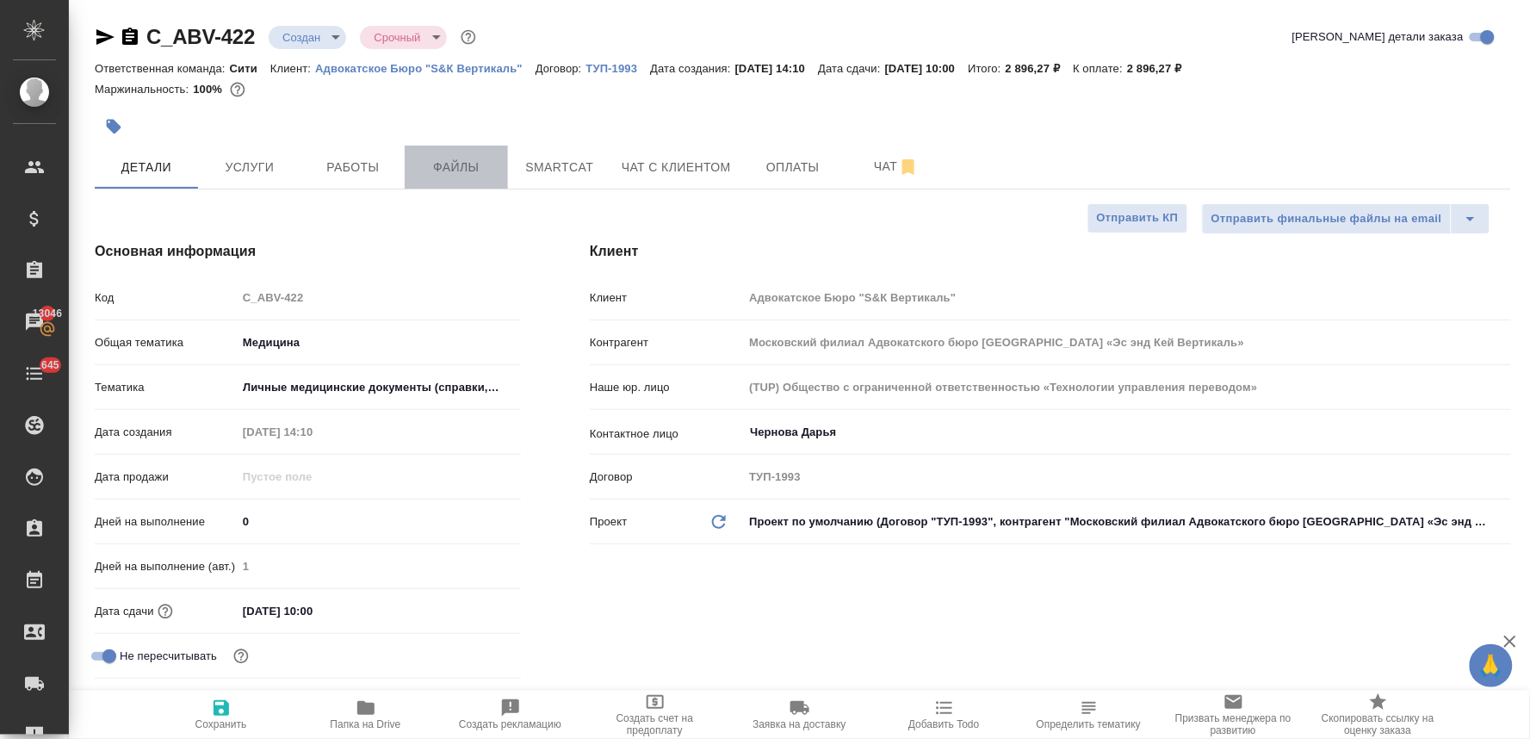
click at [462, 170] on span "Файлы" at bounding box center [456, 168] width 83 height 22
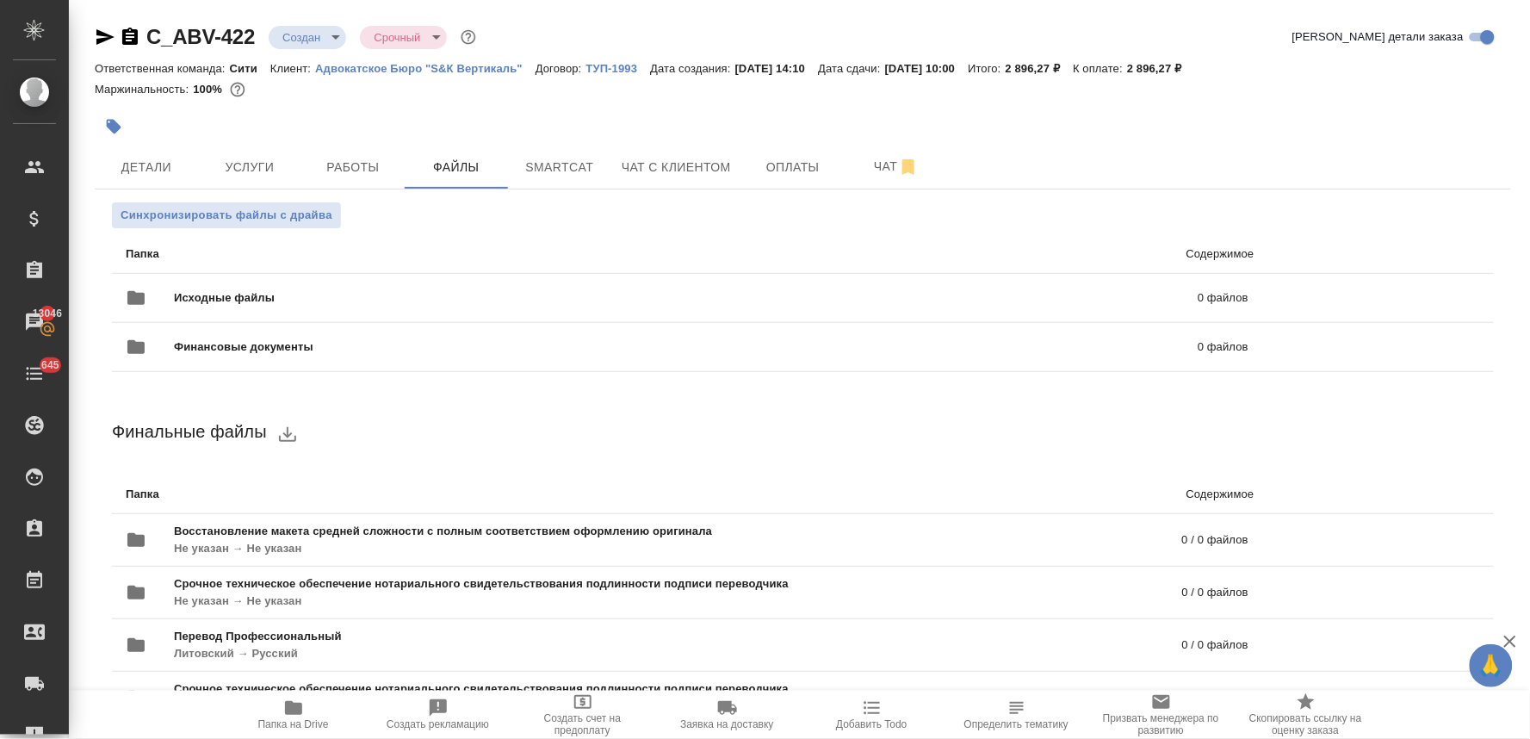
click at [300, 106] on div at bounding box center [803, 105] width 1416 height 3
click at [1407, 296] on icon "uploadFiles" at bounding box center [1417, 297] width 21 height 21
click at [0, 0] on input "uploadFiles" at bounding box center [0, 0] width 0 height 0
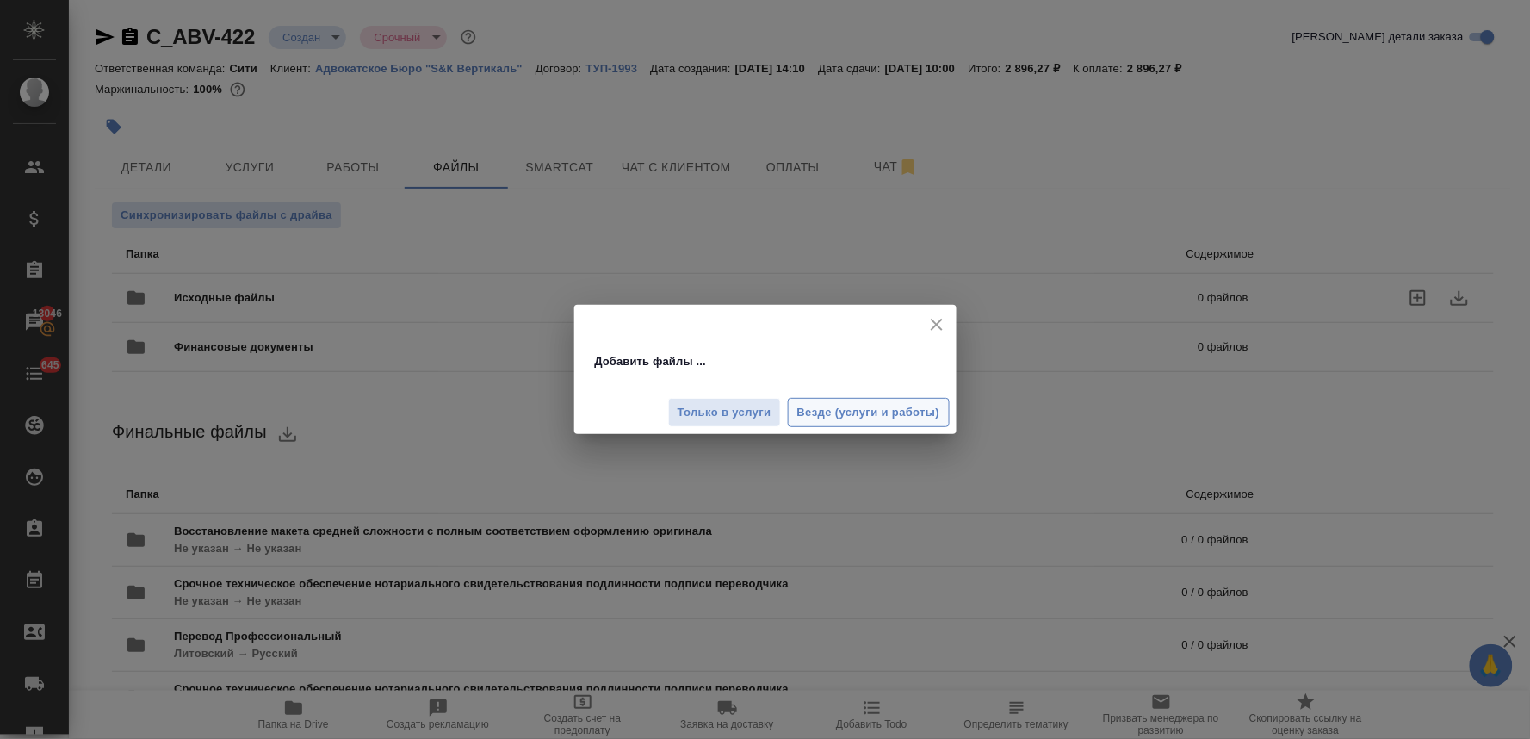
click at [906, 411] on span "Везде (услуги и работы)" at bounding box center [868, 413] width 143 height 20
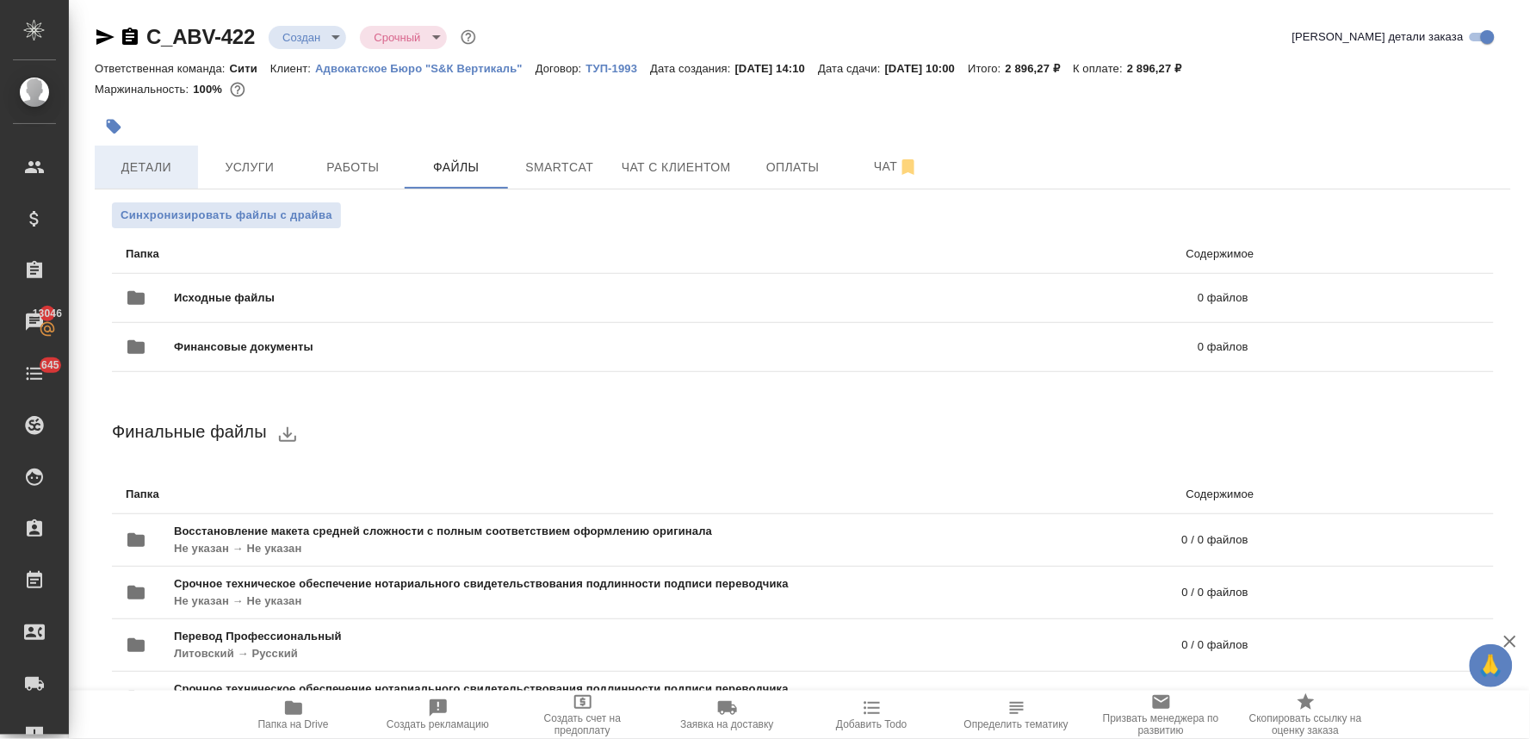
click at [155, 157] on span "Детали" at bounding box center [146, 168] width 83 height 22
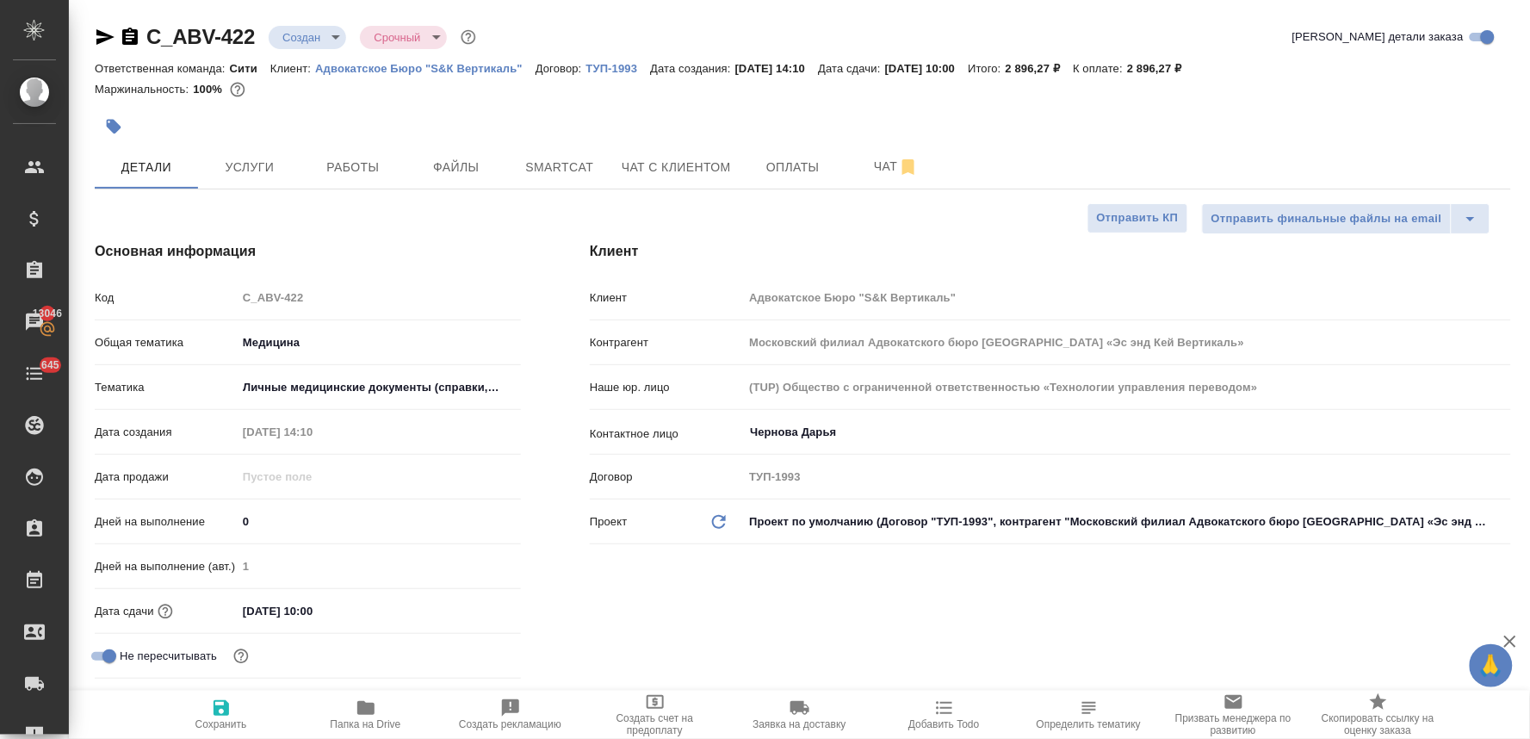
click at [298, 33] on body "🙏 .cls-1 fill:#fff; AWATERA Lyamina Nadezhda Клиенты Спецификации Заказы 13046 …" at bounding box center [765, 369] width 1530 height 739
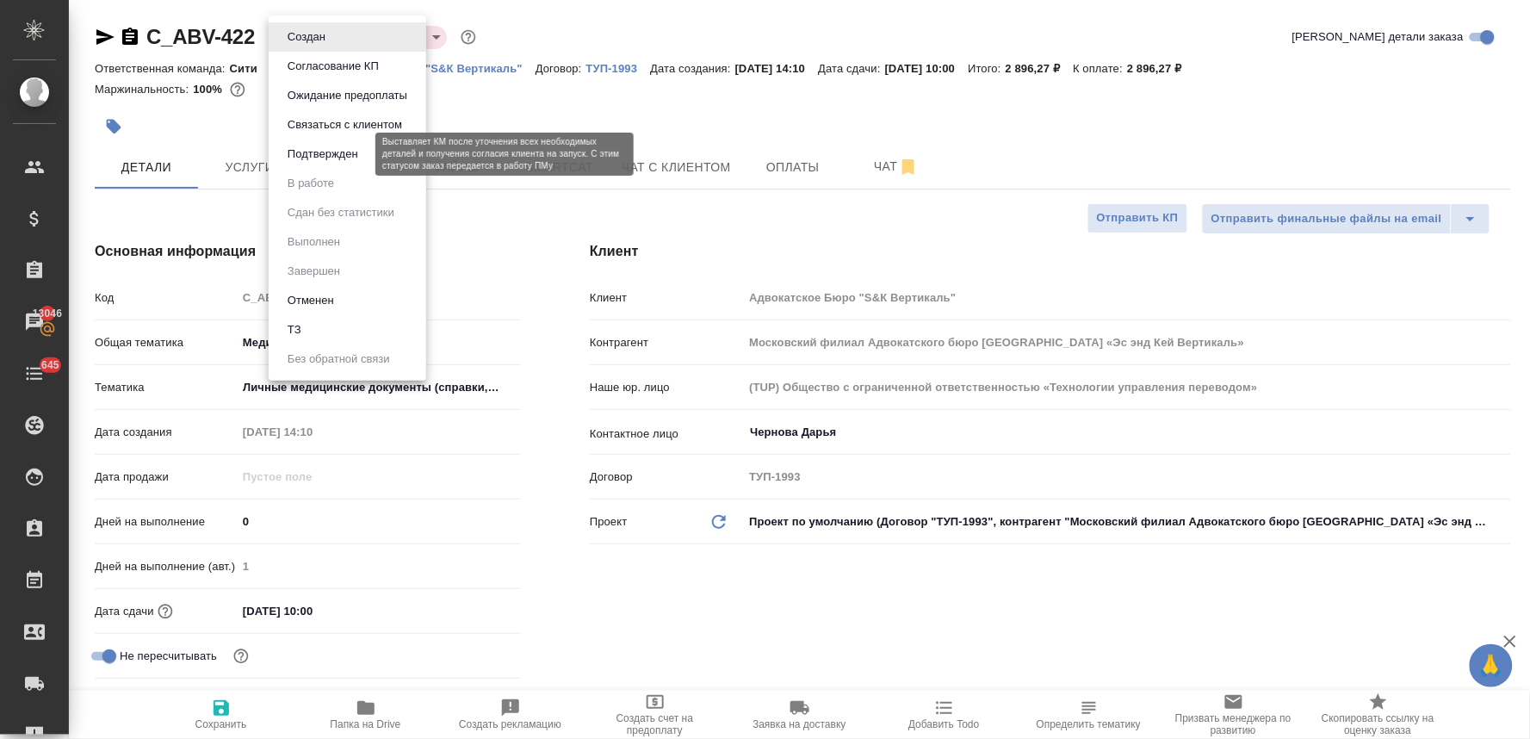
click at [304, 161] on button "Подтвержден" at bounding box center [322, 154] width 81 height 19
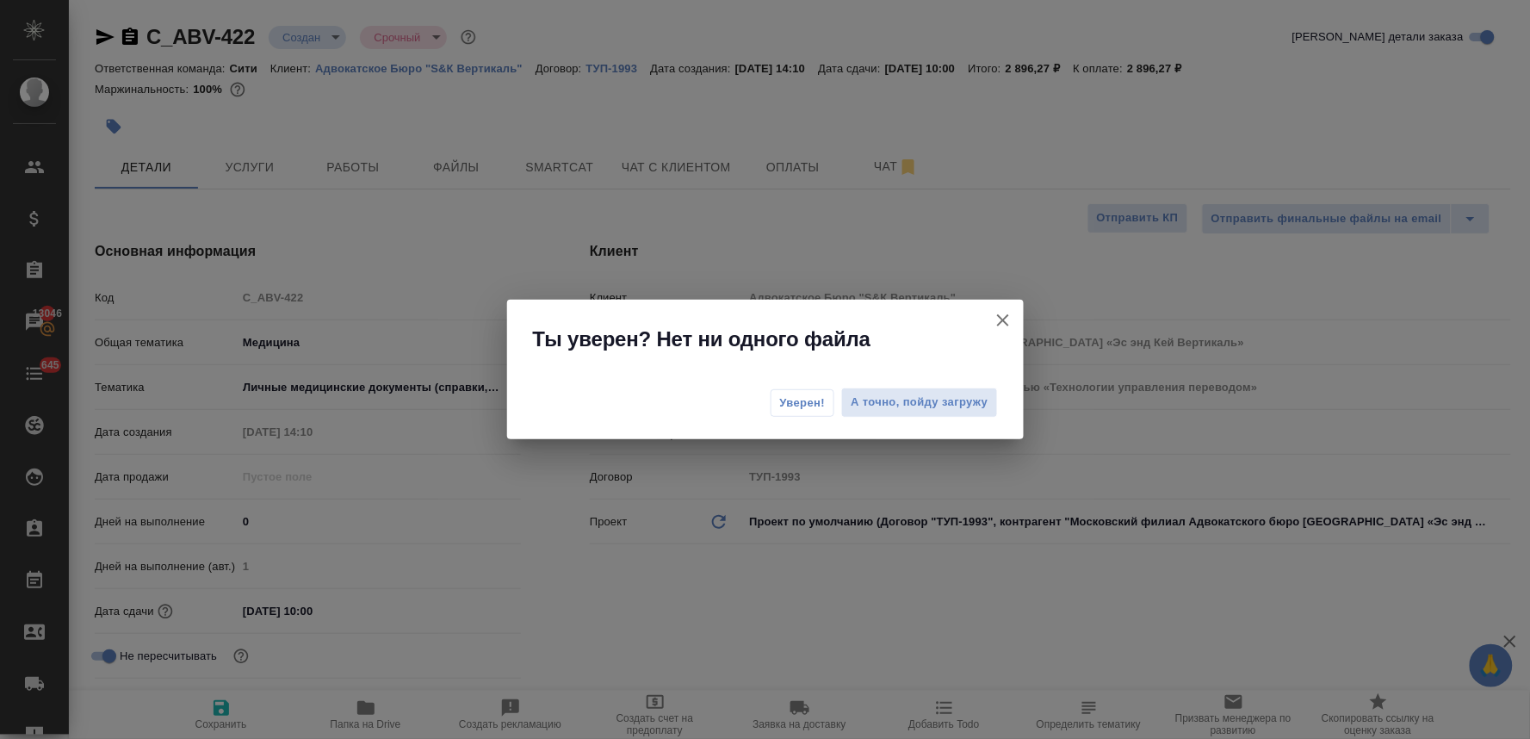
click at [797, 405] on span "Уверен!" at bounding box center [803, 402] width 46 height 17
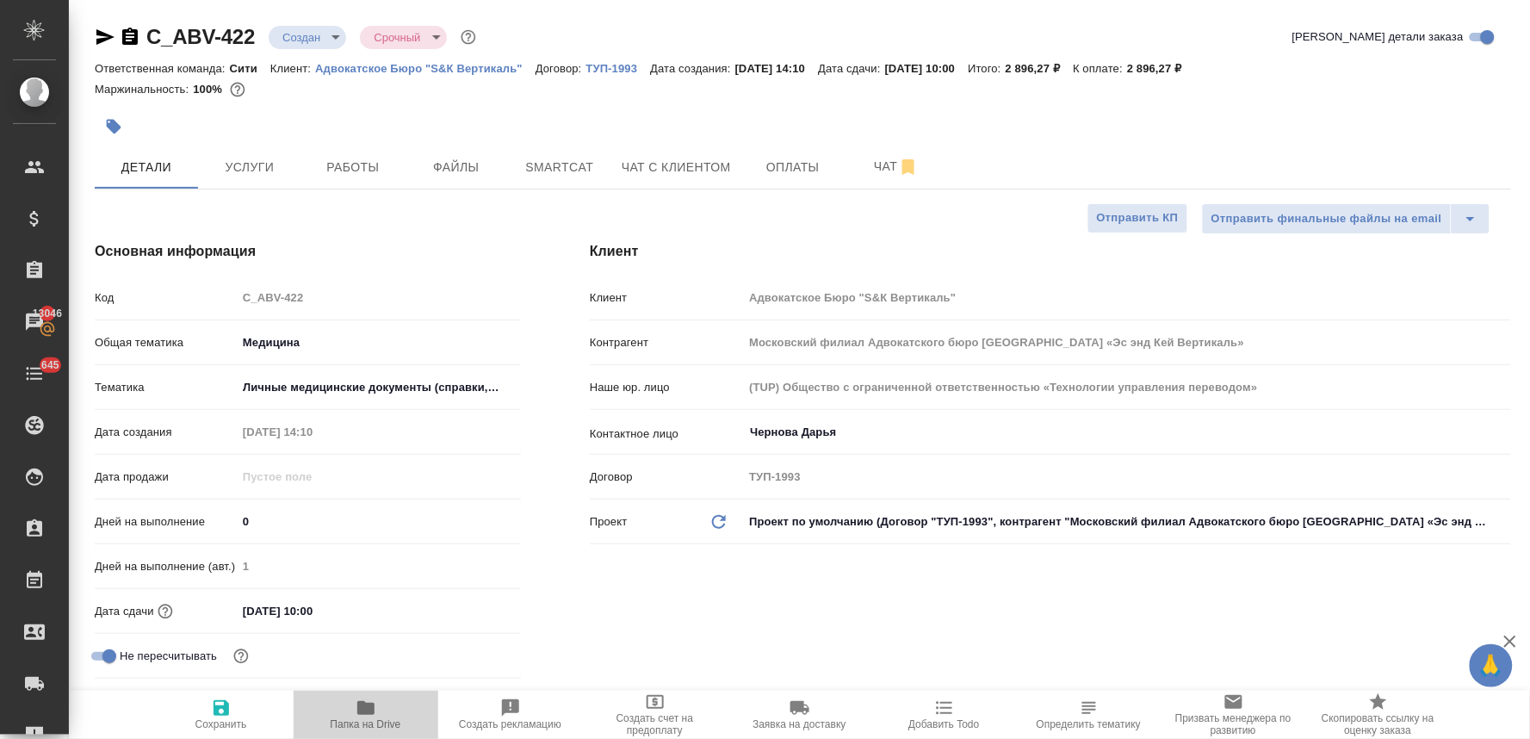
click at [370, 713] on icon "button" at bounding box center [365, 708] width 17 height 14
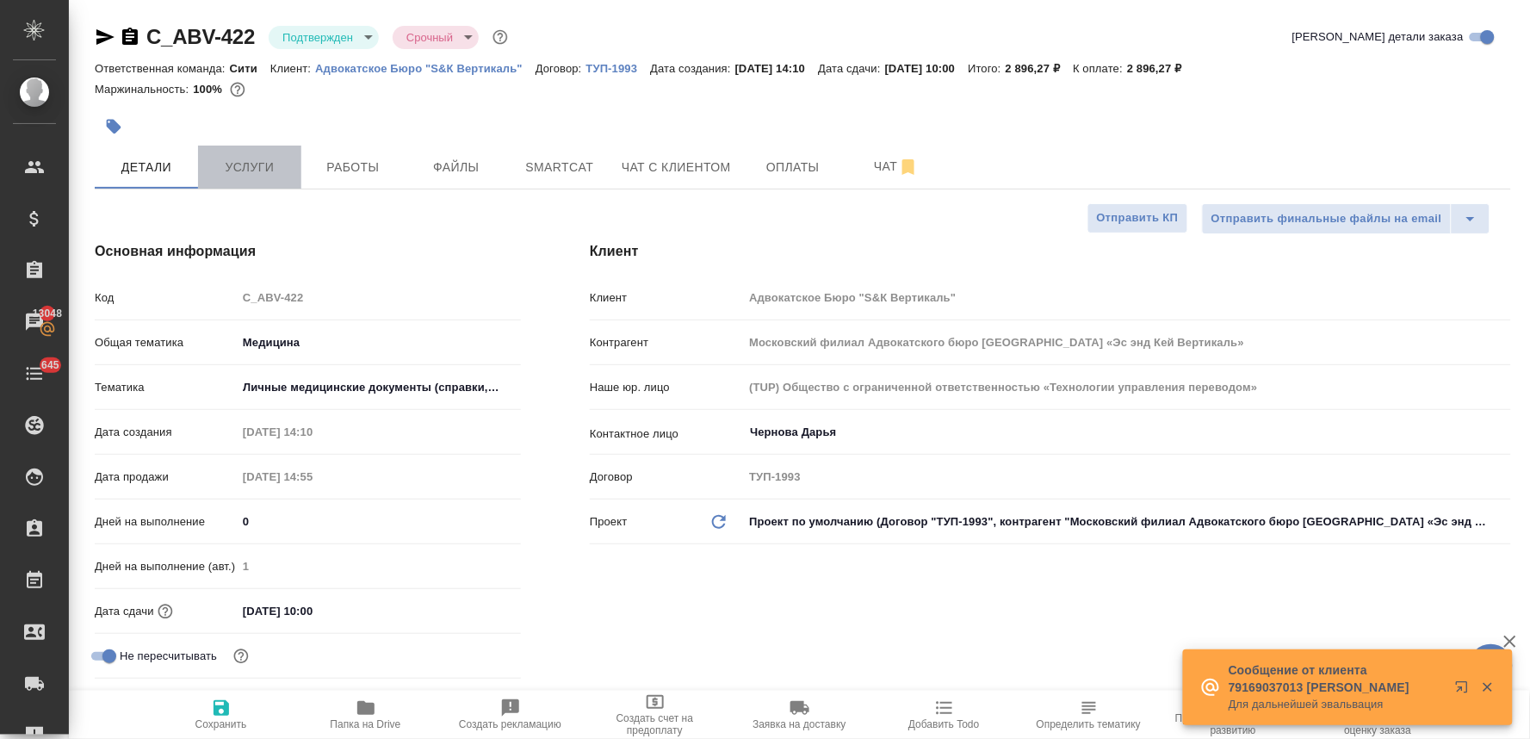
click at [260, 166] on span "Услуги" at bounding box center [249, 168] width 83 height 22
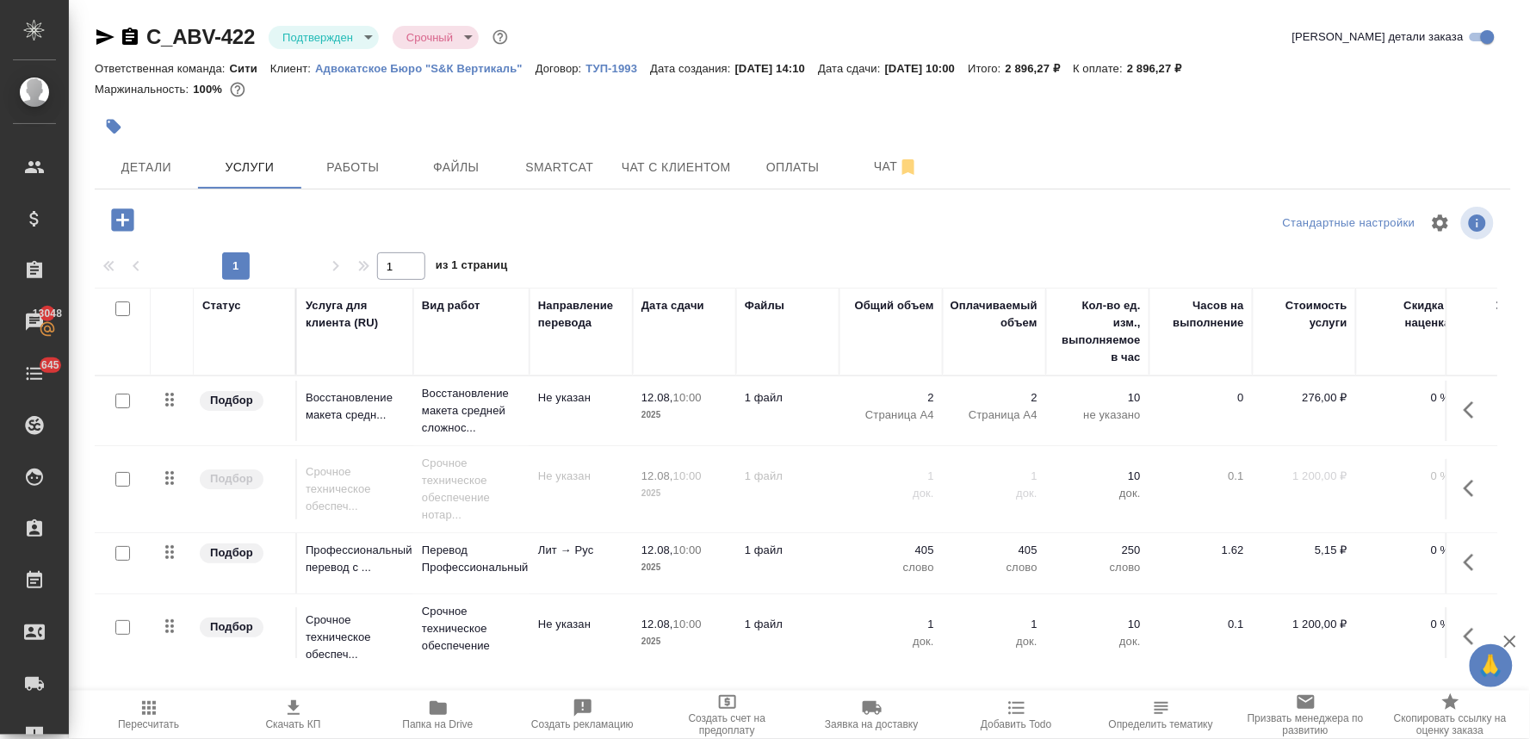
click at [1463, 484] on icon "button" at bounding box center [1473, 488] width 21 height 21
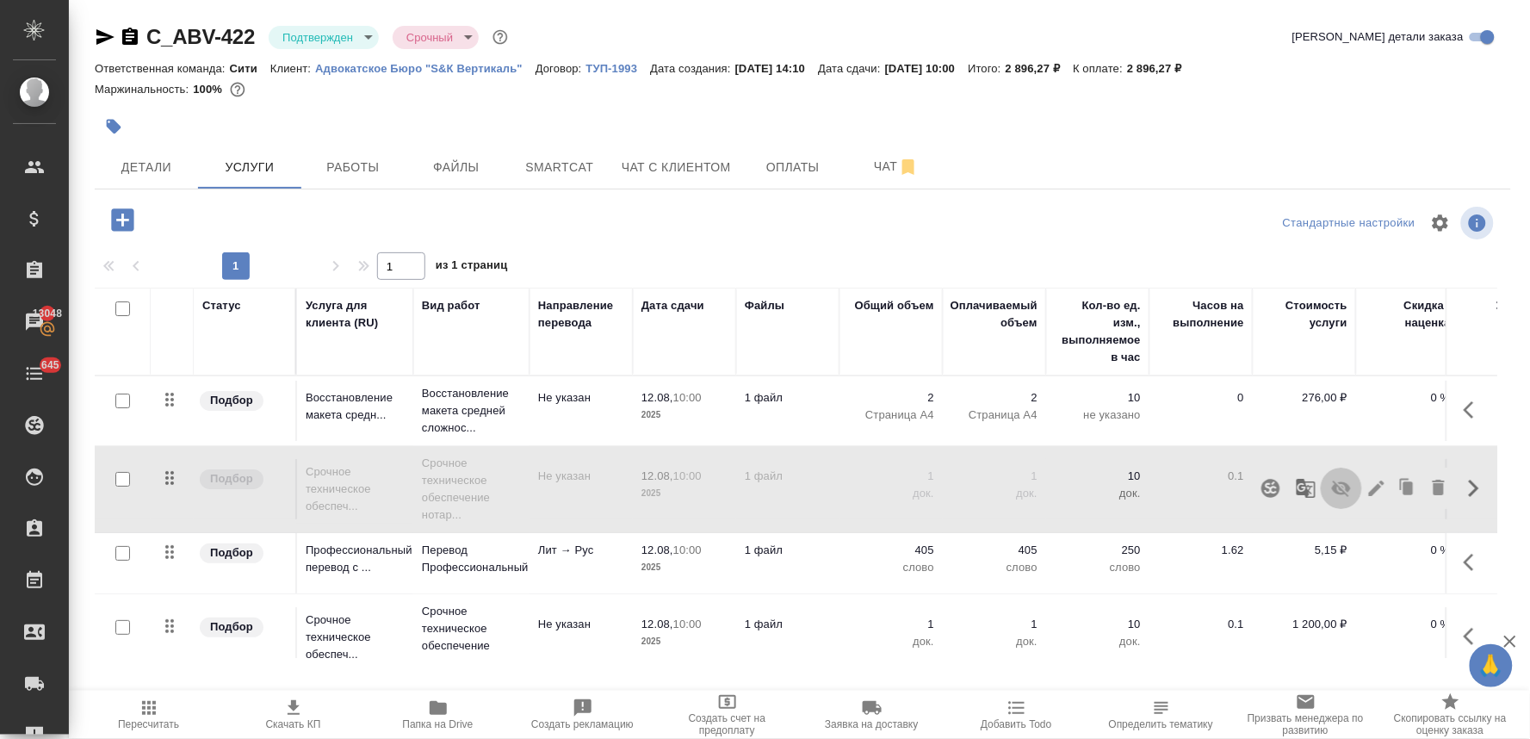
click at [1332, 486] on icon "button" at bounding box center [1341, 488] width 19 height 16
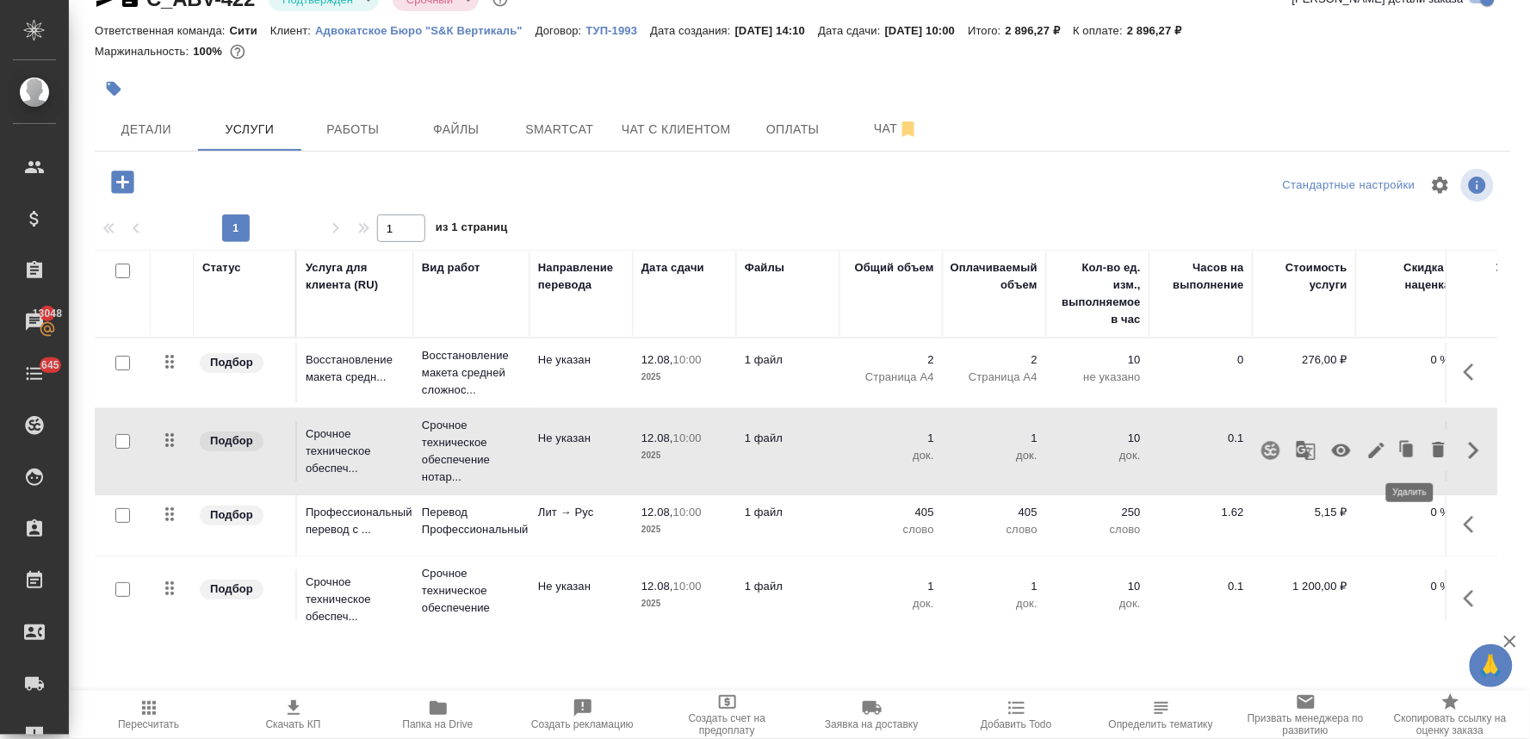
click at [1432, 450] on icon "button" at bounding box center [1438, 449] width 12 height 15
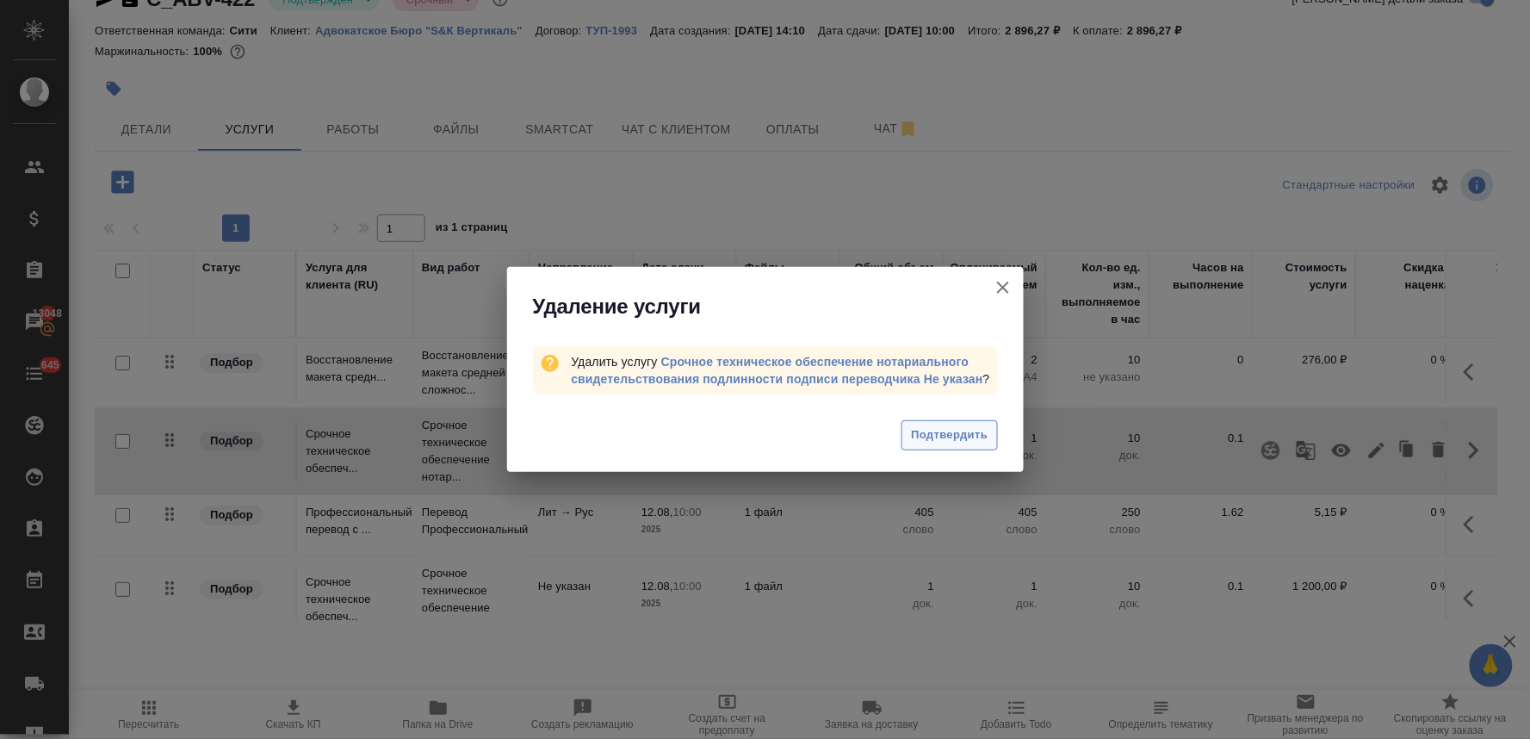
click at [939, 428] on span "Подтвердить" at bounding box center [949, 435] width 77 height 20
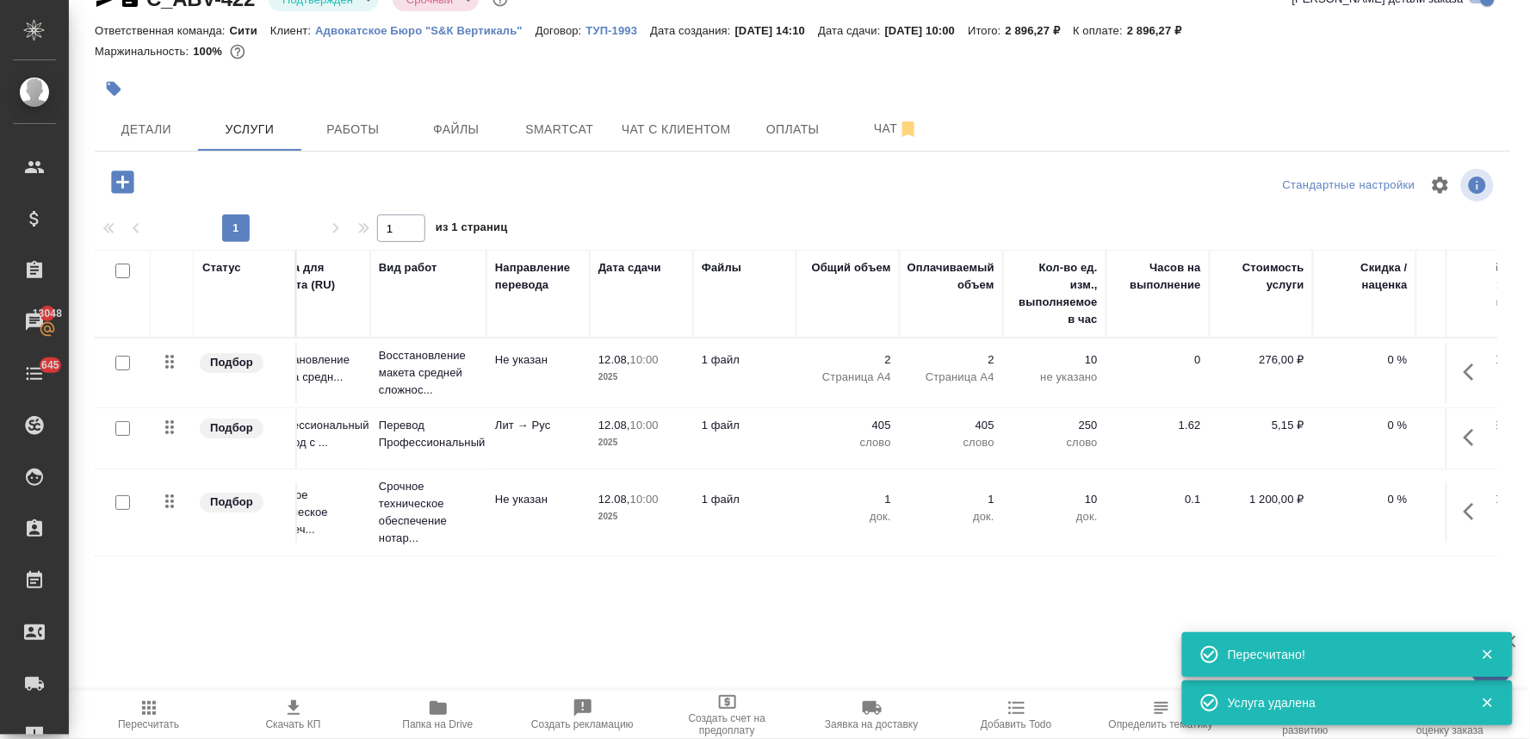
scroll to position [0, 233]
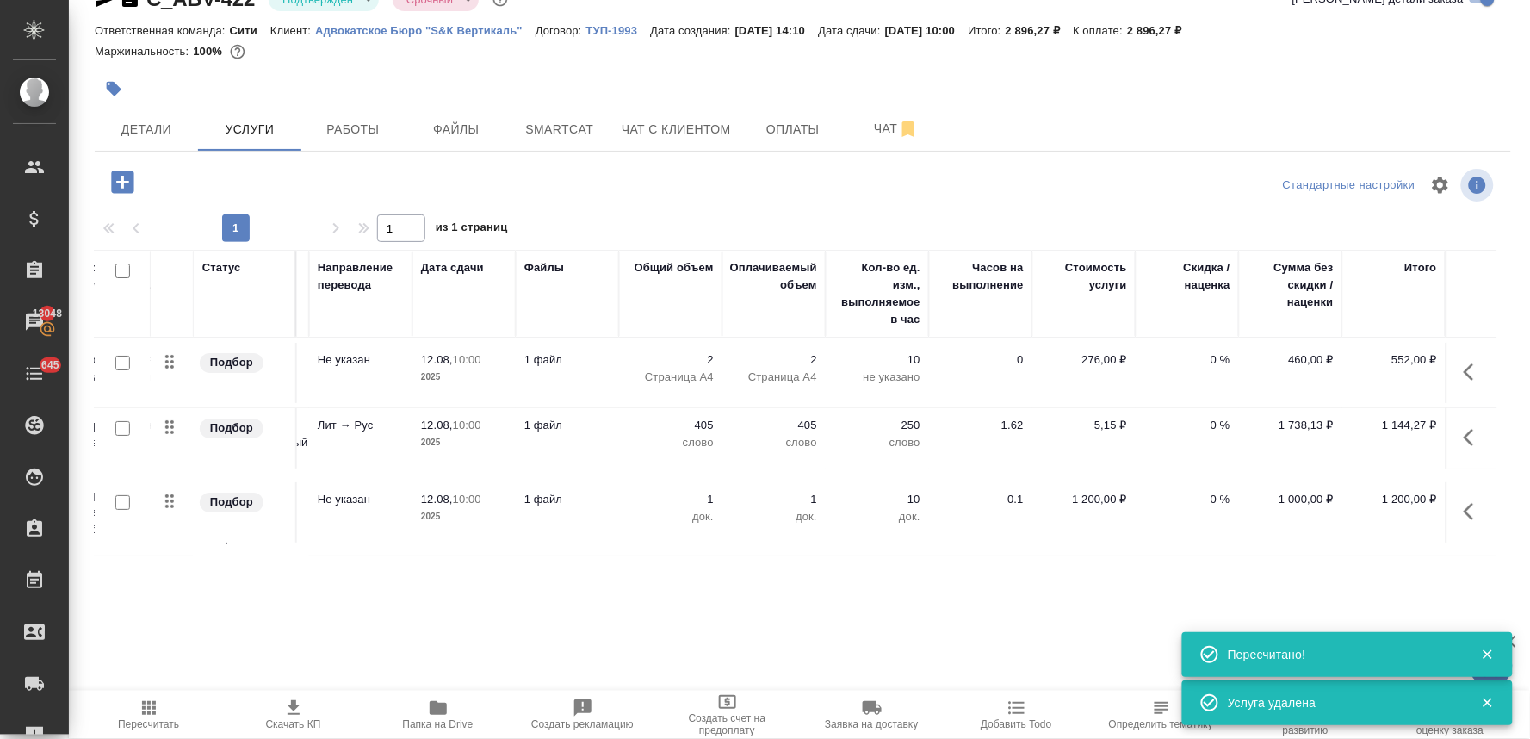
click at [1202, 368] on p "0 %" at bounding box center [1187, 359] width 86 height 17
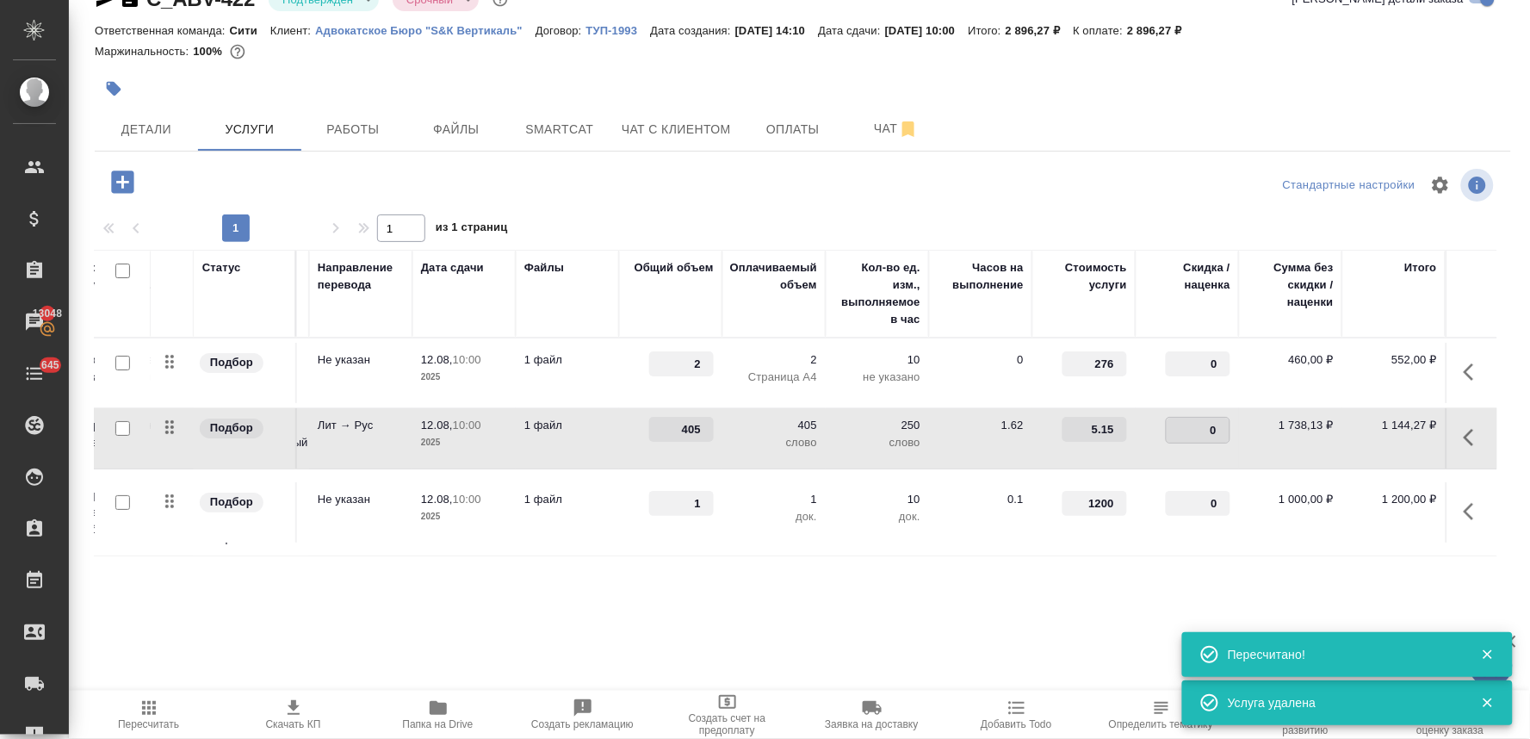
click at [1175, 423] on input "0" at bounding box center [1197, 429] width 63 height 25
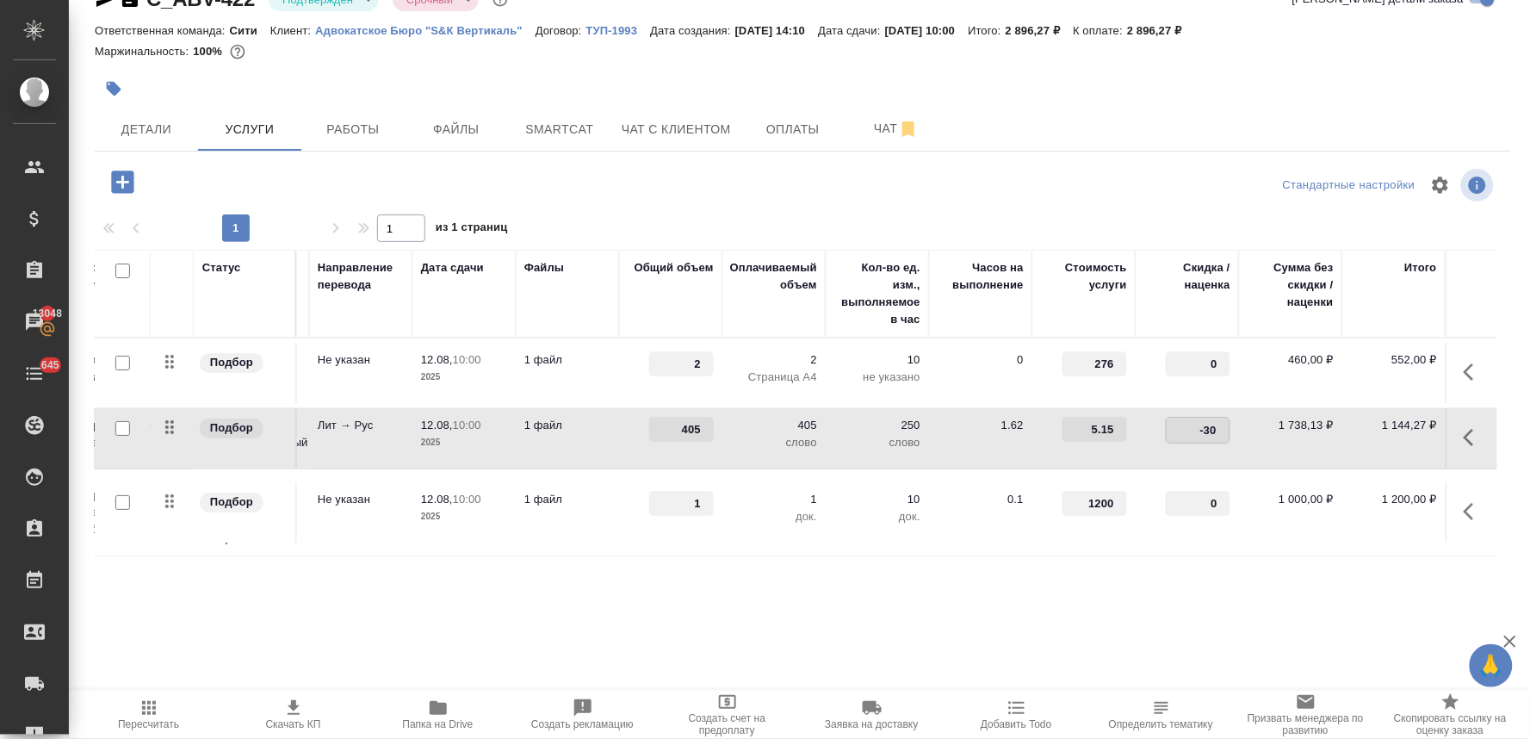
click at [1133, 578] on div "Статус Услуга для клиента (RU) Вид работ Направление перевода Дата сдачи Файлы …" at bounding box center [796, 435] width 1402 height 370
click at [226, 186] on span "Сохранить и пересчитать" at bounding box center [245, 180] width 150 height 20
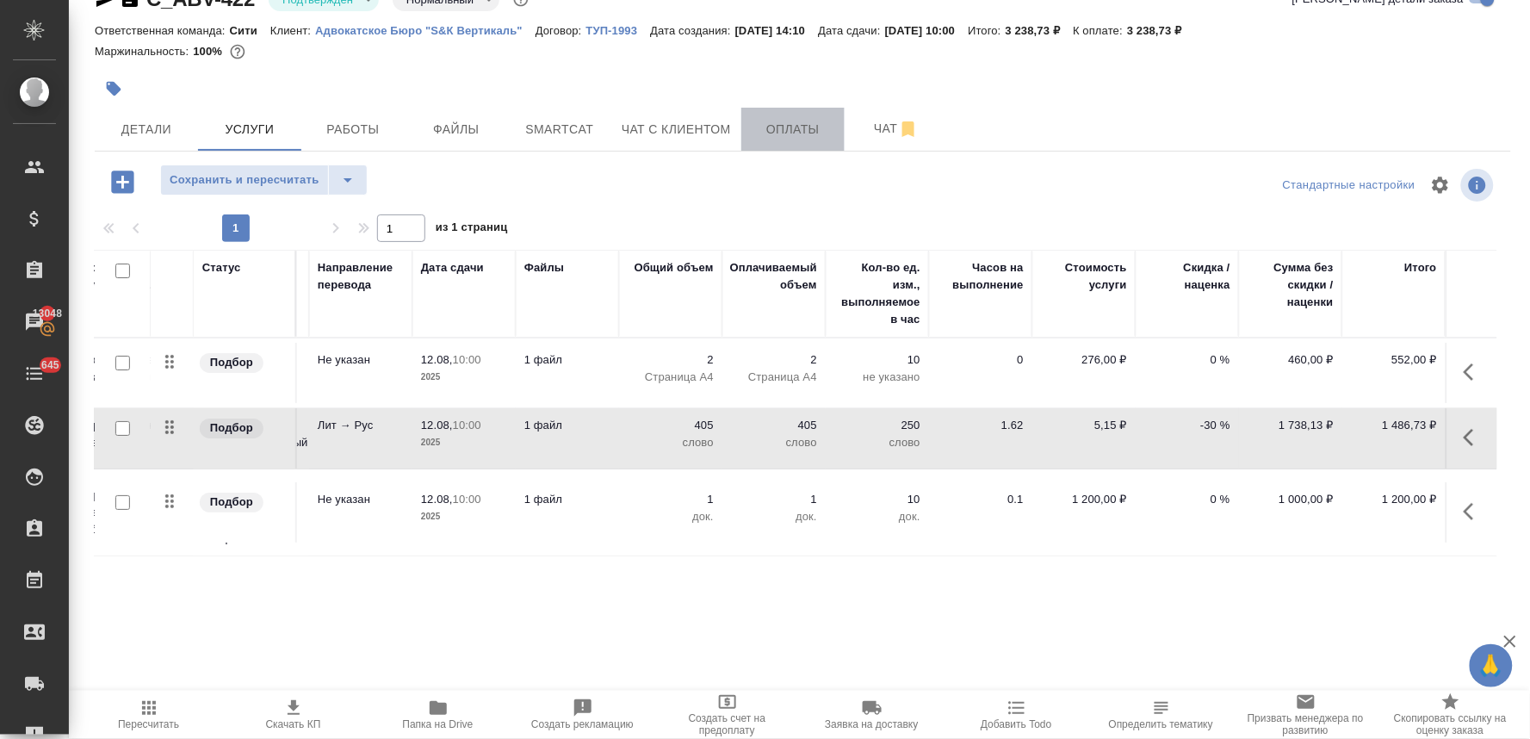
click at [776, 122] on span "Оплаты" at bounding box center [792, 130] width 83 height 22
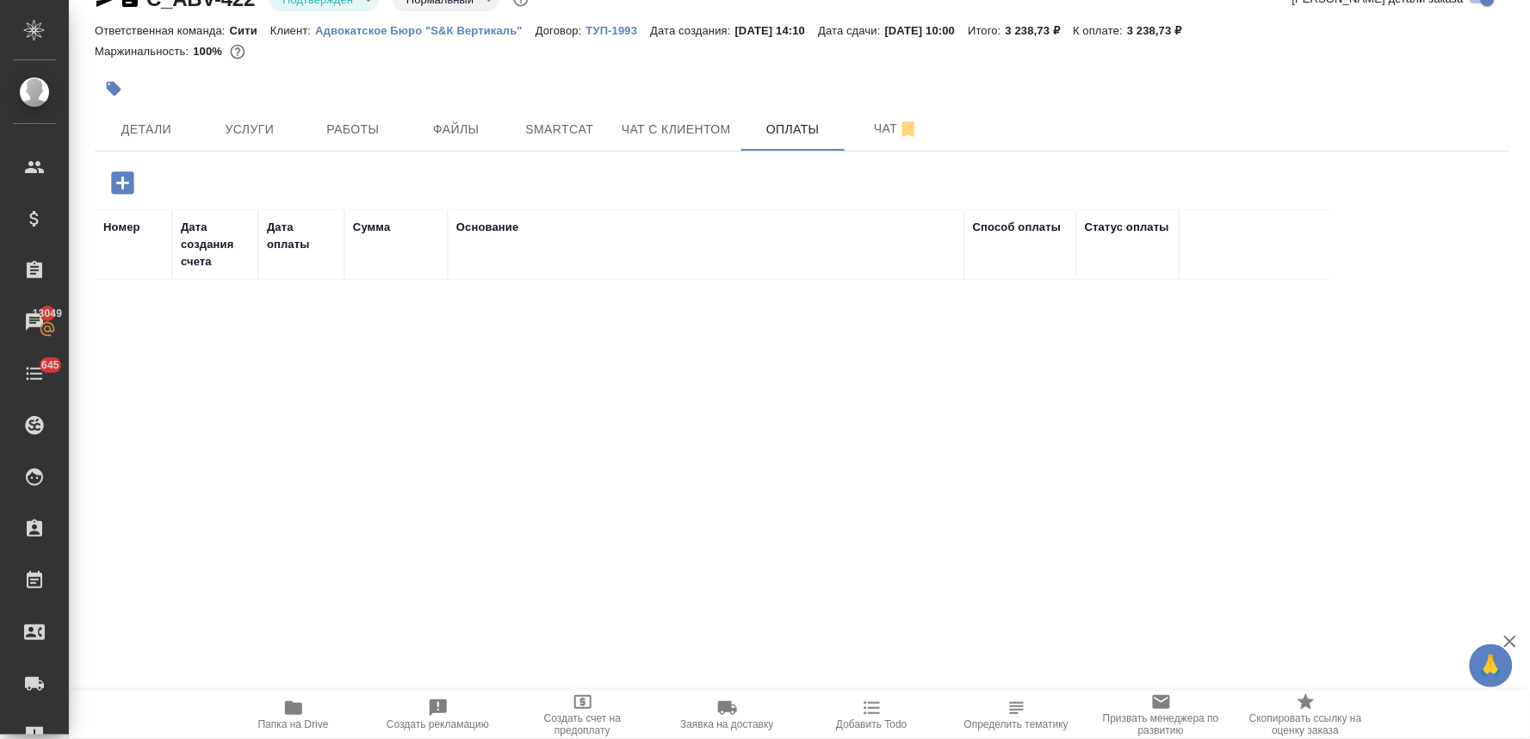
click at [124, 183] on icon "button" at bounding box center [123, 183] width 30 height 30
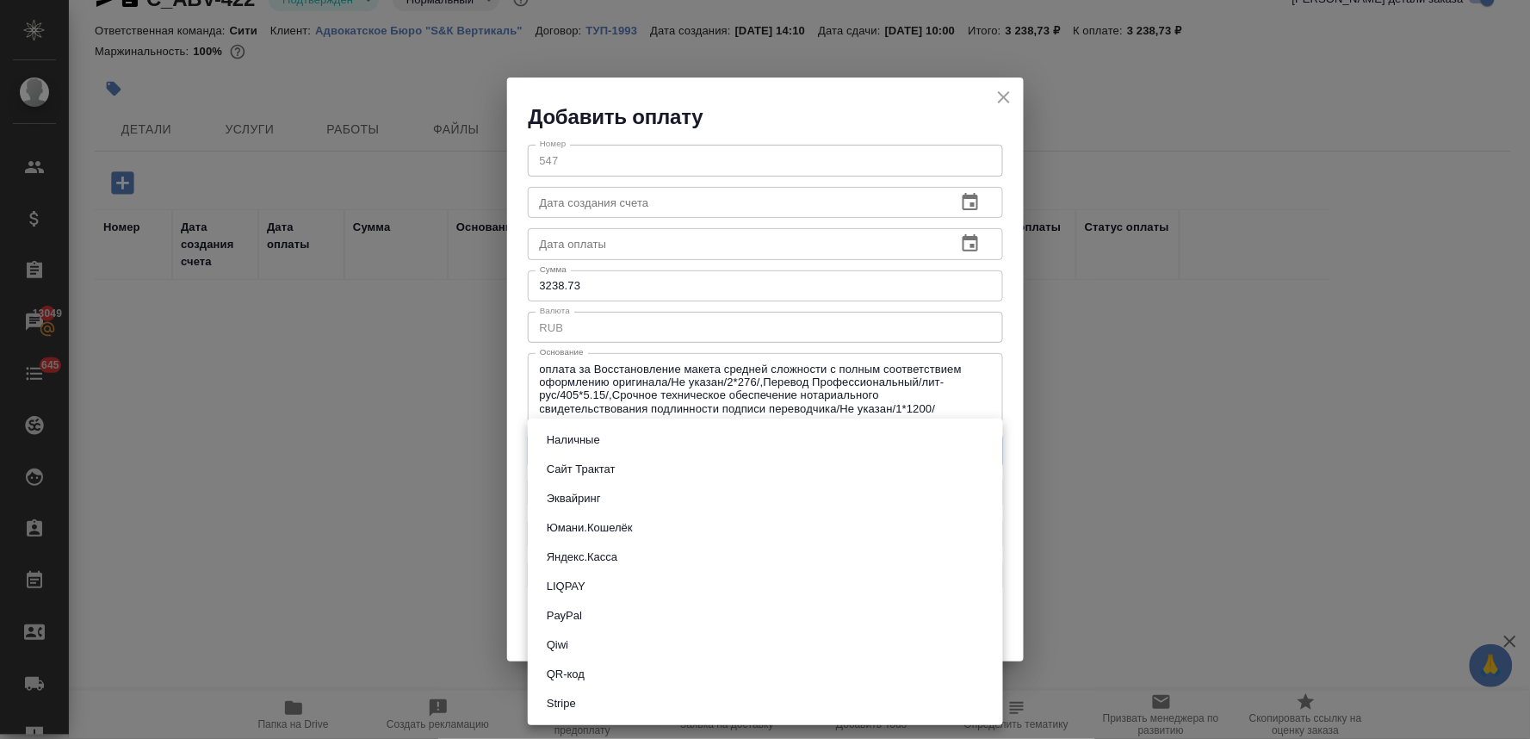
click at [590, 456] on body "🙏 .cls-1 fill:#fff; AWATERA Lyamina Nadezhda Клиенты Спецификации Заказы 13049 …" at bounding box center [765, 369] width 1530 height 739
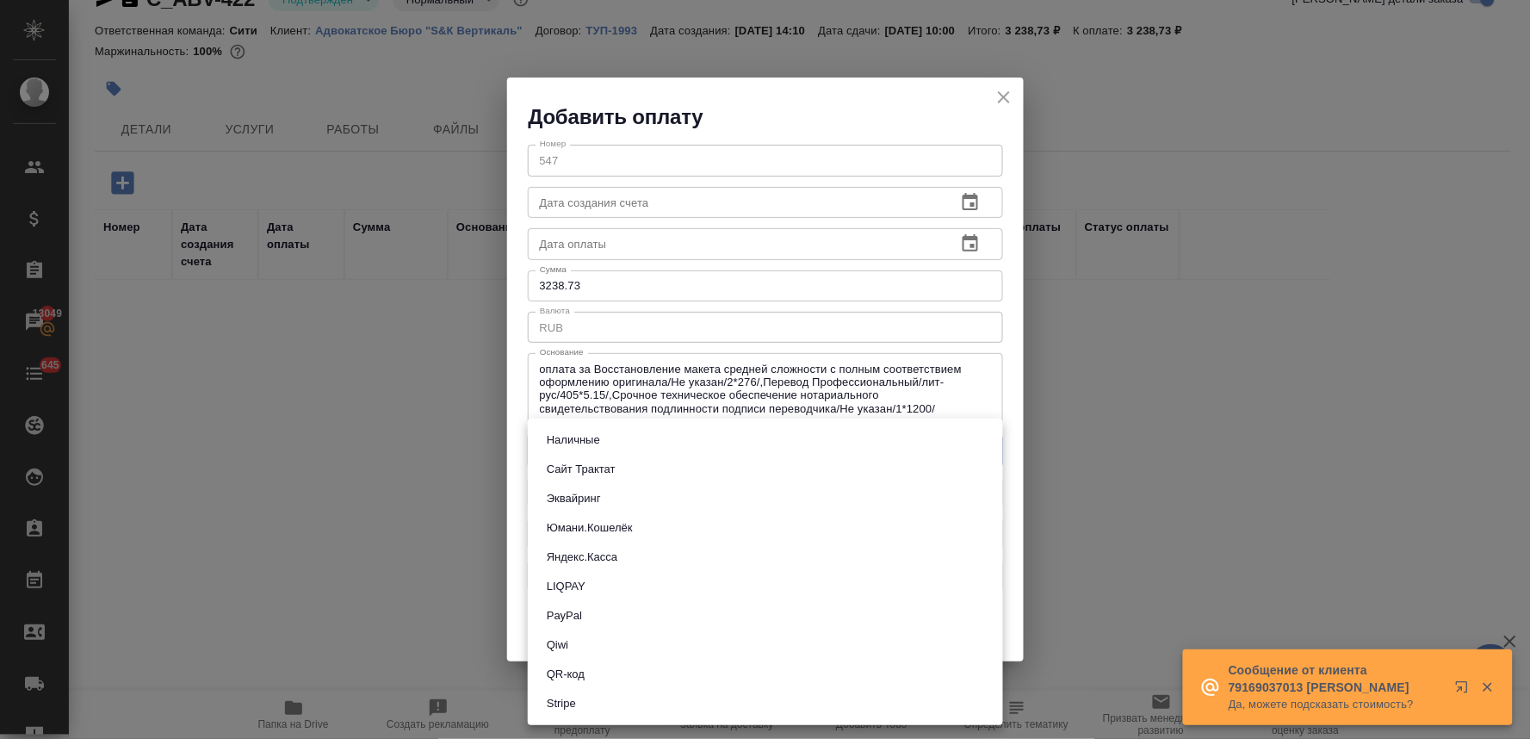
click at [596, 465] on button "Сайт Трактат" at bounding box center [580, 469] width 79 height 19
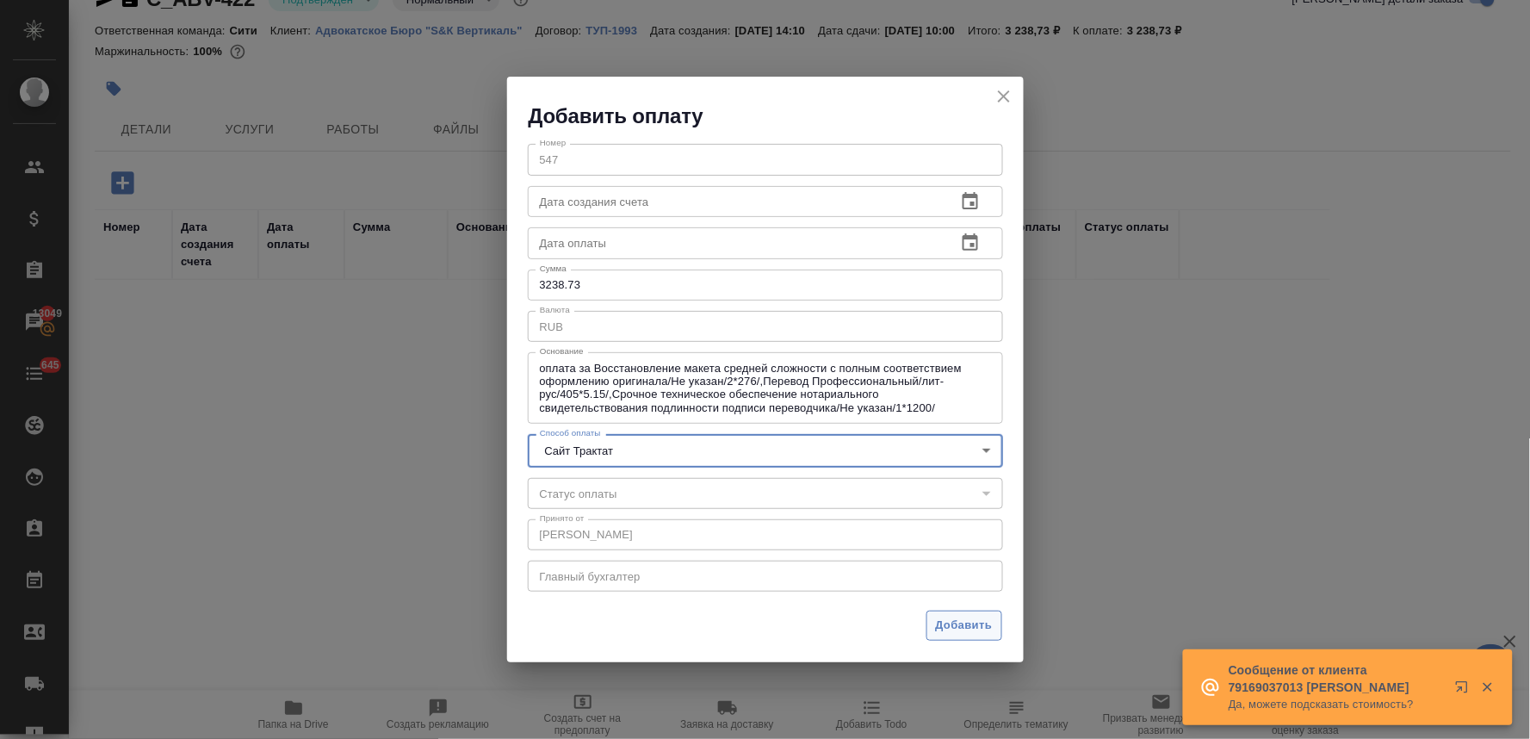
click at [959, 622] on span "Добавить" at bounding box center [964, 625] width 57 height 20
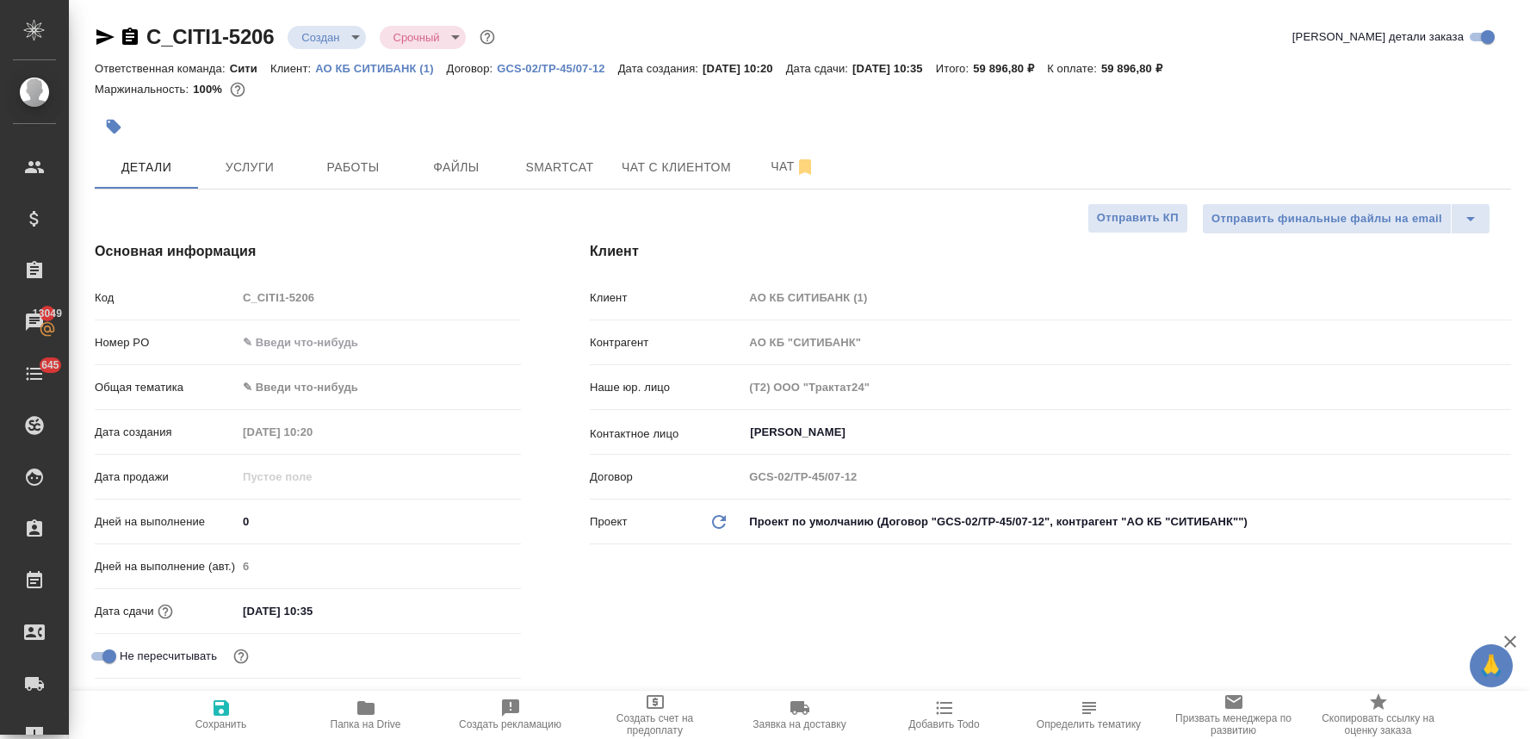
select select "RU"
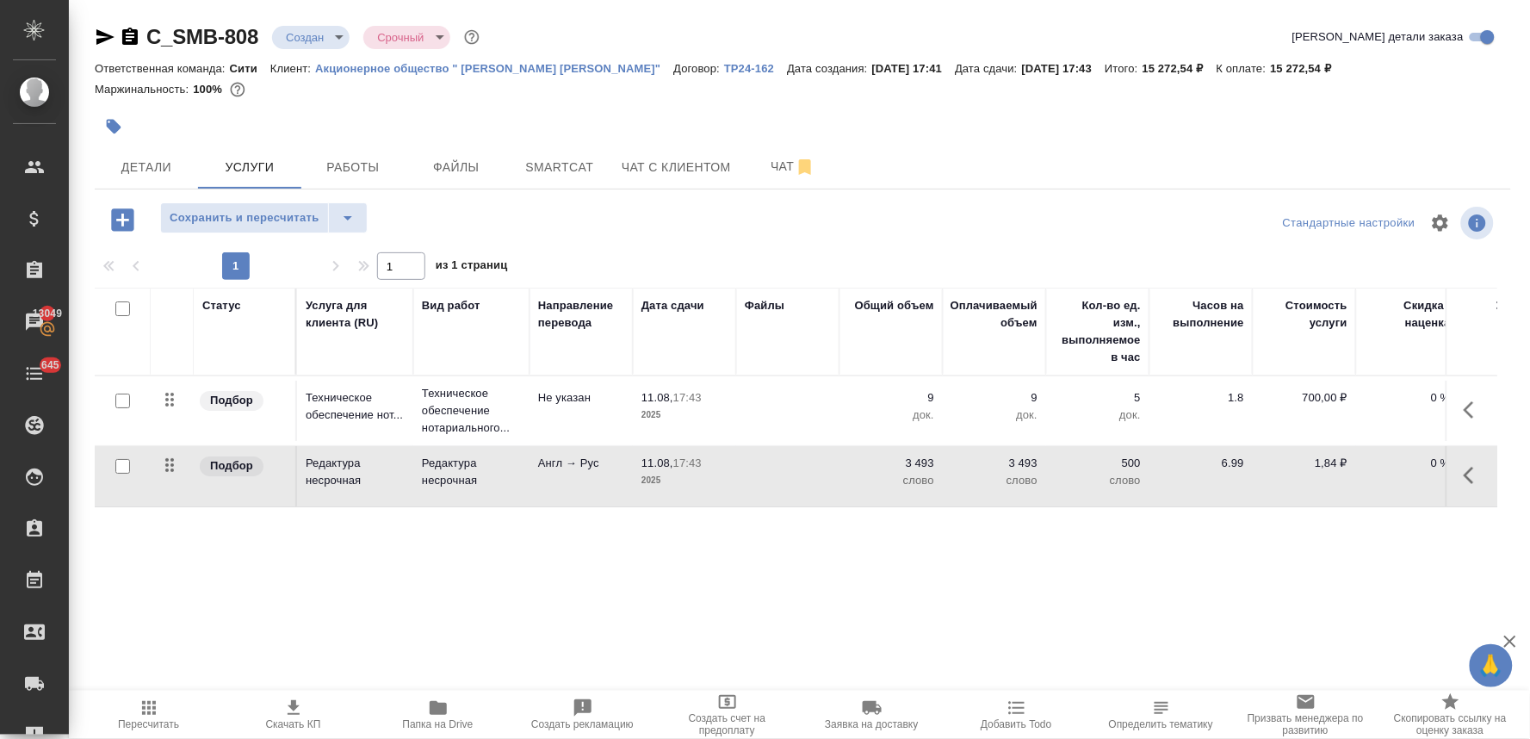
scroll to position [0, 219]
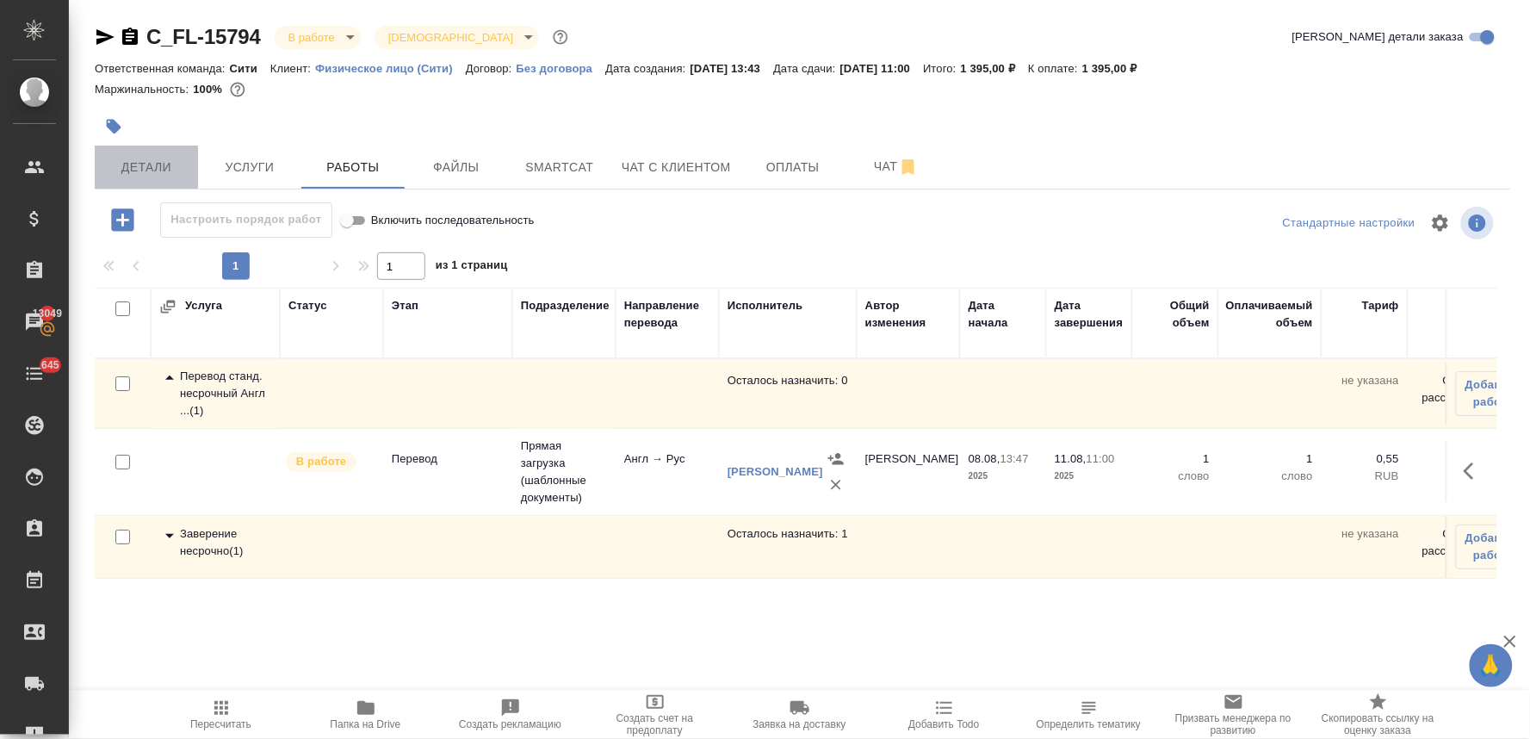
click at [148, 167] on span "Детали" at bounding box center [146, 168] width 83 height 22
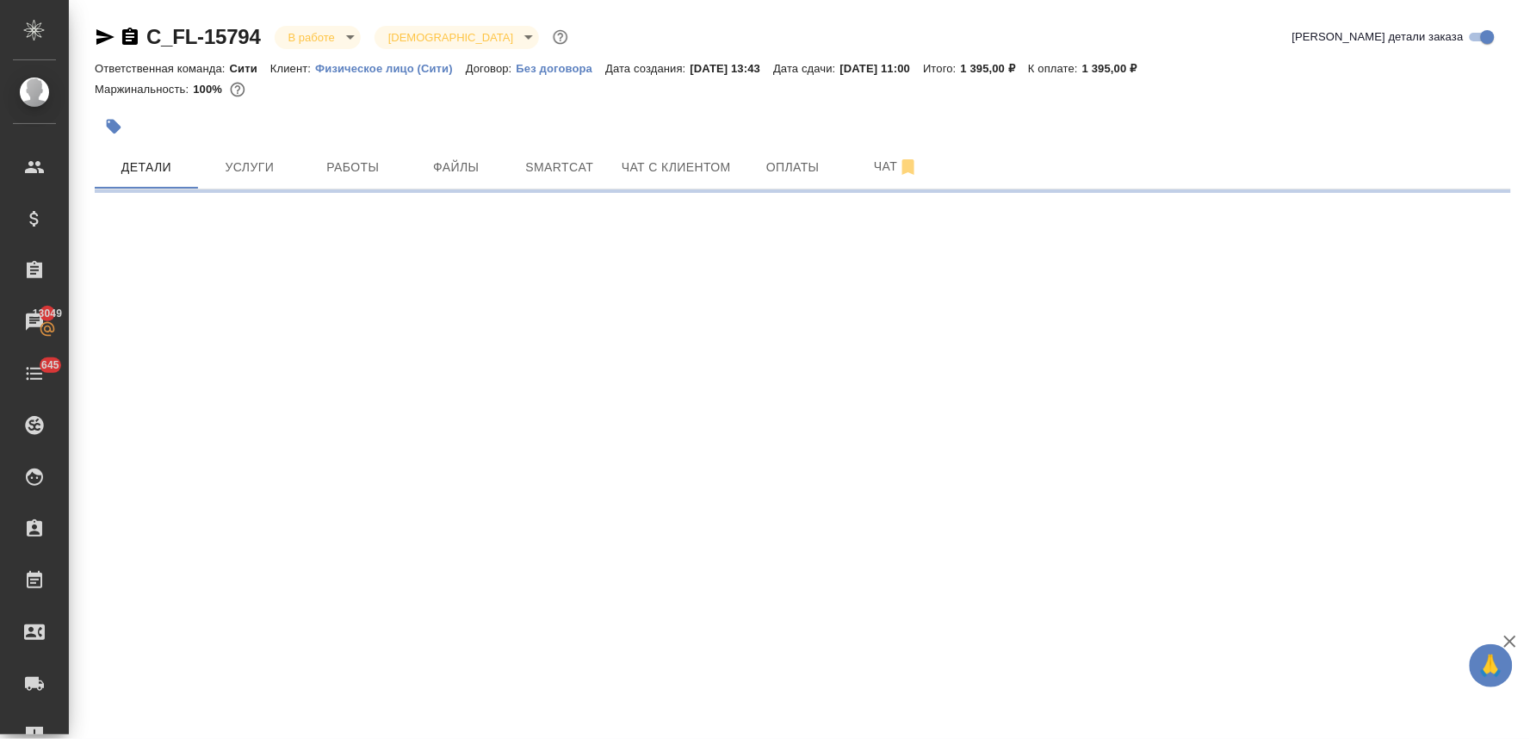
select select "RU"
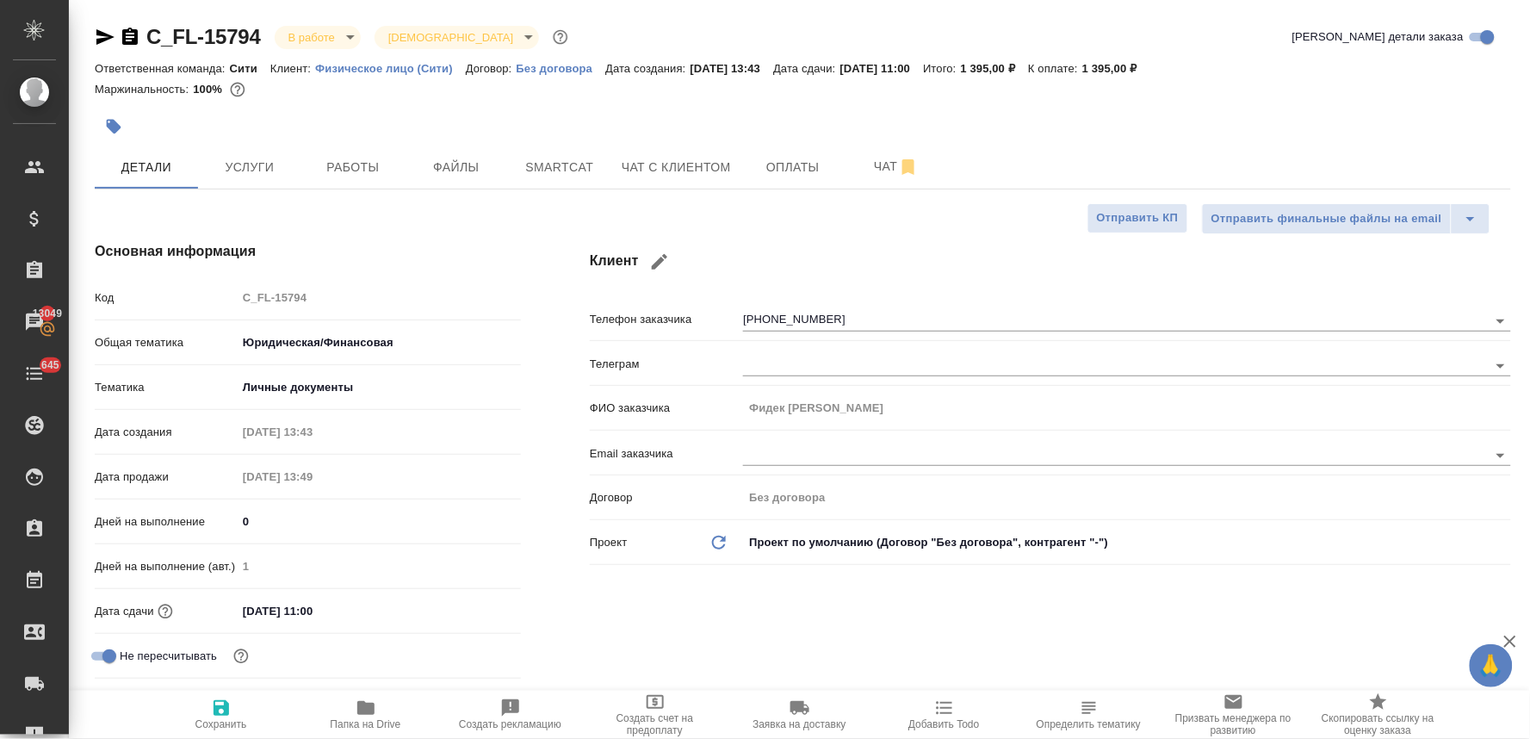
type textarea "x"
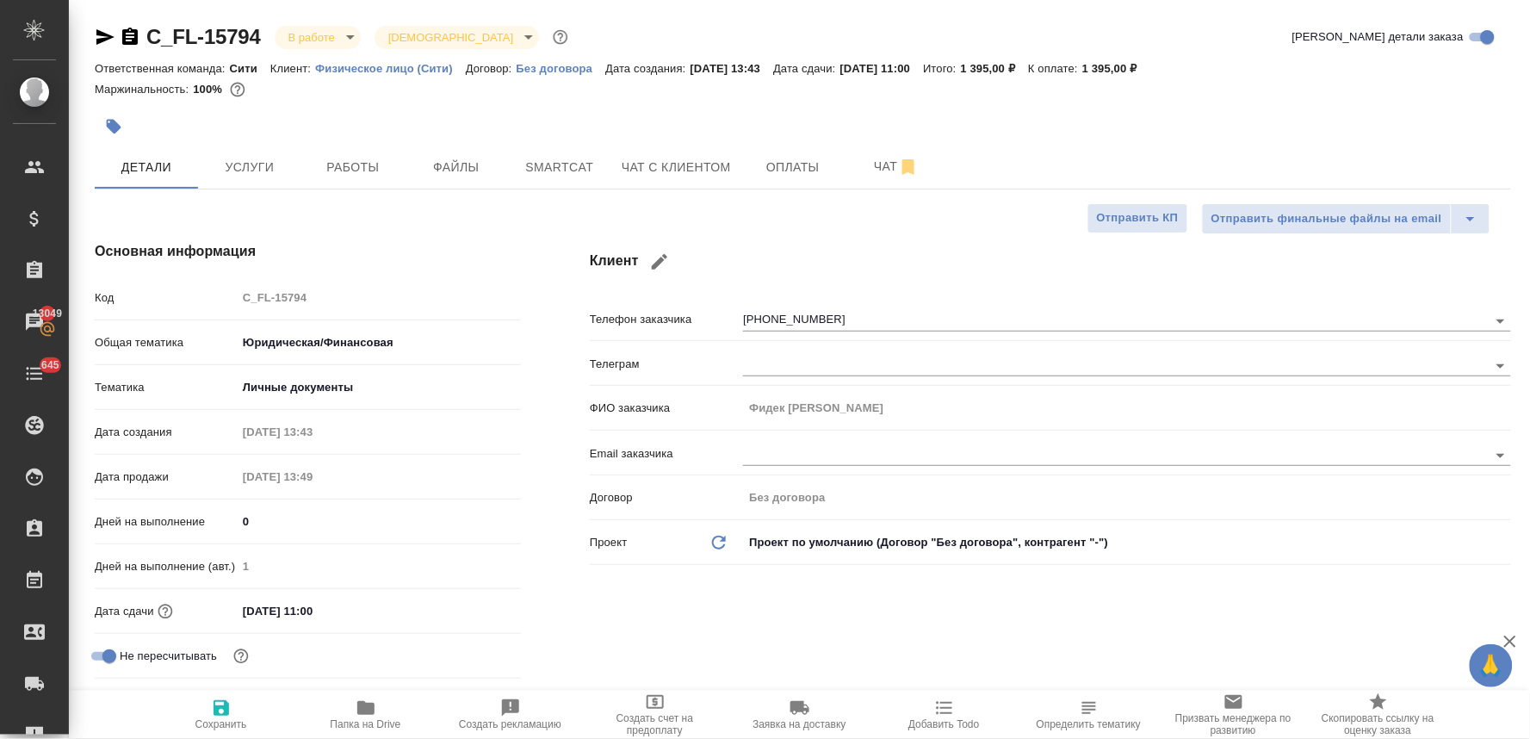
type textarea "x"
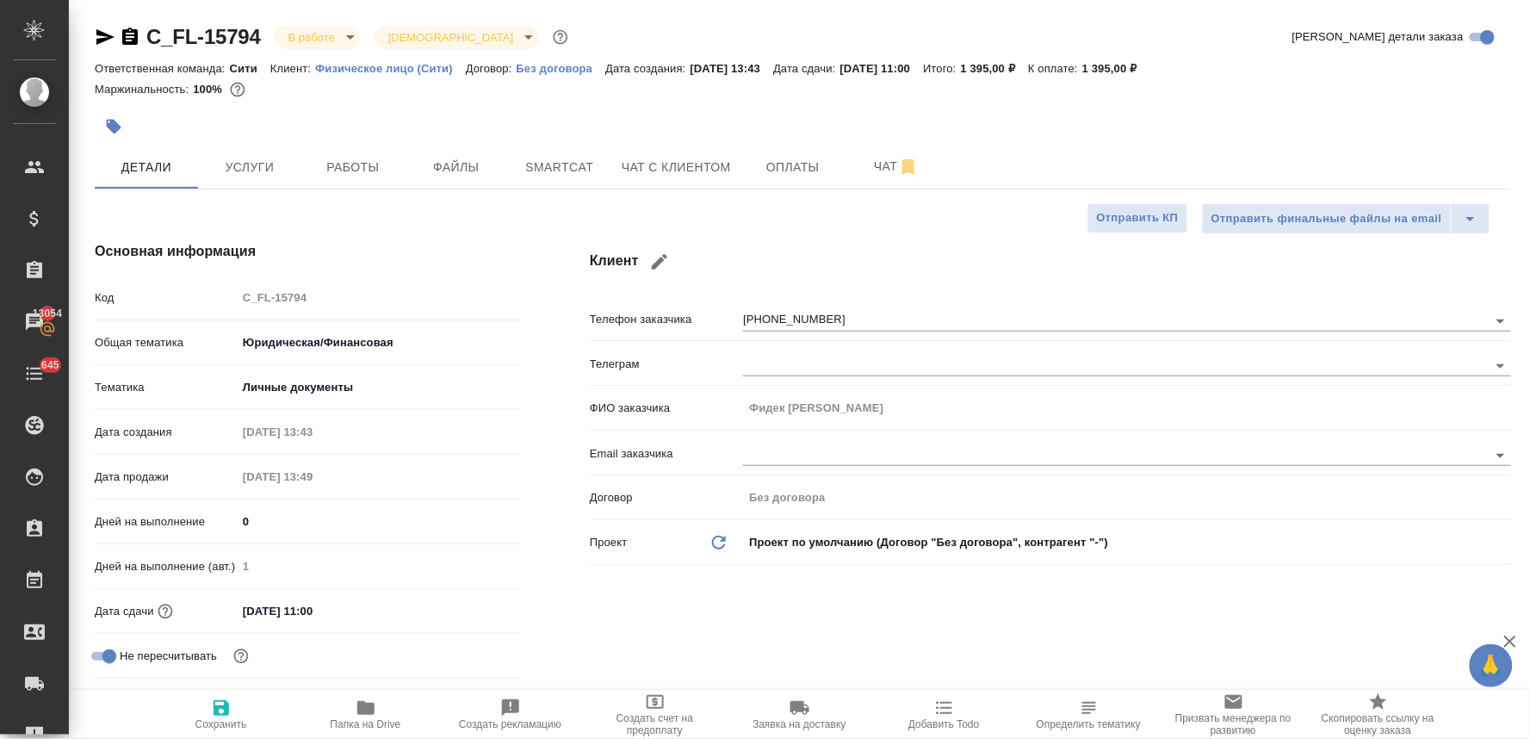
type textarea "x"
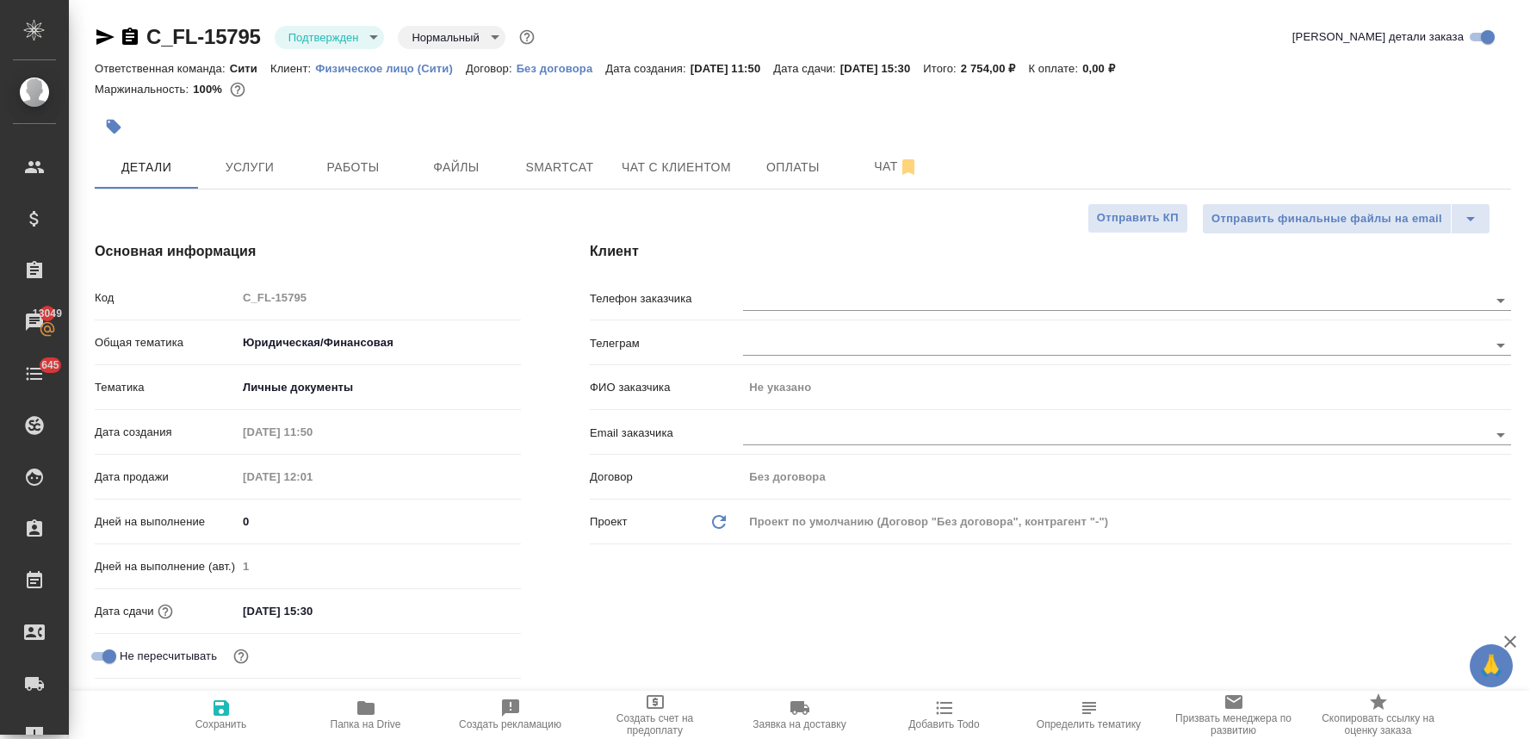
select select "RU"
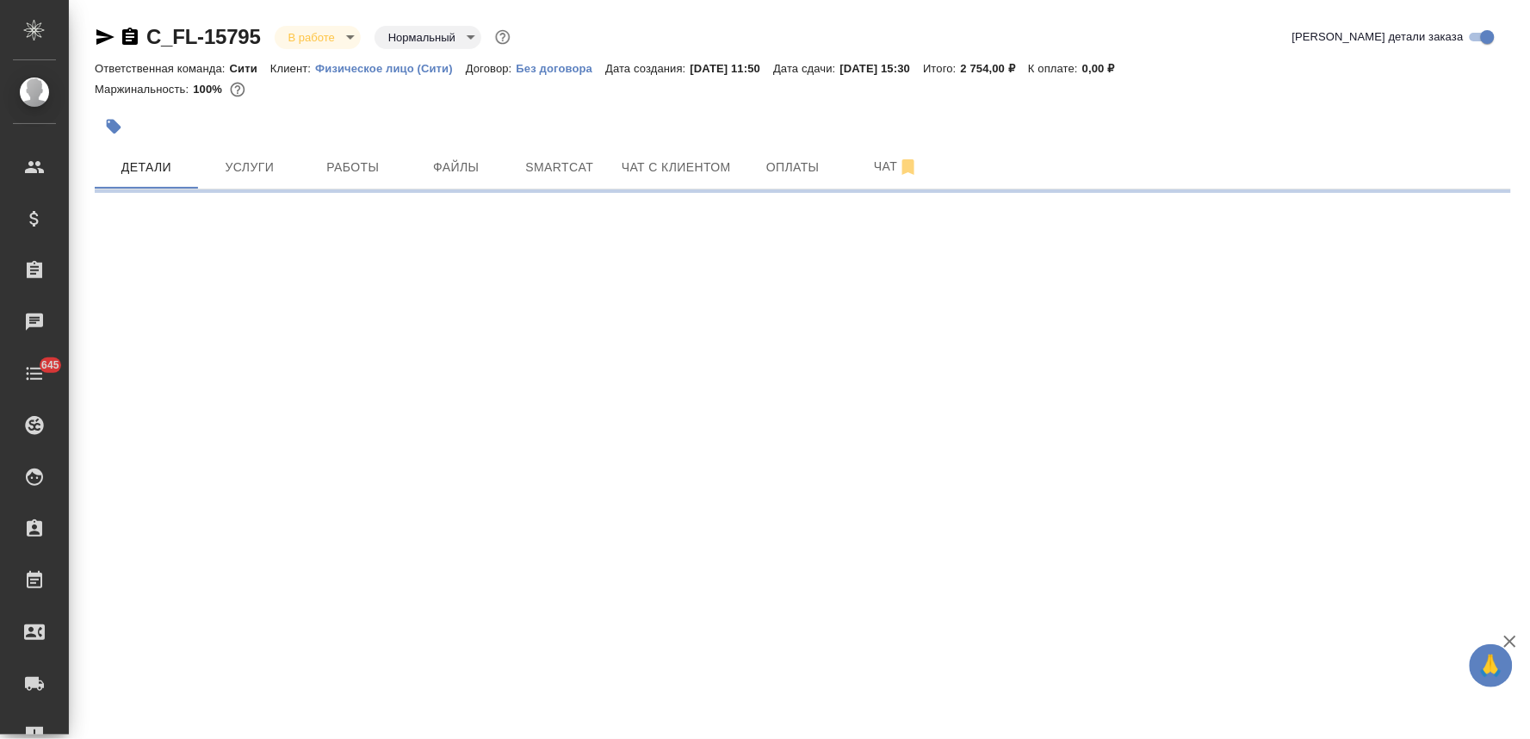
select select "RU"
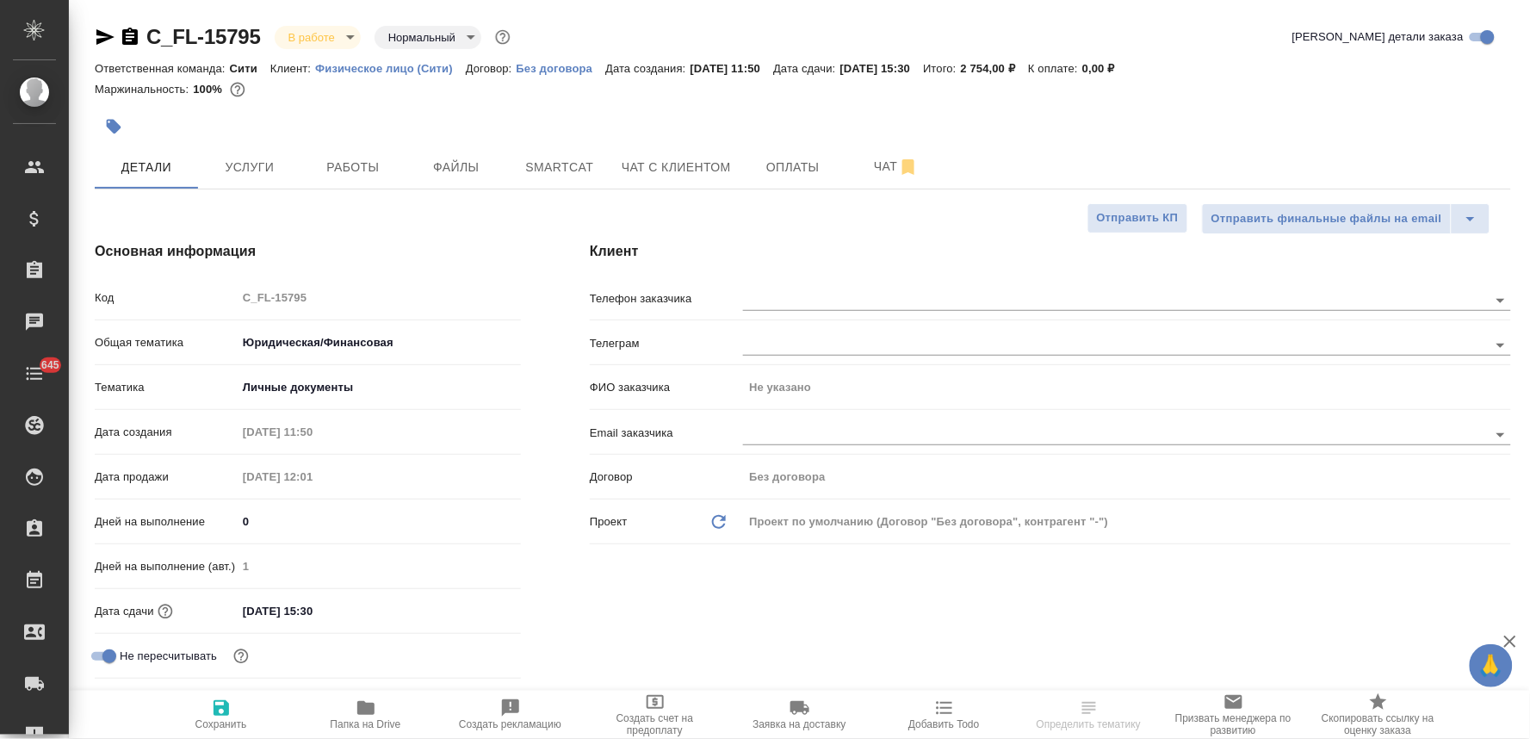
type textarea "x"
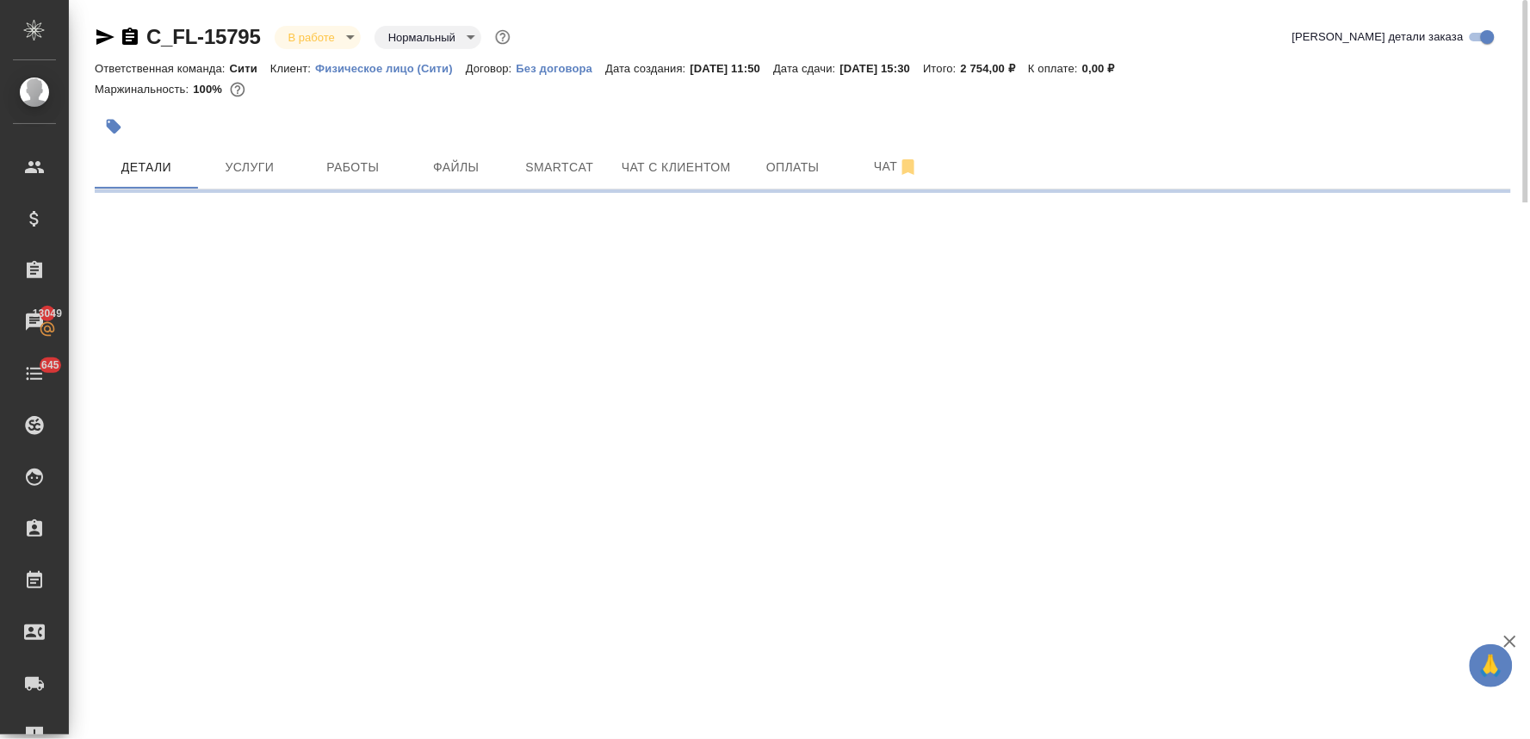
drag, startPoint x: 306, startPoint y: 300, endPoint x: 291, endPoint y: 300, distance: 15.5
click at [291, 300] on div ".cls-1 fill:#fff; AWATERA [PERSON_NAME] Спецификации Заказы 13049 Чаты 645 Todo…" at bounding box center [765, 369] width 1530 height 739
select select "RU"
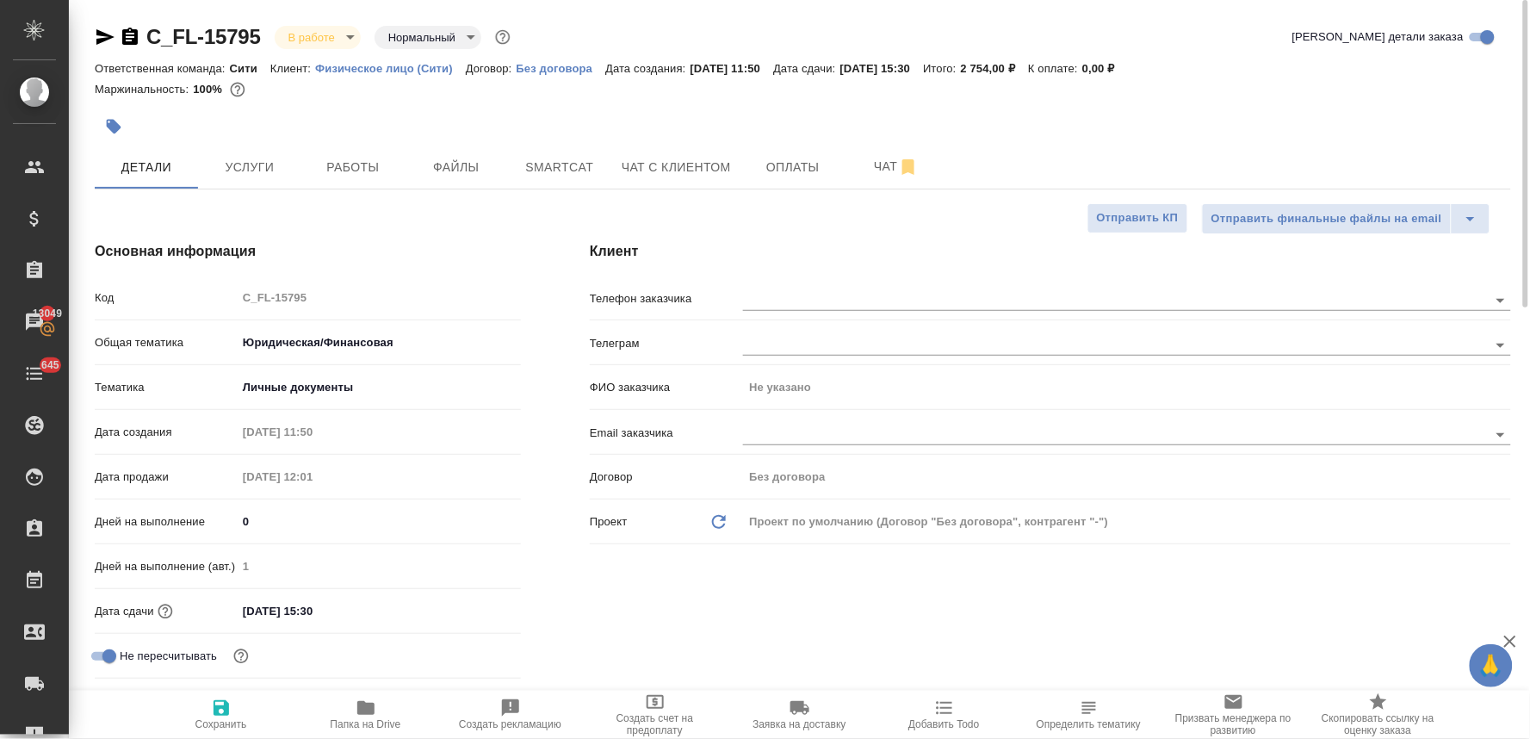
type textarea "x"
click at [1375, 124] on div at bounding box center [803, 127] width 1416 height 38
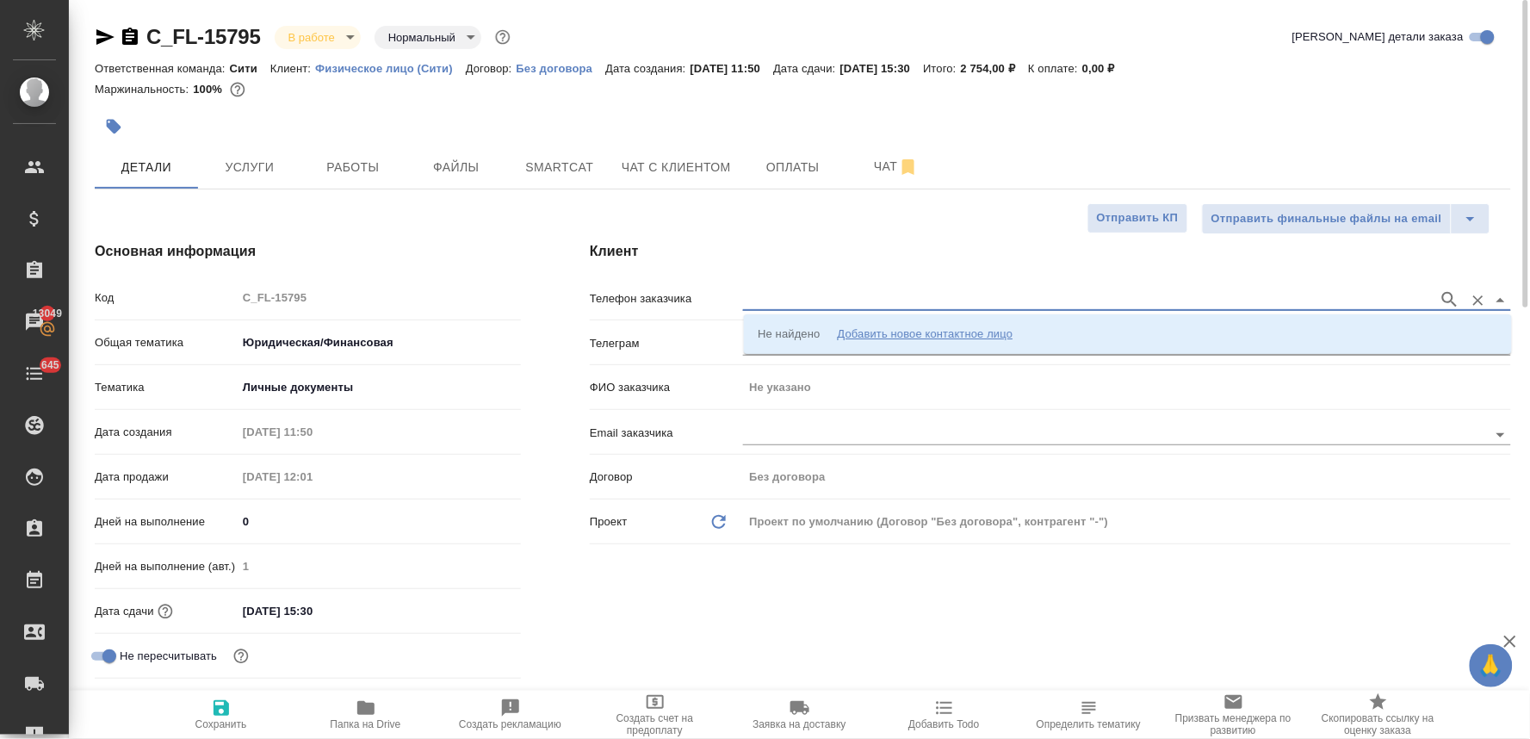
click at [815, 289] on input "text" at bounding box center [1086, 299] width 687 height 21
type input "9037215668"
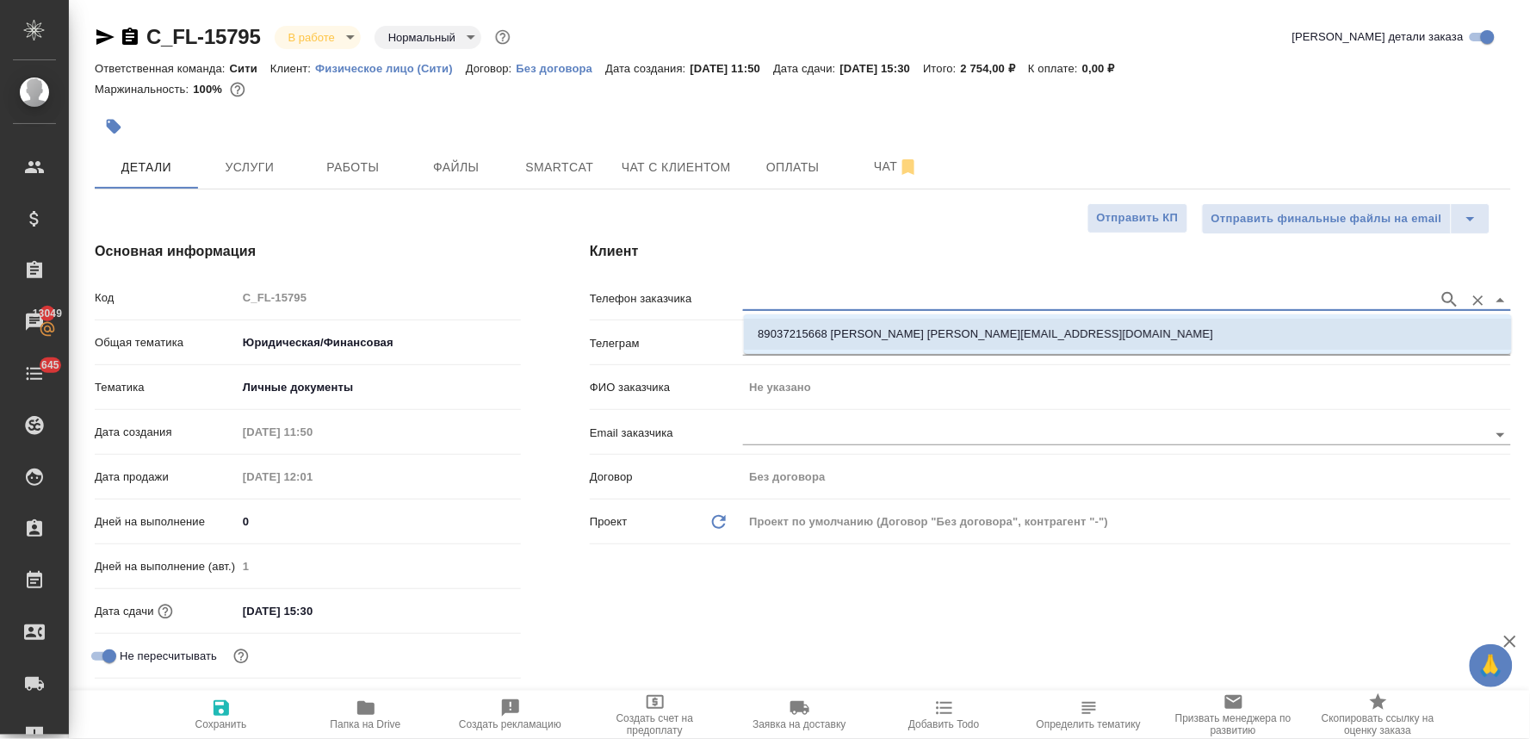
click at [825, 341] on p "89037215668 [PERSON_NAME] [PERSON_NAME][EMAIL_ADDRESS][DOMAIN_NAME]" at bounding box center [984, 333] width 455 height 17
type input "89037215668 [PERSON_NAME] [PERSON_NAME][EMAIL_ADDRESS][DOMAIN_NAME]"
type input "[PERSON_NAME]"
type textarea "x"
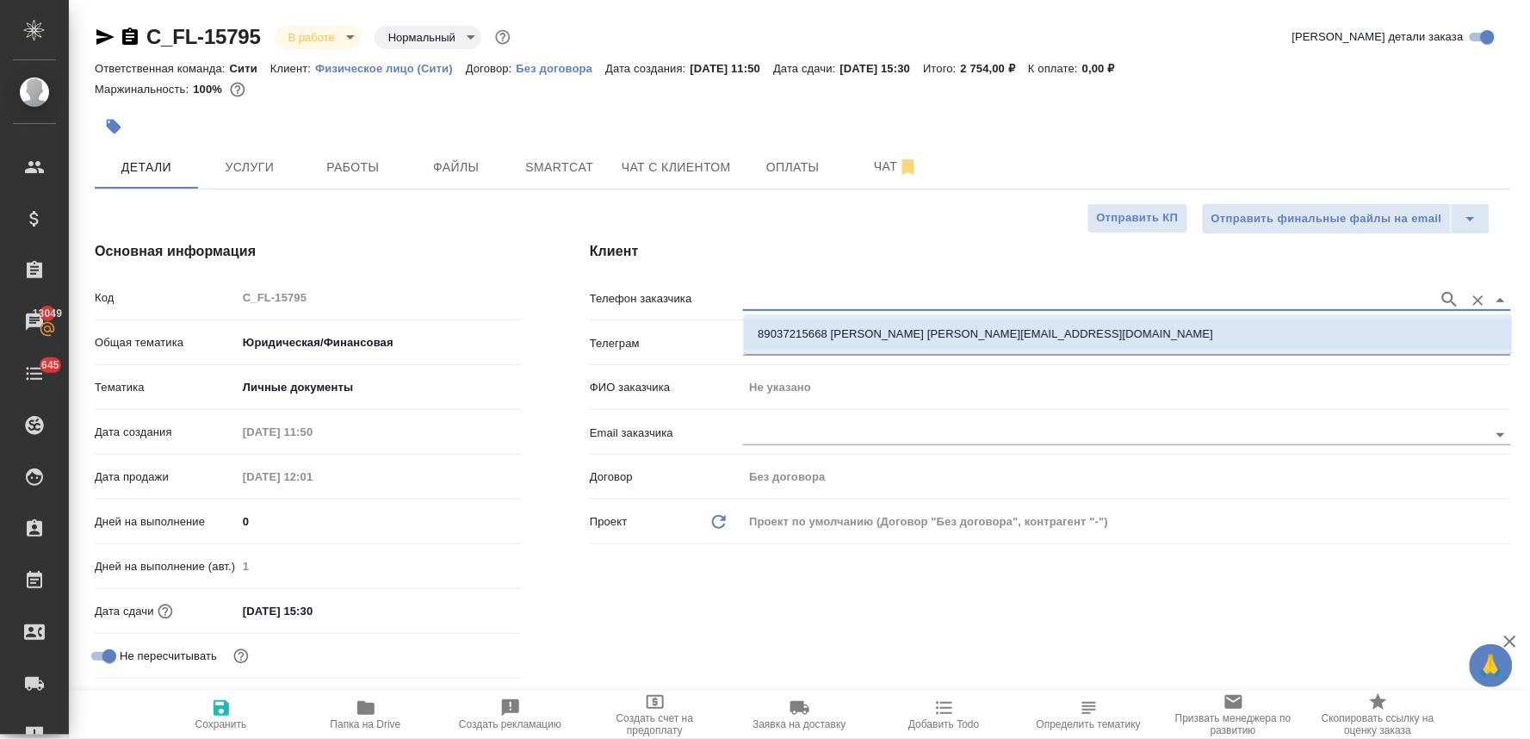
type textarea "x"
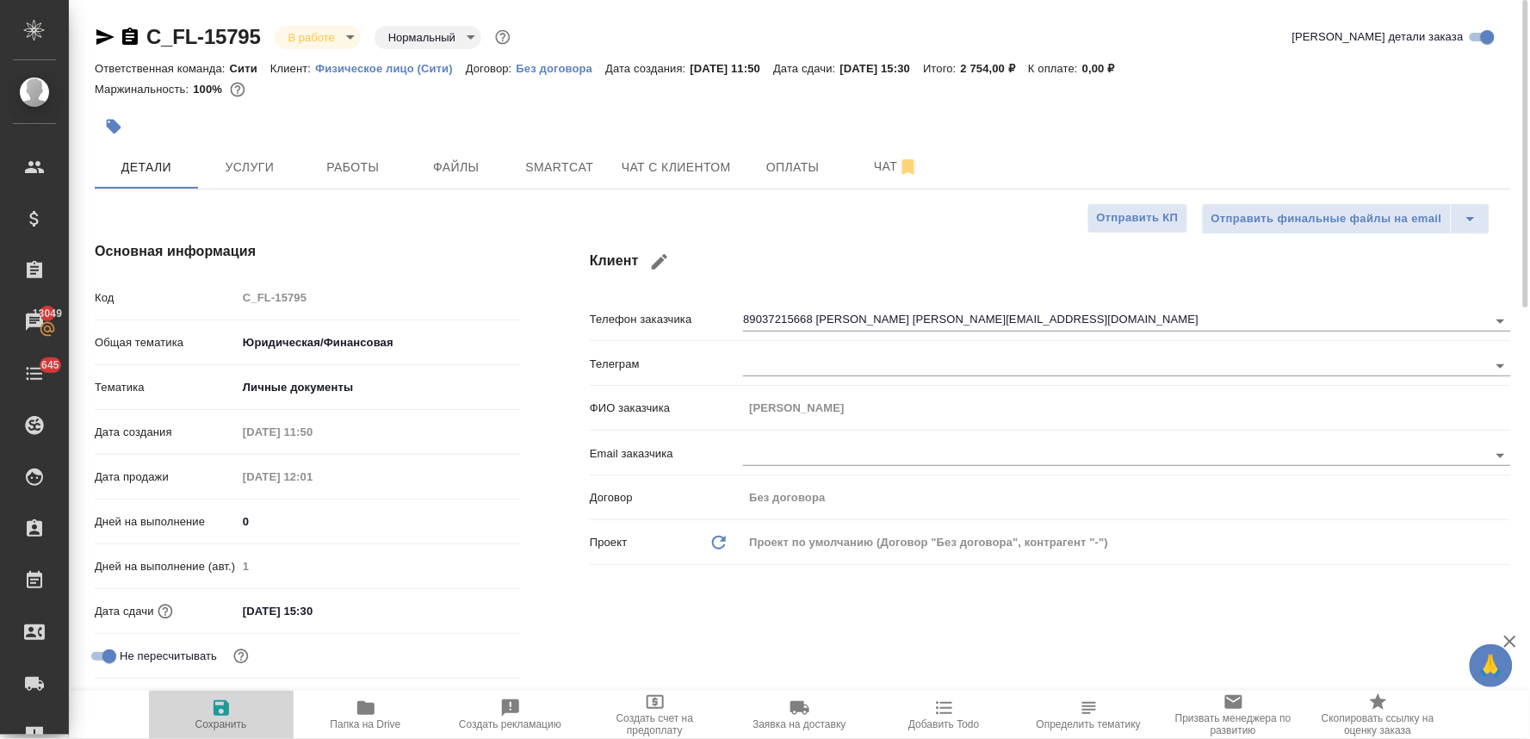
click at [226, 700] on icon "button" at bounding box center [221, 707] width 21 height 21
type textarea "x"
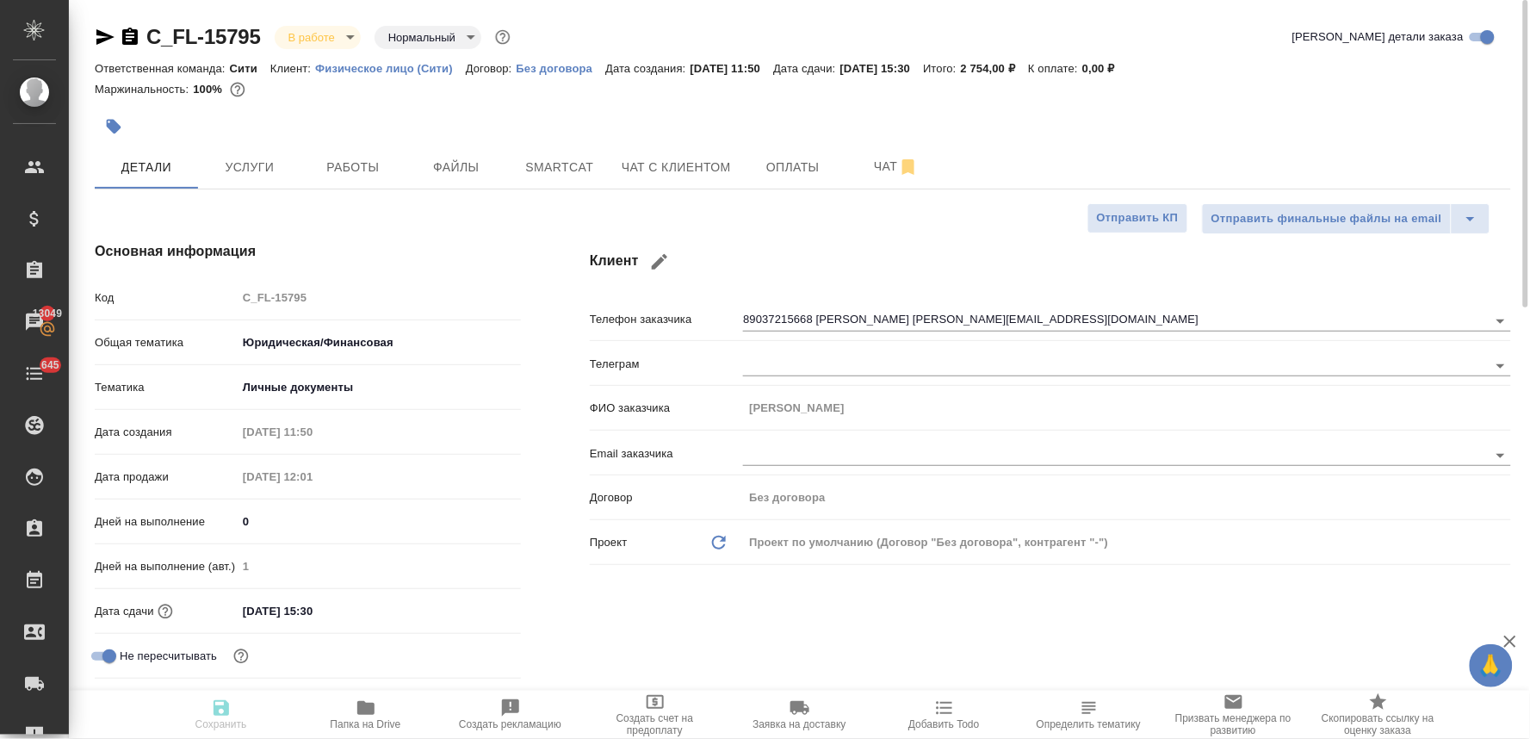
type textarea "x"
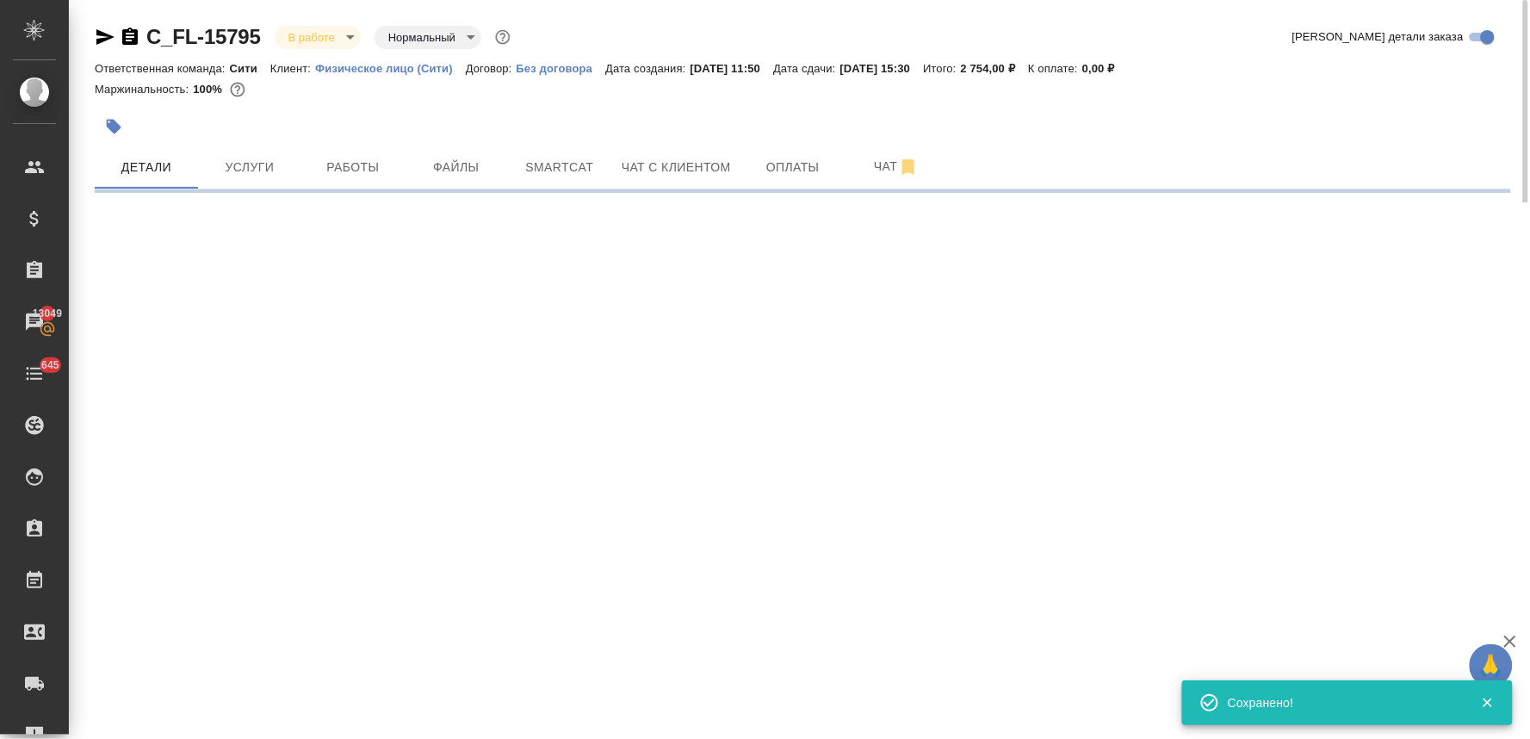
type input "holyTrinity"
select select "RU"
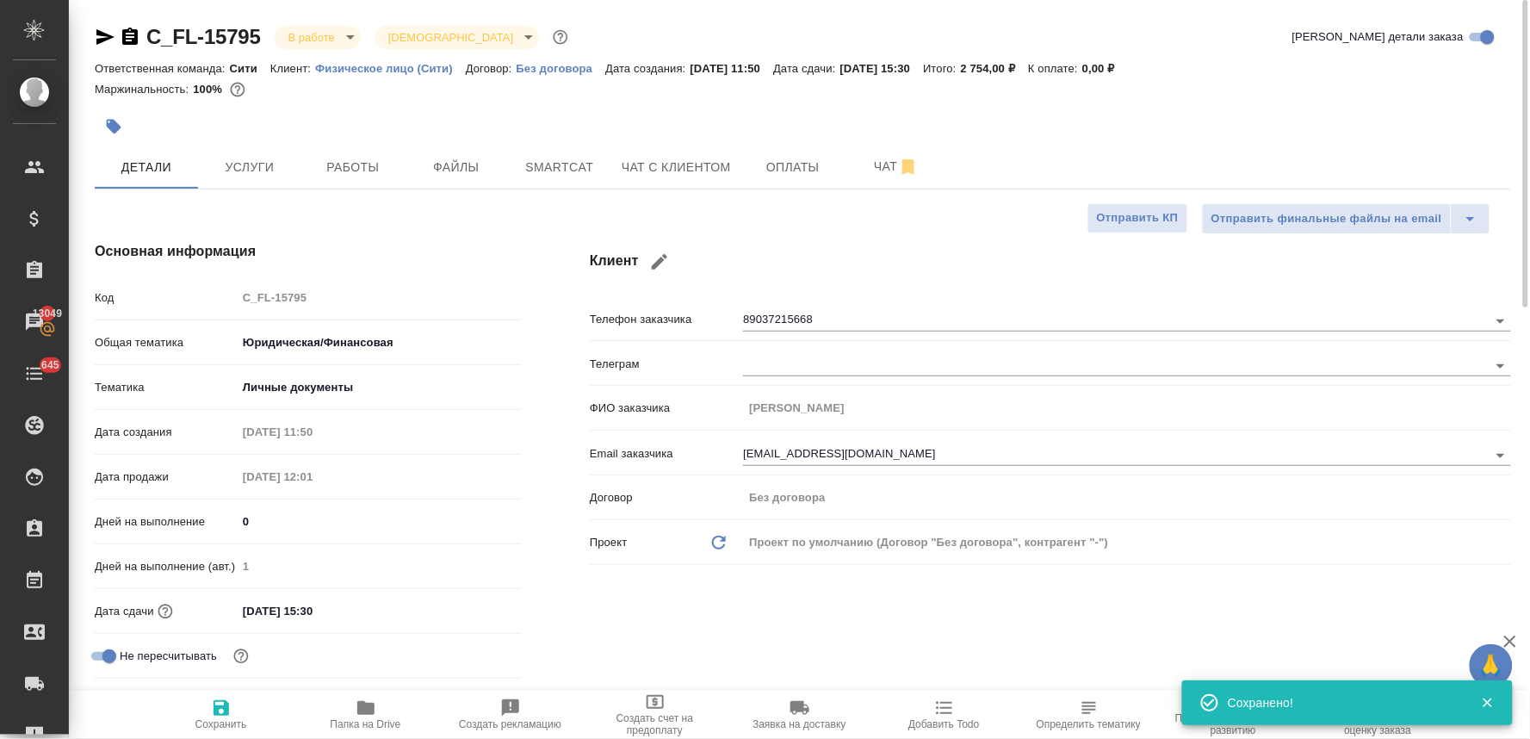
type textarea "x"
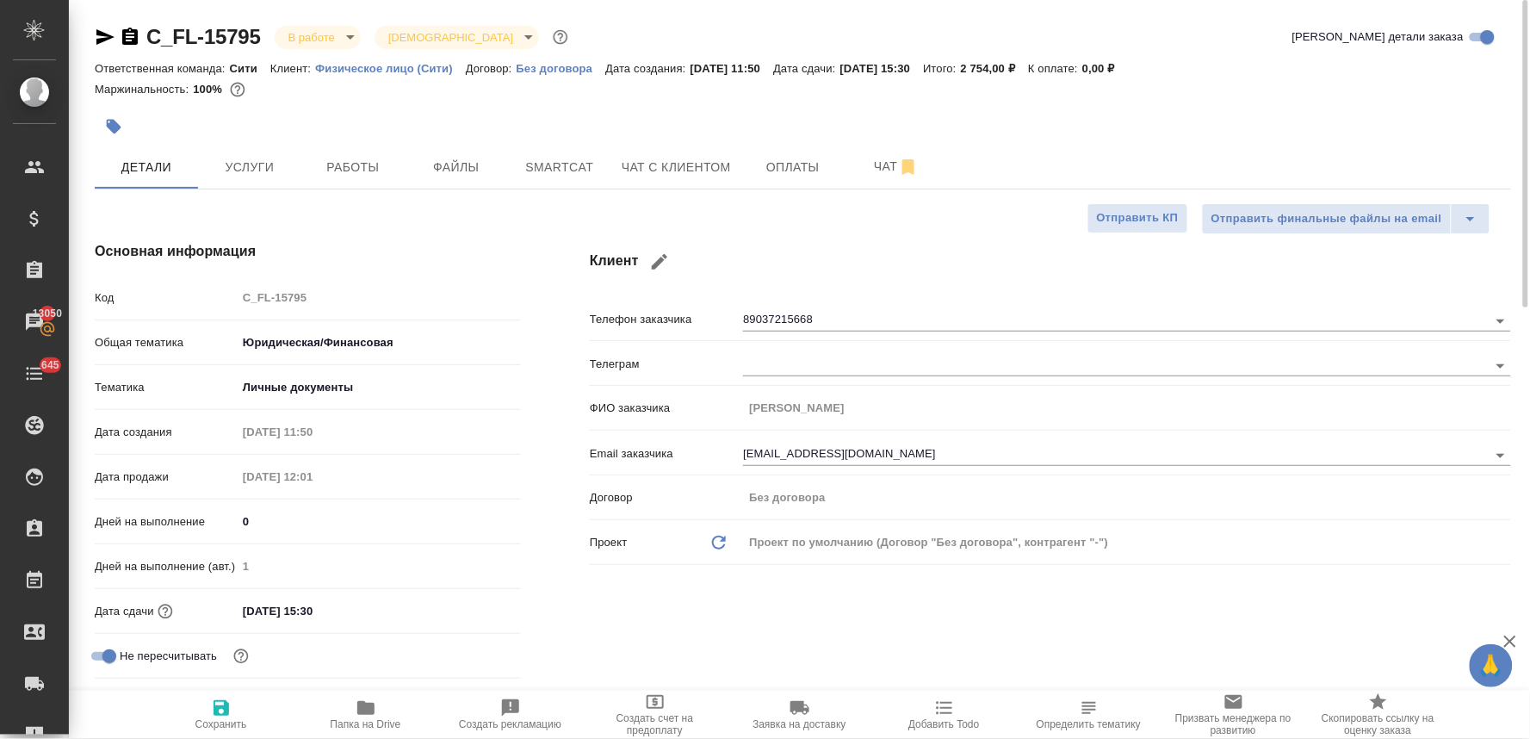
type textarea "x"
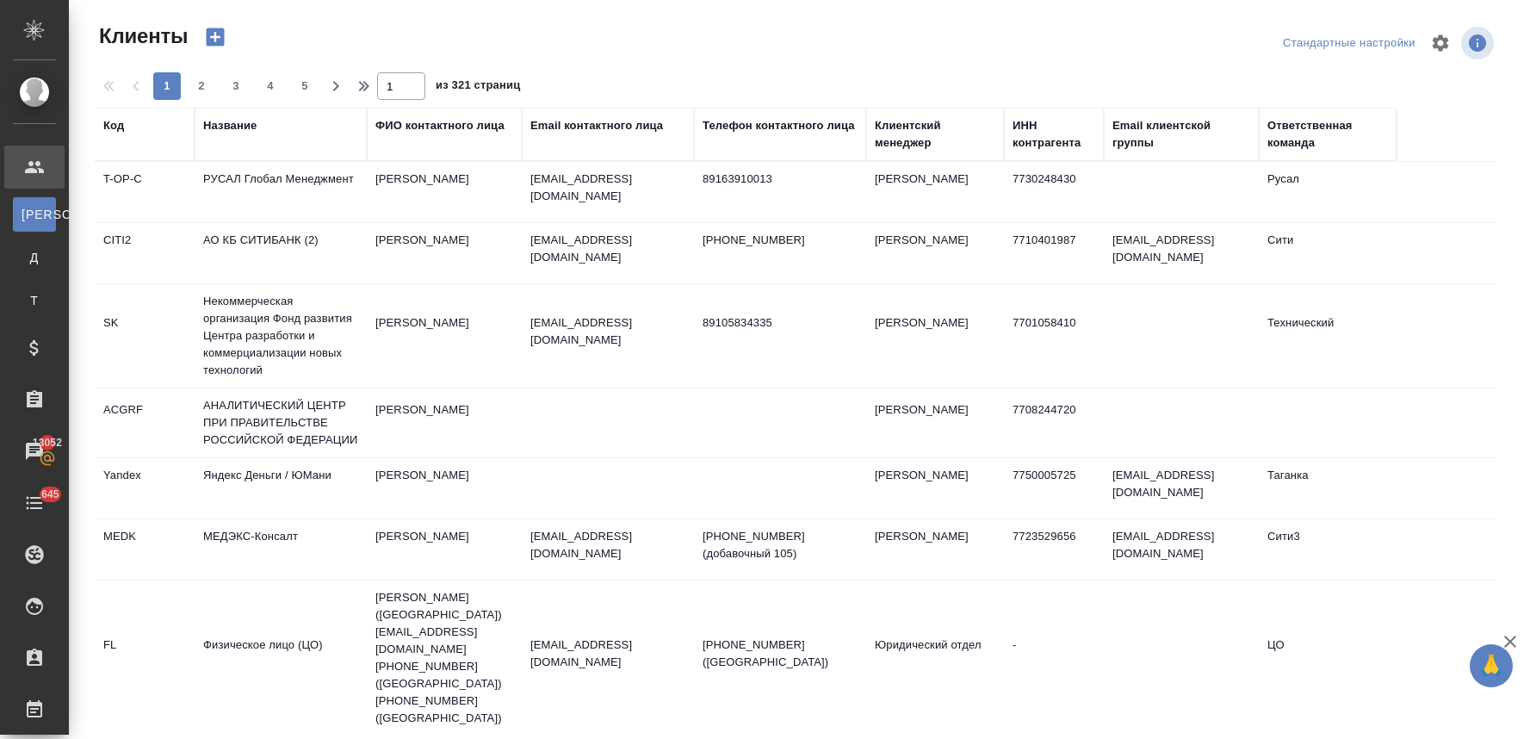
select select "RU"
click at [212, 119] on div "Название" at bounding box center [229, 125] width 53 height 17
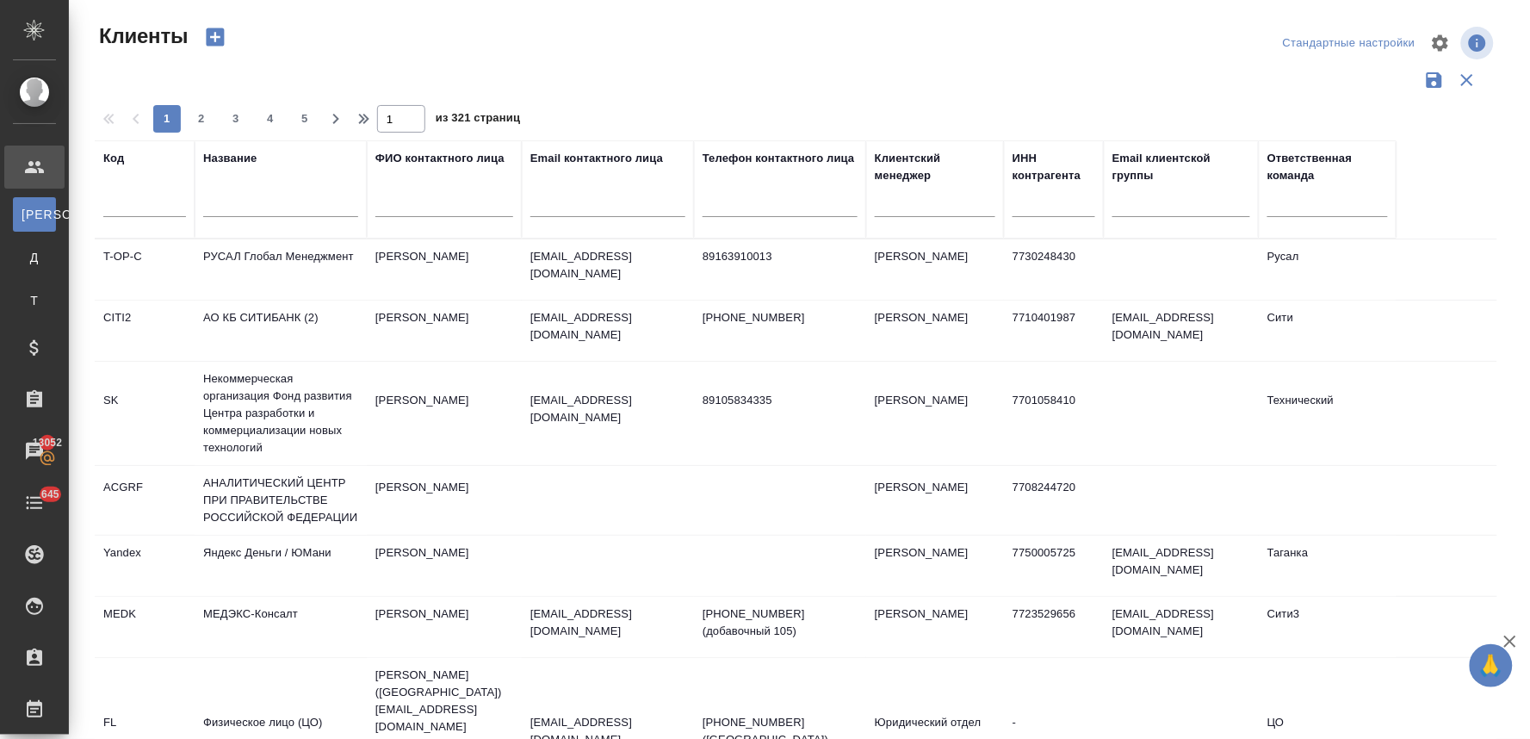
click at [247, 199] on input "text" at bounding box center [280, 206] width 155 height 22
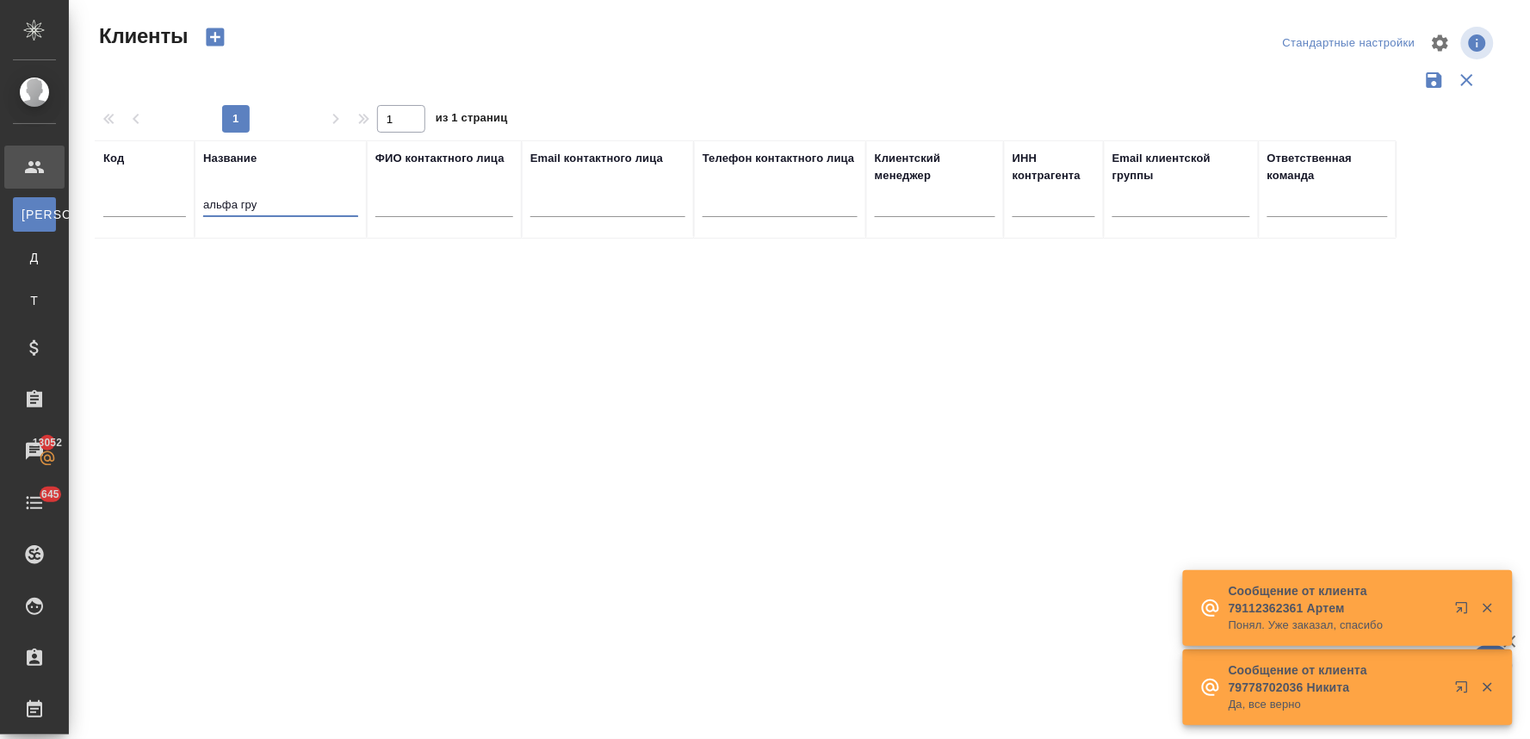
click at [242, 201] on input "альфа гру" at bounding box center [280, 206] width 155 height 22
type input "альфа-гру"
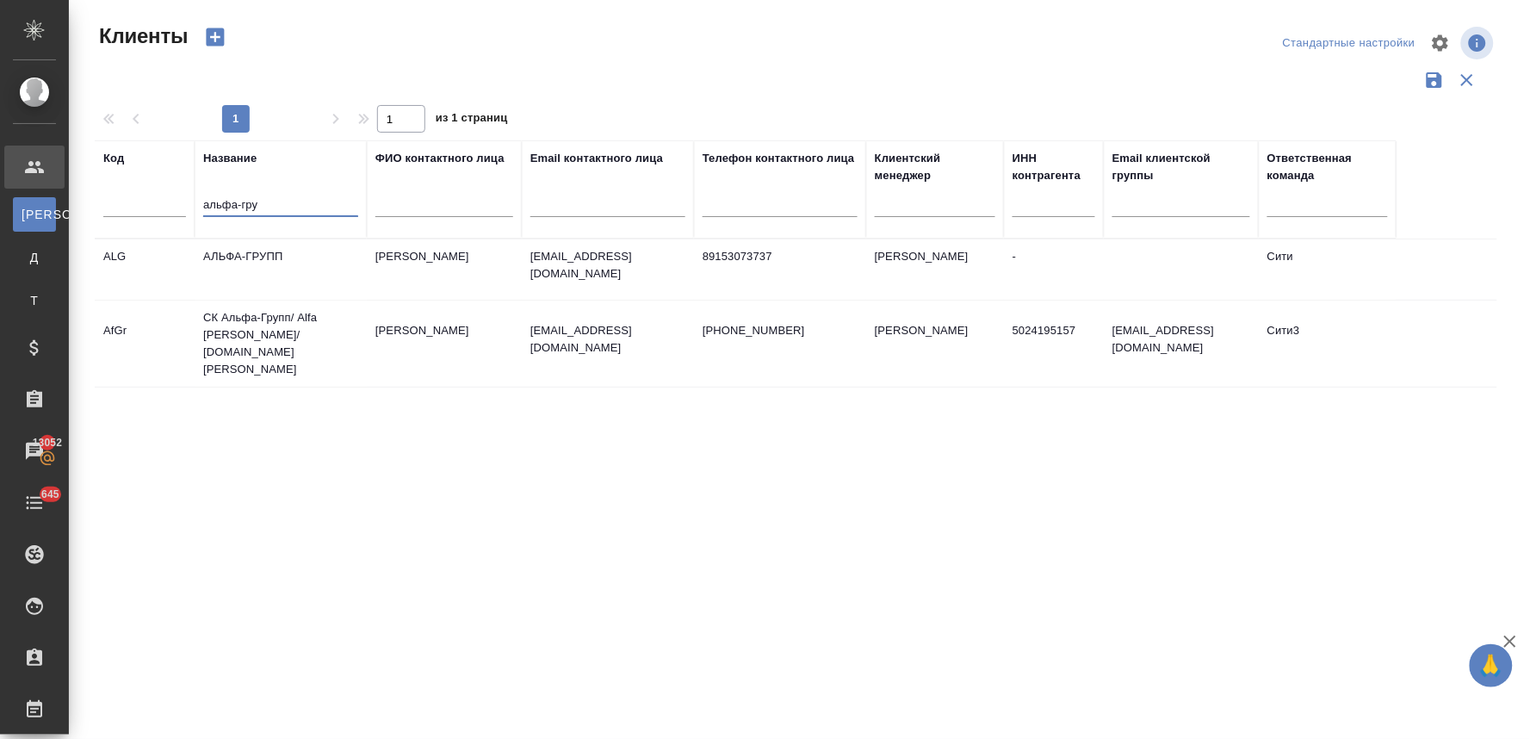
drag, startPoint x: 244, startPoint y: 203, endPoint x: 150, endPoint y: 210, distance: 94.1
click at [158, 210] on tr "Код Название альфа-гру ФИО контактного лица Email контактного лица Телефон конт…" at bounding box center [745, 189] width 1301 height 98
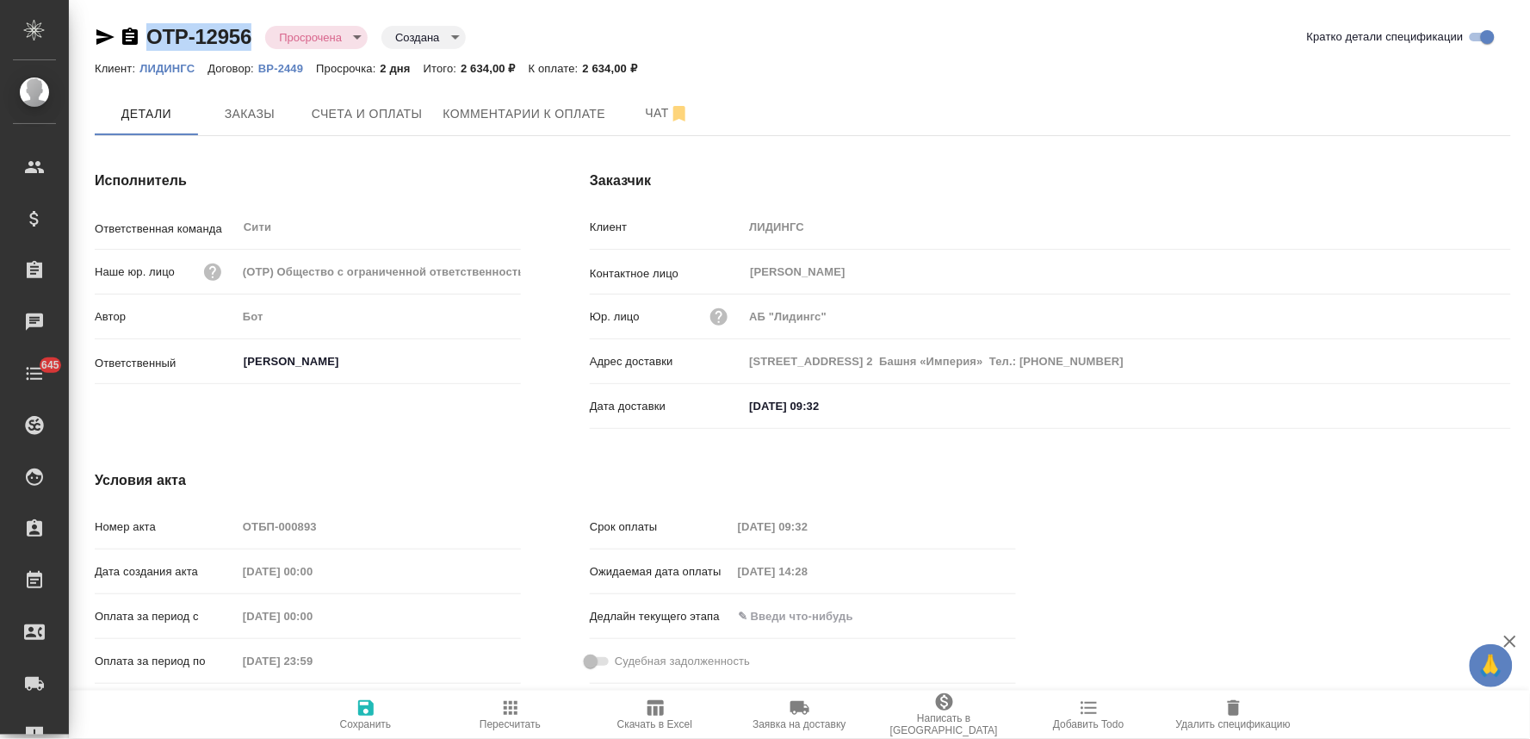
drag, startPoint x: 256, startPoint y: 36, endPoint x: 149, endPoint y: 39, distance: 106.8
click at [149, 39] on div "OTP-12956 Просрочена delayed Создана created" at bounding box center [280, 37] width 371 height 28
copy link "OTP-12956"
drag, startPoint x: 255, startPoint y: 37, endPoint x: 151, endPoint y: 38, distance: 104.2
click at [151, 38] on div "OTP-12963 Просрочена delayed Создана created" at bounding box center [280, 37] width 371 height 28
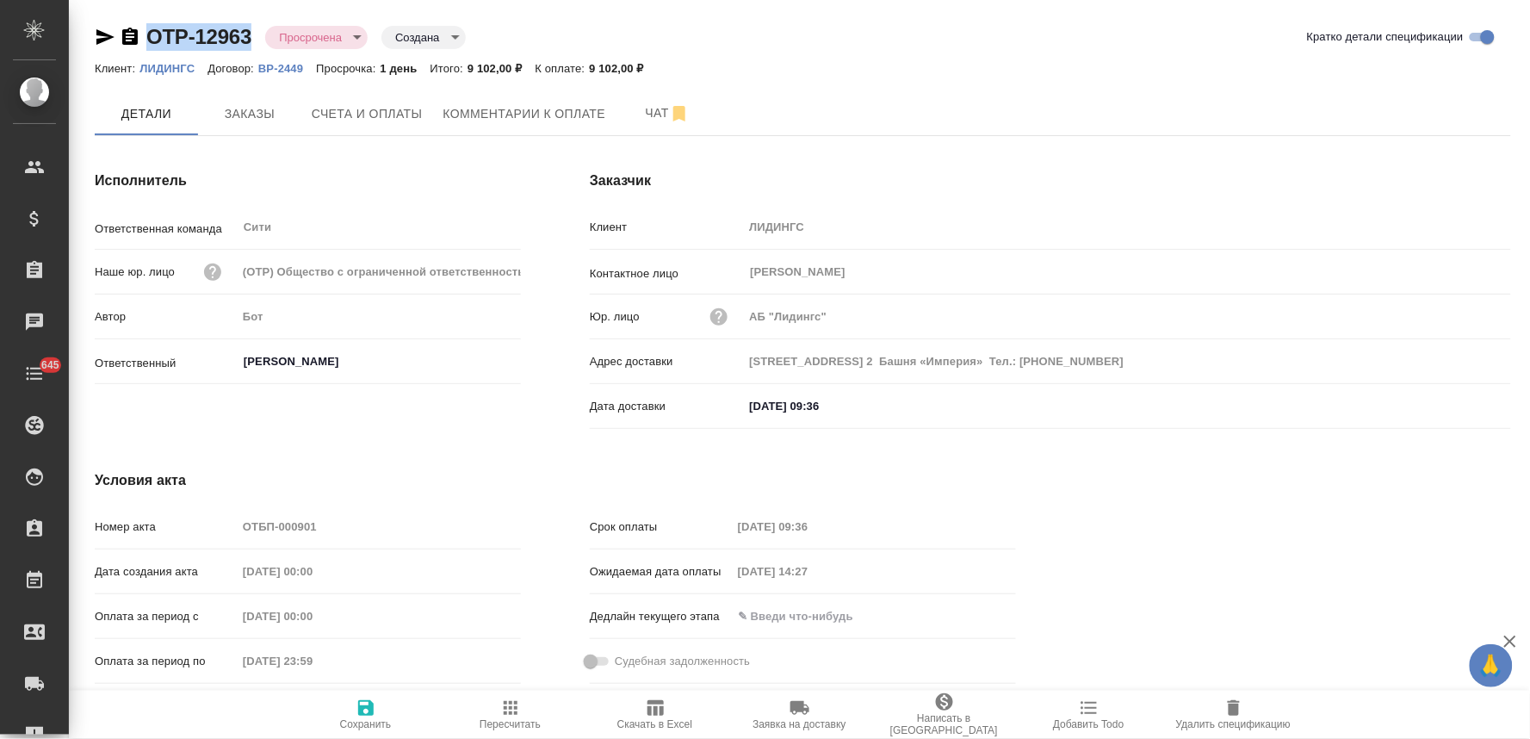
copy link "OTP-12963"
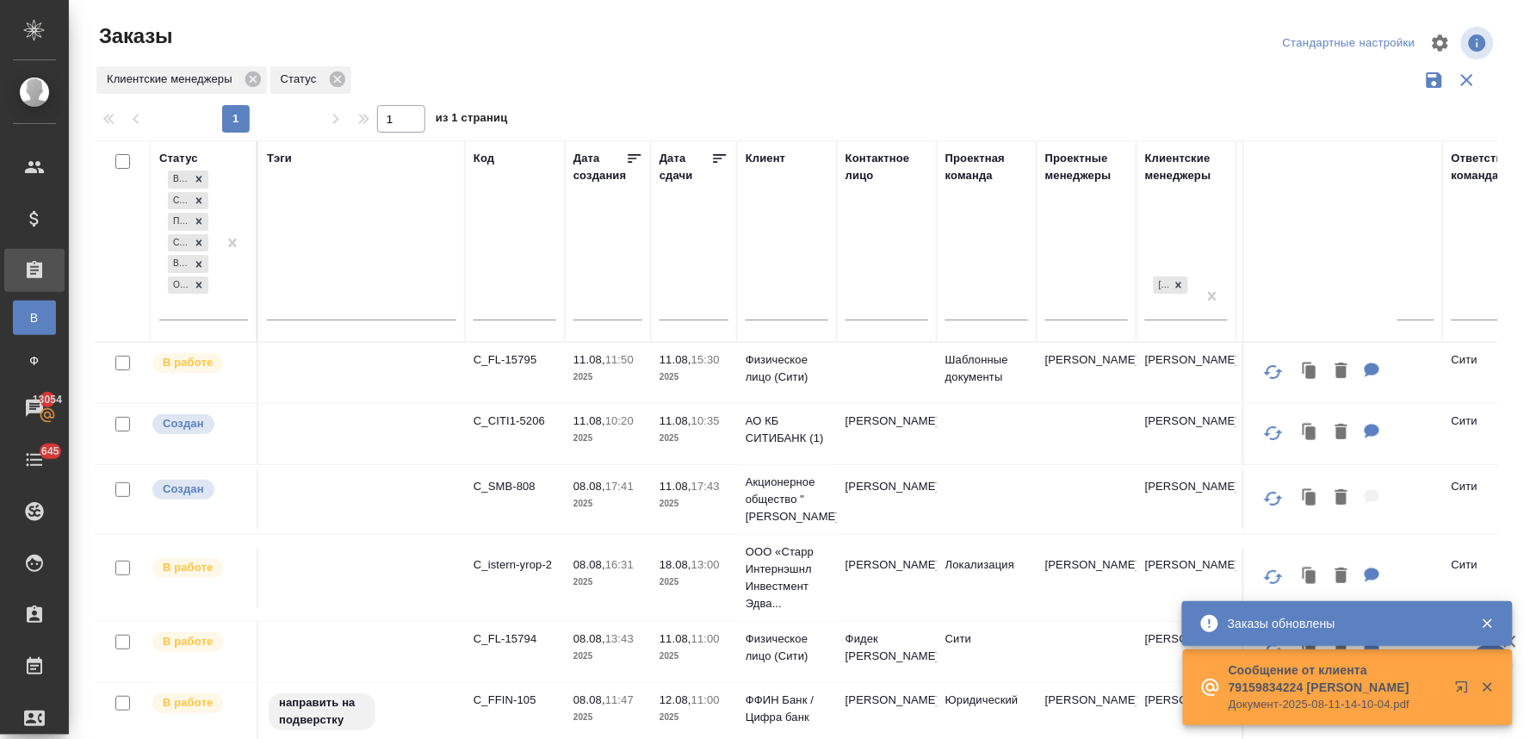
scroll to position [956, 0]
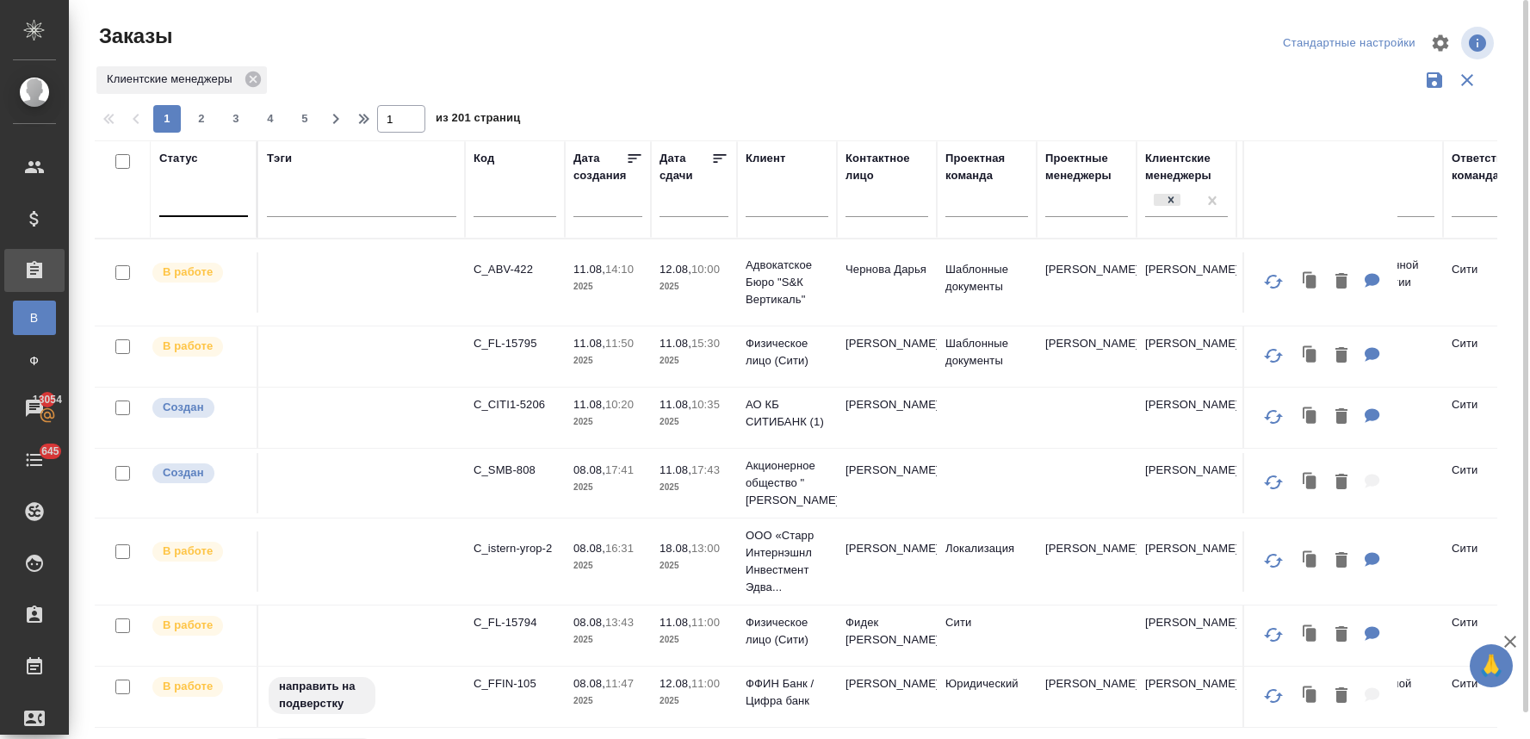
click at [207, 210] on div at bounding box center [203, 199] width 89 height 25
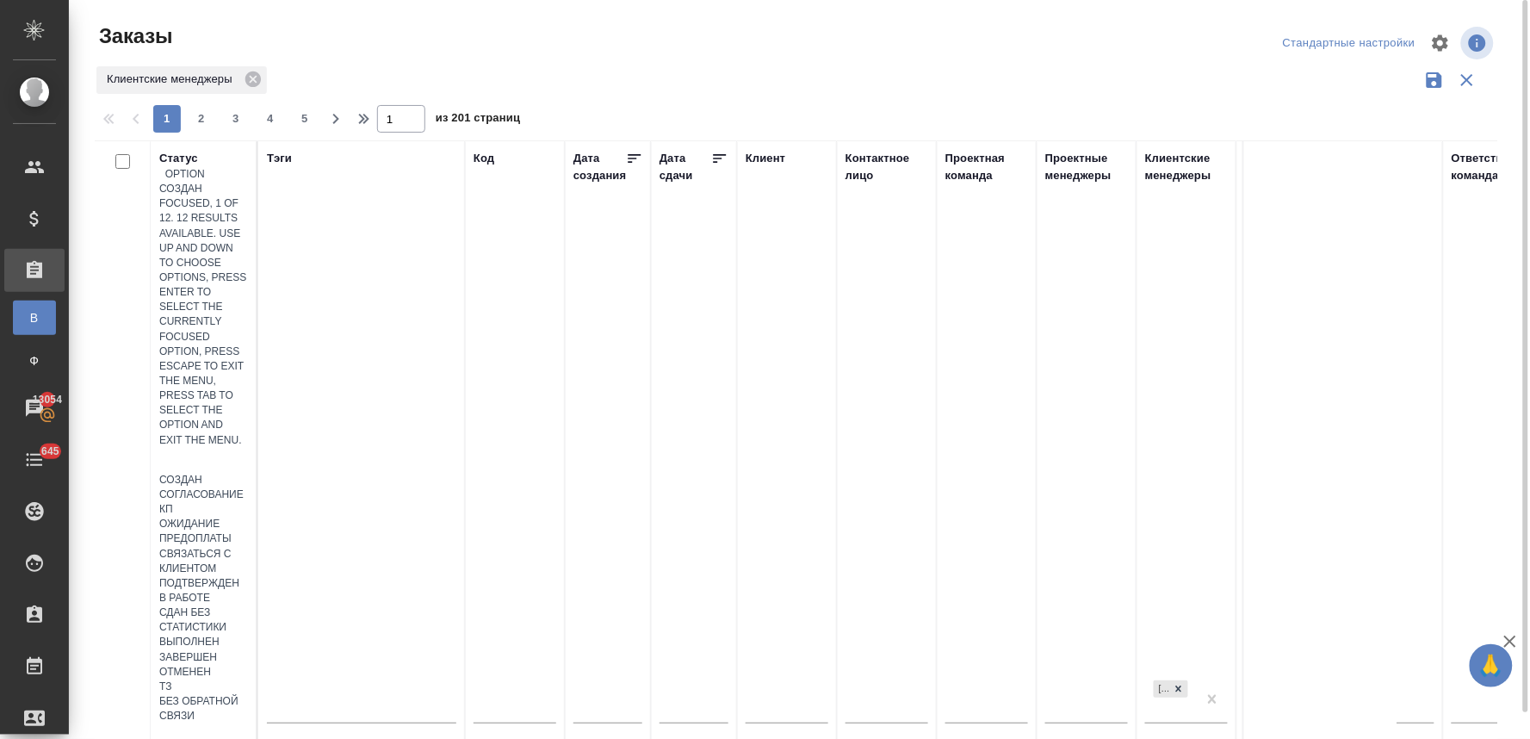
click at [248, 473] on div "Создан" at bounding box center [203, 480] width 89 height 15
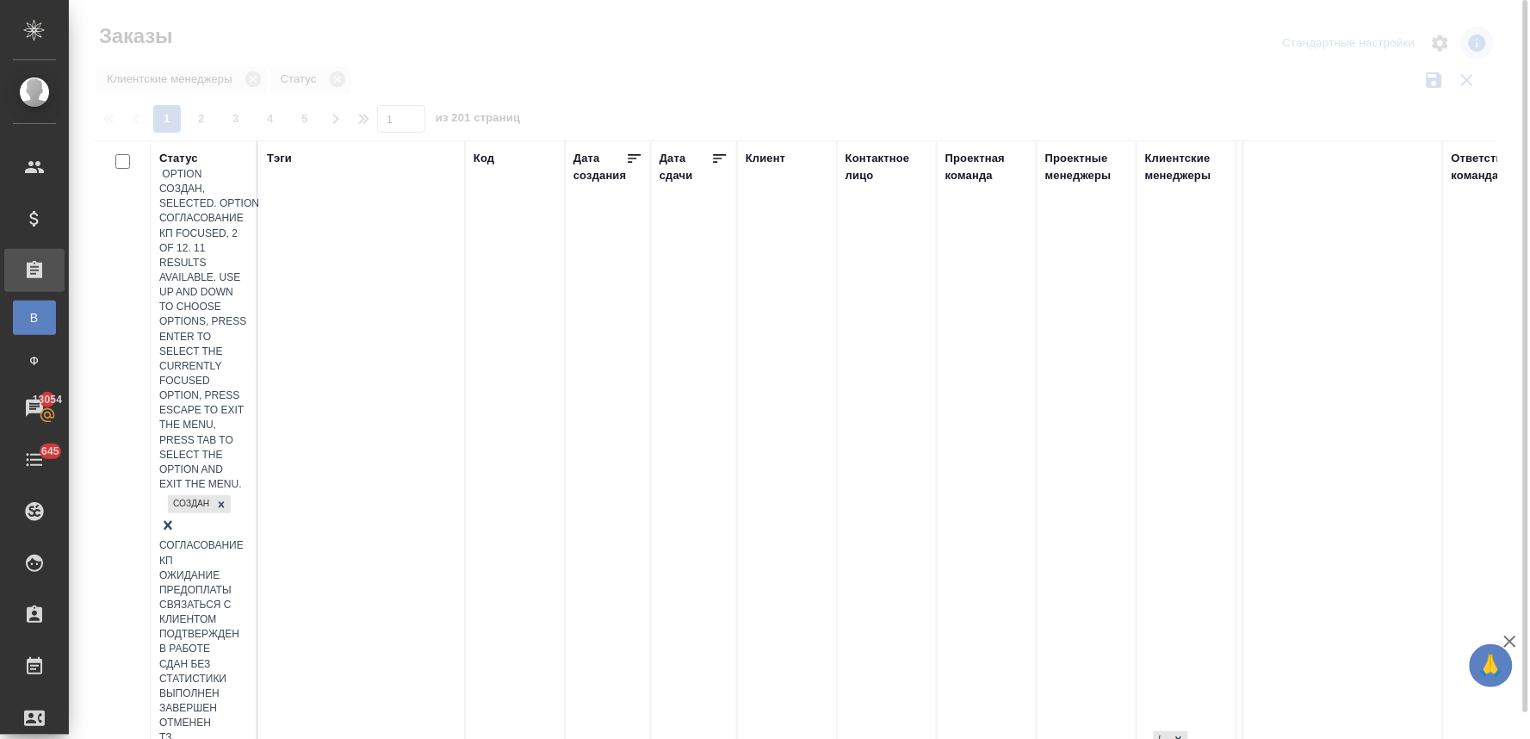
click at [184, 492] on div "Создан" at bounding box center [203, 515] width 89 height 46
click at [248, 568] on div "Ожидание предоплаты" at bounding box center [203, 582] width 89 height 29
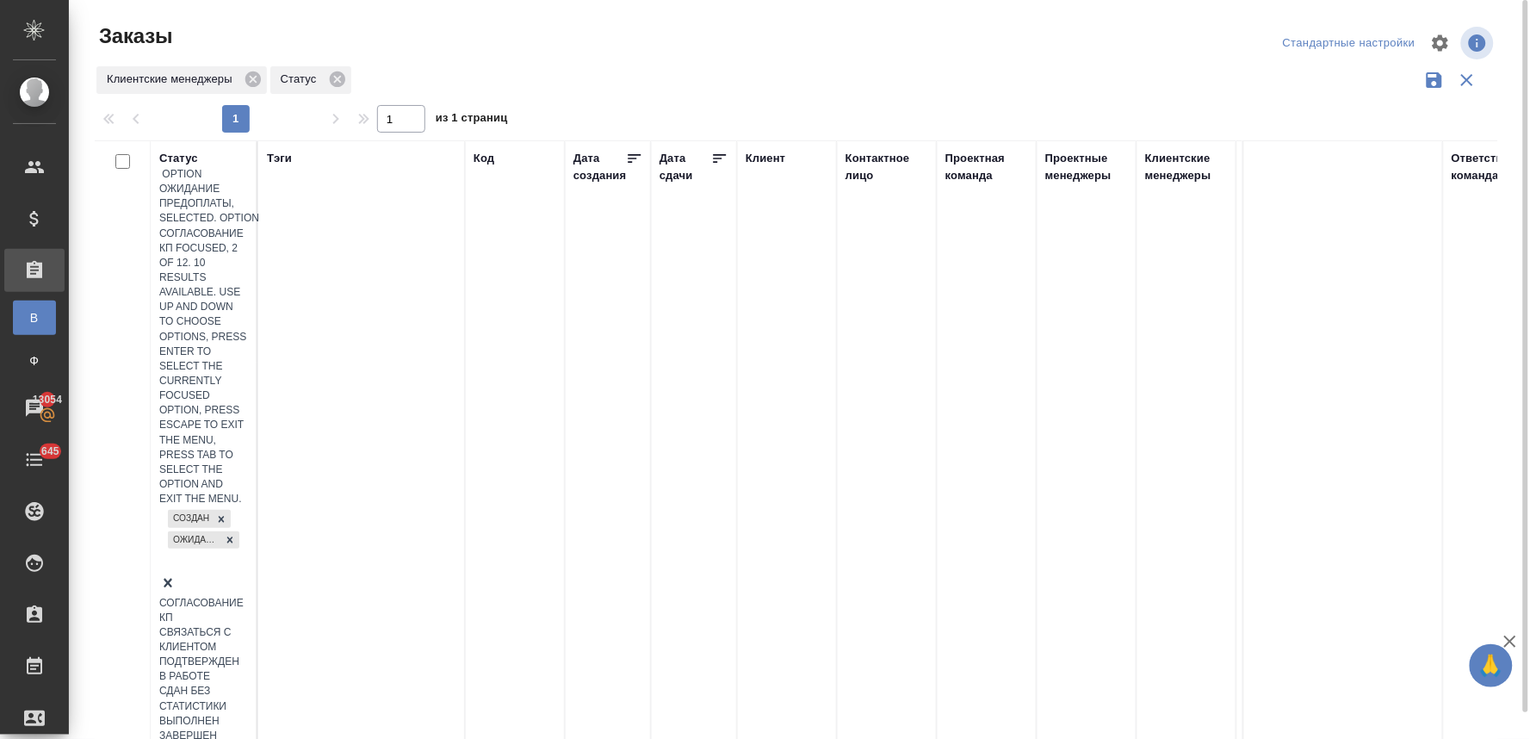
click at [190, 506] on div "Создан Ожидание предоплаты" at bounding box center [203, 539] width 89 height 67
click at [248, 640] on div "Подтвержден" at bounding box center [203, 647] width 89 height 15
click at [185, 492] on div "Создан Ожидание предоплаты Подтвержден" at bounding box center [203, 536] width 89 height 89
click at [248, 646] on div "В работе" at bounding box center [203, 653] width 89 height 15
click at [203, 492] on div "Создан Ожидание предоплаты Подтвержден В работе" at bounding box center [203, 546] width 89 height 109
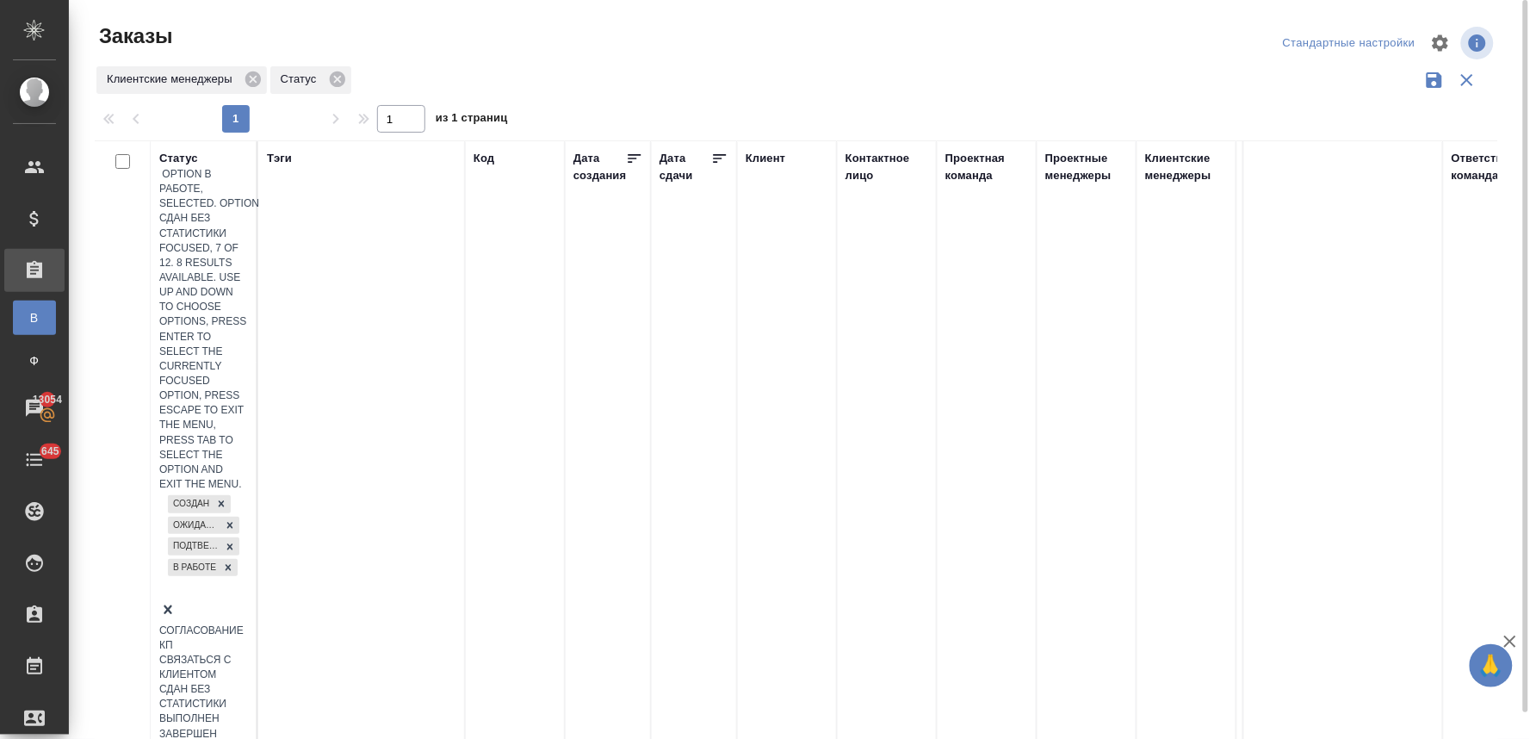
click at [248, 682] on div "Сдан без статистики" at bounding box center [203, 696] width 89 height 29
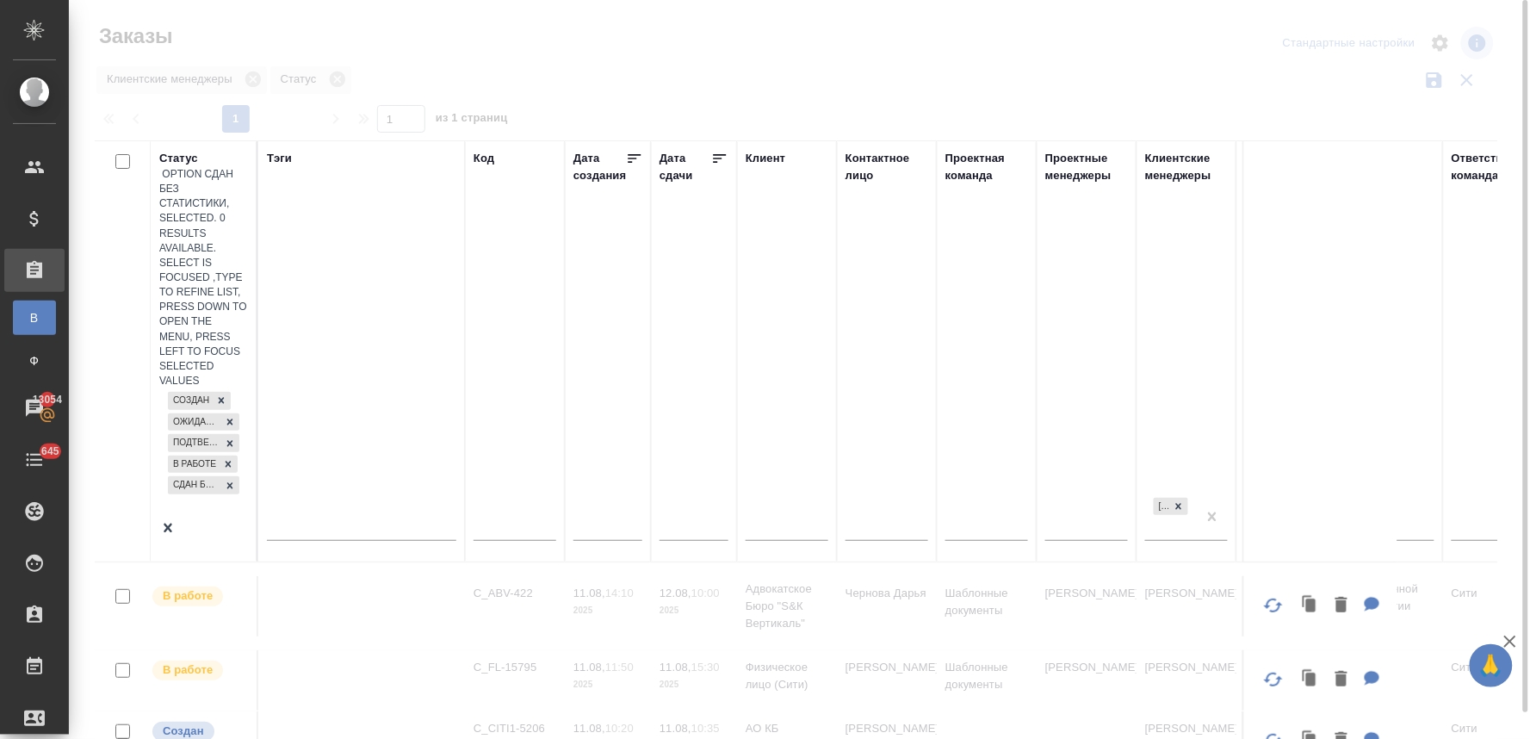
click at [183, 388] on div "Создан Ожидание предоплаты Подтвержден В работе Сдан без статистики" at bounding box center [203, 453] width 89 height 131
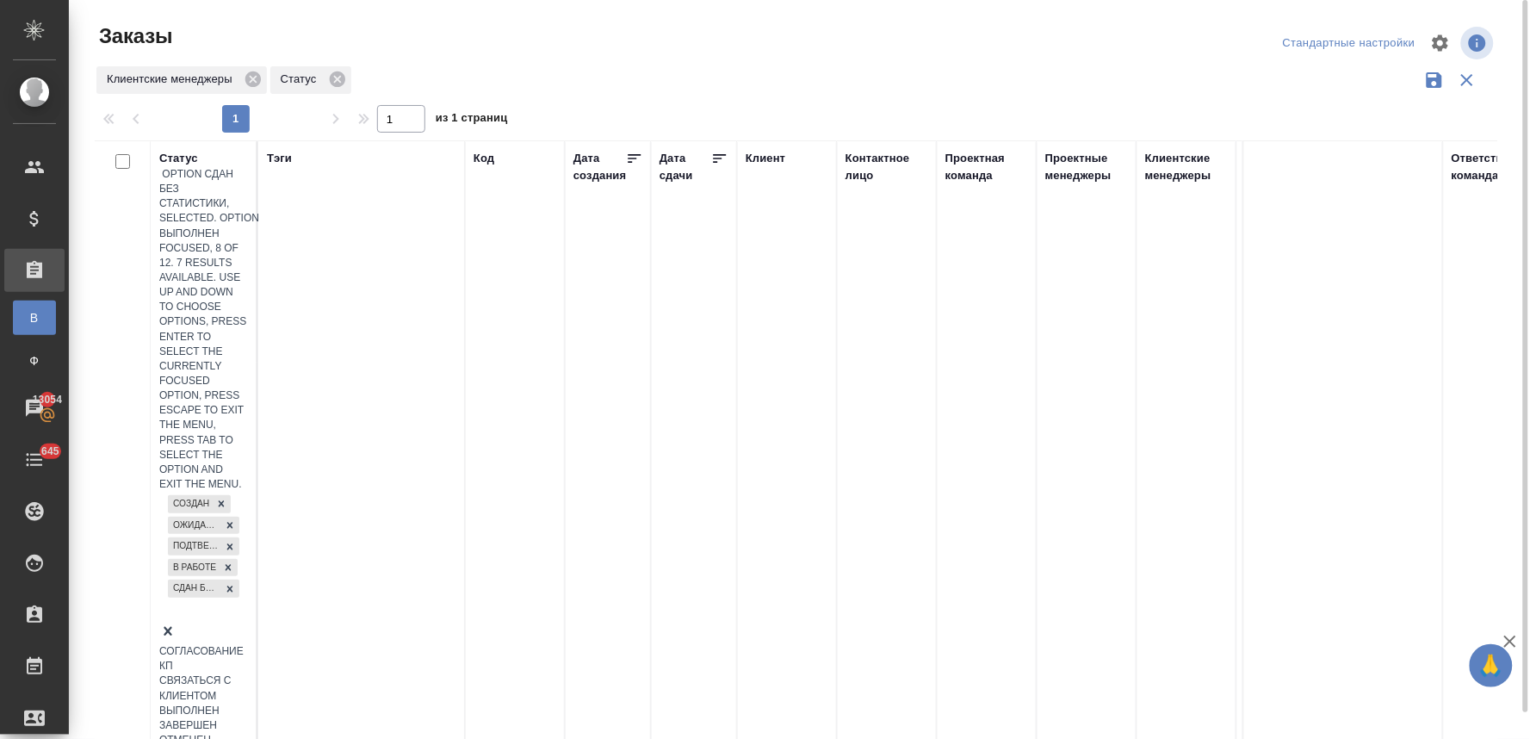
click at [248, 703] on div "Выполнен" at bounding box center [203, 710] width 89 height 15
